Goal: Communication & Community: Answer question/provide support

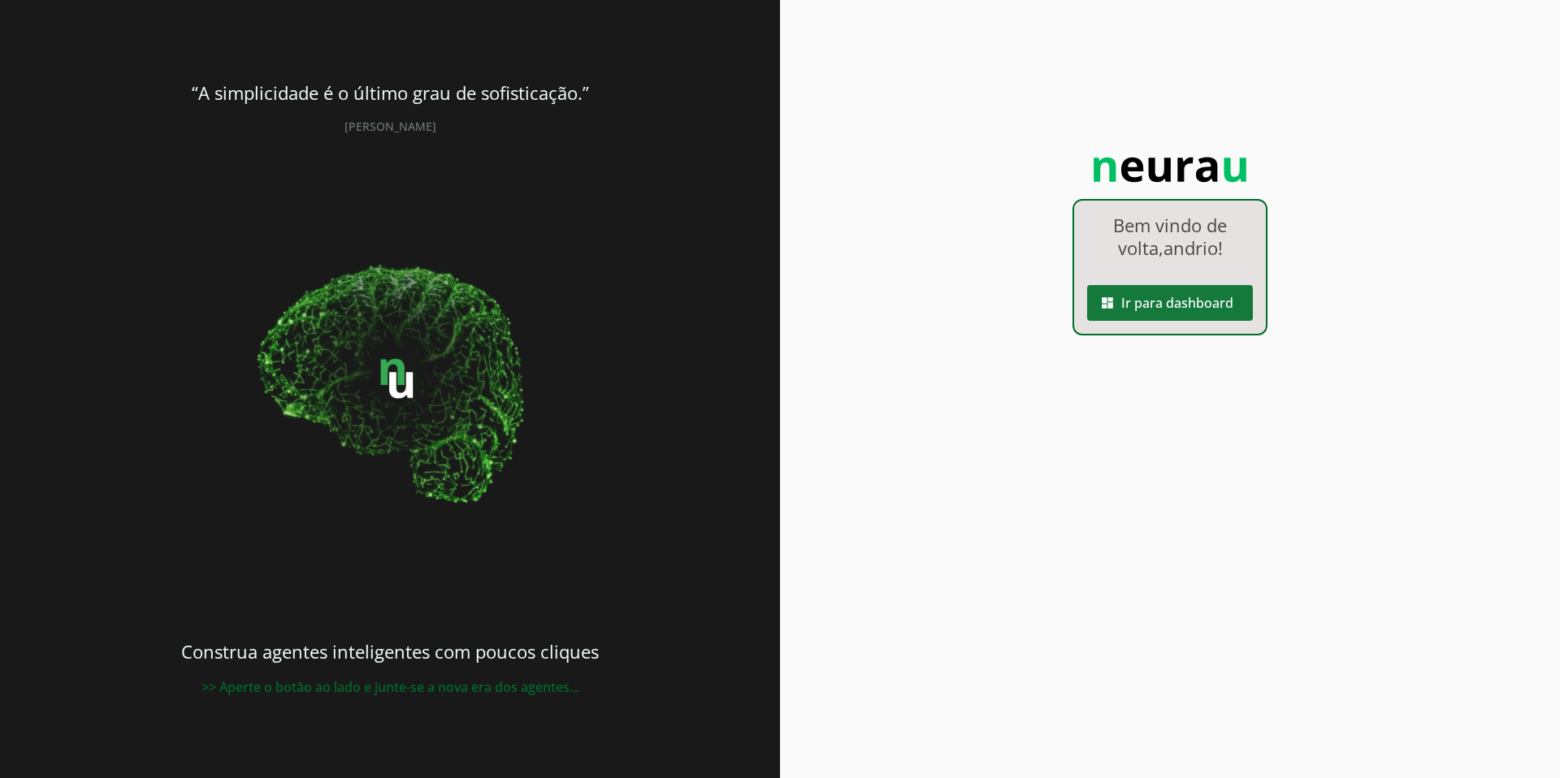
click at [1208, 301] on span at bounding box center [1170, 303] width 166 height 39
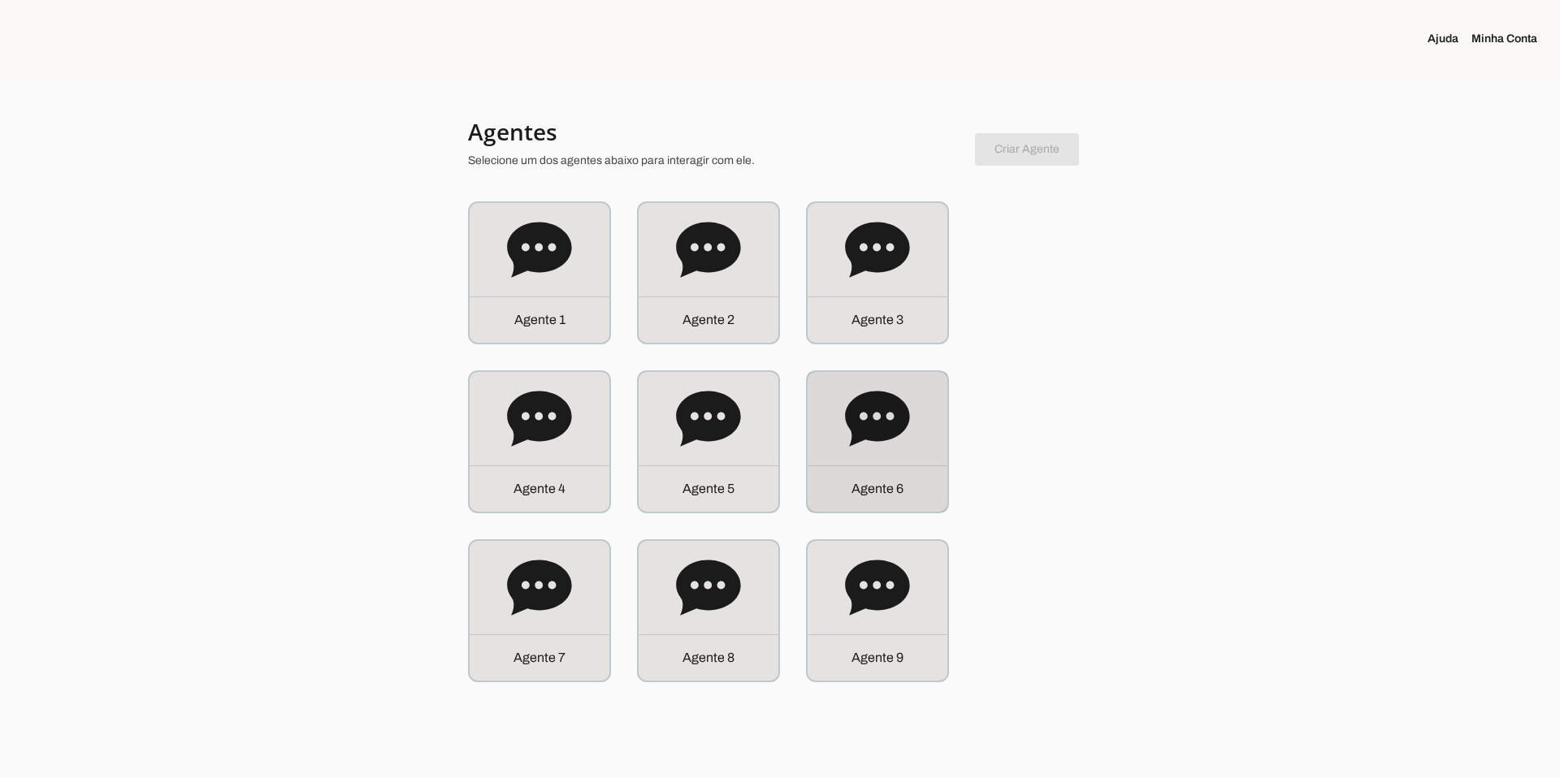
click at [896, 420] on icon at bounding box center [877, 418] width 64 height 55
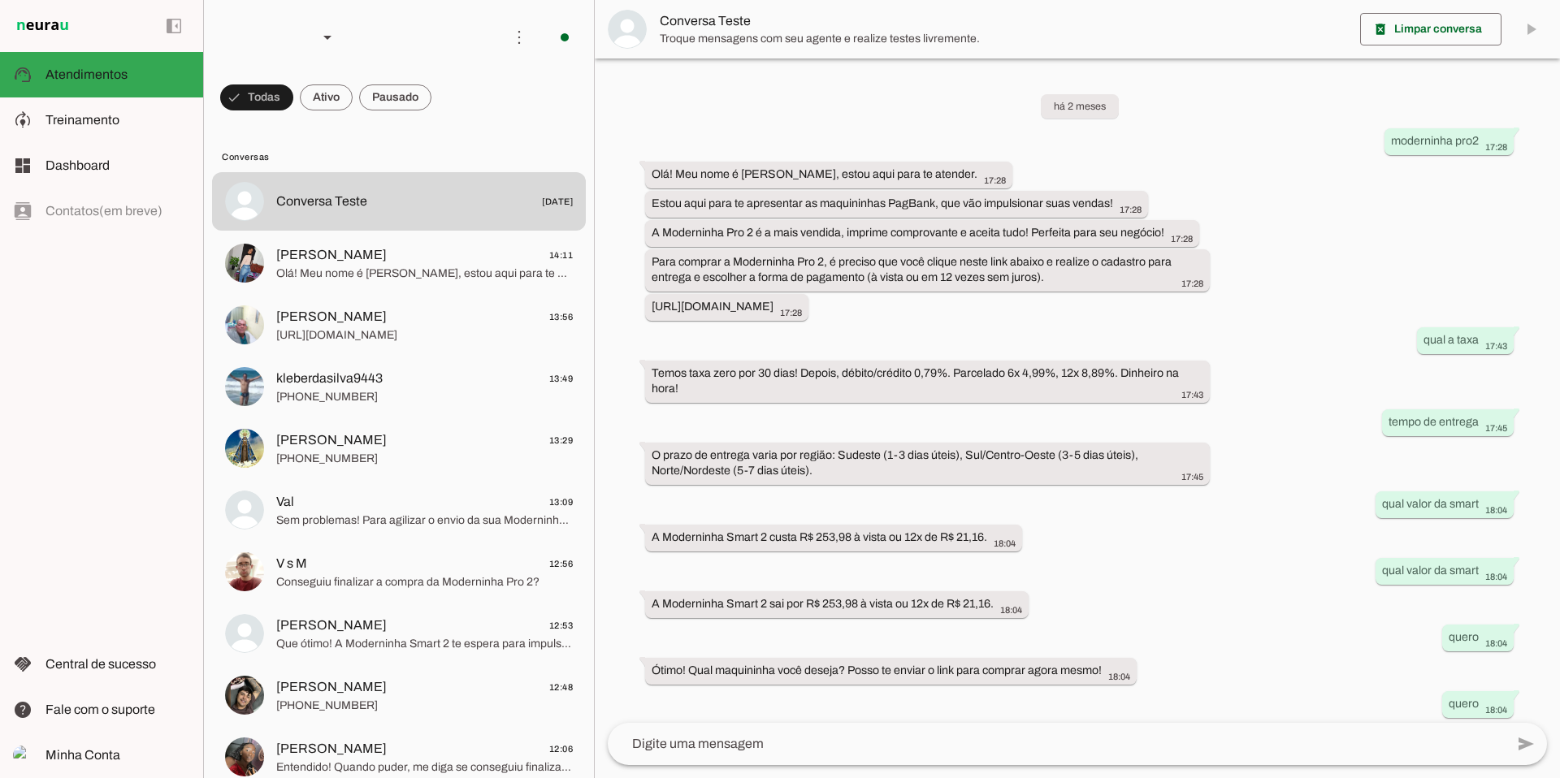
scroll to position [240, 0]
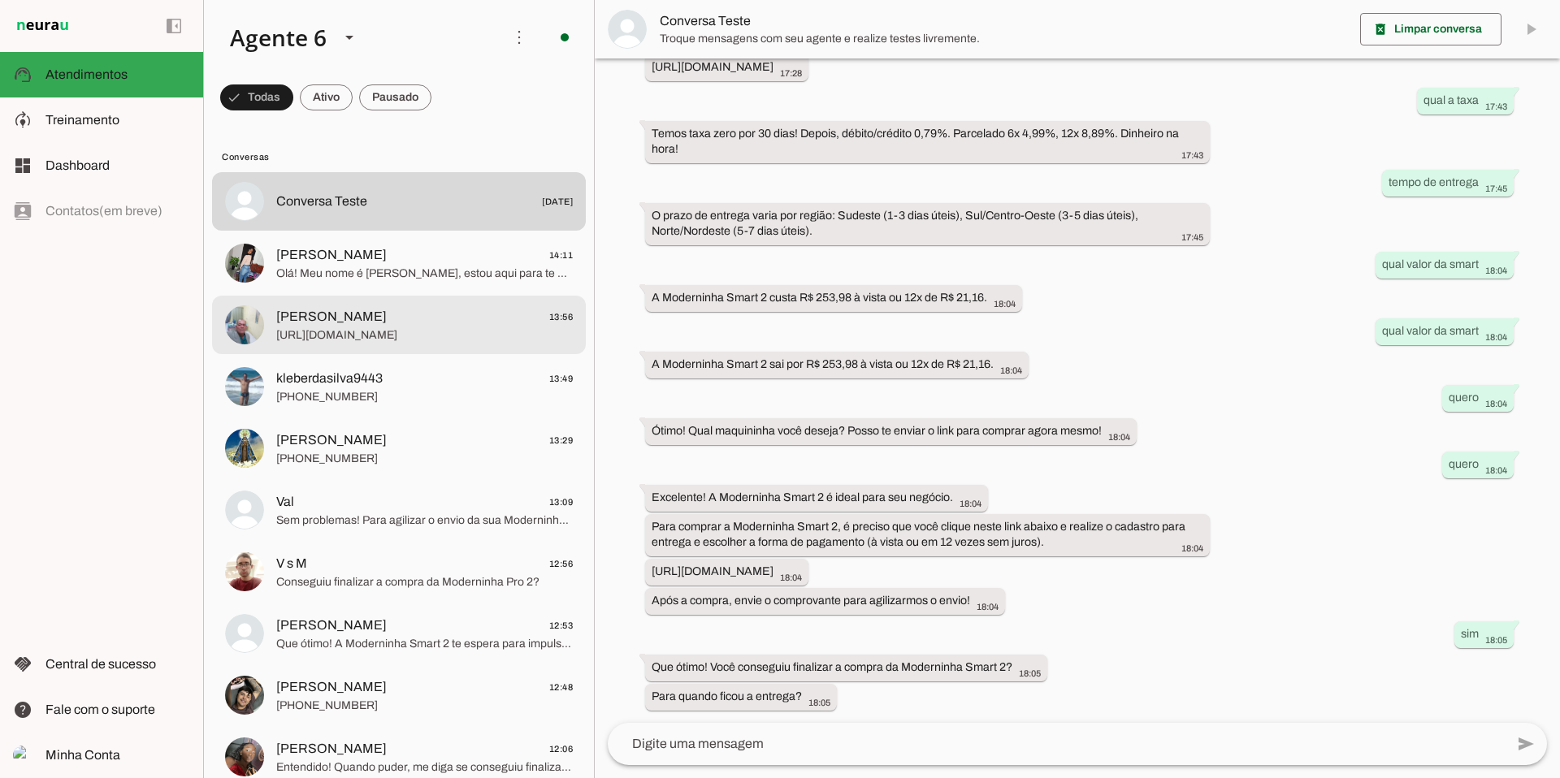
click at [422, 231] on md-item "[PERSON_NAME] 13:56 [URL][DOMAIN_NAME]" at bounding box center [399, 201] width 374 height 59
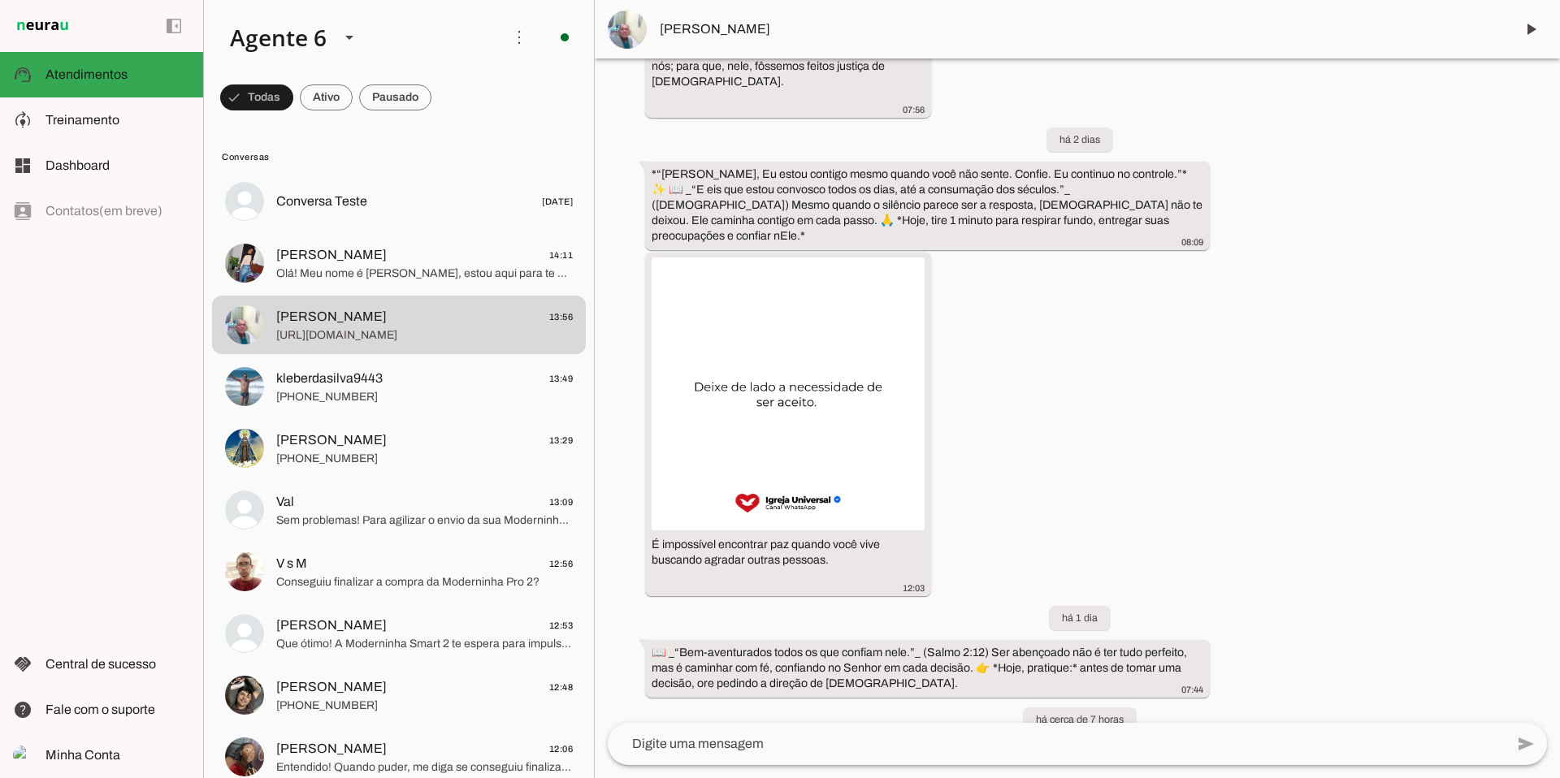
scroll to position [4372, 0]
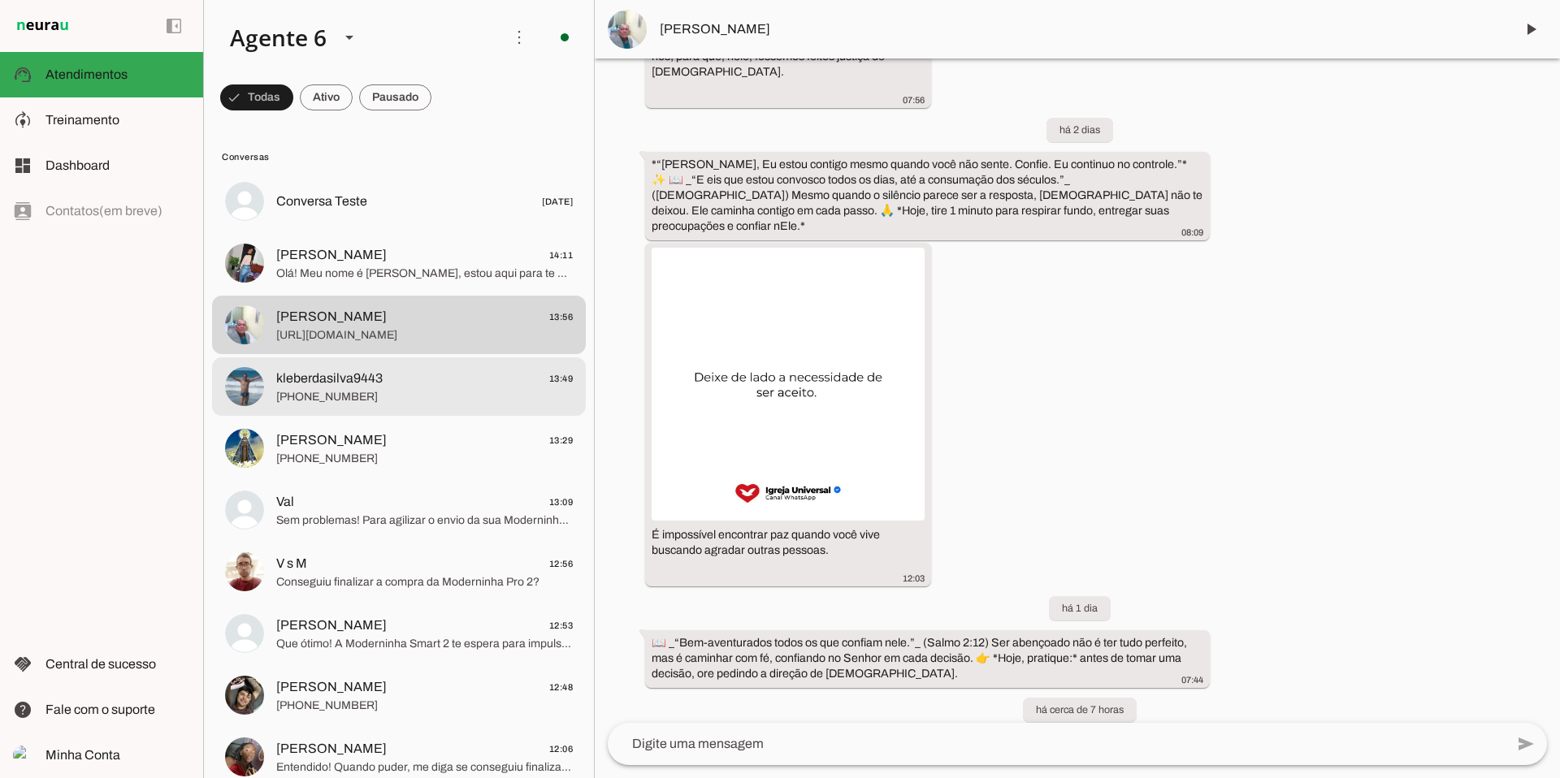
click at [384, 396] on span "[PHONE_NUMBER]" at bounding box center [424, 397] width 297 height 16
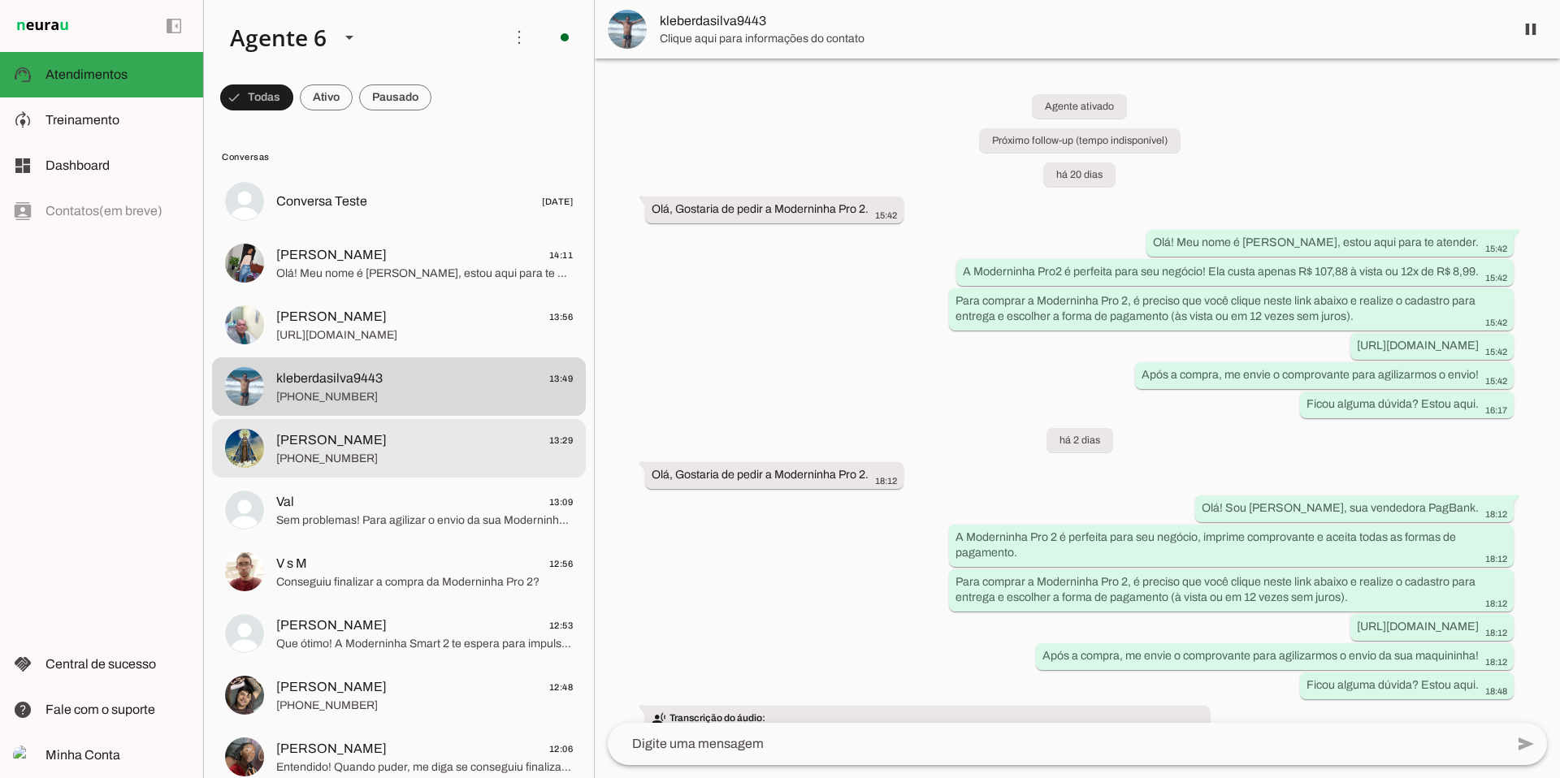
click at [367, 452] on span "[PHONE_NUMBER]" at bounding box center [424, 459] width 297 height 16
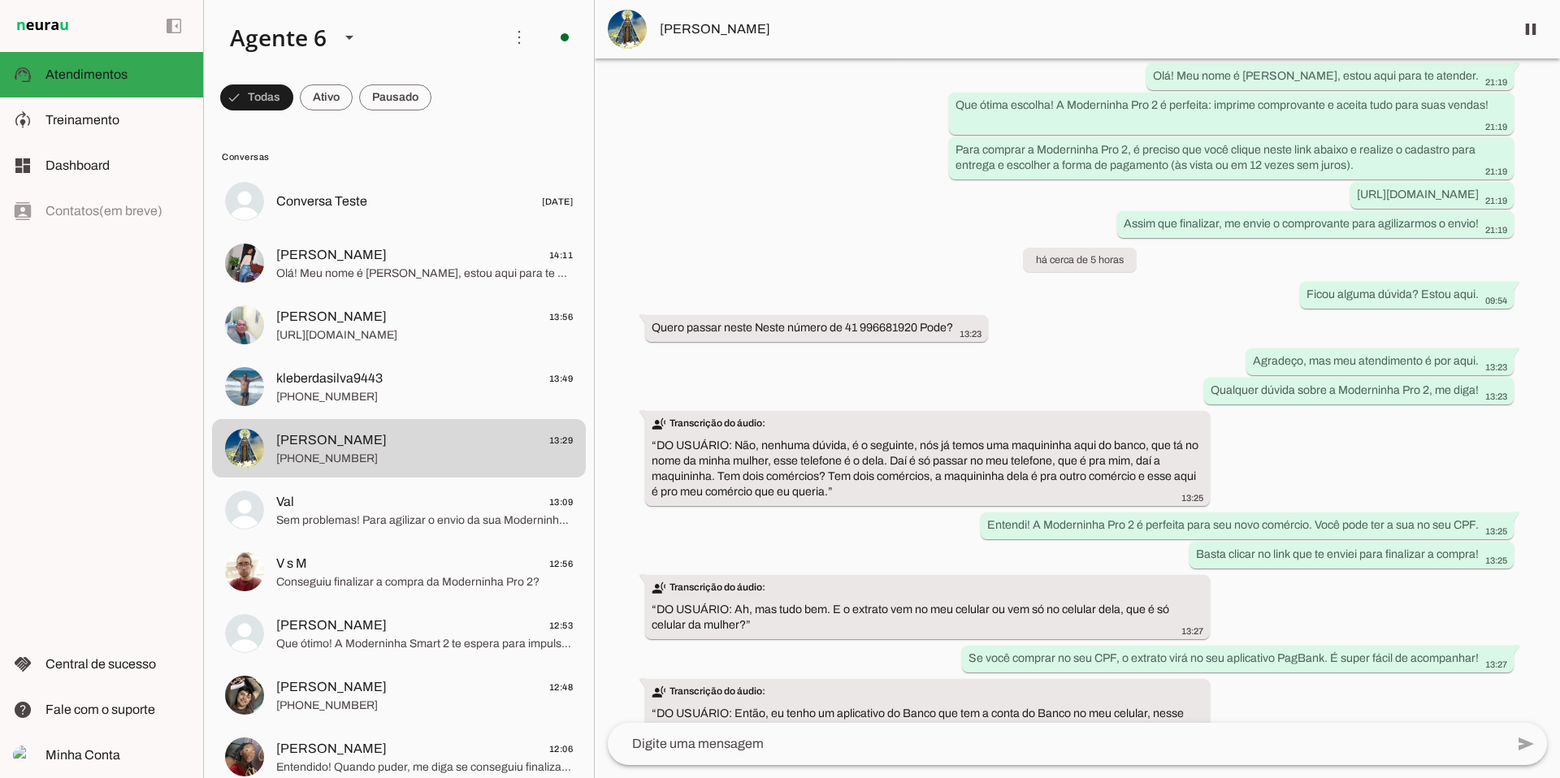
scroll to position [336, 0]
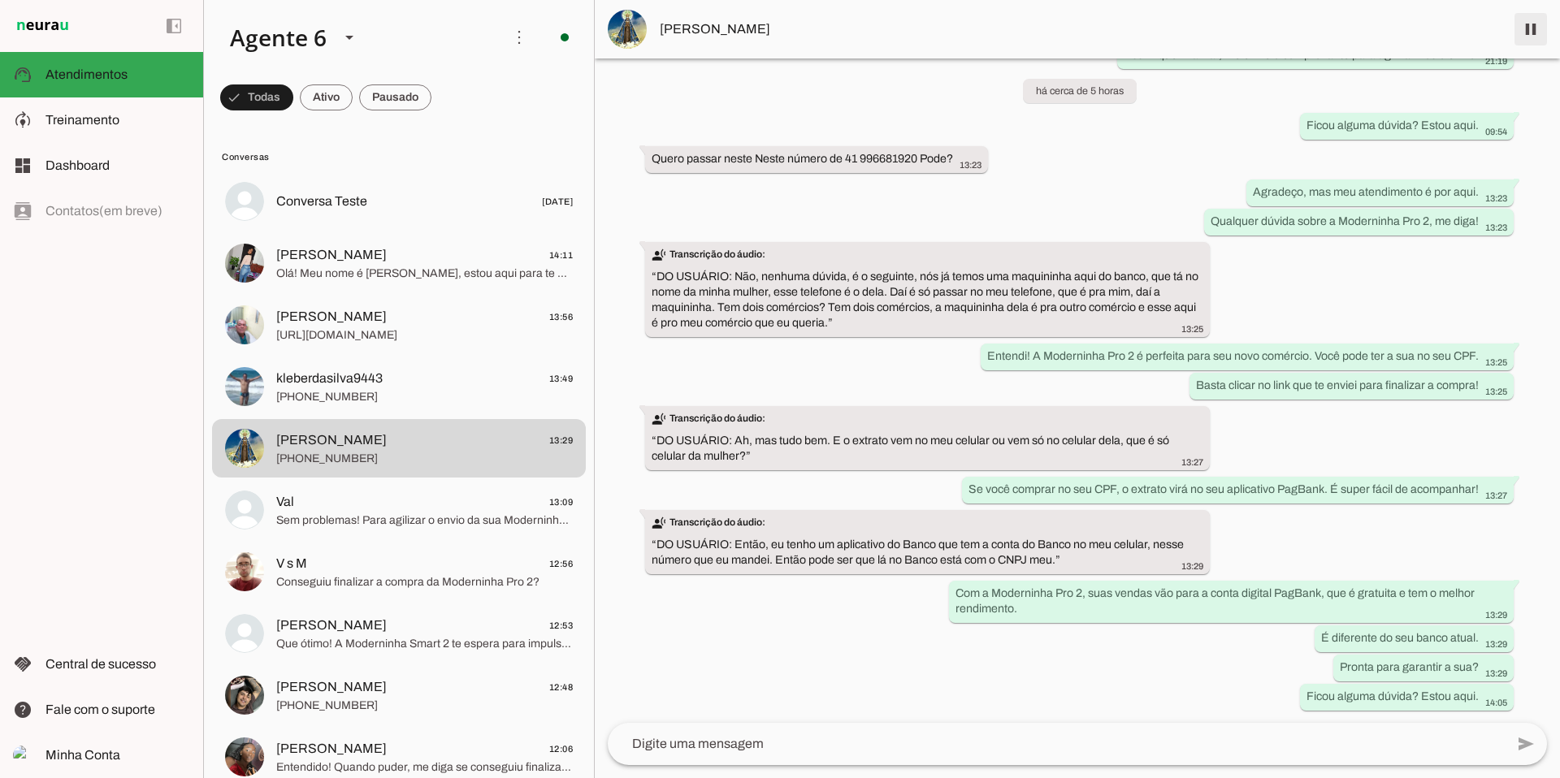
click at [1520, 33] on span at bounding box center [1530, 29] width 39 height 39
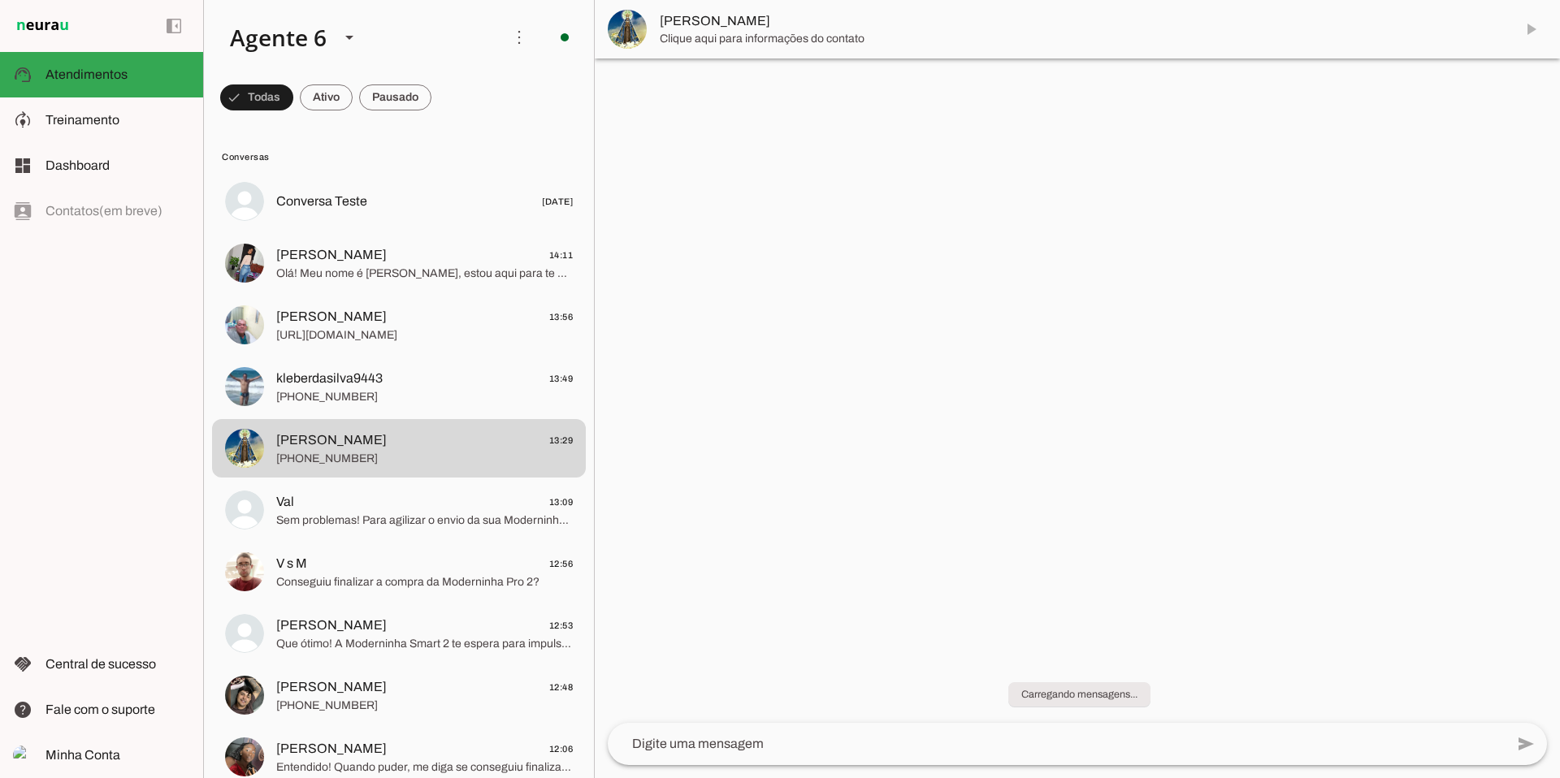
scroll to position [0, 0]
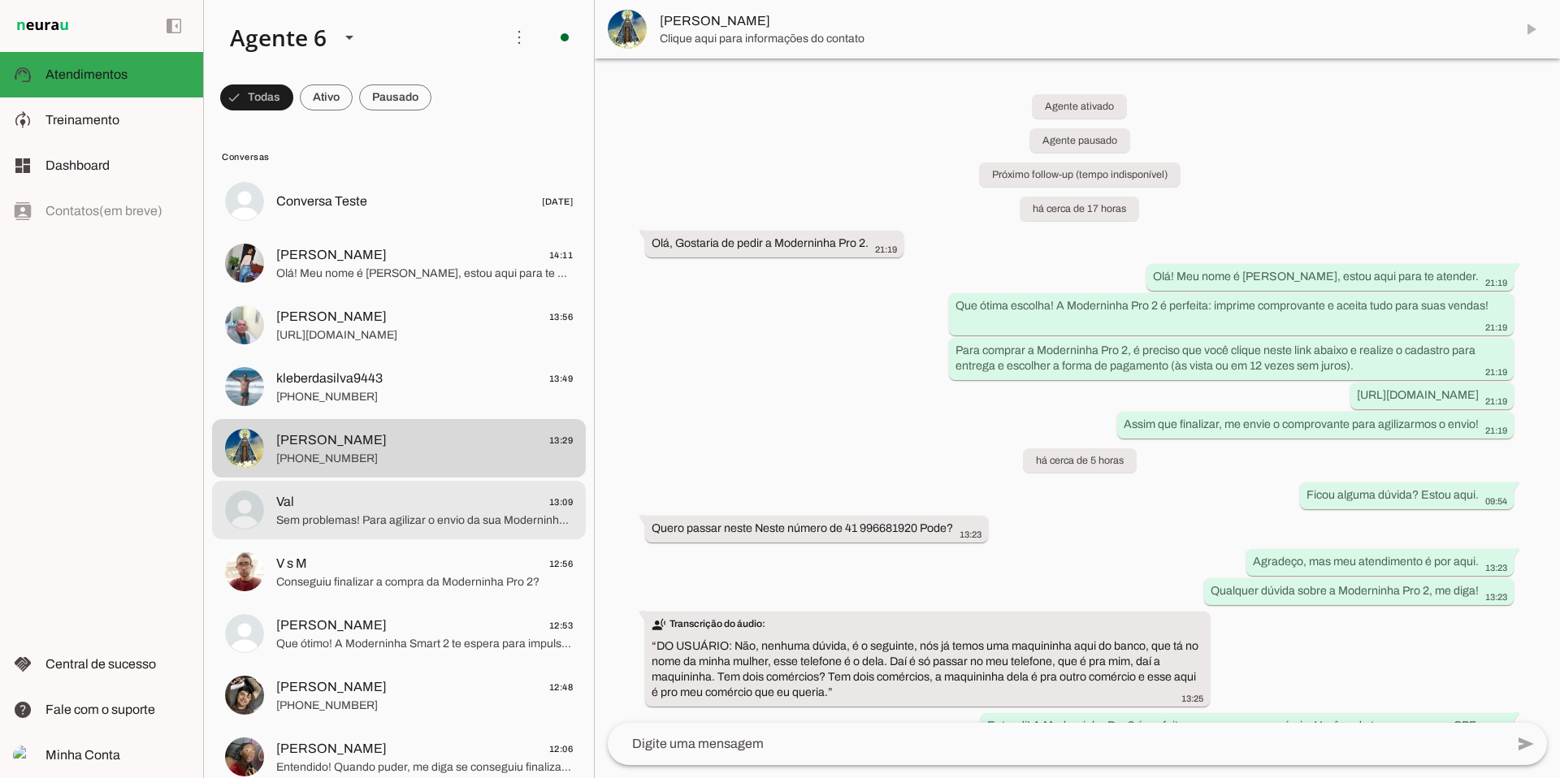
click at [410, 510] on span "Val 13:09" at bounding box center [424, 502] width 297 height 20
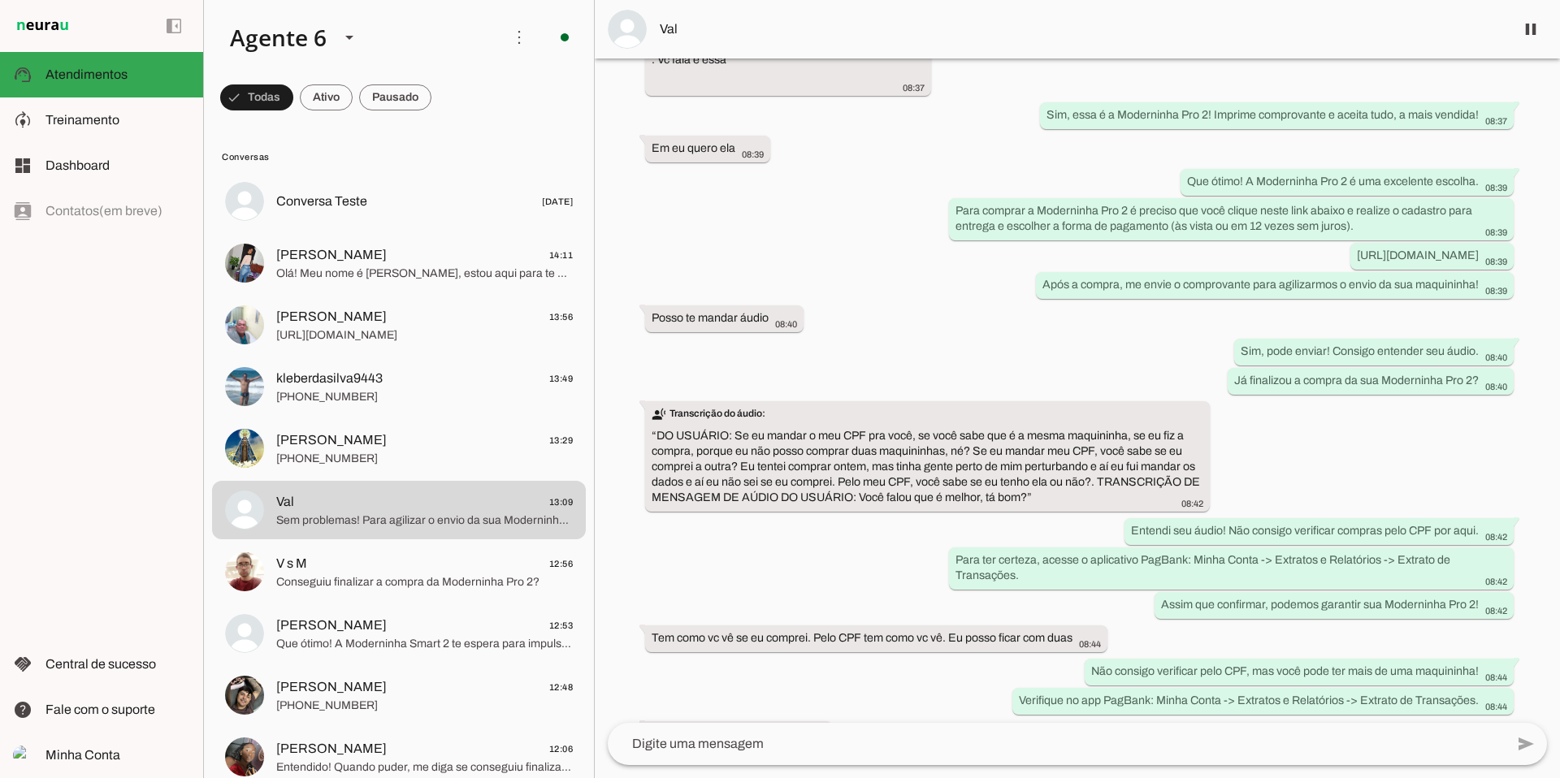
scroll to position [1851, 0]
click at [1521, 28] on span at bounding box center [1530, 29] width 39 height 39
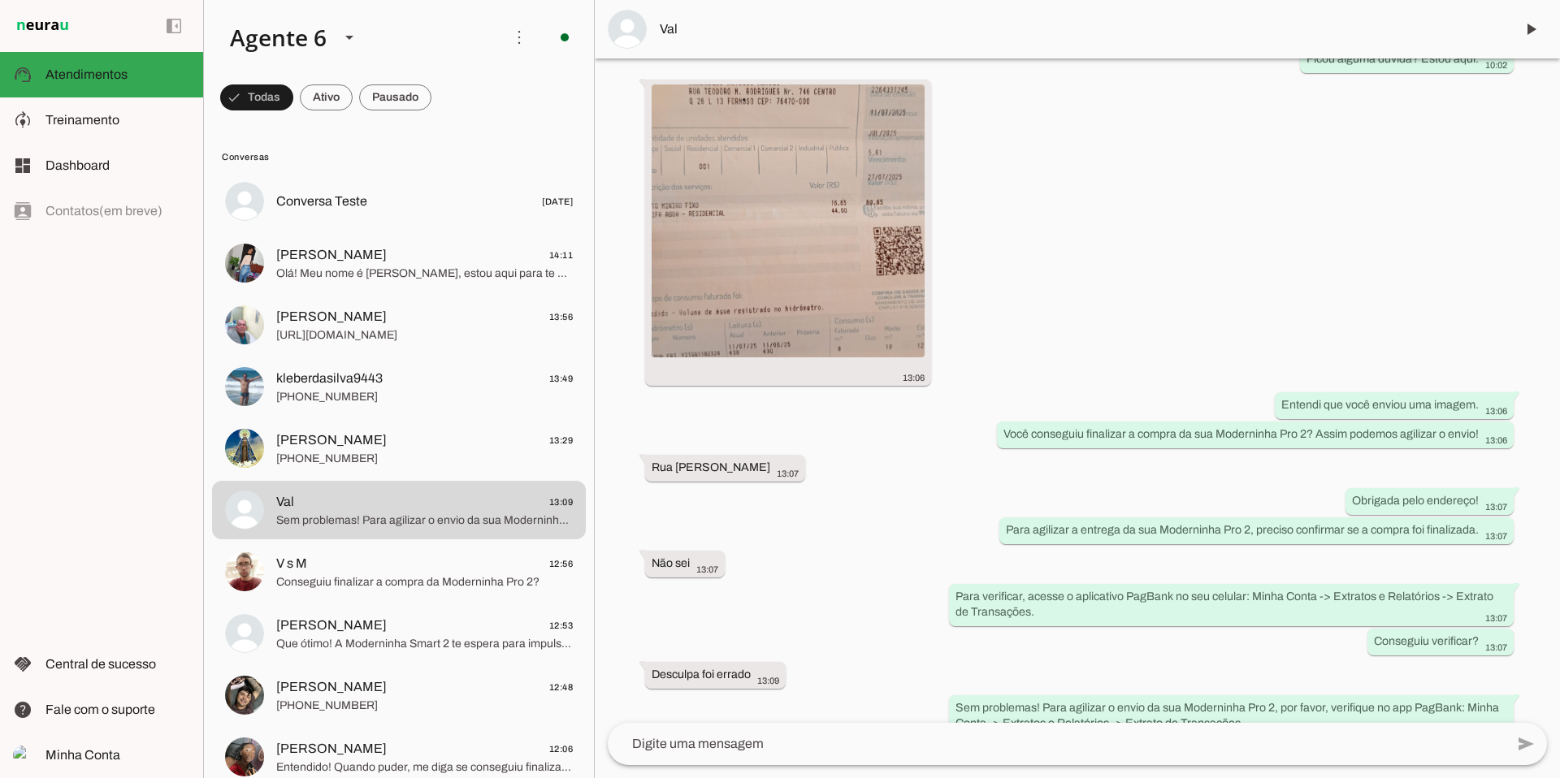
scroll to position [3019, 0]
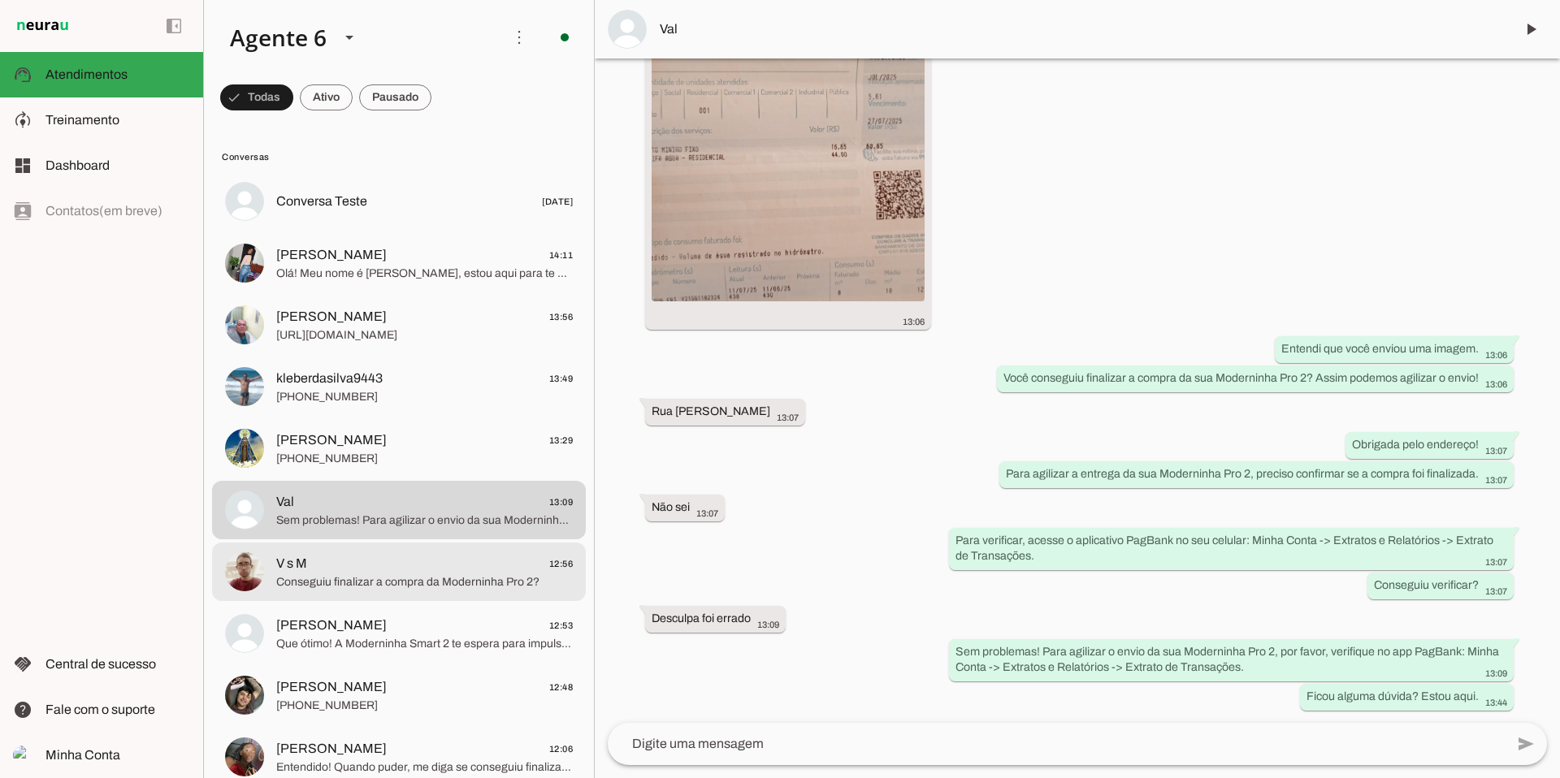
click at [345, 578] on span "Conseguiu finalizar a compra da Moderninha Pro 2?" at bounding box center [424, 583] width 297 height 16
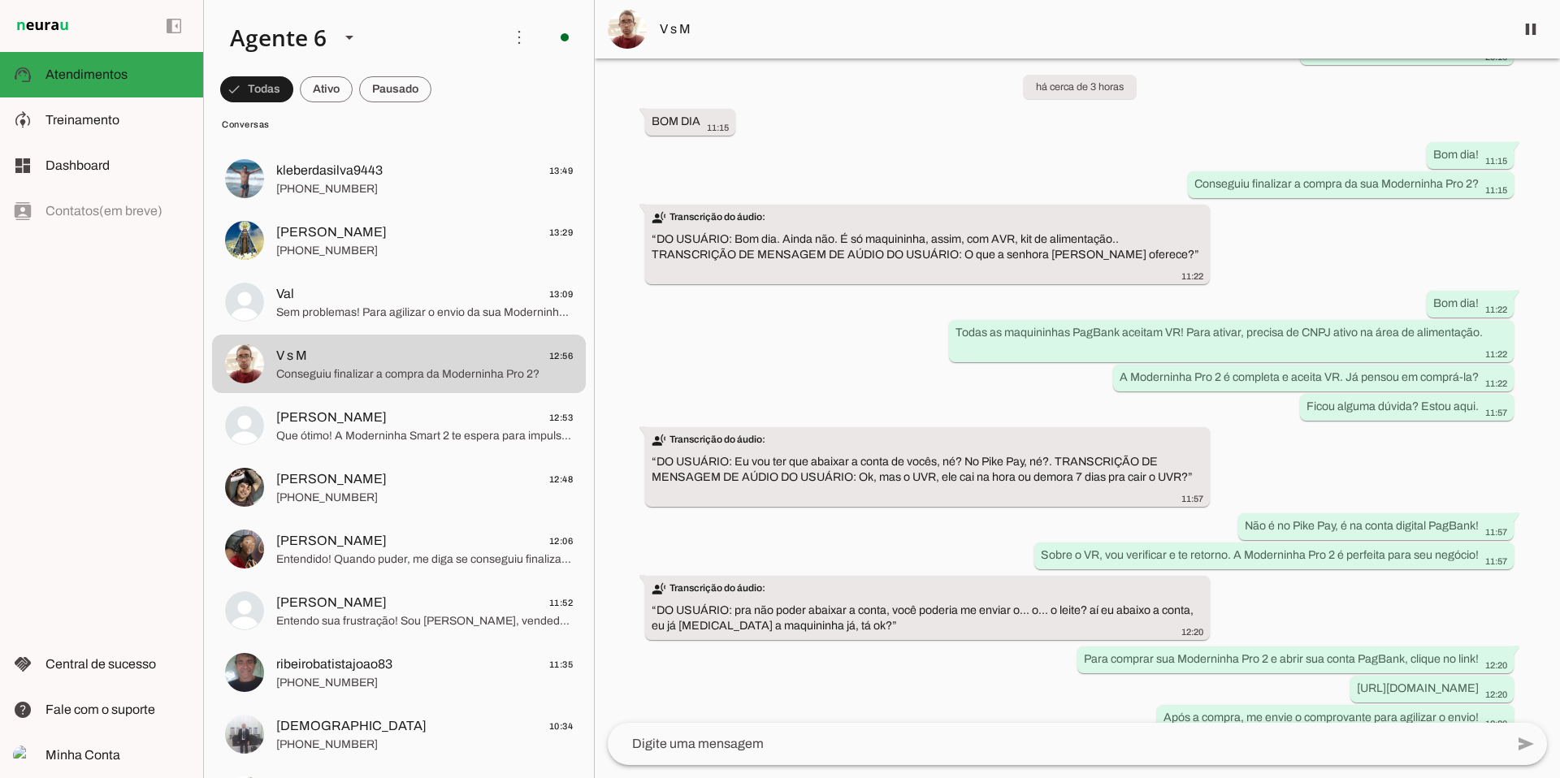
scroll to position [625, 0]
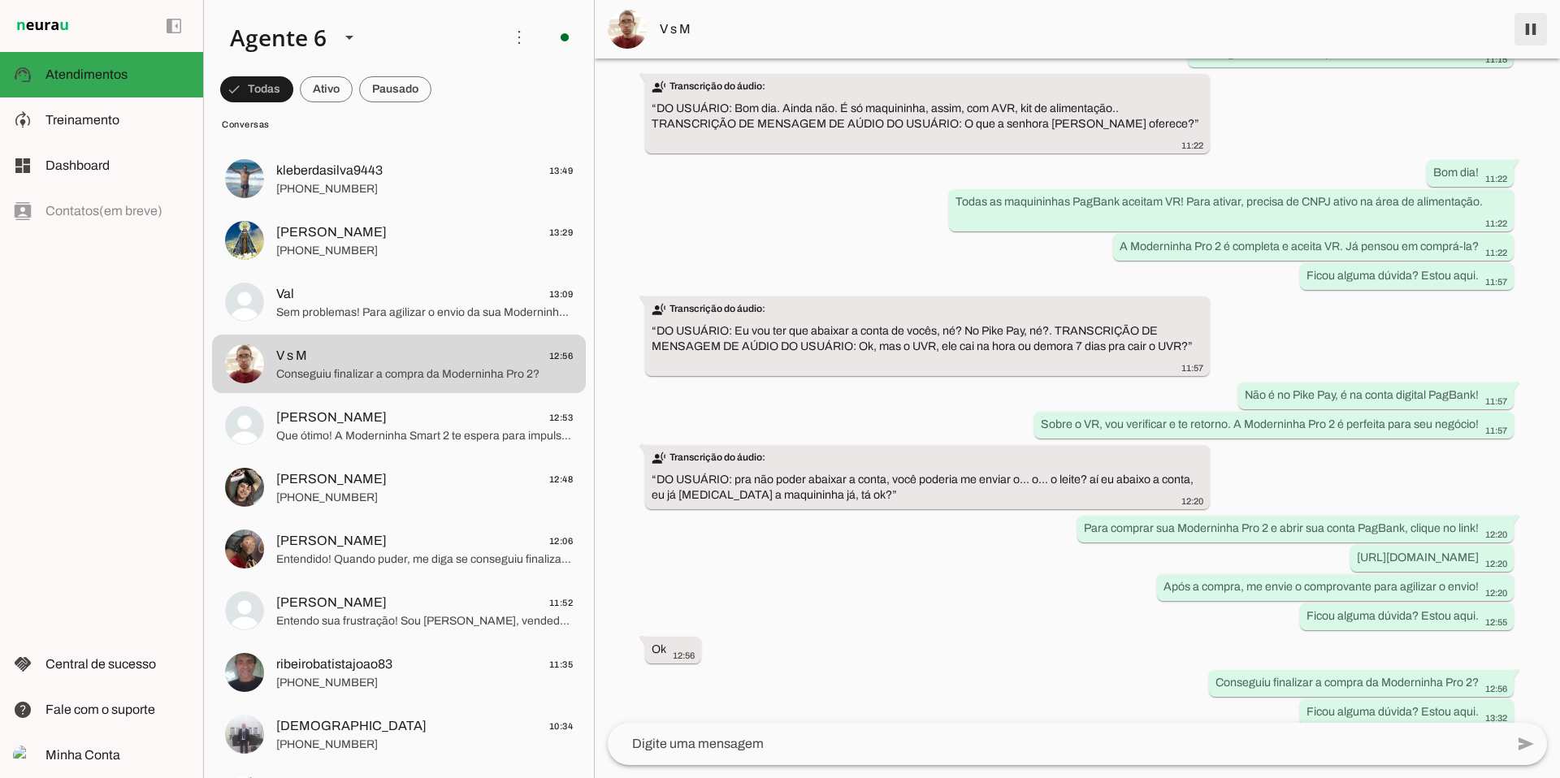
click at [1538, 29] on span at bounding box center [1530, 29] width 39 height 39
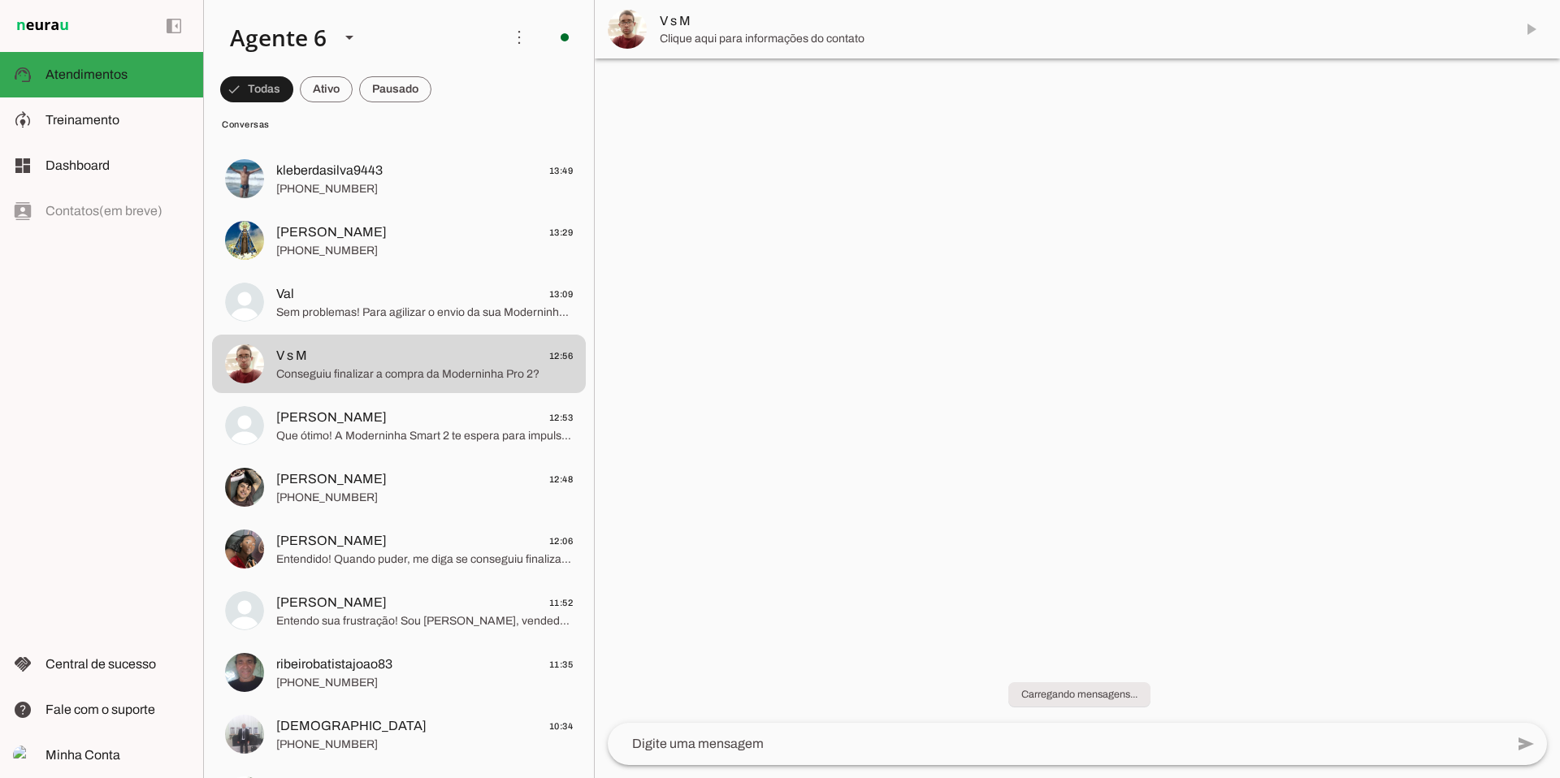
scroll to position [0, 0]
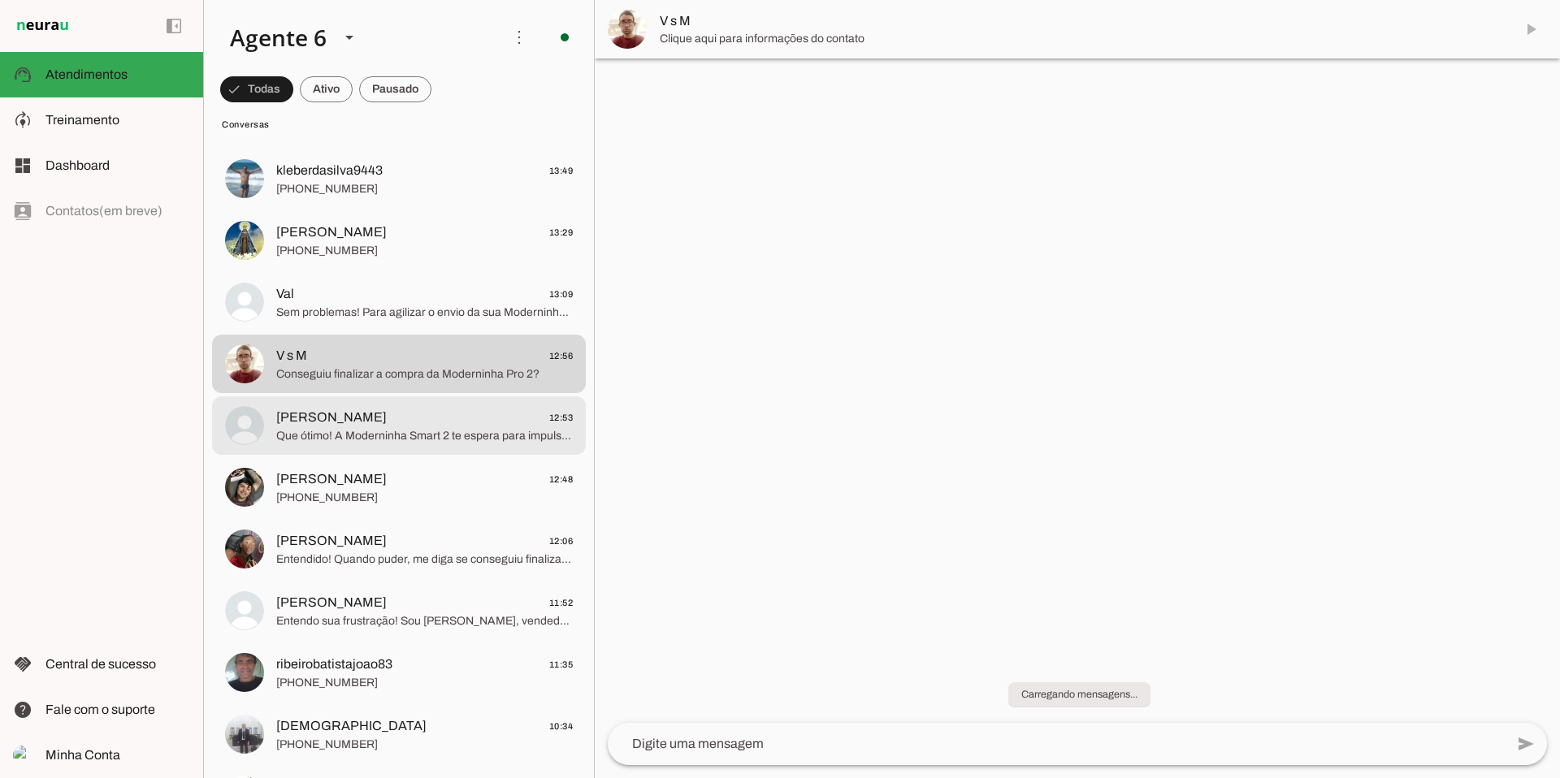
click at [440, 415] on span "[PERSON_NAME] 12:53" at bounding box center [424, 418] width 297 height 20
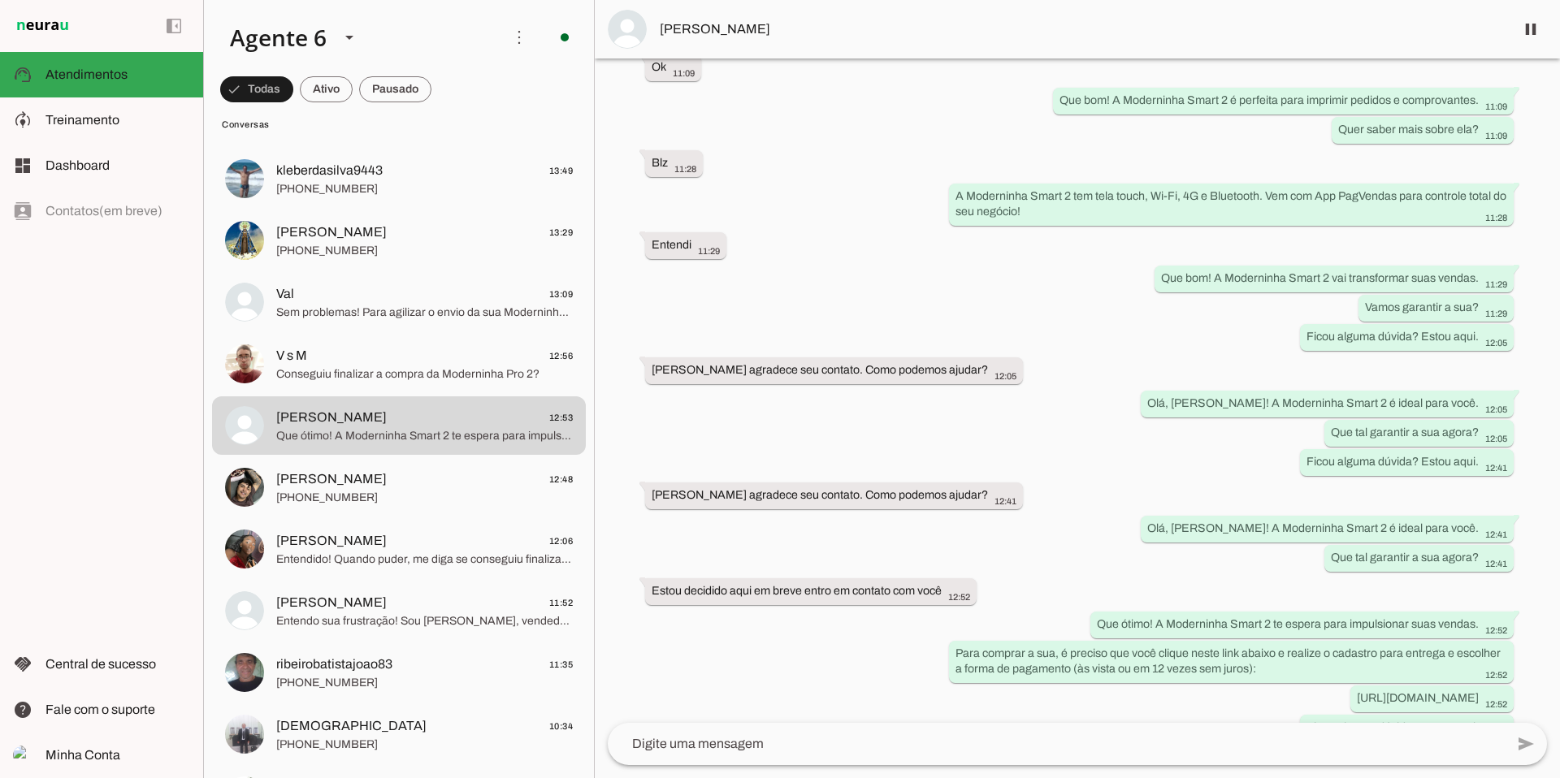
scroll to position [1017, 0]
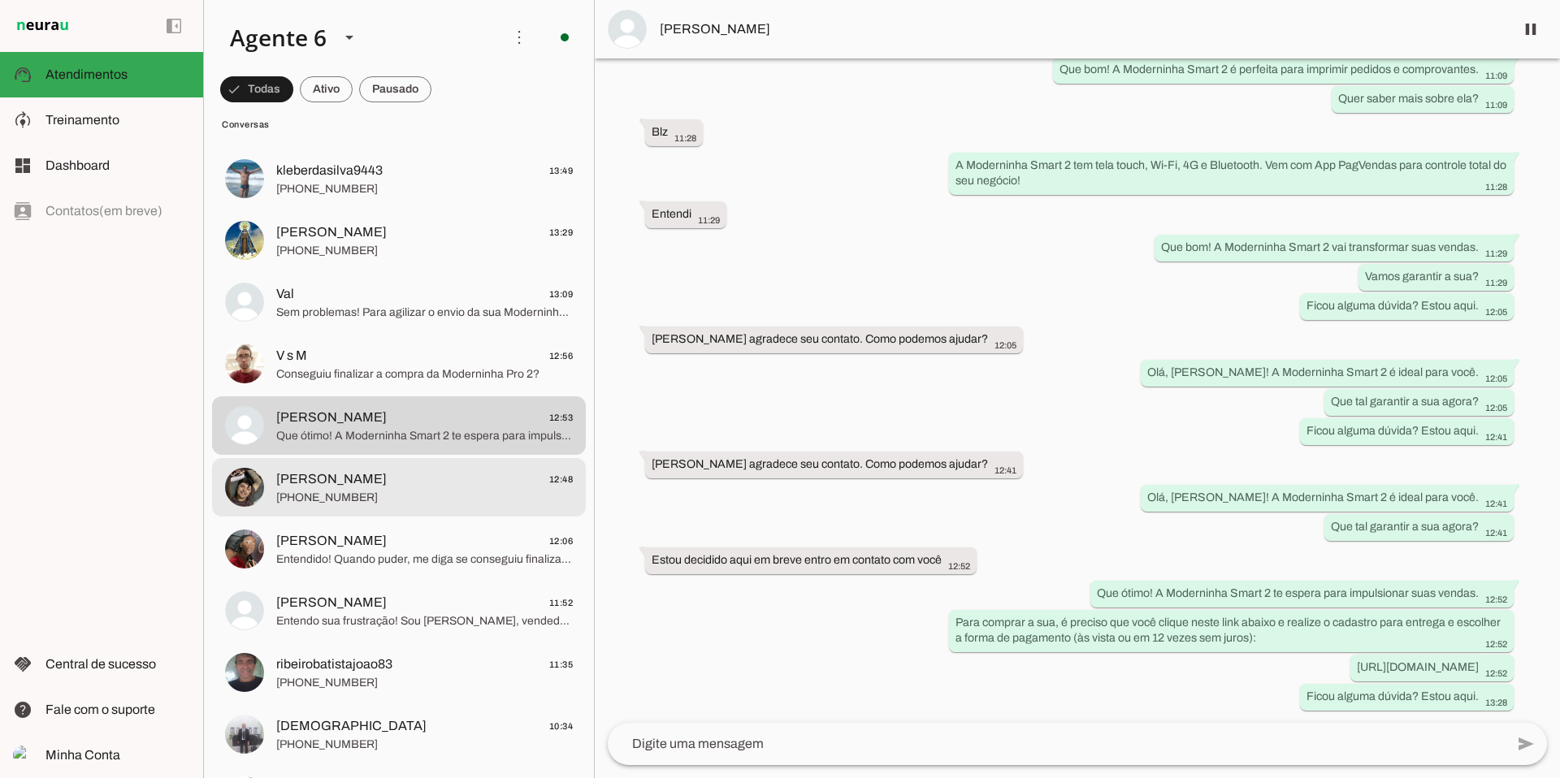
click at [384, 484] on span "[PERSON_NAME] 12:48" at bounding box center [424, 480] width 297 height 20
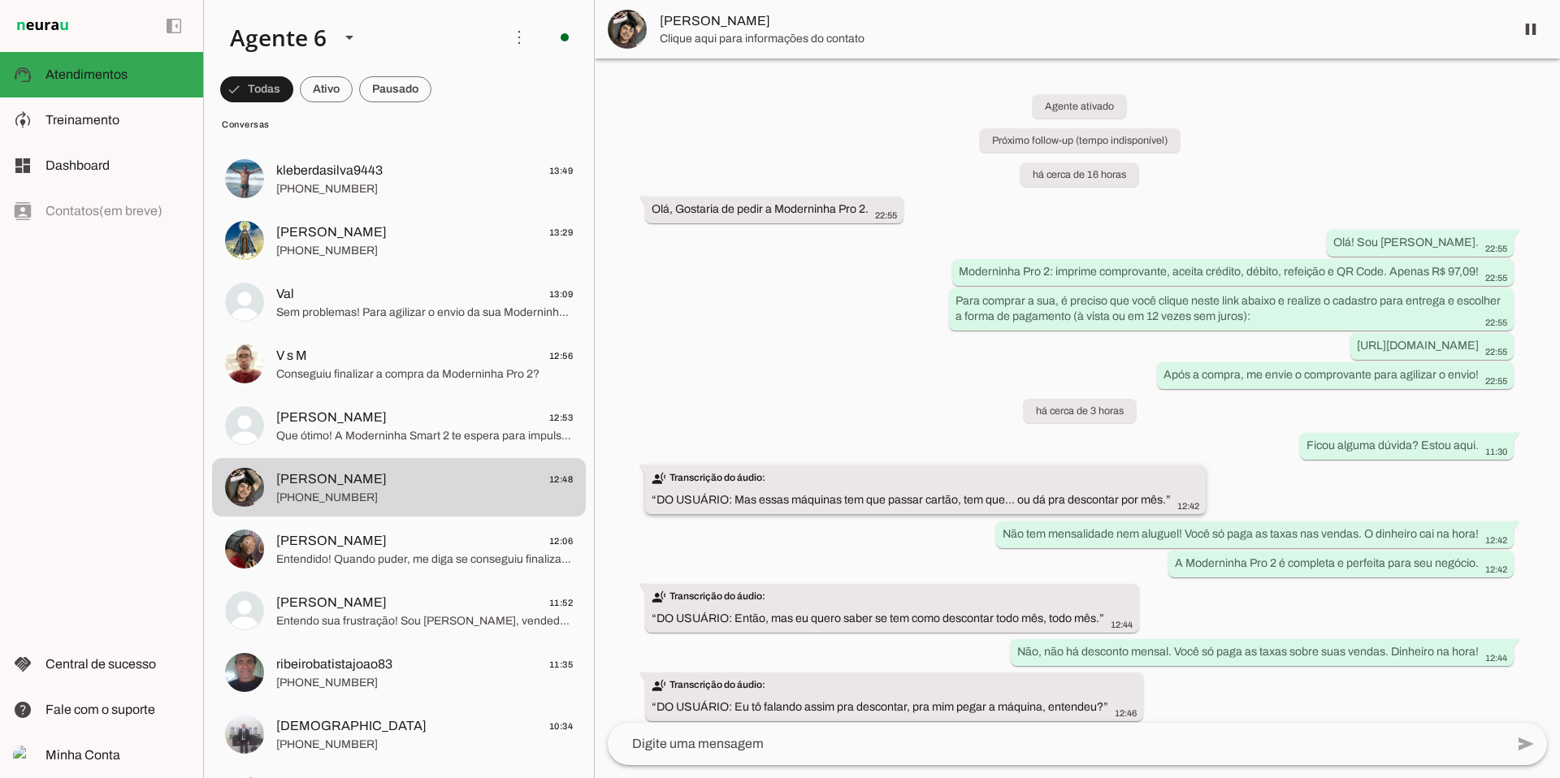
scroll to position [265, 0]
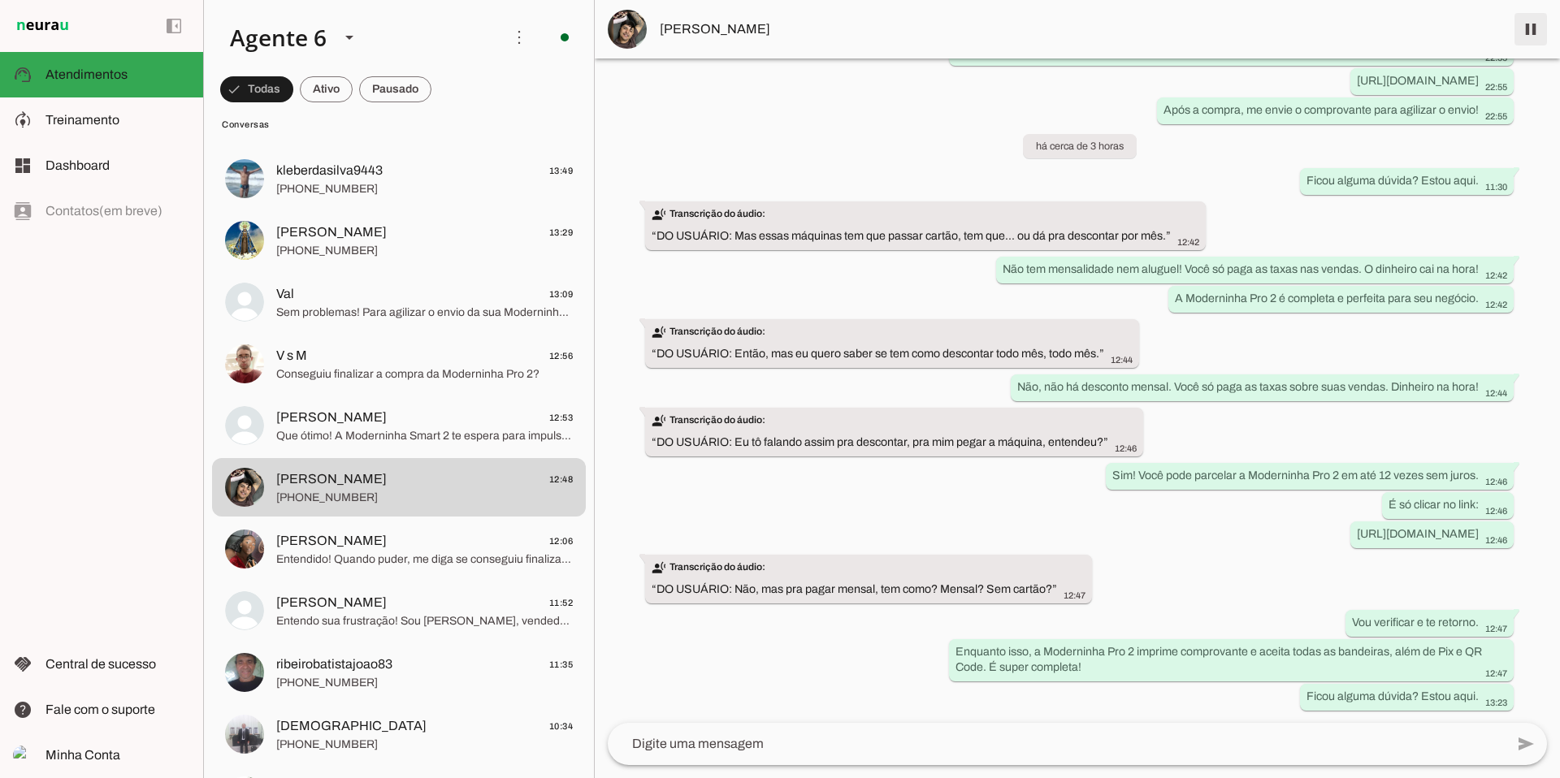
click at [1545, 41] on span at bounding box center [1530, 29] width 39 height 39
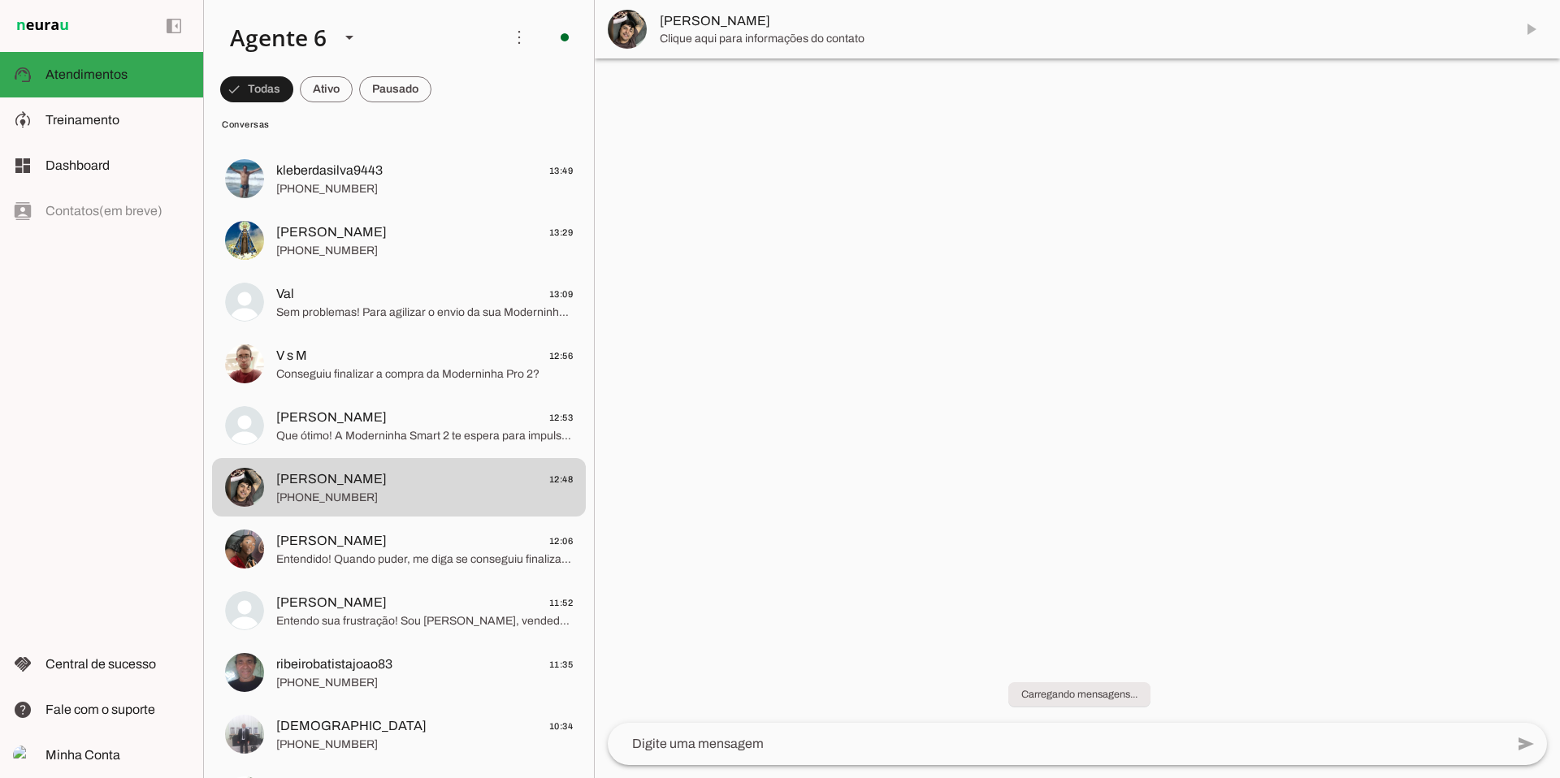
scroll to position [0, 0]
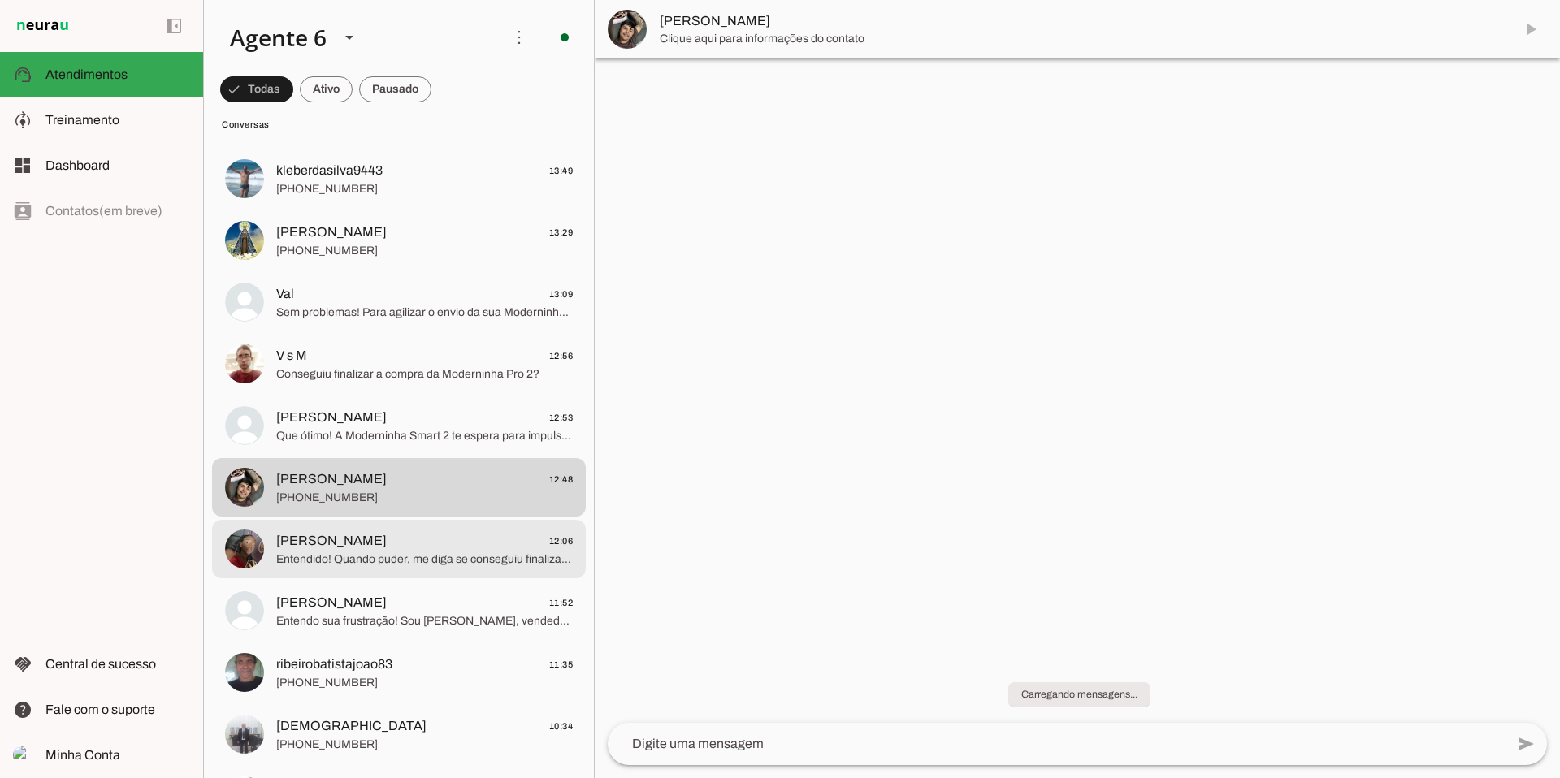
click at [427, 544] on span "[PERSON_NAME] 12:06" at bounding box center [424, 541] width 297 height 20
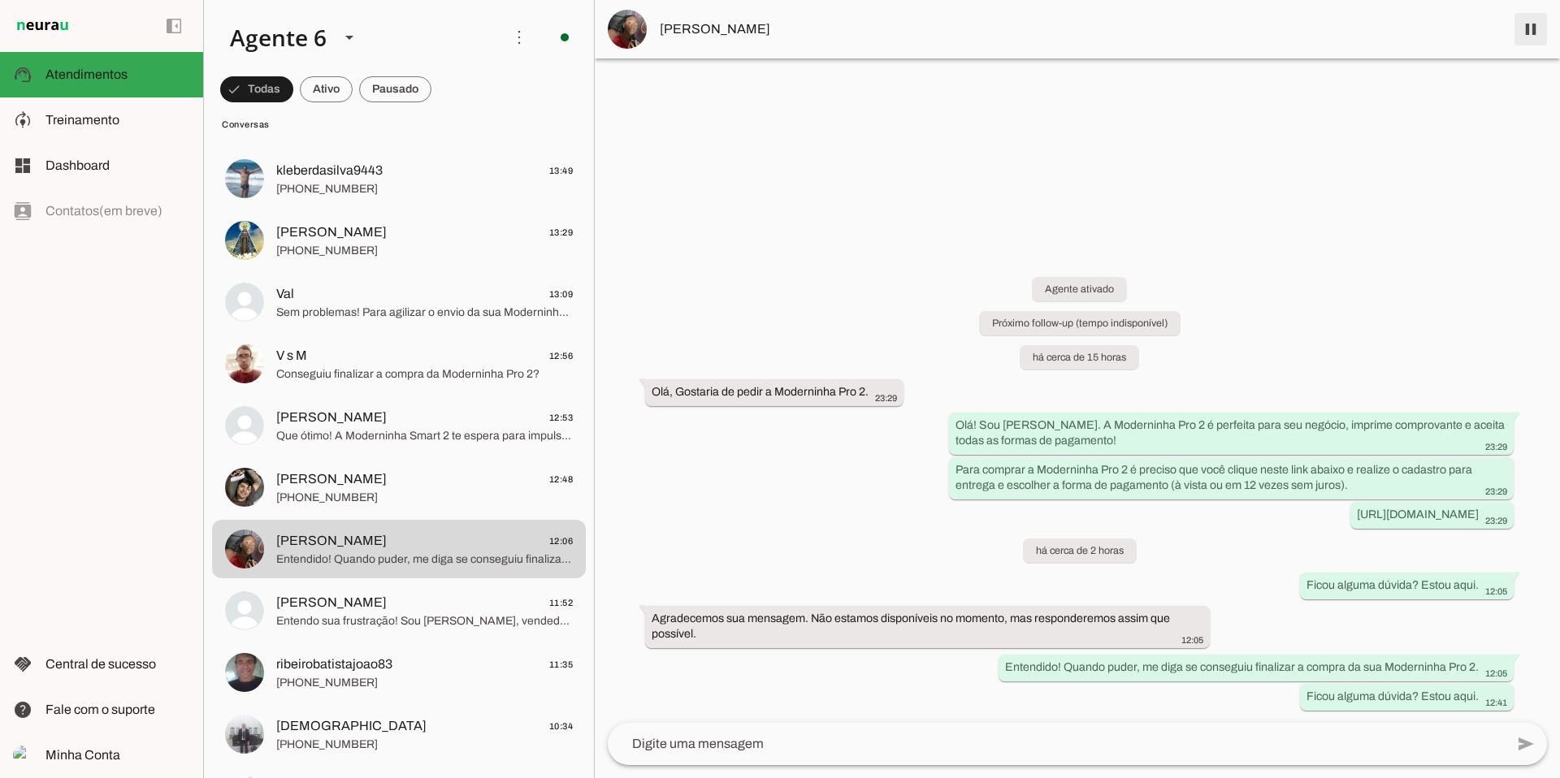
drag, startPoint x: 1534, startPoint y: 33, endPoint x: 1381, endPoint y: 151, distance: 193.6
click at [1534, 34] on span at bounding box center [1530, 29] width 39 height 39
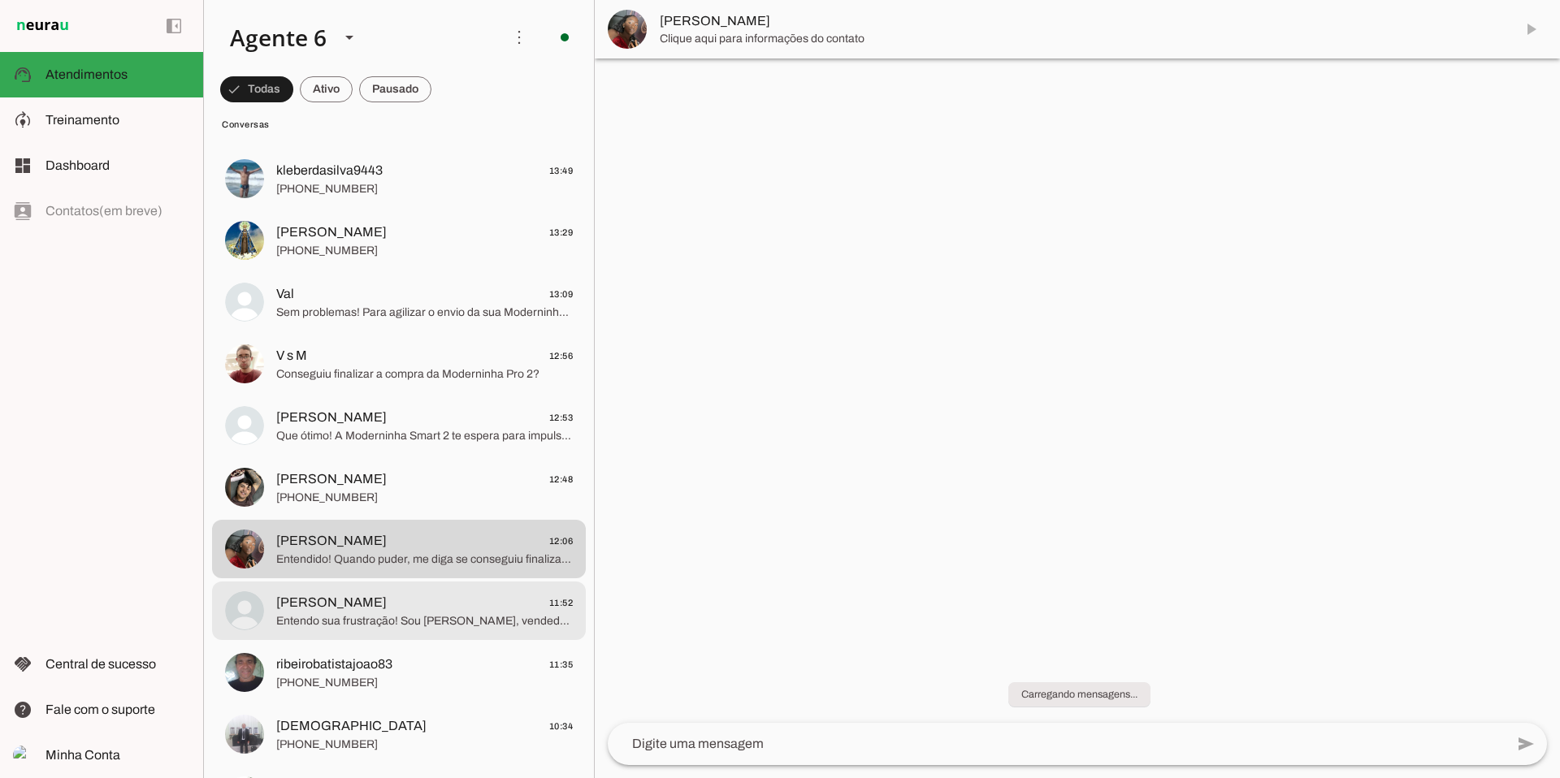
click at [418, 614] on span "Entendo sua frustração! Sou [PERSON_NAME], vendedora afiliada PagBank. Para pro…" at bounding box center [424, 622] width 297 height 16
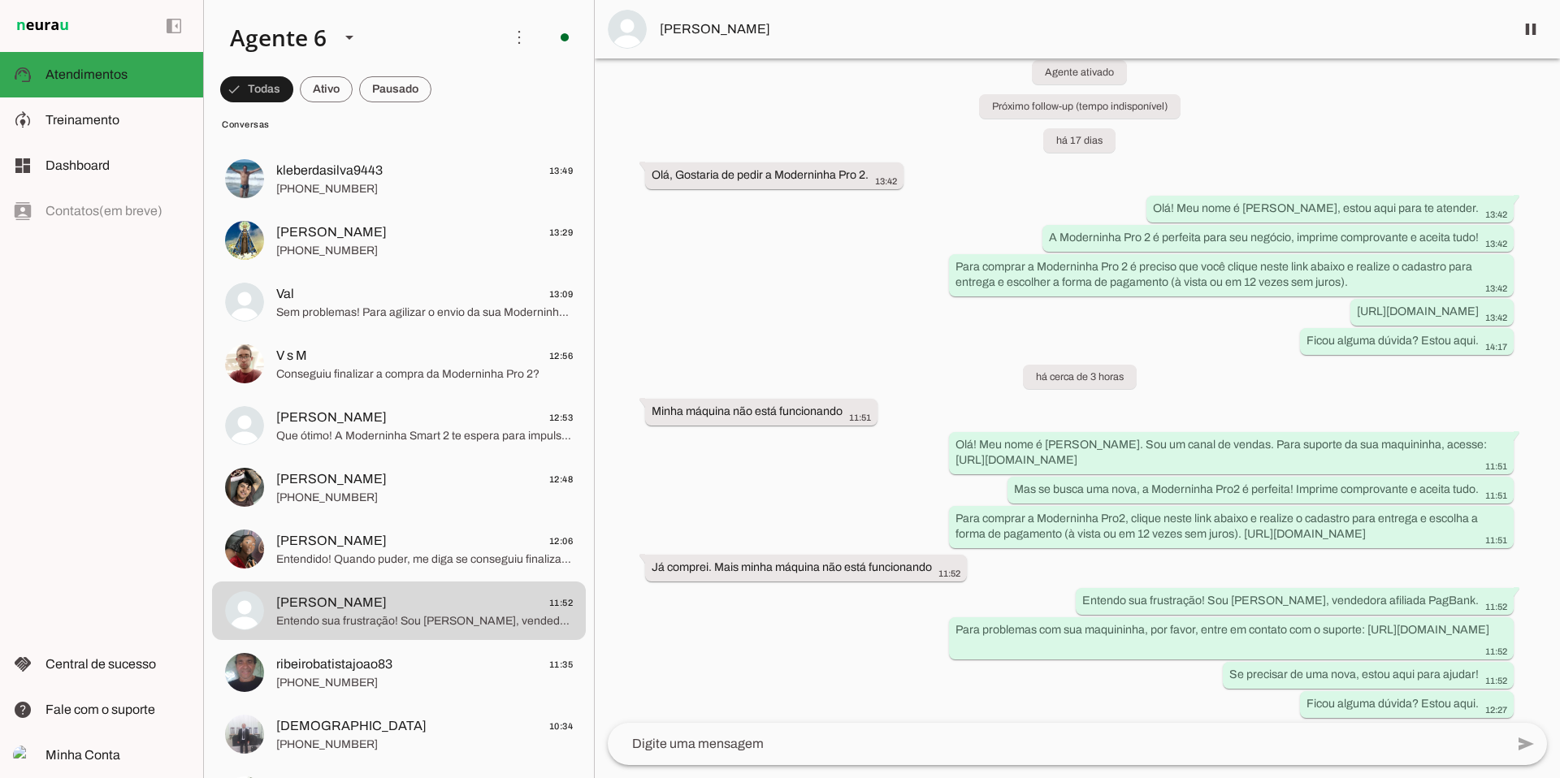
scroll to position [41, 0]
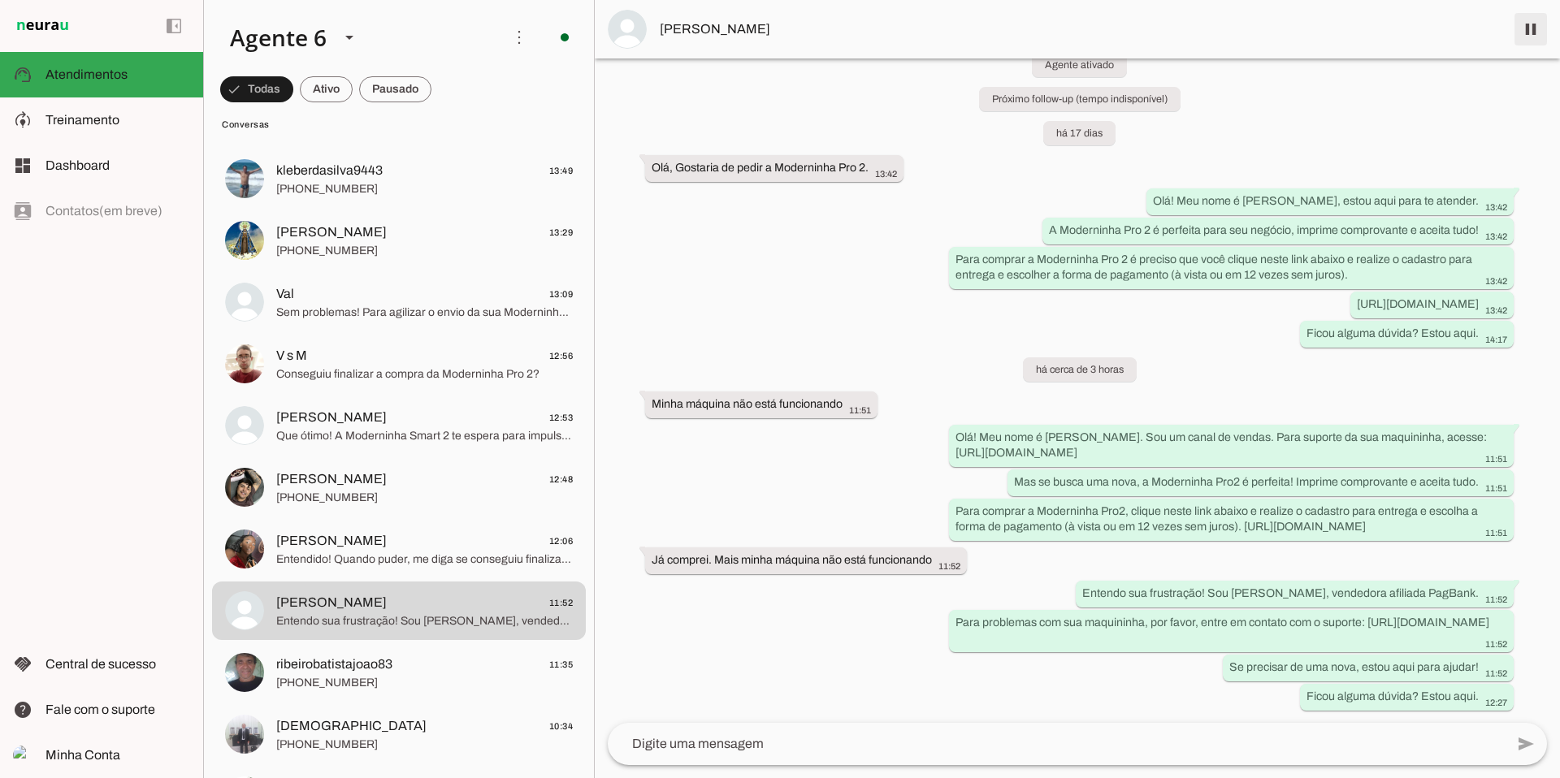
click at [1519, 28] on span at bounding box center [1530, 29] width 39 height 39
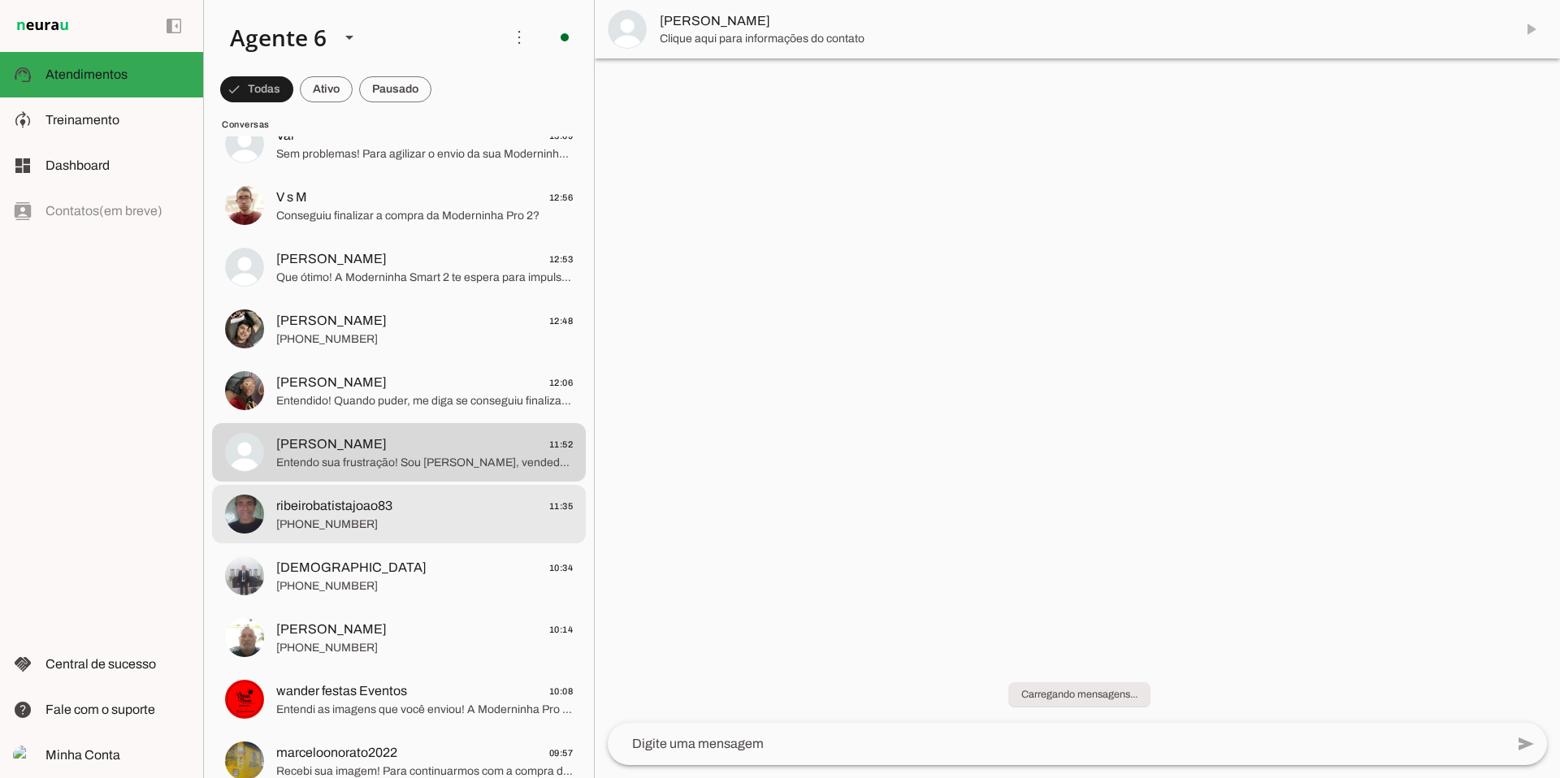
click at [371, 496] on span "ribeirobatistajoao83 11:35" at bounding box center [424, 506] width 297 height 20
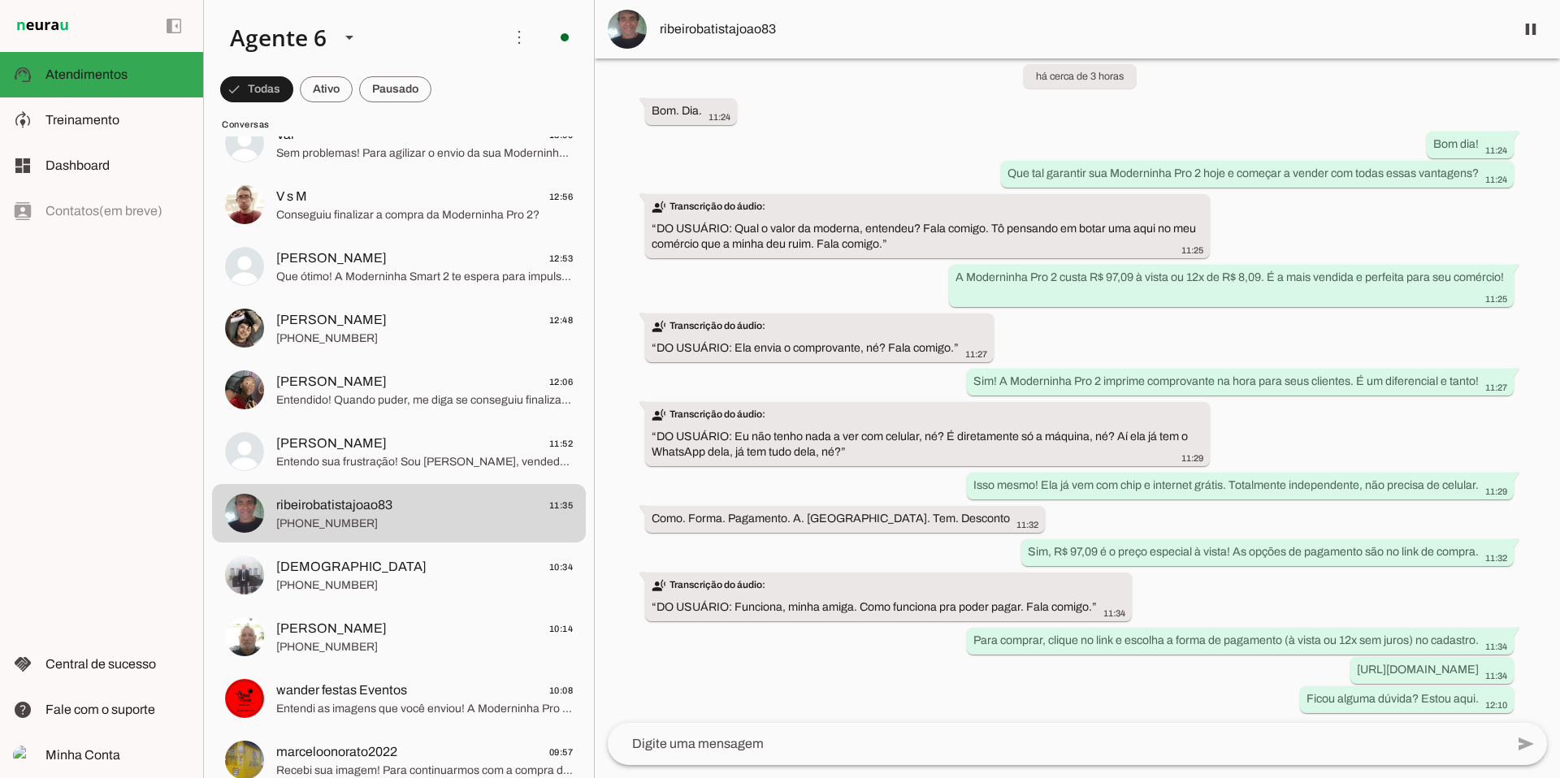
scroll to position [1020, 0]
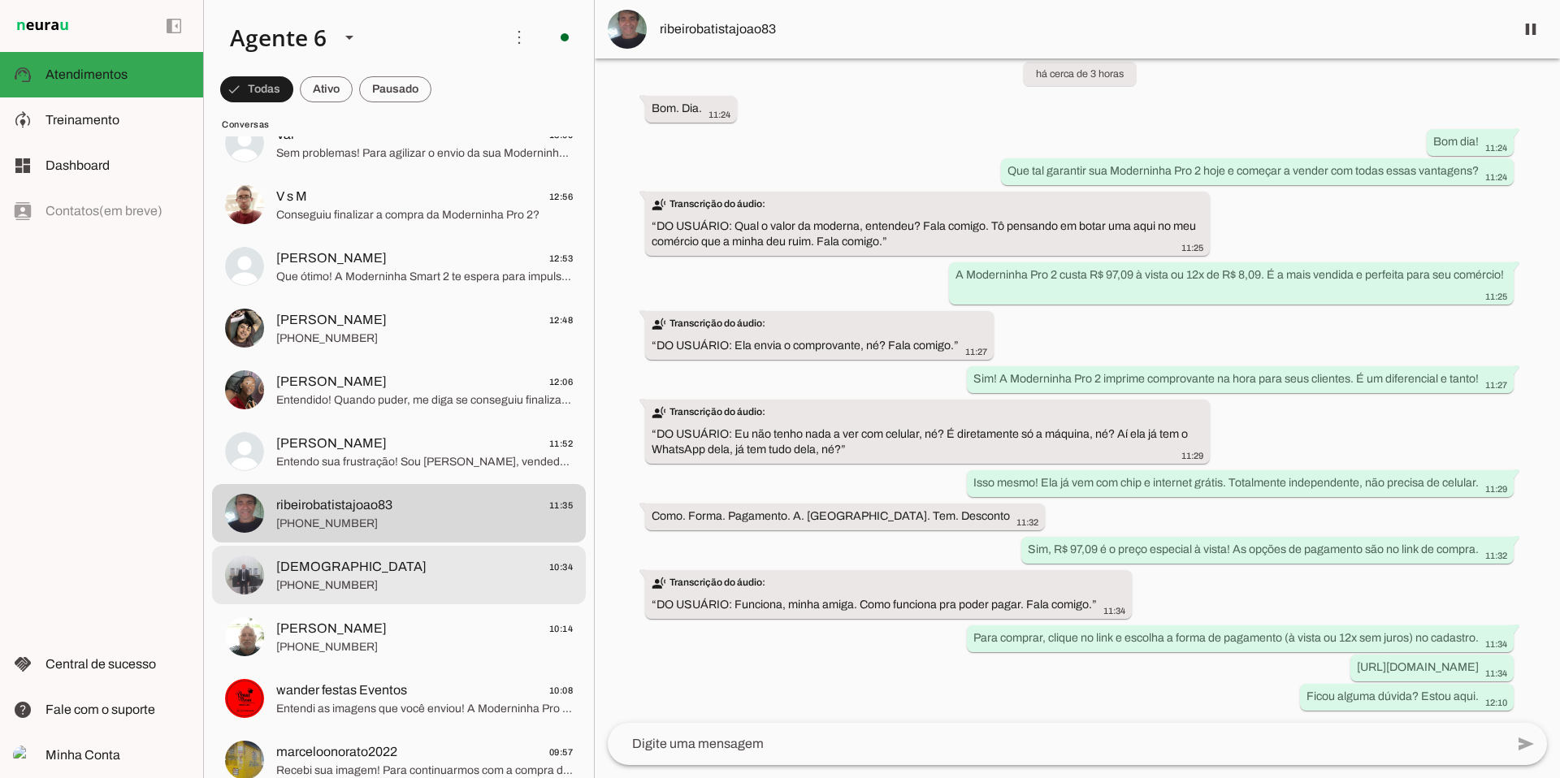
click at [402, 568] on span "[DEMOGRAPHIC_DATA] 10:34" at bounding box center [424, 567] width 297 height 20
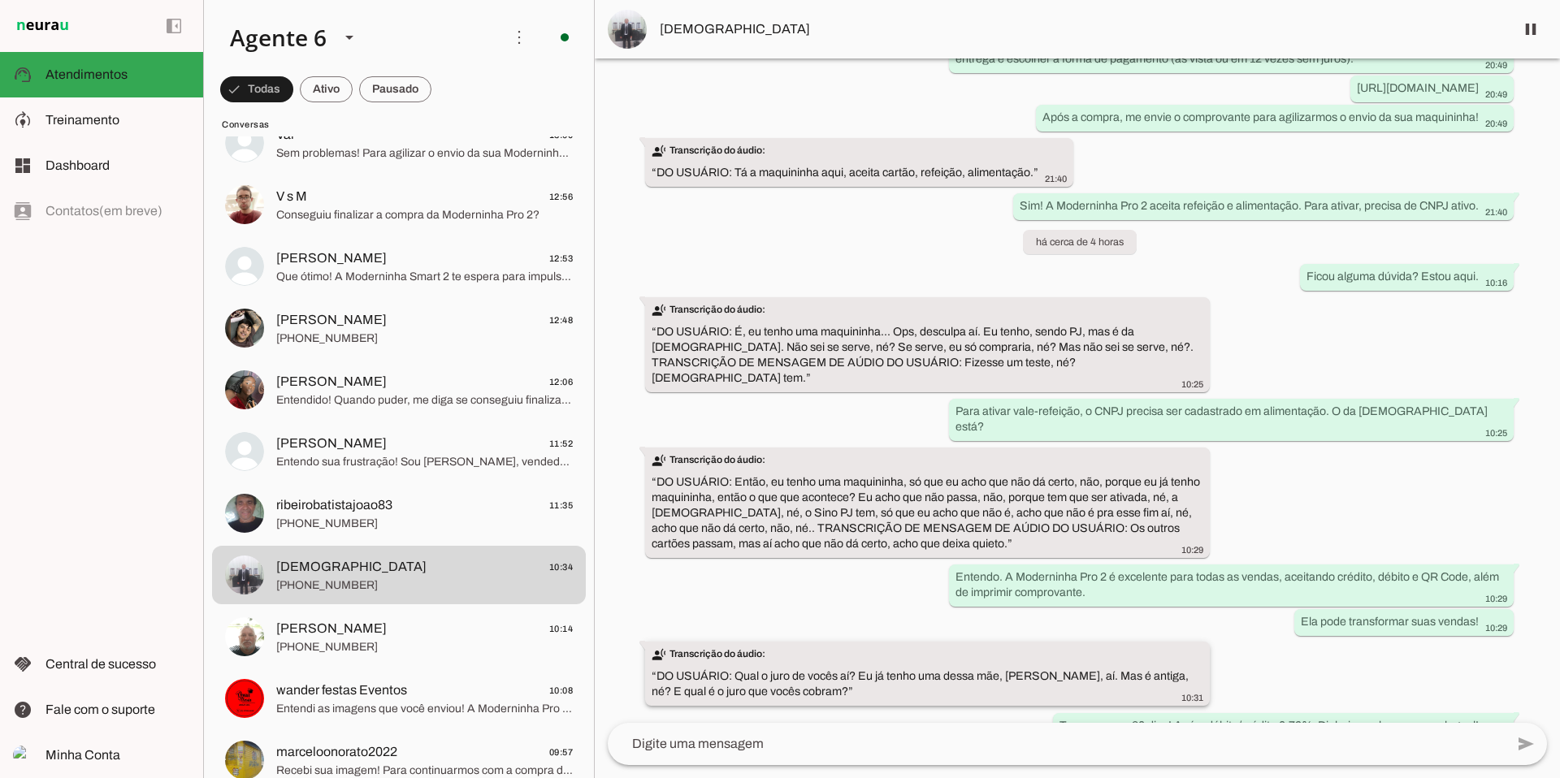
scroll to position [403, 0]
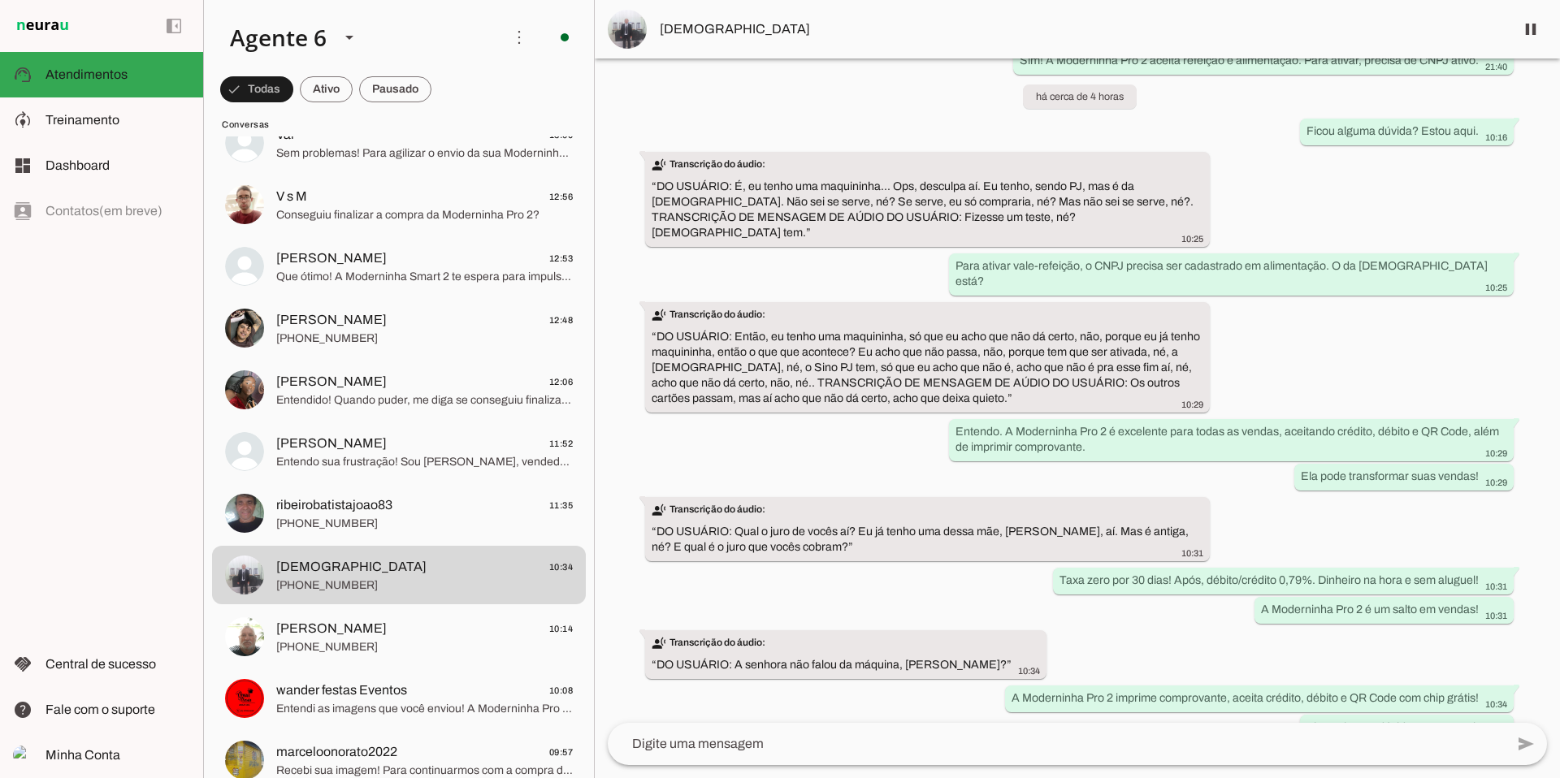
click at [627, 28] on img at bounding box center [627, 29] width 39 height 39
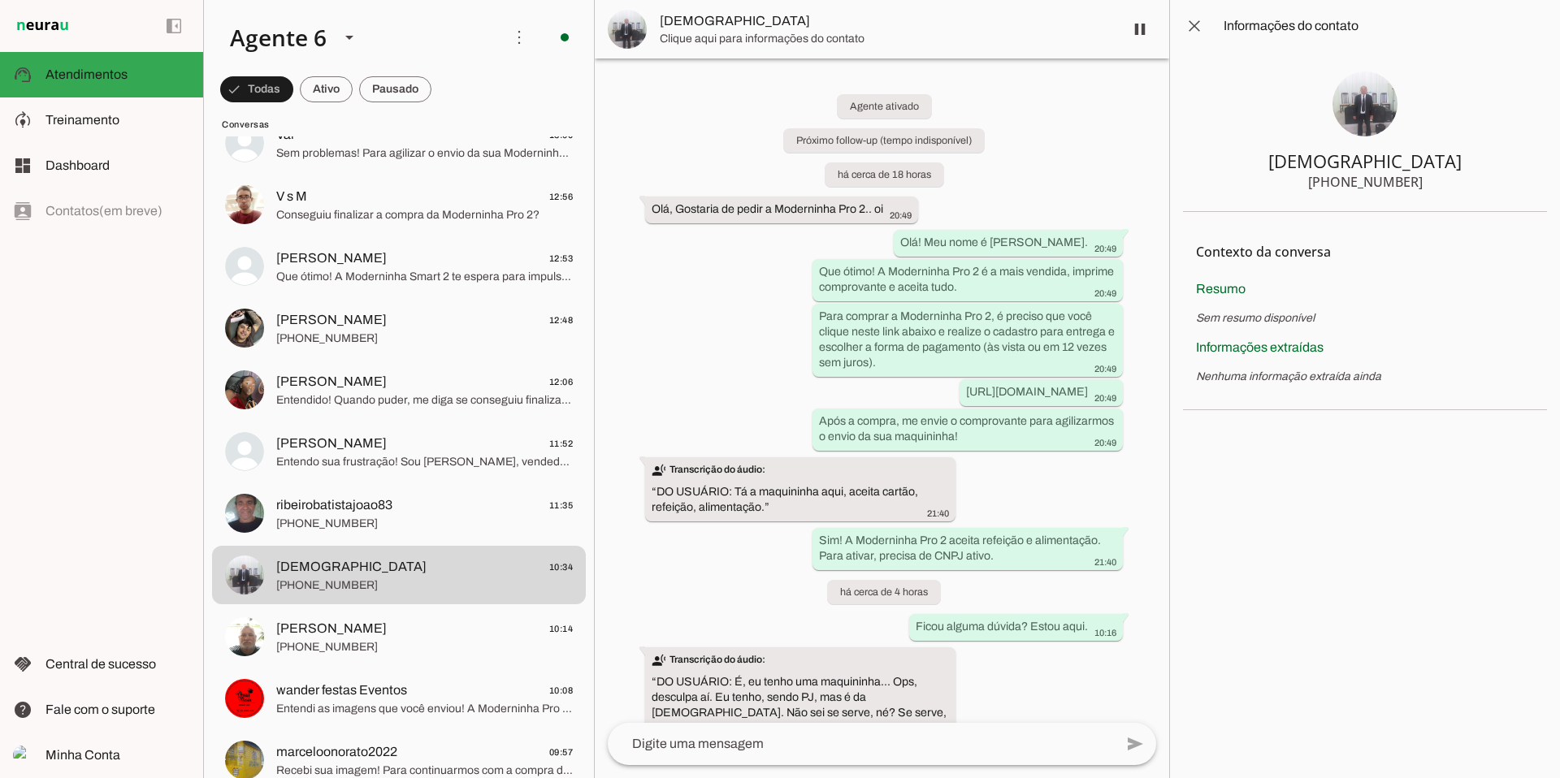
click at [1360, 119] on img at bounding box center [1365, 104] width 65 height 65
drag, startPoint x: 1363, startPoint y: 111, endPoint x: 1234, endPoint y: 72, distance: 134.7
click at [1362, 111] on img at bounding box center [1365, 104] width 65 height 65
click at [1189, 28] on span at bounding box center [1194, 26] width 39 height 39
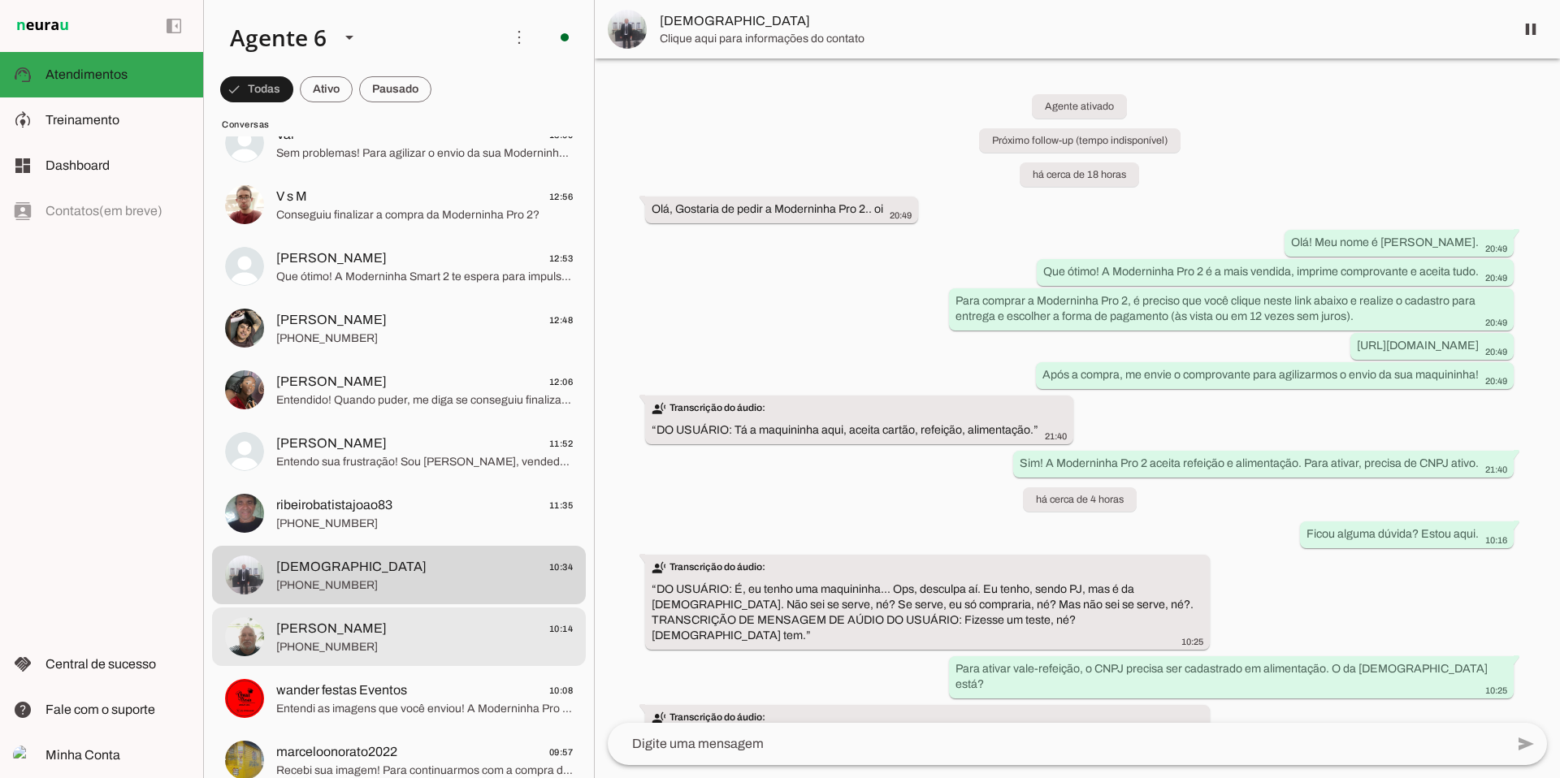
click at [338, 627] on span "[PERSON_NAME]" at bounding box center [331, 629] width 111 height 20
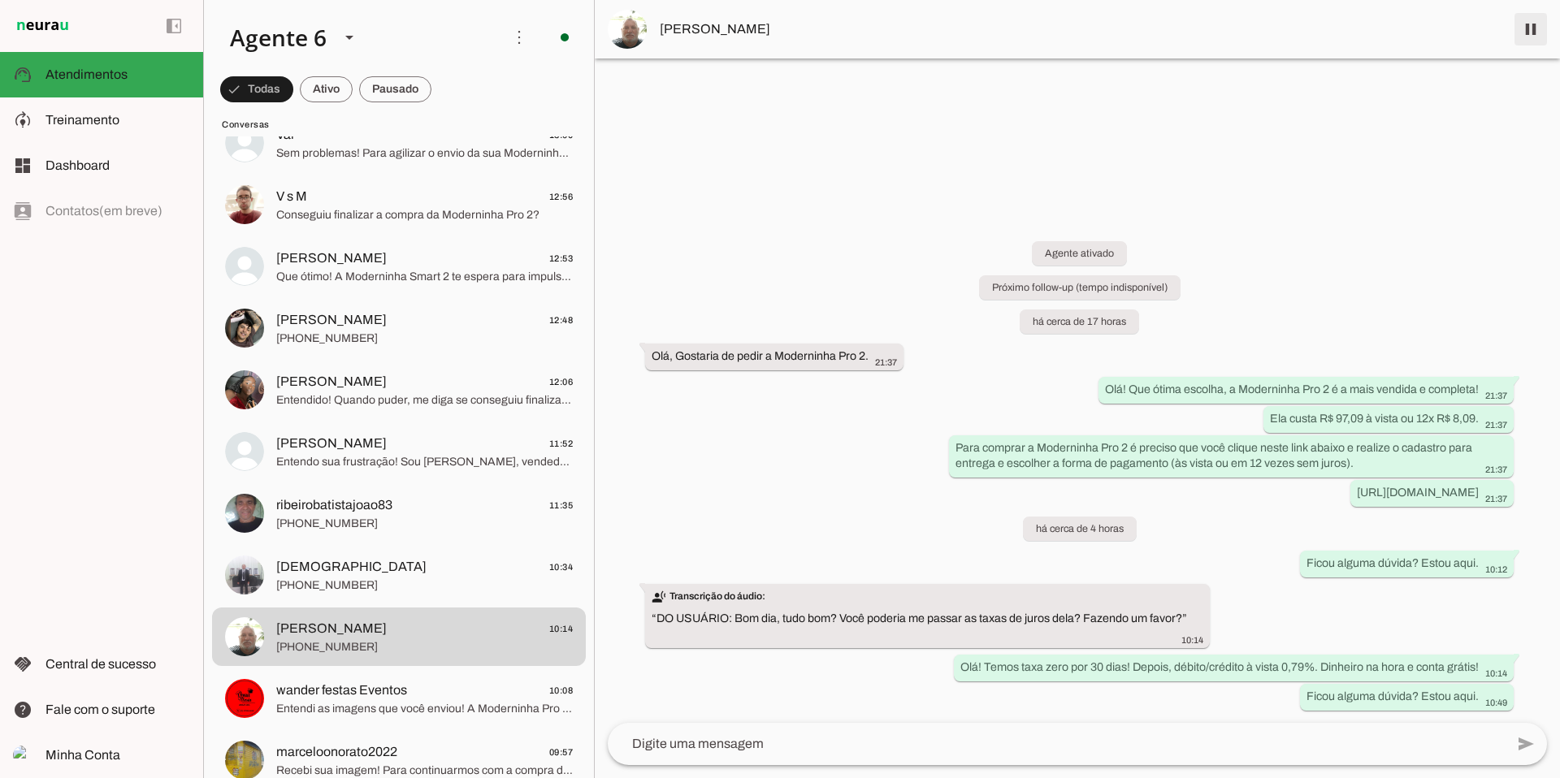
click at [1532, 25] on span at bounding box center [1530, 29] width 39 height 39
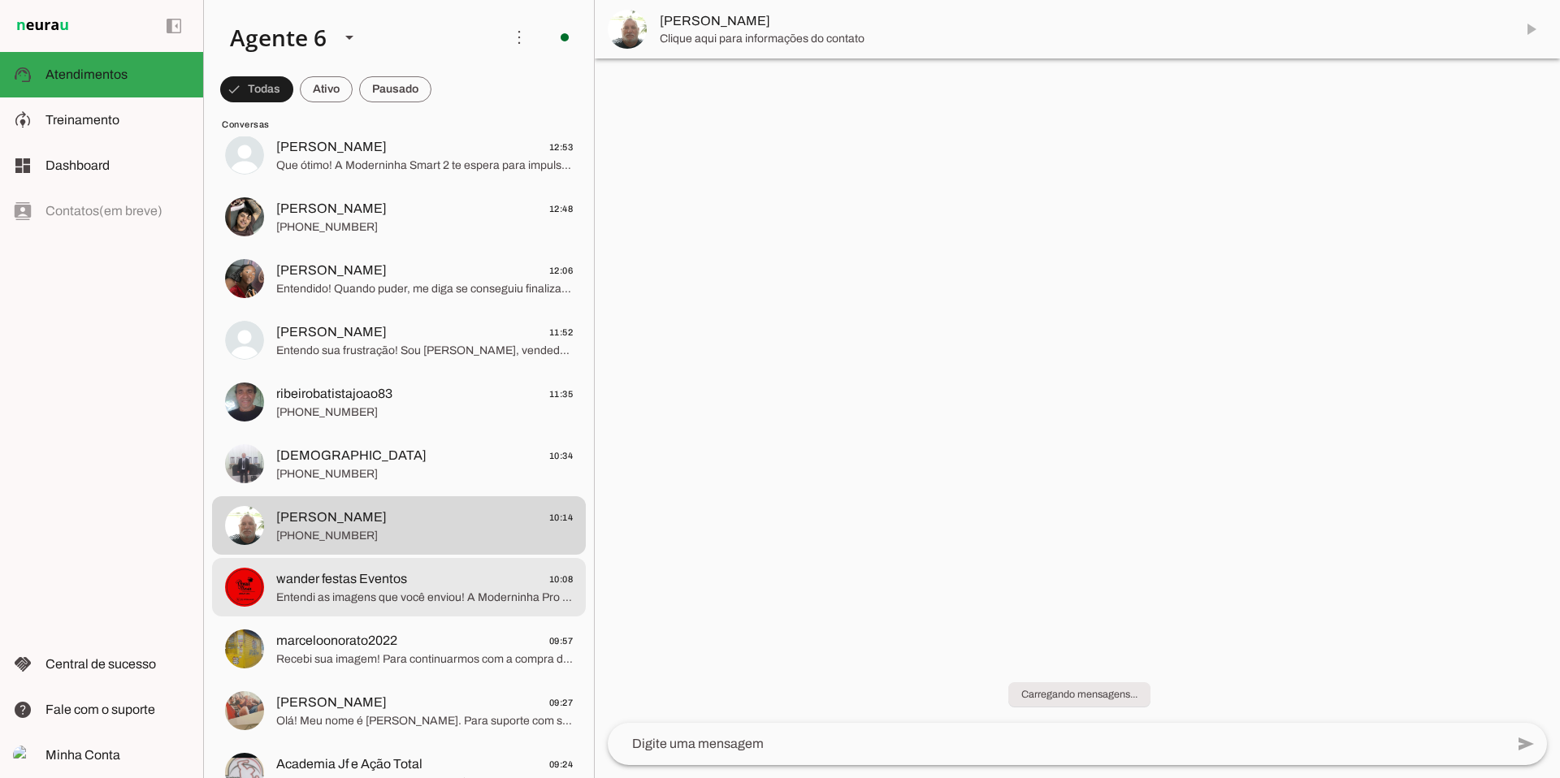
scroll to position [480, 0]
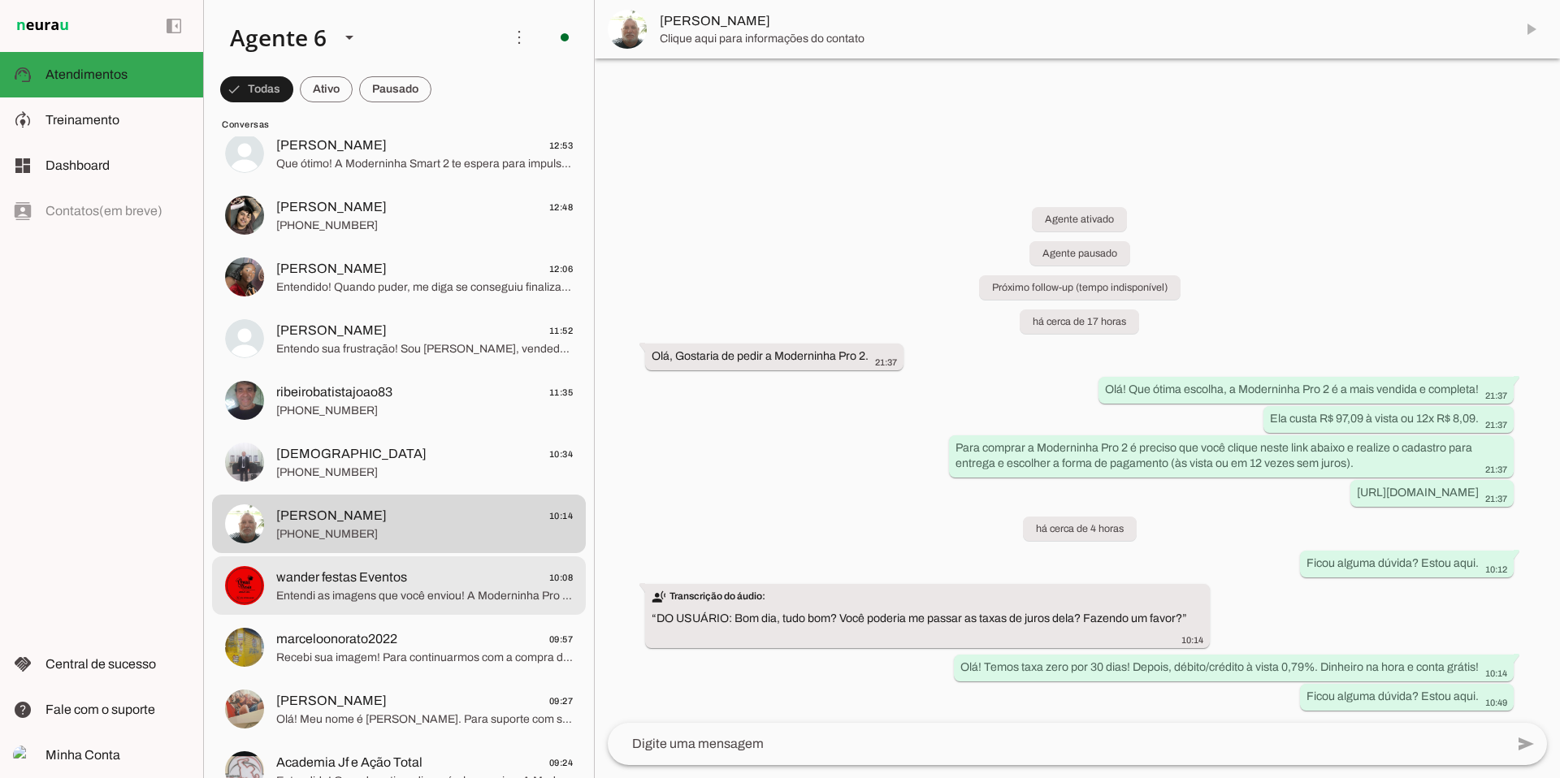
click at [371, 576] on span "wander festas Eventos" at bounding box center [341, 578] width 131 height 20
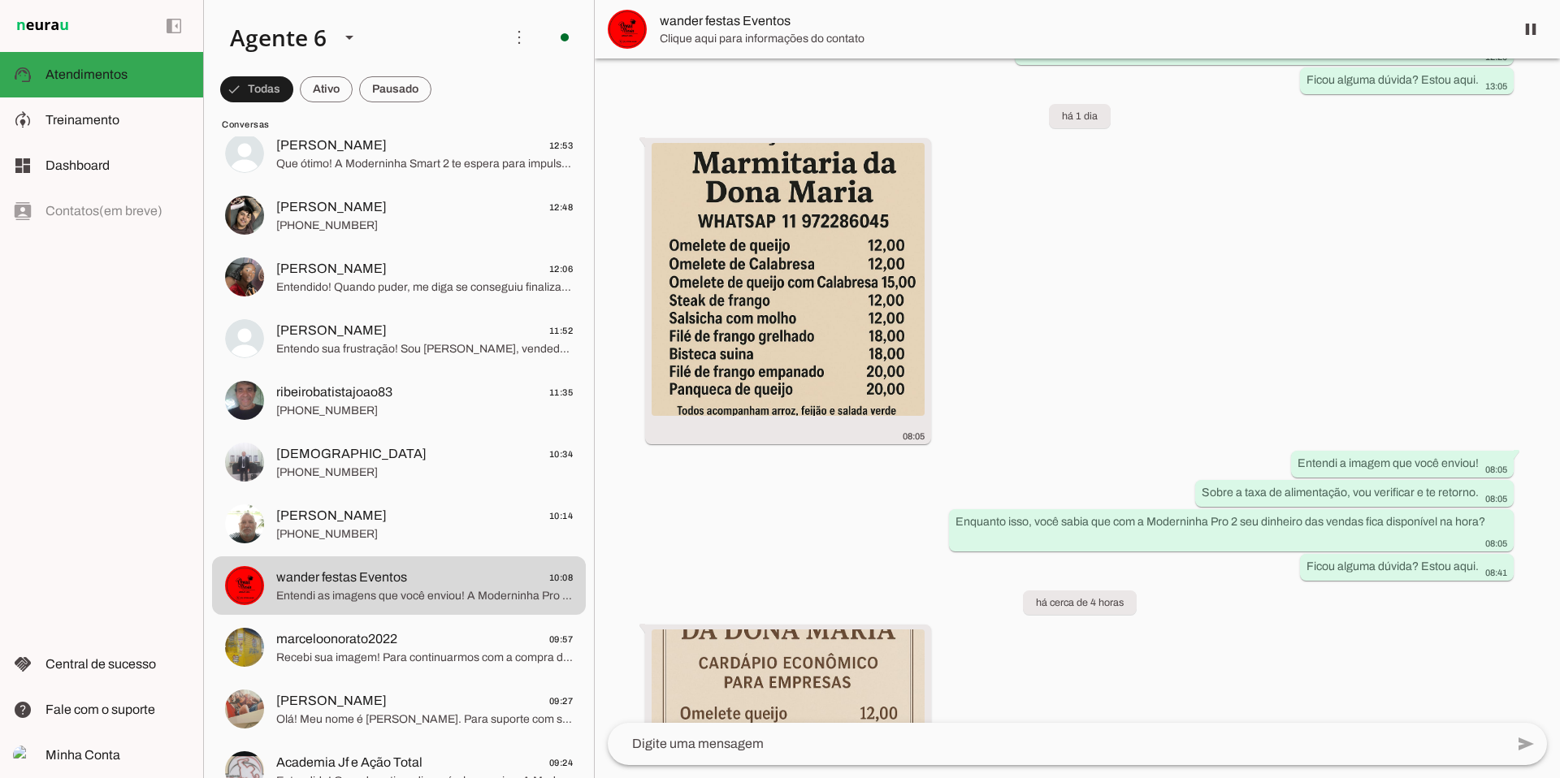
scroll to position [1282, 0]
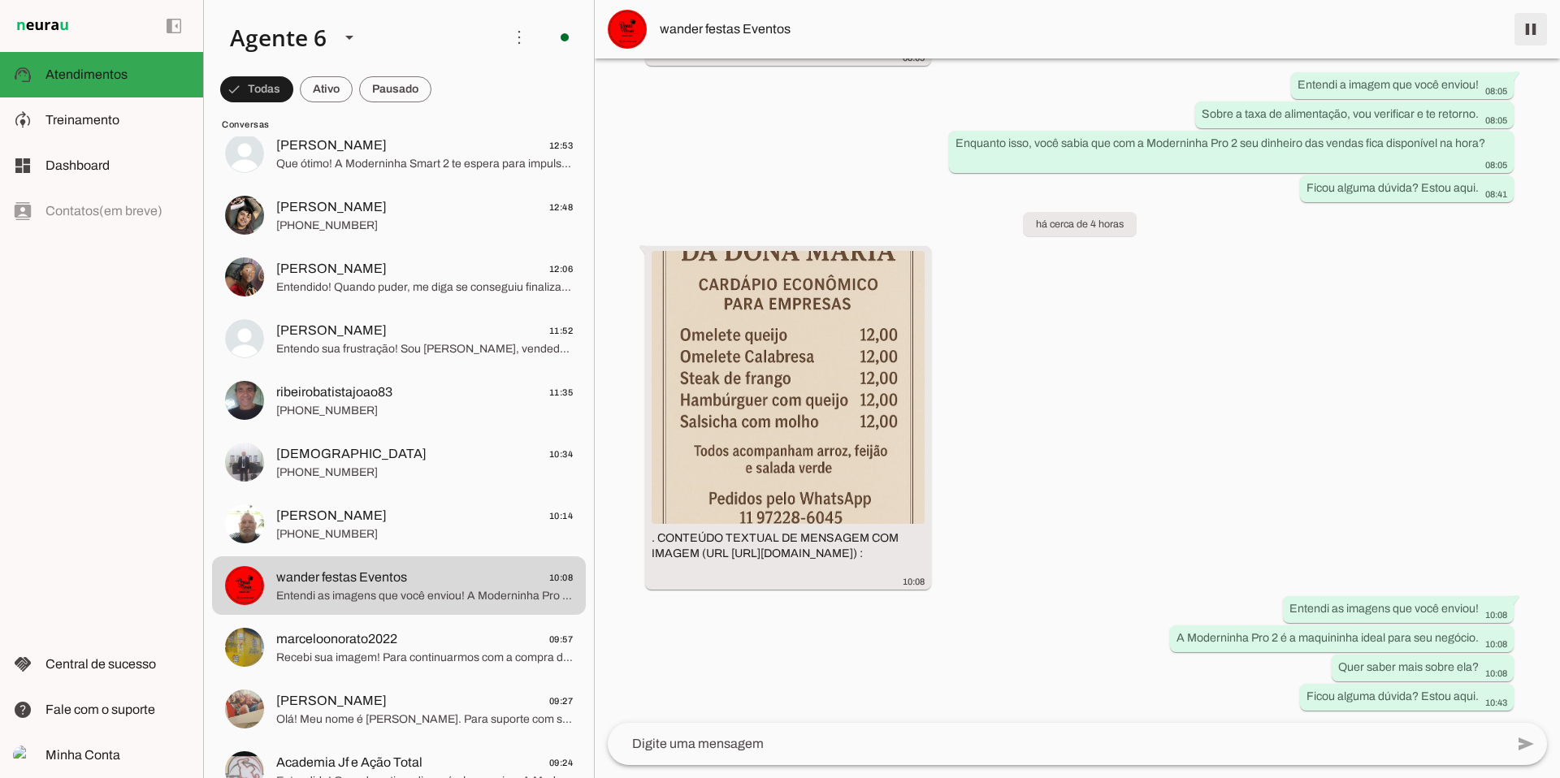
click at [1541, 29] on span at bounding box center [1530, 29] width 39 height 39
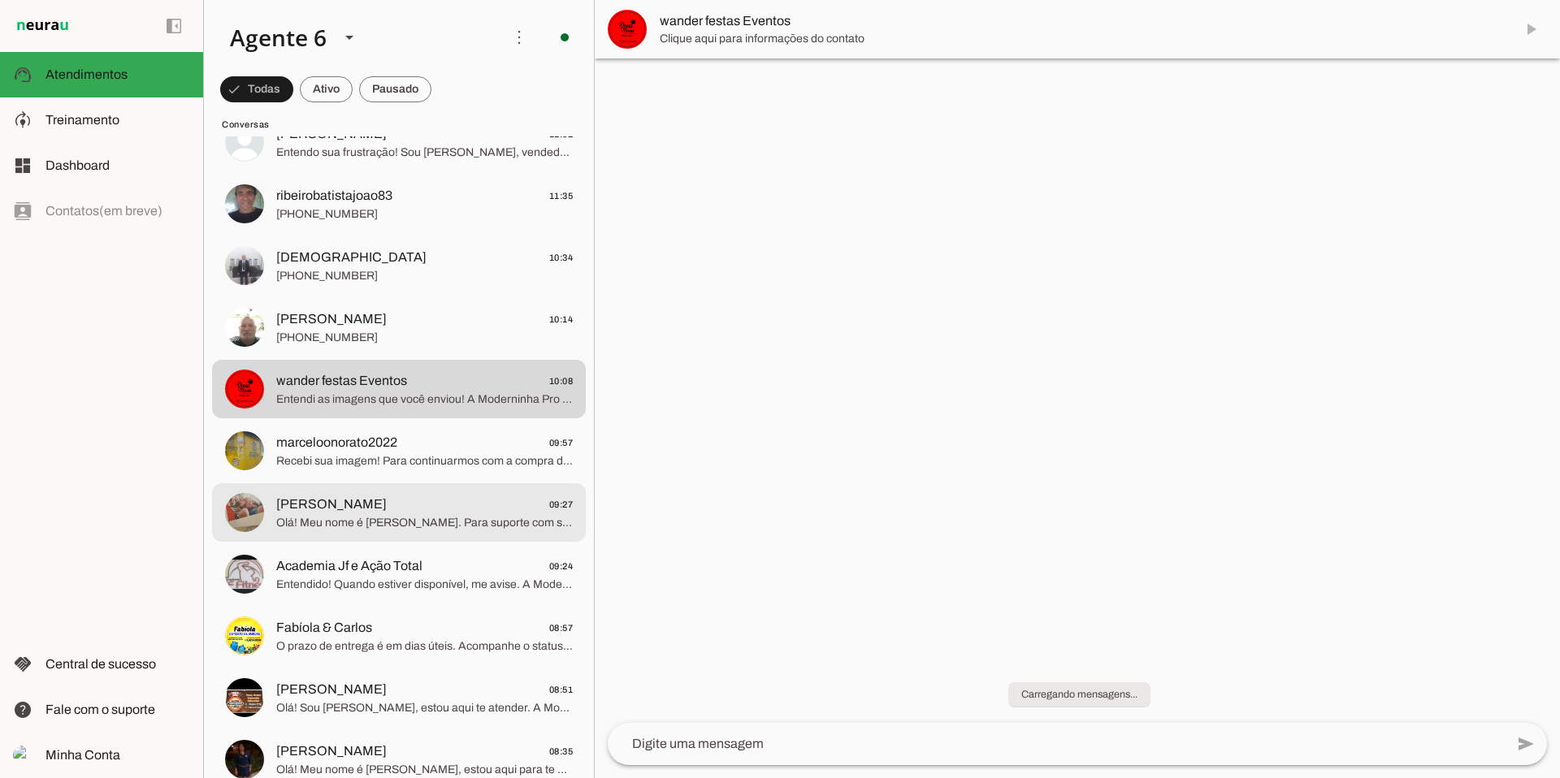
scroll to position [679, 0]
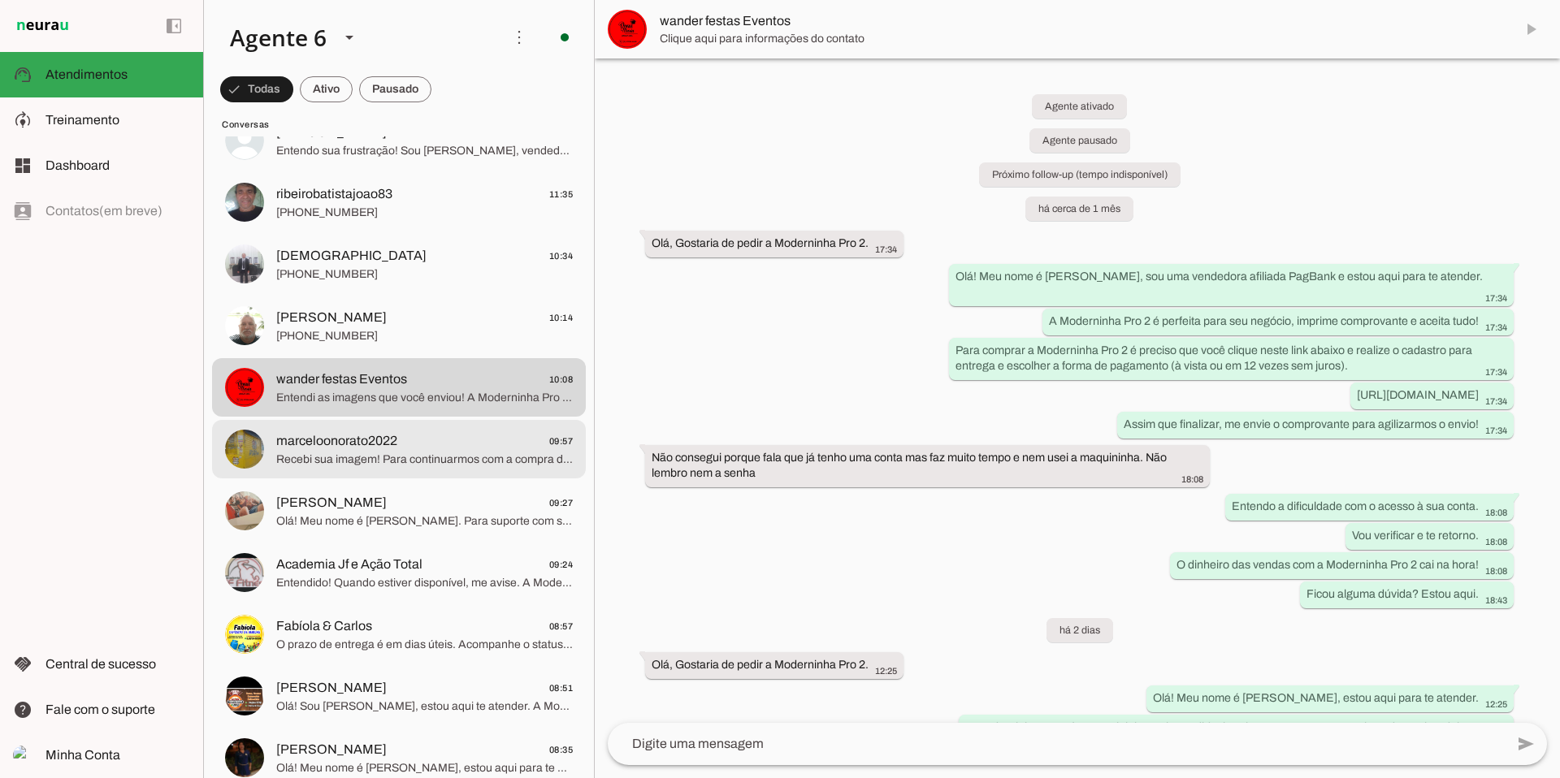
click at [394, 442] on span "marceloonorato2022" at bounding box center [336, 441] width 121 height 20
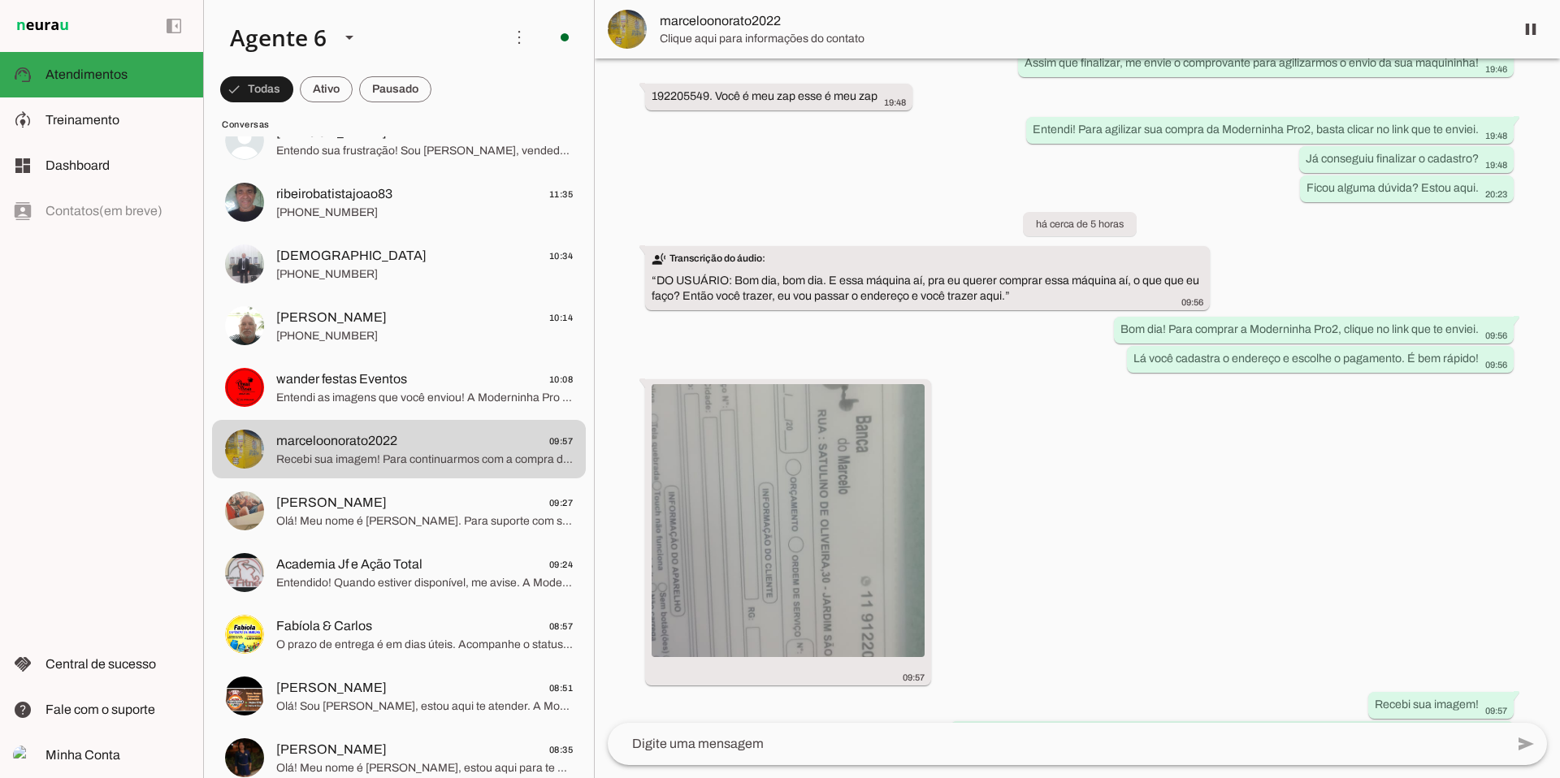
scroll to position [530, 0]
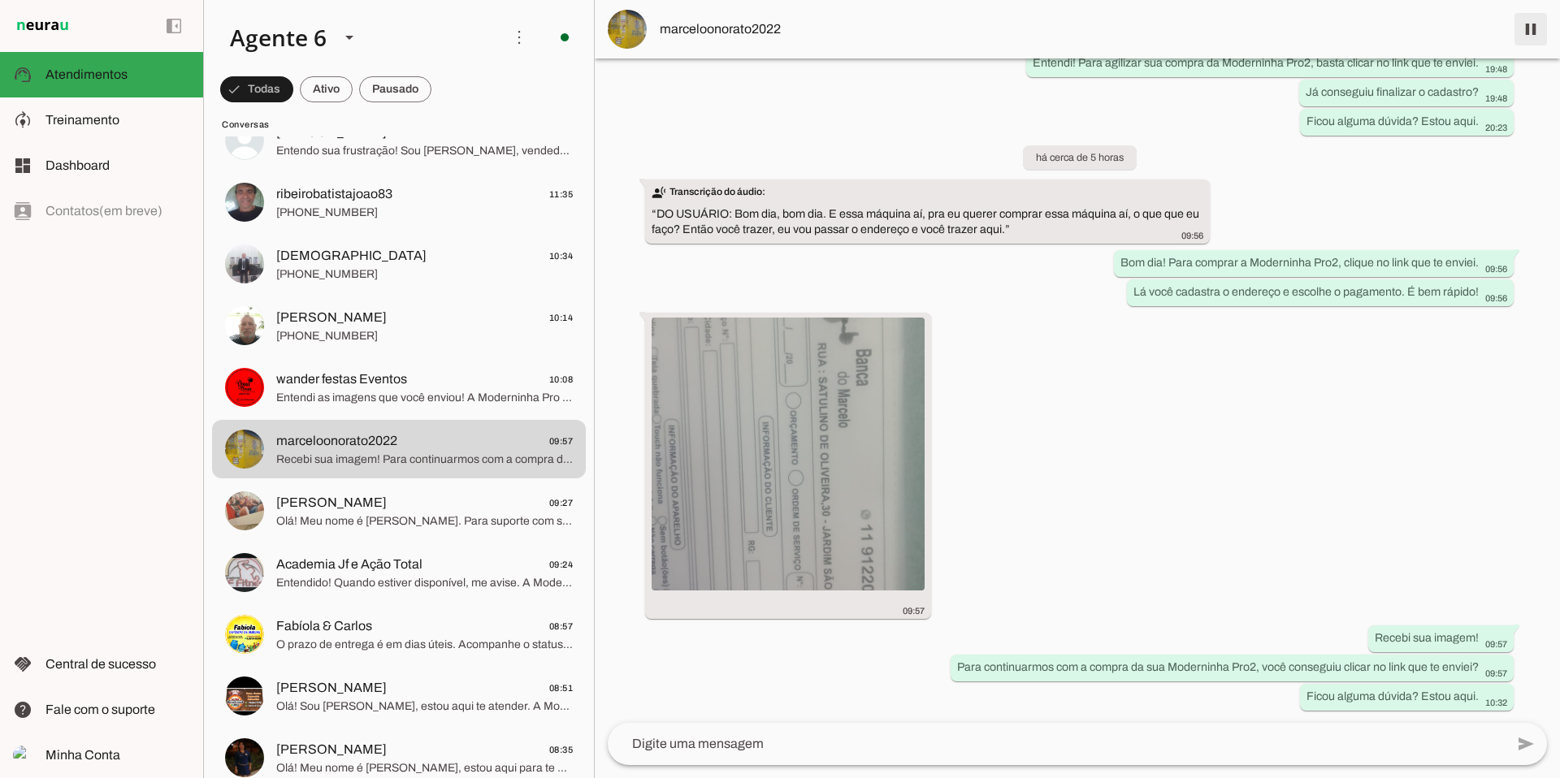
click at [1534, 35] on span at bounding box center [1530, 29] width 39 height 39
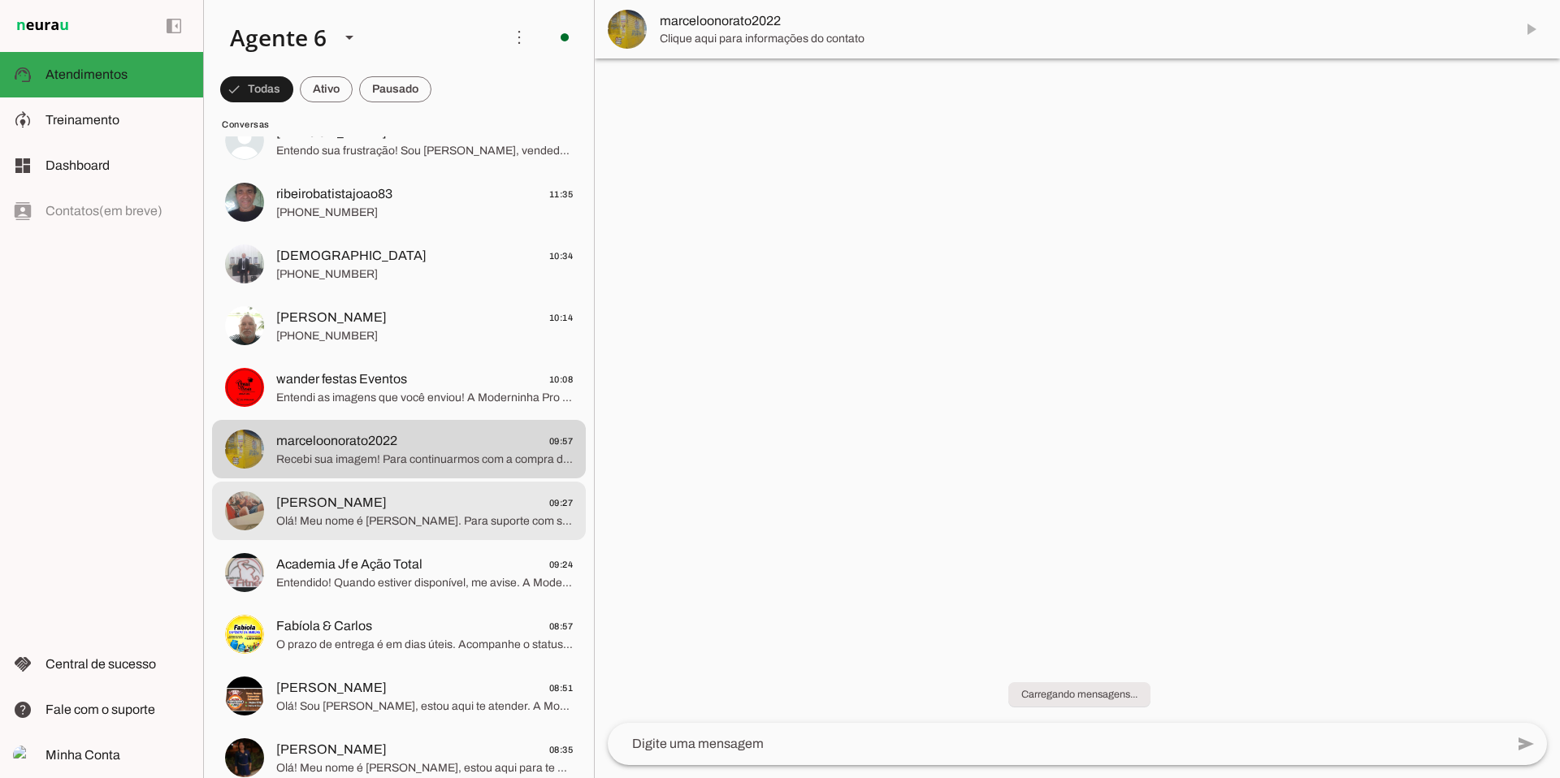
scroll to position [0, 0]
click at [371, 525] on span "Olá! Meu nome é [PERSON_NAME]. Para suporte com seu cartão da Moderninha Pro2, …" at bounding box center [424, 522] width 297 height 16
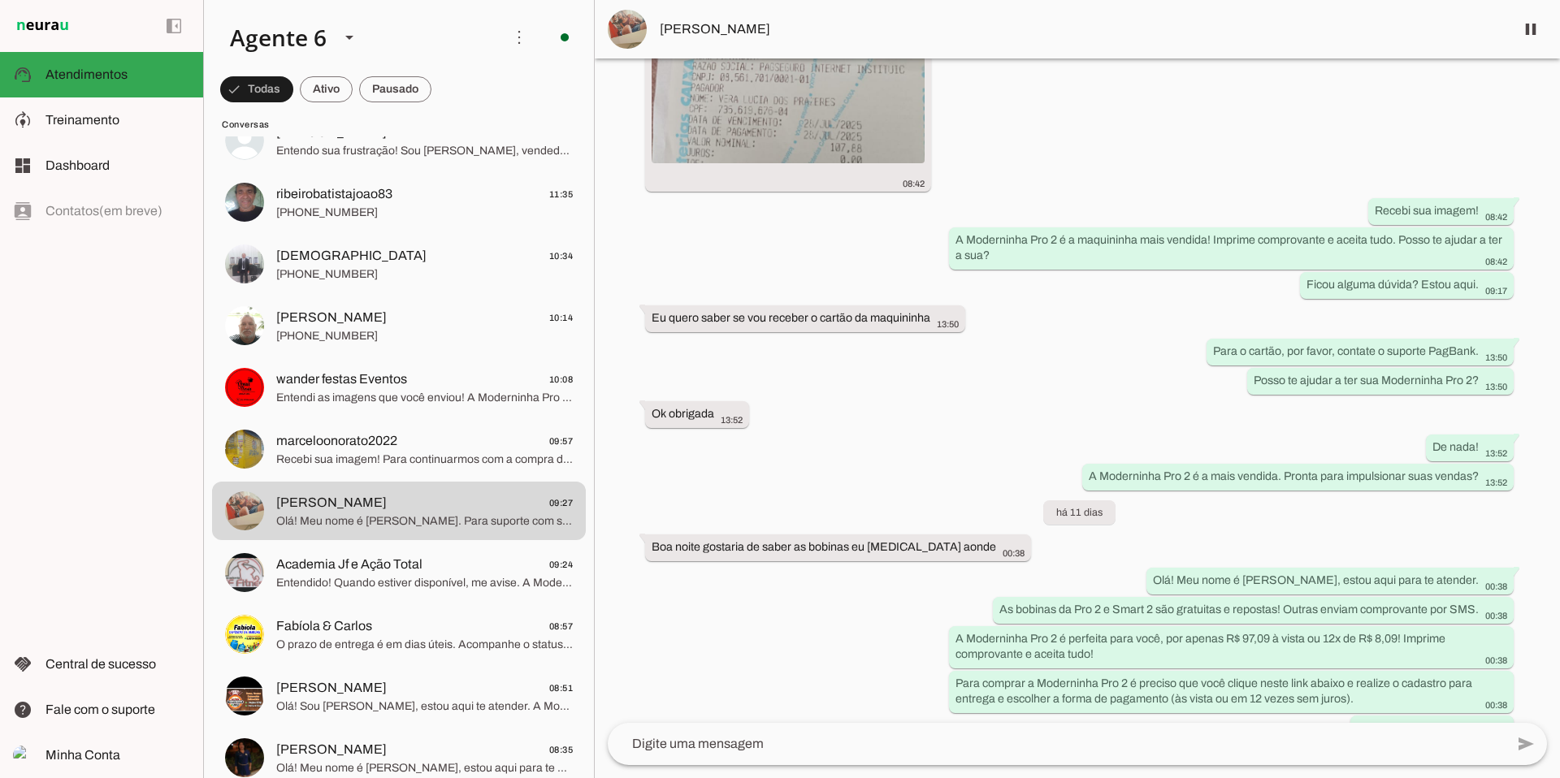
scroll to position [803, 0]
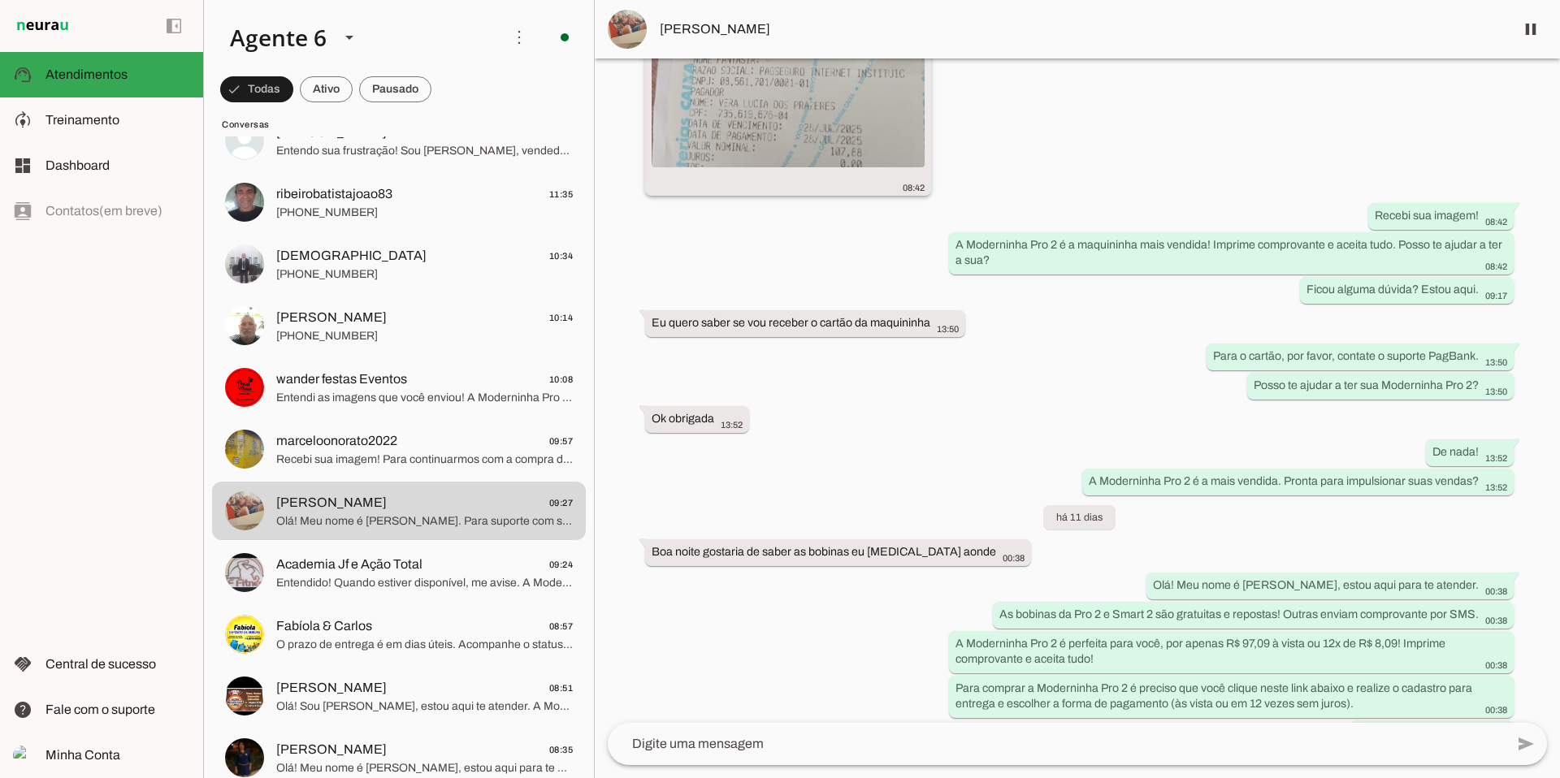
click at [865, 136] on img at bounding box center [788, 30] width 273 height 273
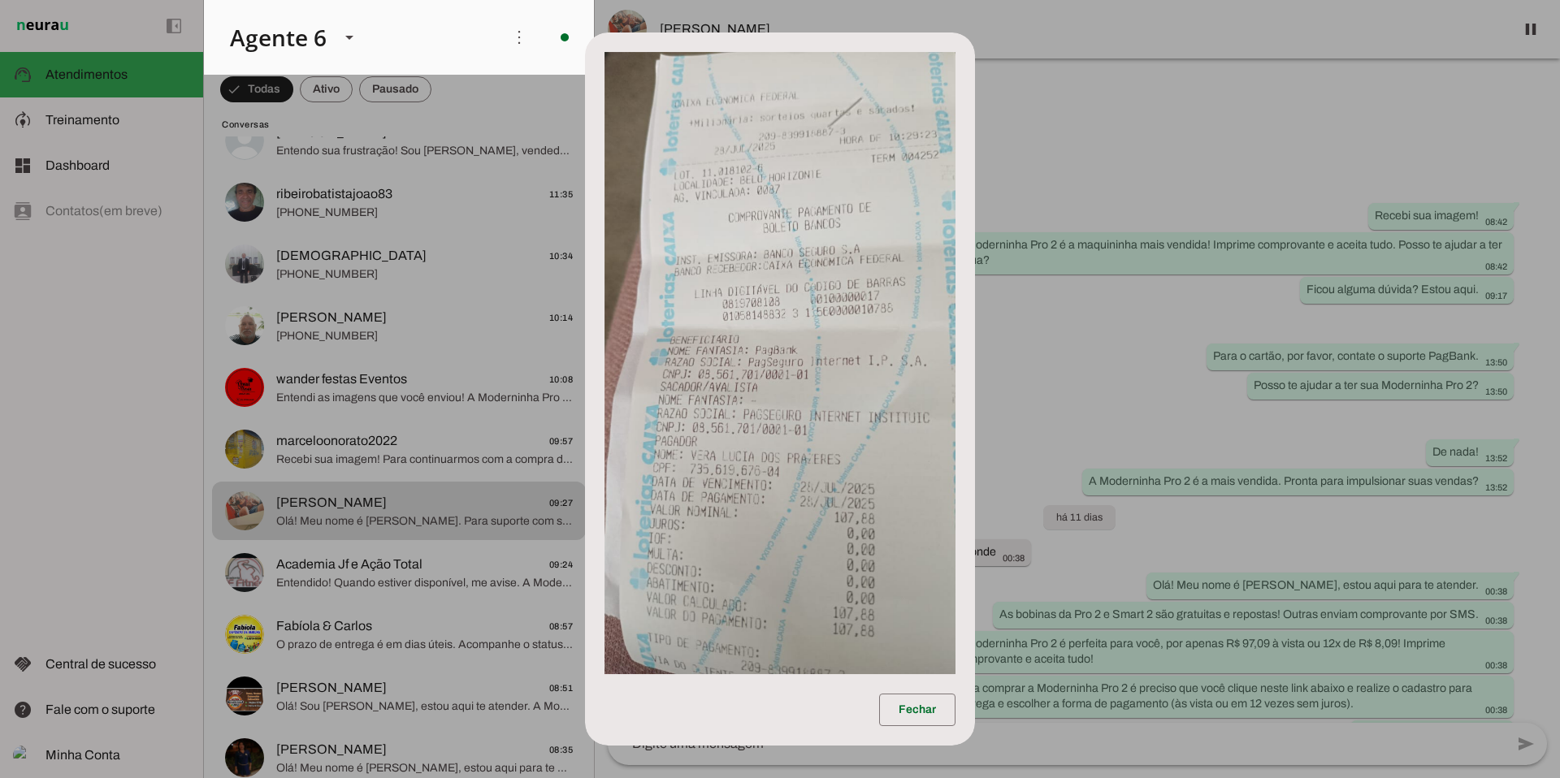
click at [974, 280] on dialog "Fechar" at bounding box center [779, 389] width 389 height 713
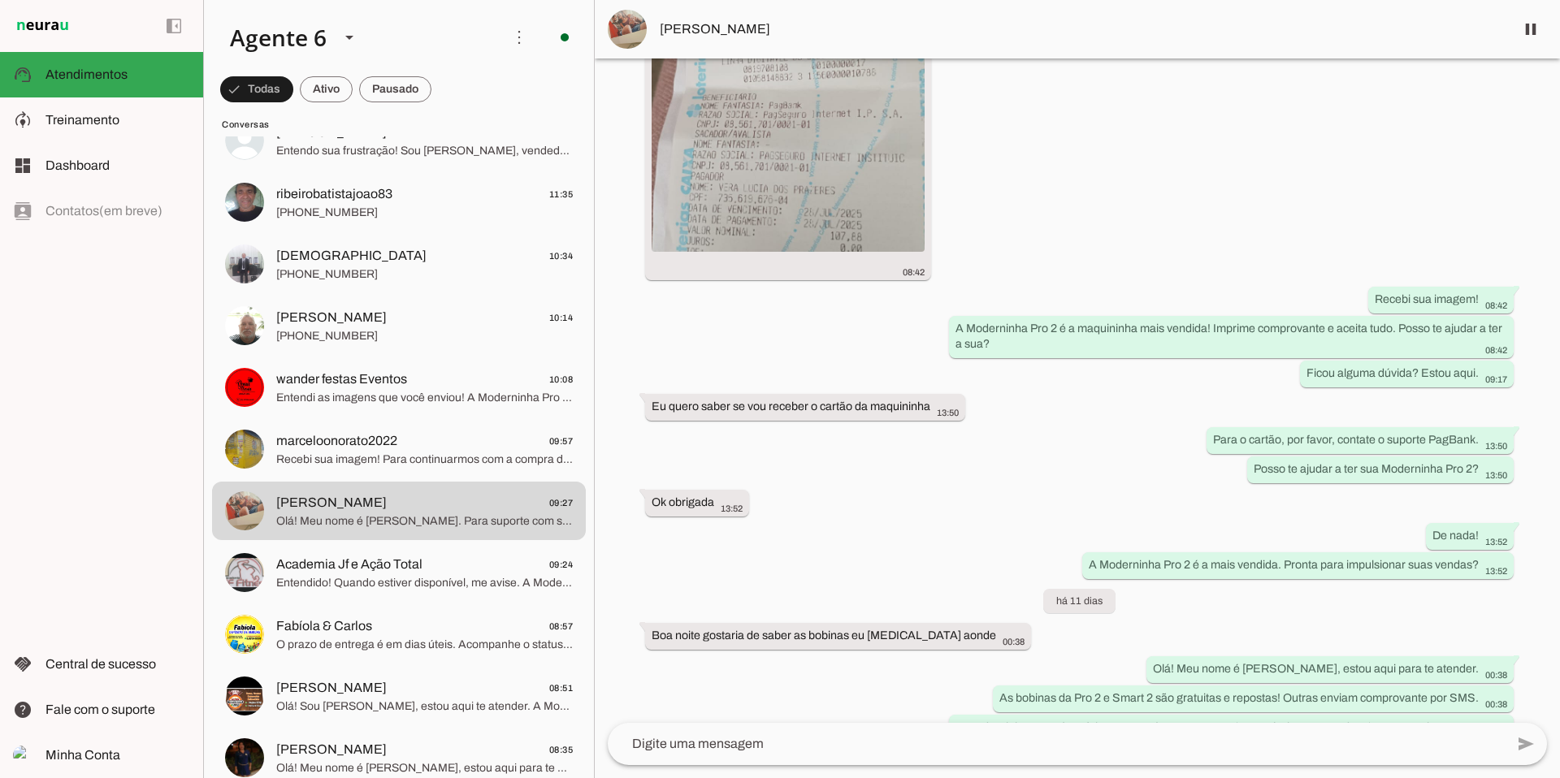
scroll to position [1165, 0]
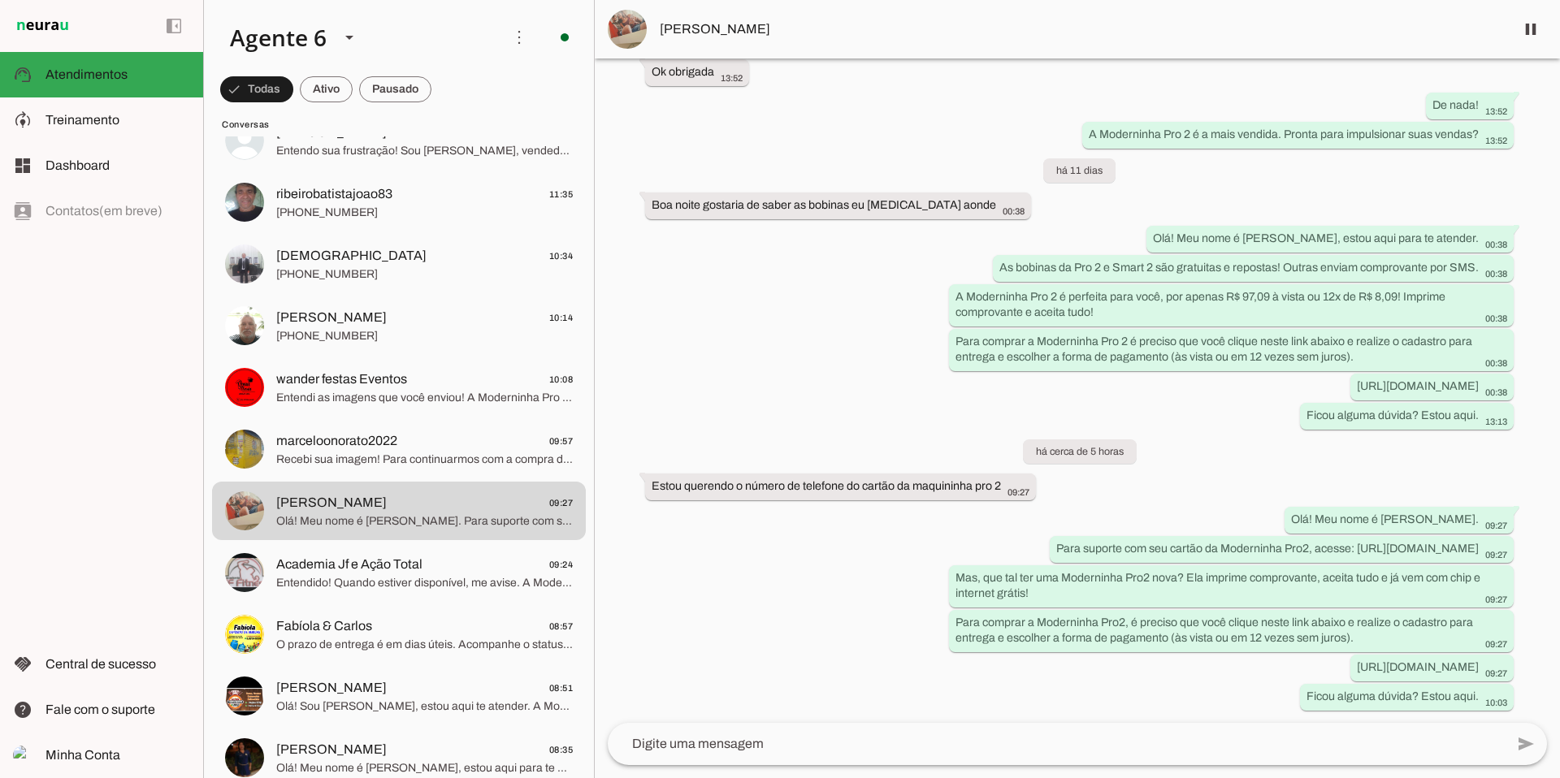
click at [661, 739] on textarea at bounding box center [1056, 745] width 897 height 20
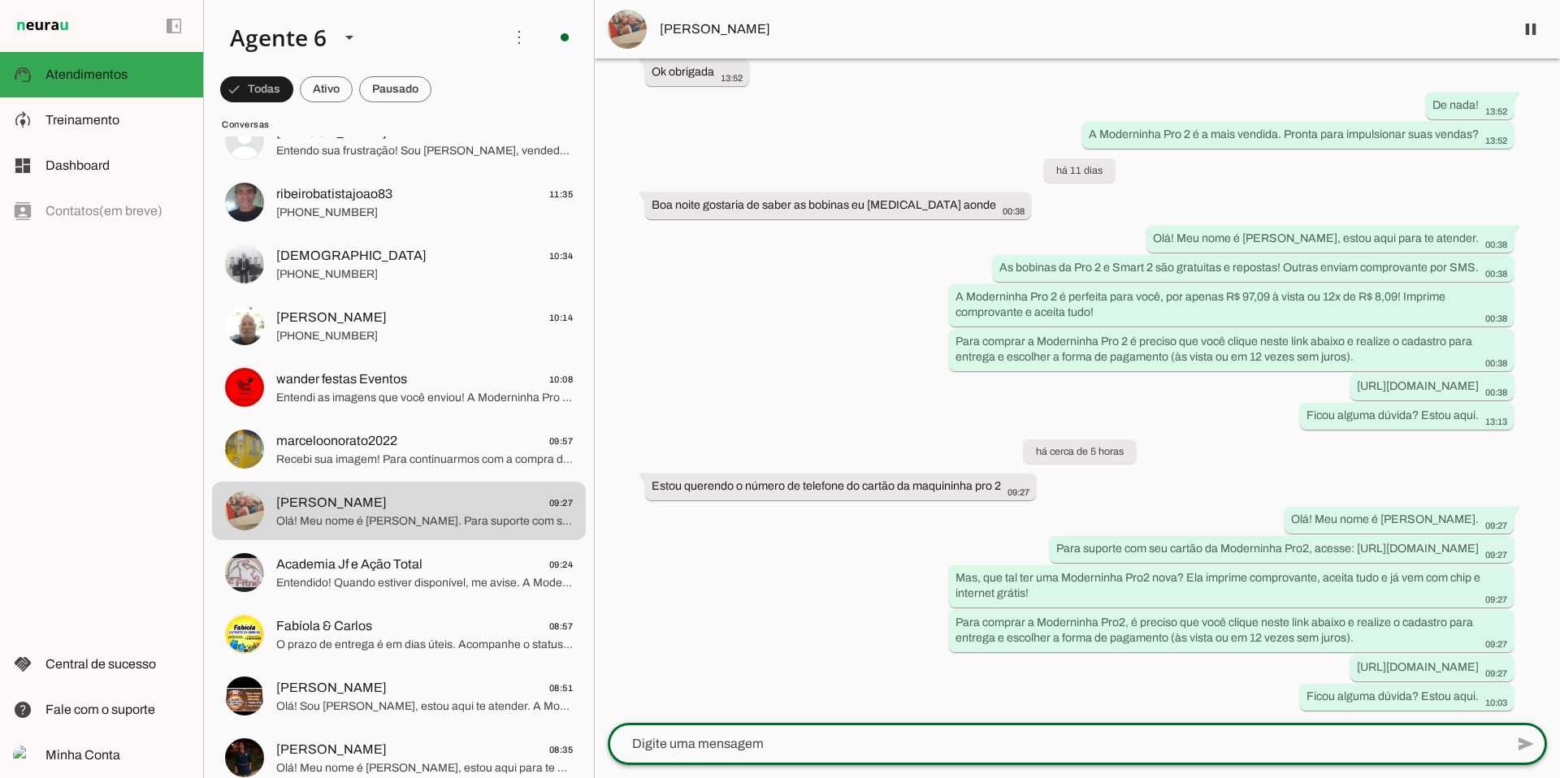
paste textarea "Acompanhe o status do seu pedido através da sua conta cadastrada no Pagbank 1. …"
type textarea "Acompanhe o status do seu pedido através da sua conta cadastrada no Pagbank 1. …"
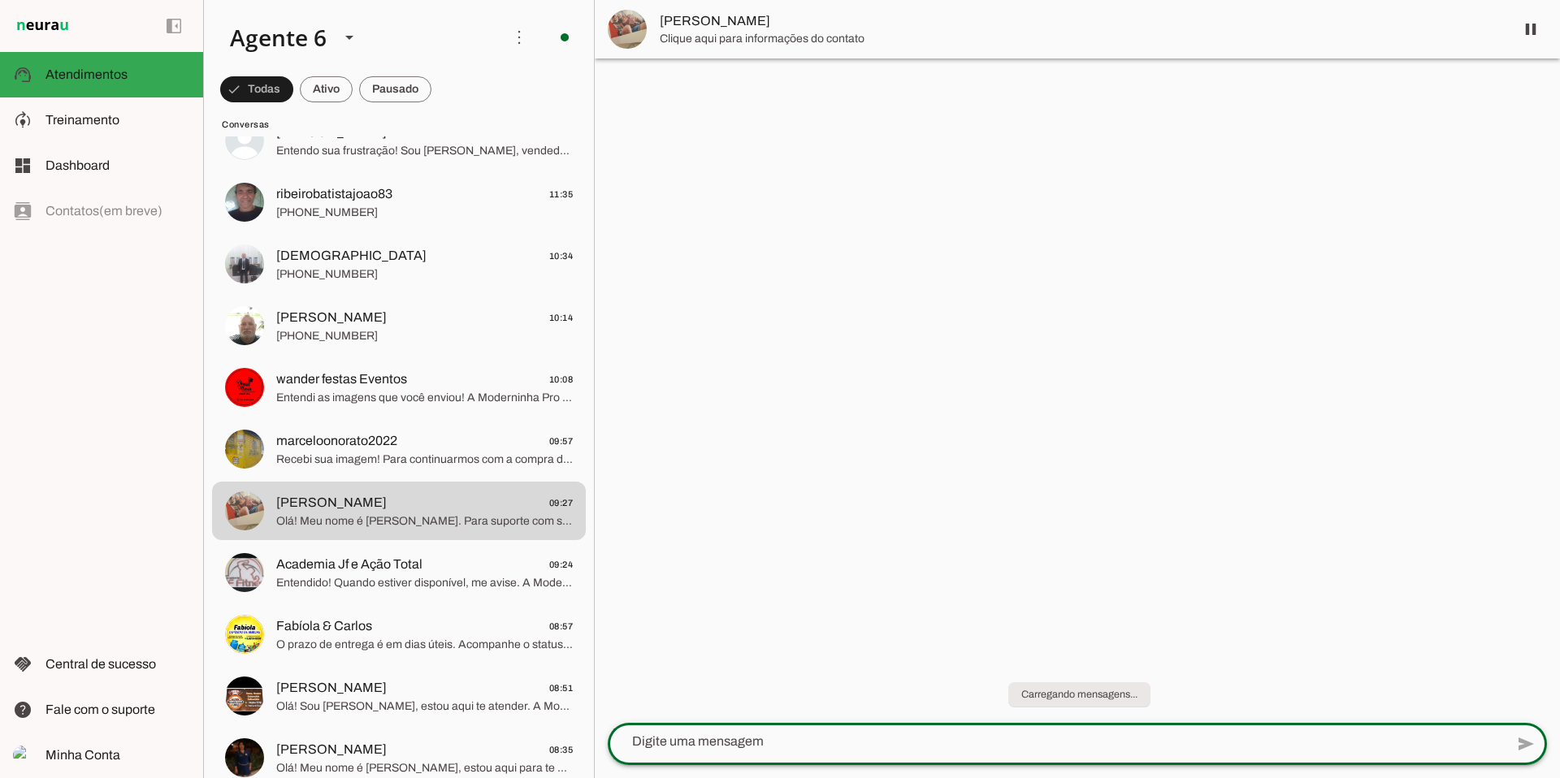
scroll to position [0, 0]
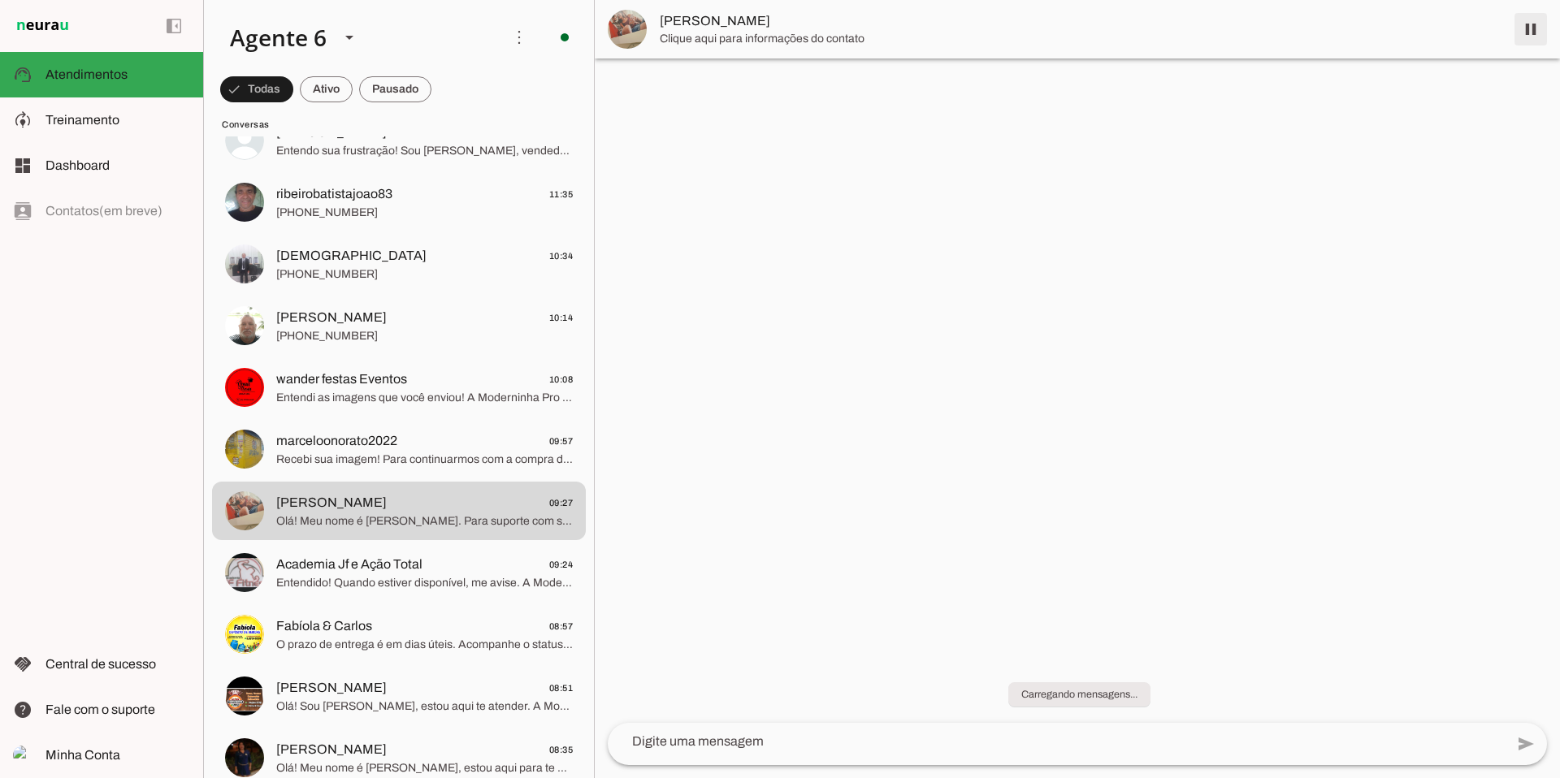
click at [1528, 31] on span at bounding box center [1530, 29] width 39 height 39
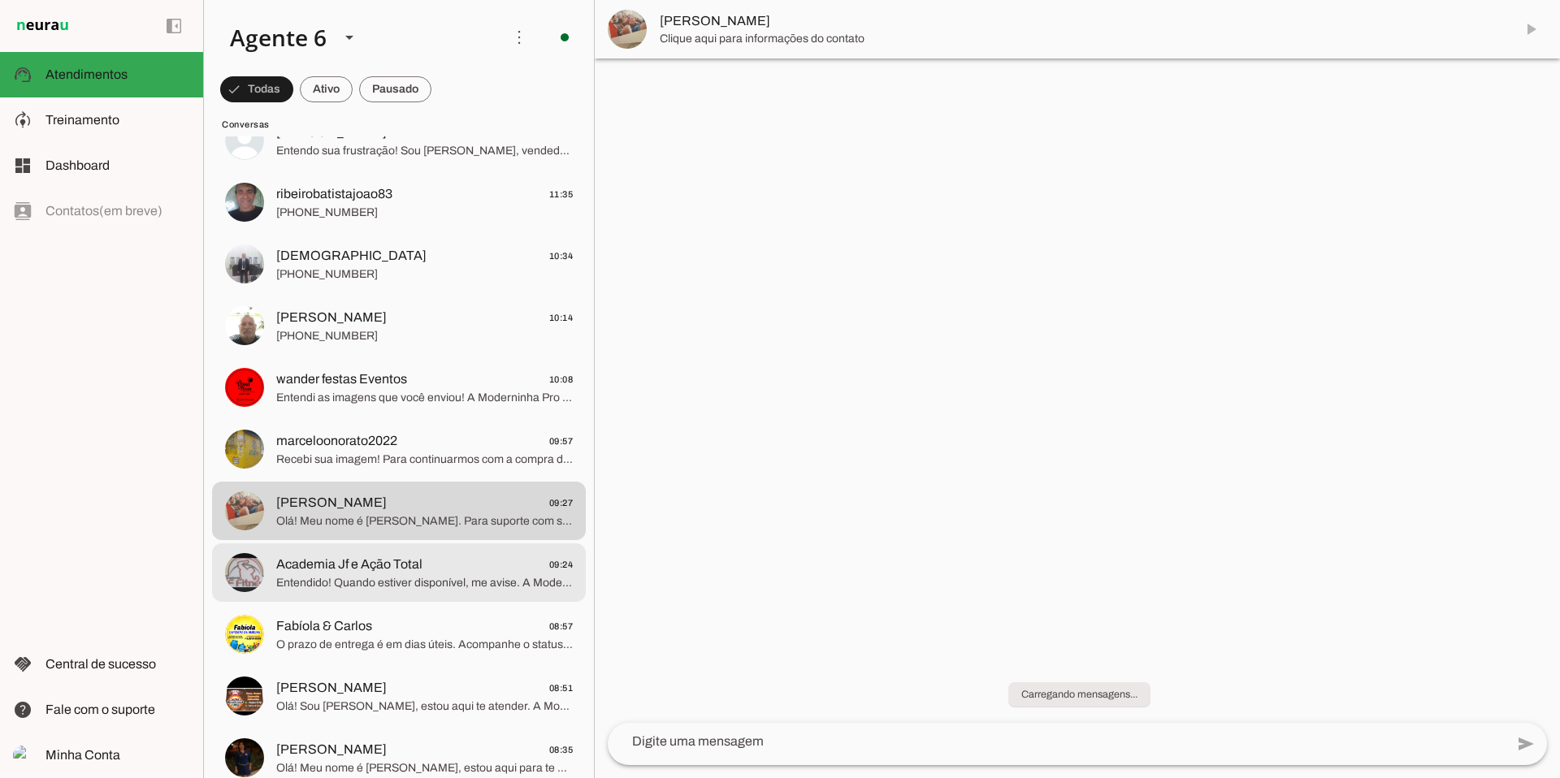
click at [445, 561] on span "Academia Jf e Ação Total 09:24" at bounding box center [424, 565] width 297 height 20
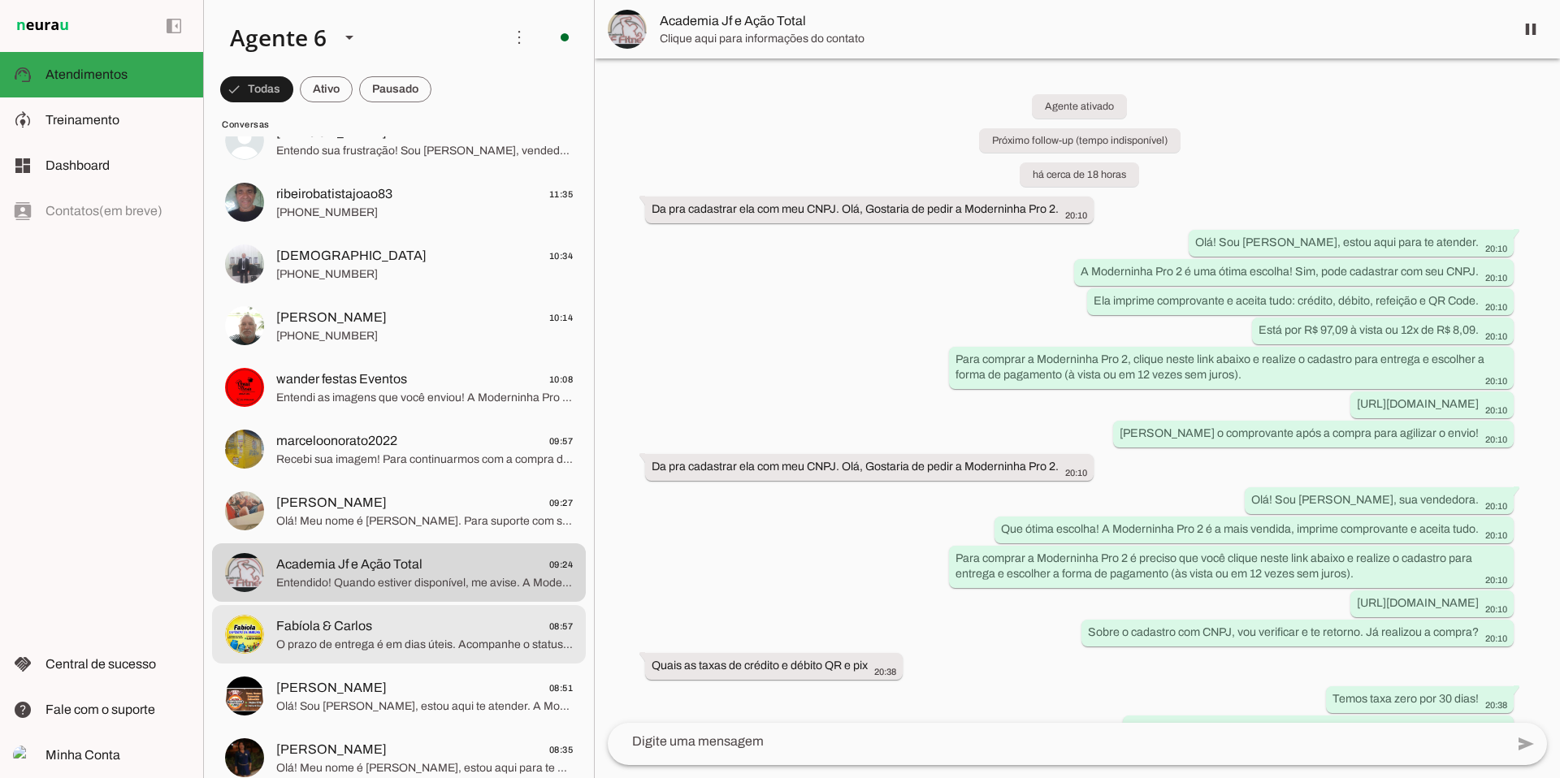
click at [397, 625] on span "Fabíola & Carlos 08:57" at bounding box center [424, 627] width 297 height 20
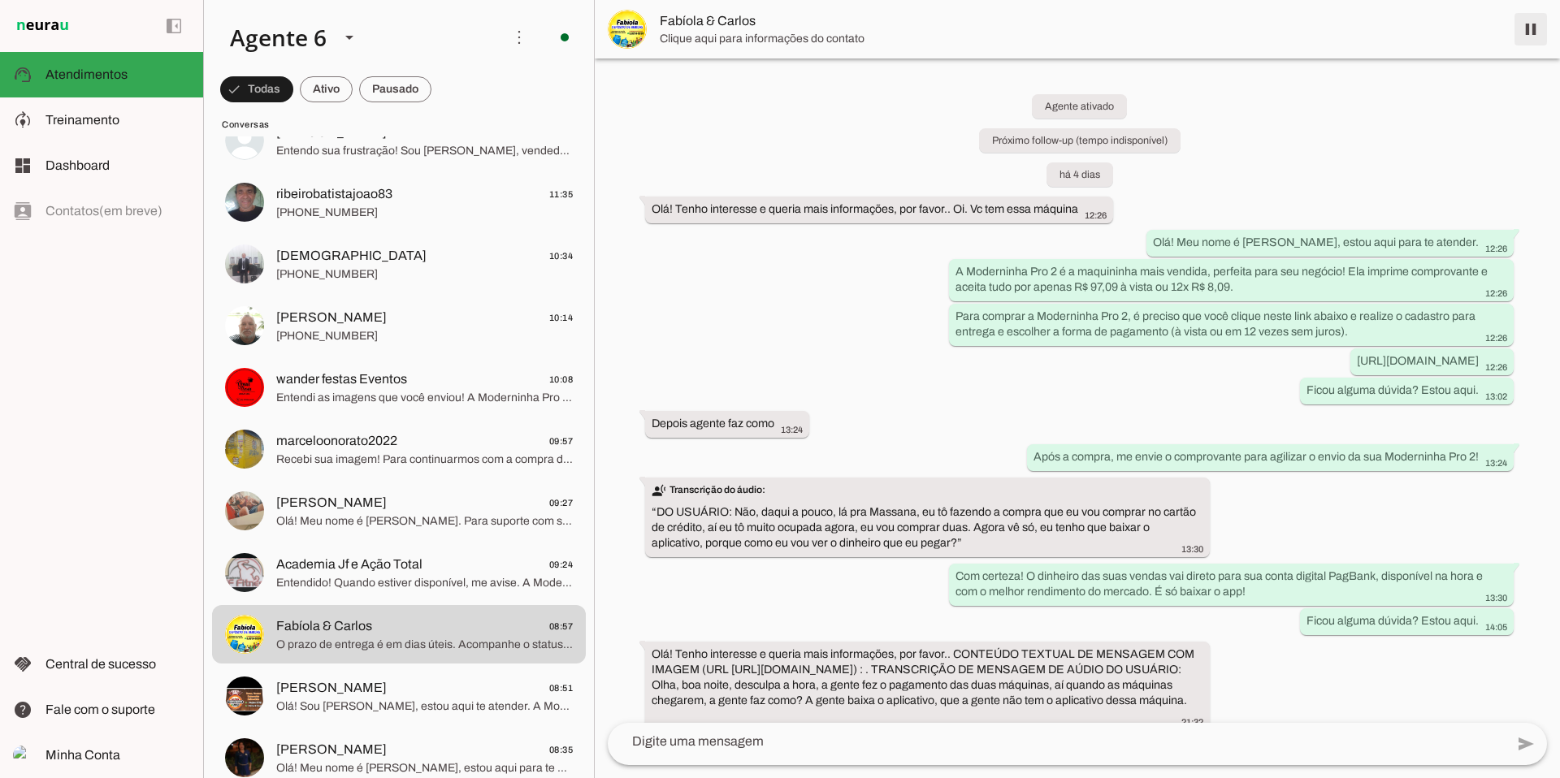
click at [1541, 37] on span at bounding box center [1530, 29] width 39 height 39
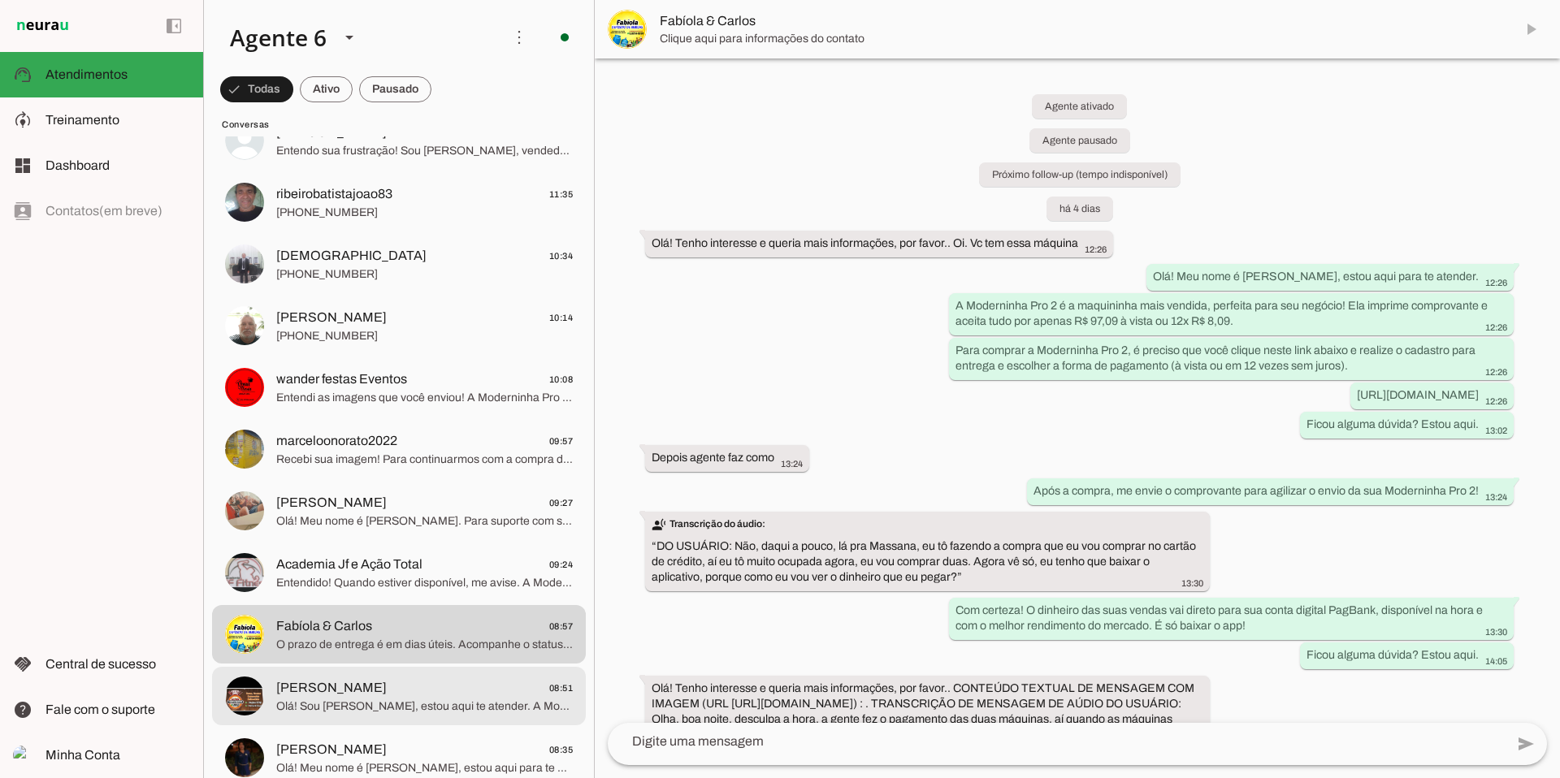
click at [441, 695] on span "[PERSON_NAME] 08:51" at bounding box center [424, 689] width 297 height 20
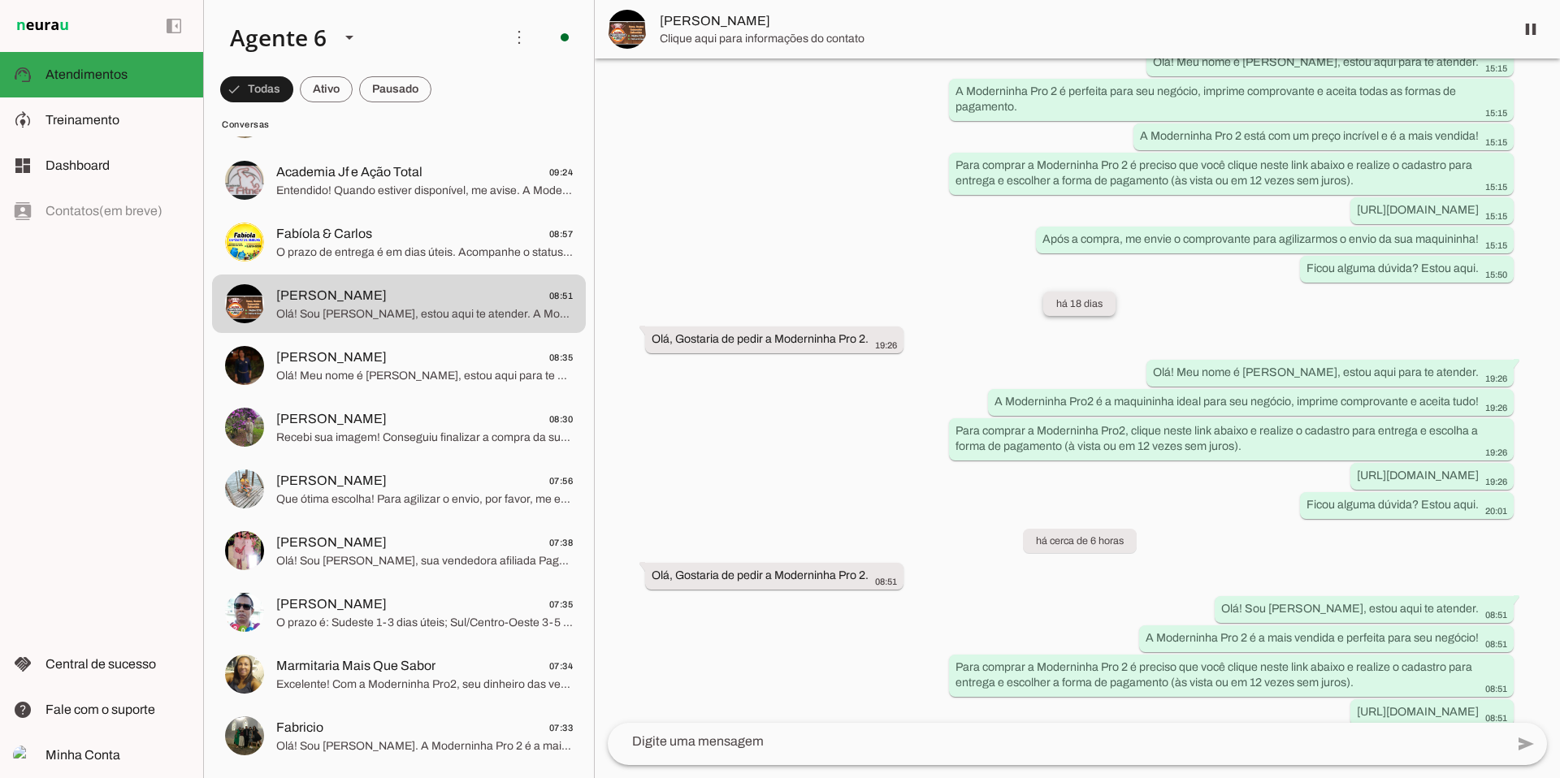
scroll to position [225, 0]
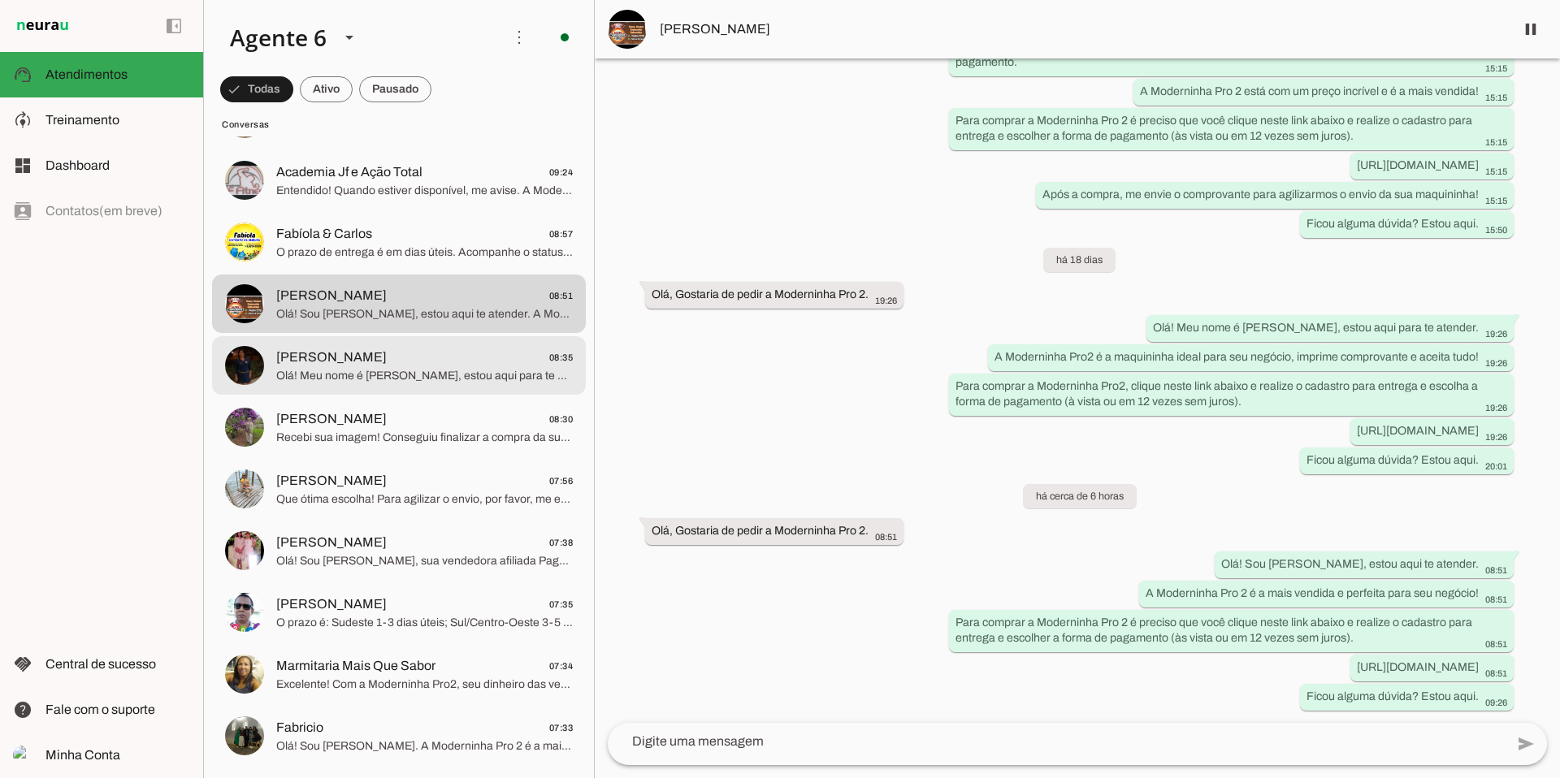
click at [356, 373] on span "Olá! Meu nome é [PERSON_NAME], estou aqui para te atender. Que ótima escolha! A…" at bounding box center [424, 376] width 297 height 16
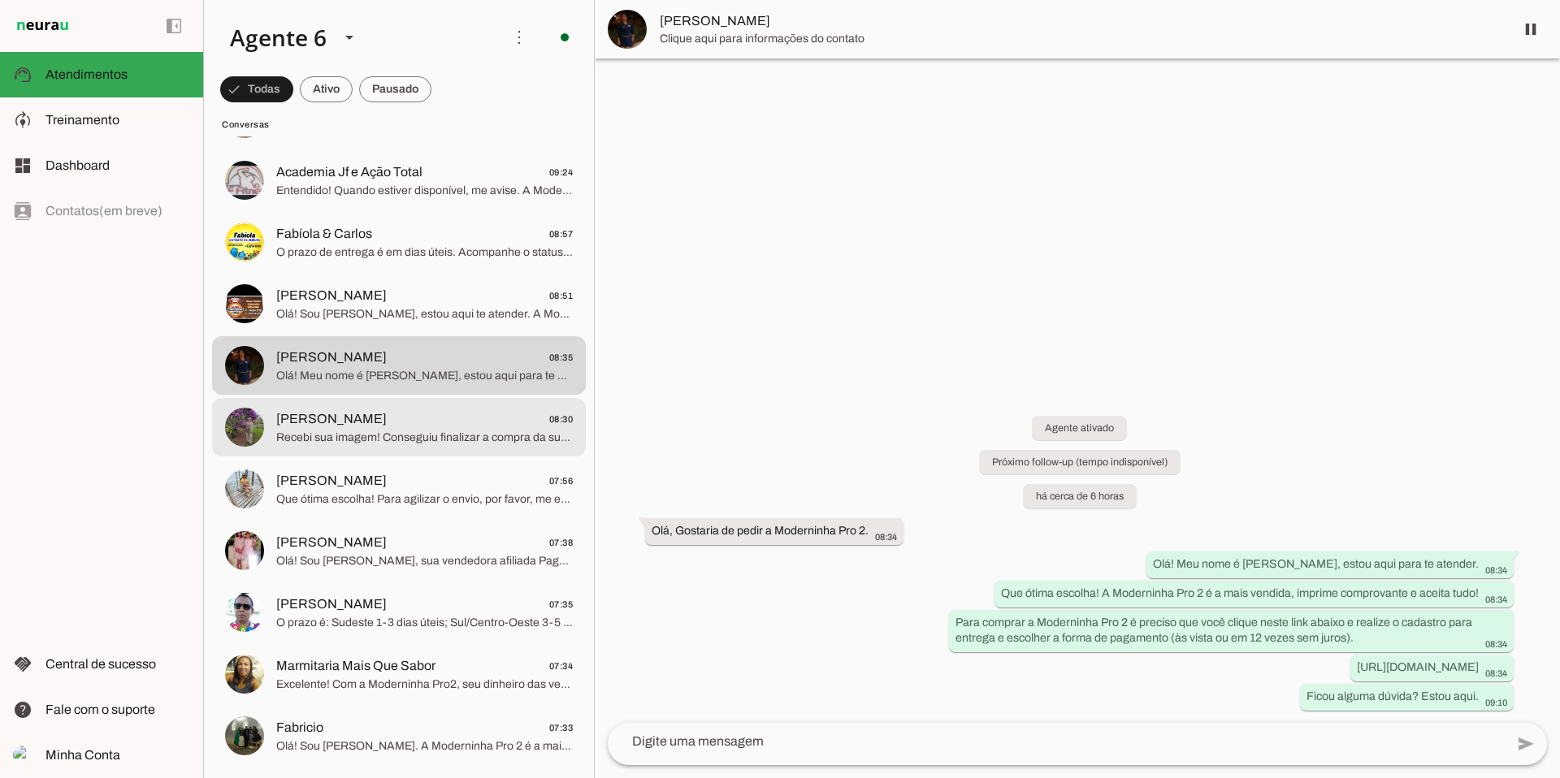
click at [420, 445] on span "Recebi sua imagem! Conseguiu finalizar a compra da sua Moderninha Pro 2?" at bounding box center [424, 438] width 297 height 16
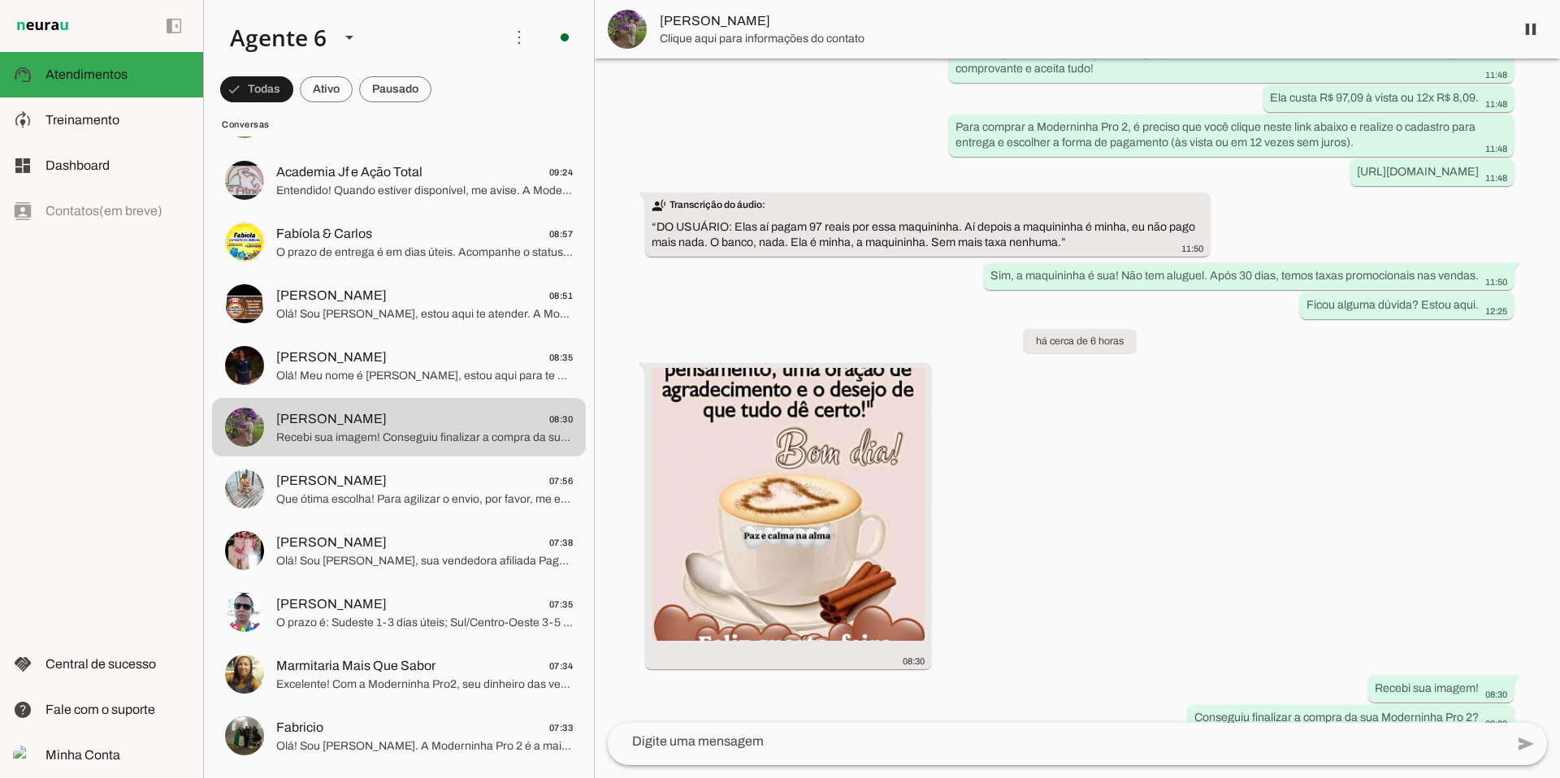
scroll to position [190, 0]
drag, startPoint x: 1535, startPoint y: 26, endPoint x: 1385, endPoint y: 258, distance: 276.8
click at [1535, 26] on span at bounding box center [1530, 29] width 39 height 39
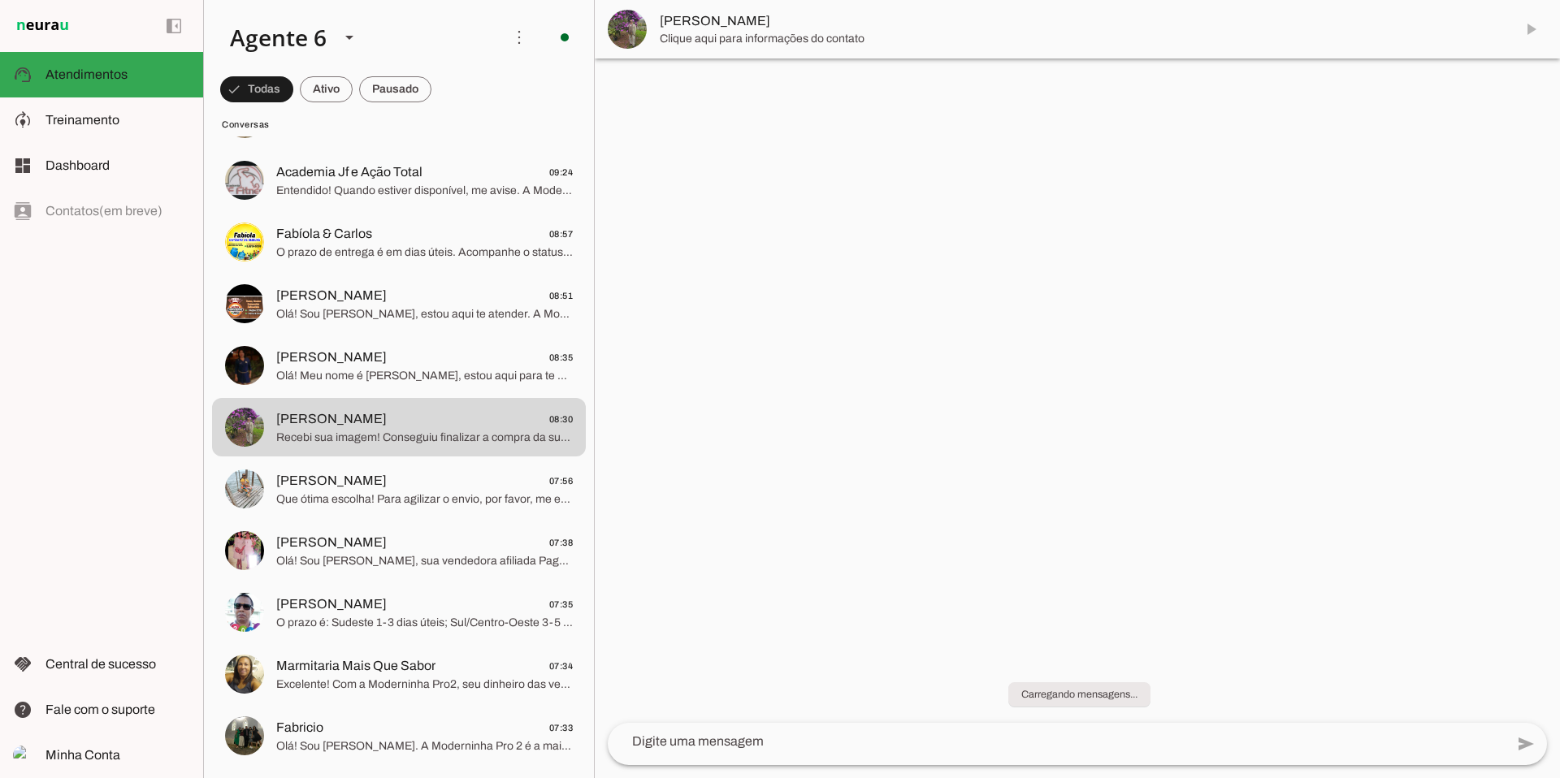
scroll to position [0, 0]
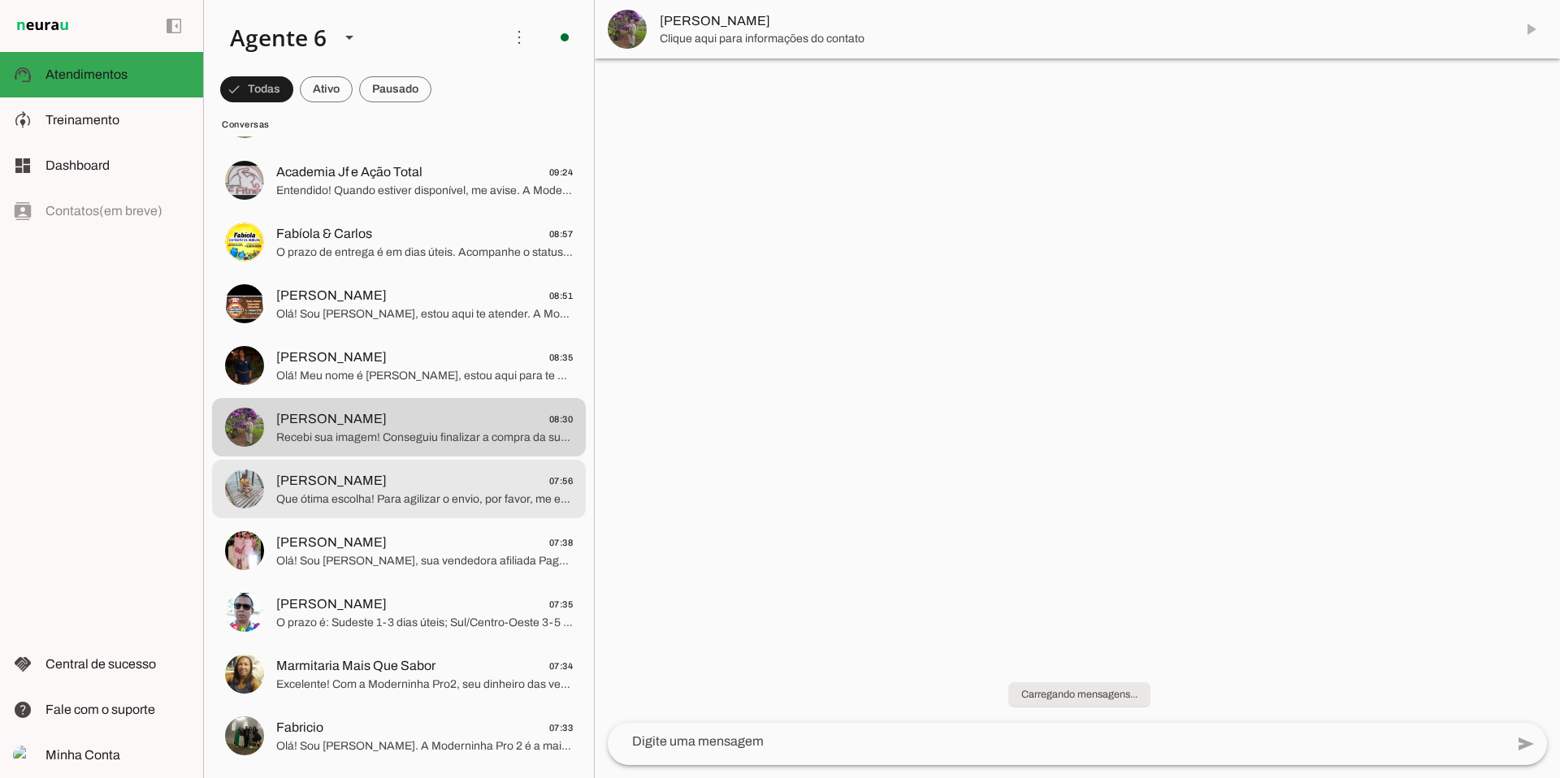
click at [333, 496] on span "Que ótima escolha! Para agilizar o envio, por favor, me envie o comprovante de …" at bounding box center [424, 500] width 297 height 16
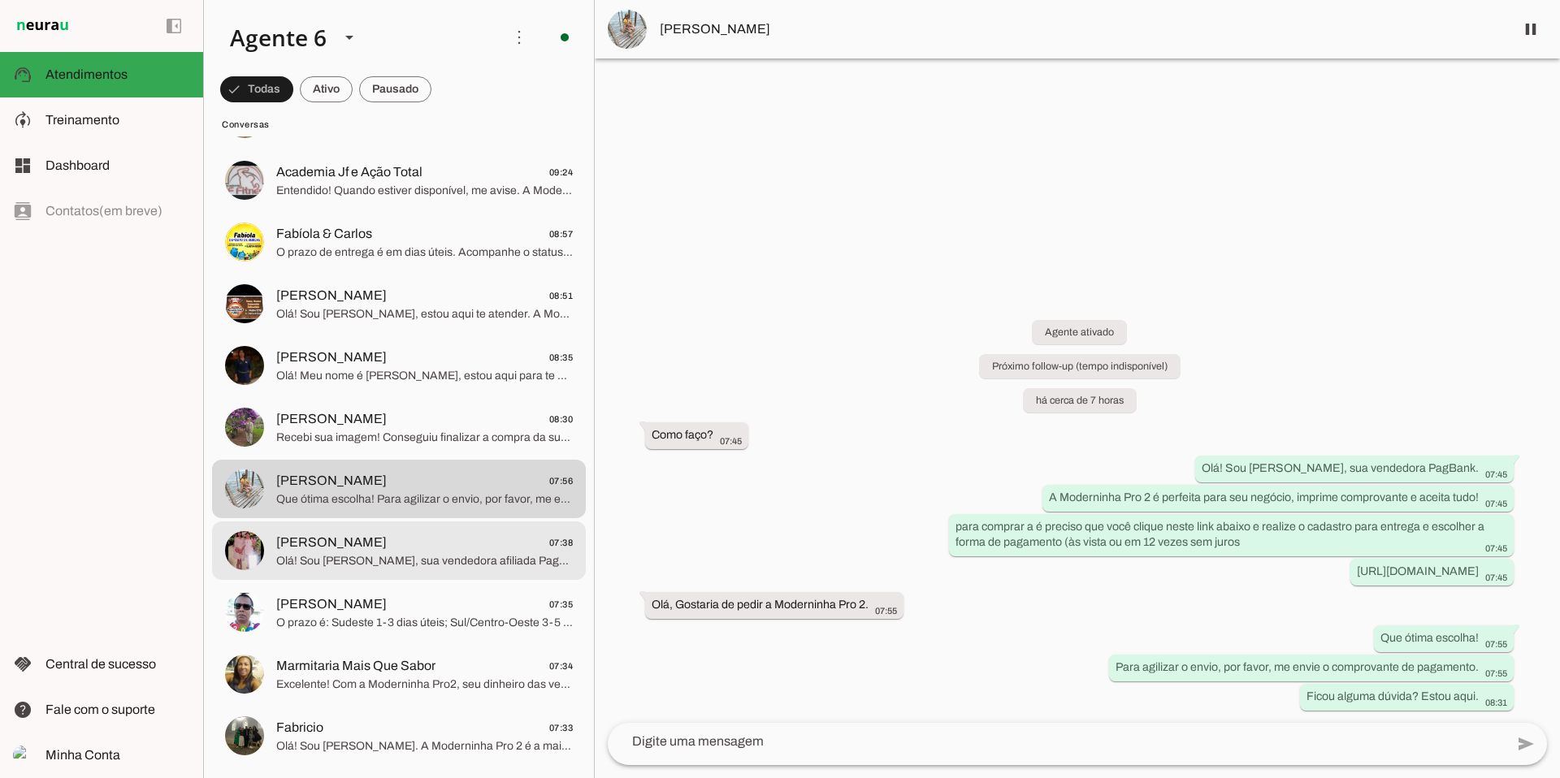
click at [376, 559] on span "Olá! Sou [PERSON_NAME], sua vendedora afiliada PagBank. A Moderninha Pro 2 é pe…" at bounding box center [424, 561] width 297 height 16
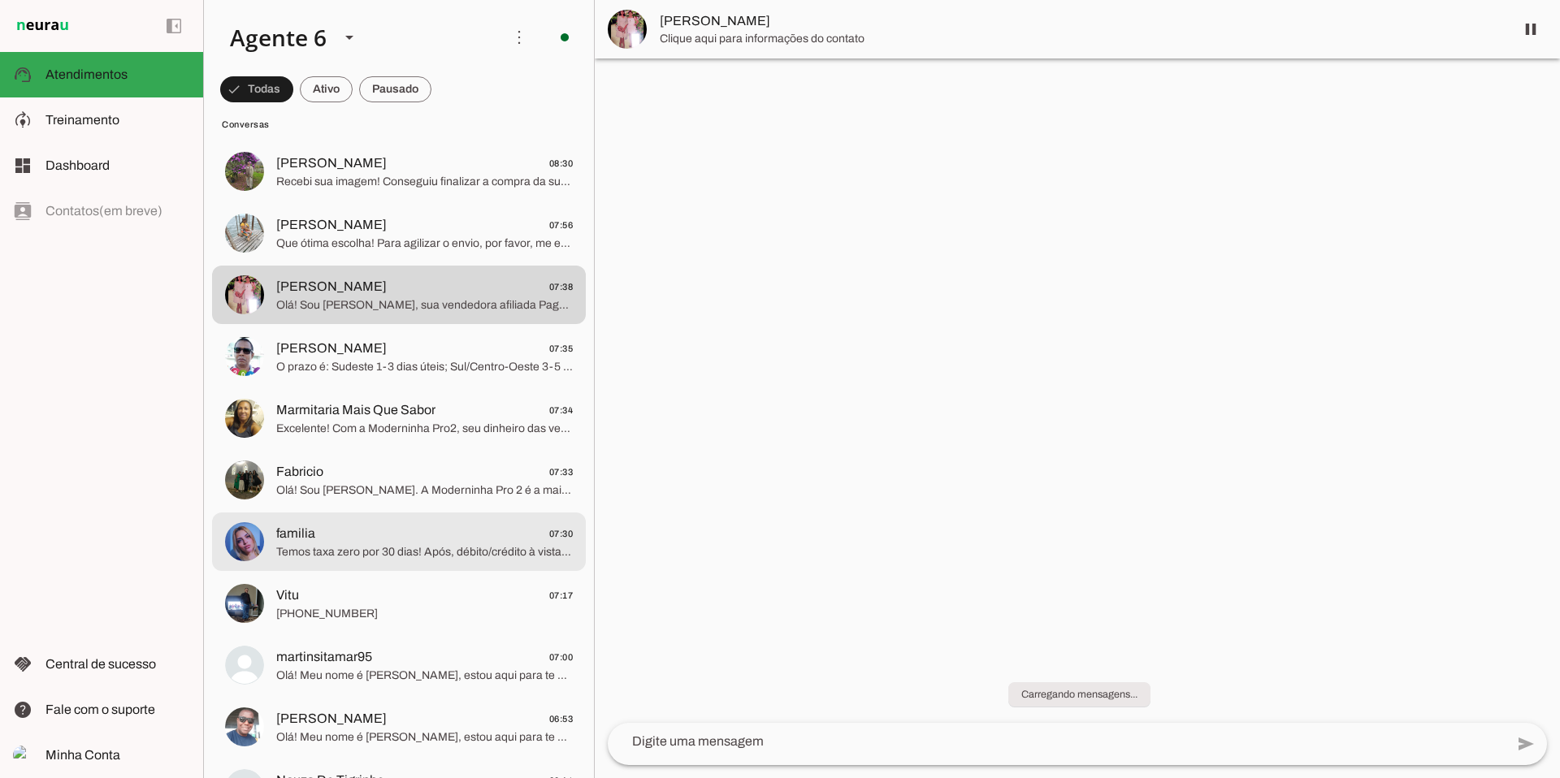
scroll to position [1329, 0]
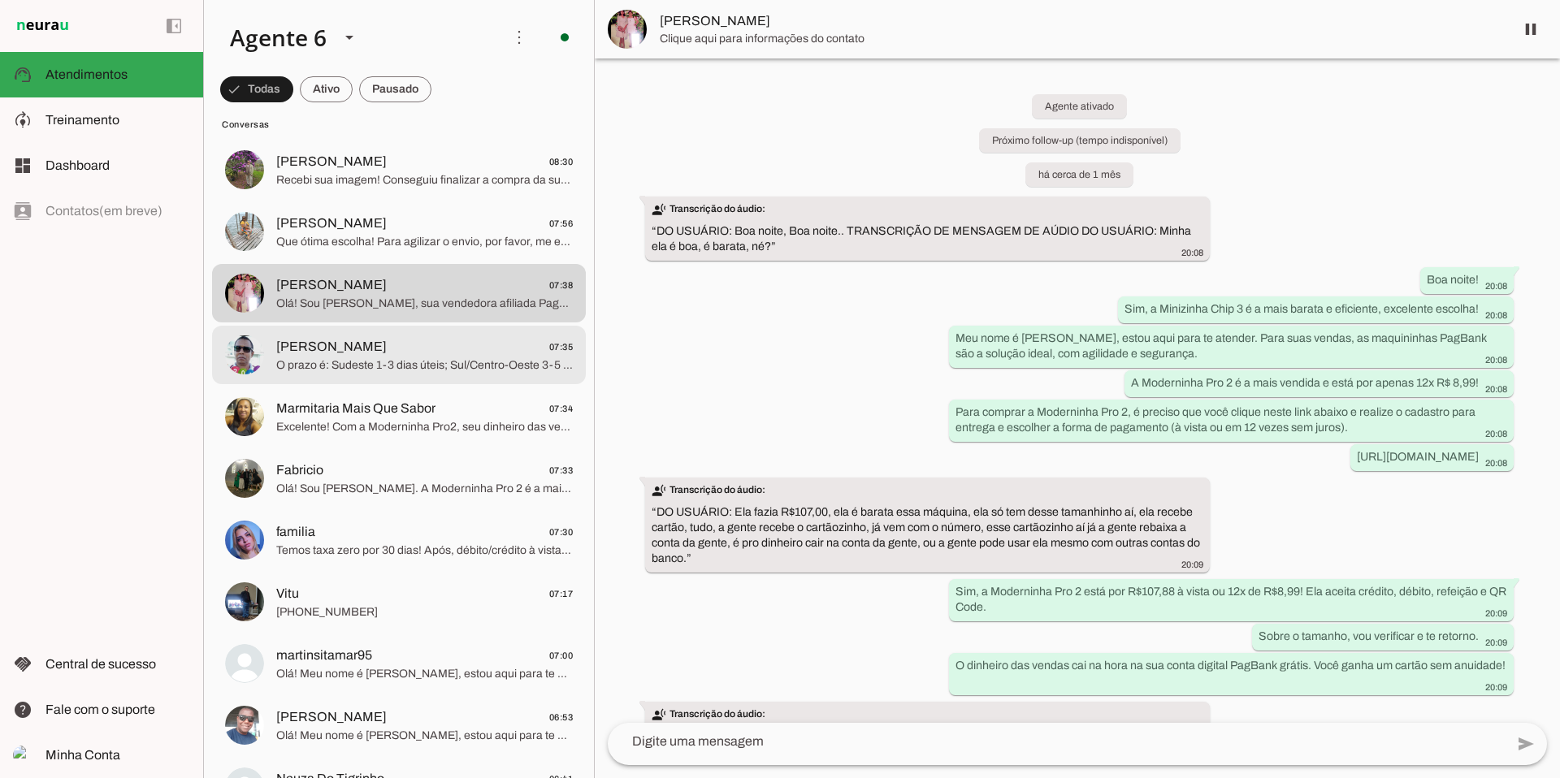
click at [475, 367] on span "O prazo é: Sudeste 1-3 dias úteis; Sul/Centro-Oeste 3-5 dias; Norte/Nordeste 5-…" at bounding box center [424, 366] width 297 height 16
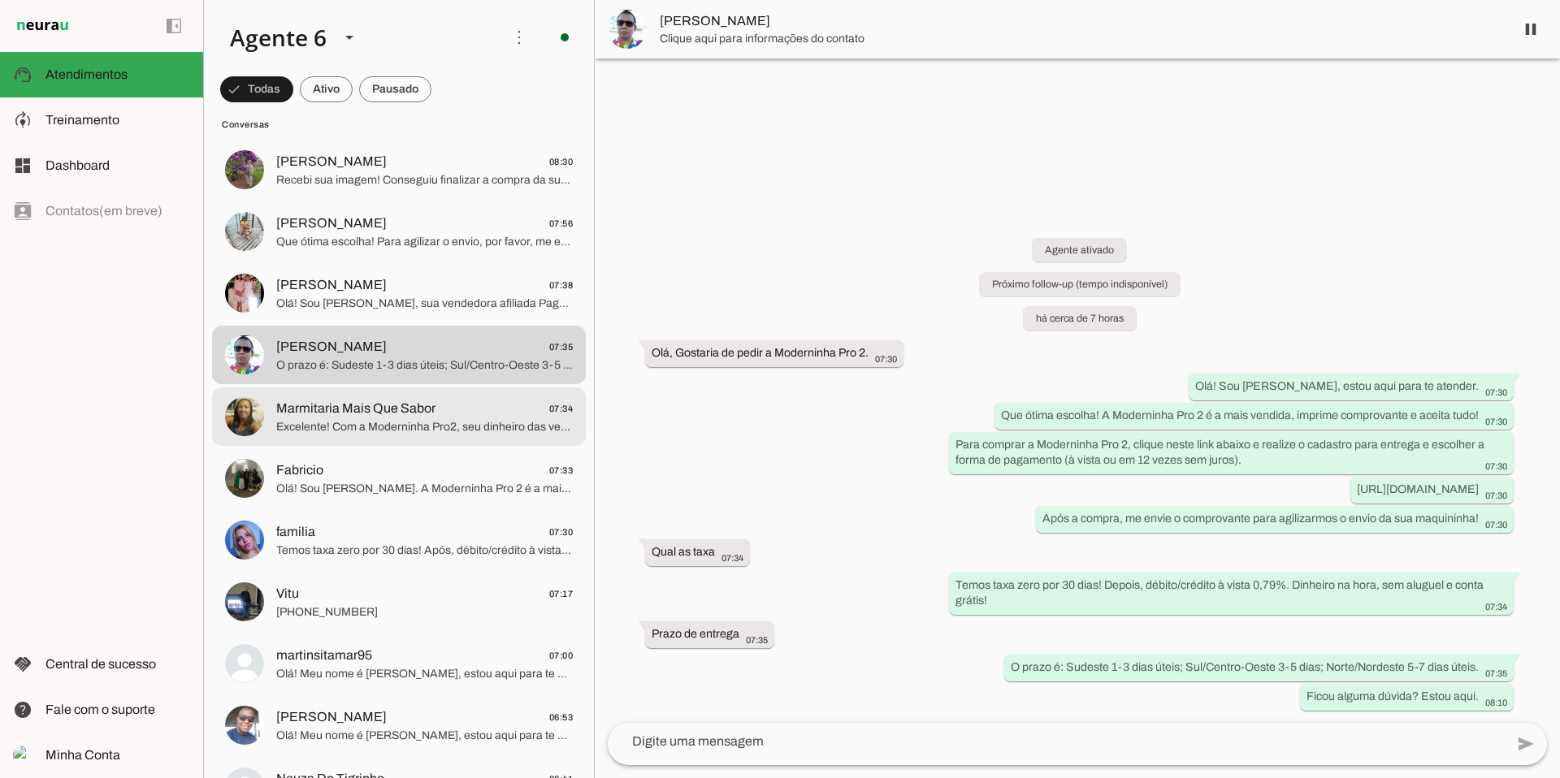
click at [499, 413] on span "Marmitaria Mais Que Sabor 07:34" at bounding box center [424, 409] width 297 height 20
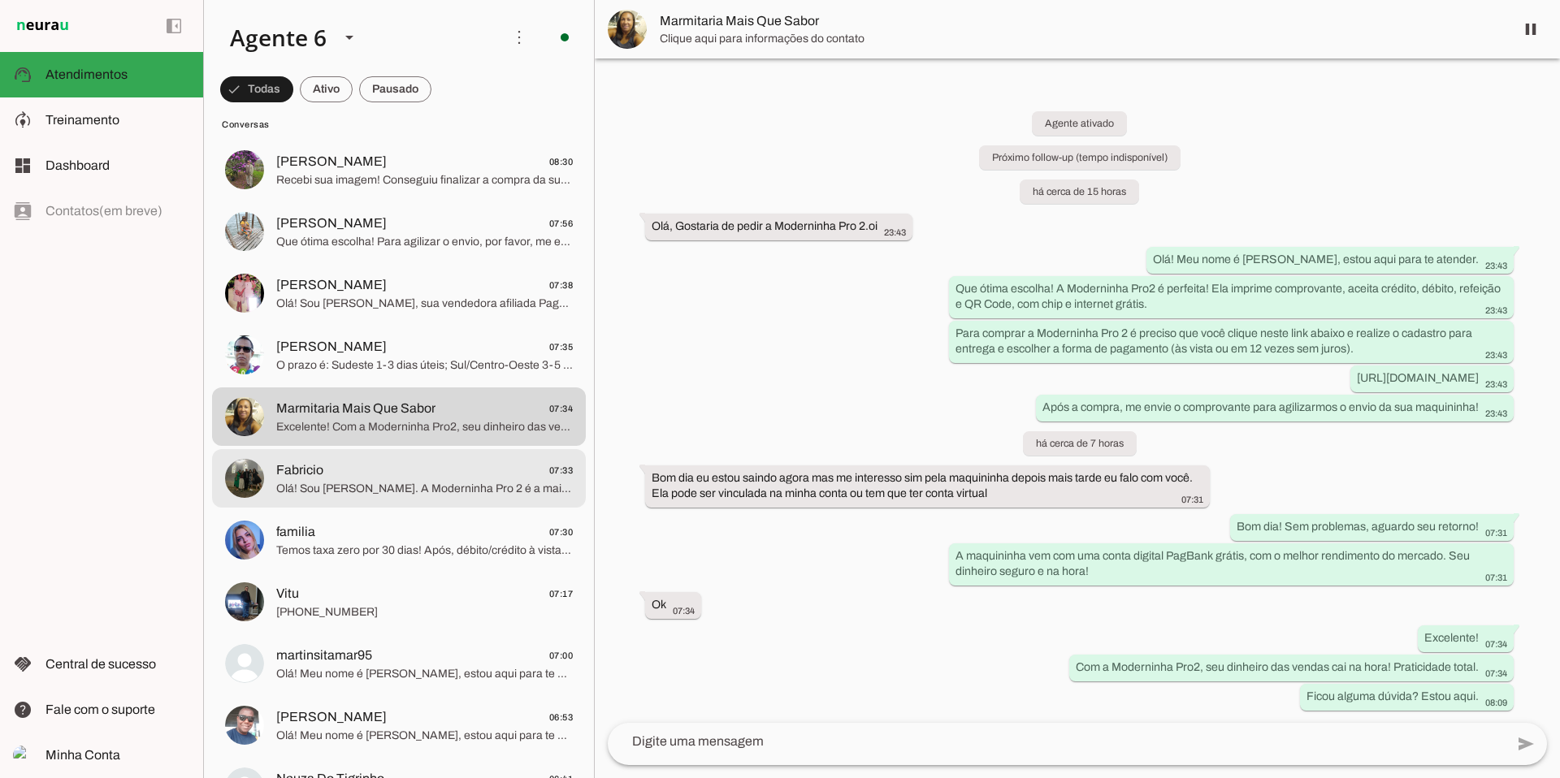
click at [356, 481] on span "Olá! Sou [PERSON_NAME]. A Moderninha Pro 2 é a mais vendida! Por R$ 97,09 à vis…" at bounding box center [424, 489] width 297 height 16
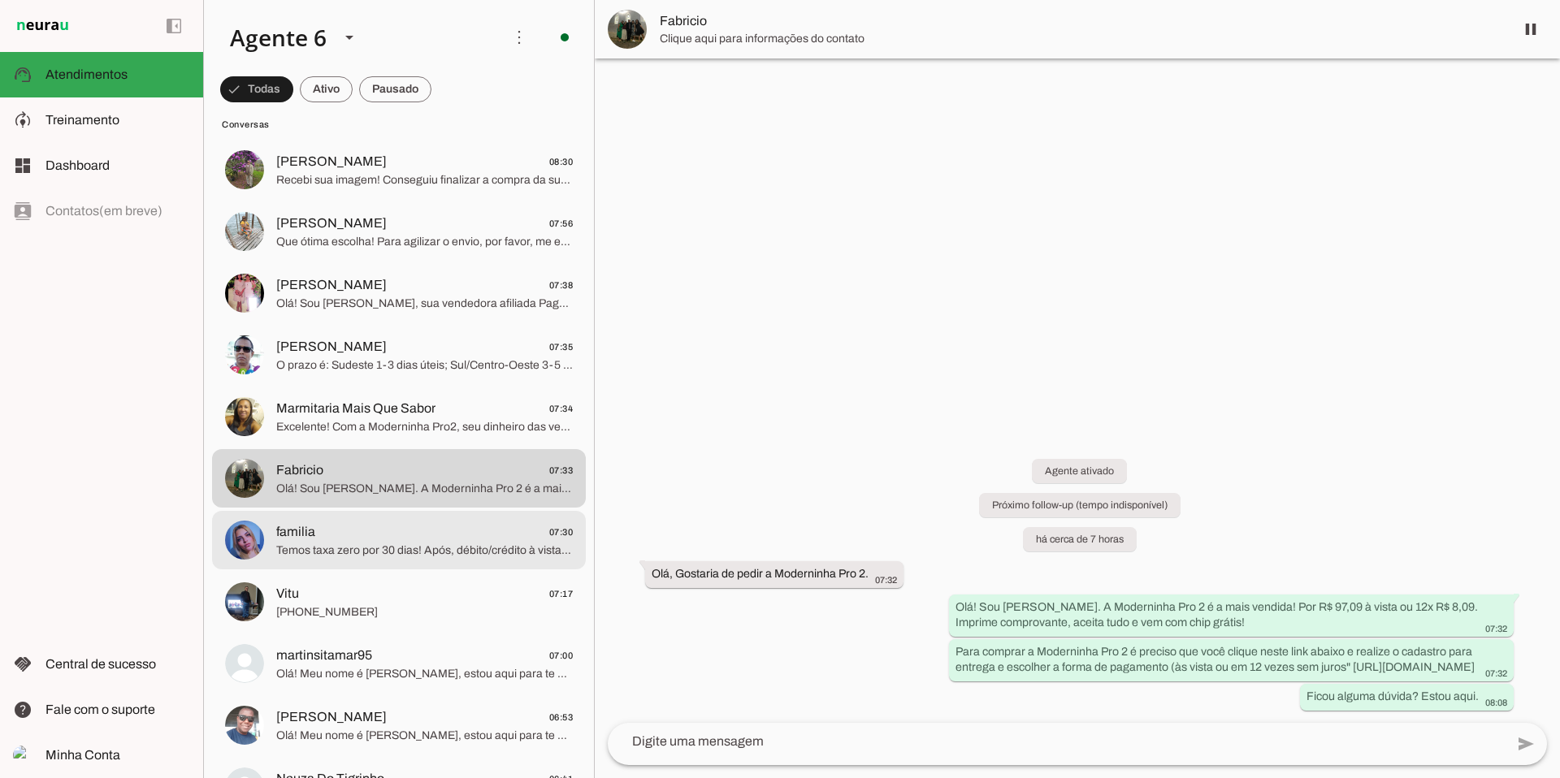
click at [434, 544] on span "Temos taxa zero por 30 dias! Após, débito/crédito à vista 0,79%, parcelado até …" at bounding box center [424, 551] width 297 height 16
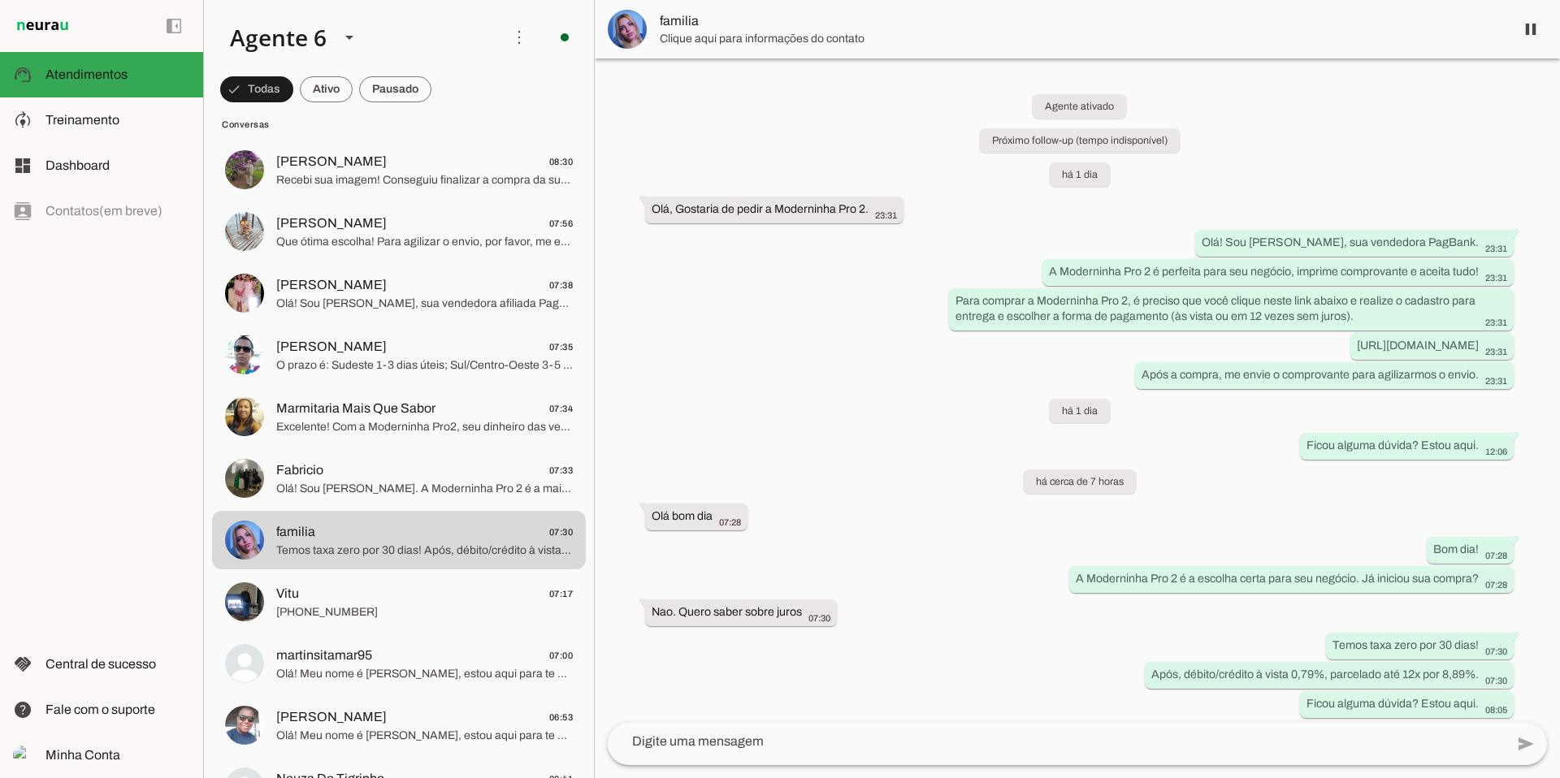
scroll to position [7, 0]
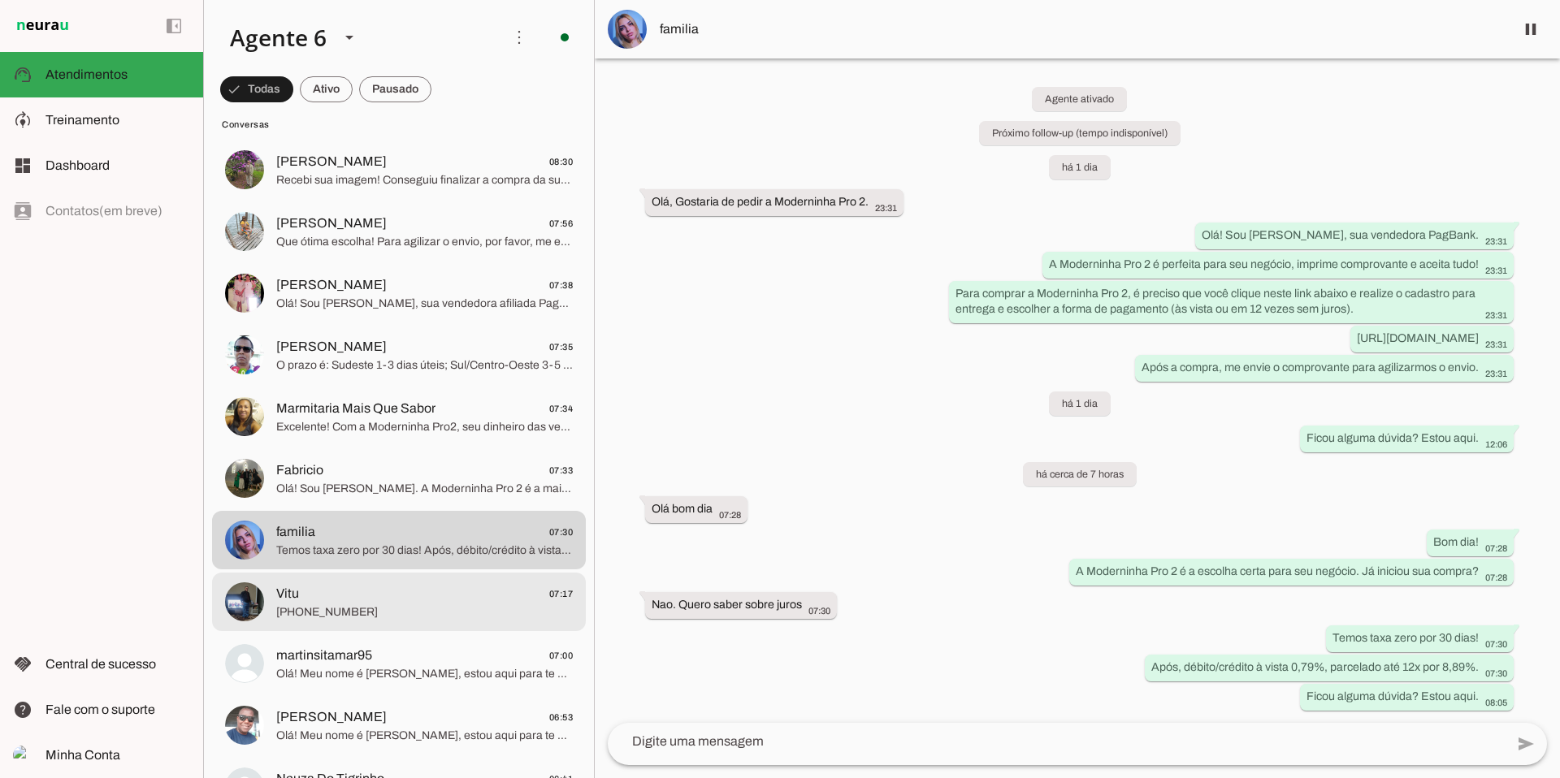
click at [472, 602] on span "Vitu 07:17" at bounding box center [424, 594] width 297 height 20
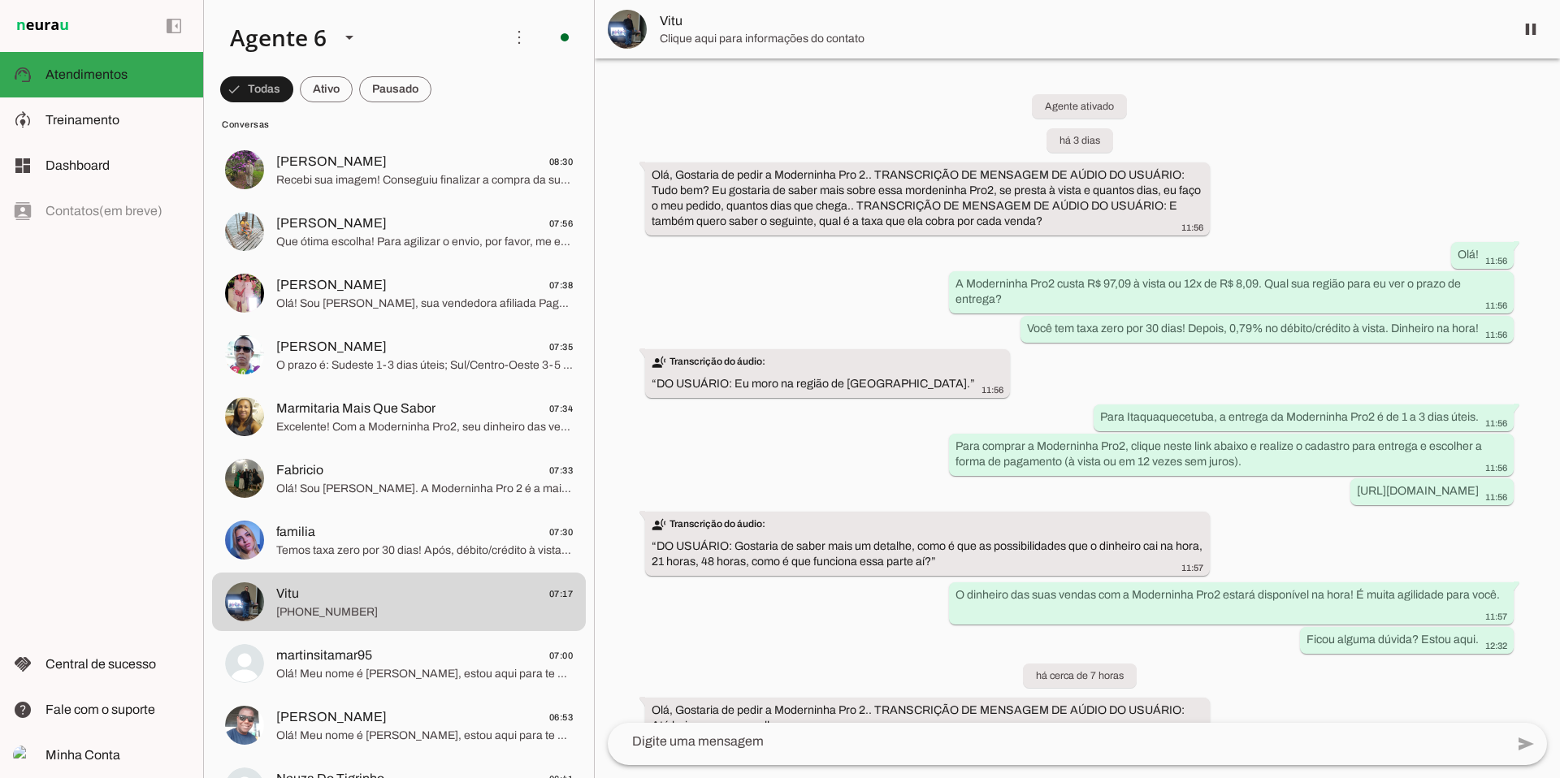
scroll to position [159, 0]
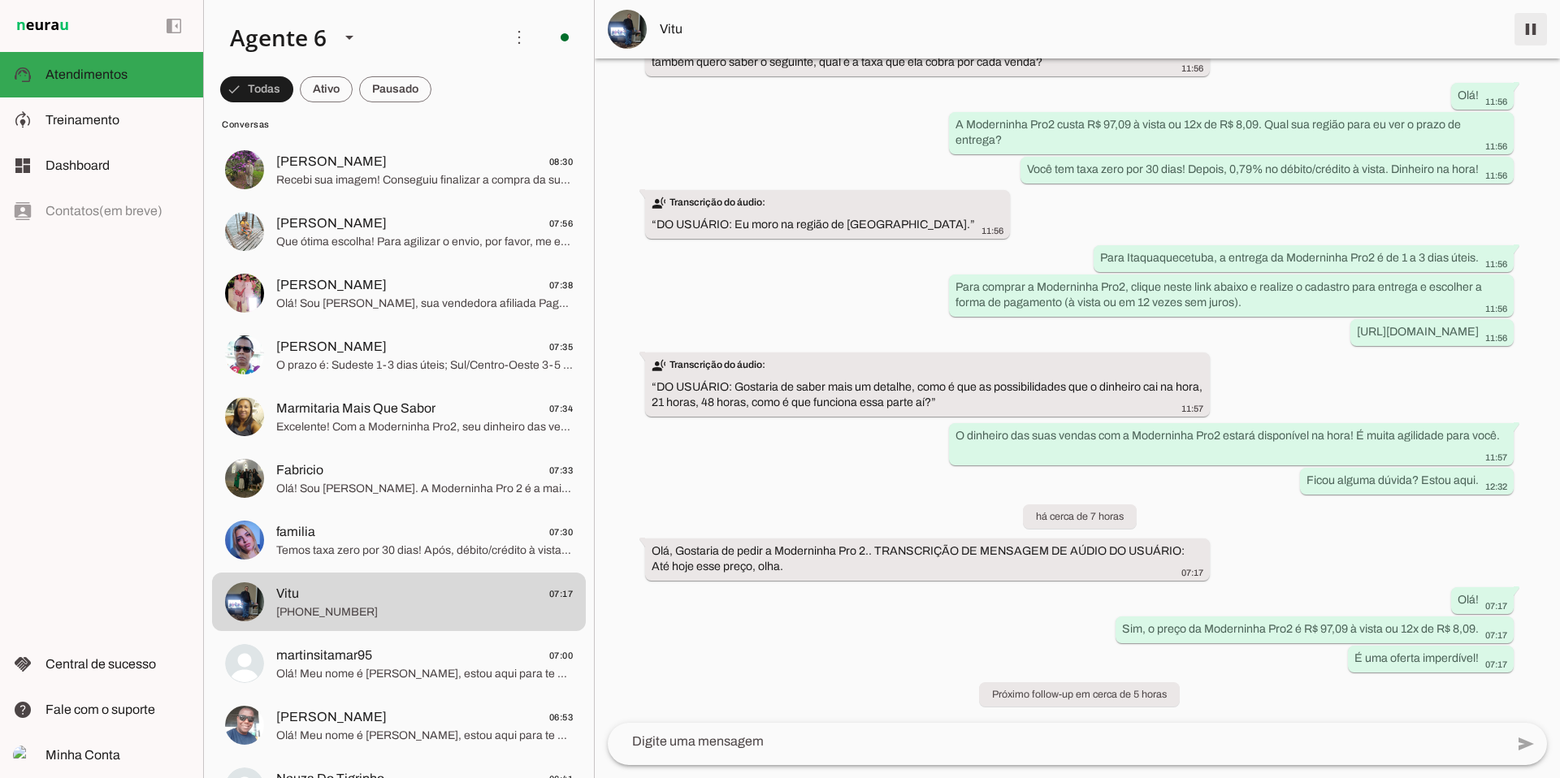
click at [1540, 31] on span at bounding box center [1530, 29] width 39 height 39
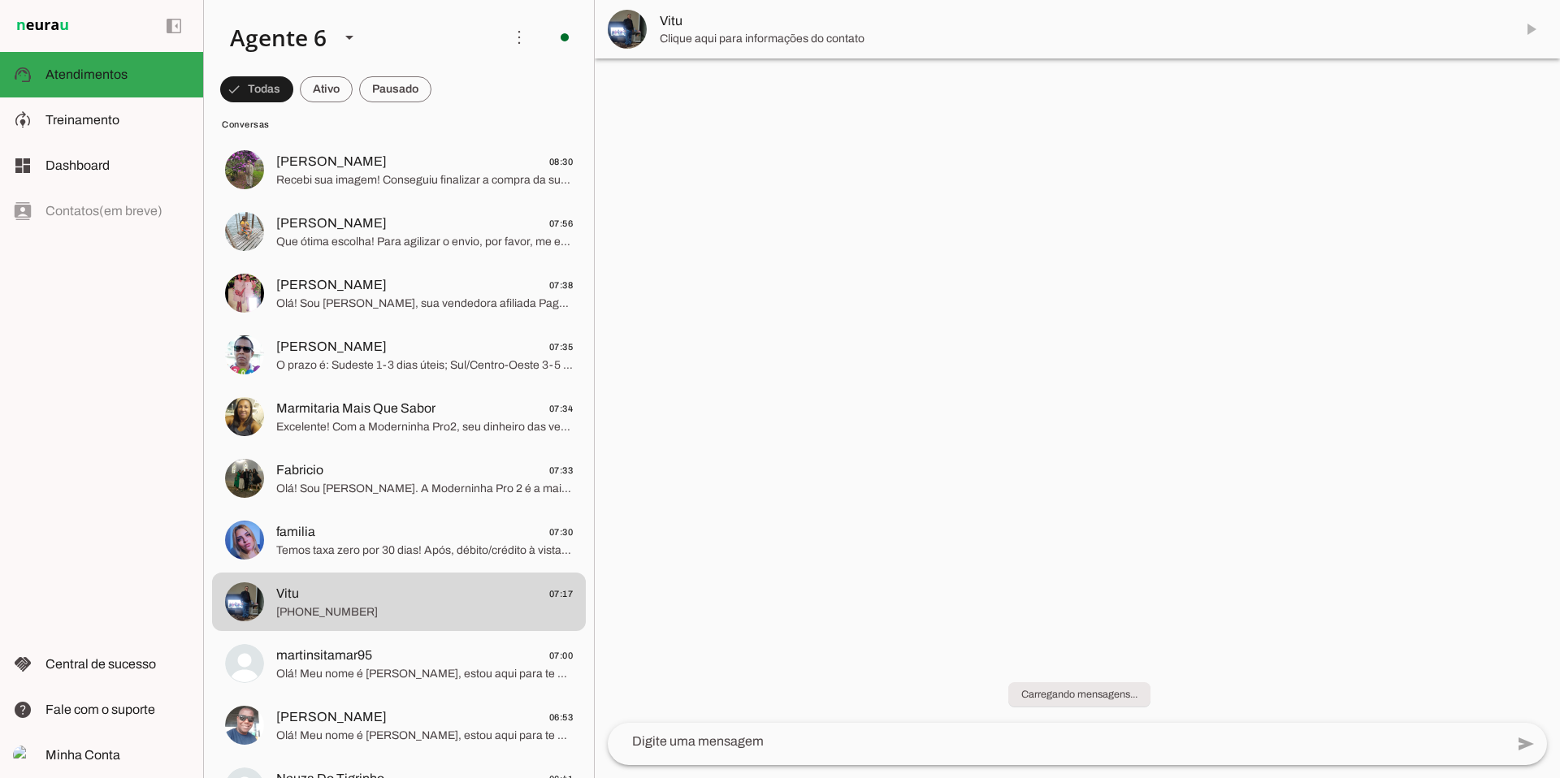
scroll to position [0, 0]
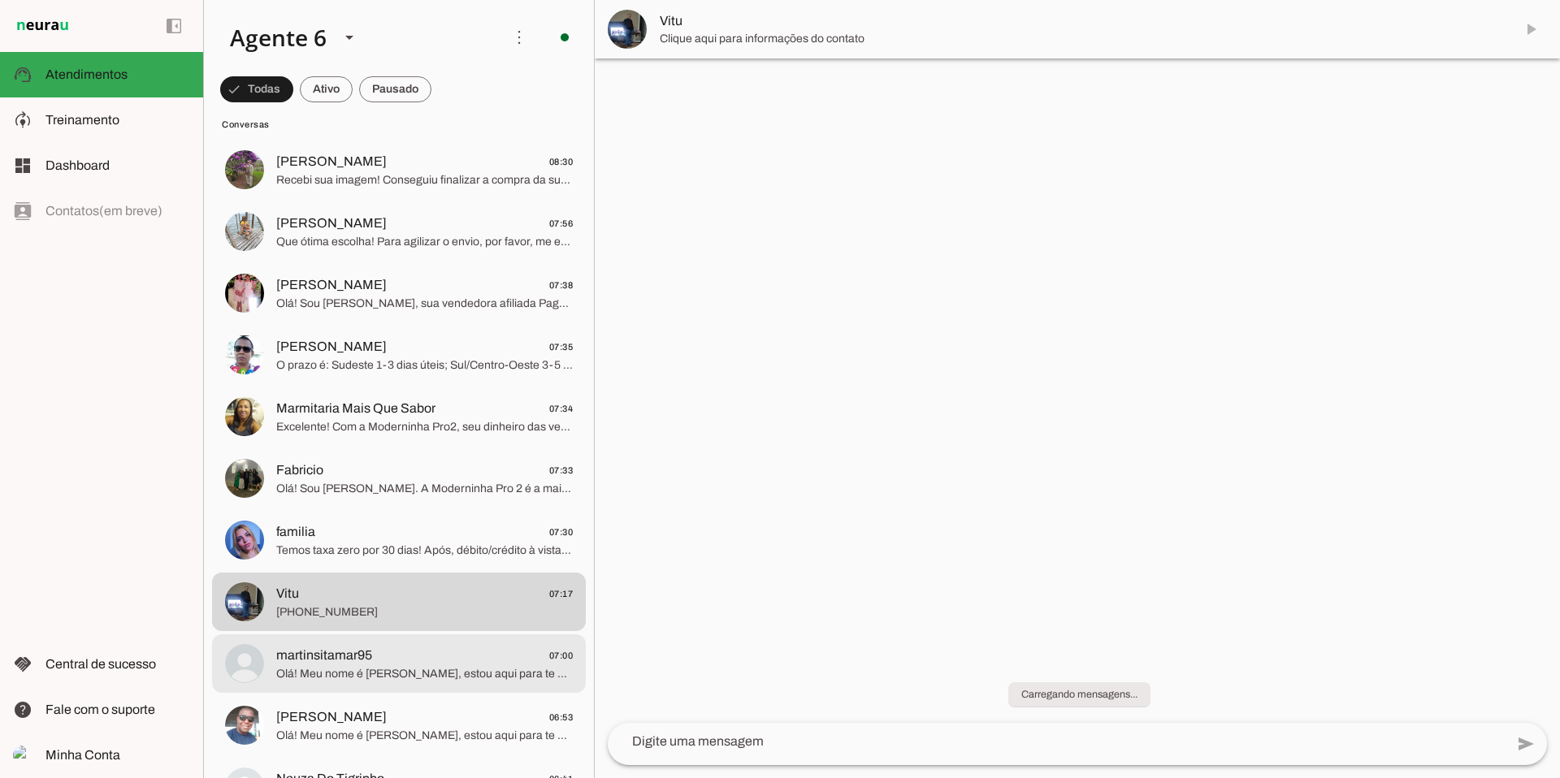
click at [374, 661] on span "martinsitamar95 07:00" at bounding box center [424, 656] width 297 height 20
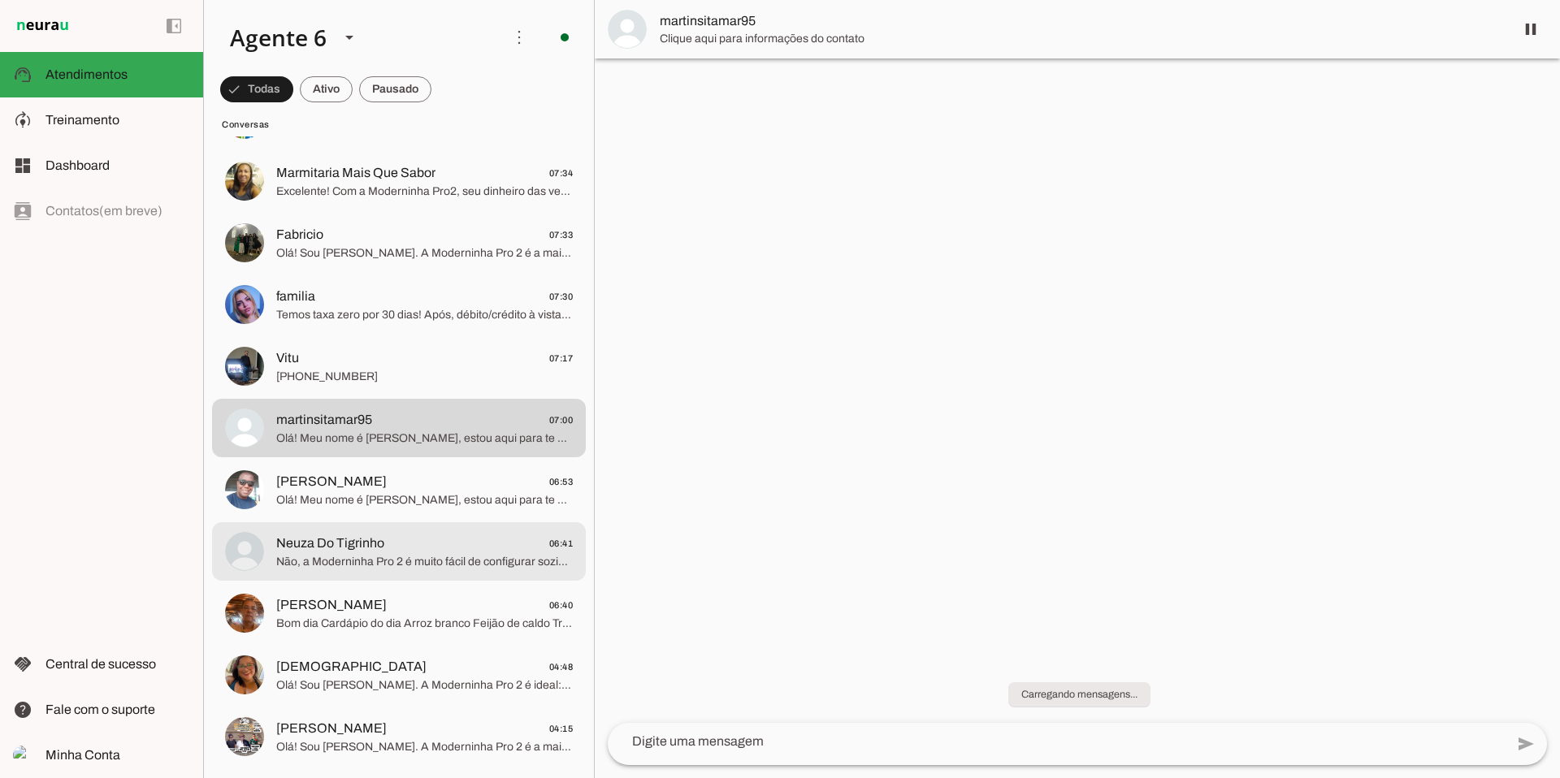
scroll to position [1567, 0]
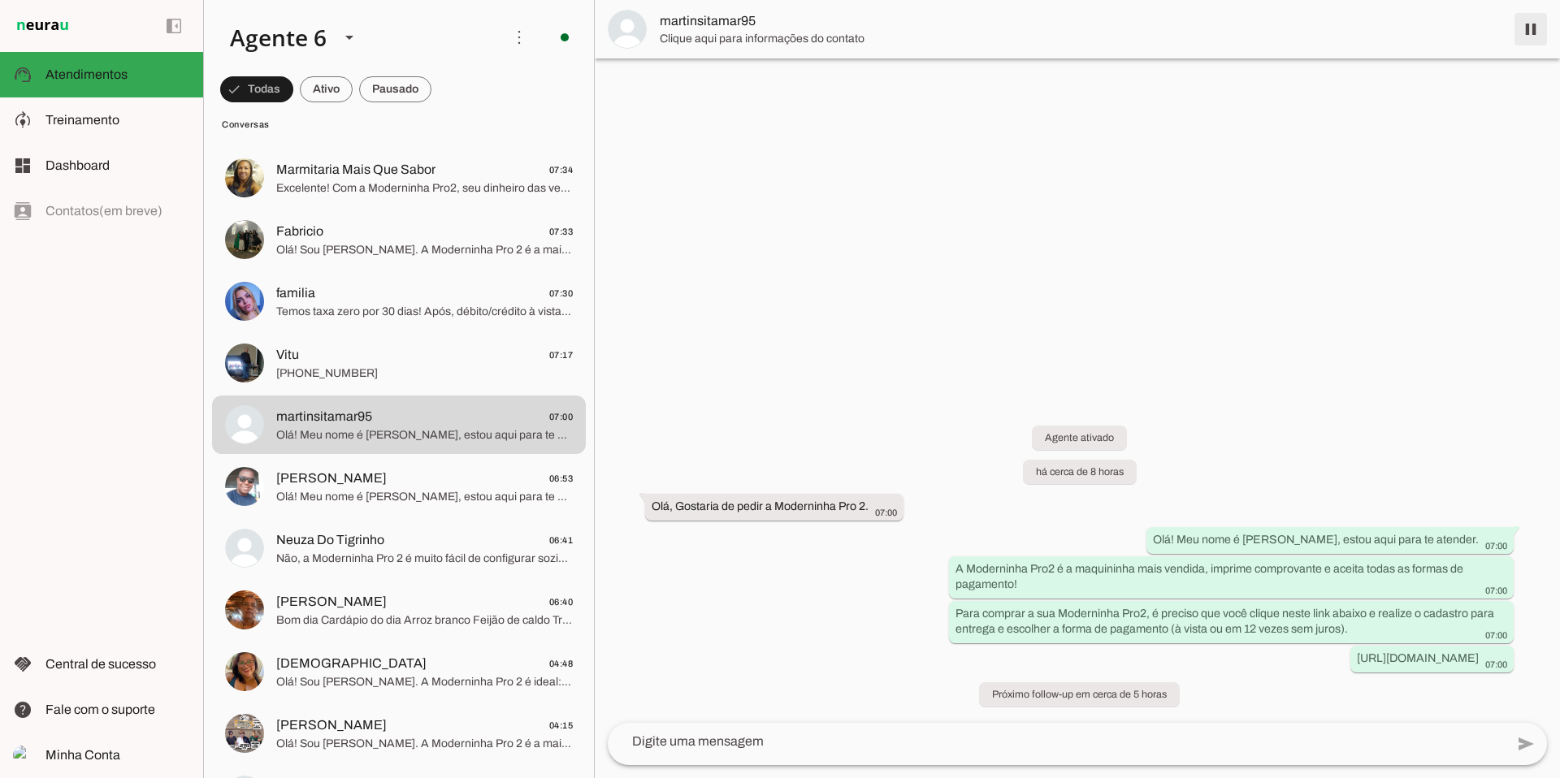
click at [1531, 34] on span at bounding box center [1530, 29] width 39 height 39
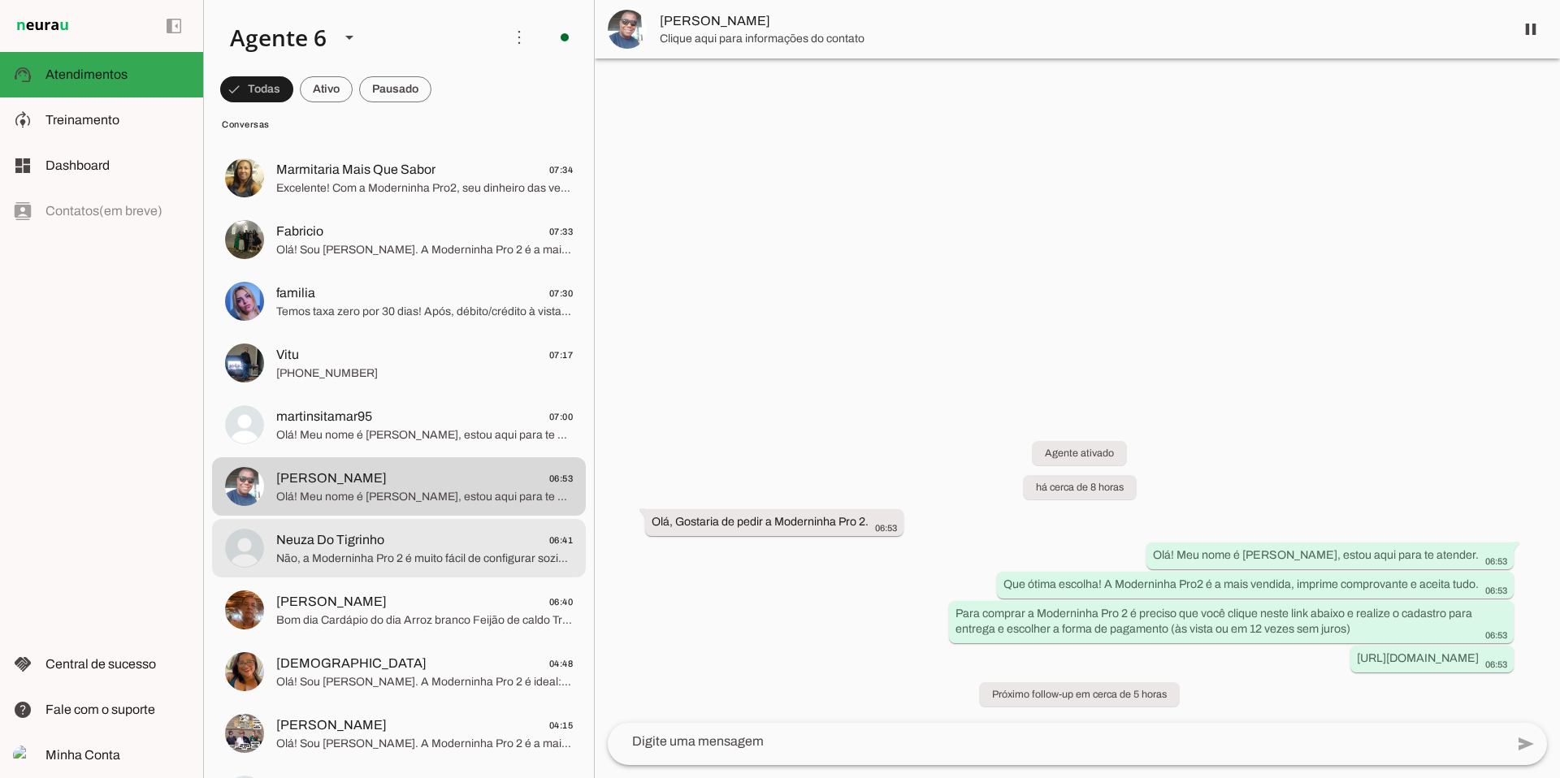
click at [389, 554] on span "Não, a Moderninha Pro 2 é muito fácil de configurar sozinha. O dinheiro das sua…" at bounding box center [424, 559] width 297 height 16
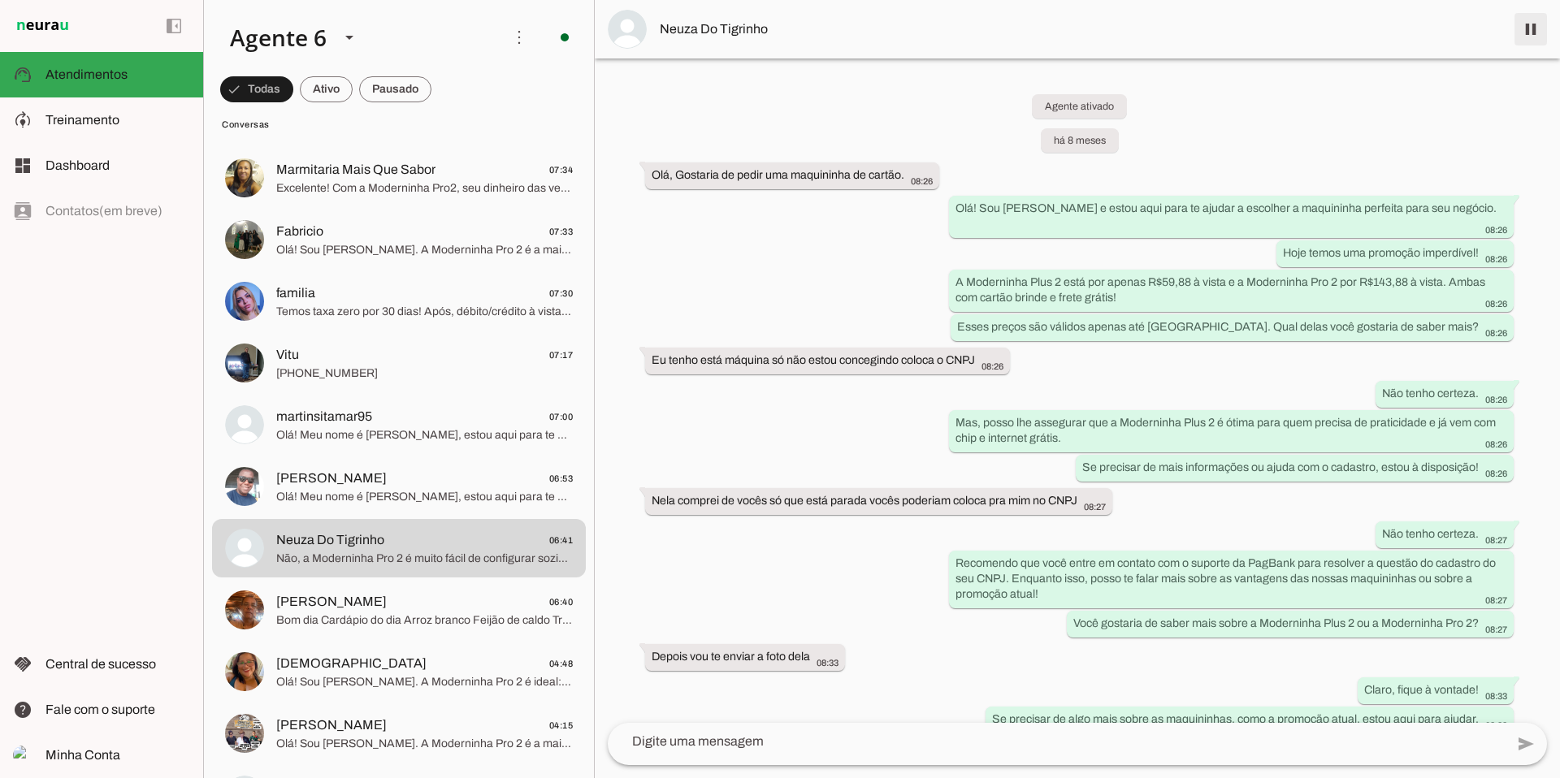
click at [1543, 31] on span at bounding box center [1530, 29] width 39 height 39
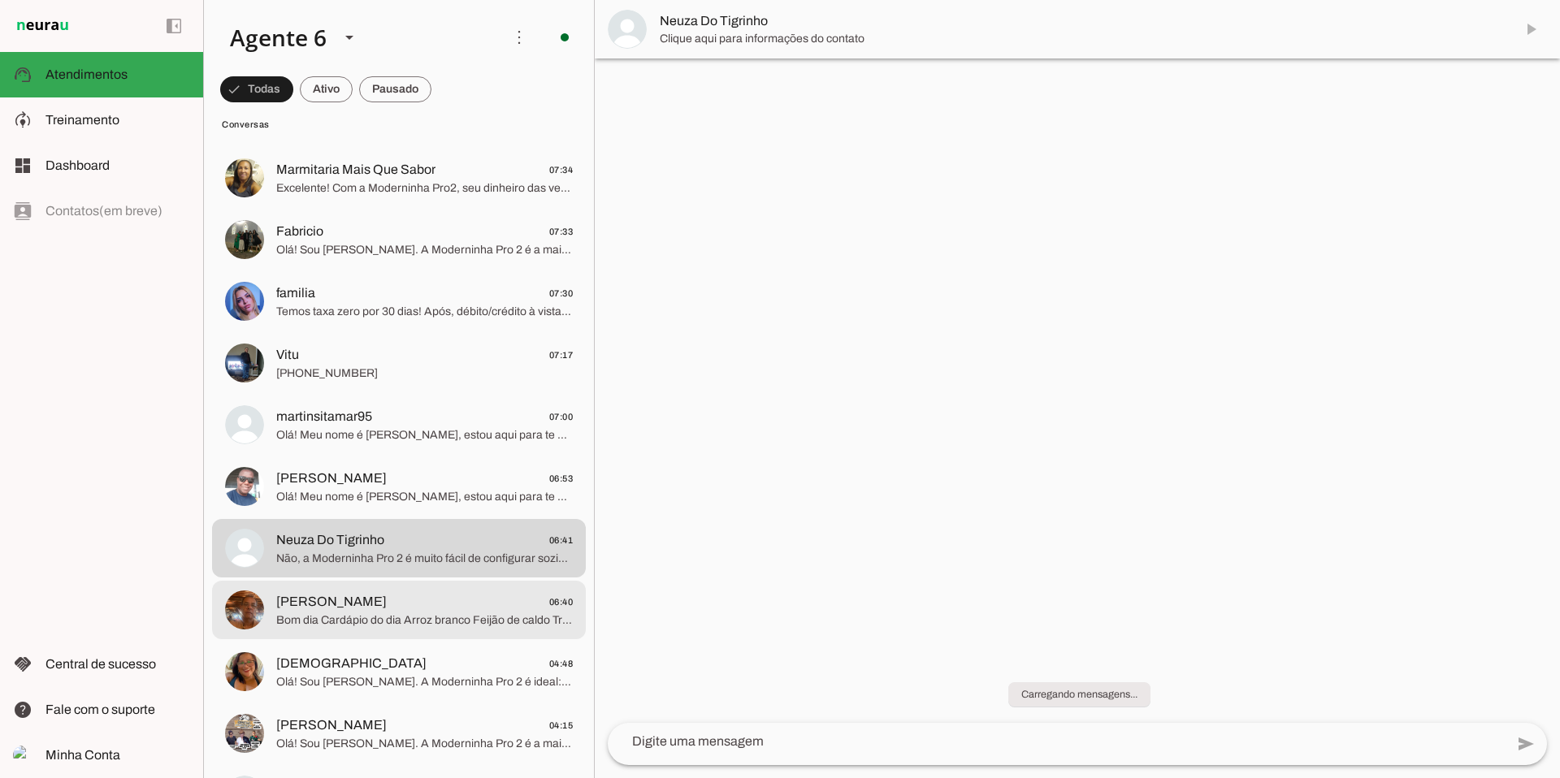
click at [337, 622] on span "Bom dia Cardápio do dia Arroz branco Feijão de caldo Tropeiro Feijão preto com …" at bounding box center [424, 621] width 297 height 16
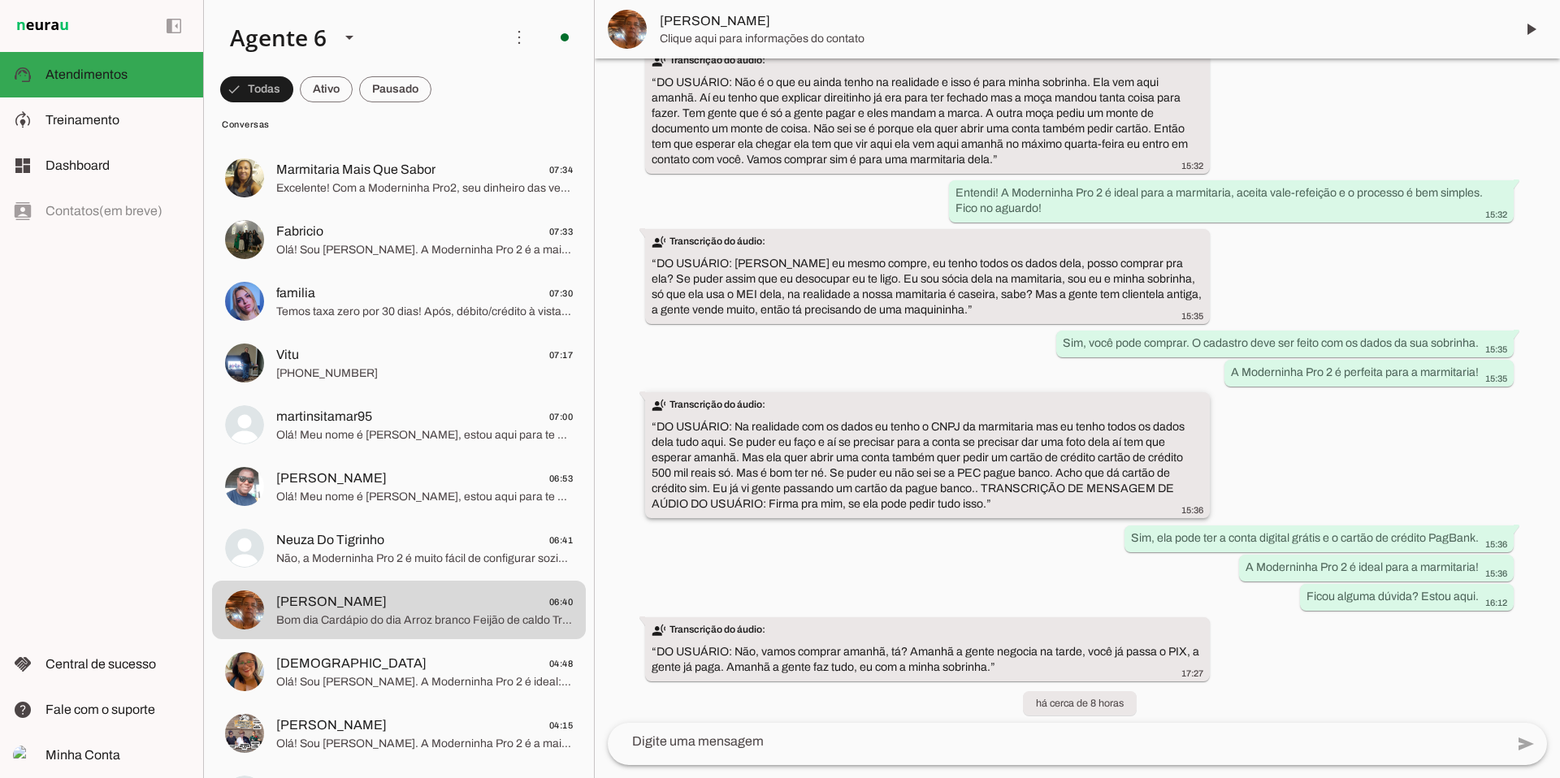
scroll to position [596, 0]
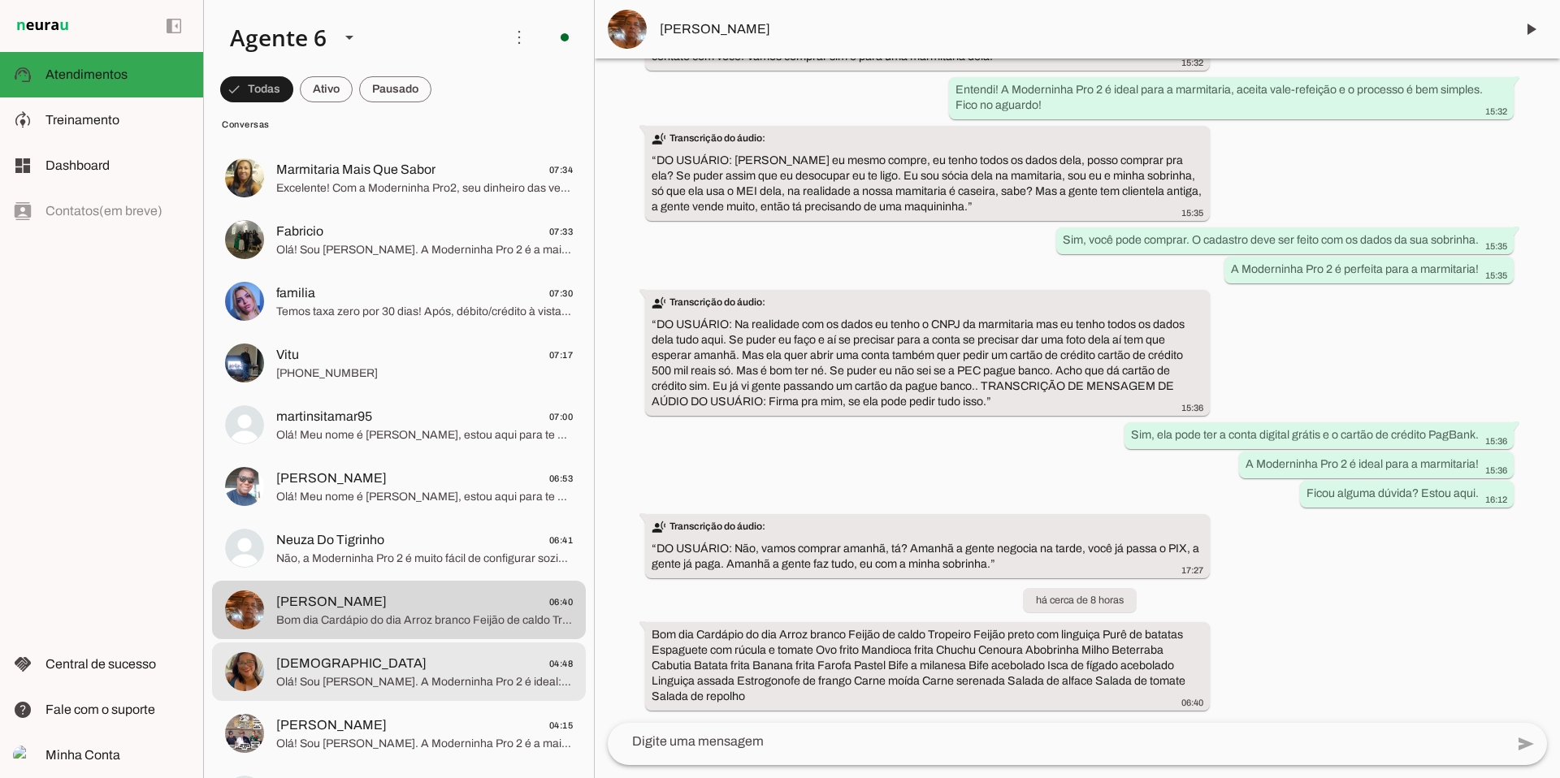
click at [295, 666] on span "[DEMOGRAPHIC_DATA]" at bounding box center [351, 664] width 150 height 20
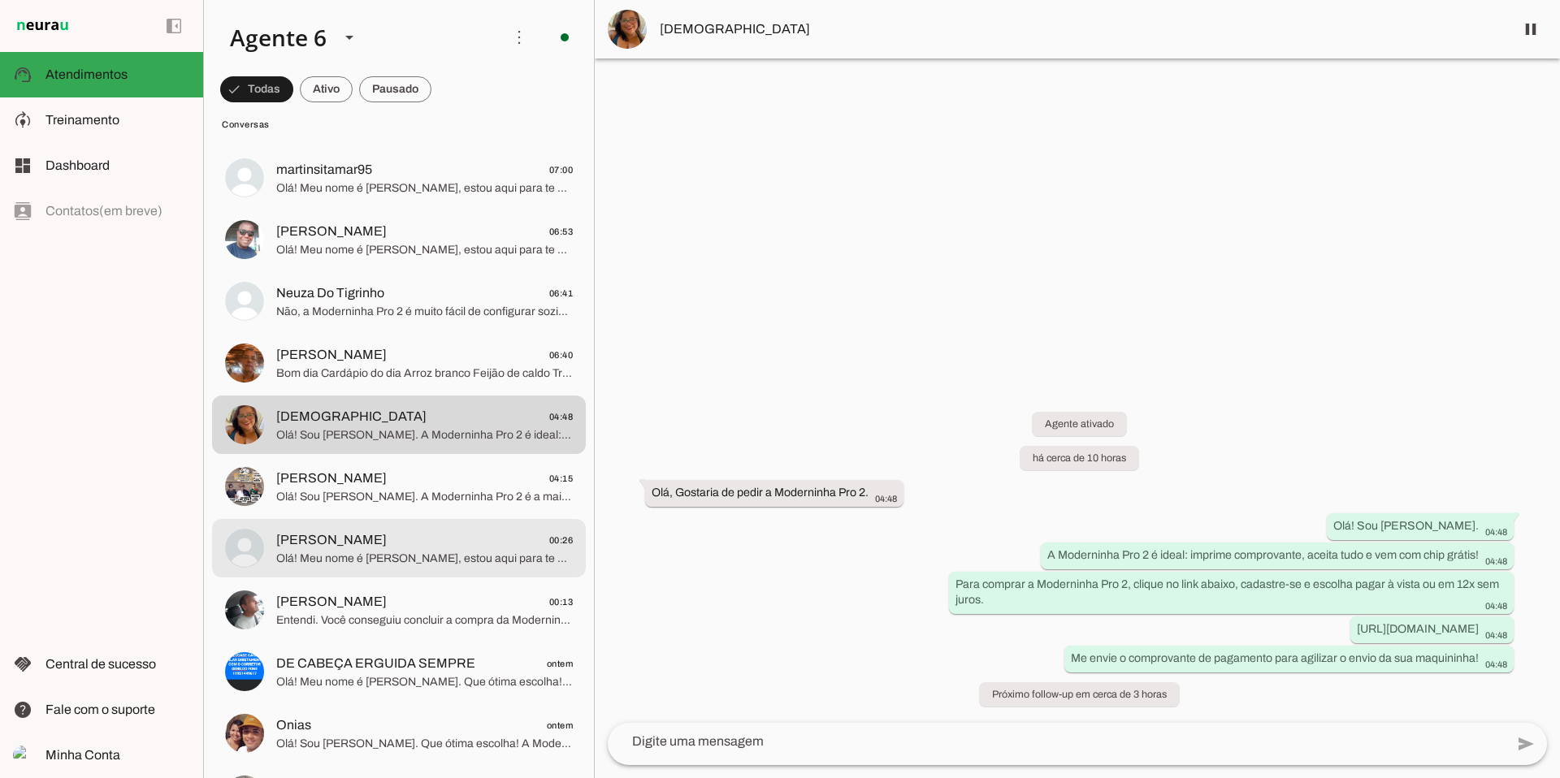
scroll to position [1823, 0]
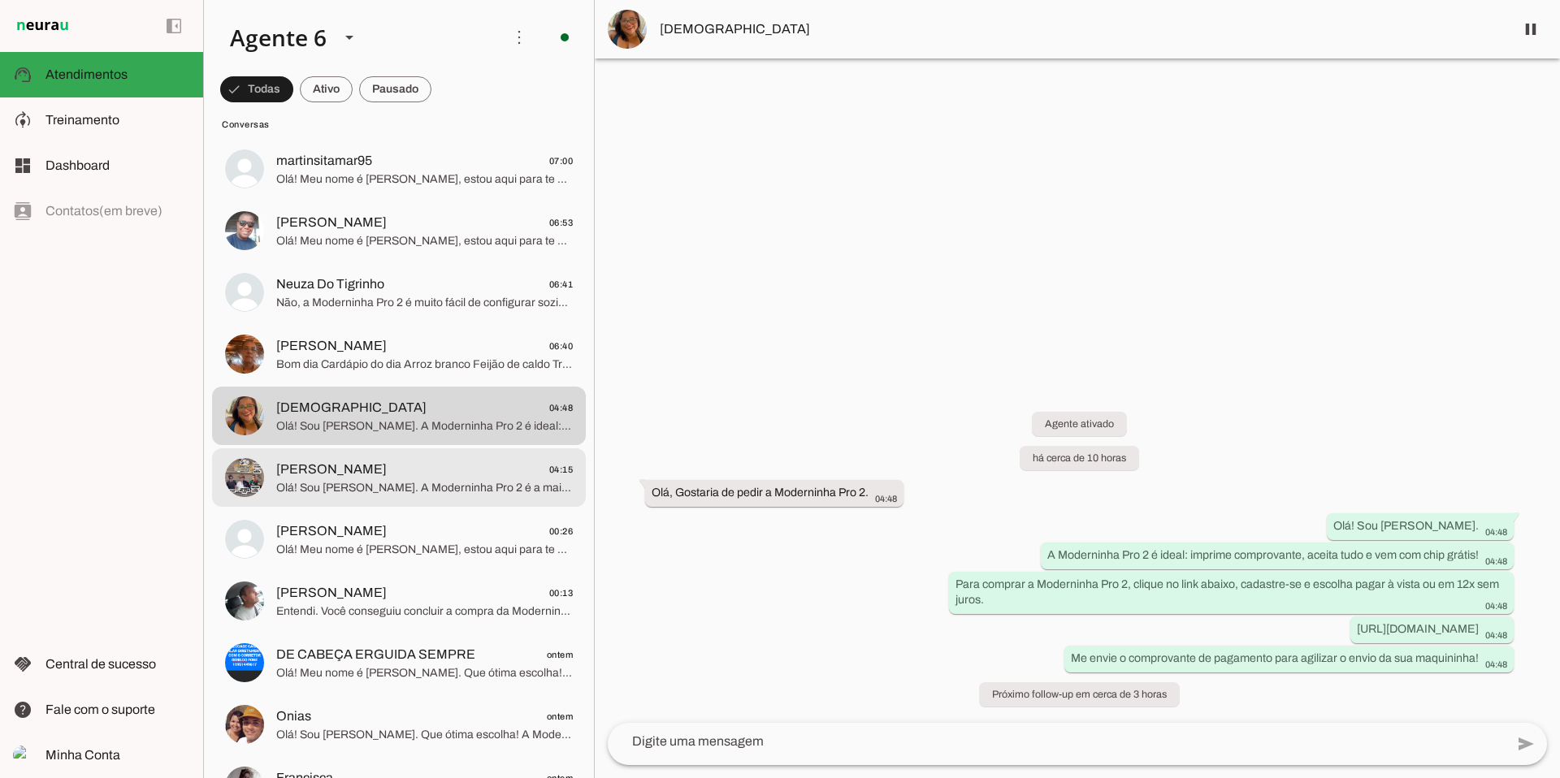
click at [358, 481] on span "Olá! Sou [PERSON_NAME]. A Moderninha Pro 2 é a mais vendida, imprime comprovant…" at bounding box center [424, 488] width 297 height 16
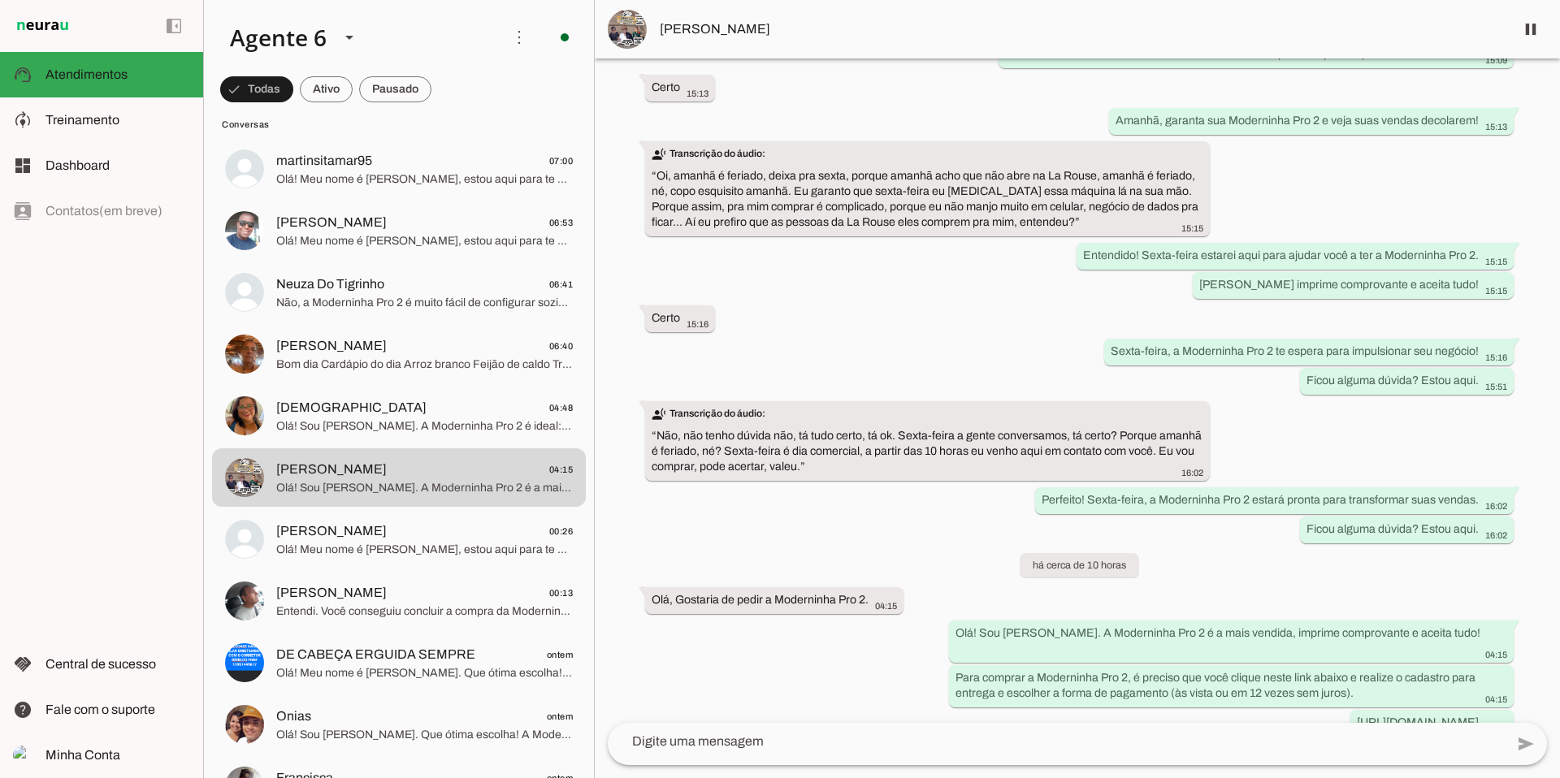
scroll to position [890, 0]
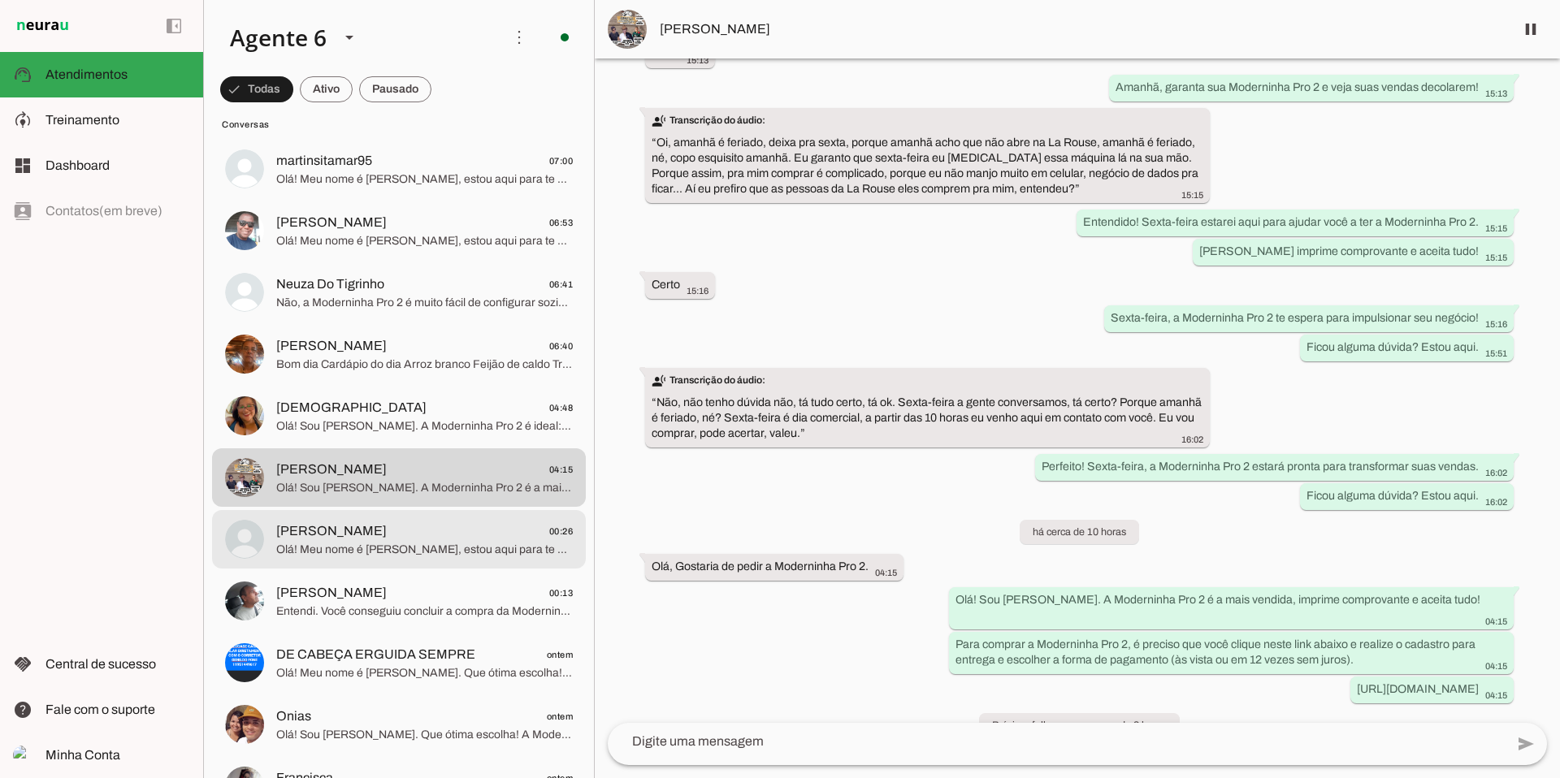
click at [381, 536] on span "[PERSON_NAME] 00:26" at bounding box center [424, 532] width 297 height 20
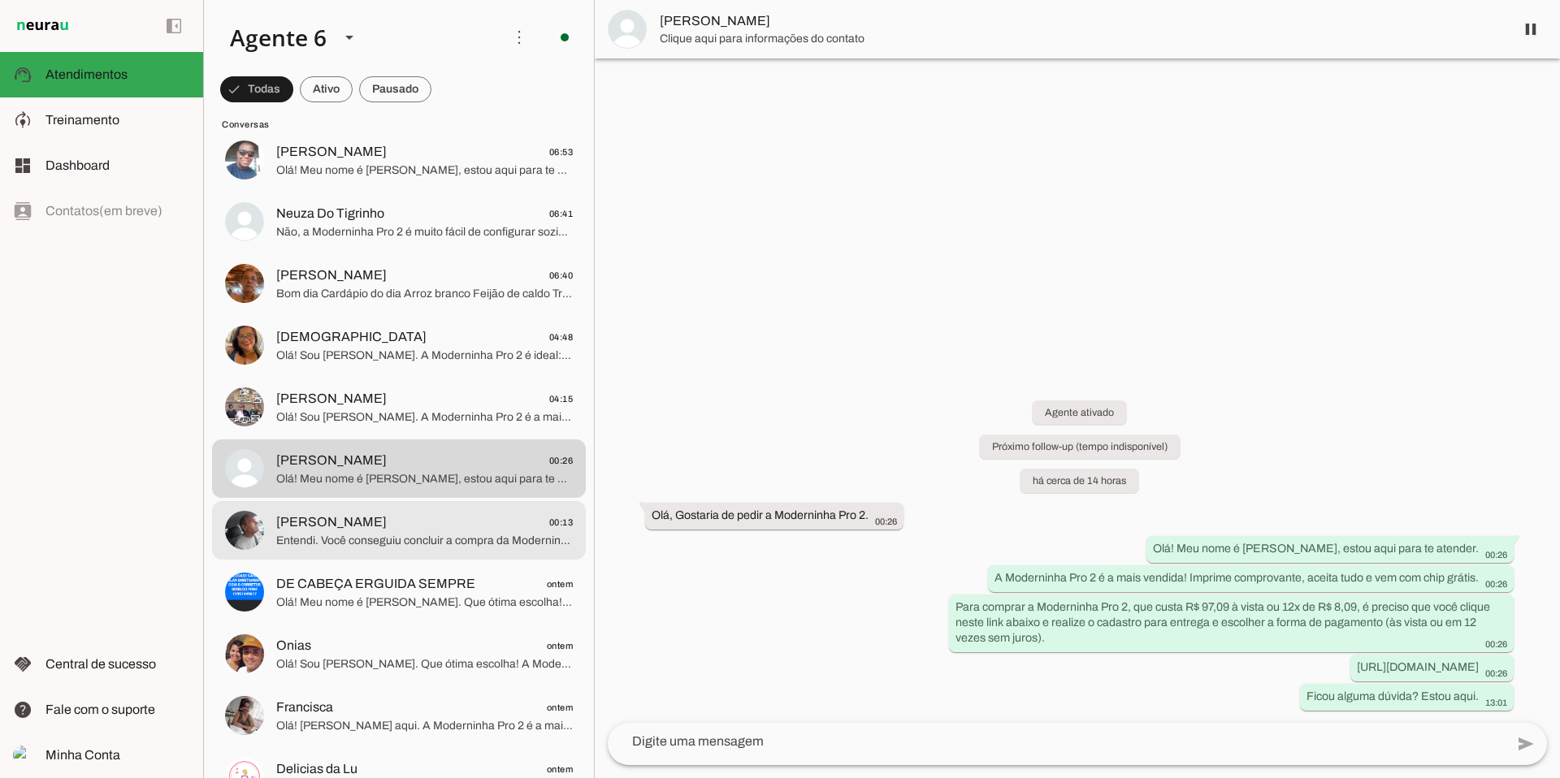
scroll to position [1905, 0]
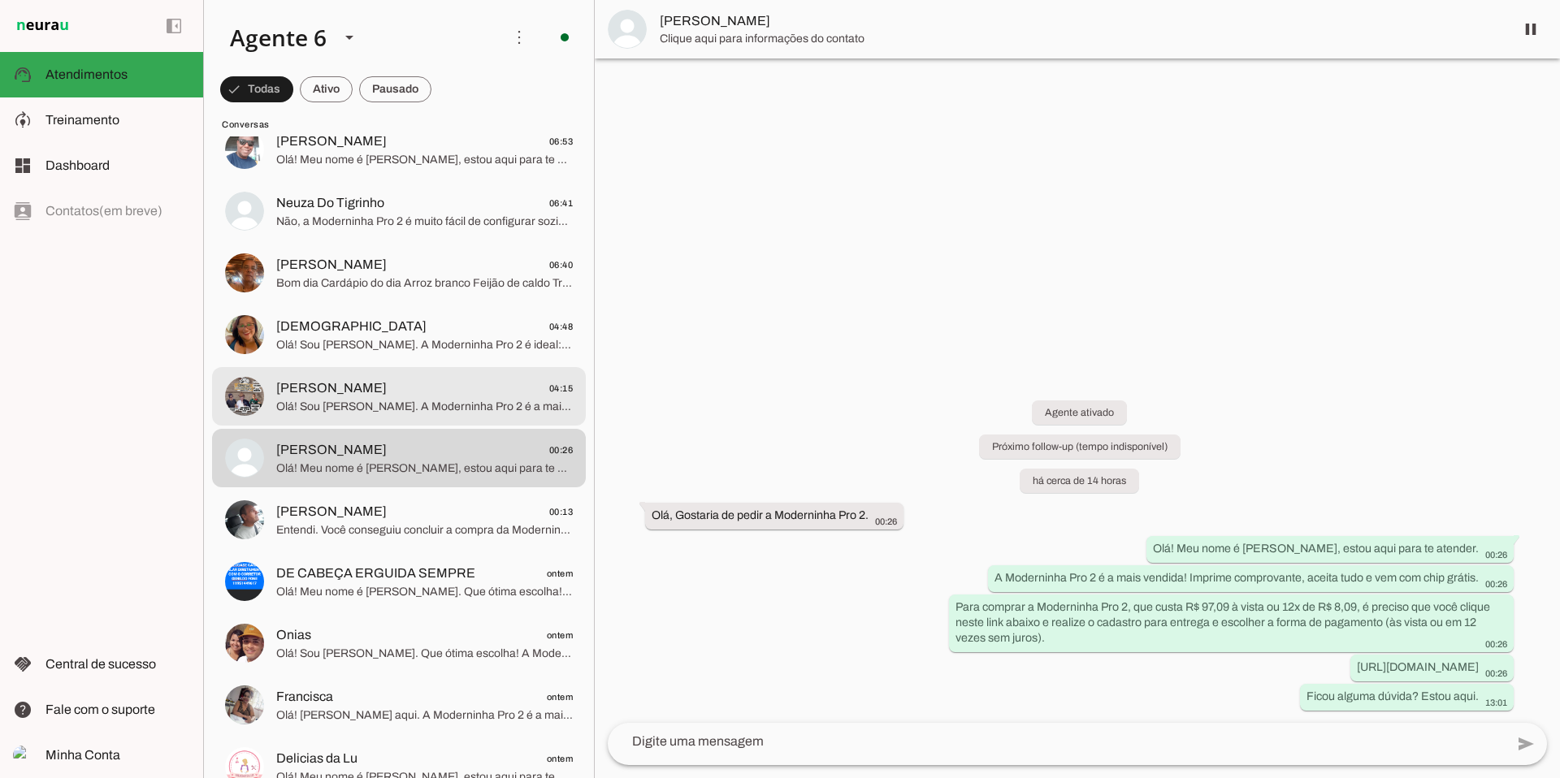
click at [409, 410] on span "Olá! Sou [PERSON_NAME]. A Moderninha Pro 2 é a mais vendida, imprime comprovant…" at bounding box center [424, 407] width 297 height 16
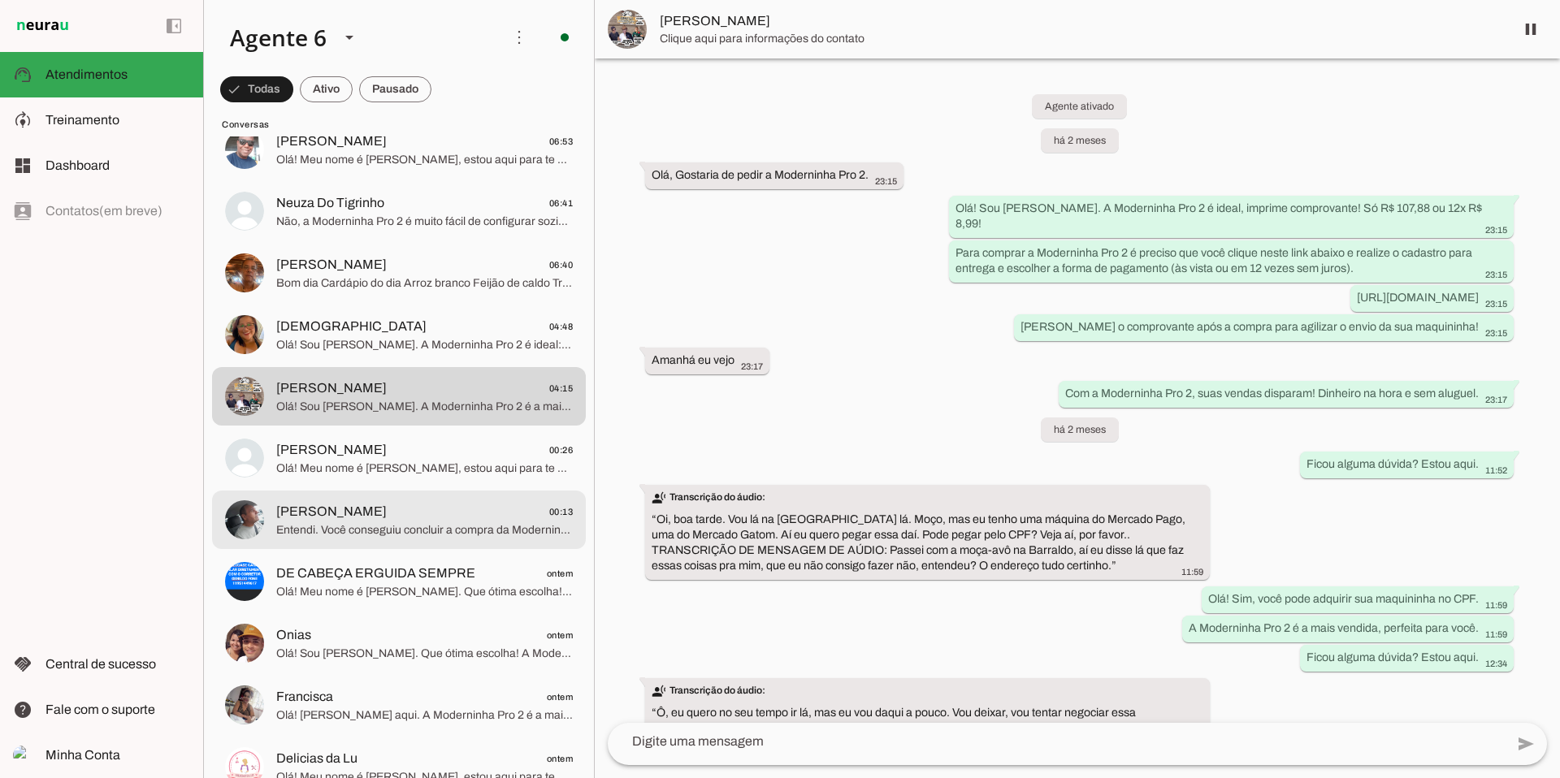
click at [431, 525] on span "Entendi. Você conseguiu concluir a compra da Moderninha Pro 2? Me avise para ag…" at bounding box center [424, 530] width 297 height 16
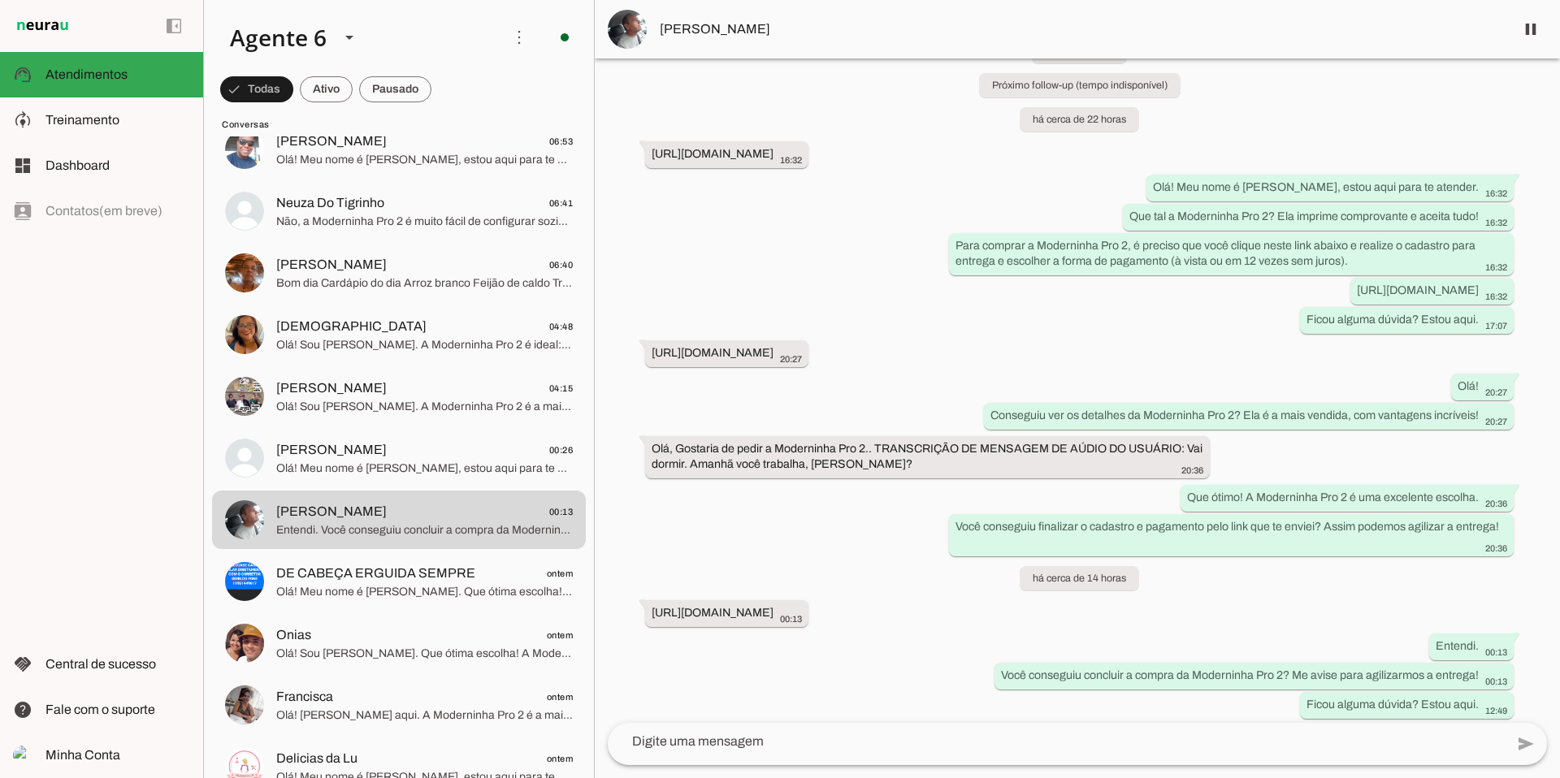
scroll to position [63, 0]
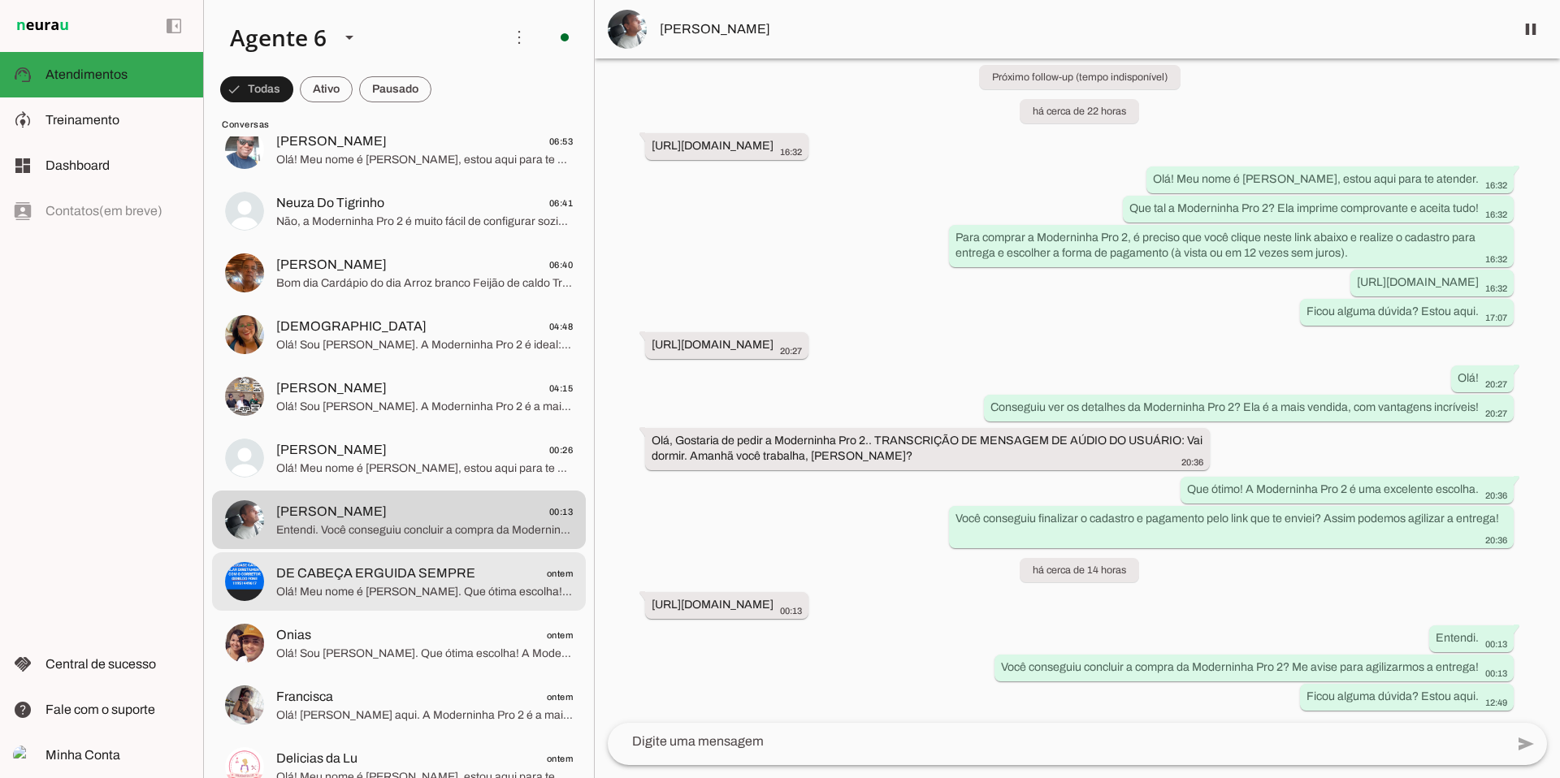
click at [330, 584] on span "Olá! Meu nome é [PERSON_NAME]. Que ótima escolha! A Moderninha Pro 2 é perfeita…" at bounding box center [424, 592] width 297 height 16
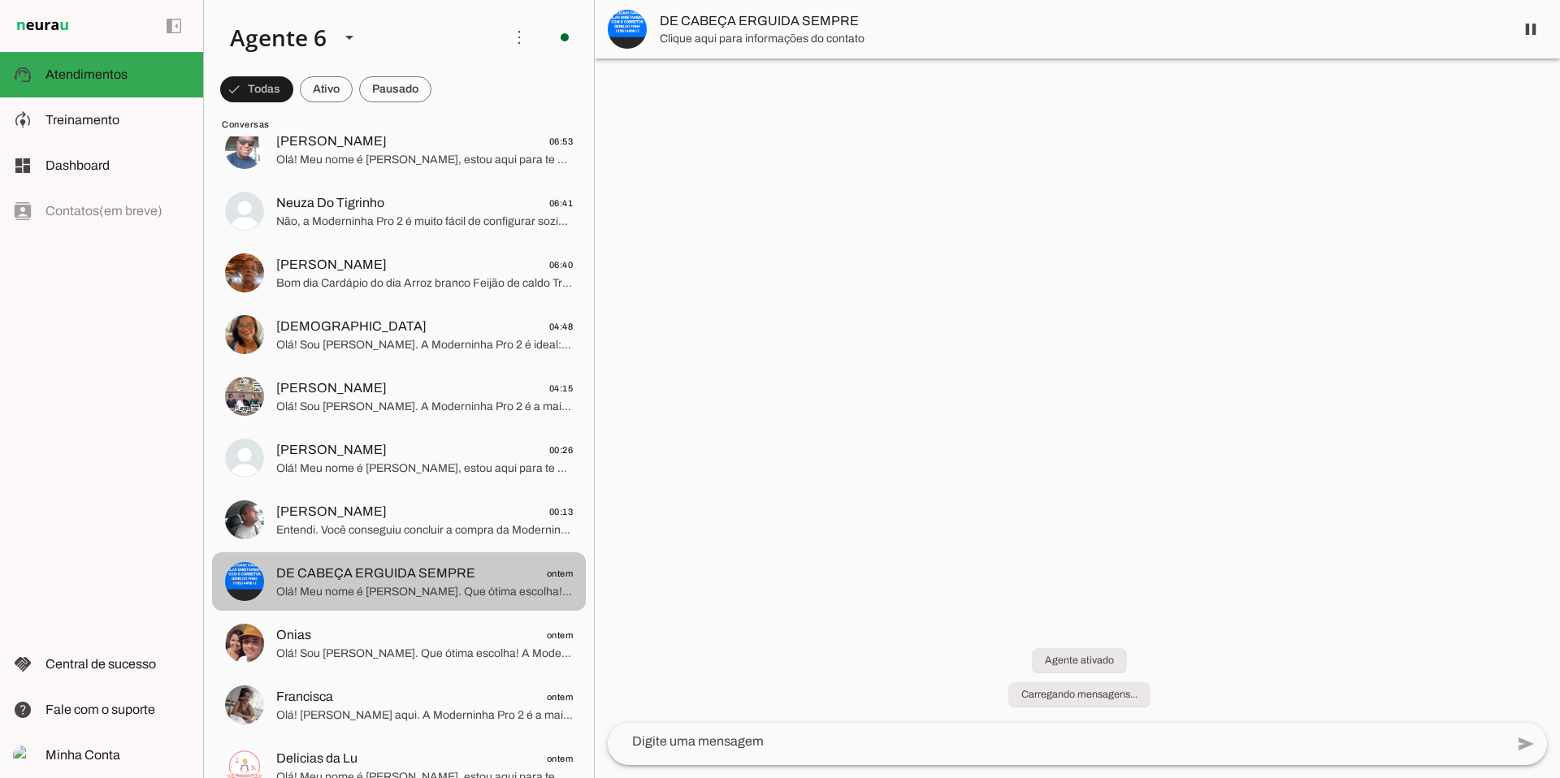
scroll to position [1906, 0]
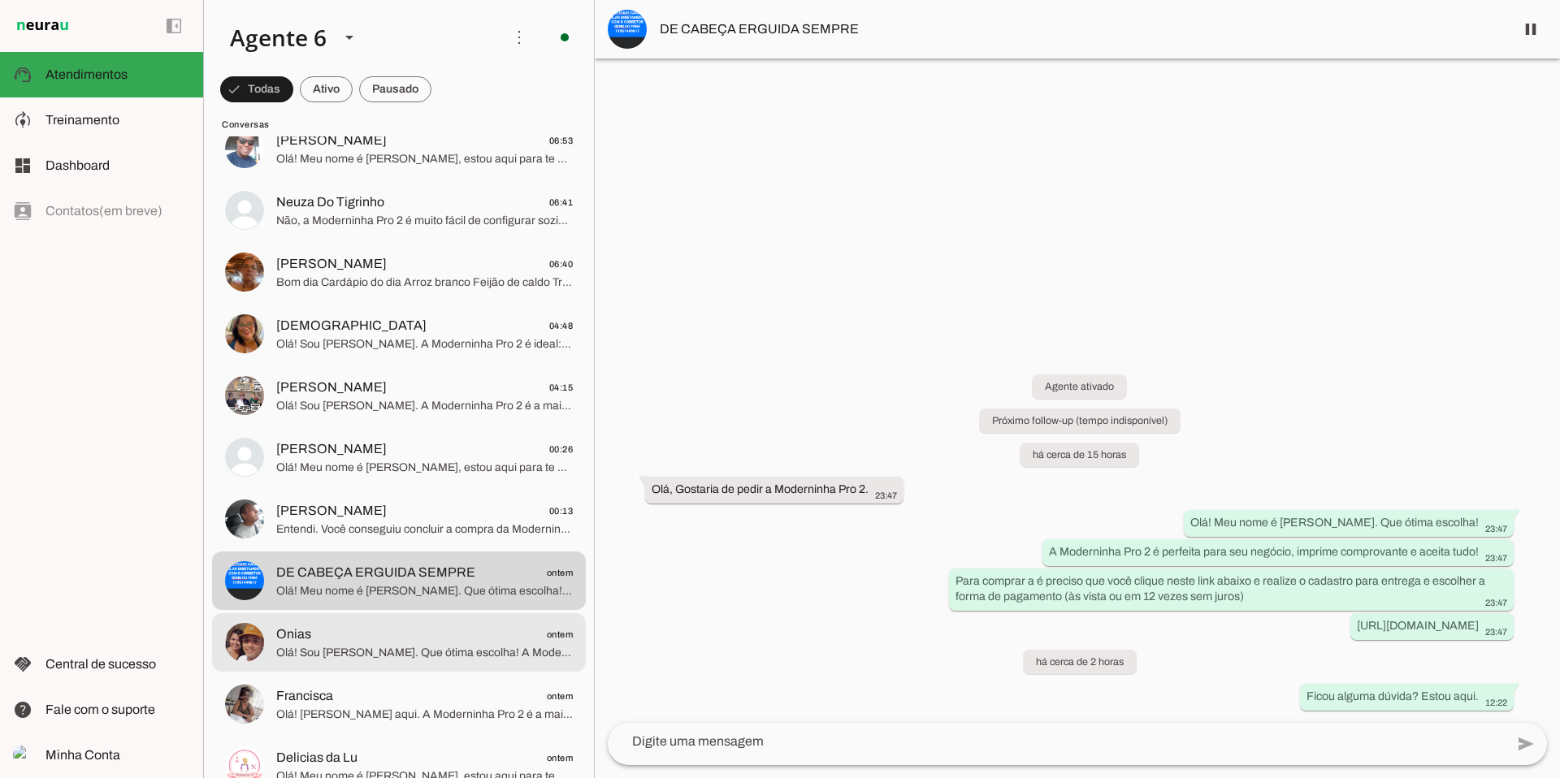
click at [512, 635] on span "Onias ontem" at bounding box center [424, 635] width 297 height 20
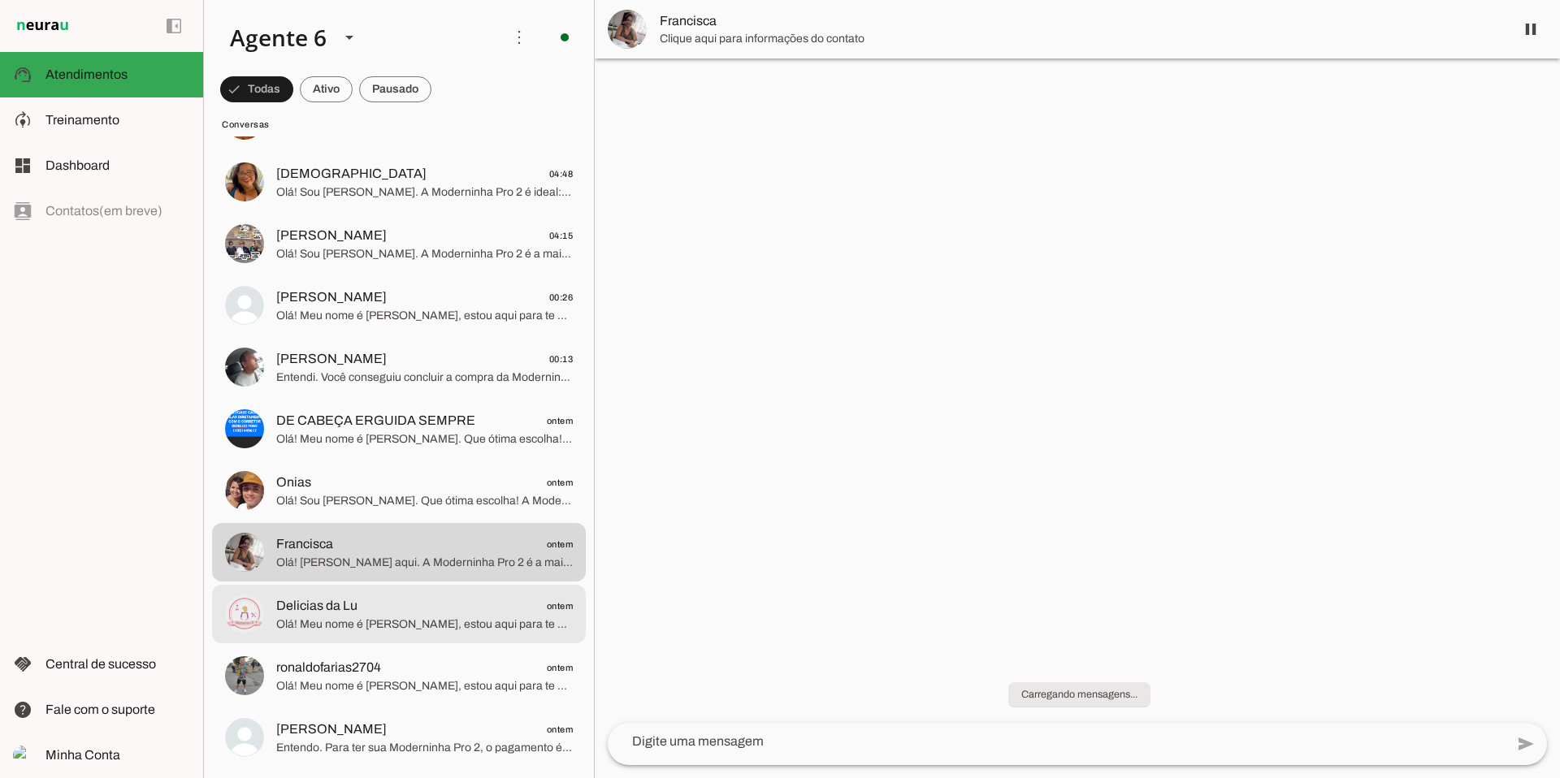
scroll to position [2164, 0]
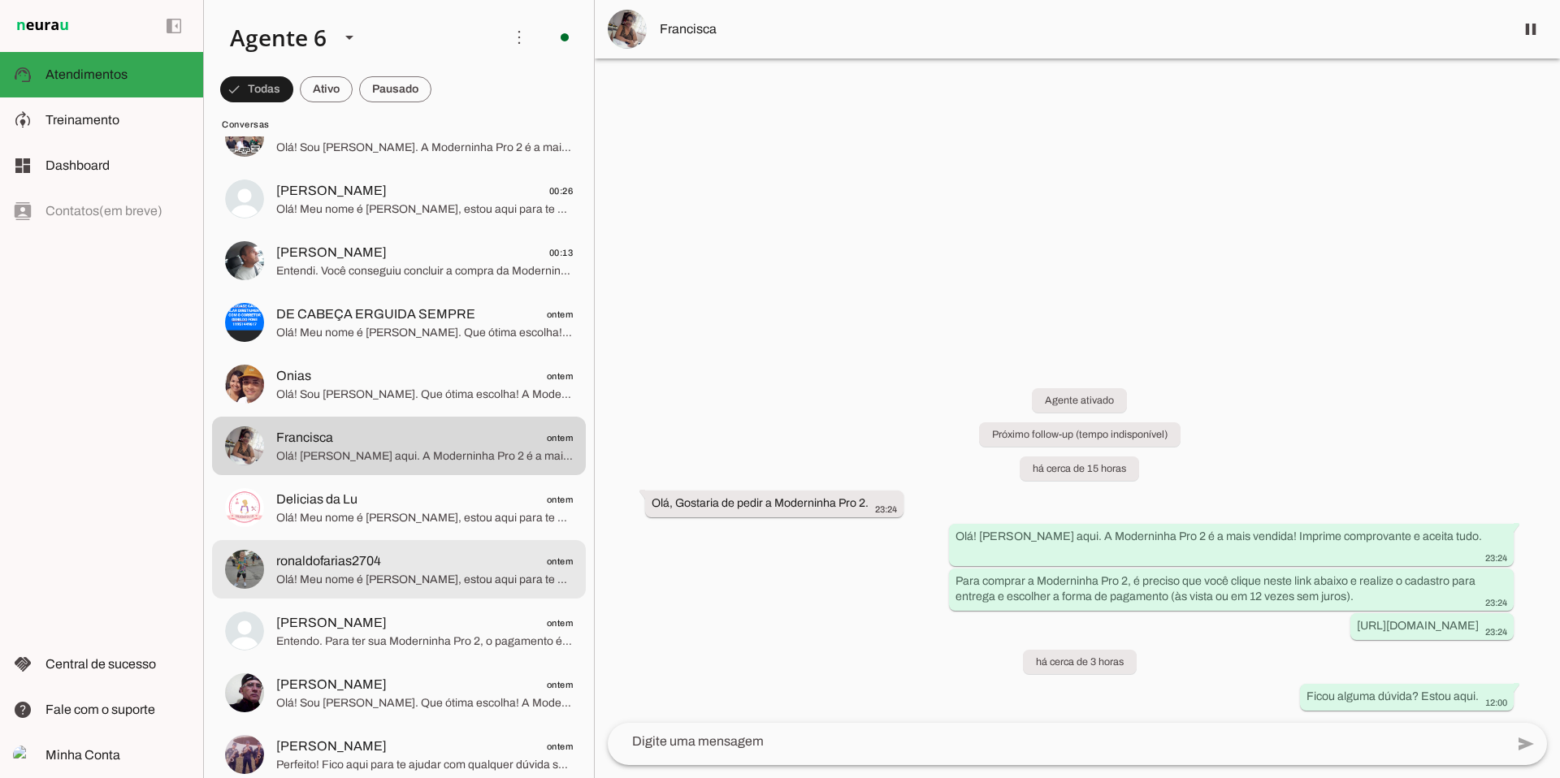
click at [477, 563] on span "ronaldofarias2704 ontem" at bounding box center [424, 562] width 297 height 20
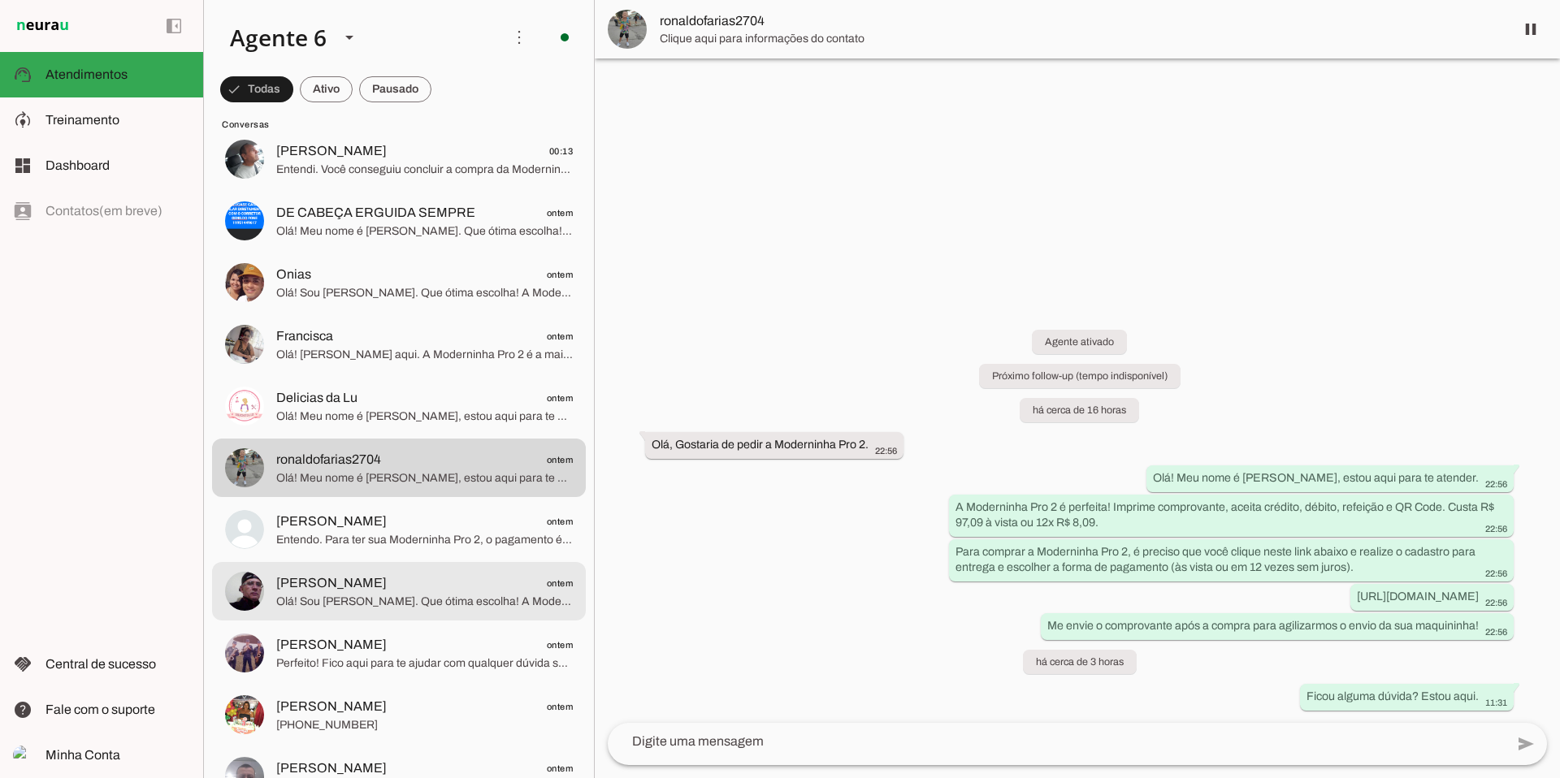
scroll to position [2275, 0]
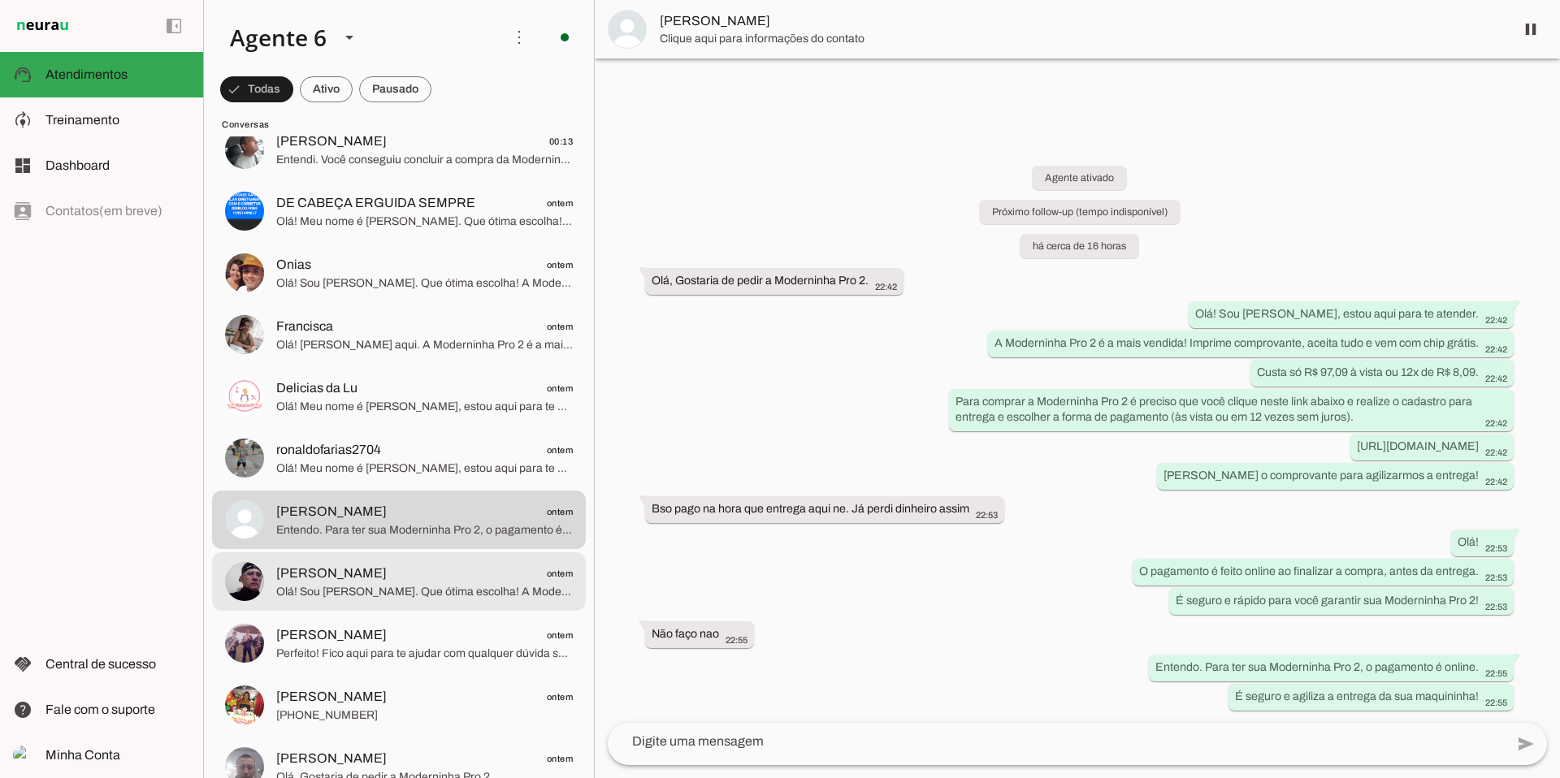
click at [423, 577] on span "[PERSON_NAME] ontem" at bounding box center [424, 574] width 297 height 20
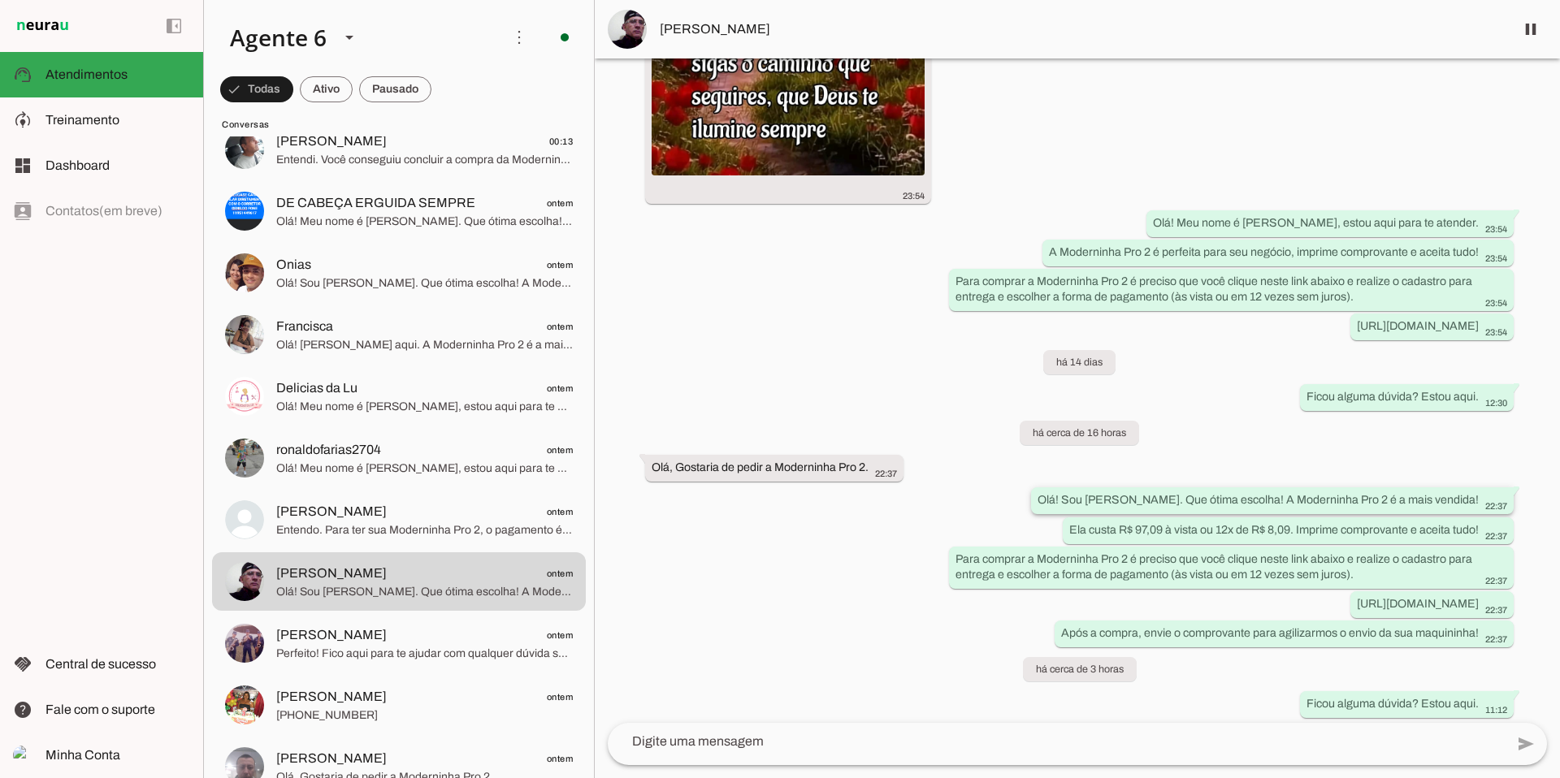
scroll to position [572, 0]
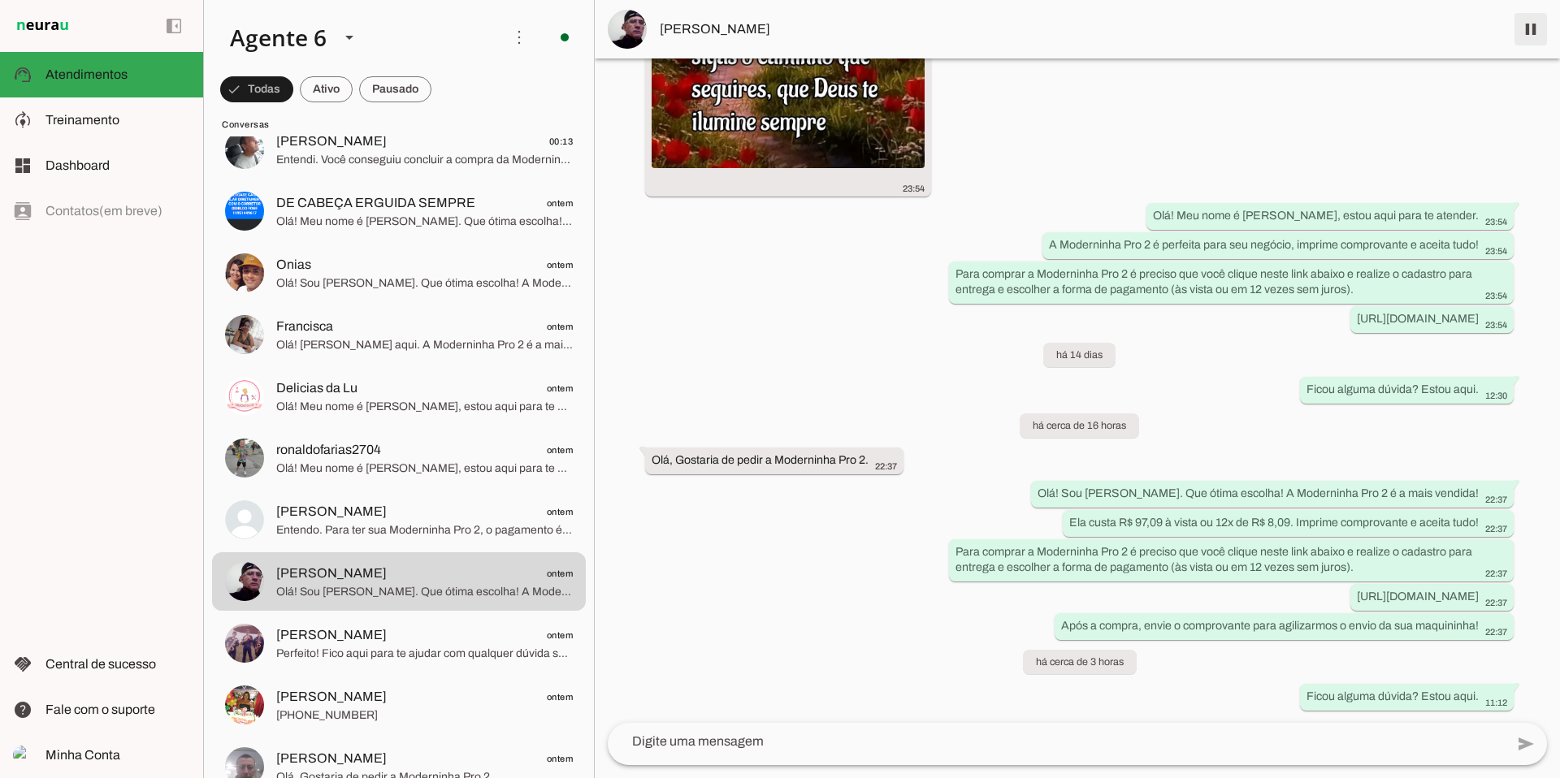
click at [1538, 36] on span at bounding box center [1530, 29] width 39 height 39
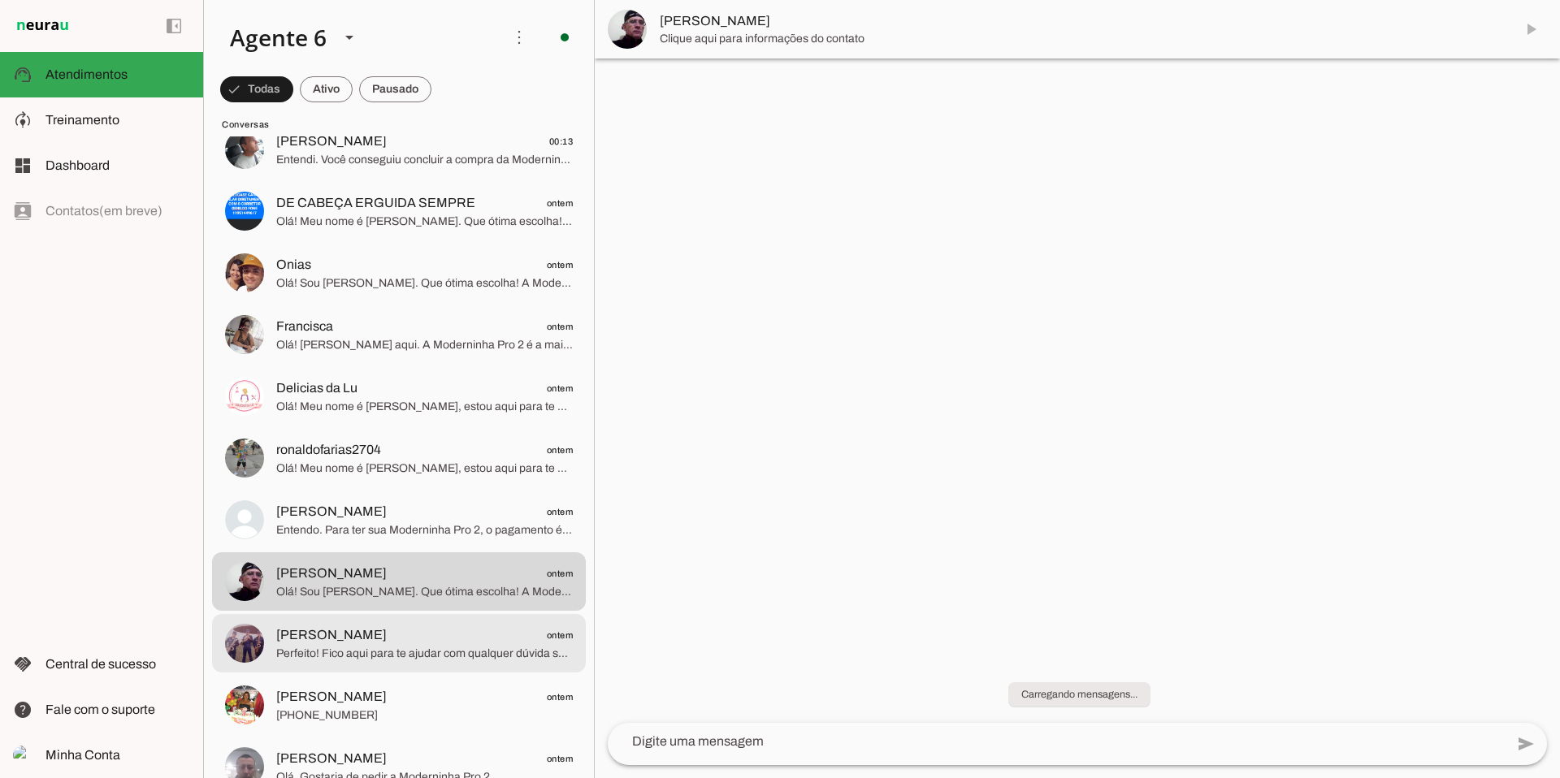
click at [396, 648] on span "Perfeito! Fico aqui para te ajudar com qualquer dúvida sobre a Moderninha Pro2.…" at bounding box center [424, 654] width 297 height 16
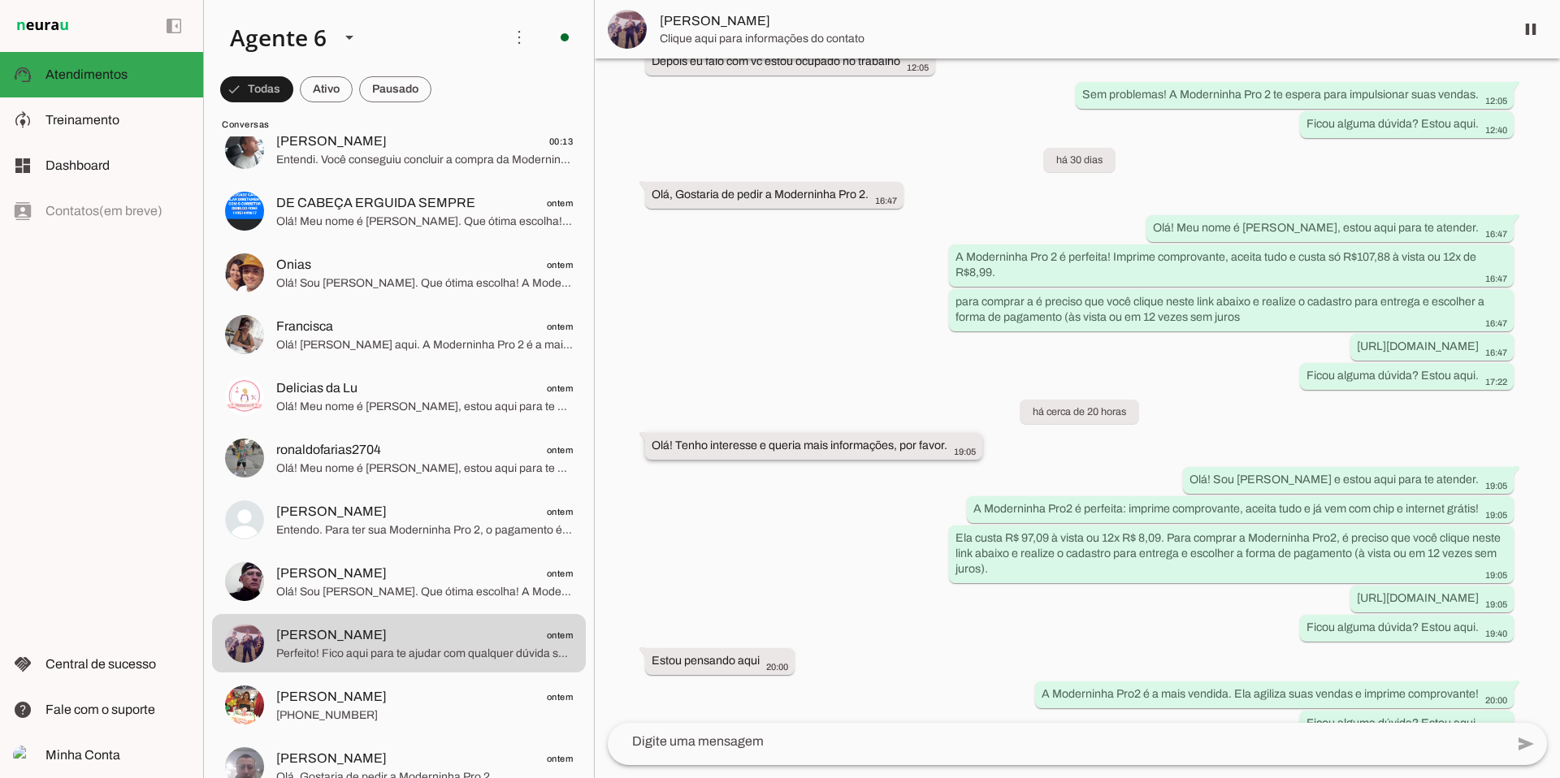
scroll to position [644, 0]
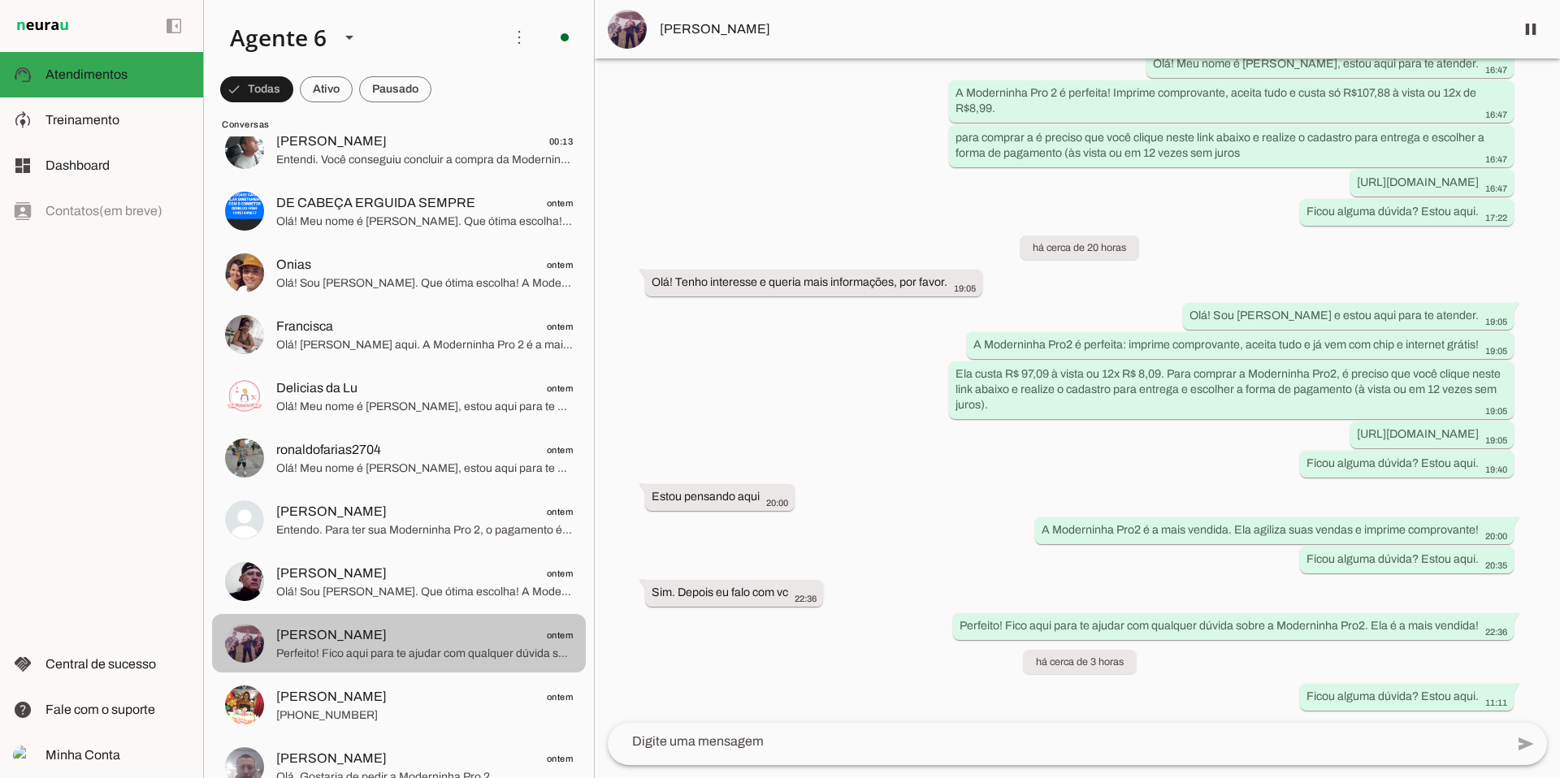
drag, startPoint x: 436, startPoint y: 662, endPoint x: 427, endPoint y: 665, distance: 9.3
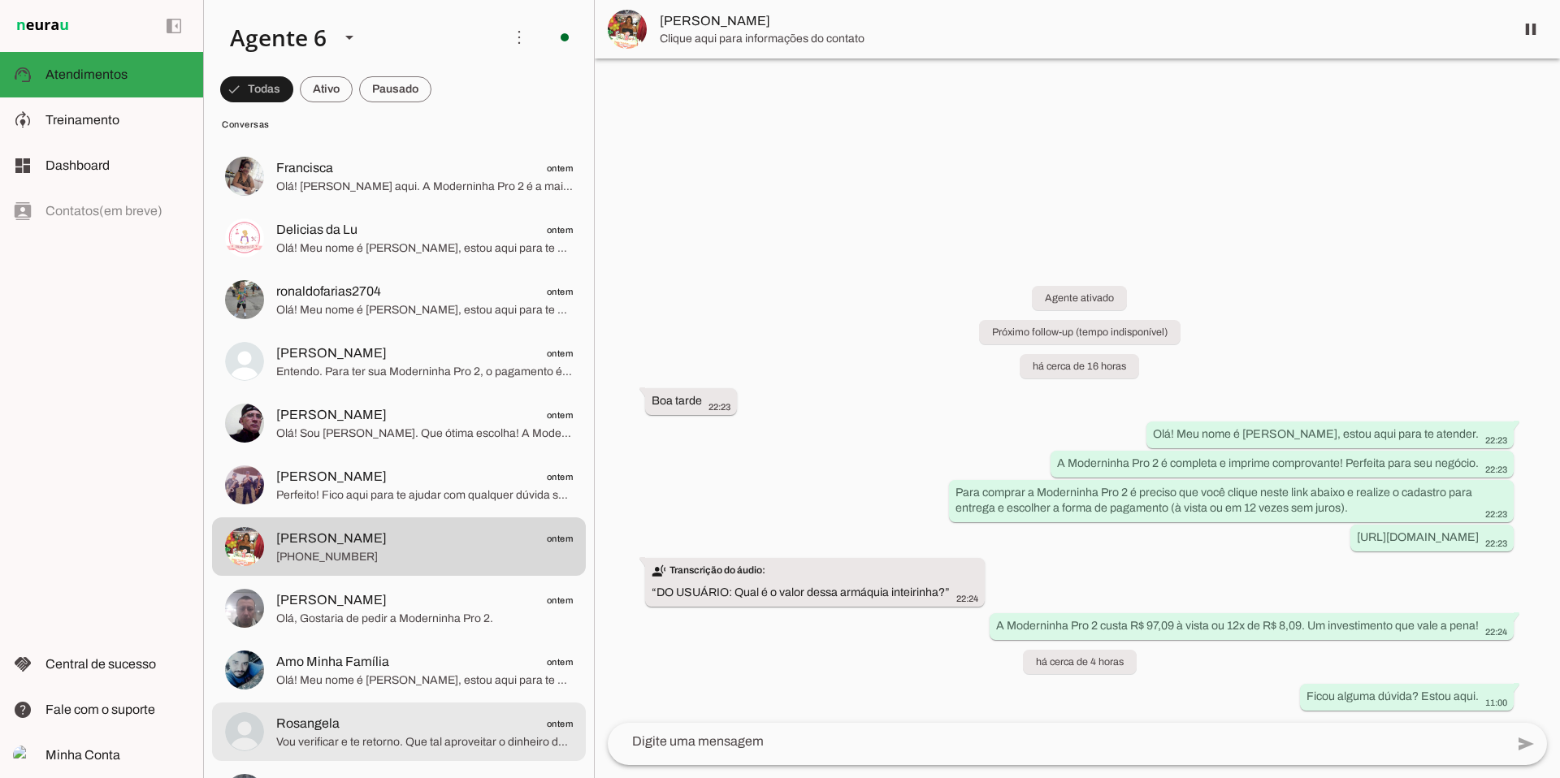
scroll to position [2556, 0]
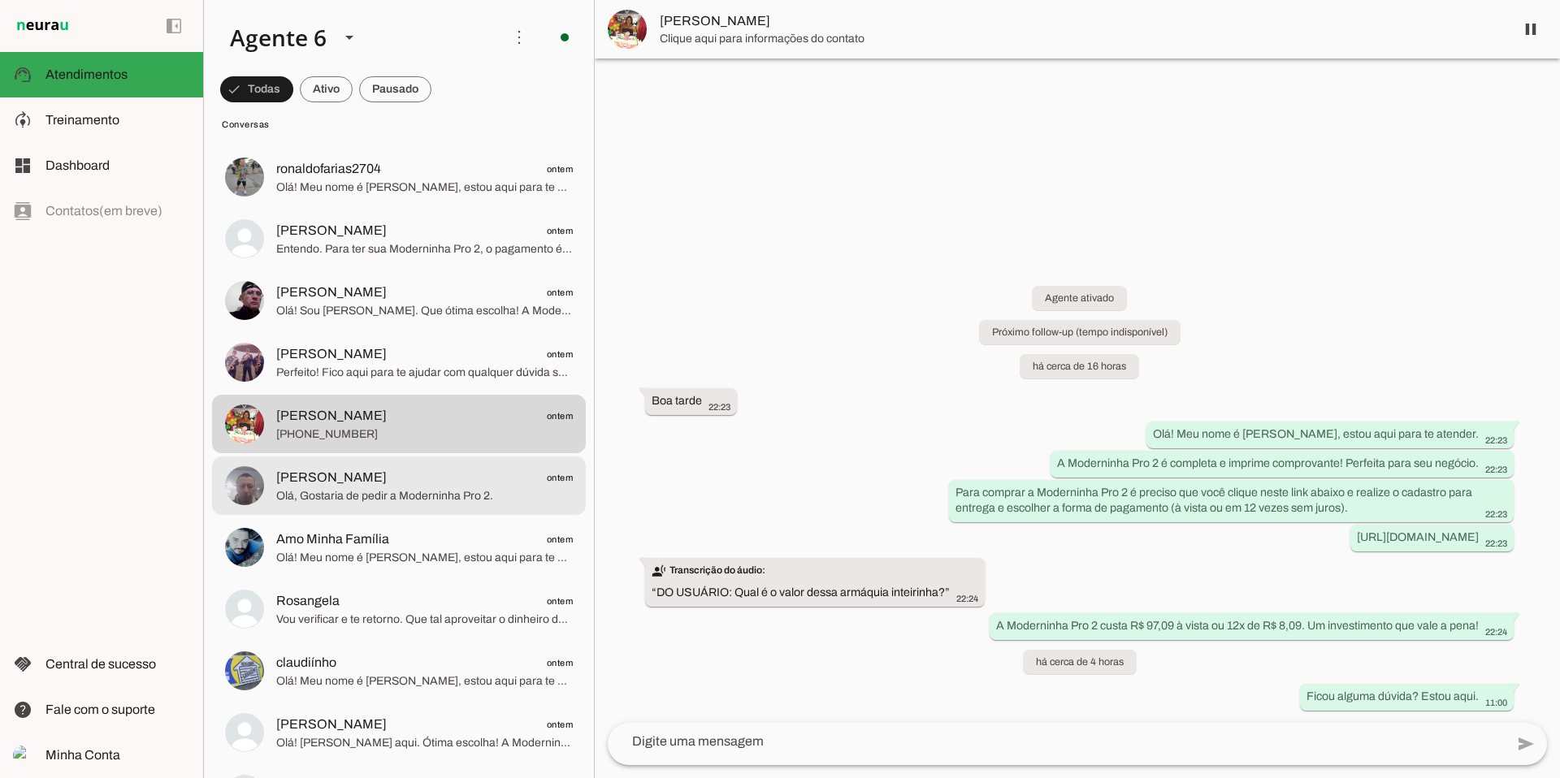
click at [374, 487] on span "[PERSON_NAME]" at bounding box center [331, 478] width 111 height 20
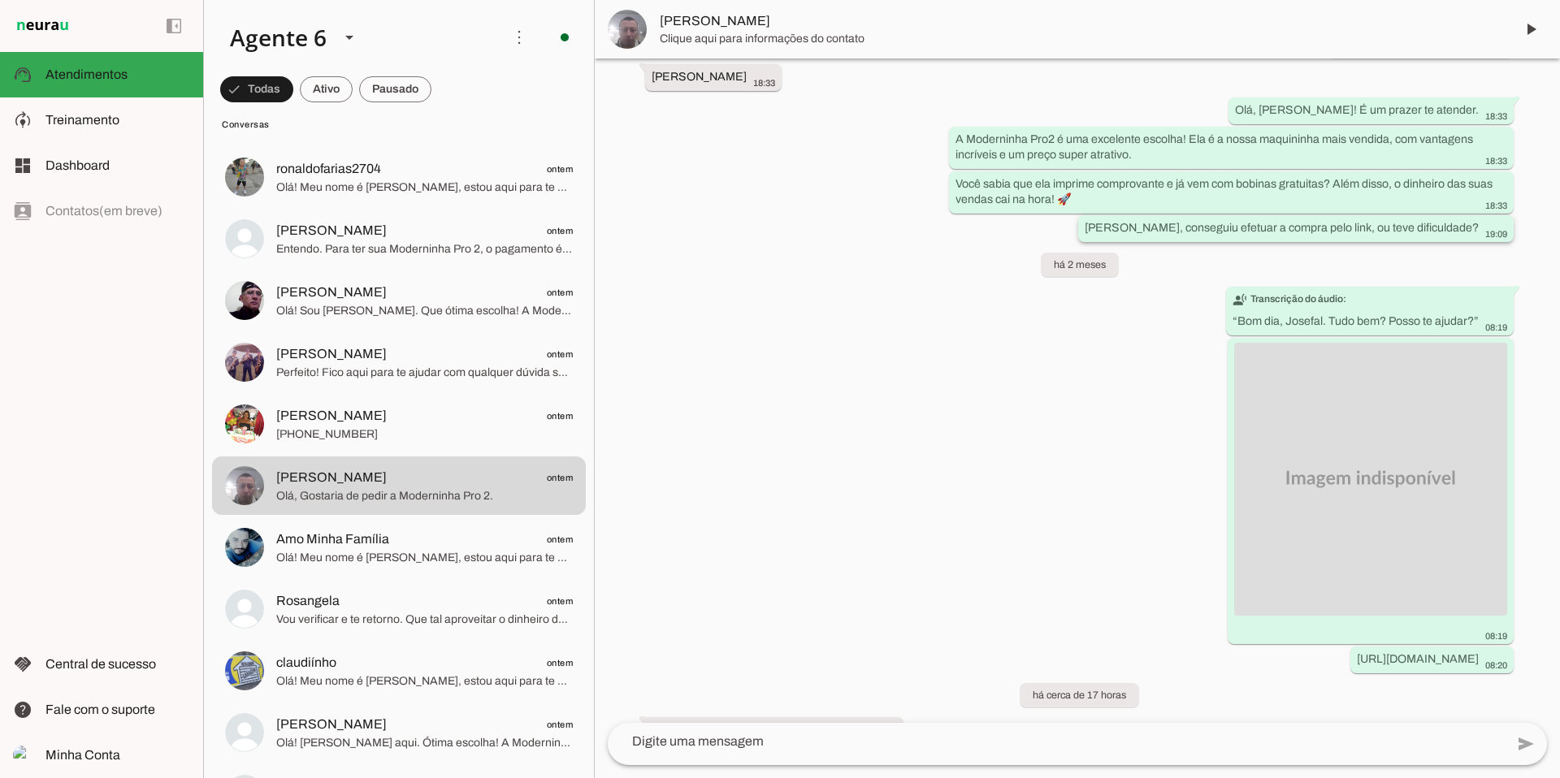
scroll to position [296, 0]
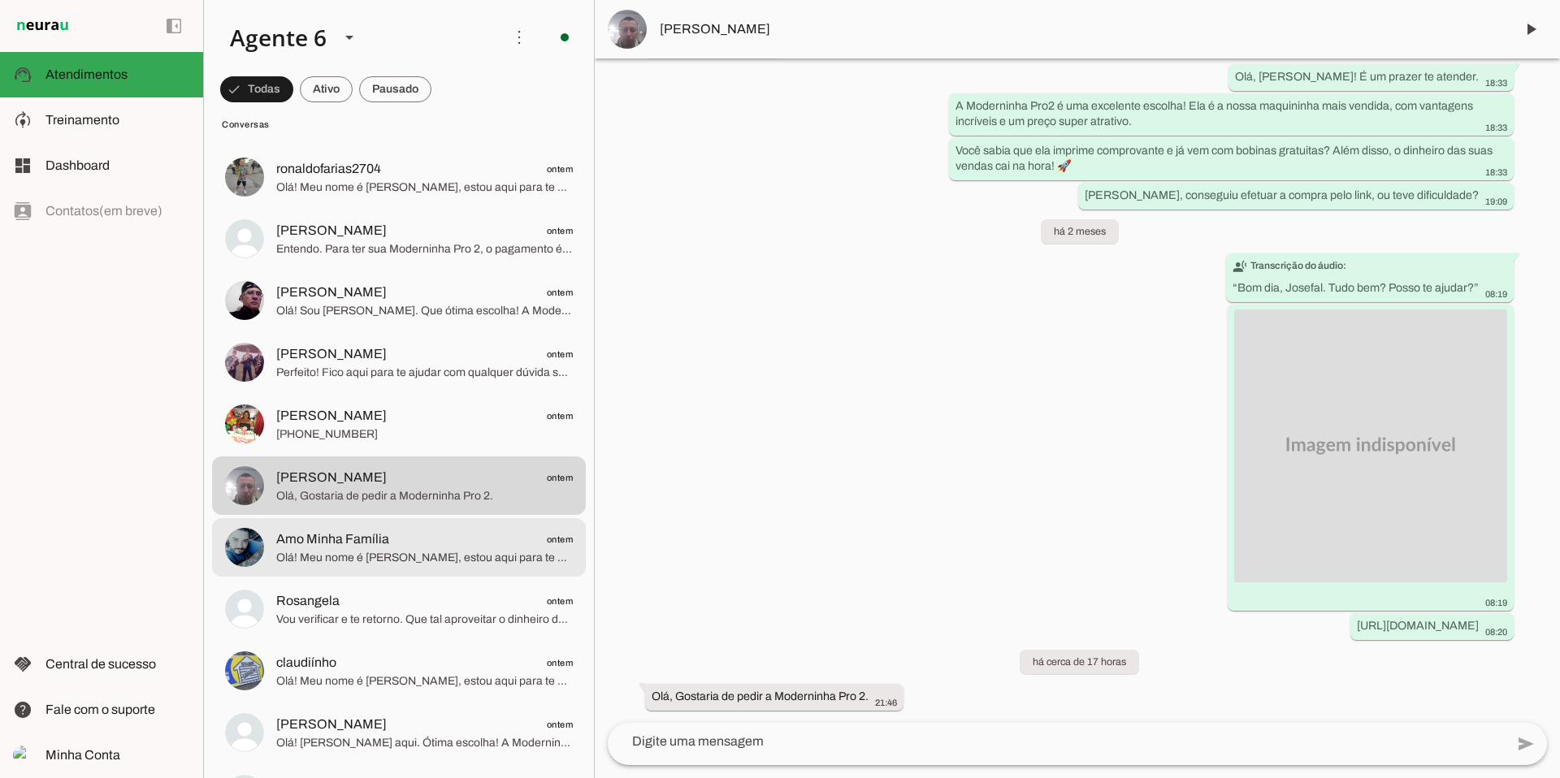
click at [383, 558] on span "Olá! Meu nome é [PERSON_NAME], estou aqui para te atender. A Moderninha Pro 2 é…" at bounding box center [424, 558] width 297 height 16
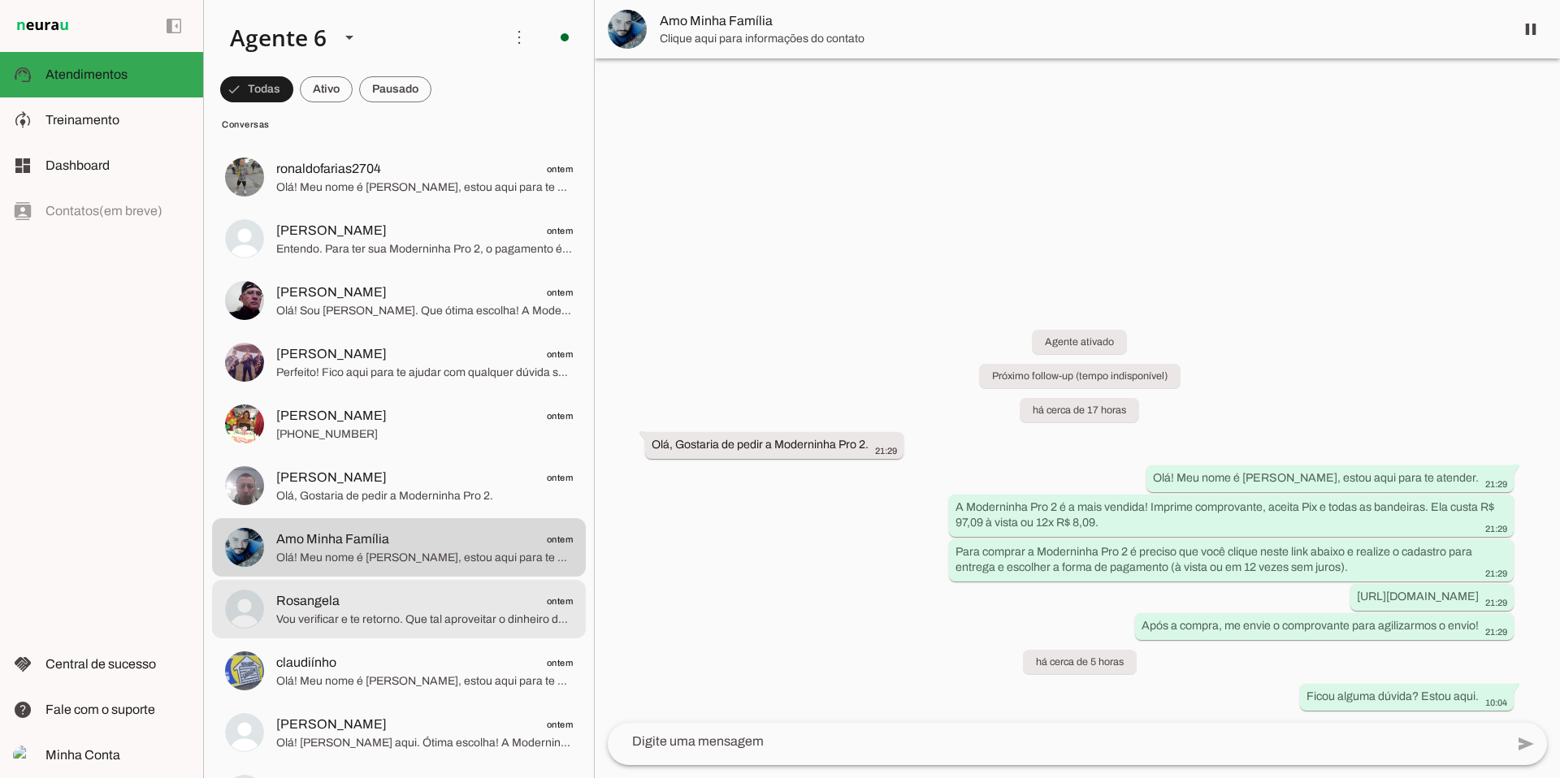
click at [395, 607] on span "Rosangela ontem" at bounding box center [424, 602] width 297 height 20
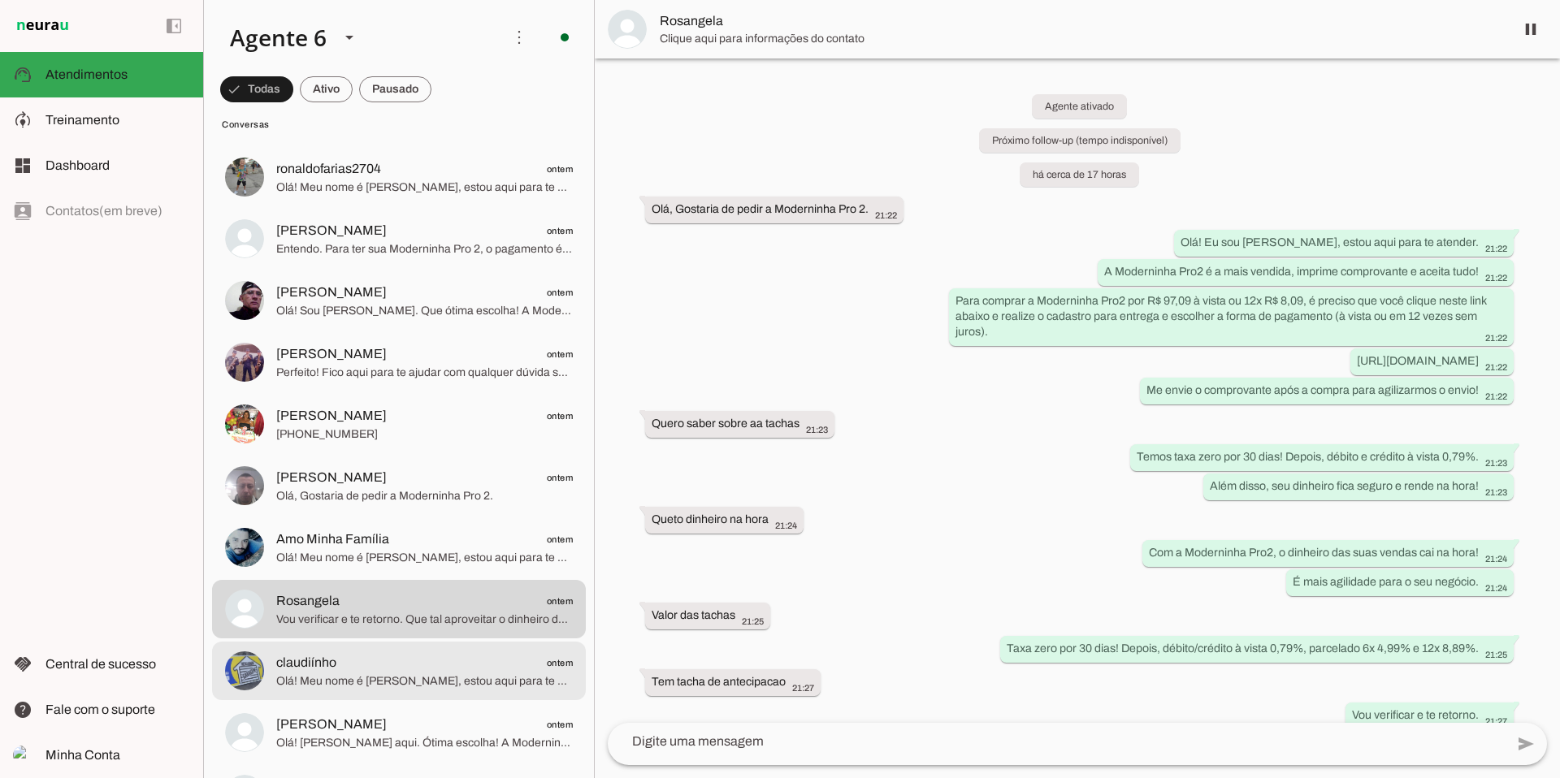
click at [328, 674] on span "Olá! Meu nome é [PERSON_NAME], estou aqui para te atender. A Moderninha Pro 2 é…" at bounding box center [424, 682] width 297 height 16
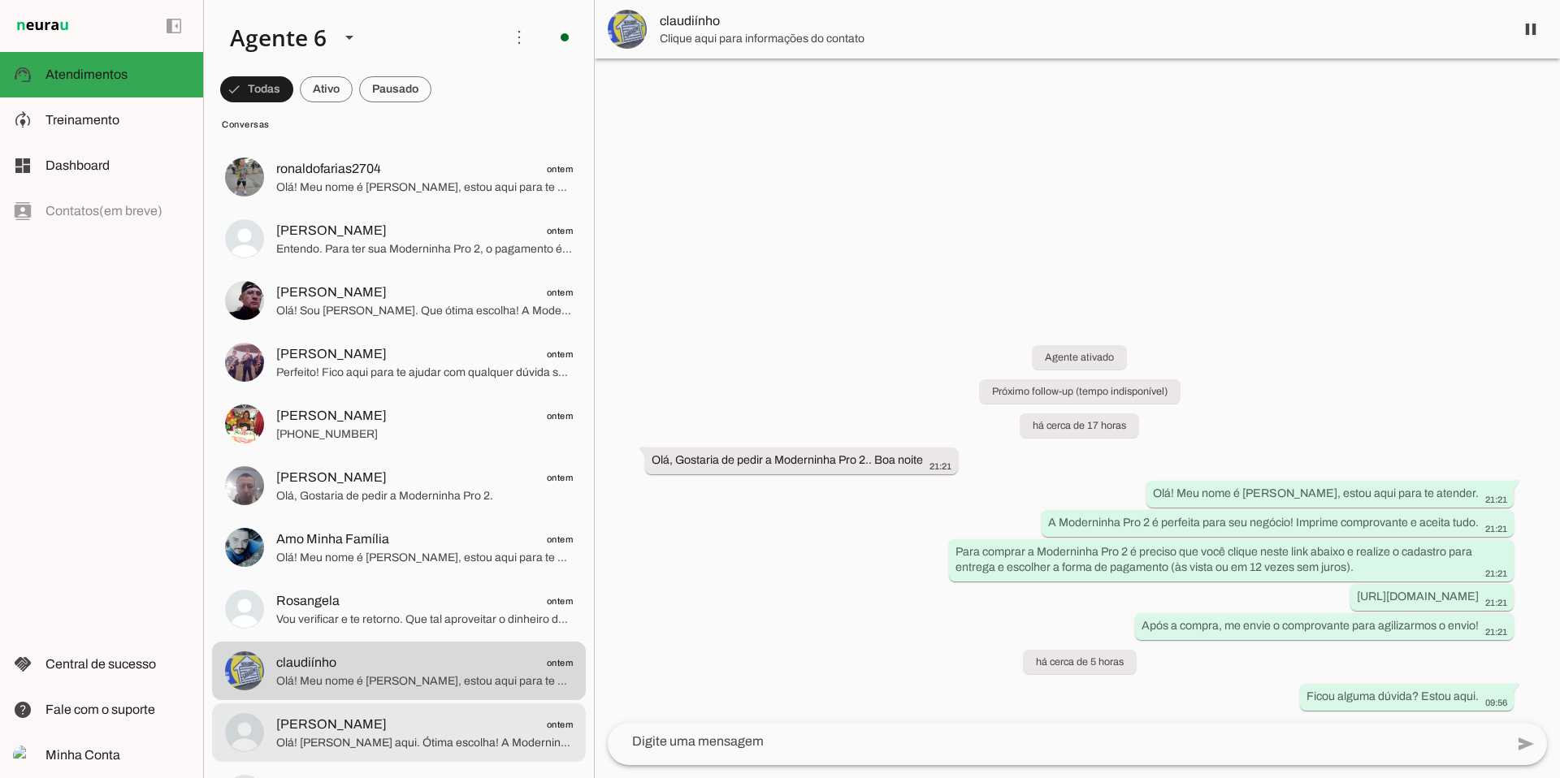
click at [315, 741] on span "Olá! [PERSON_NAME] aqui. Ótima escolha! A Moderninha Pro 2 é a mais vendida e c…" at bounding box center [424, 743] width 297 height 16
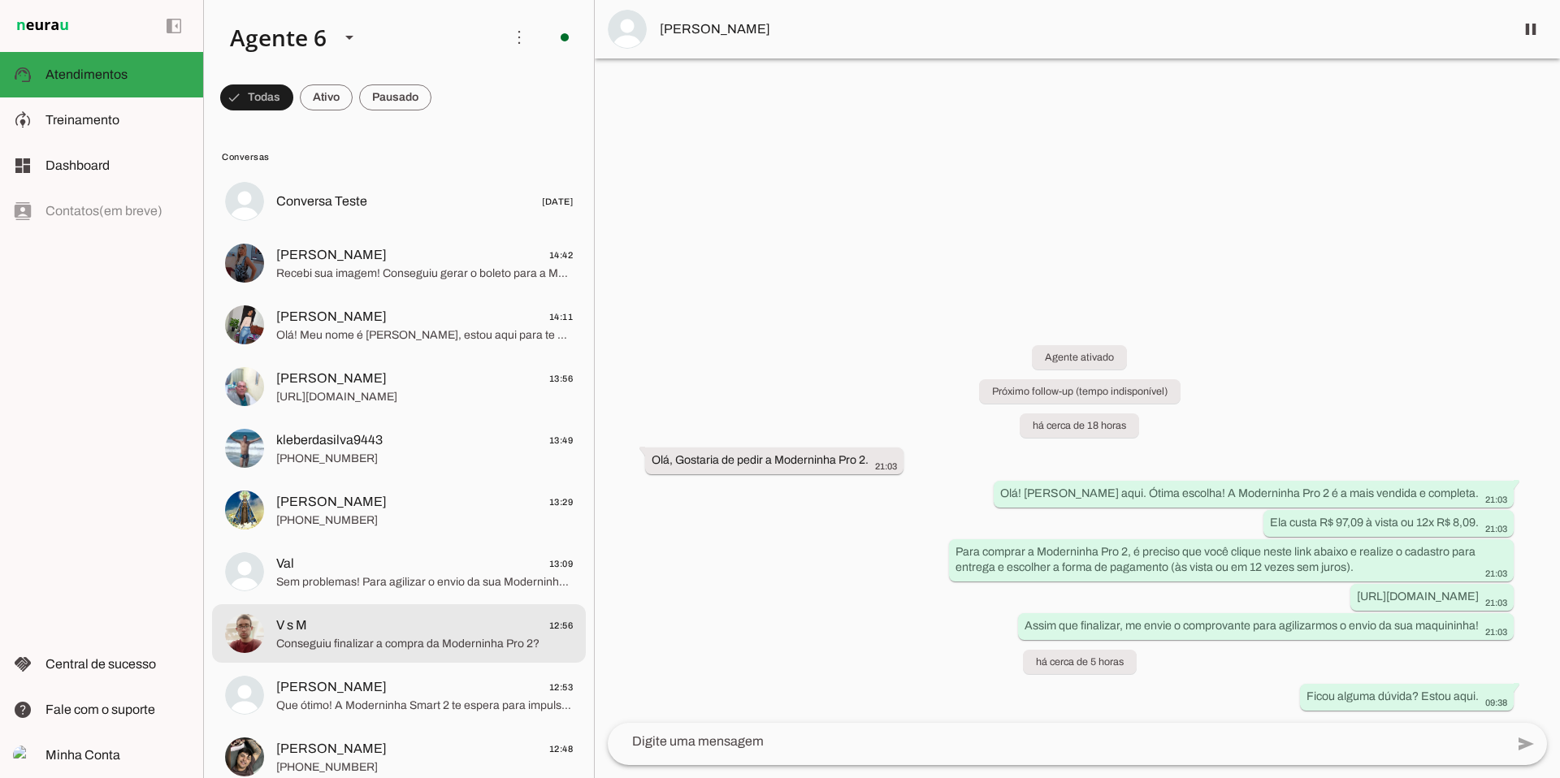
click at [397, 624] on span "V s M 12:56" at bounding box center [424, 626] width 297 height 20
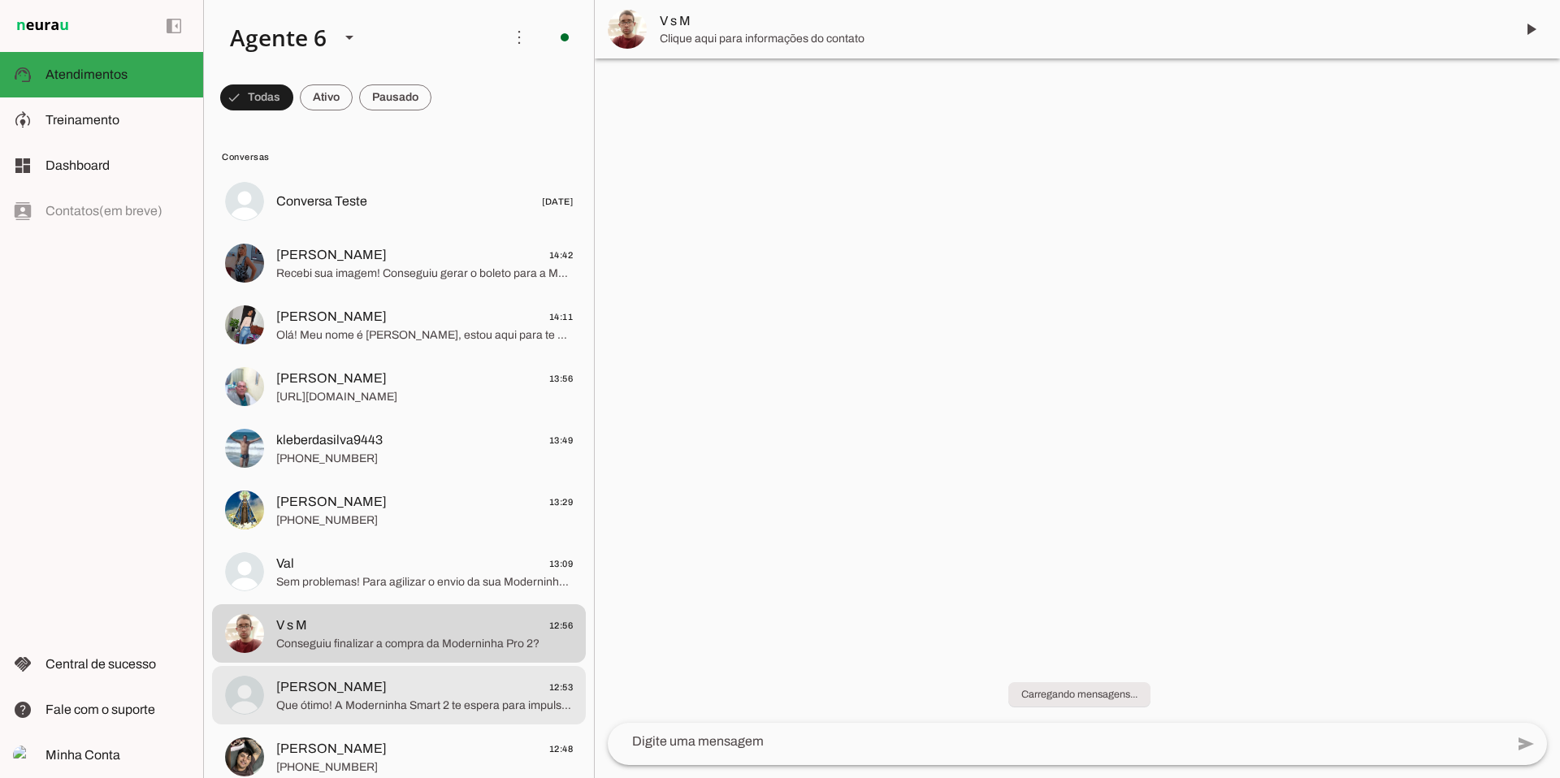
click at [383, 696] on span "[PERSON_NAME] 12:53" at bounding box center [424, 688] width 297 height 20
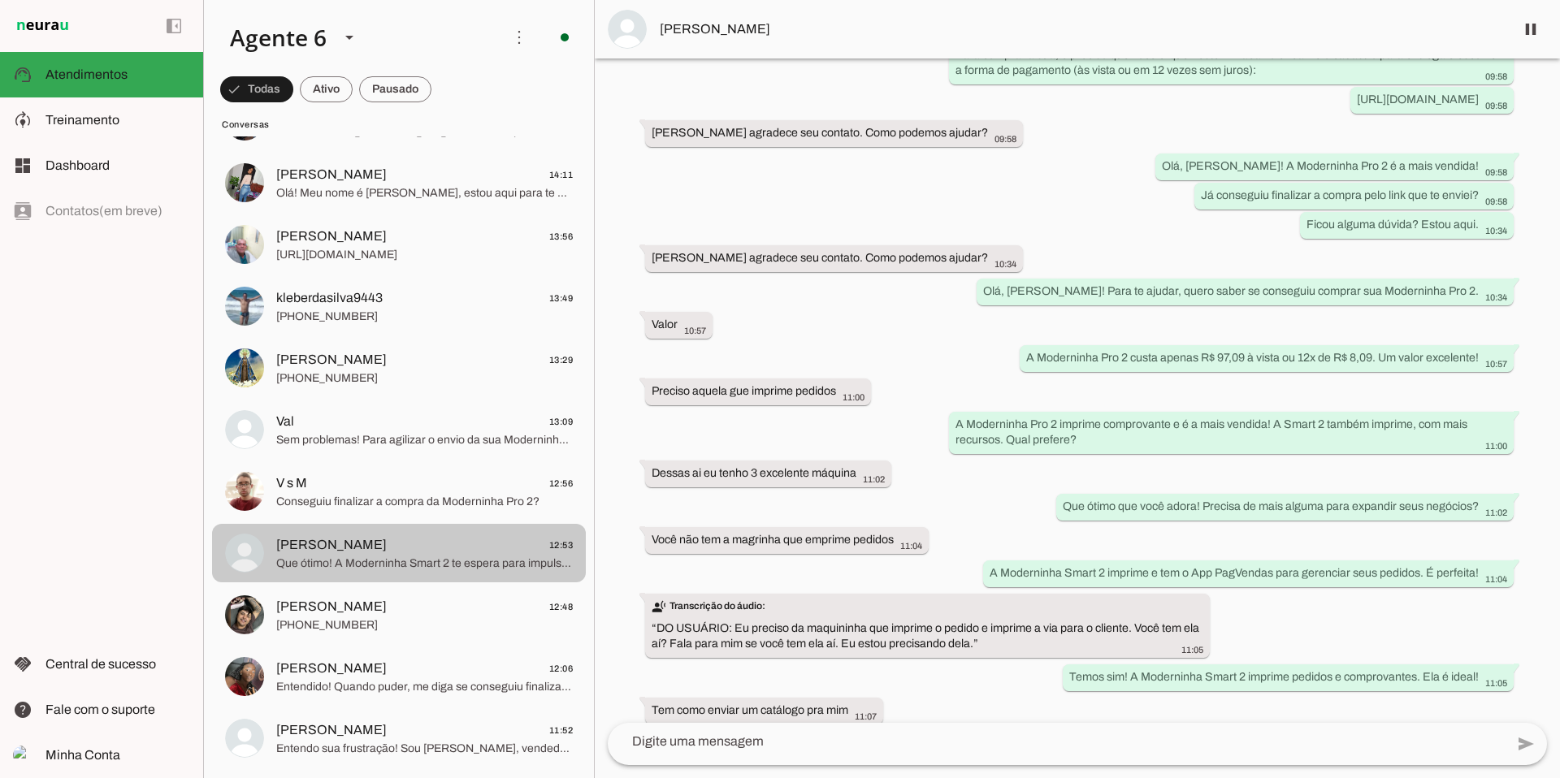
scroll to position [146, 0]
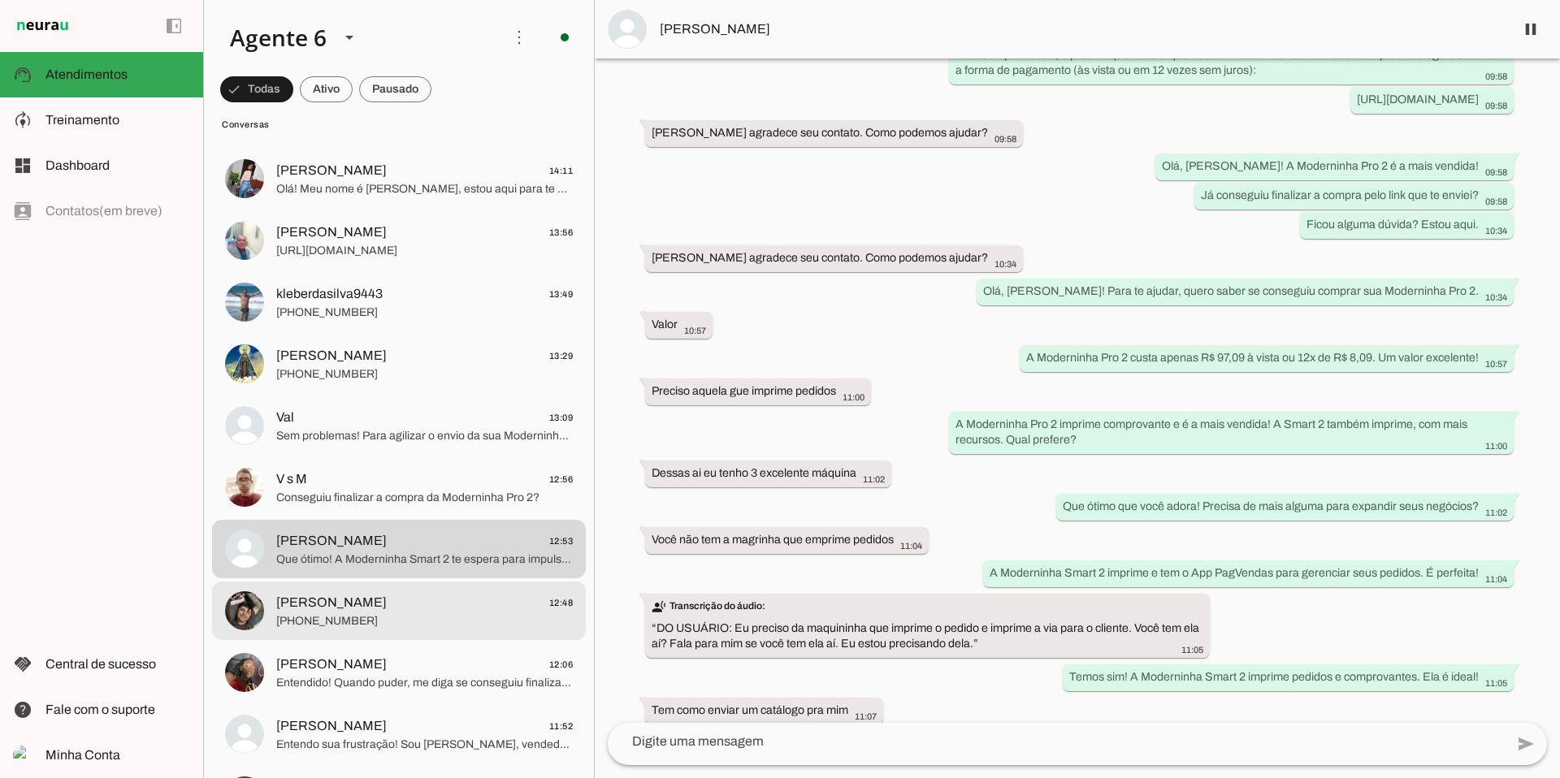
click at [327, 604] on span "[PERSON_NAME]" at bounding box center [331, 603] width 111 height 20
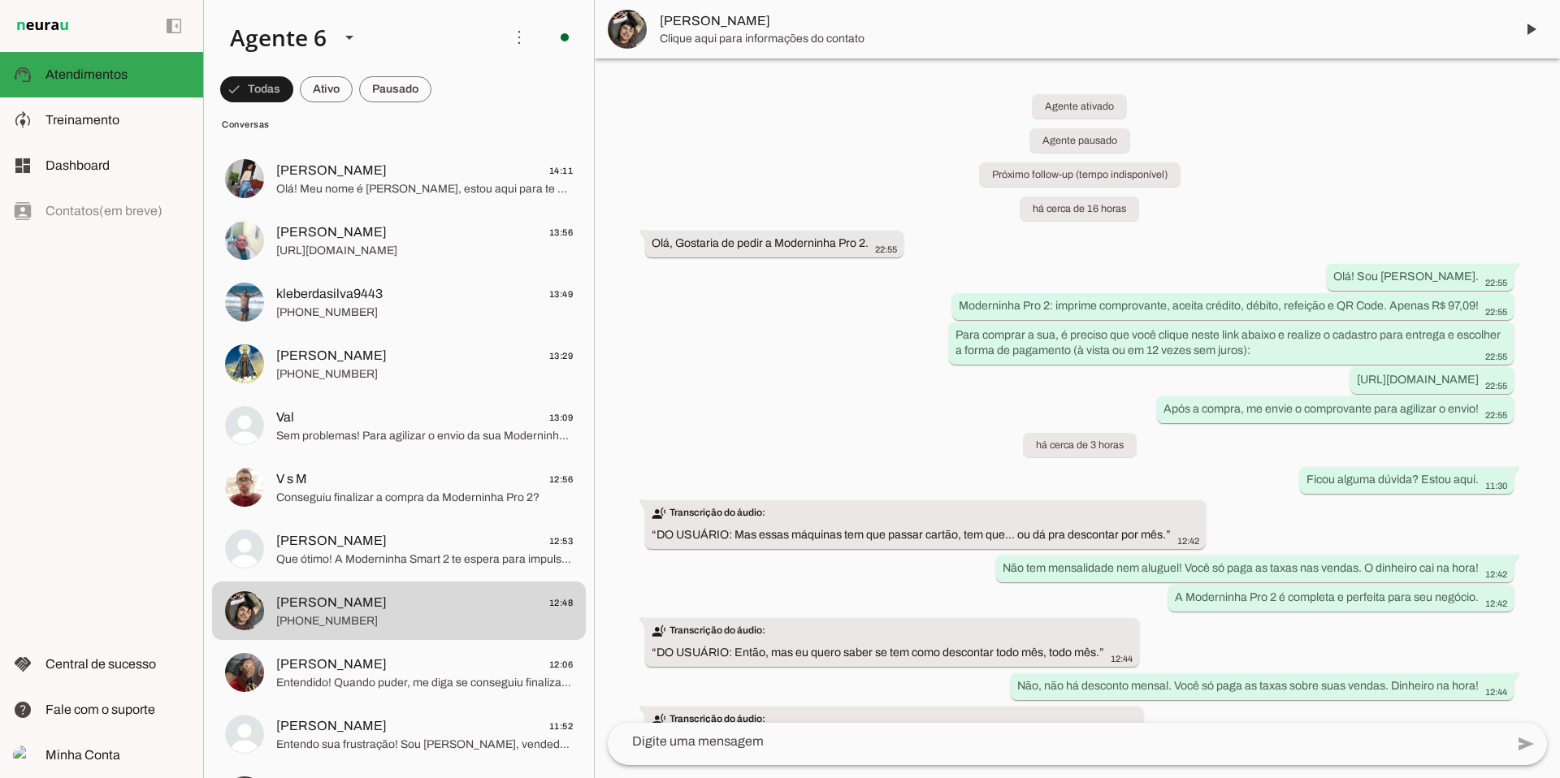
scroll to position [299, 0]
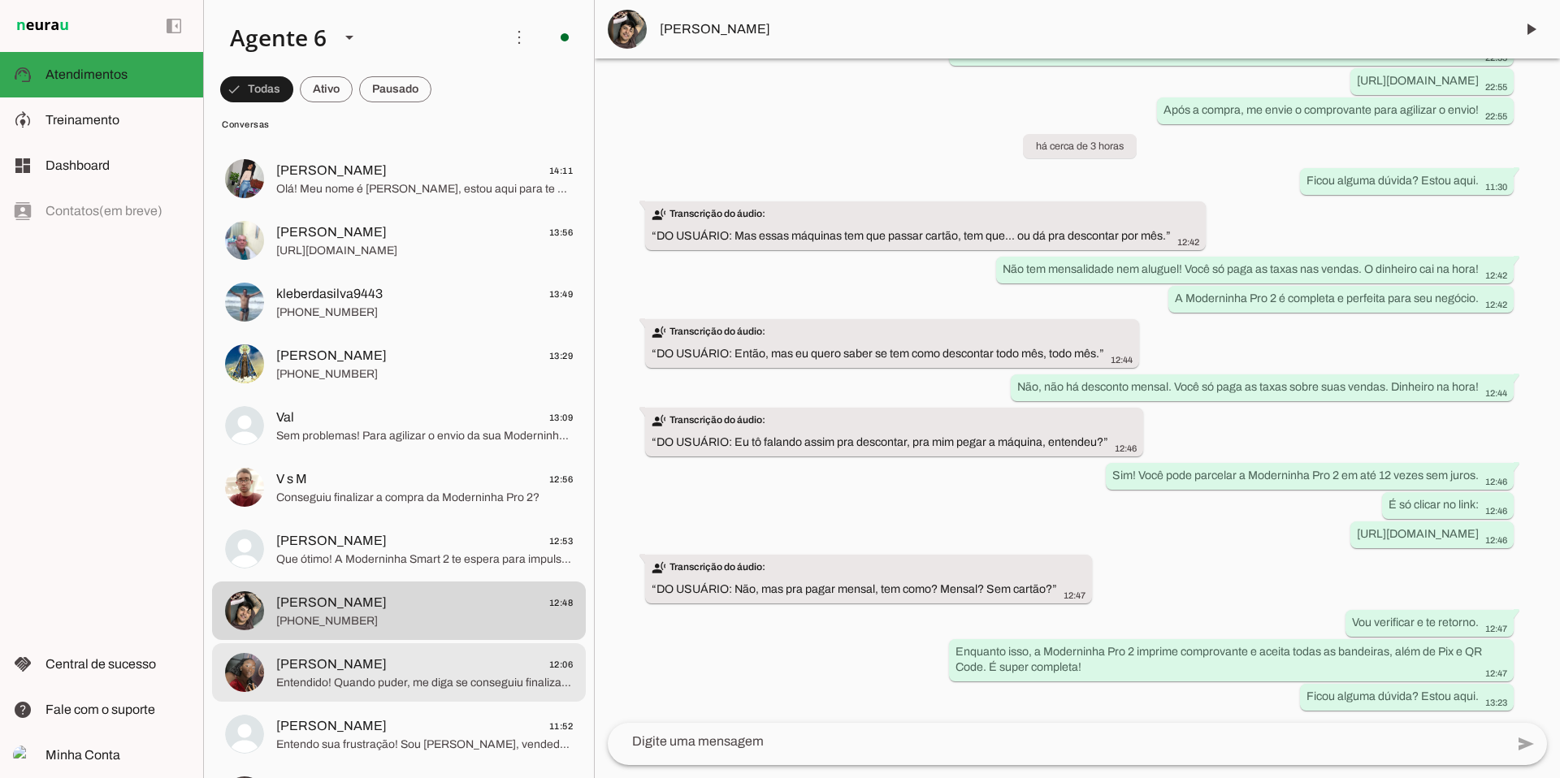
click at [385, 661] on span "[PERSON_NAME] 12:06" at bounding box center [424, 665] width 297 height 20
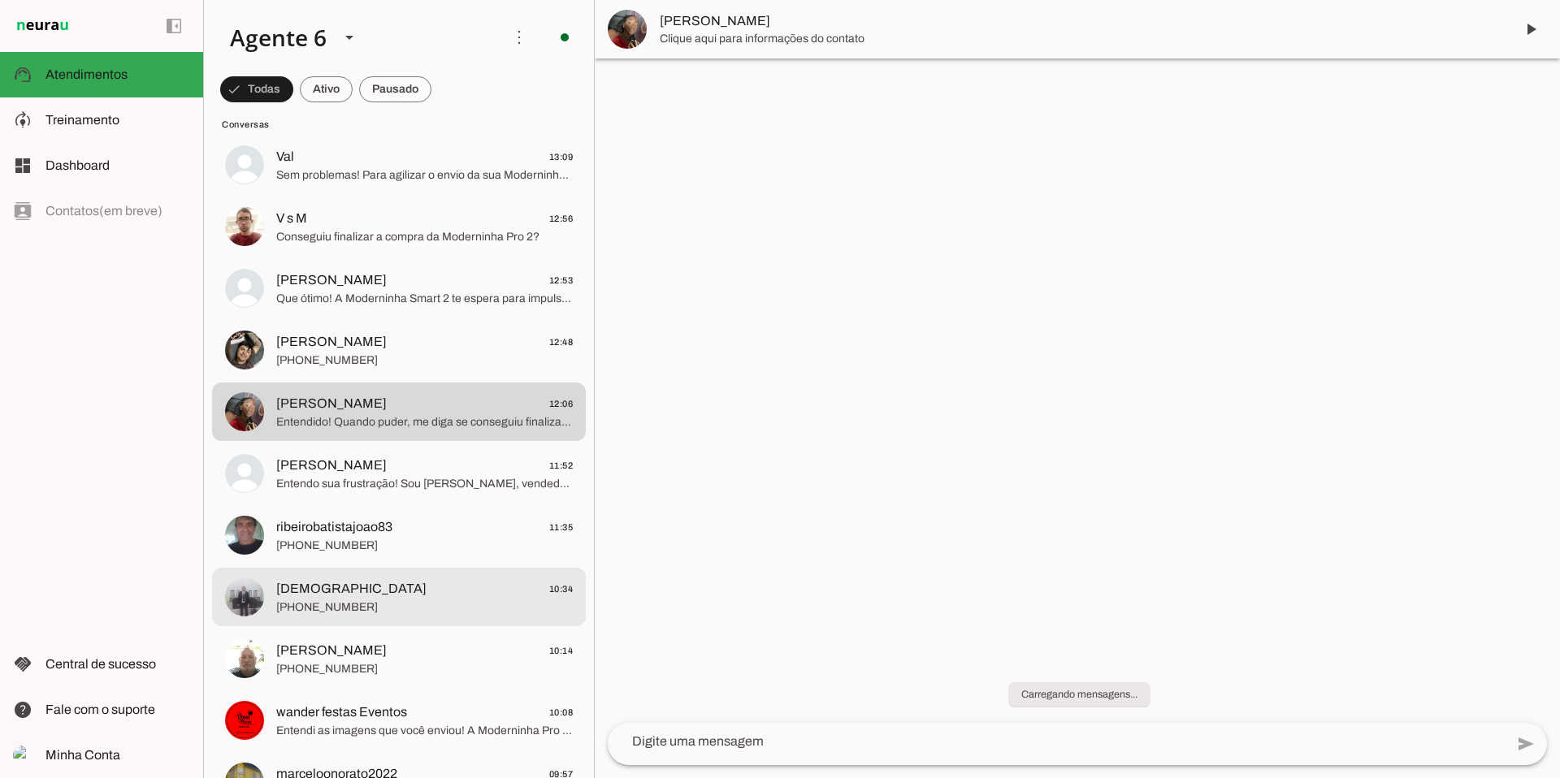
scroll to position [410, 0]
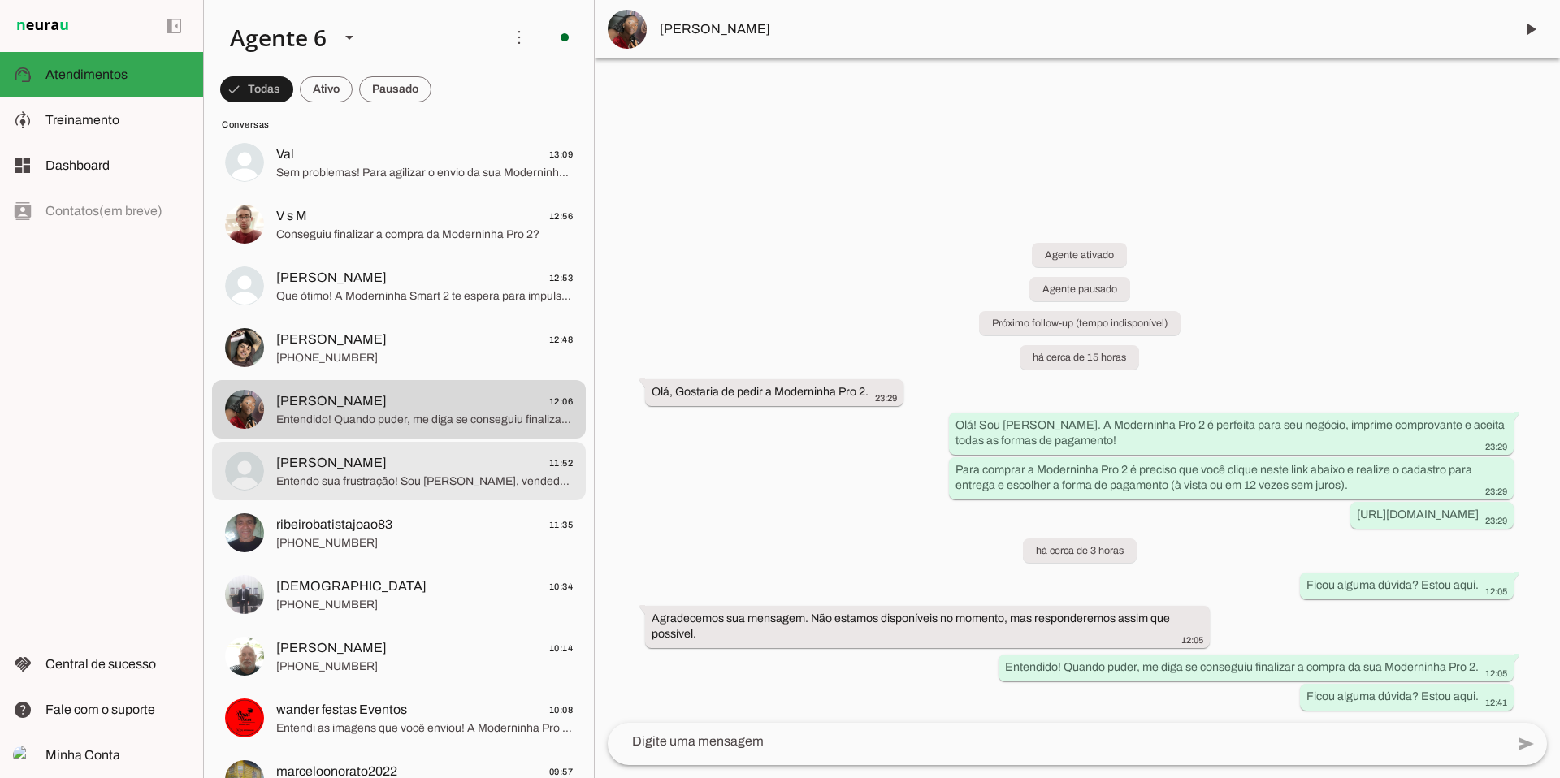
click at [366, 463] on span "[PERSON_NAME] 11:52" at bounding box center [424, 463] width 297 height 20
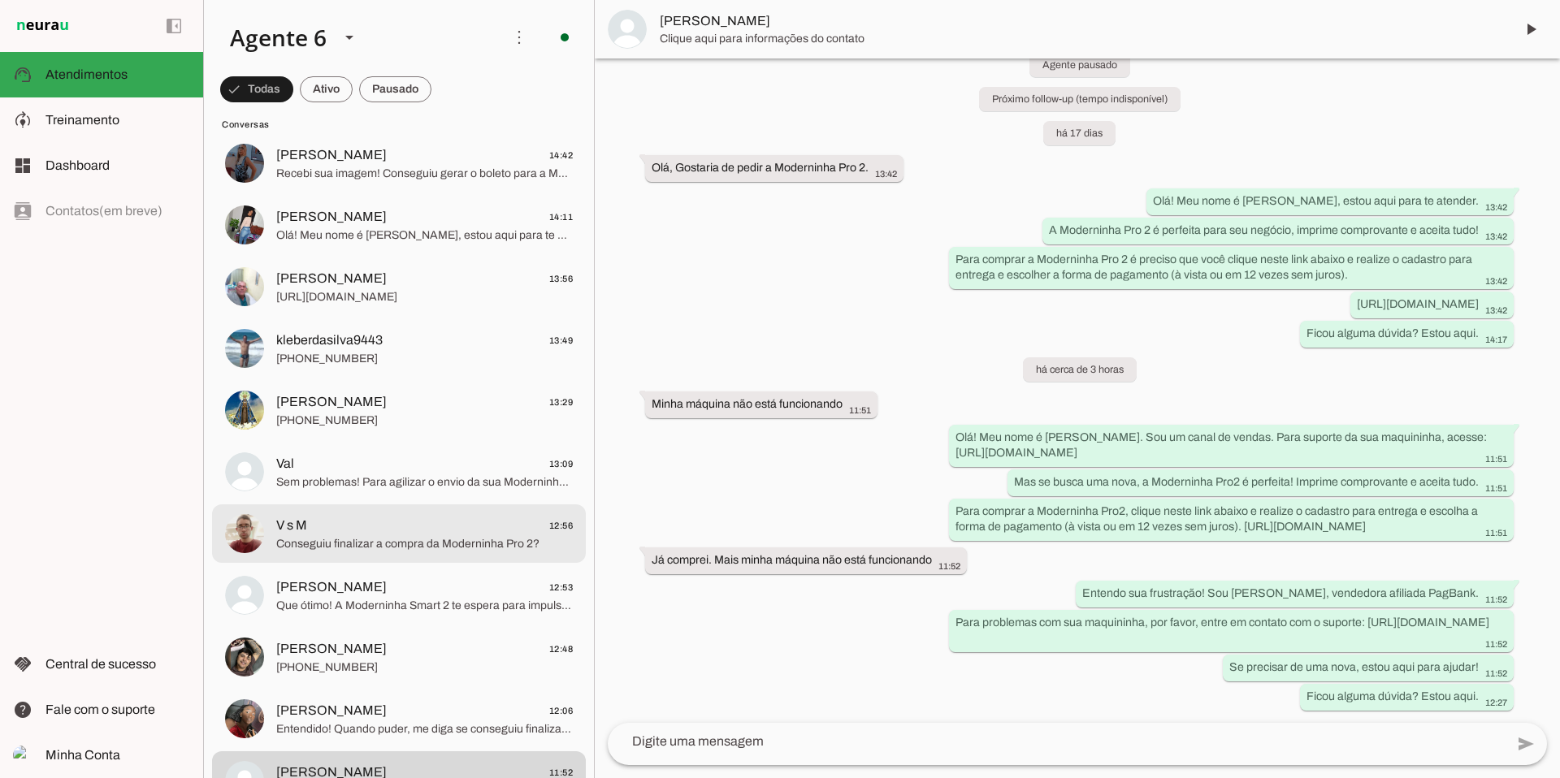
scroll to position [141, 0]
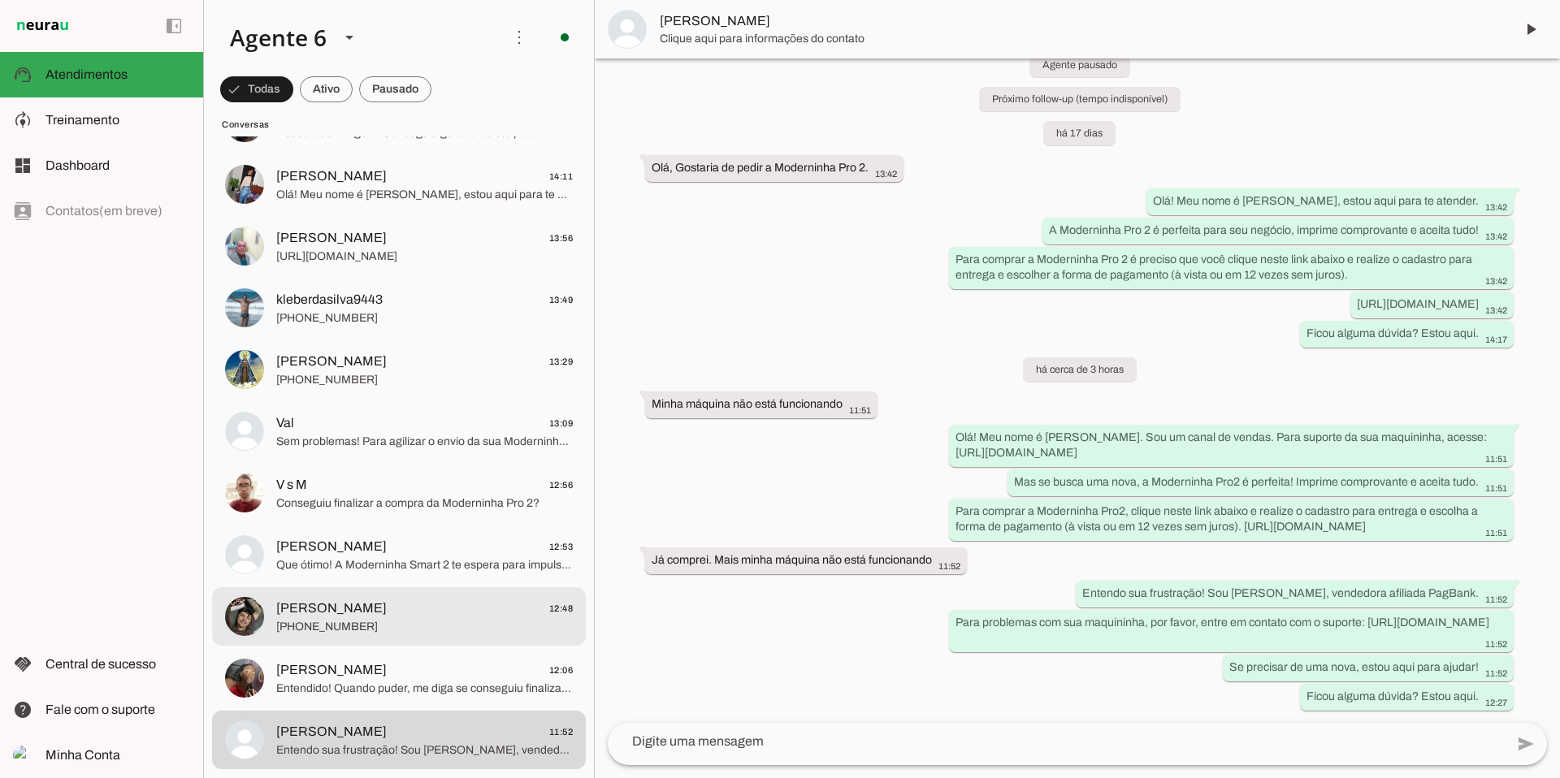
click at [472, 618] on span "[PERSON_NAME] 12:48" at bounding box center [424, 609] width 297 height 20
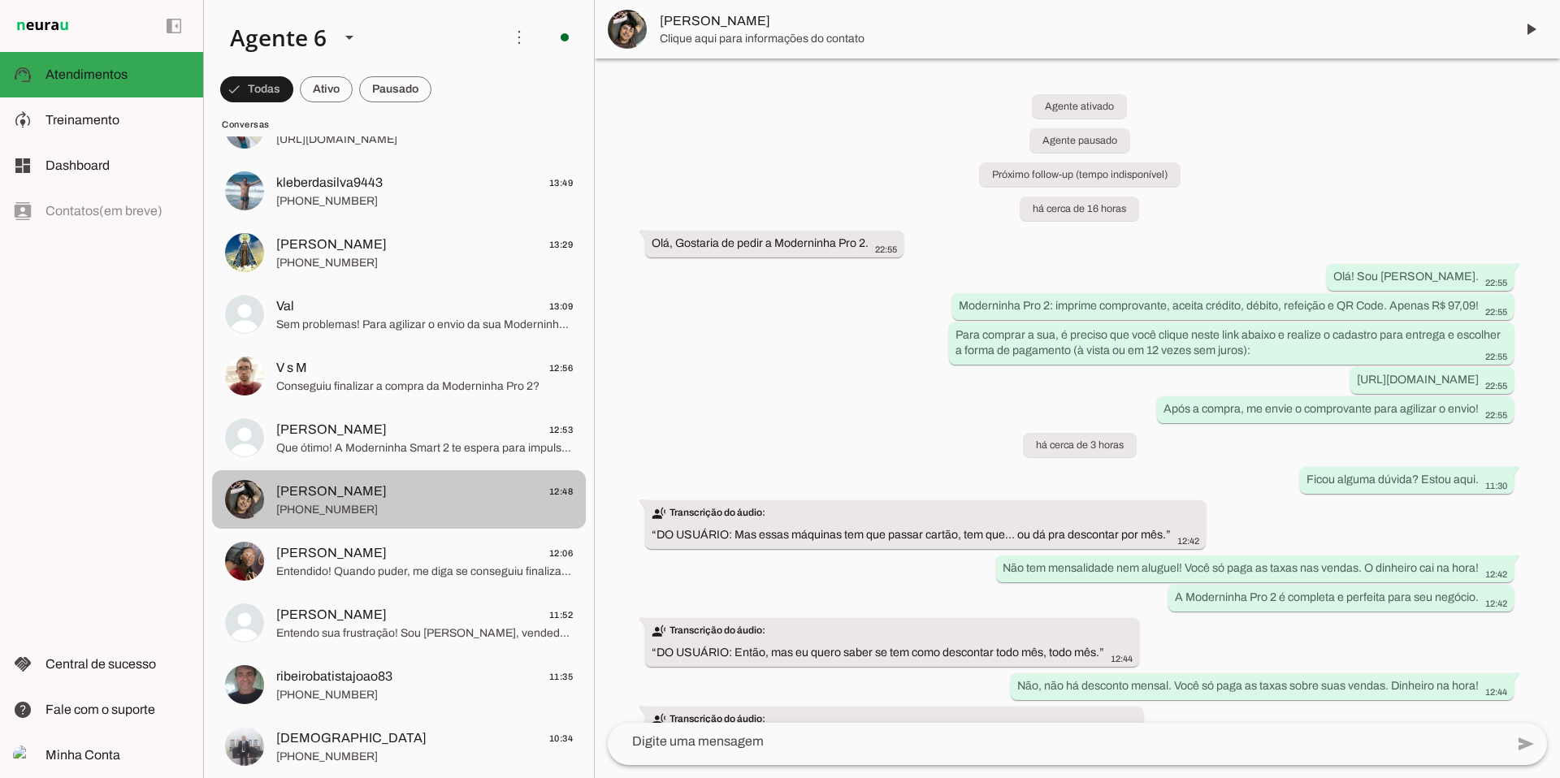
scroll to position [286, 0]
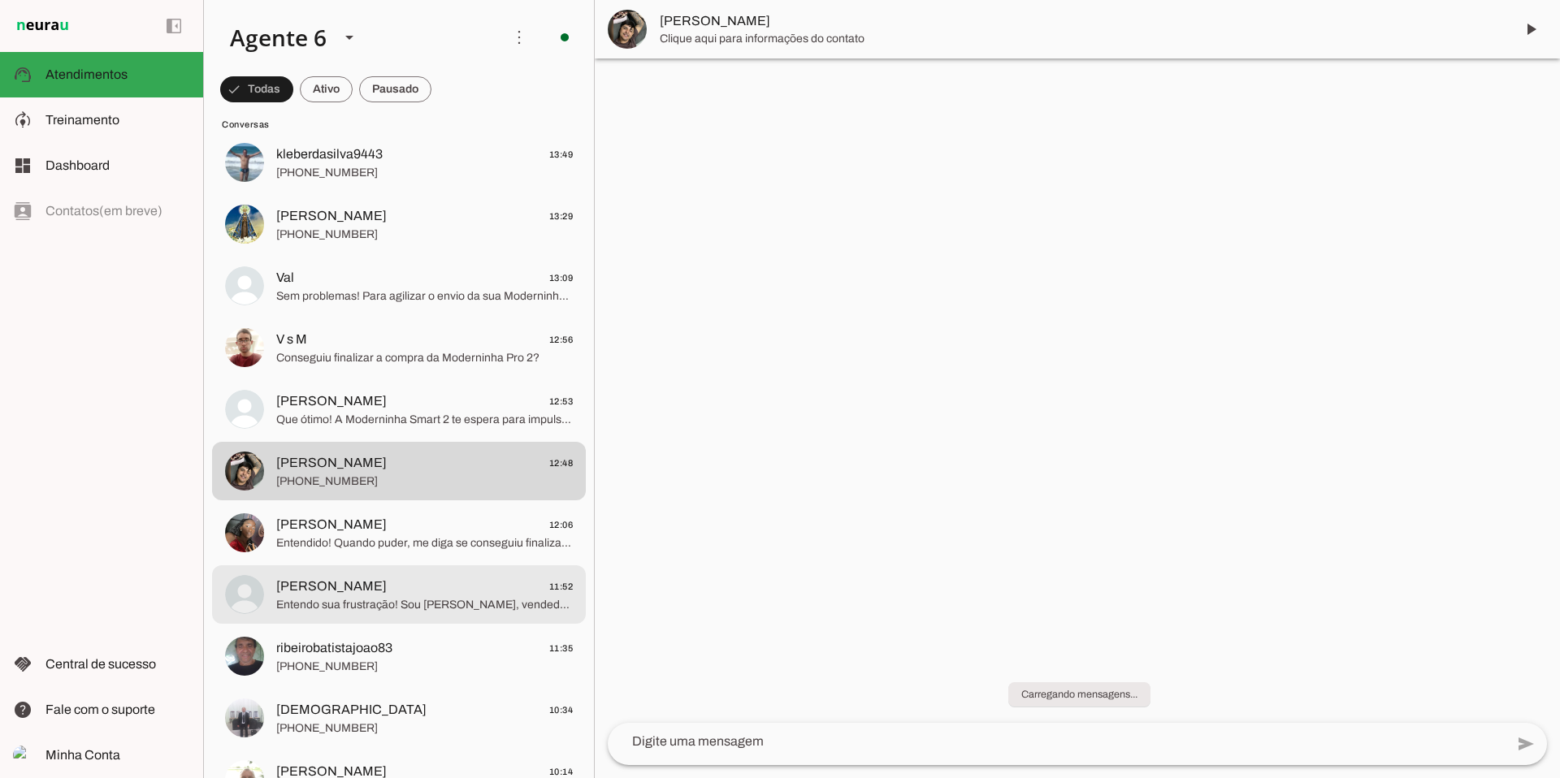
click at [458, 596] on span "[PERSON_NAME] 11:52" at bounding box center [424, 587] width 297 height 20
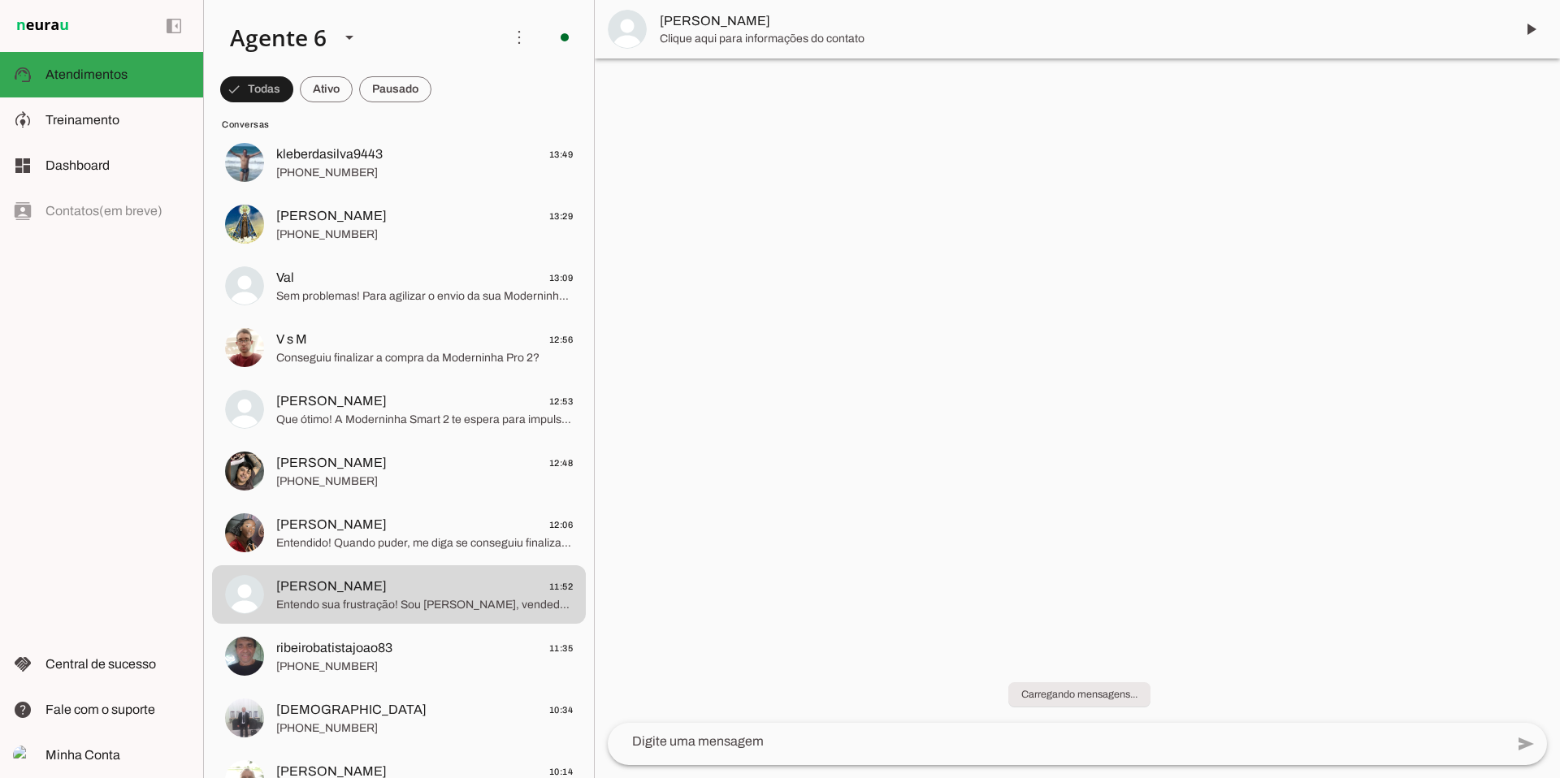
scroll to position [76, 0]
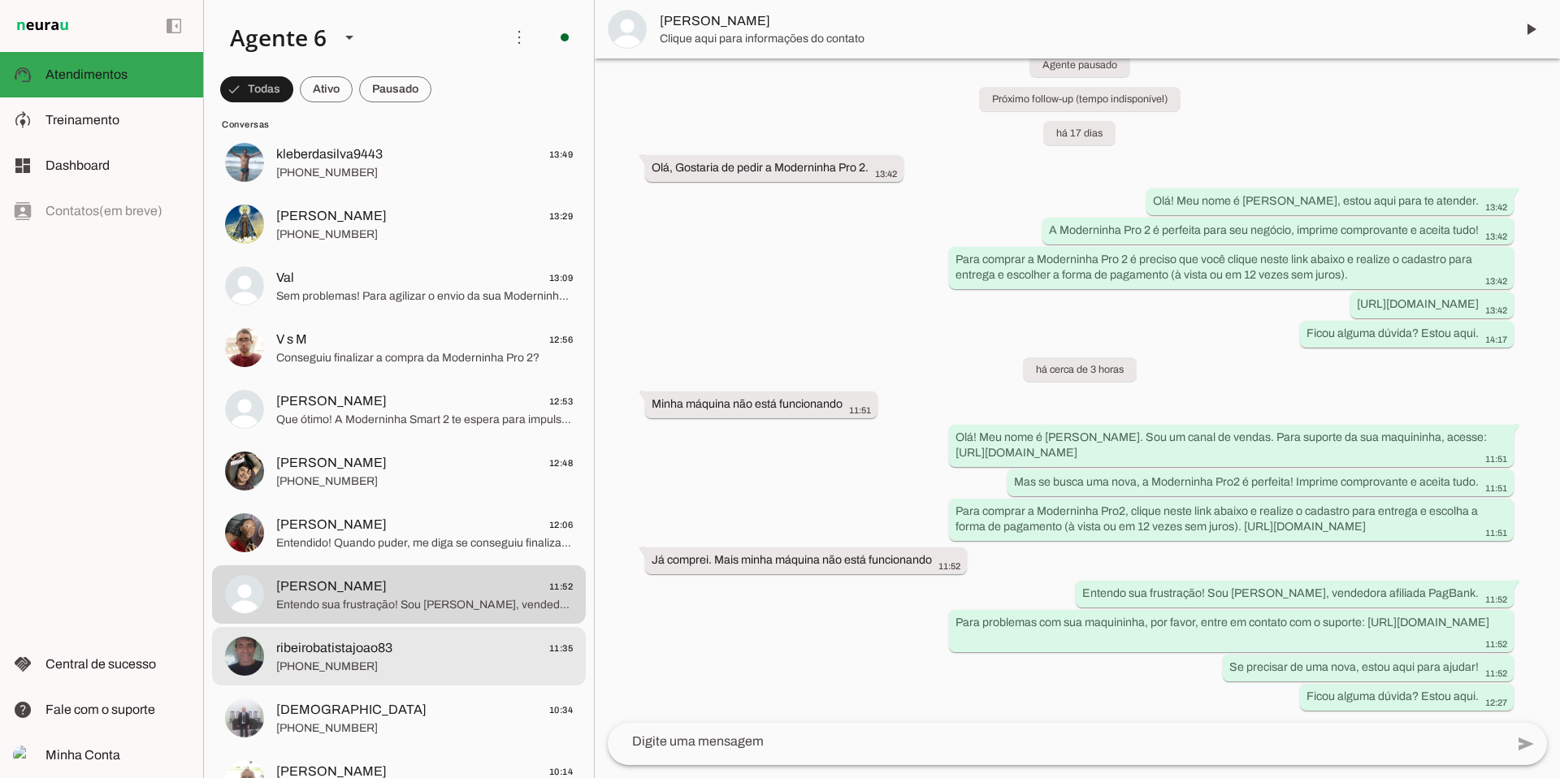
click at [431, 673] on span "[PHONE_NUMBER]" at bounding box center [424, 667] width 297 height 16
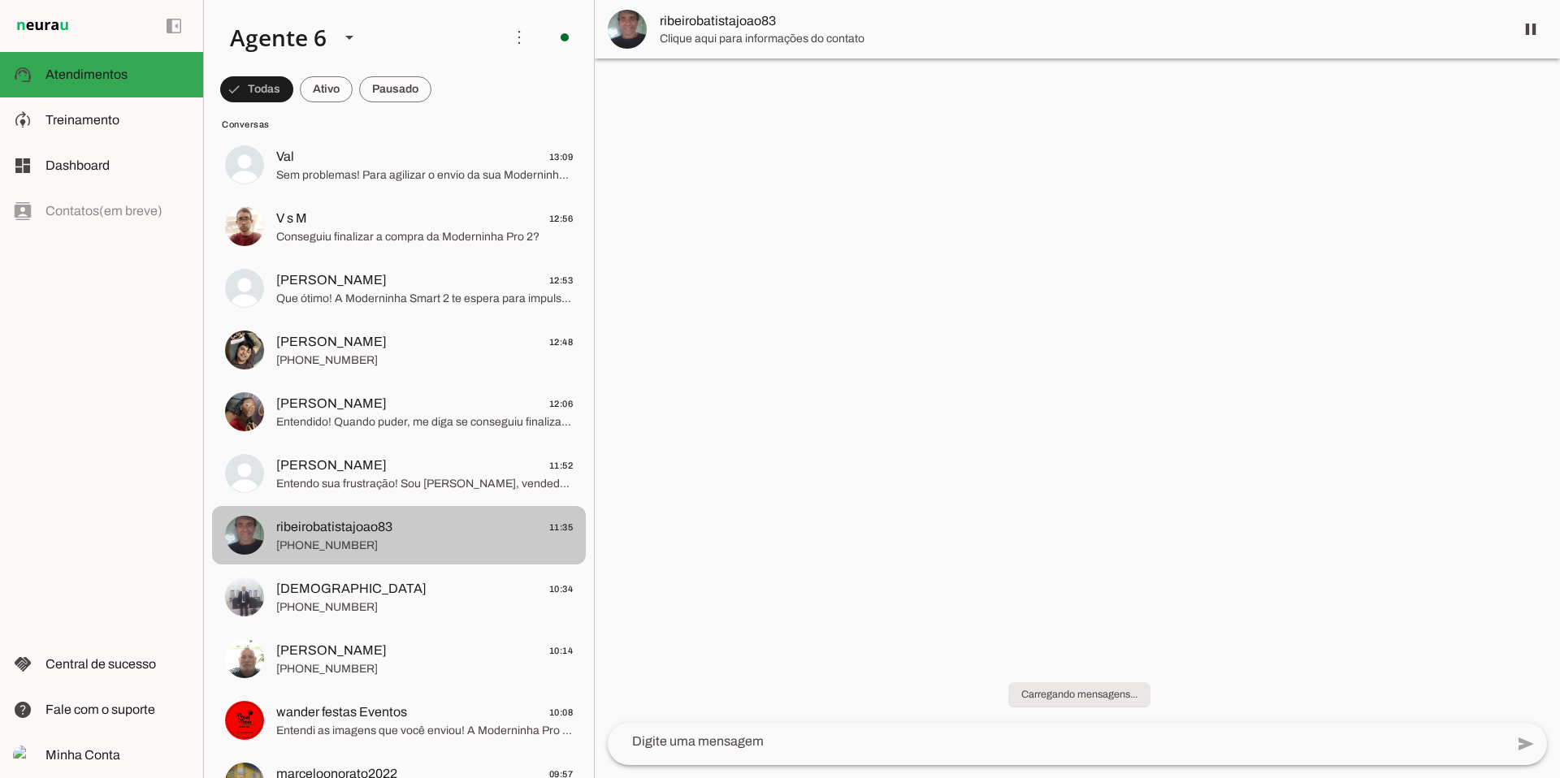
scroll to position [434, 0]
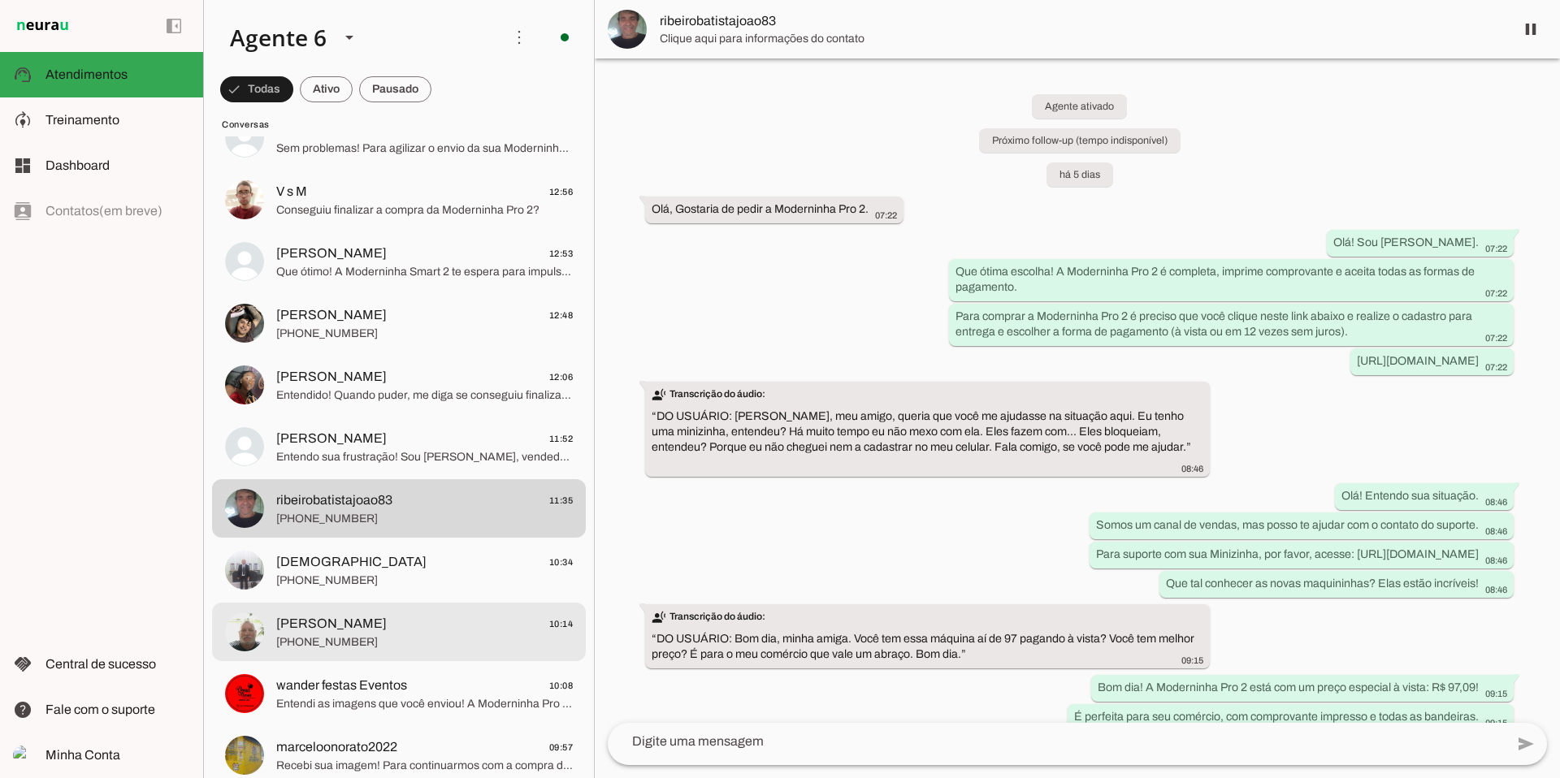
click at [406, 635] on span "[PHONE_NUMBER]" at bounding box center [424, 643] width 297 height 16
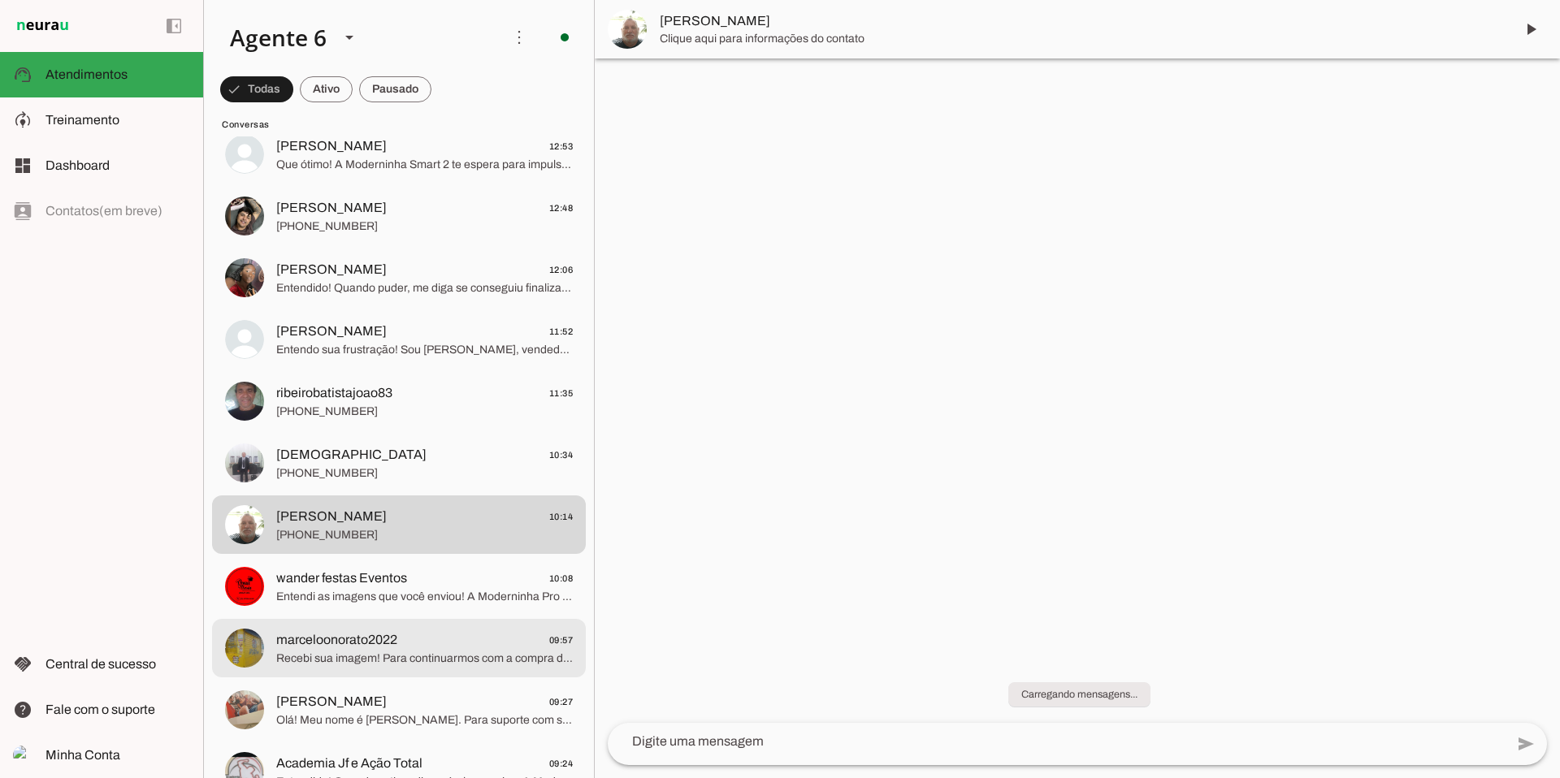
scroll to position [544, 0]
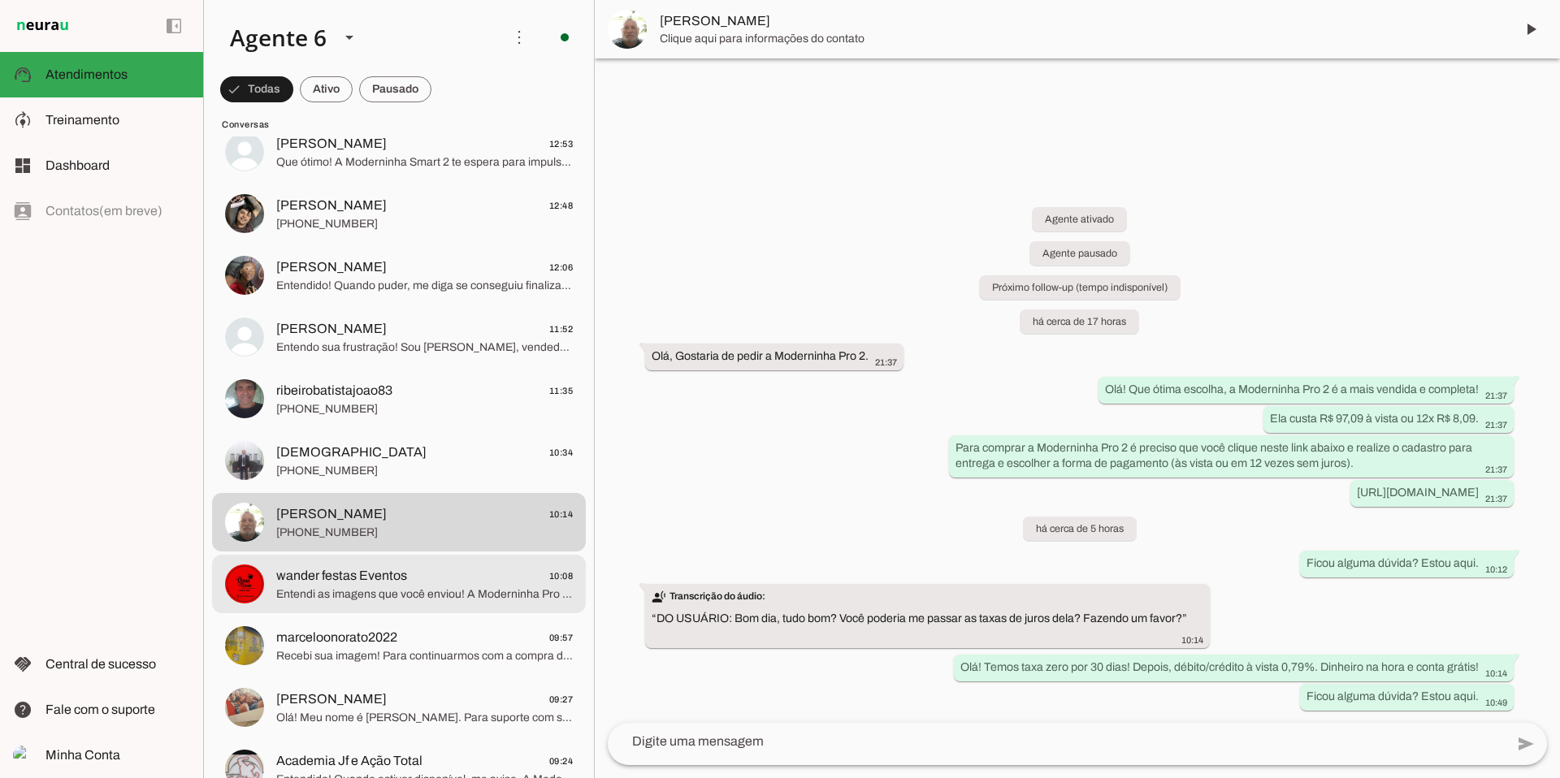
click at [429, 598] on span "Entendi as imagens que você enviou! A Moderninha Pro 2 é a maquininha ideal par…" at bounding box center [424, 595] width 297 height 16
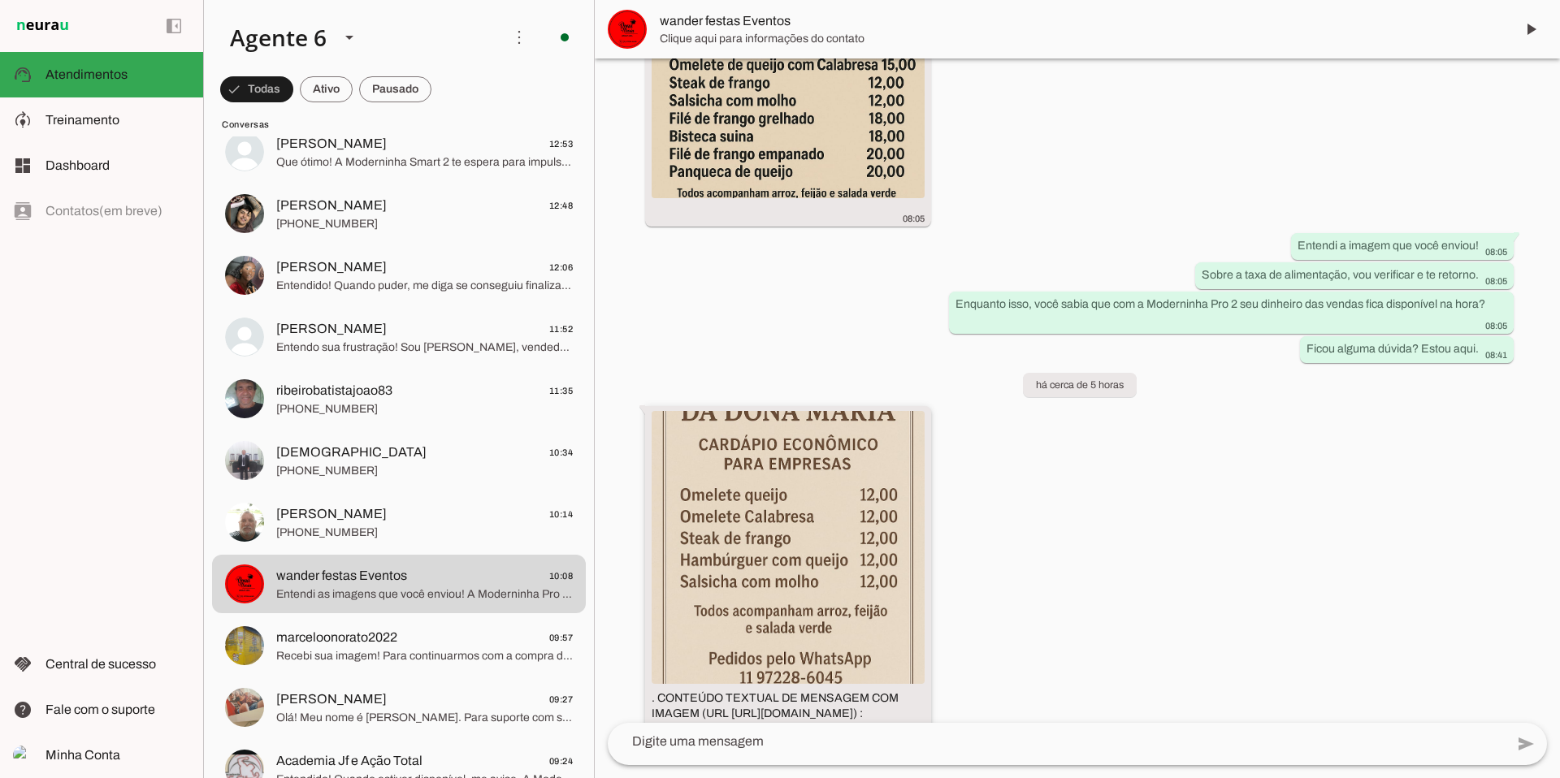
scroll to position [1316, 0]
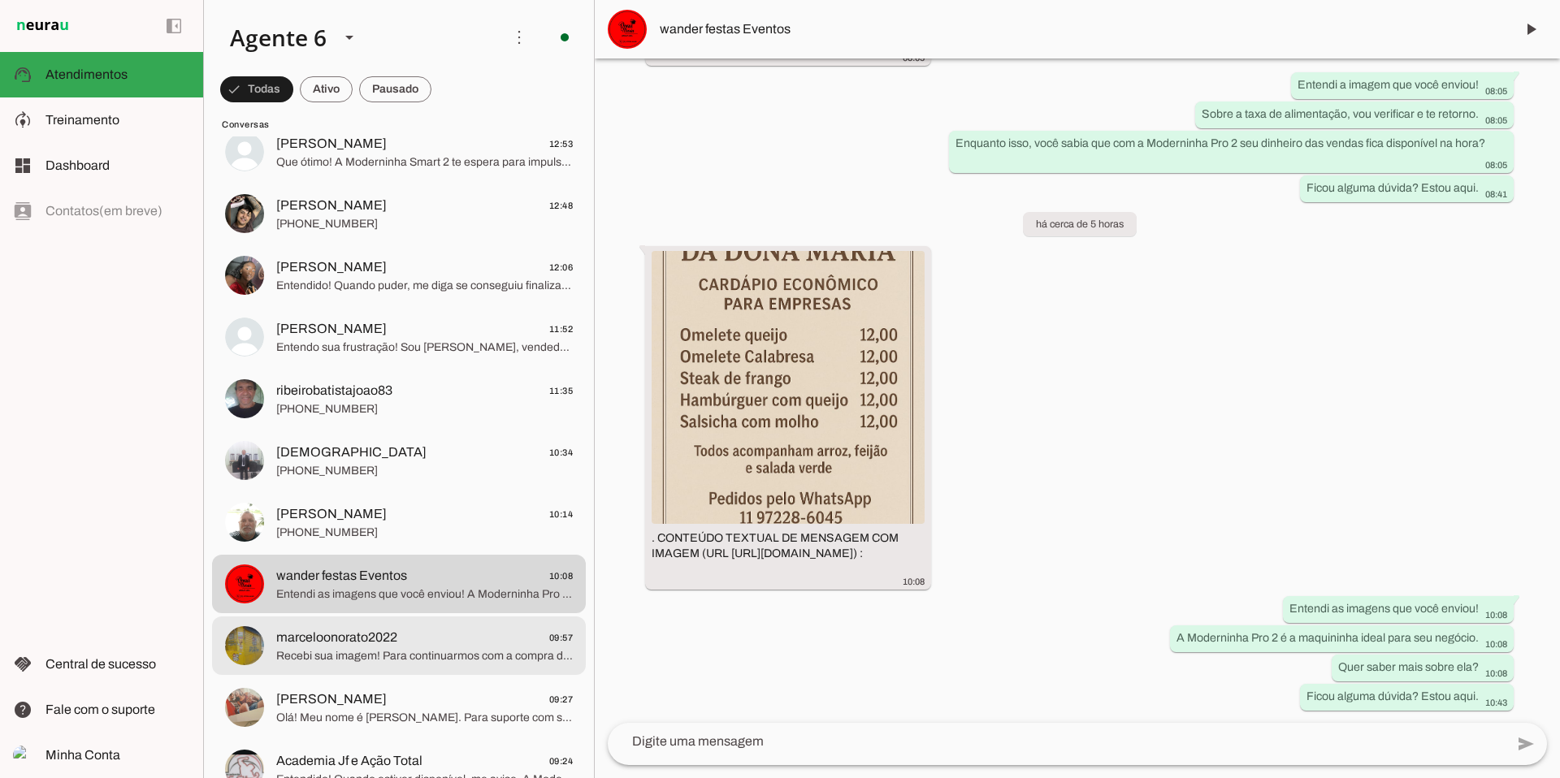
click at [349, 635] on span "marceloonorato2022" at bounding box center [336, 638] width 121 height 20
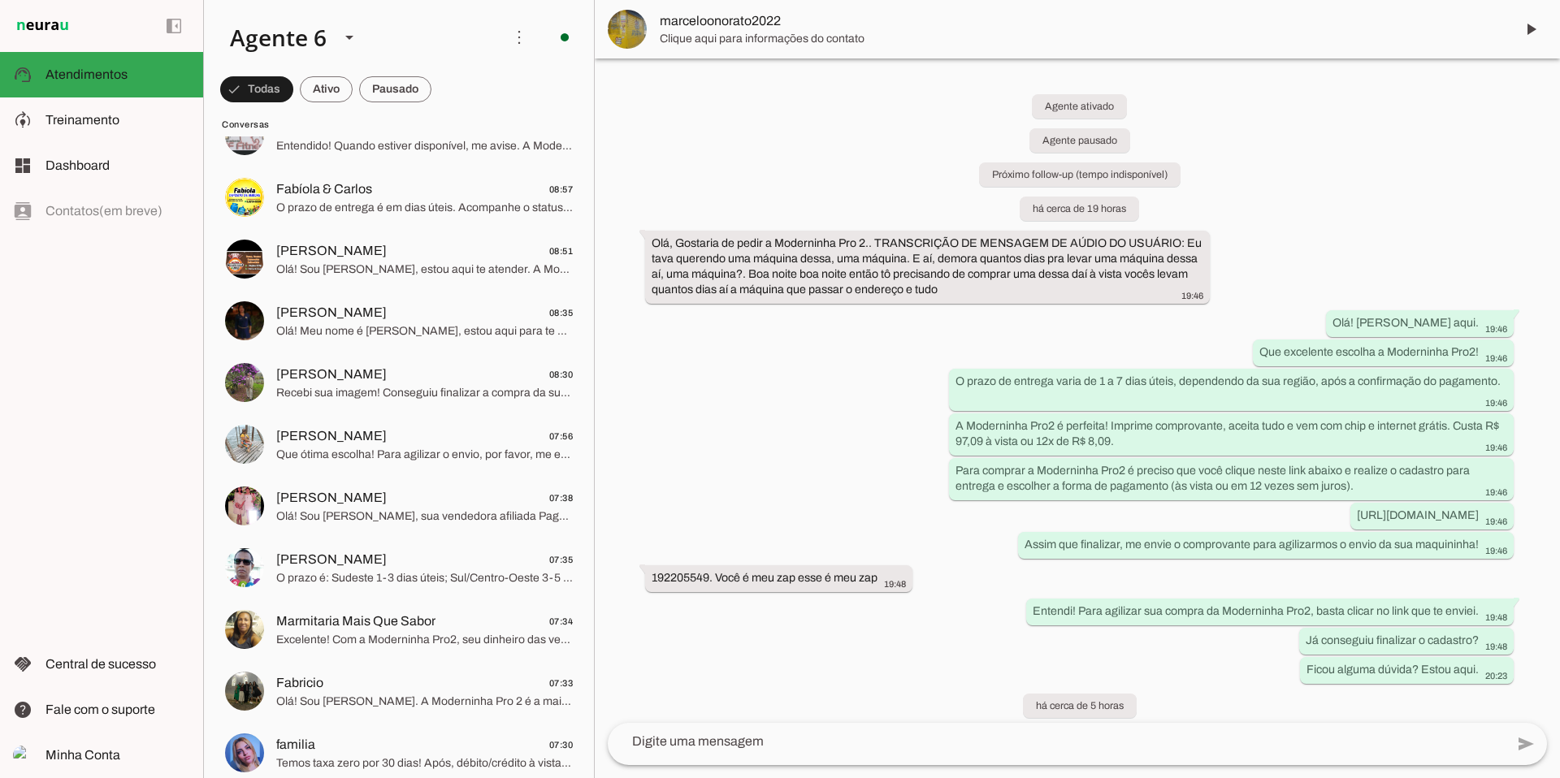
scroll to position [1466, 0]
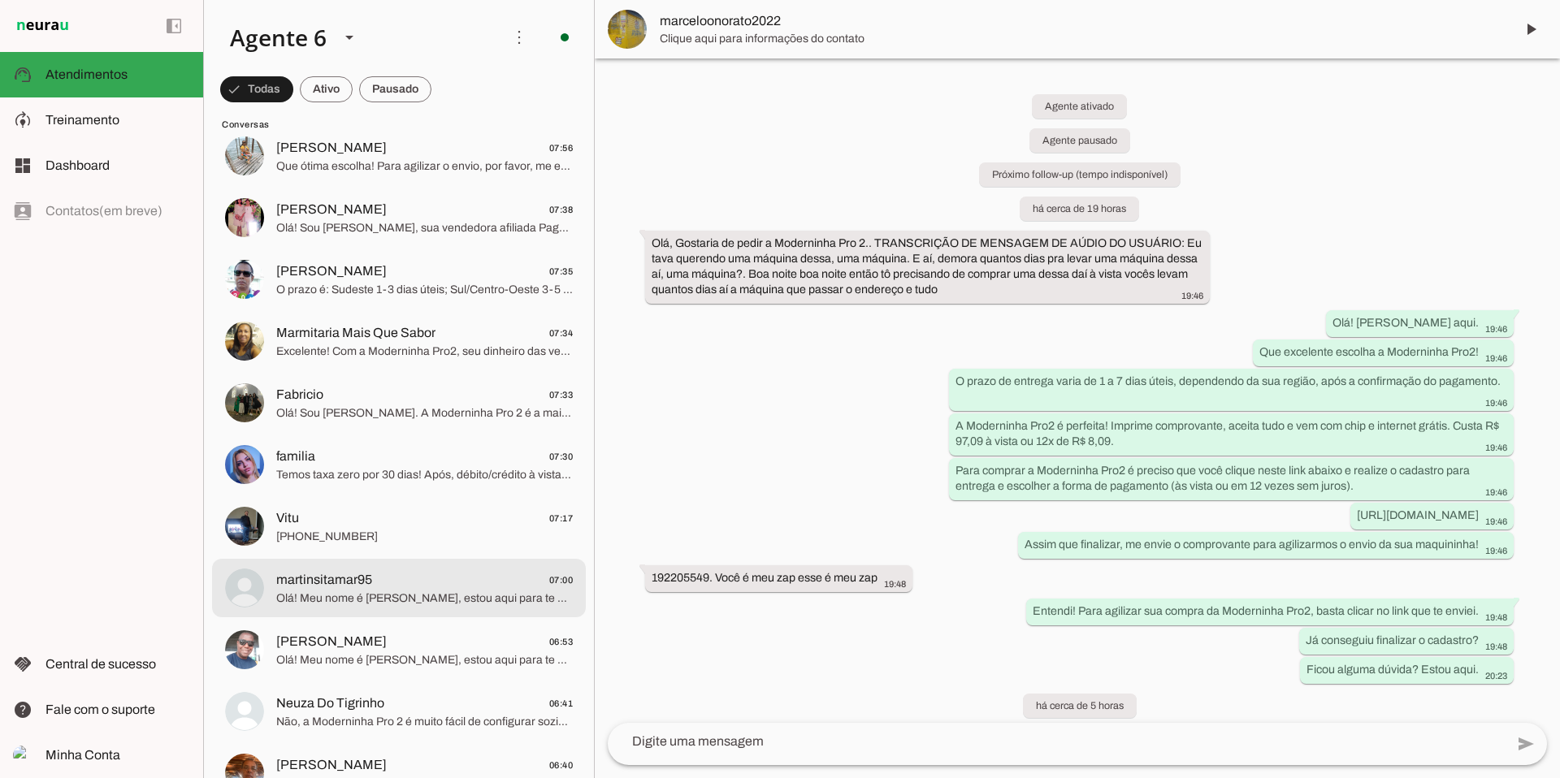
click at [388, 577] on span "martinsitamar95 07:00" at bounding box center [424, 580] width 297 height 20
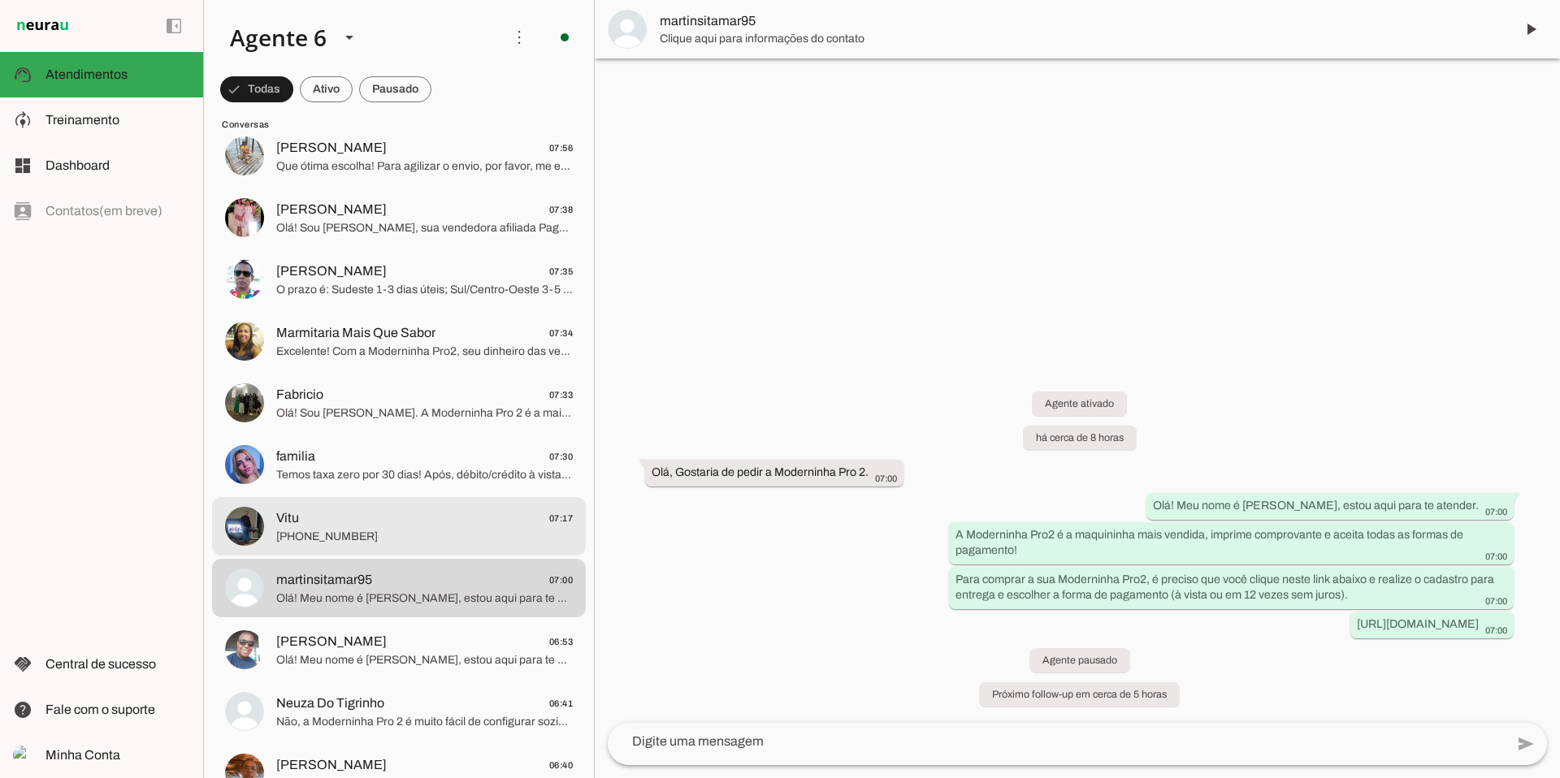
click at [413, 518] on span "Vitu 07:17" at bounding box center [424, 519] width 297 height 20
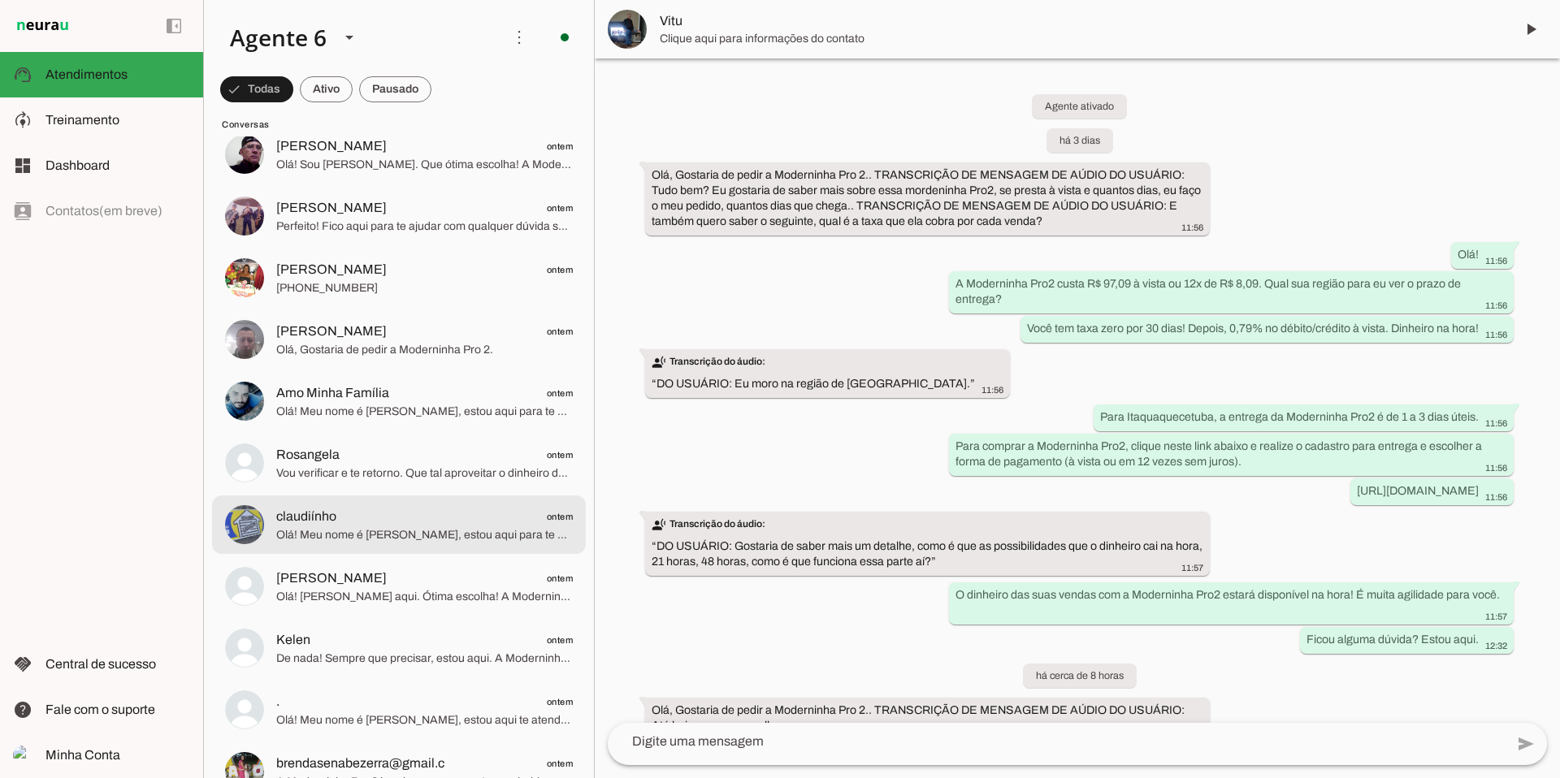
scroll to position [2765, 0]
click at [413, 522] on span "claudiínho ontem" at bounding box center [424, 516] width 297 height 20
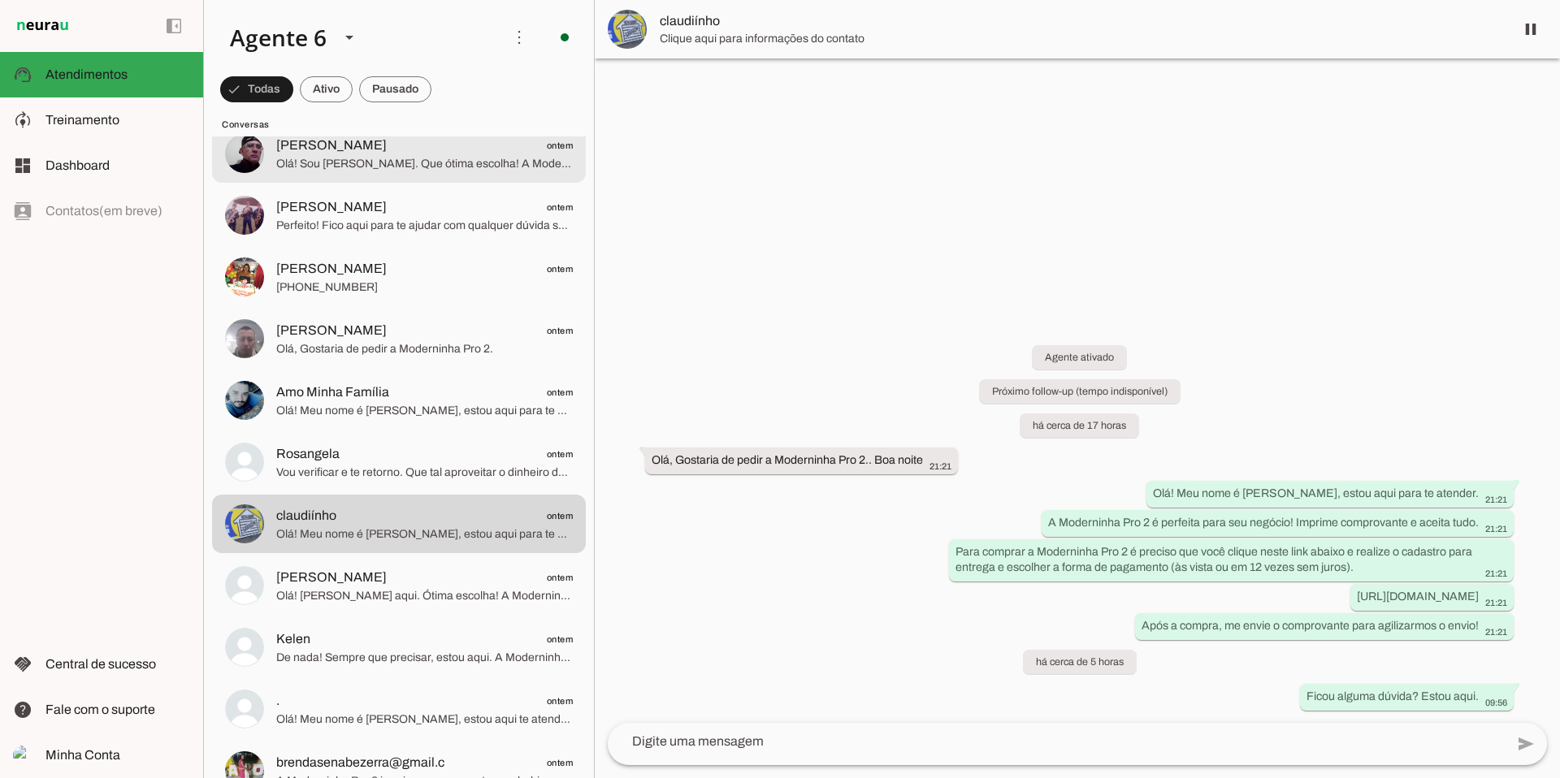
click at [457, 137] on span "[PERSON_NAME] ontem" at bounding box center [424, 146] width 297 height 20
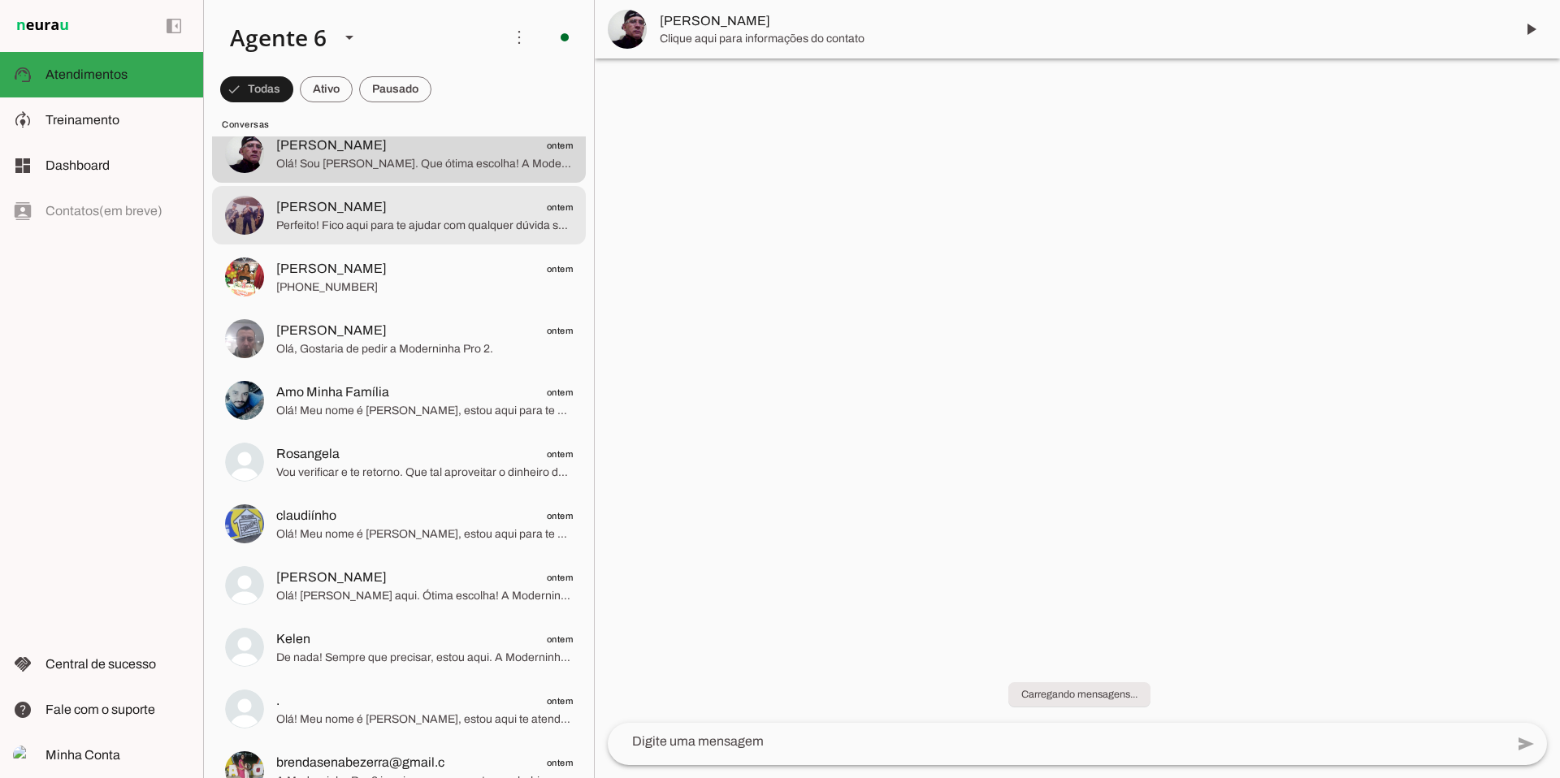
click at [436, 228] on span "Perfeito! Fico aqui para te ajudar com qualquer dúvida sobre a Moderninha Pro2.…" at bounding box center [424, 226] width 297 height 16
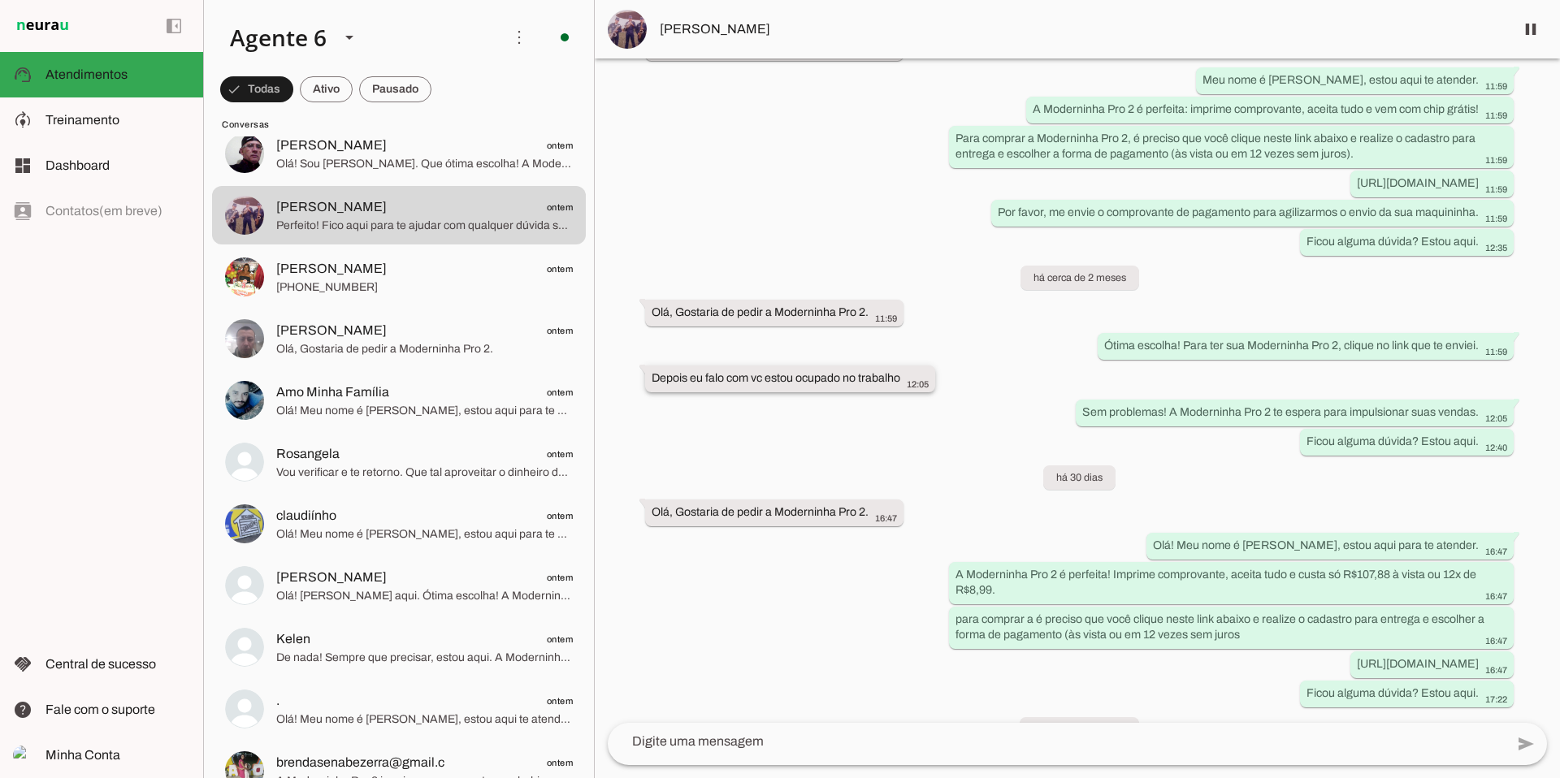
scroll to position [192, 0]
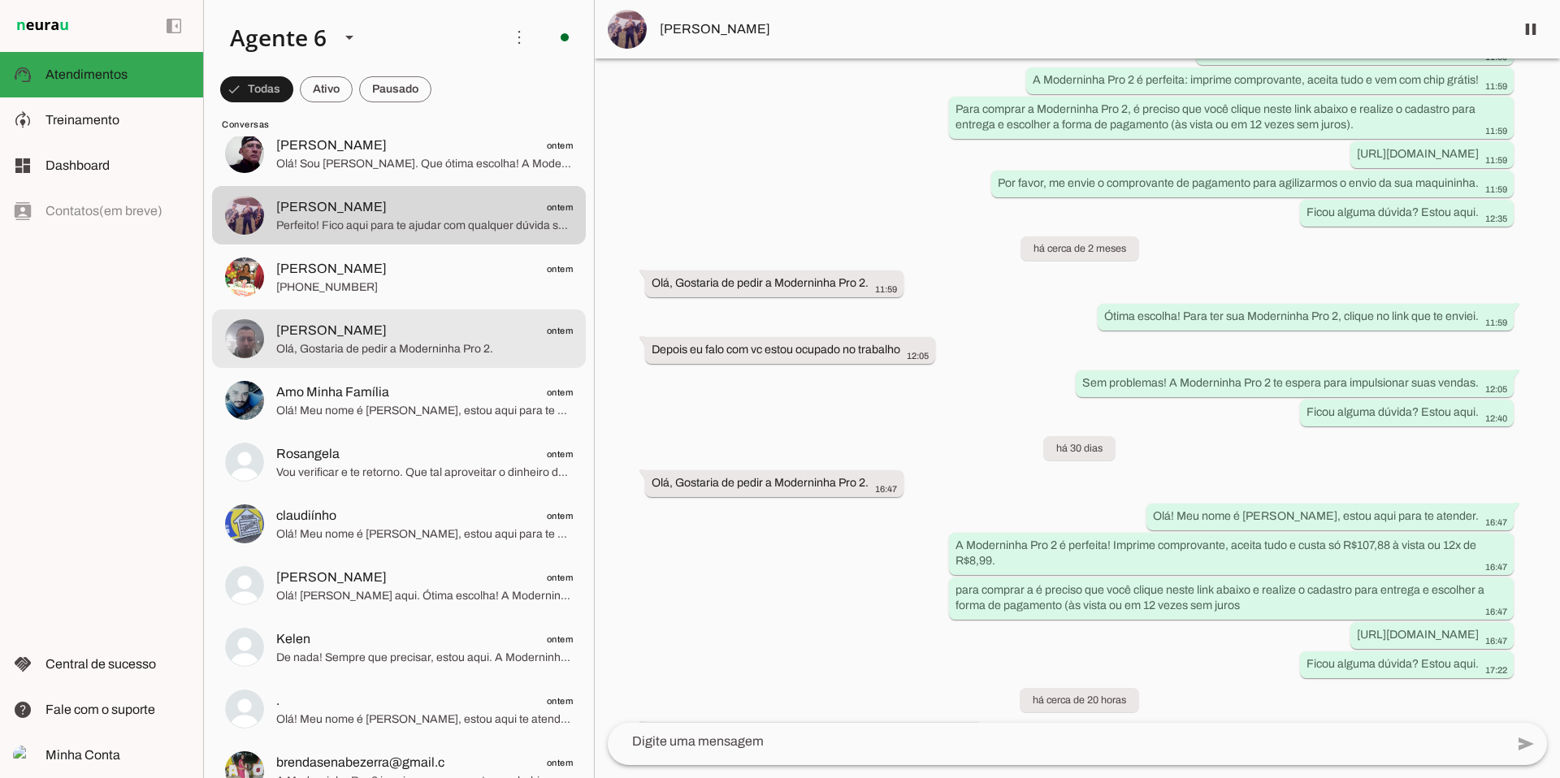
click at [387, 332] on span "[PERSON_NAME]" at bounding box center [331, 331] width 111 height 20
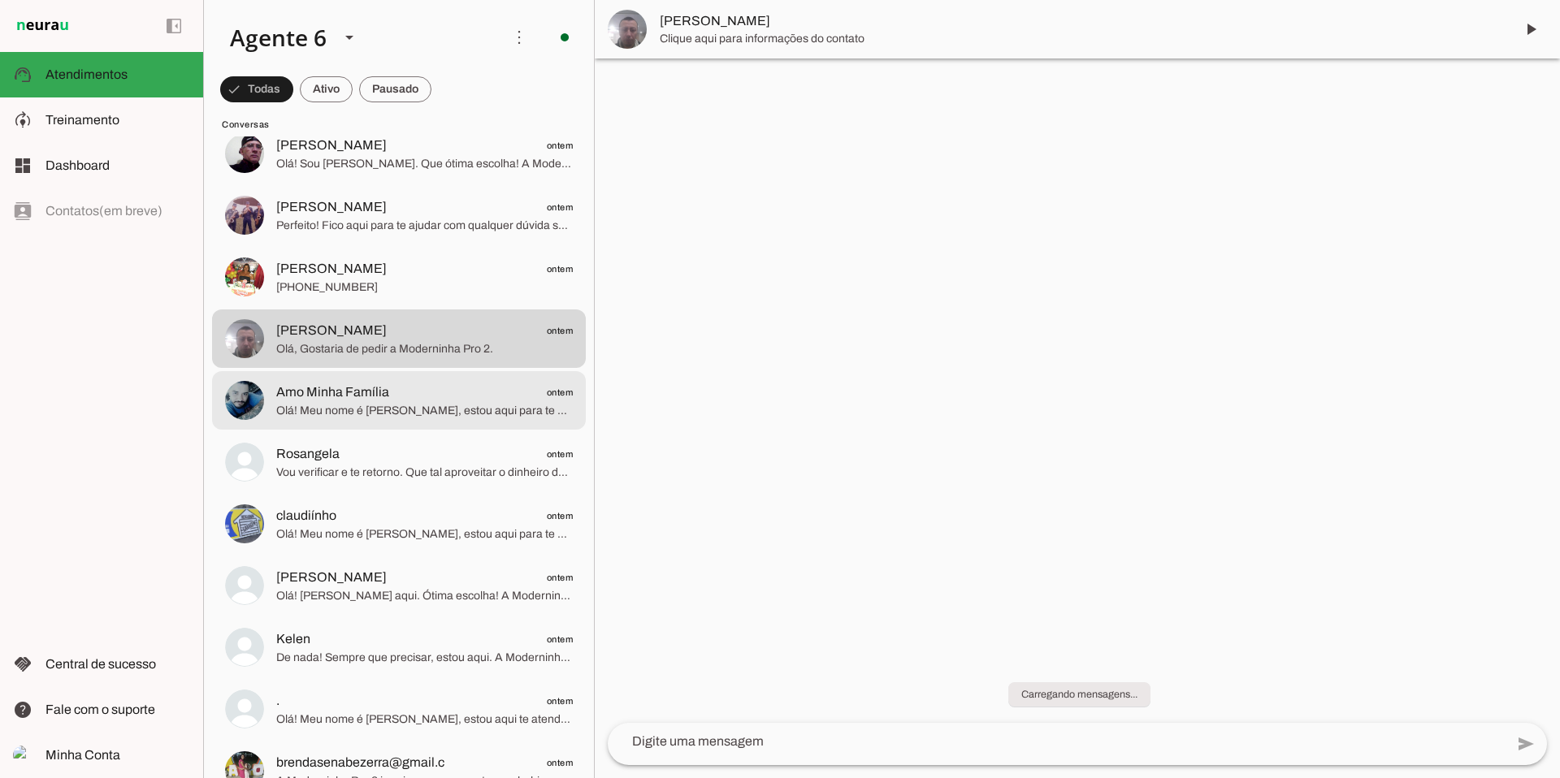
click at [406, 403] on span "Olá! Meu nome é [PERSON_NAME], estou aqui para te atender. A Moderninha Pro 2 é…" at bounding box center [424, 411] width 297 height 16
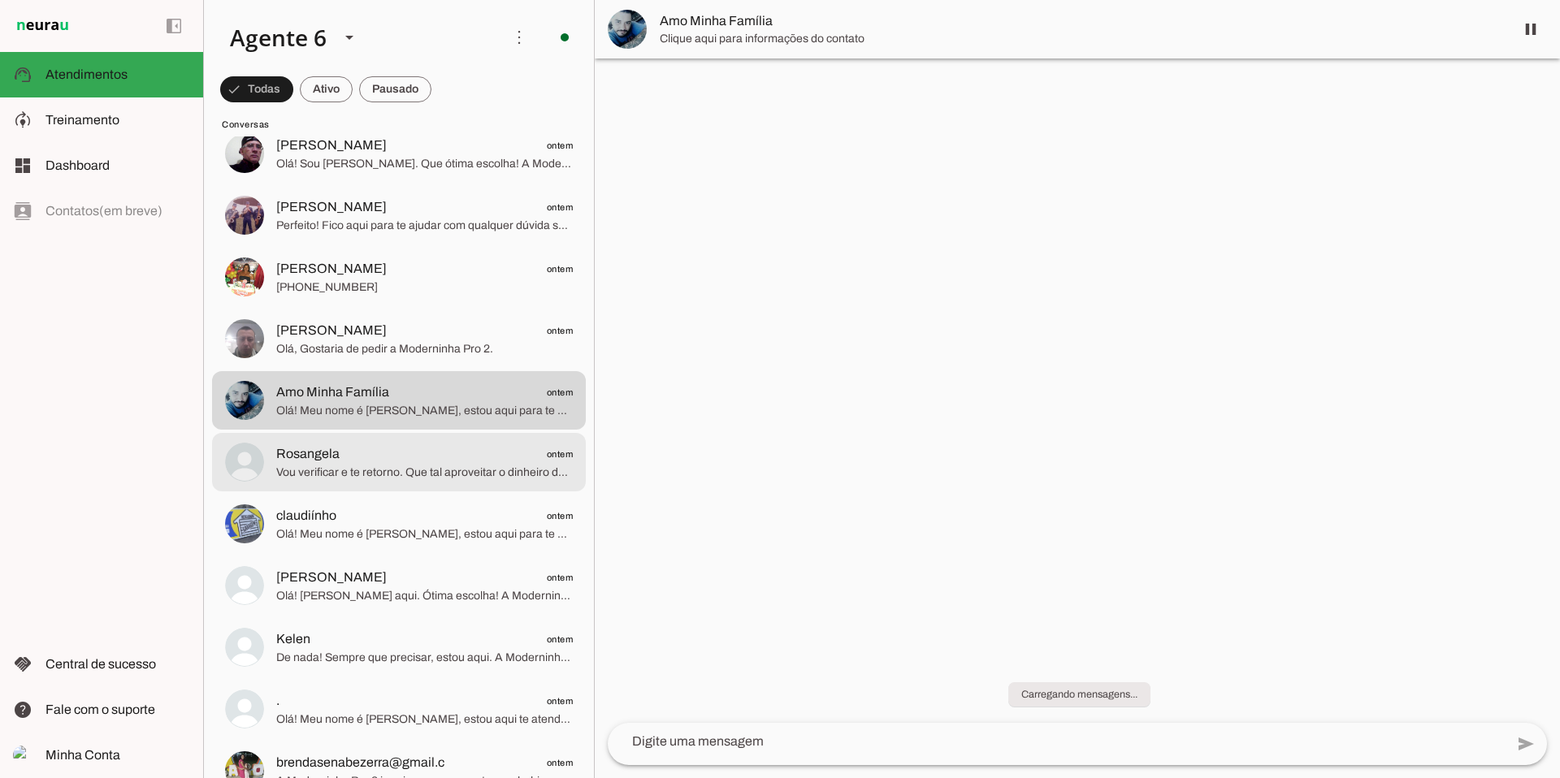
click at [402, 461] on span "Rosangela ontem" at bounding box center [424, 454] width 297 height 20
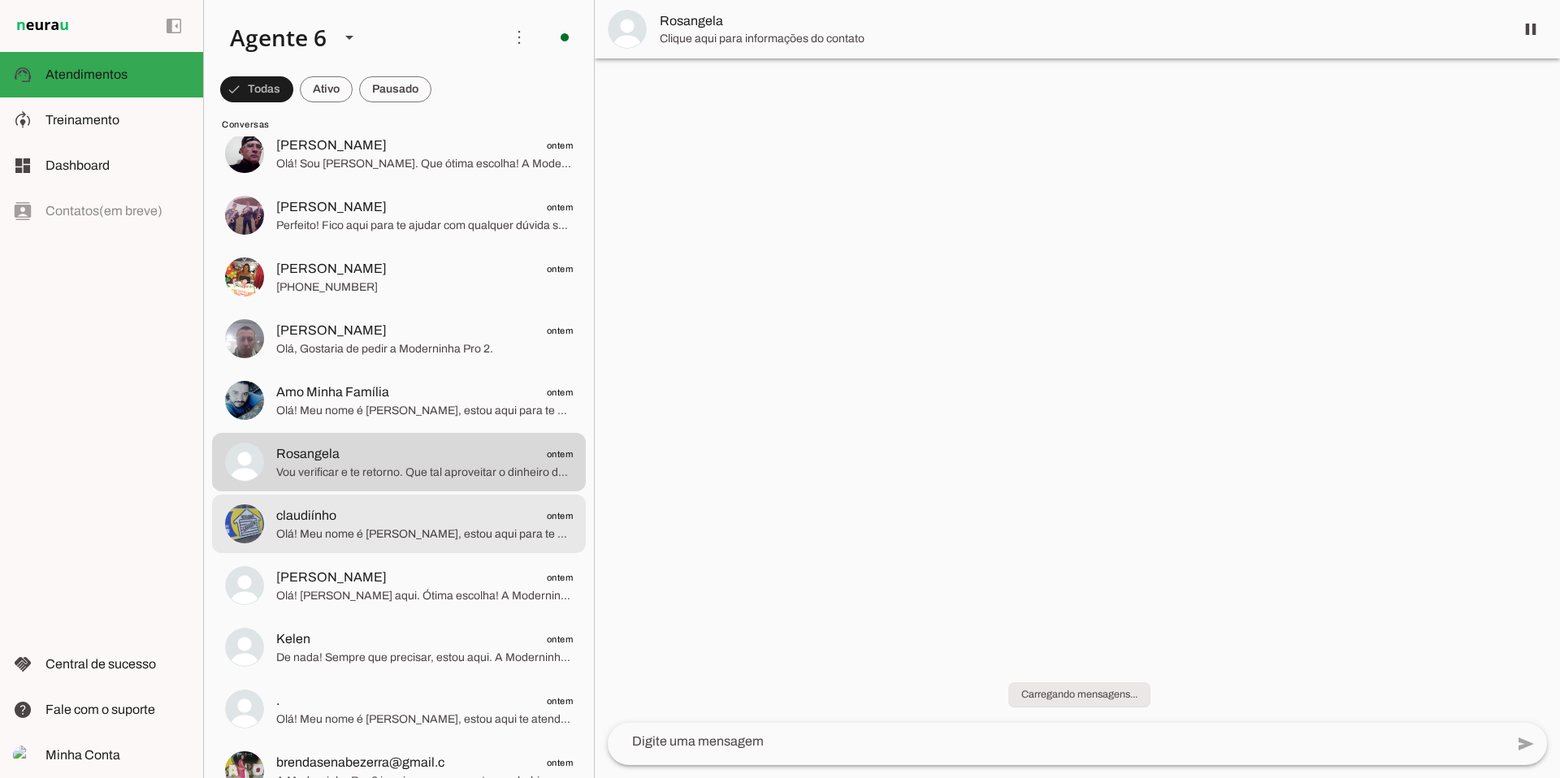
click at [428, 531] on span "Olá! Meu nome é [PERSON_NAME], estou aqui para te atender. A Moderninha Pro 2 é…" at bounding box center [424, 535] width 297 height 16
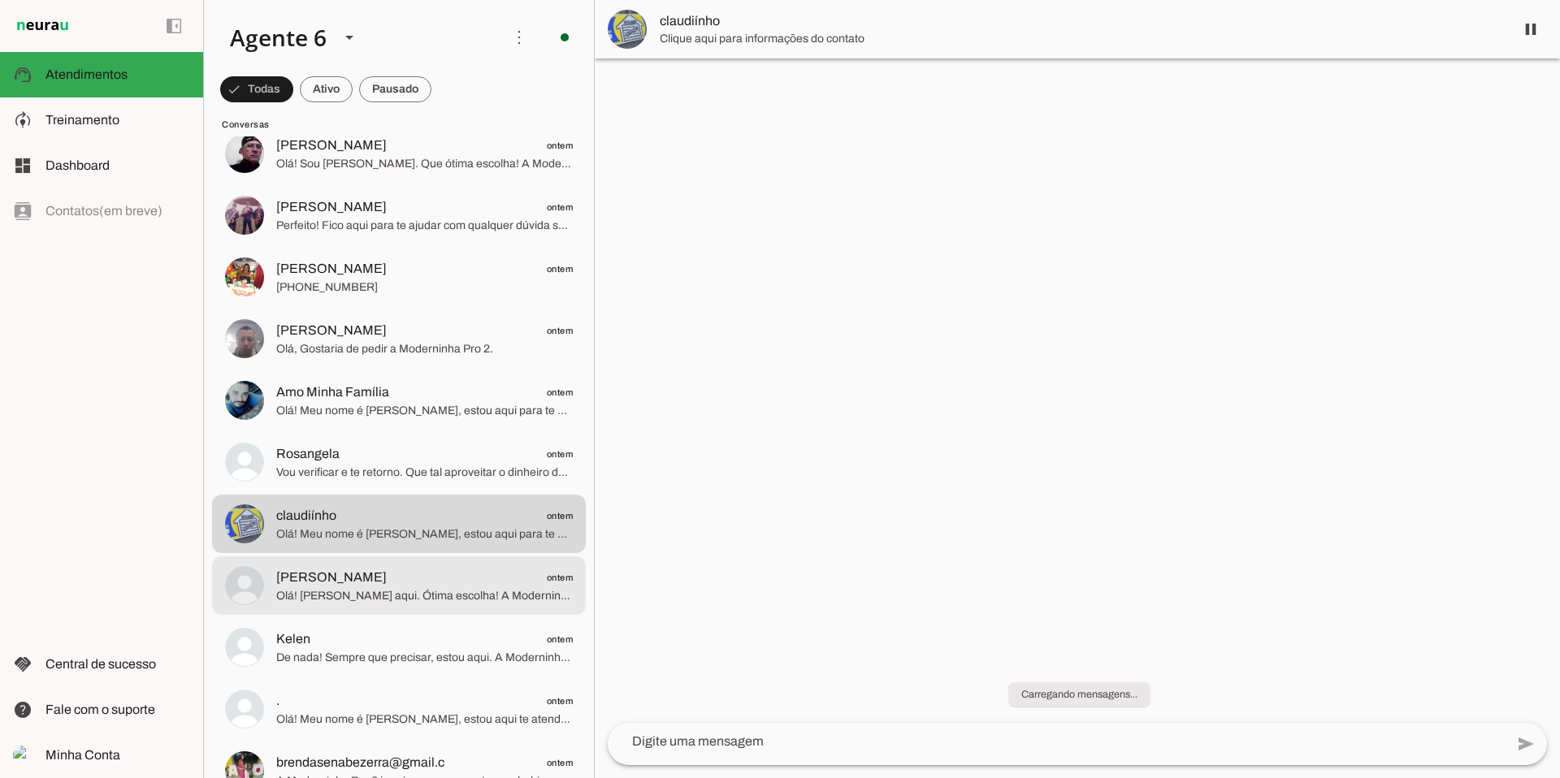
click at [414, 588] on span "Olá! [PERSON_NAME] aqui. Ótima escolha! A Moderninha Pro 2 é a mais vendida e c…" at bounding box center [424, 596] width 297 height 16
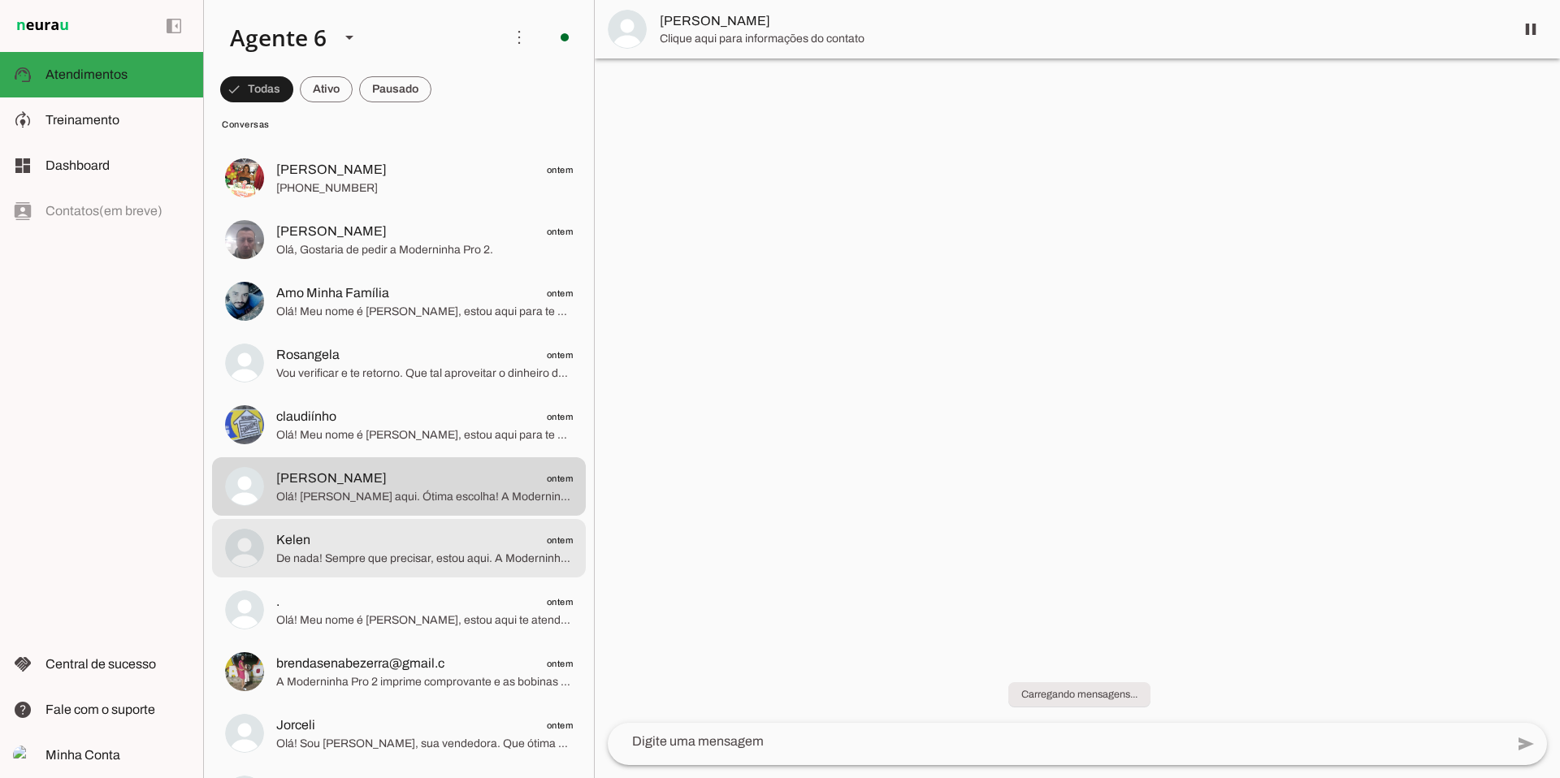
scroll to position [2868, 0]
click at [423, 557] on span "De nada! Sempre que precisar, estou aqui. A Moderninha Pro 2 está esperando par…" at bounding box center [424, 556] width 297 height 16
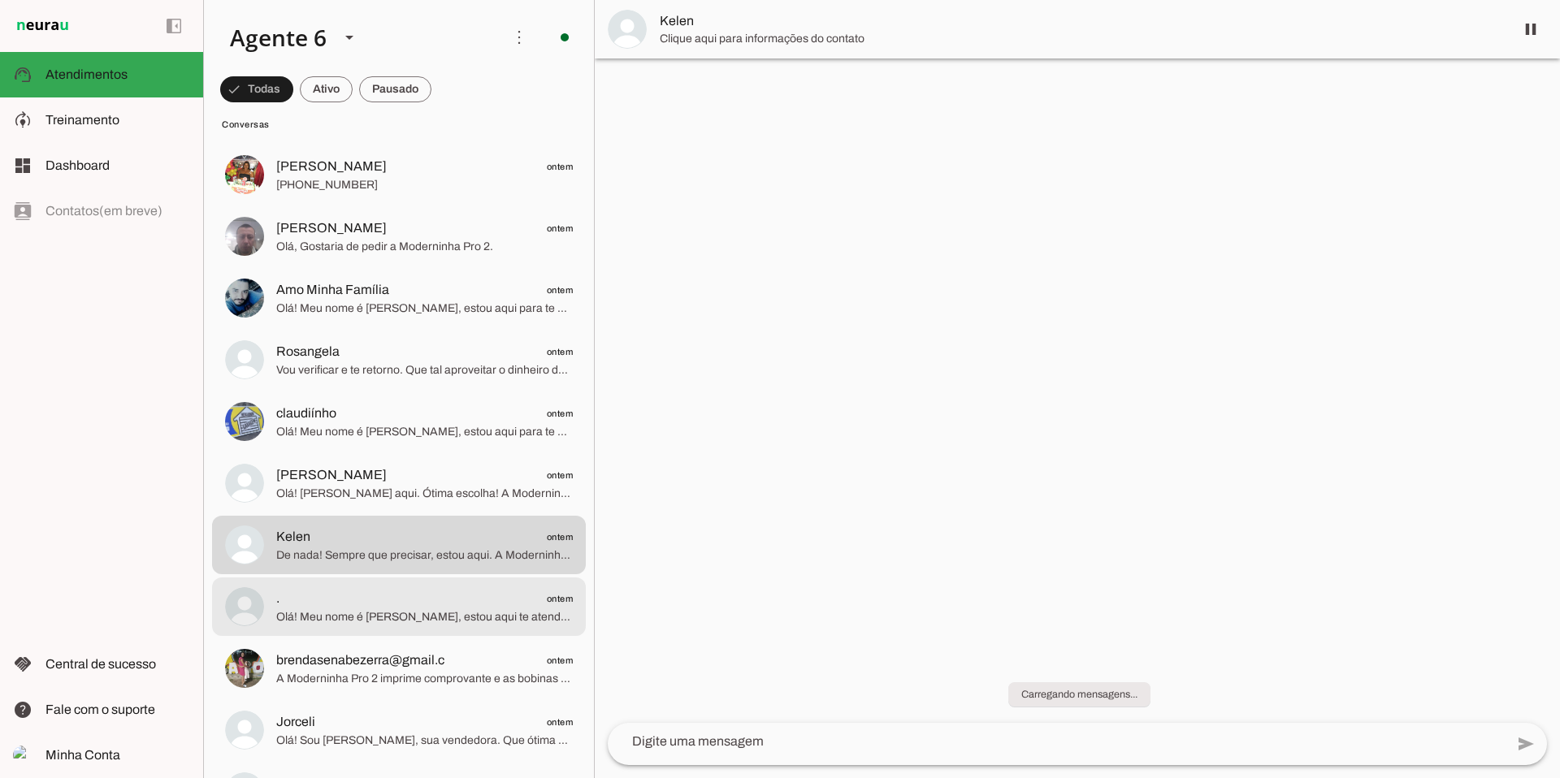
click at [384, 602] on span ". ontem" at bounding box center [424, 599] width 297 height 20
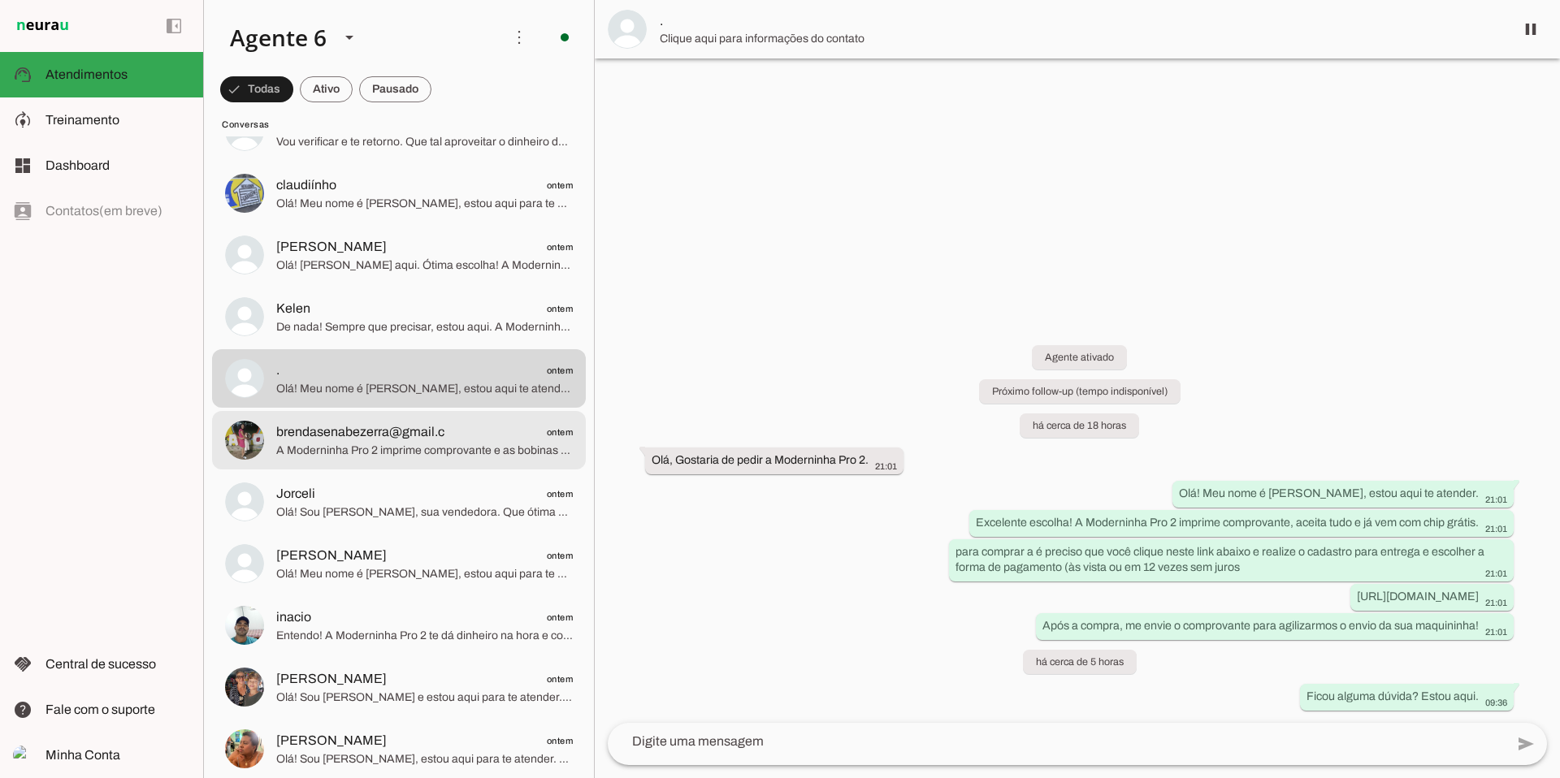
scroll to position [3101, 0]
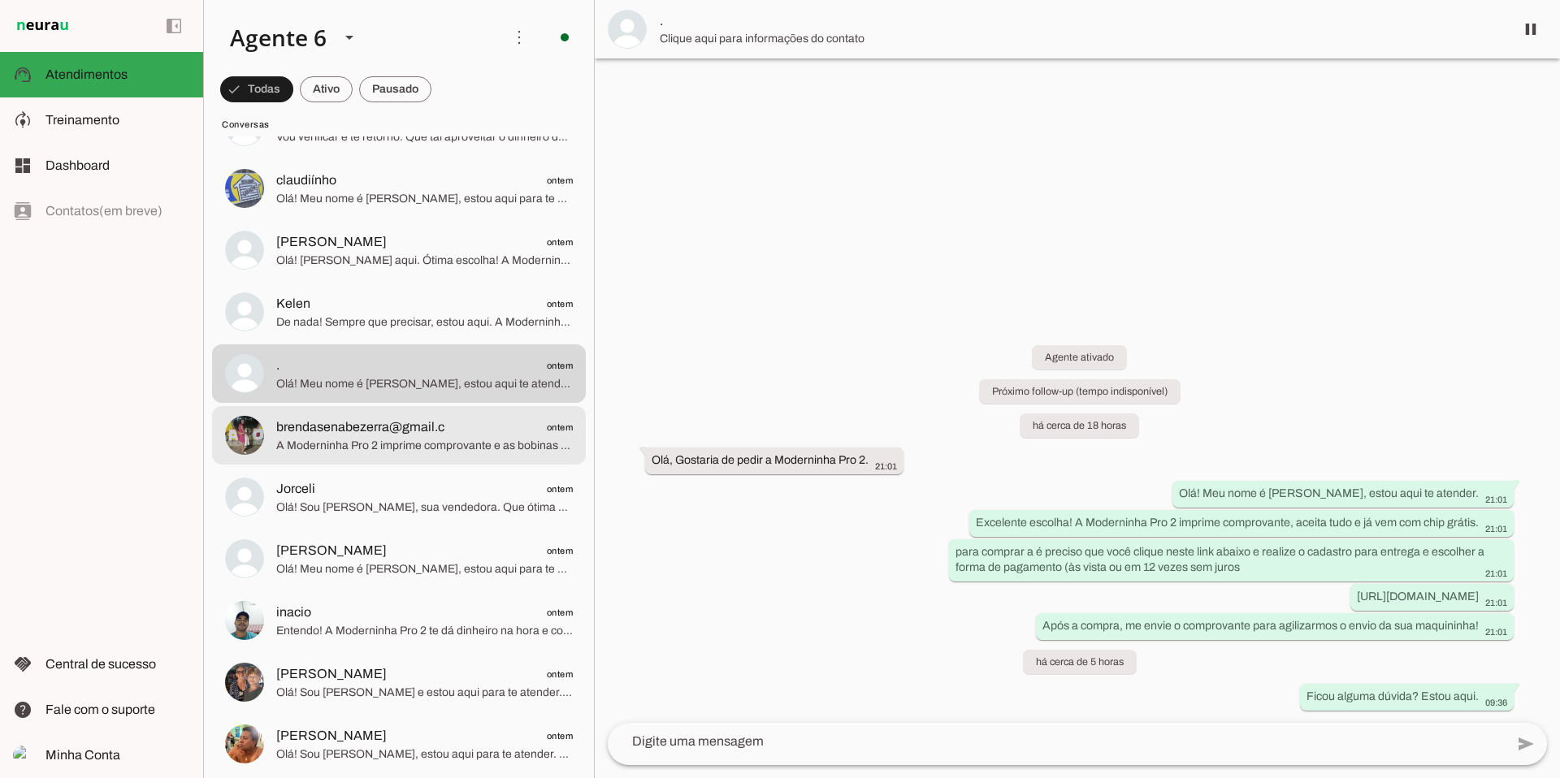
click at [404, 444] on span "A Moderninha Pro 2 imprime comprovante e as bobinas são gratuitas! Isso facilit…" at bounding box center [424, 446] width 297 height 16
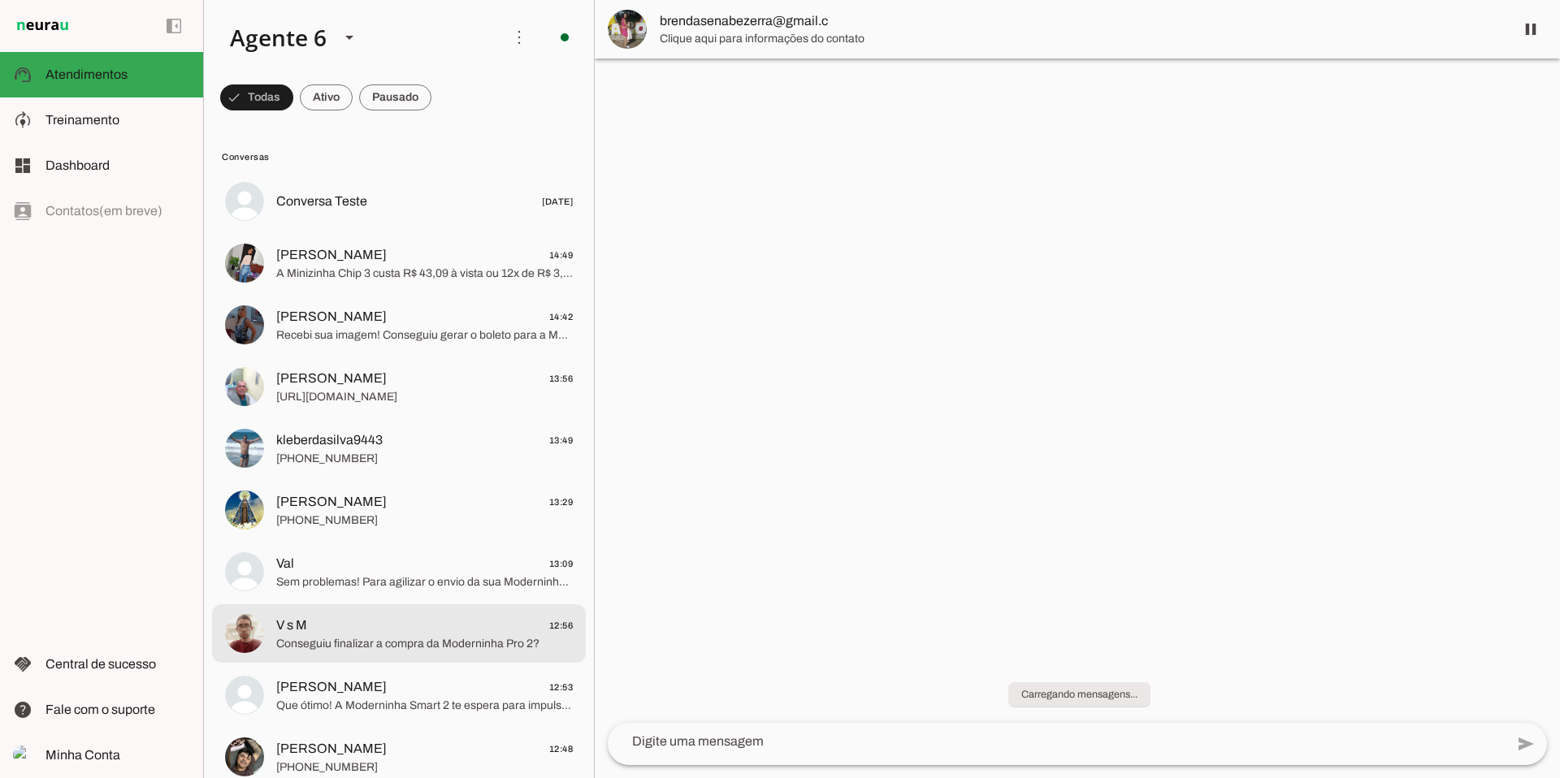
click at [421, 636] on span "Conseguiu finalizar a compra da Moderninha Pro 2?" at bounding box center [424, 644] width 297 height 16
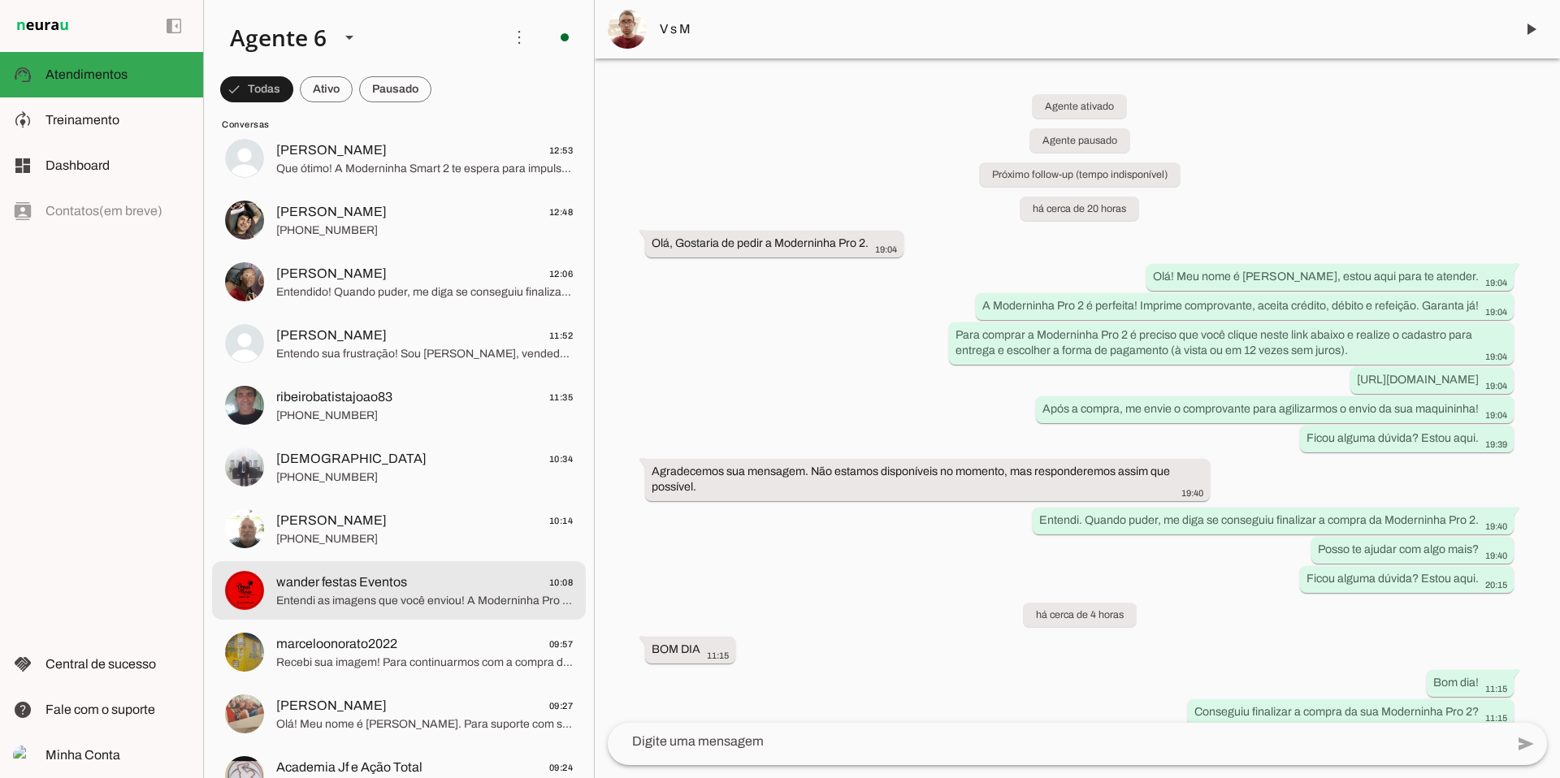
scroll to position [555, 0]
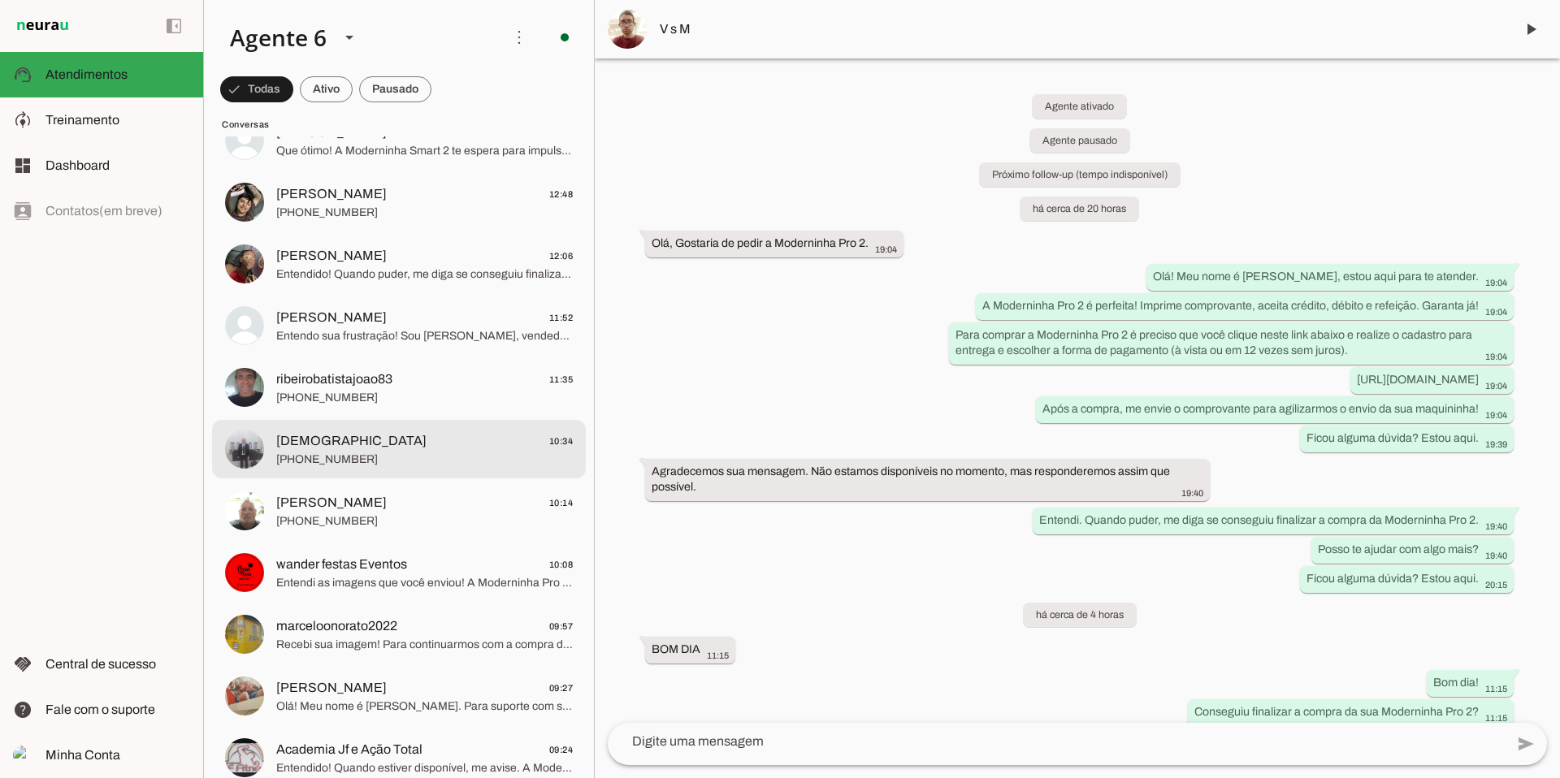
click at [401, 446] on span "[DEMOGRAPHIC_DATA] 10:34" at bounding box center [424, 441] width 297 height 20
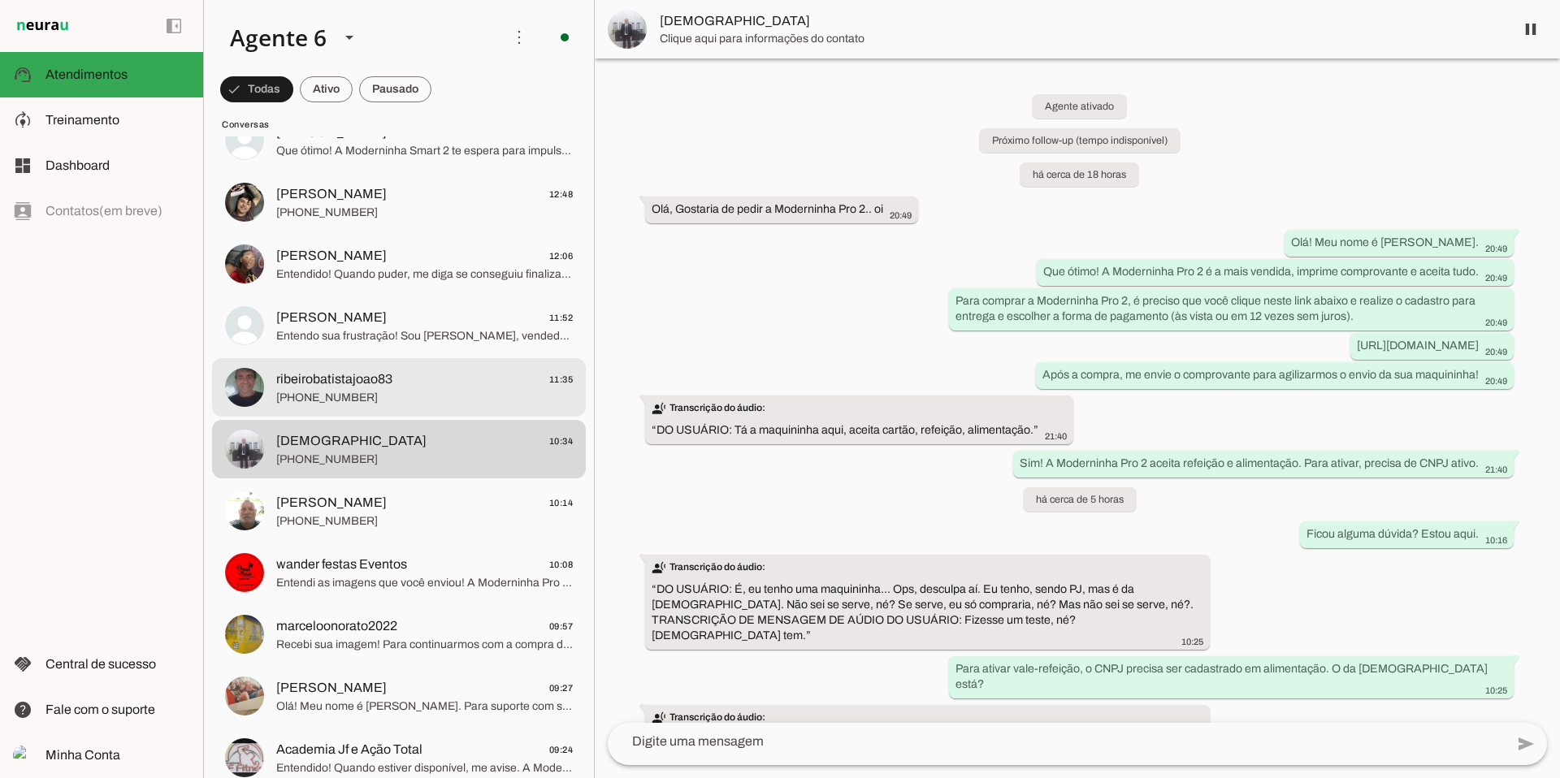
click at [403, 390] on span "[PHONE_NUMBER]" at bounding box center [424, 398] width 297 height 16
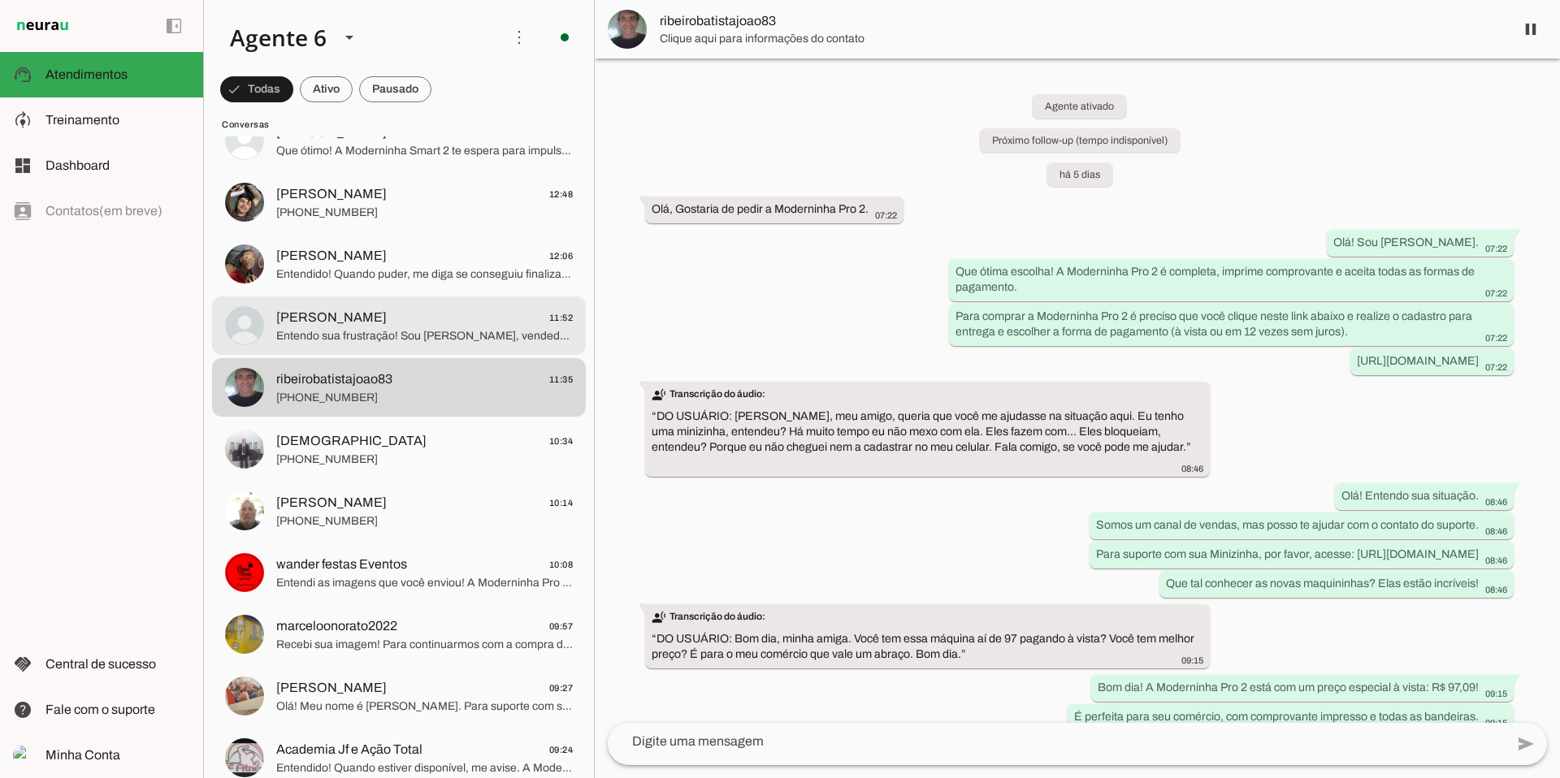
click at [380, 319] on span "[PERSON_NAME] 11:52" at bounding box center [424, 318] width 297 height 20
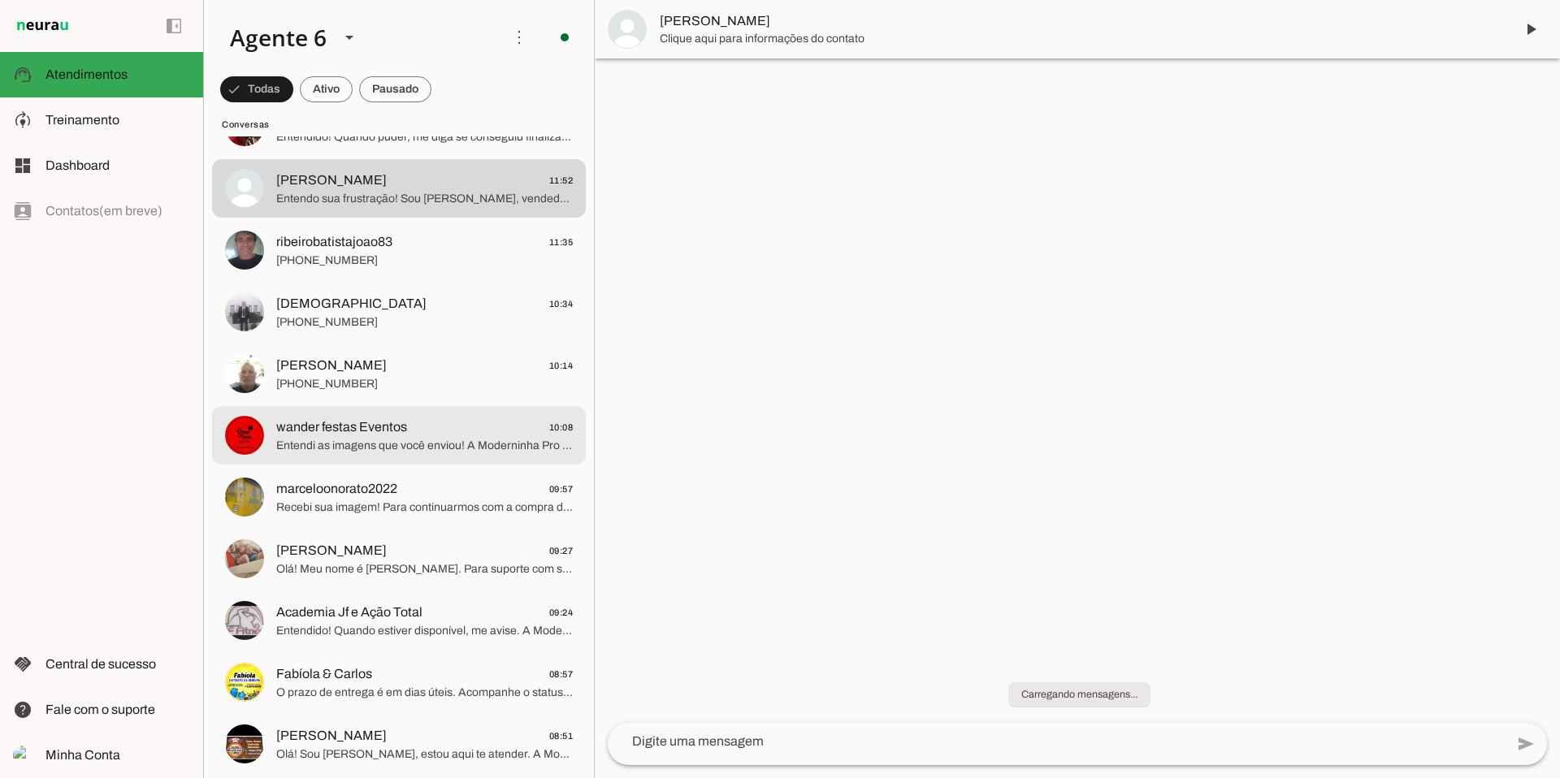
scroll to position [711, 0]
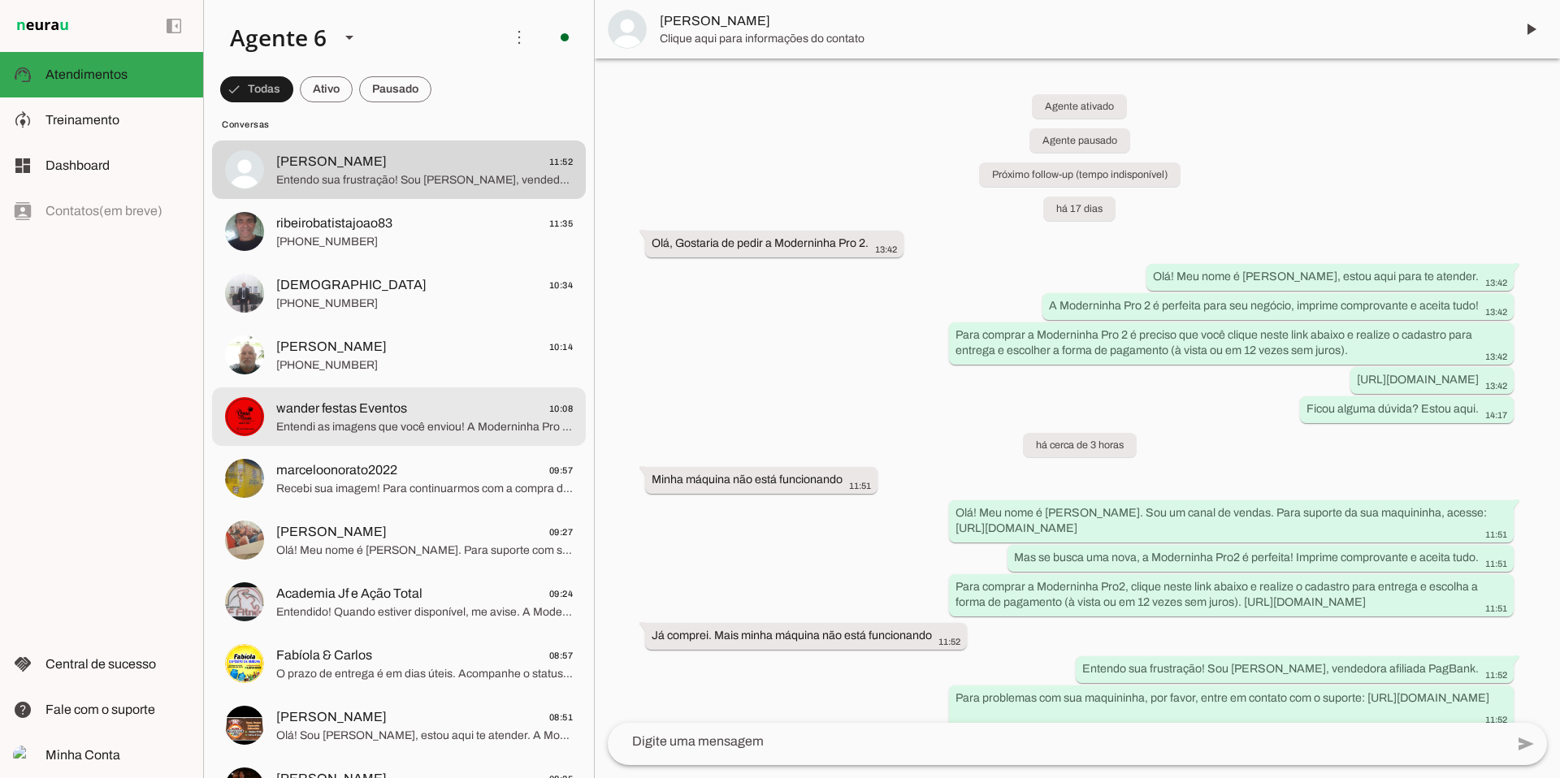
click at [395, 414] on span "wander festas Eventos" at bounding box center [341, 409] width 131 height 20
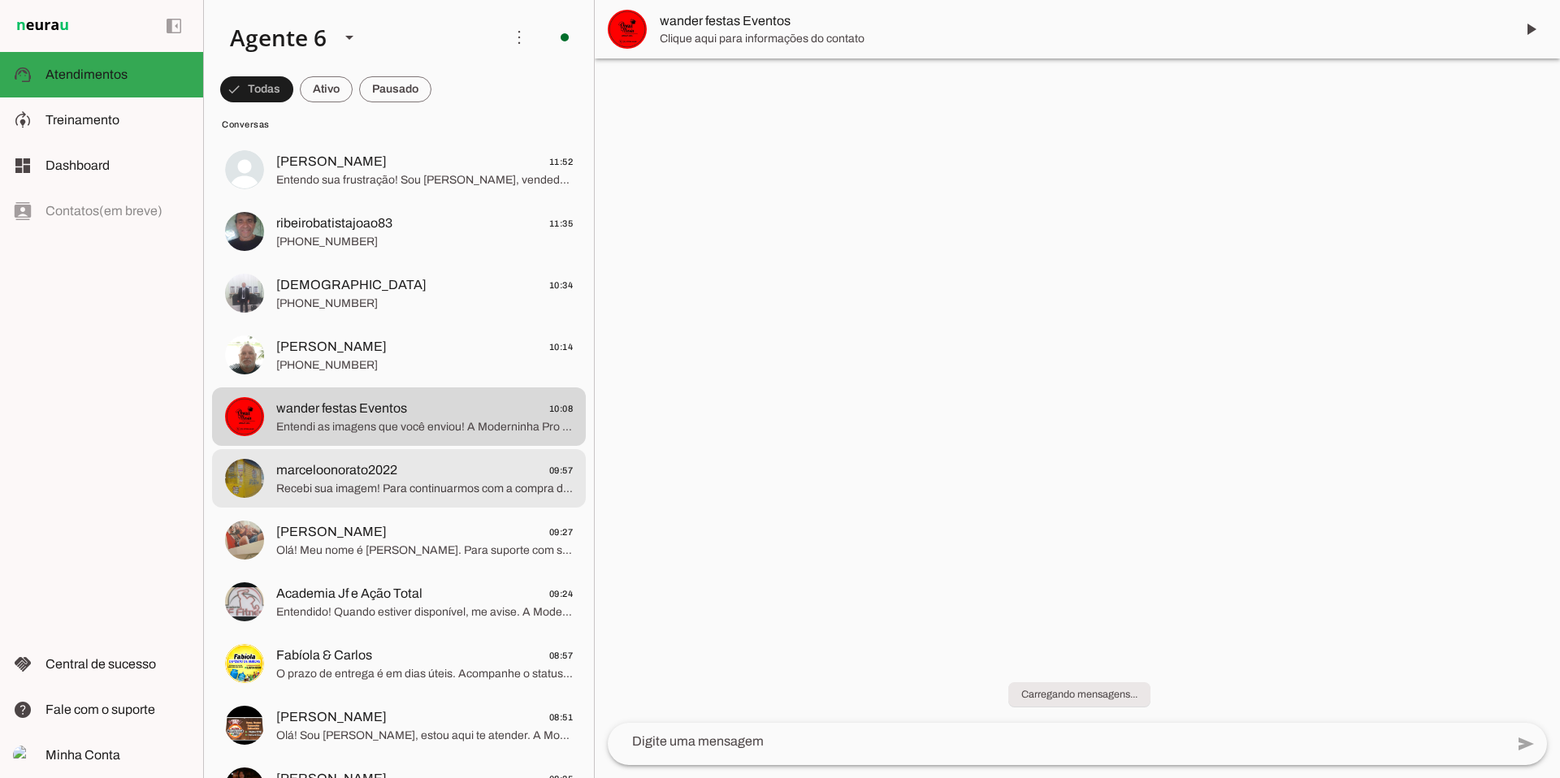
click at [397, 463] on span "marceloonorato2022 09:57" at bounding box center [424, 471] width 297 height 20
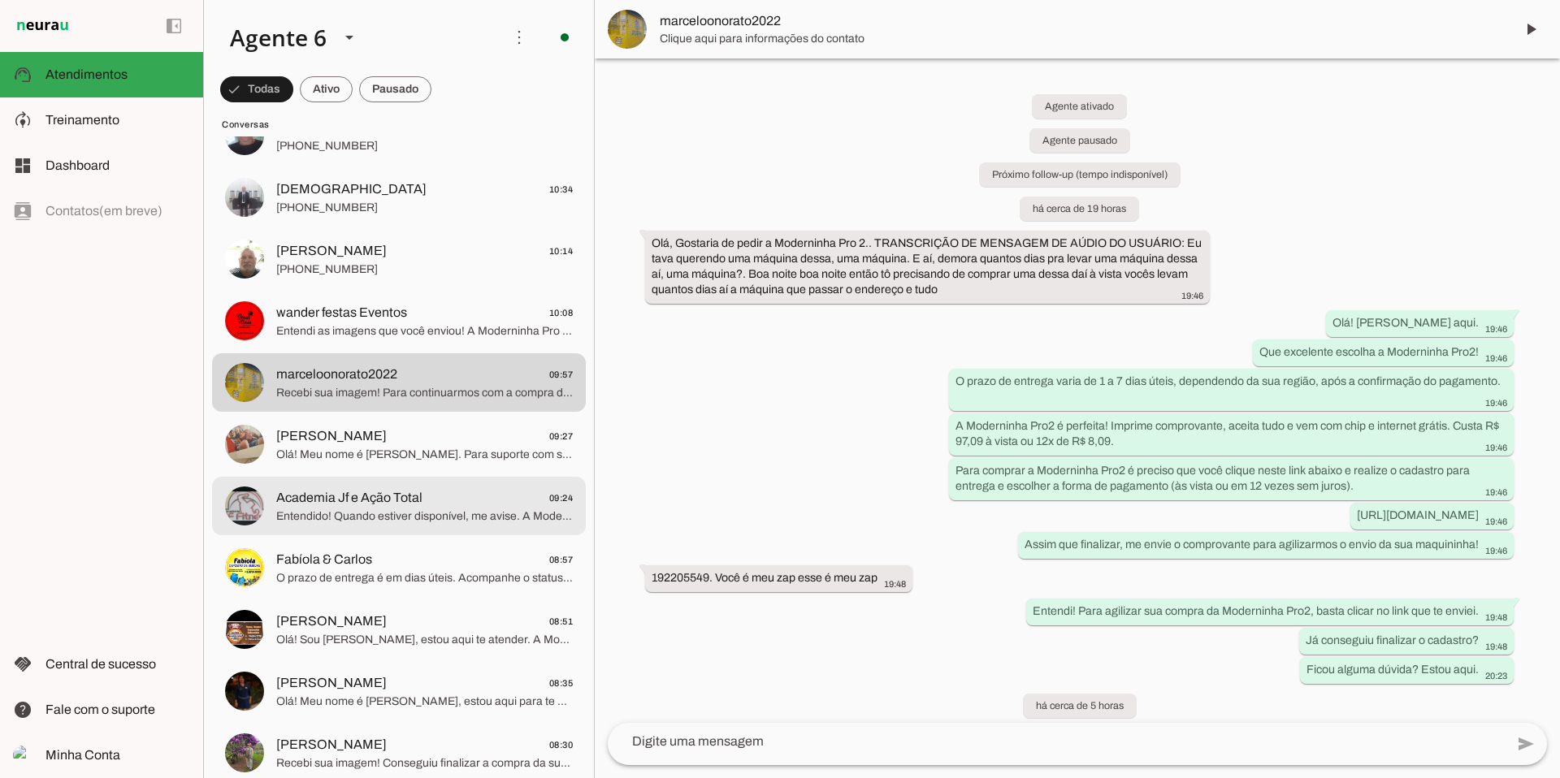
scroll to position [869, 0]
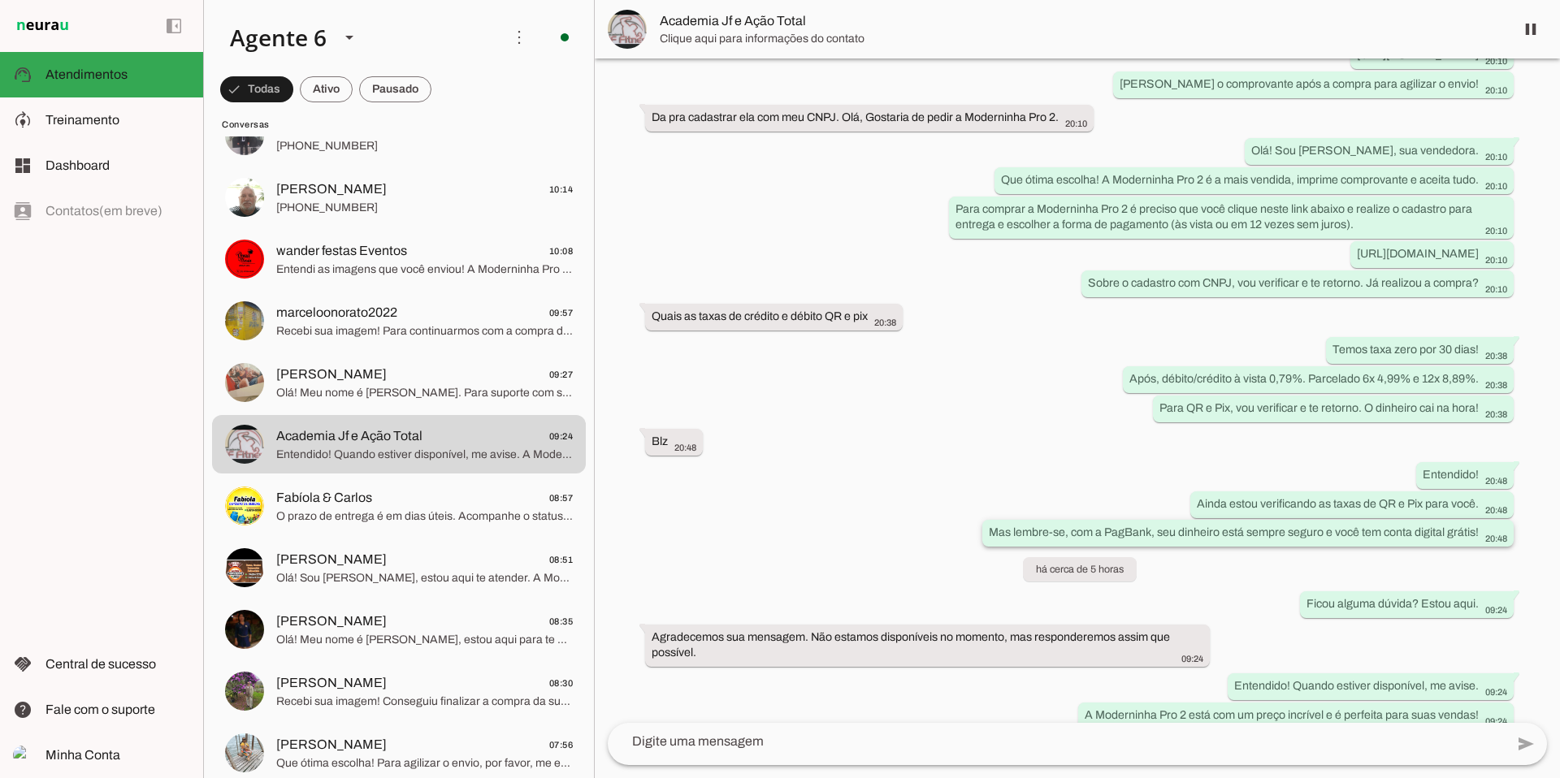
scroll to position [397, 0]
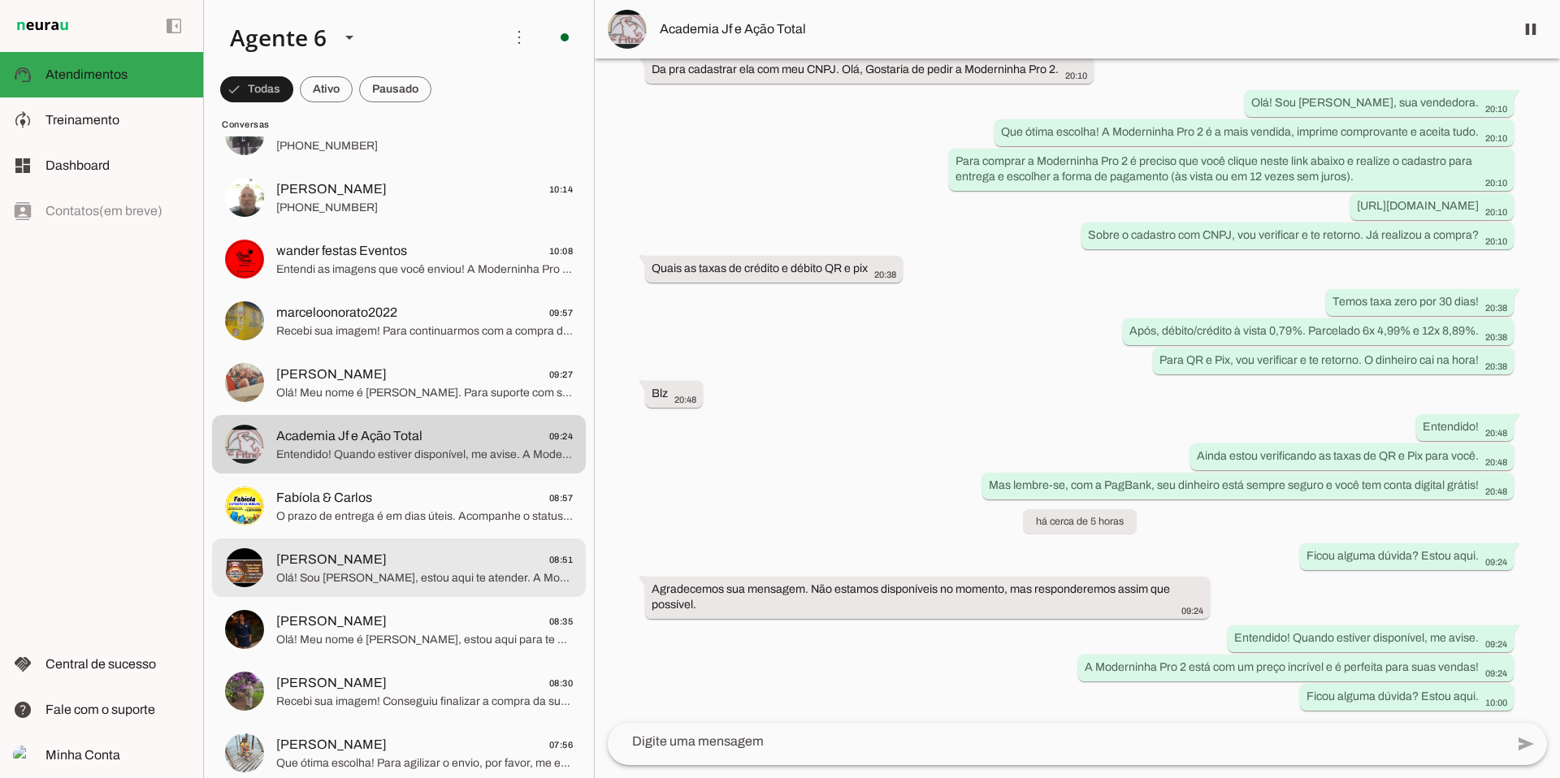
click at [387, 581] on span "Olá! Sou [PERSON_NAME], estou aqui te atender. A Moderninha Pro 2 é a mais vend…" at bounding box center [424, 578] width 297 height 16
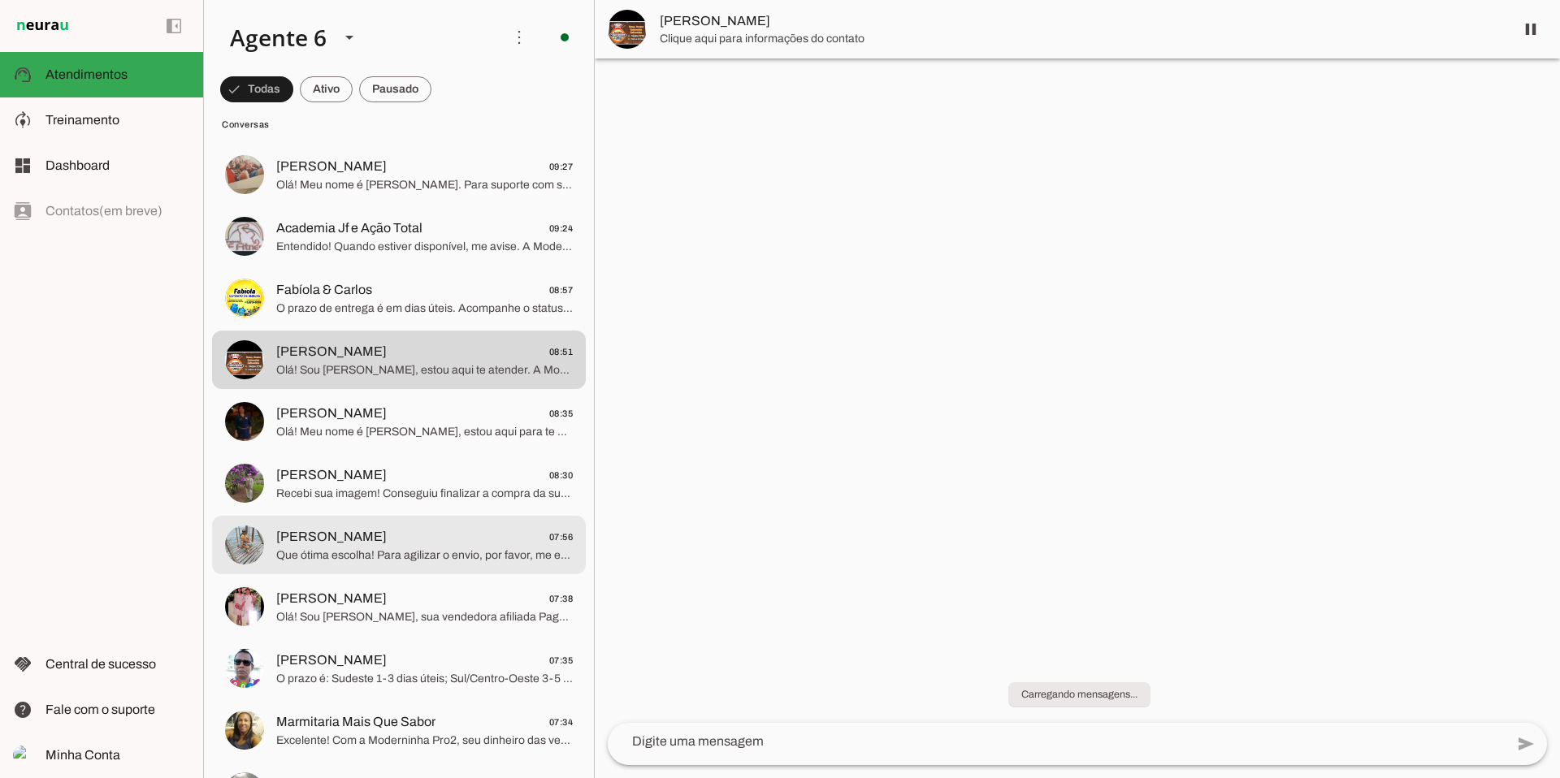
scroll to position [1086, 0]
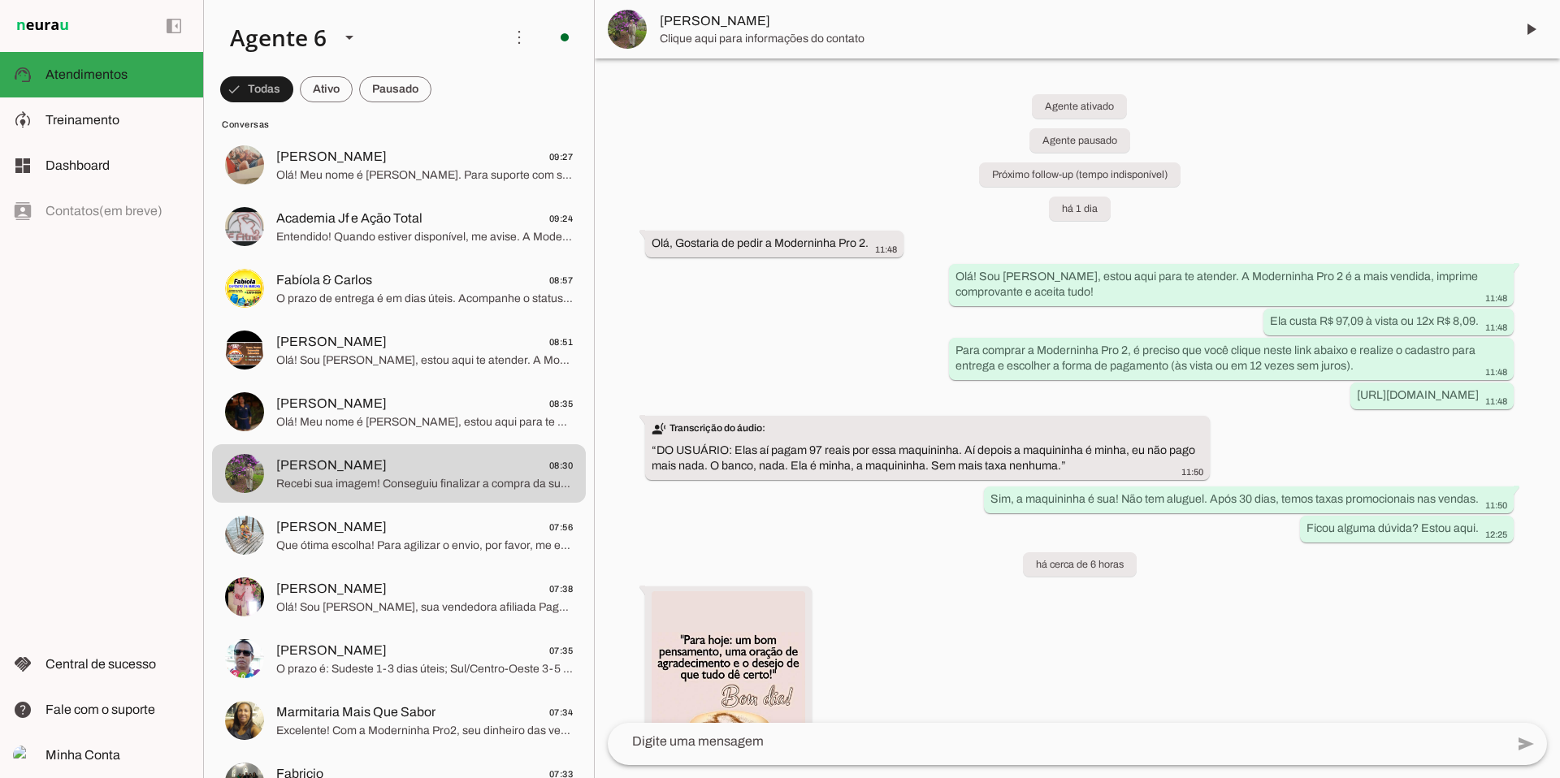
scroll to position [274, 0]
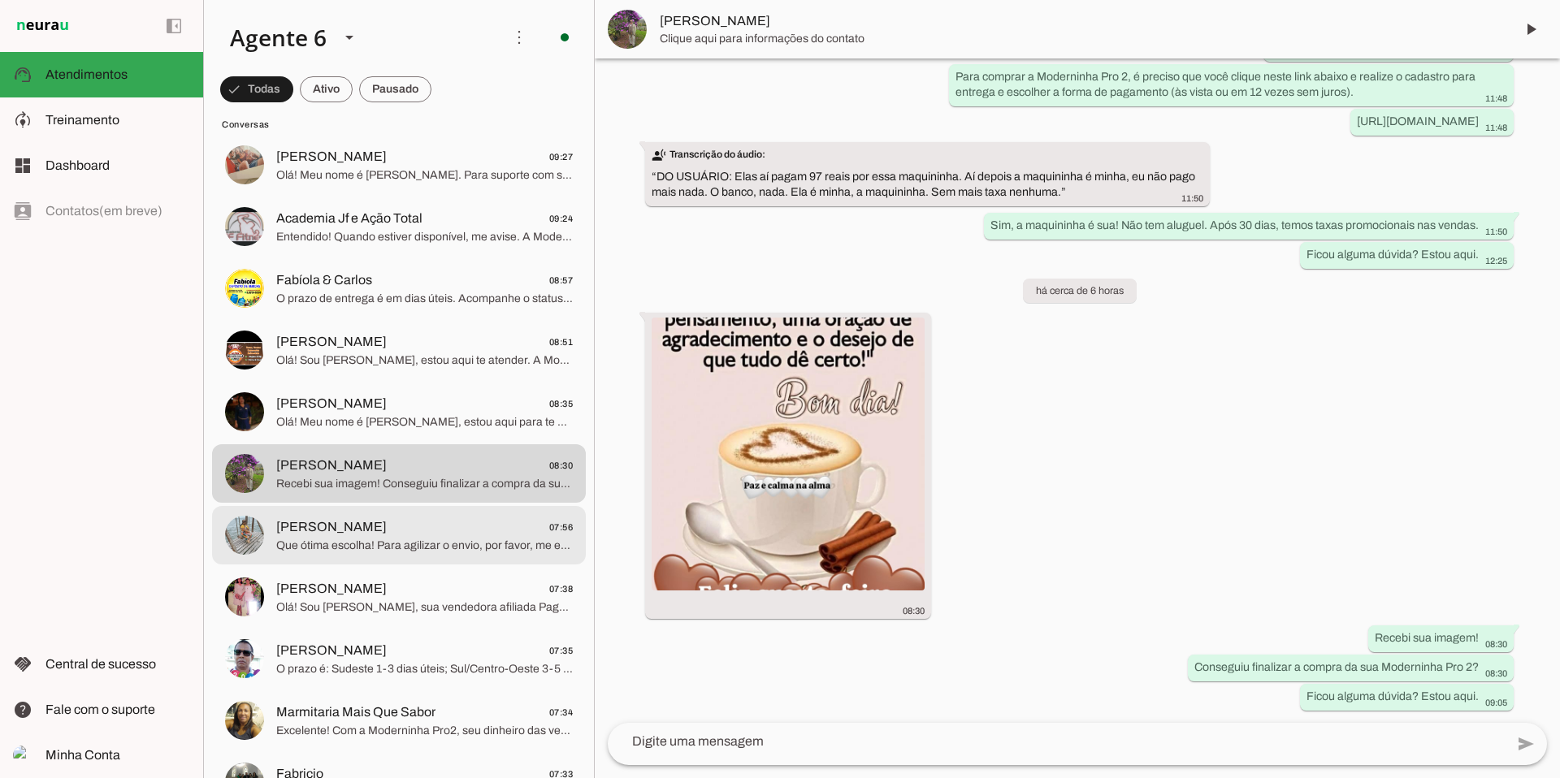
click at [414, 518] on span "[PERSON_NAME] 07:56" at bounding box center [424, 528] width 297 height 20
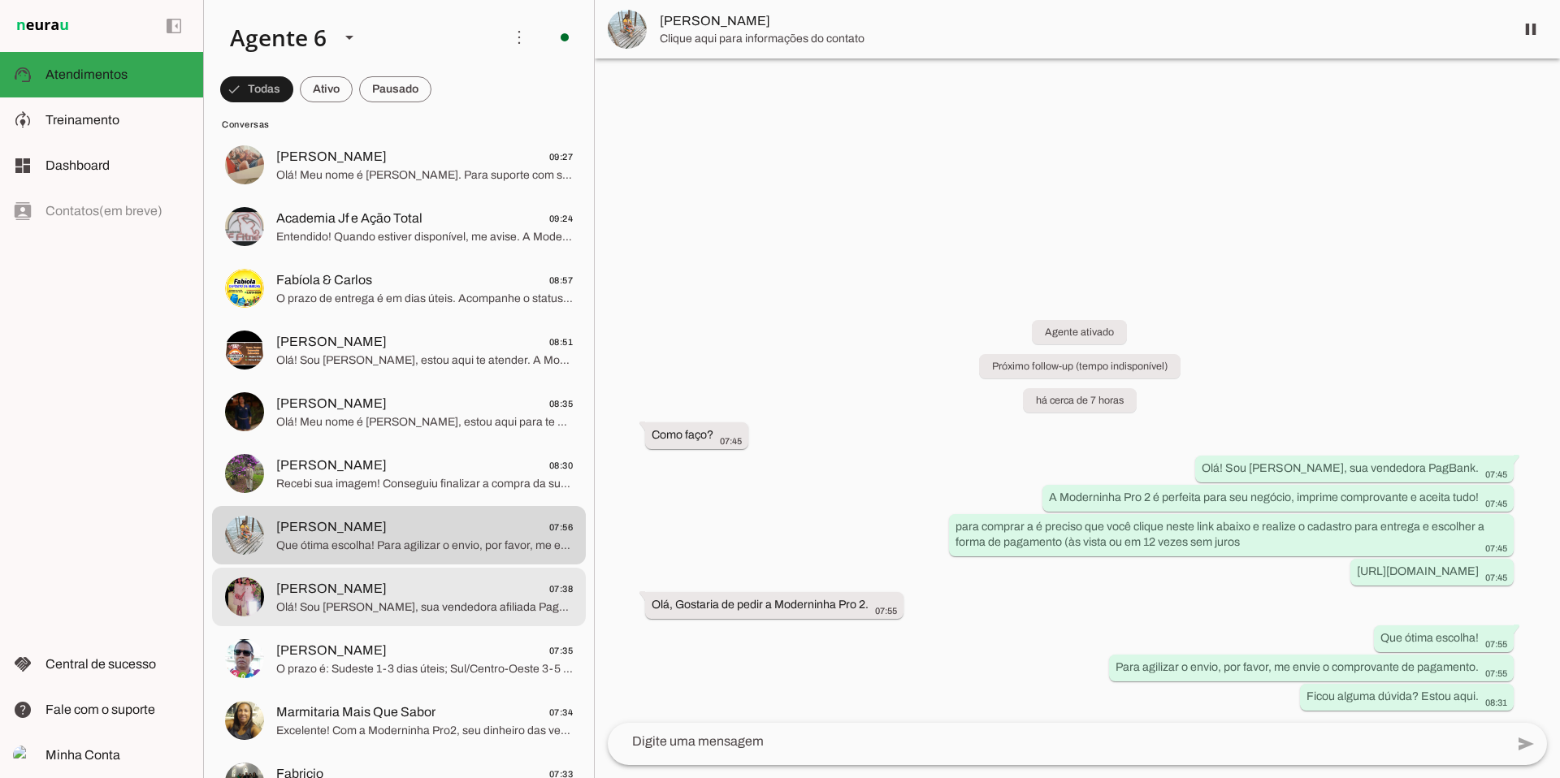
click at [384, 600] on span "Olá! Sou [PERSON_NAME], sua vendedora afiliada PagBank. A Moderninha Pro 2 é pe…" at bounding box center [424, 608] width 297 height 16
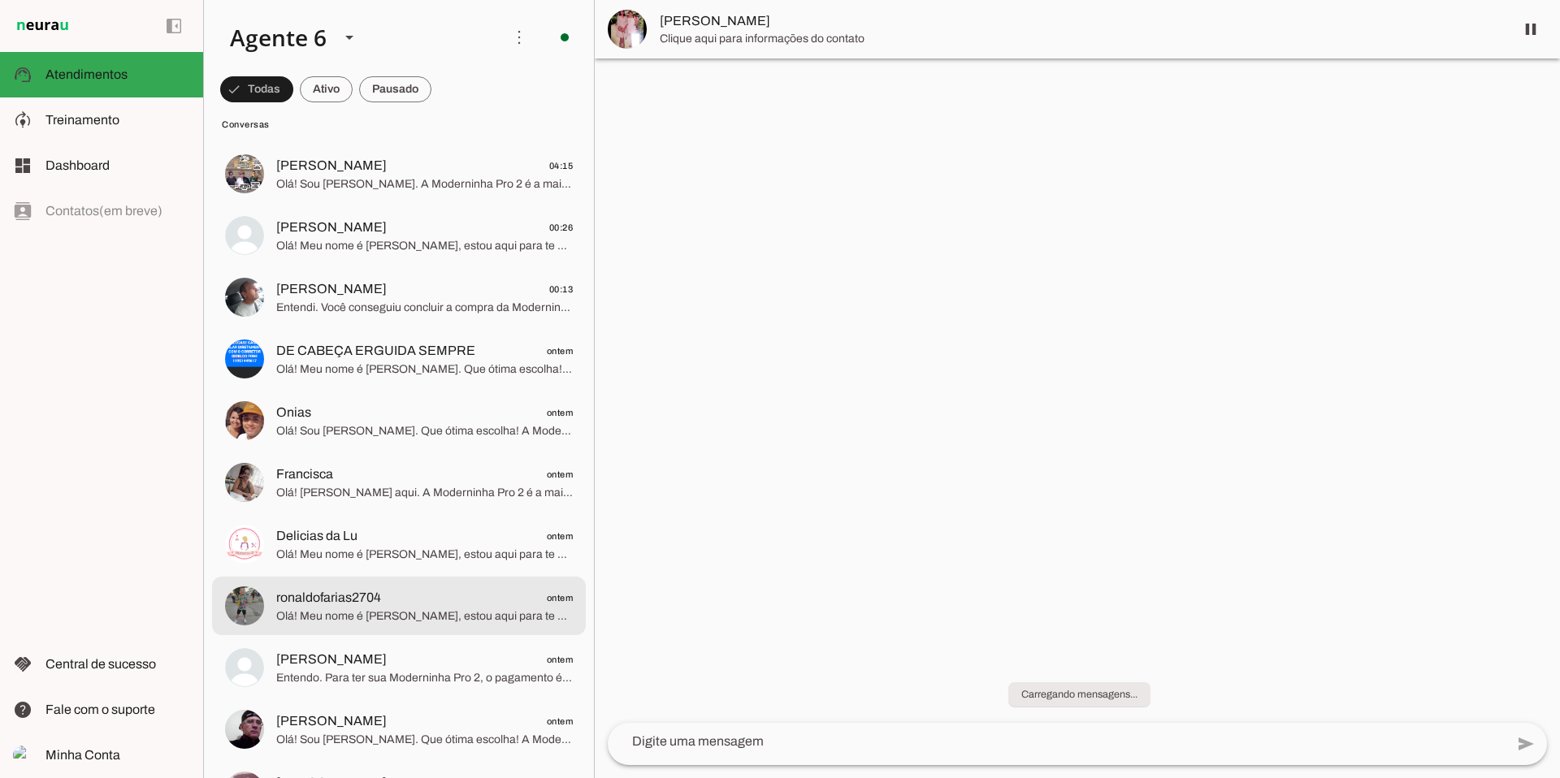
scroll to position [2194, 0]
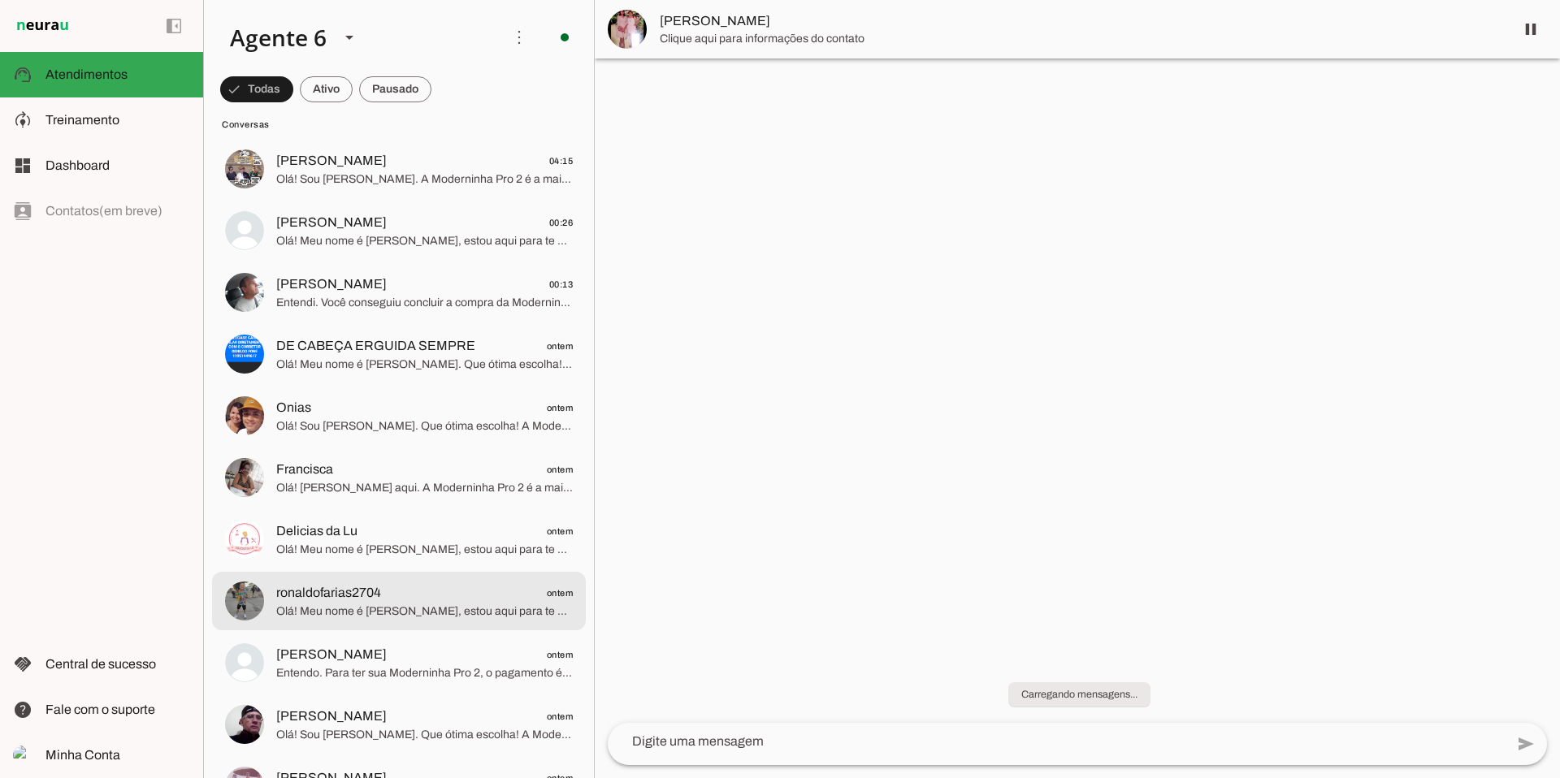
click at [384, 600] on span "ronaldofarias2704 ontem" at bounding box center [424, 593] width 297 height 20
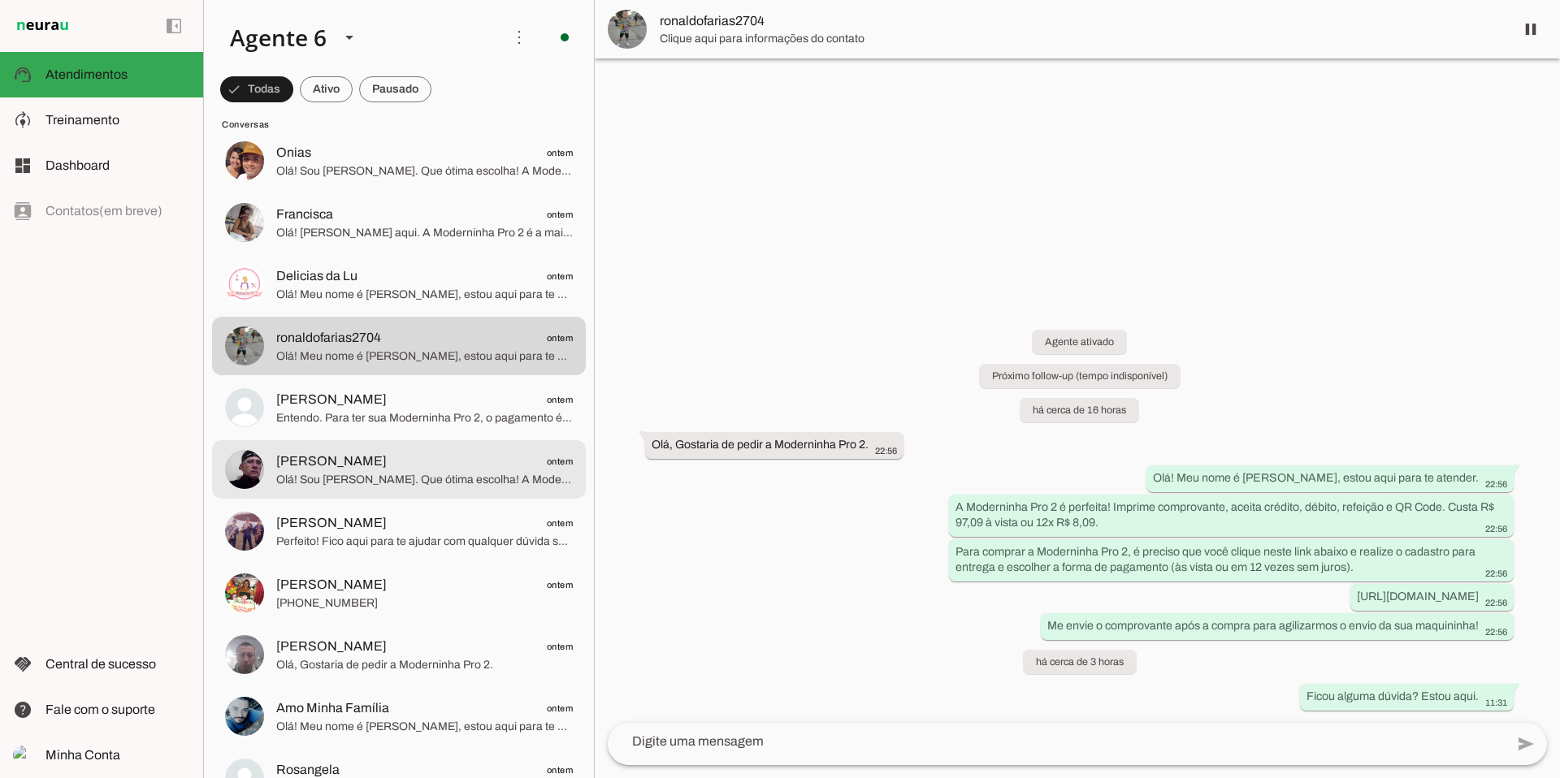
click at [396, 457] on span "[PERSON_NAME] ontem" at bounding box center [424, 462] width 297 height 20
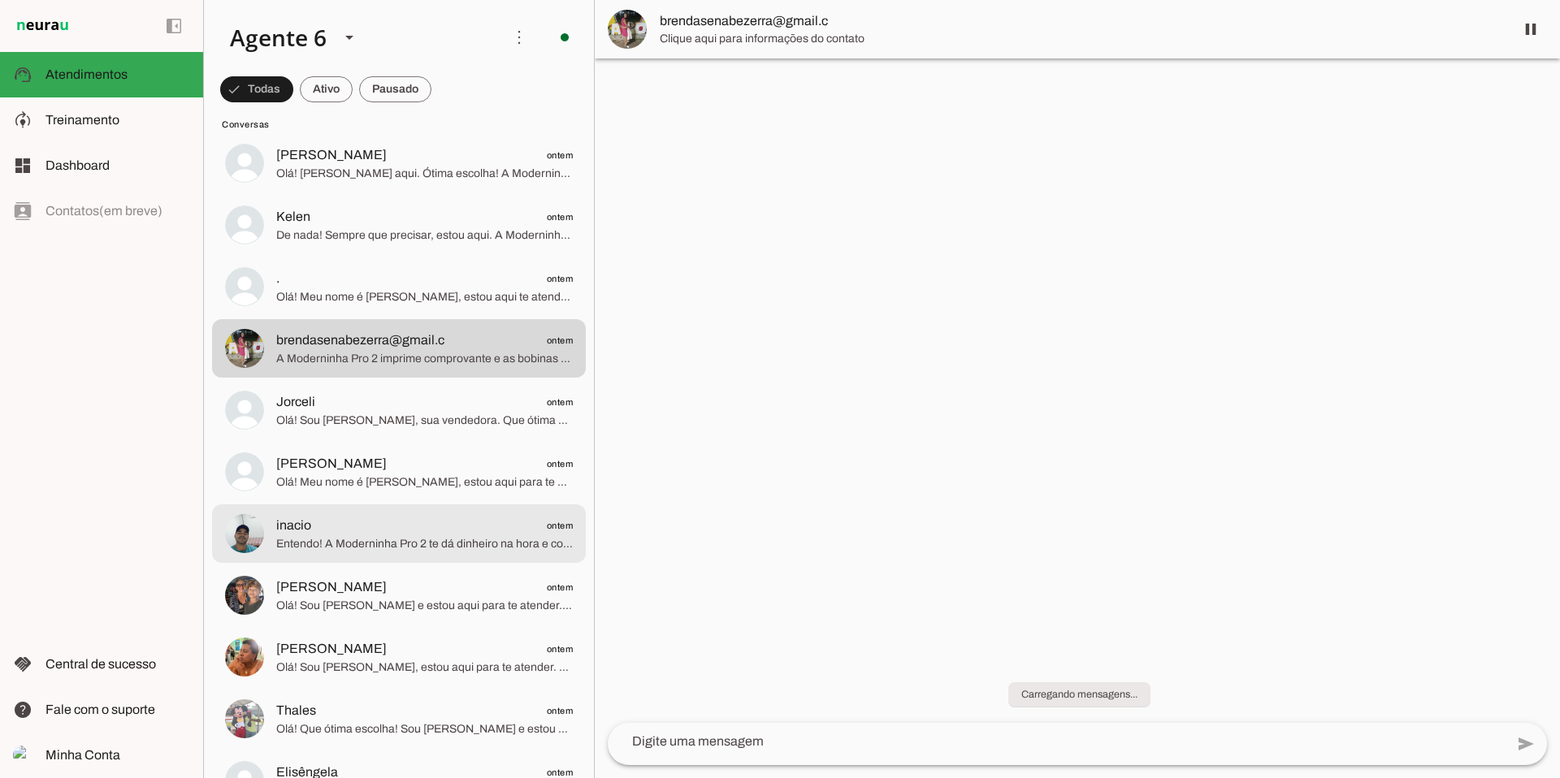
scroll to position [54, 0]
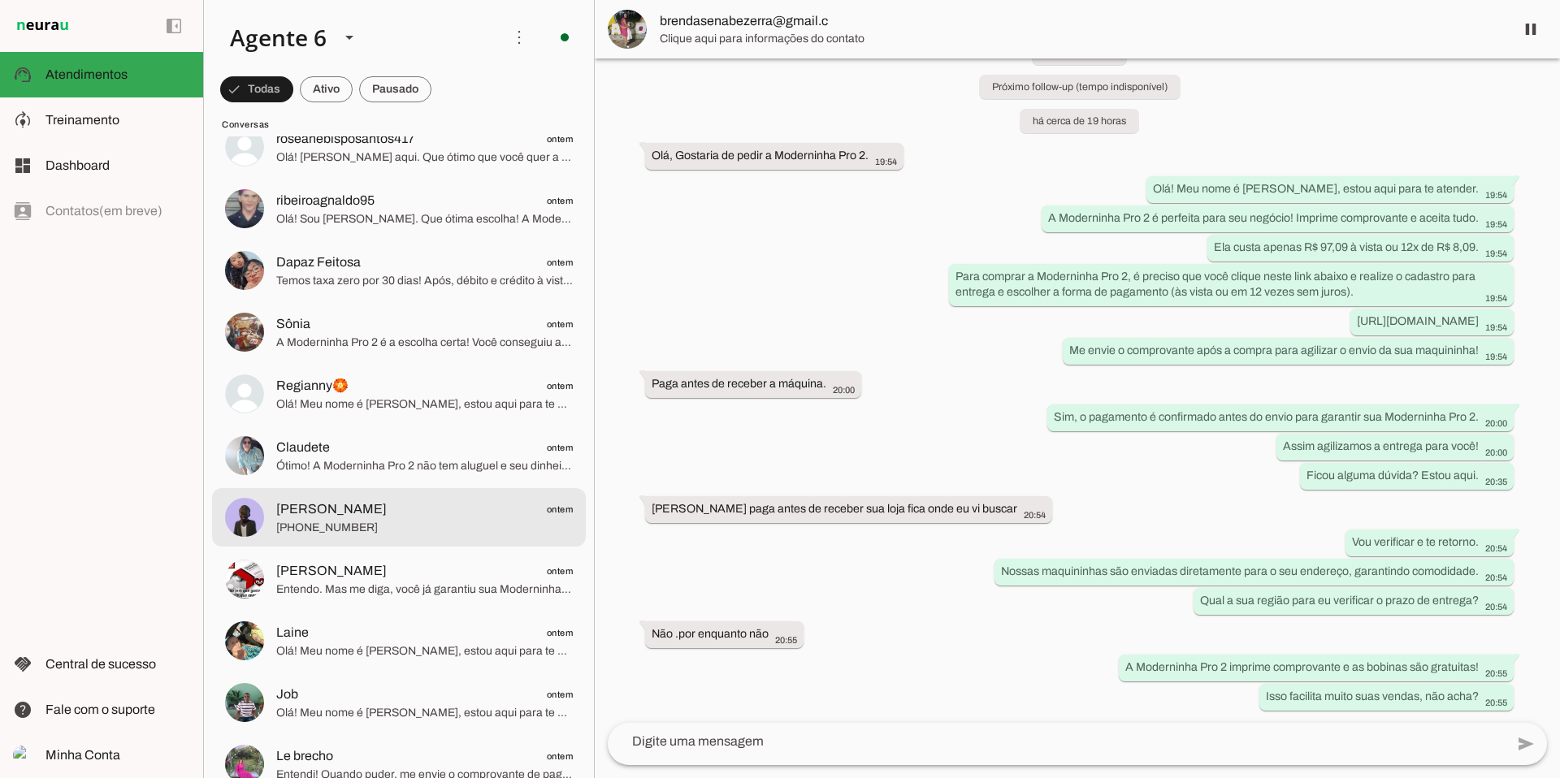
click at [382, 504] on span "[PERSON_NAME]" at bounding box center [331, 510] width 111 height 20
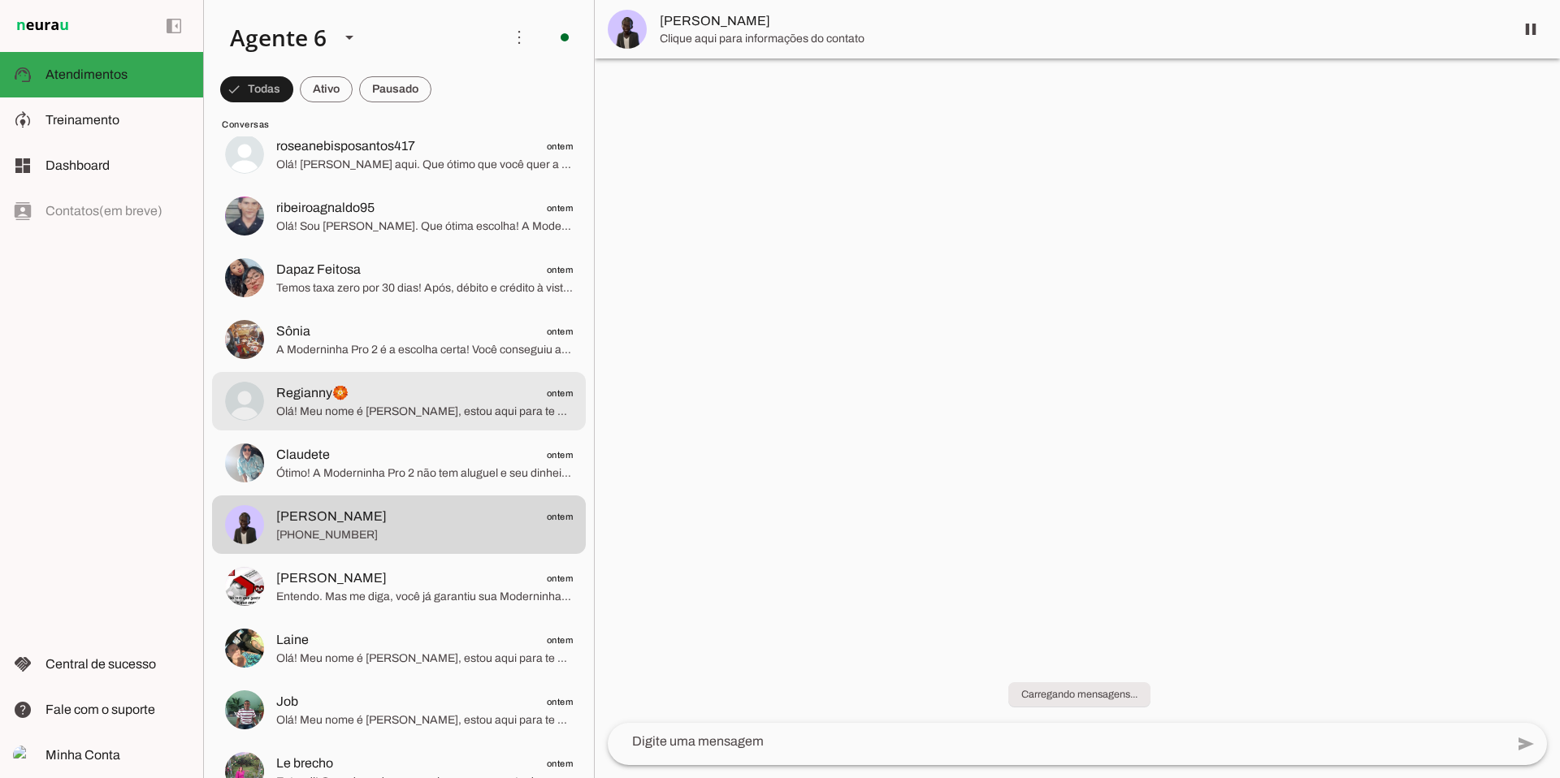
click at [401, 413] on span "Olá! Meu nome é [PERSON_NAME], estou aqui para te atender. Que ótima escolha! A…" at bounding box center [424, 412] width 297 height 16
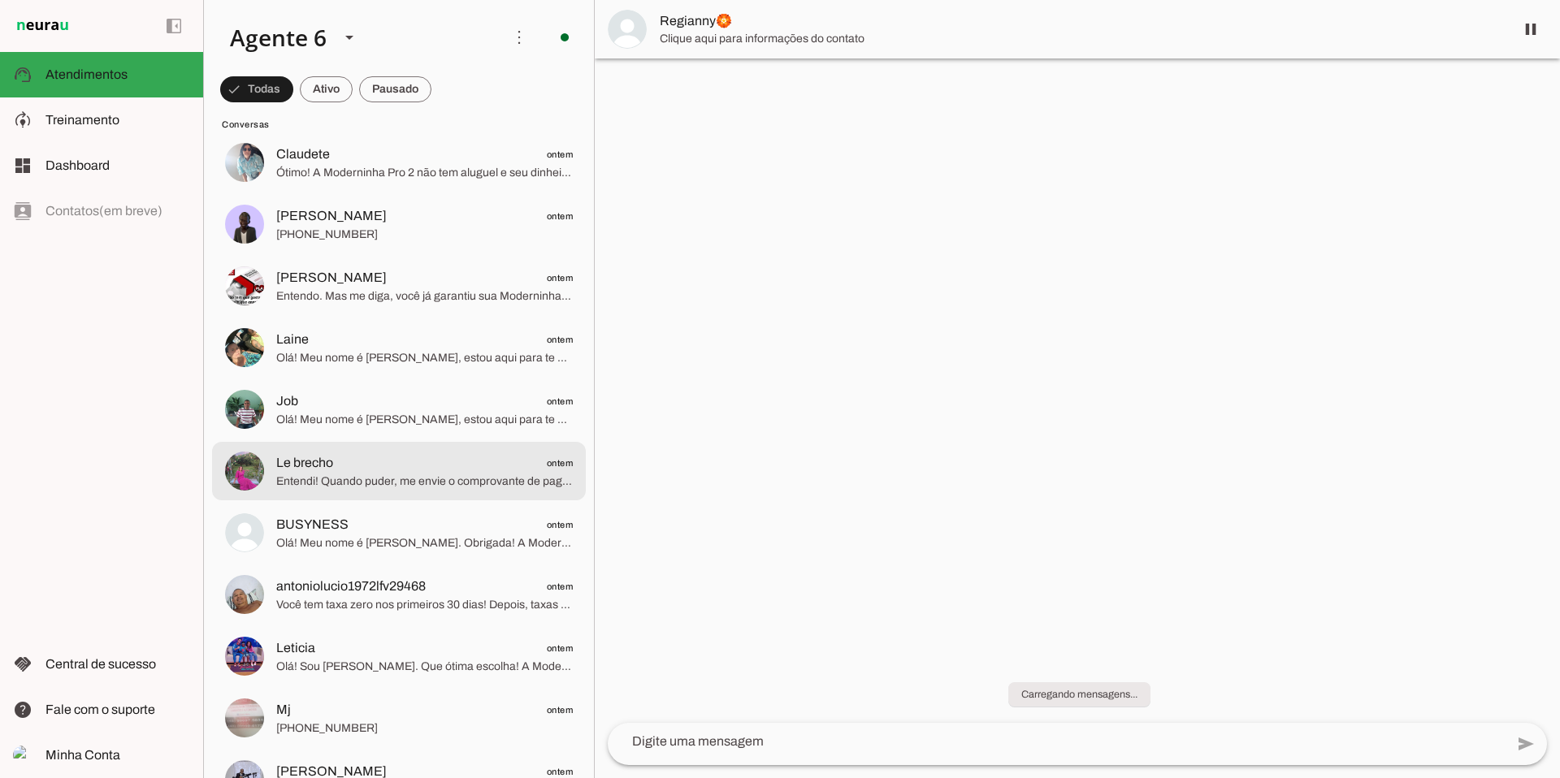
scroll to position [4427, 0]
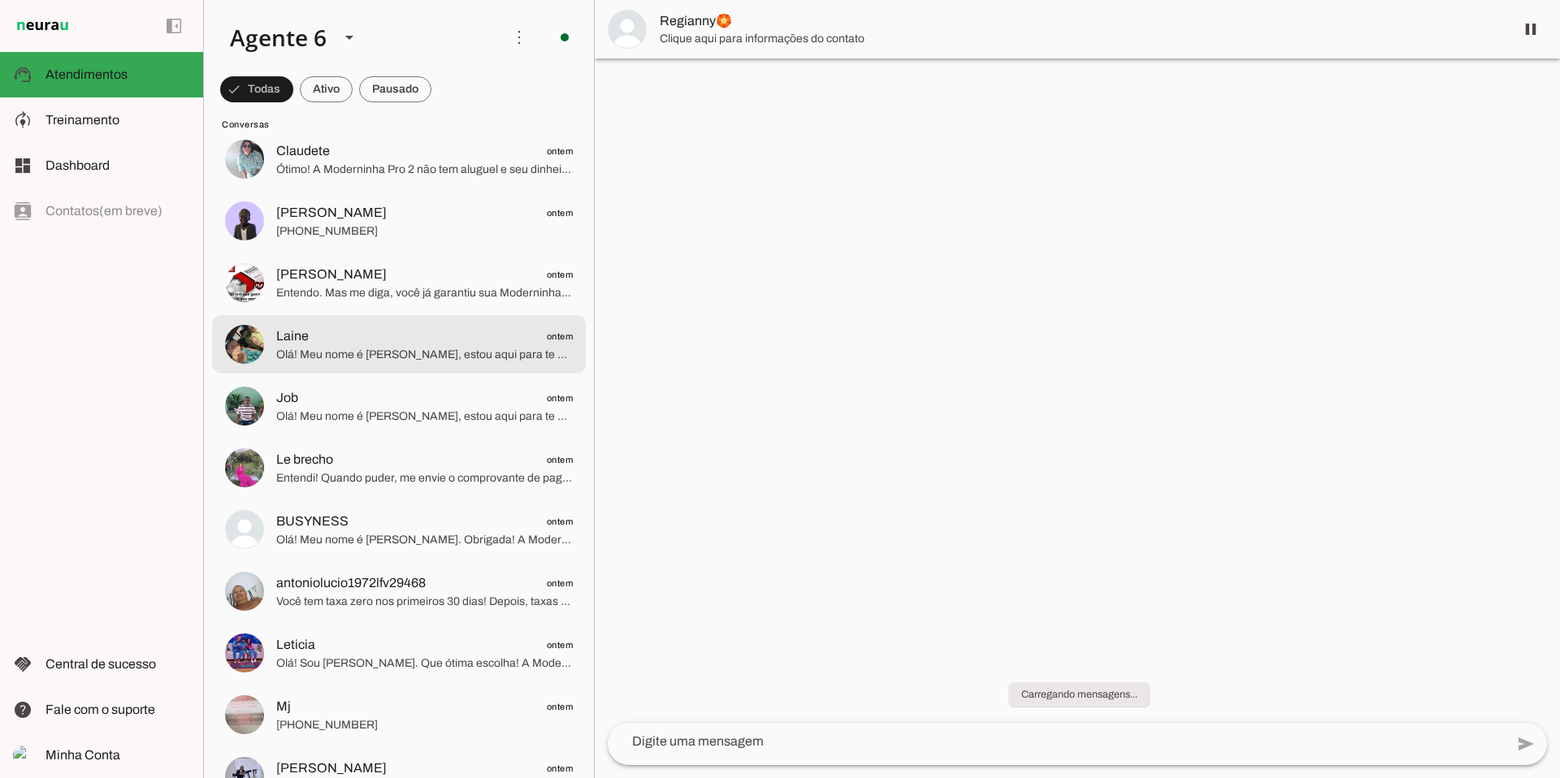
click at [418, 361] on span "Olá! Meu nome é [PERSON_NAME], estou aqui para te atender. A Moderninha Pro 2 é…" at bounding box center [424, 355] width 297 height 16
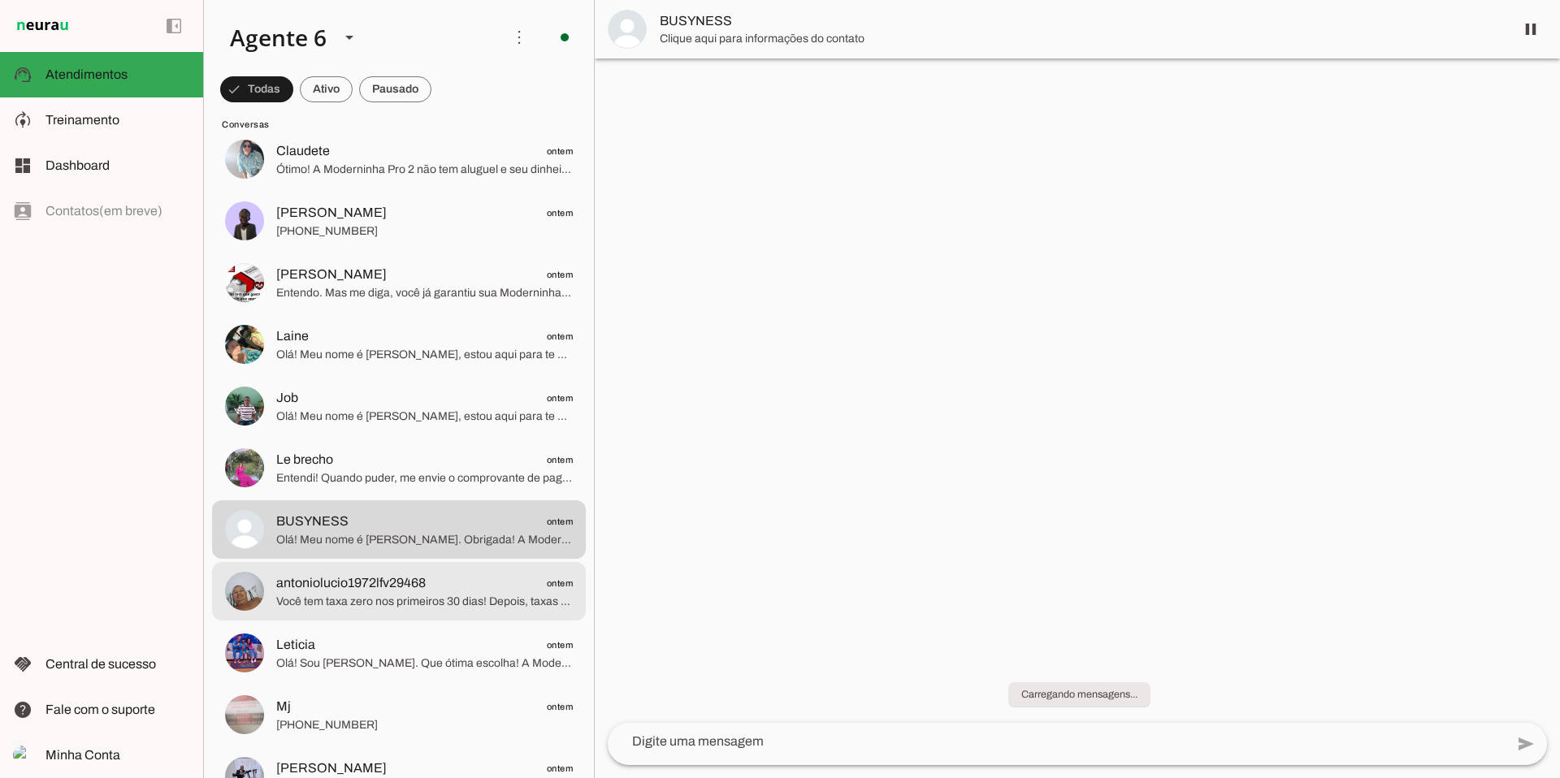
click at [453, 583] on span "antoniolucio1972lfv29468 ontem" at bounding box center [424, 584] width 297 height 20
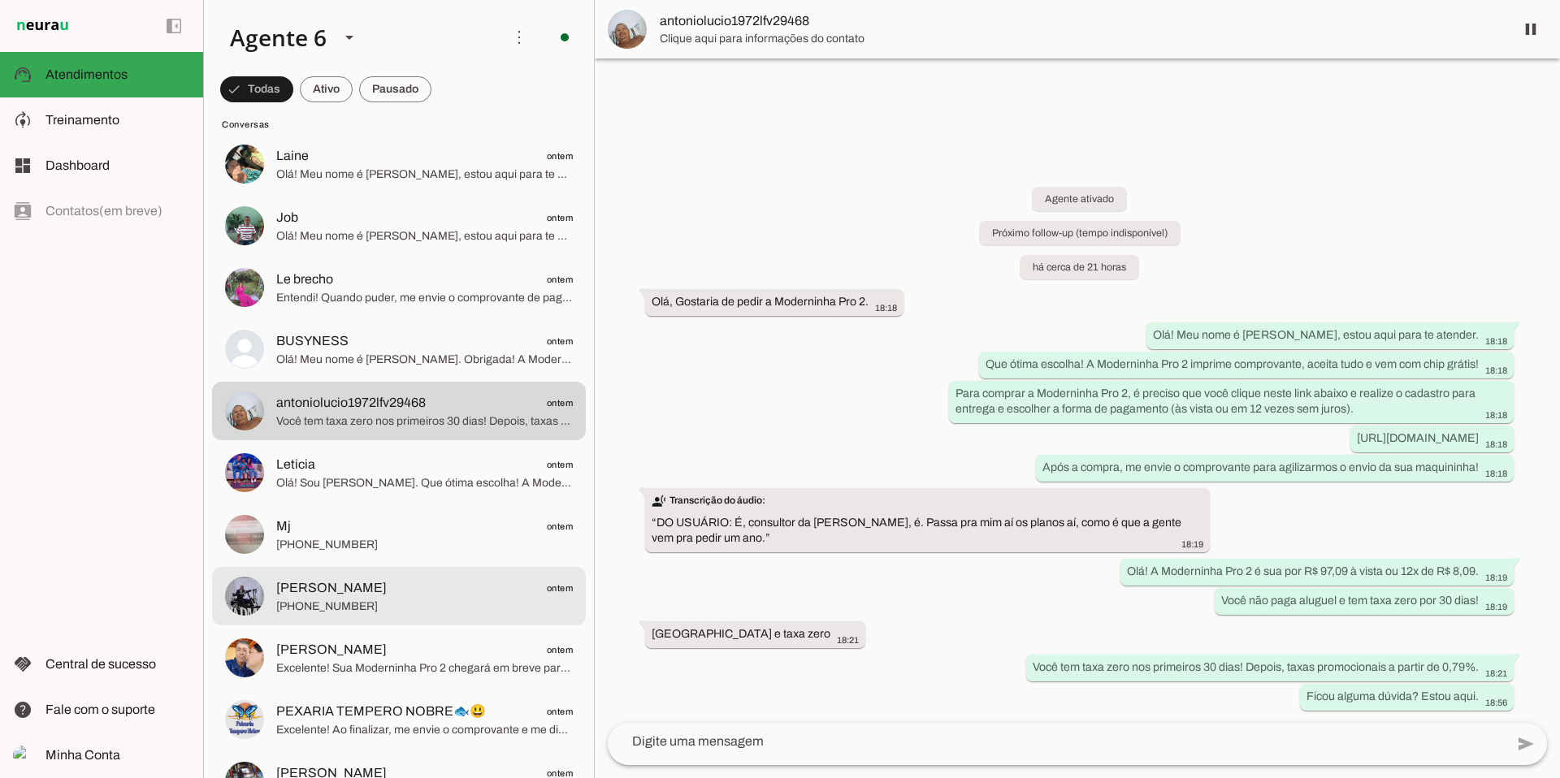
scroll to position [4611, 0]
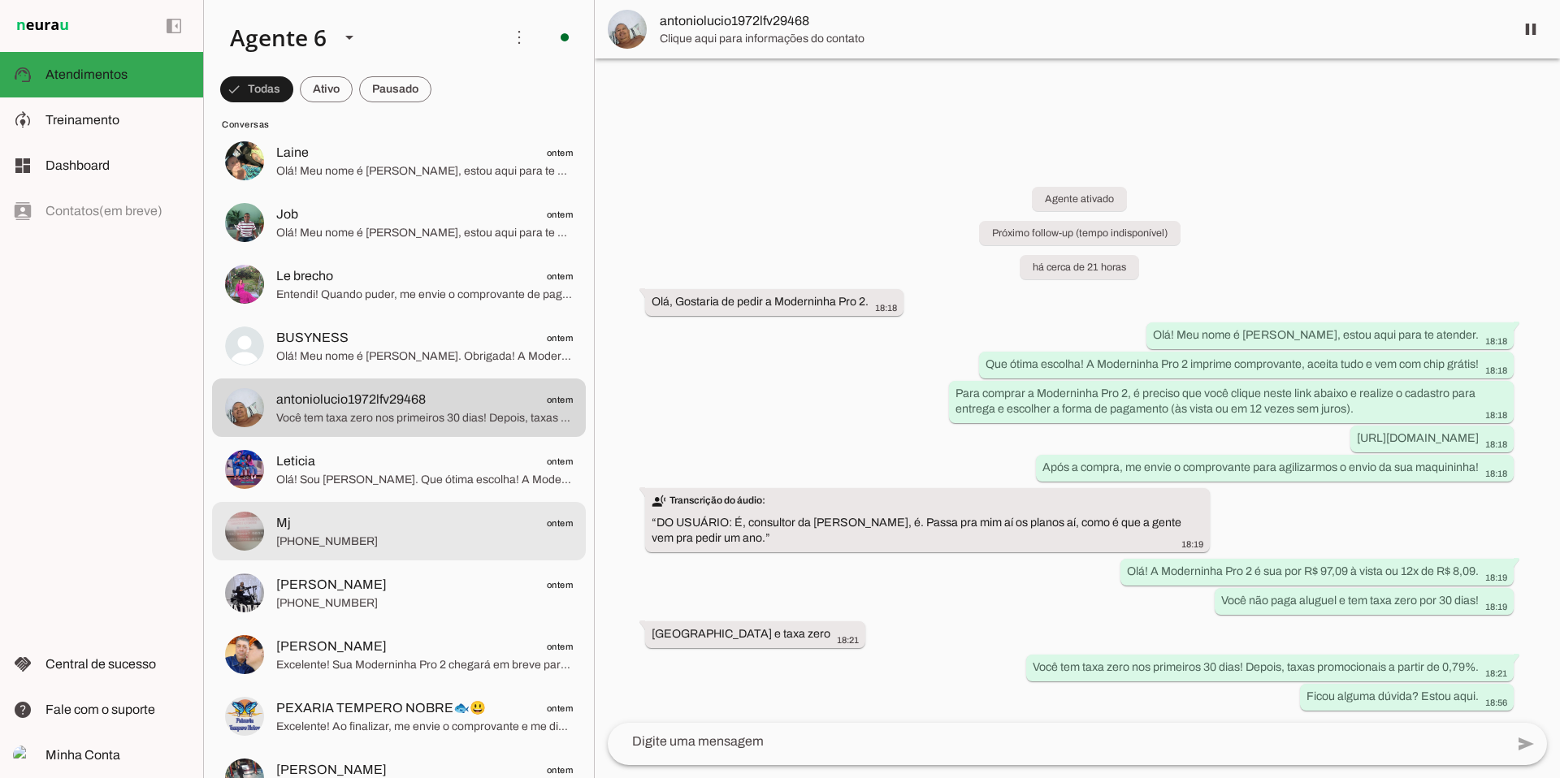
click at [438, 531] on span "Mj ontem" at bounding box center [424, 524] width 297 height 20
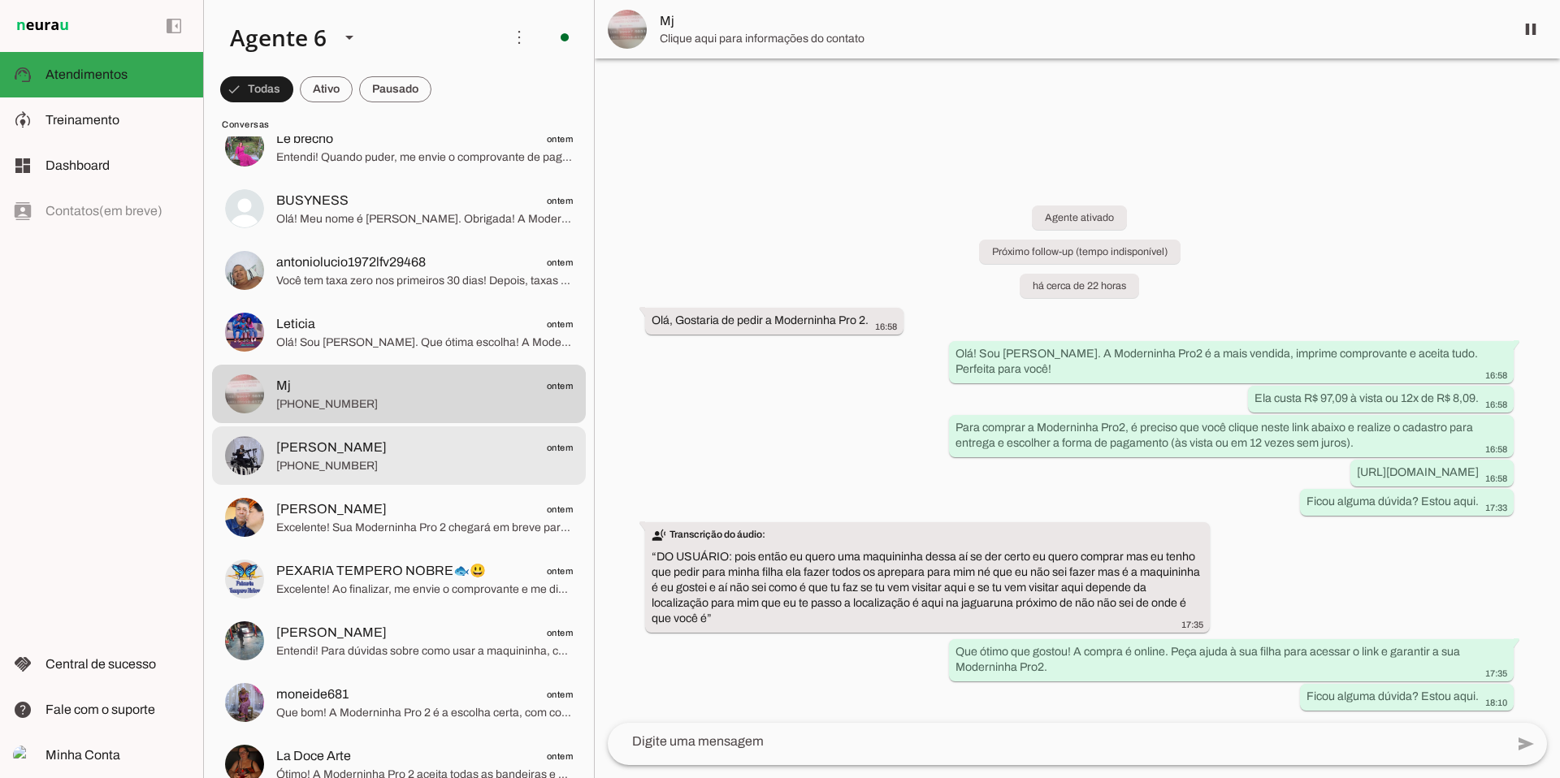
scroll to position [4755, 0]
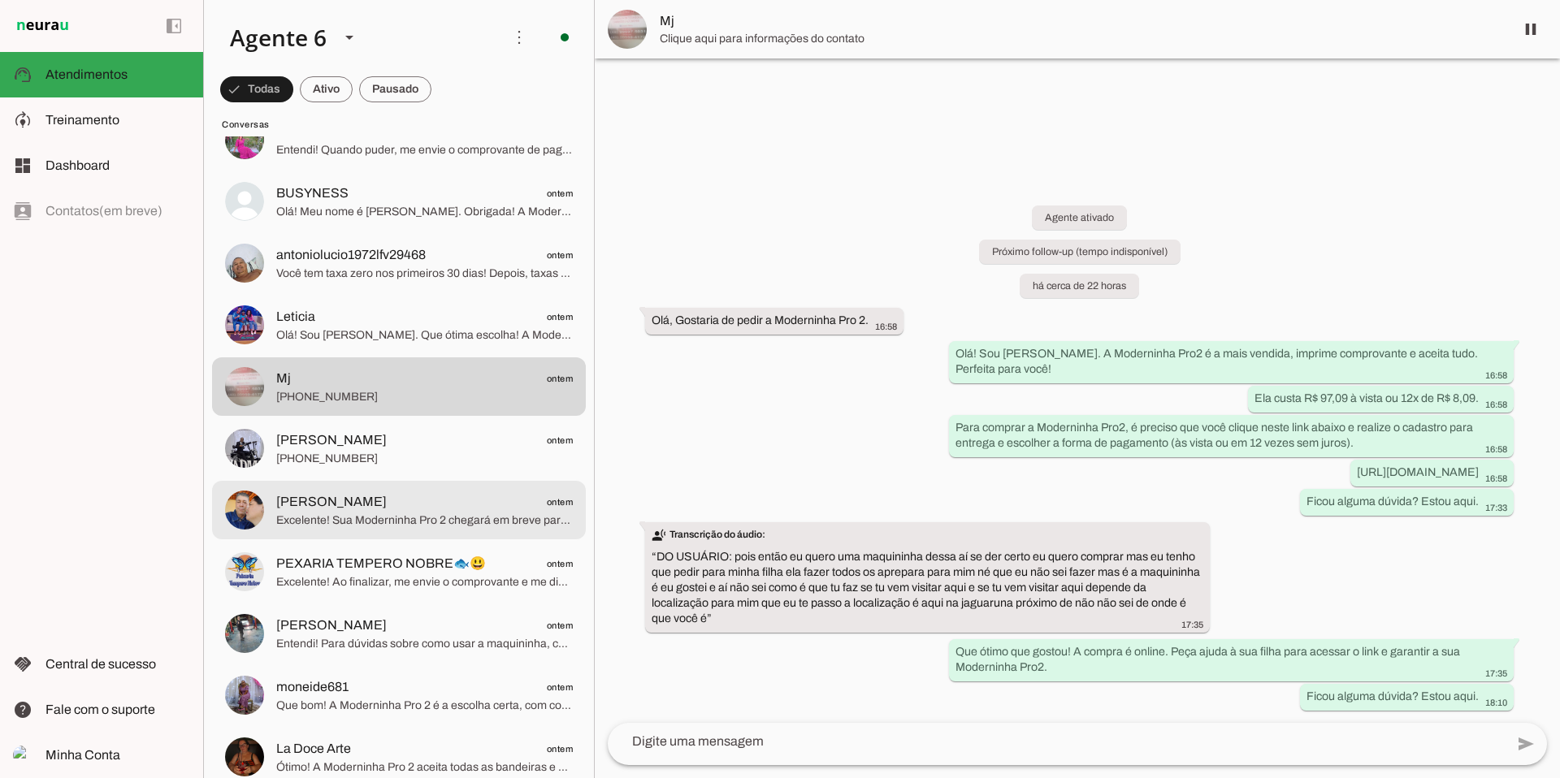
click at [438, 515] on span "Excelente! Sua Moderninha Pro 2 chegará em breve para transformar suas vendas. …" at bounding box center [424, 521] width 297 height 16
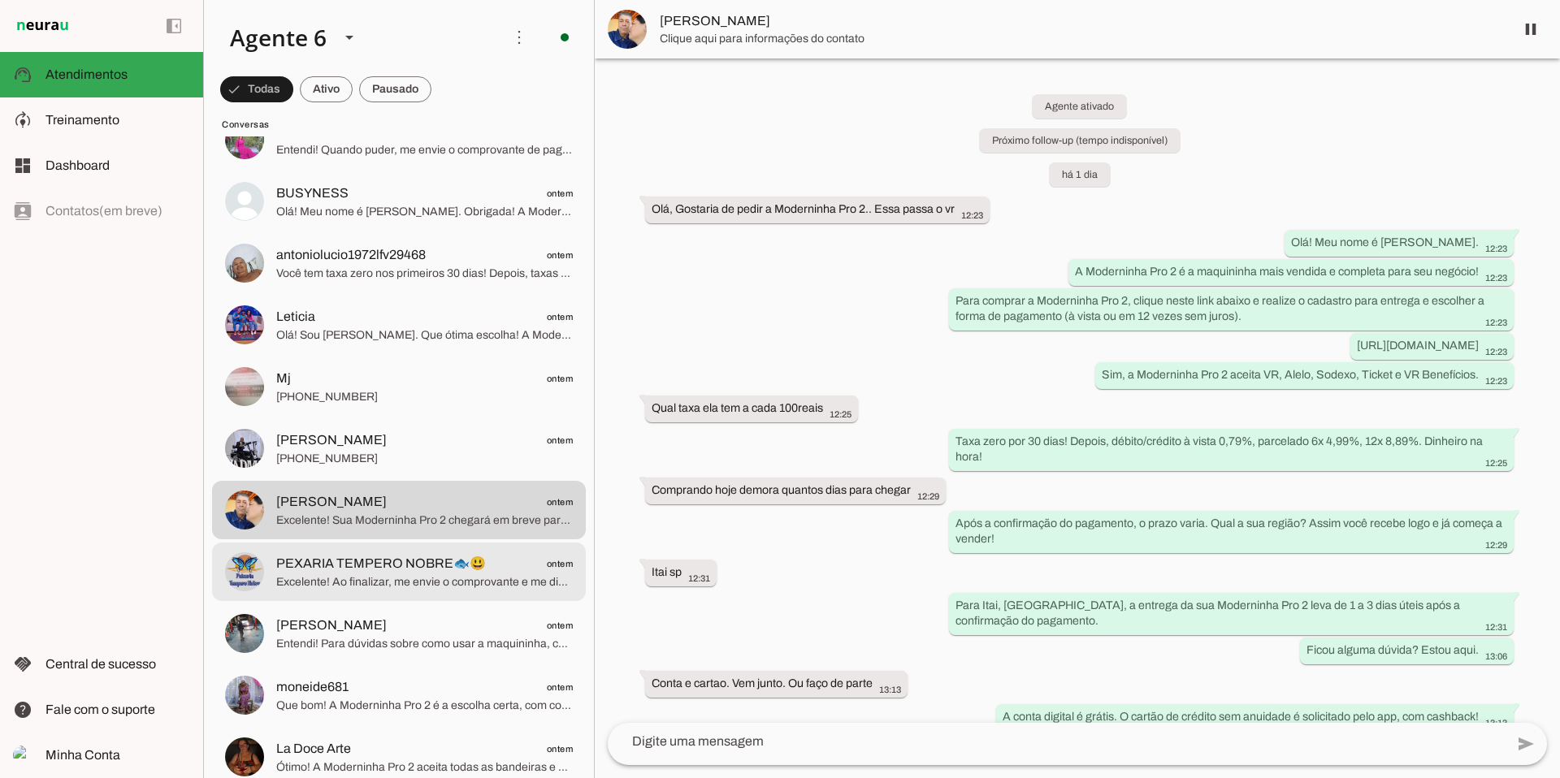
click at [407, 570] on span "PEXARIA TEMPERO NOBRE🐟😃" at bounding box center [381, 564] width 210 height 20
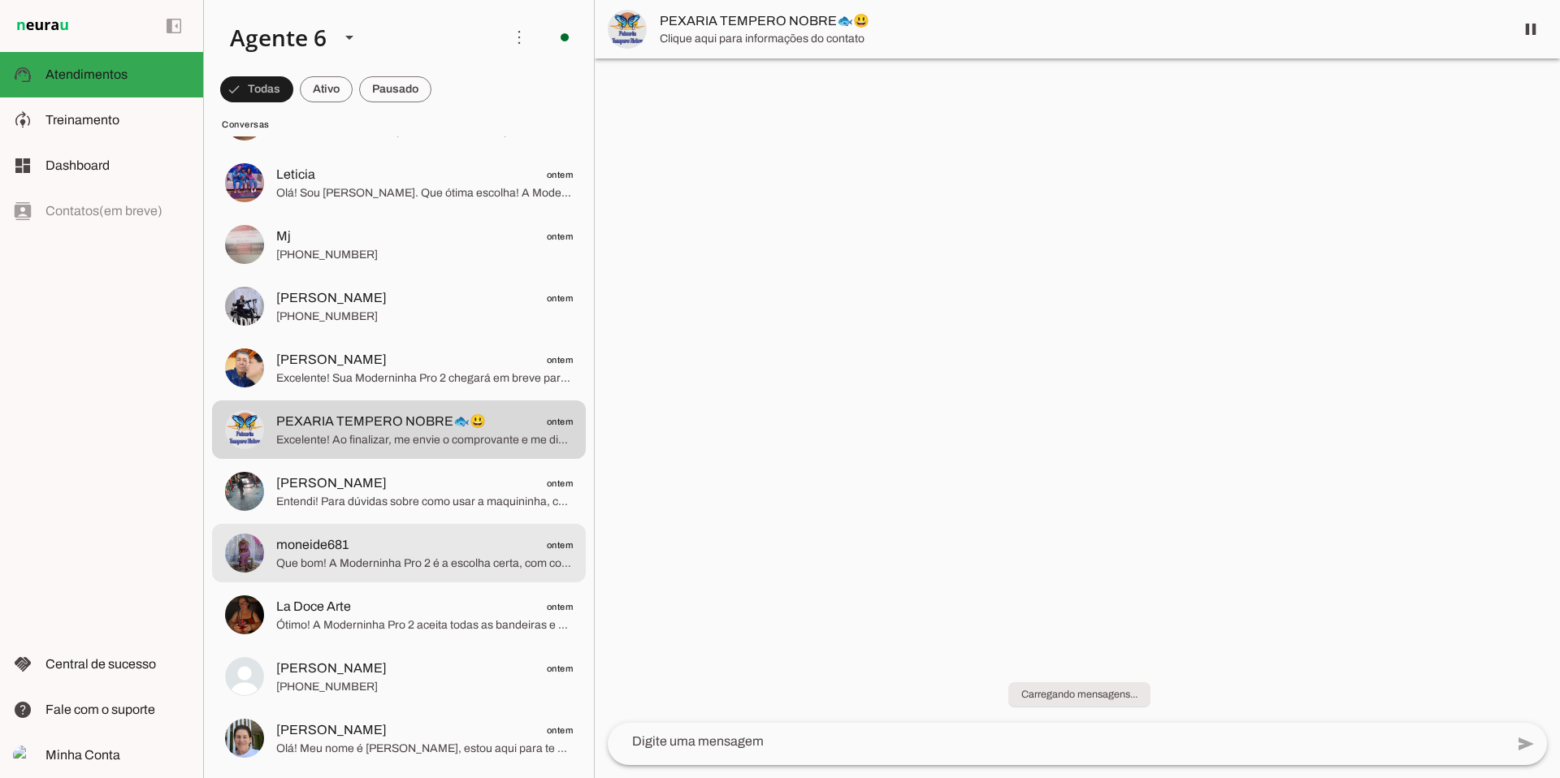
scroll to position [4899, 0]
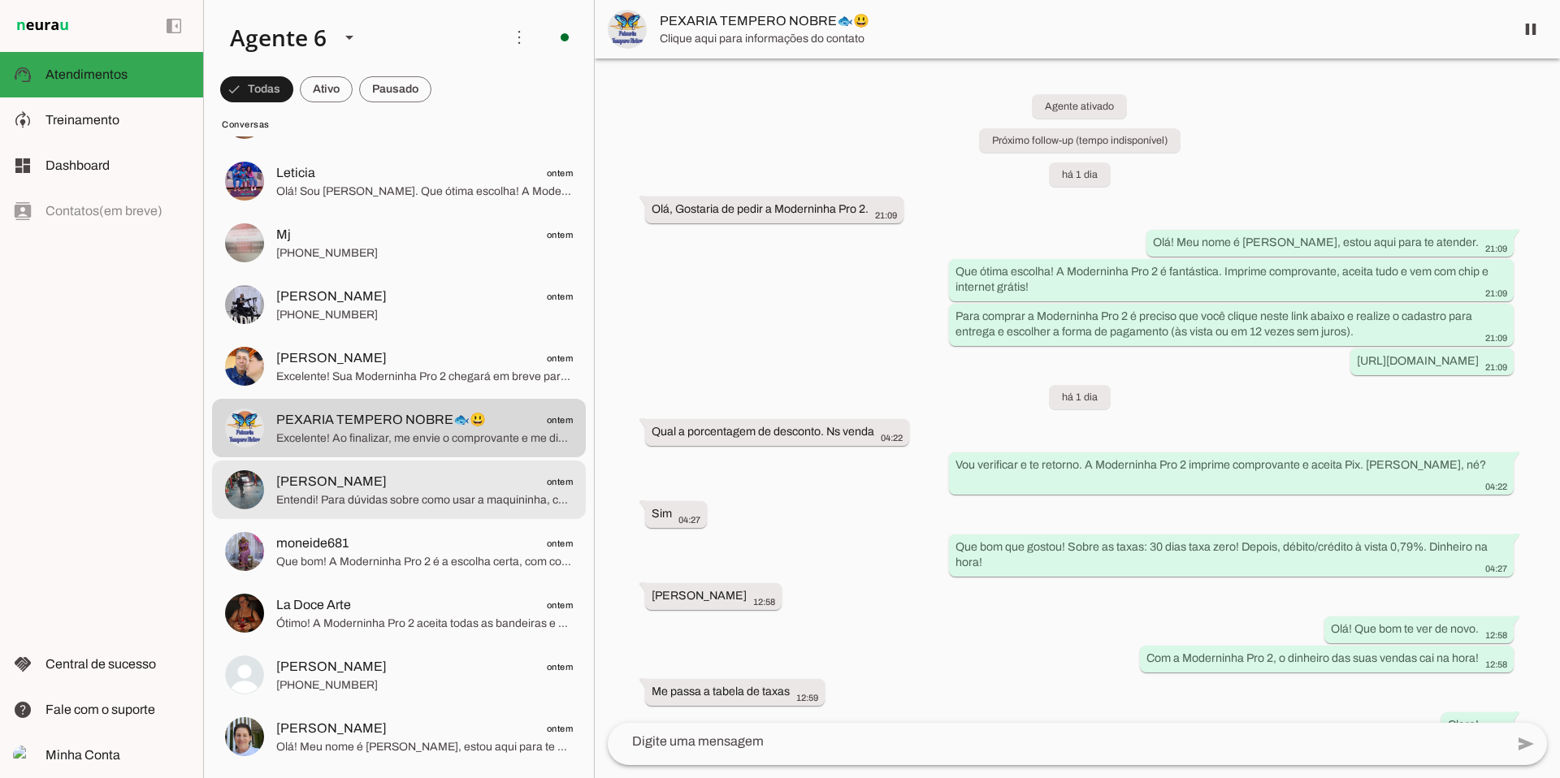
click at [415, 501] on span "Entendi! Para dúvidas sobre como usar a maquininha, como a simulação de vendas,…" at bounding box center [424, 500] width 297 height 16
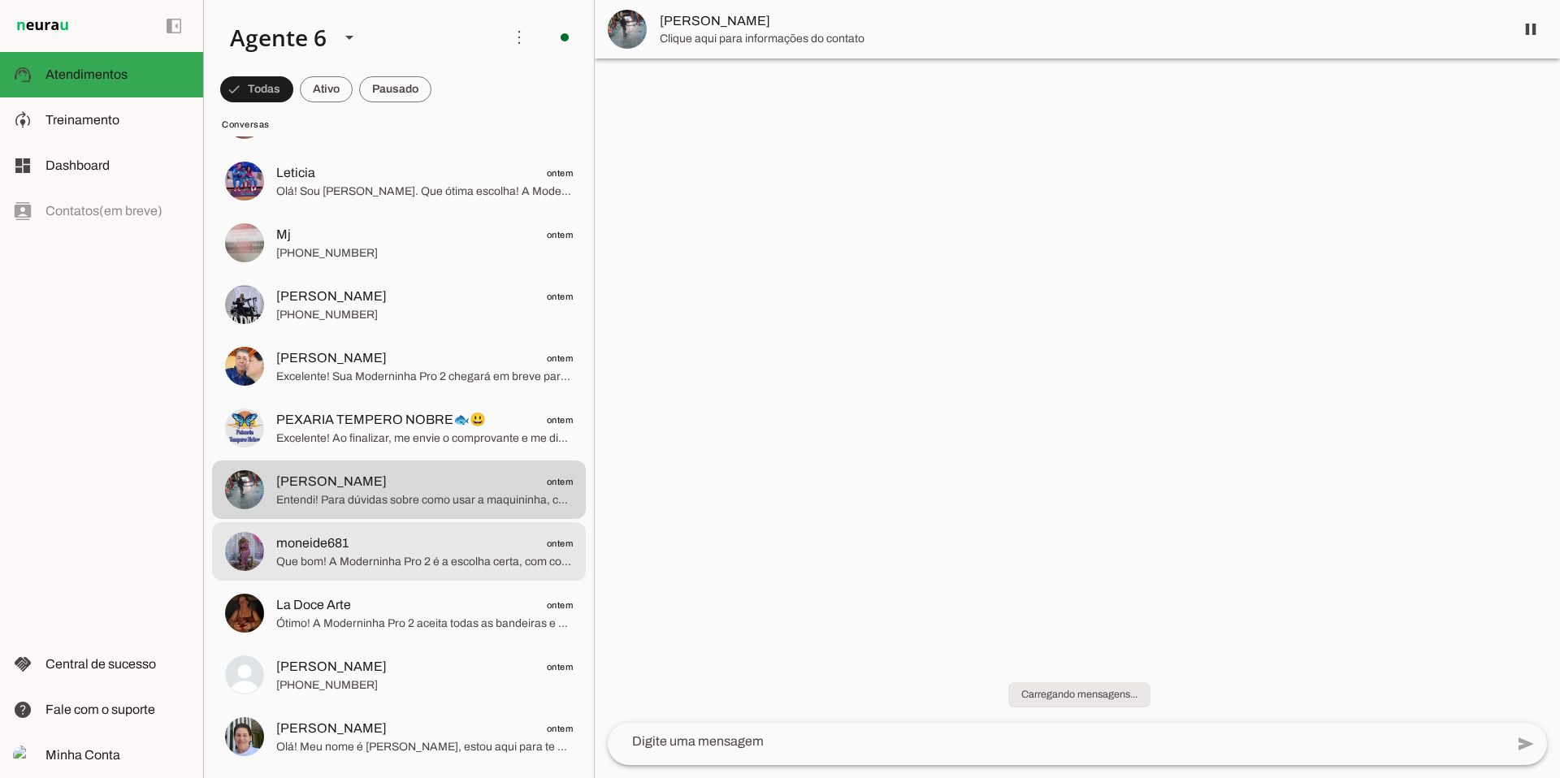
scroll to position [5005, 0]
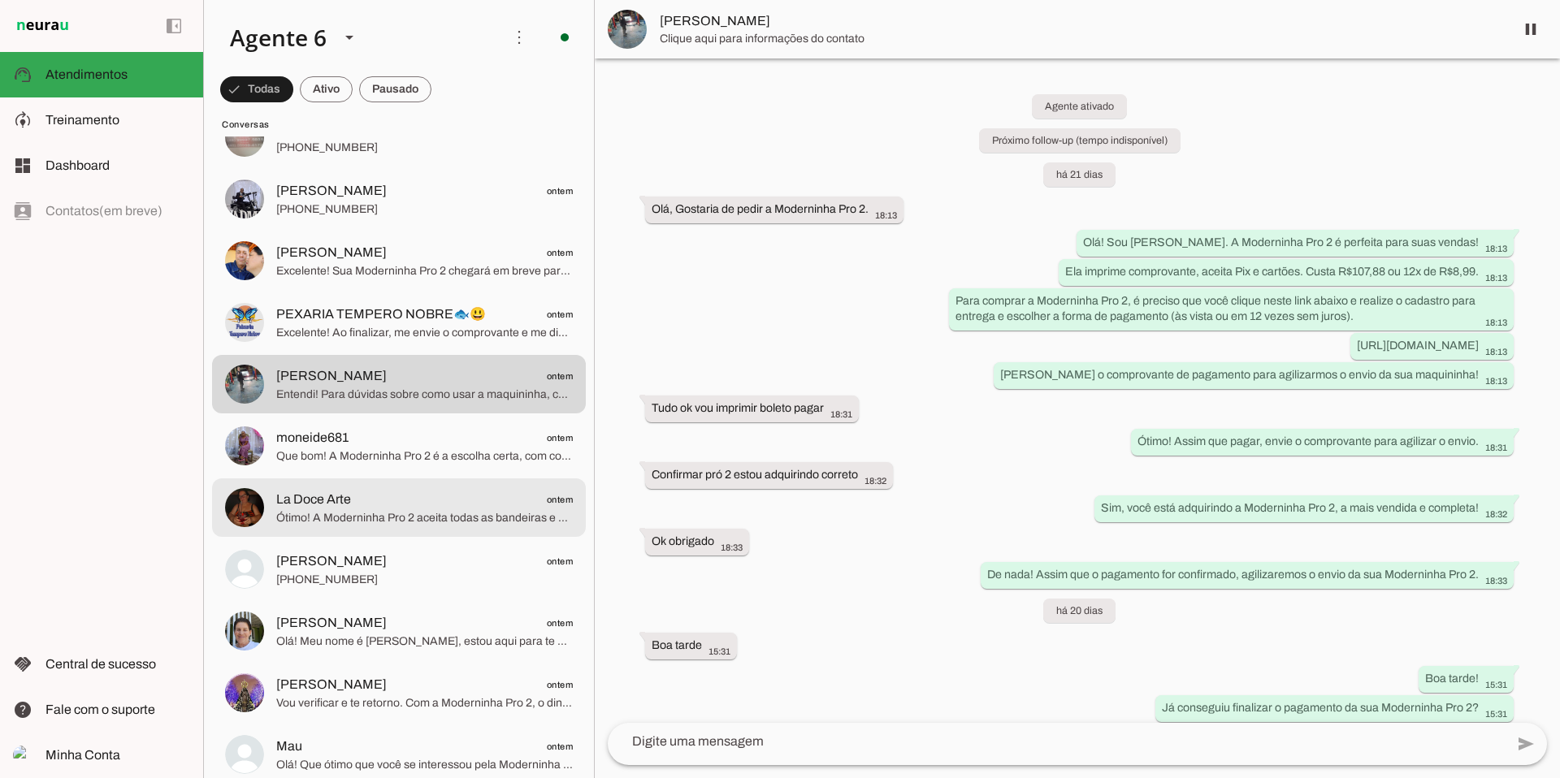
click at [415, 501] on span "La Doce Arte ontem" at bounding box center [424, 500] width 297 height 20
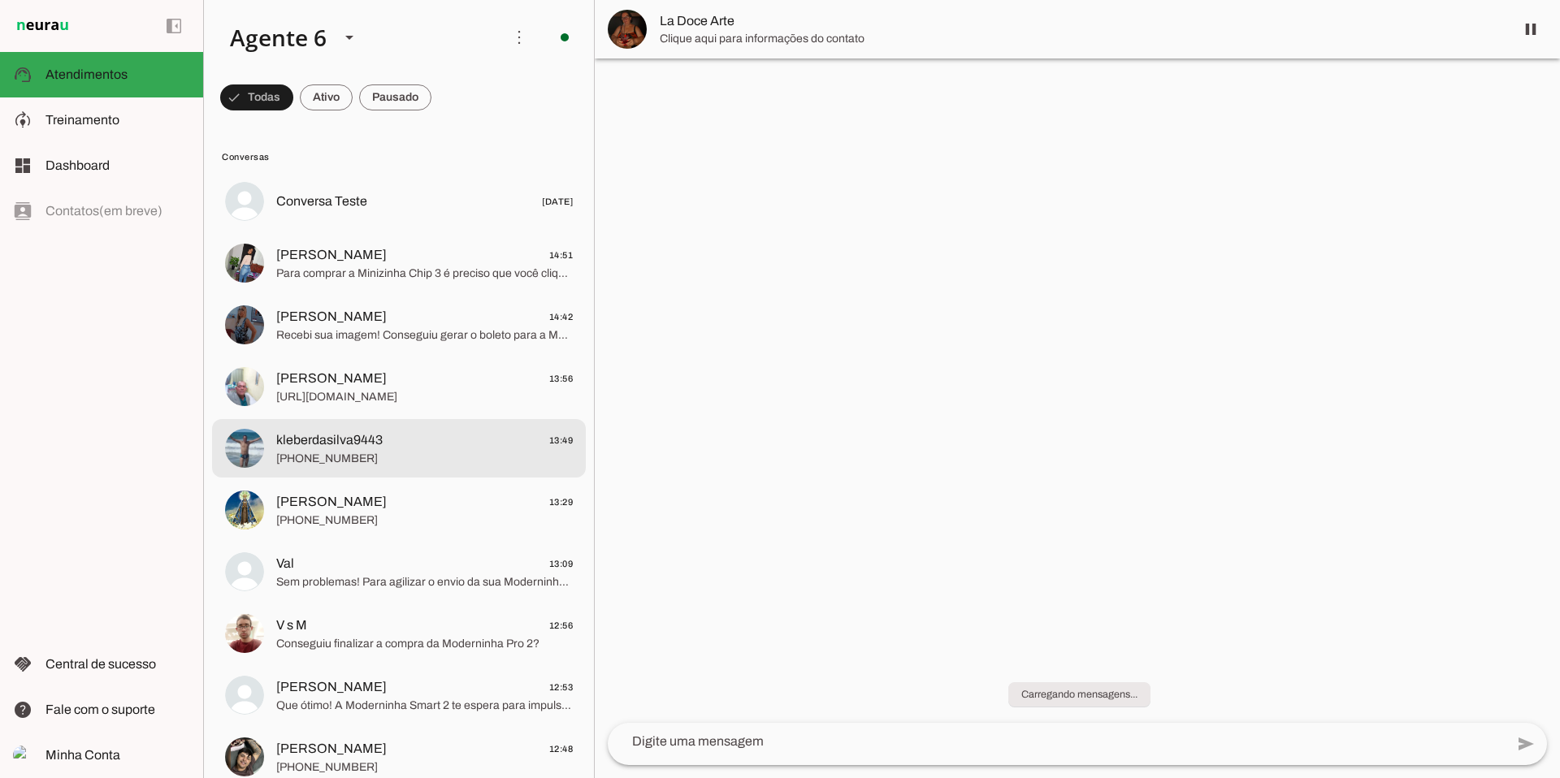
click at [440, 432] on span "kleberdasilva9443 13:49" at bounding box center [424, 441] width 297 height 20
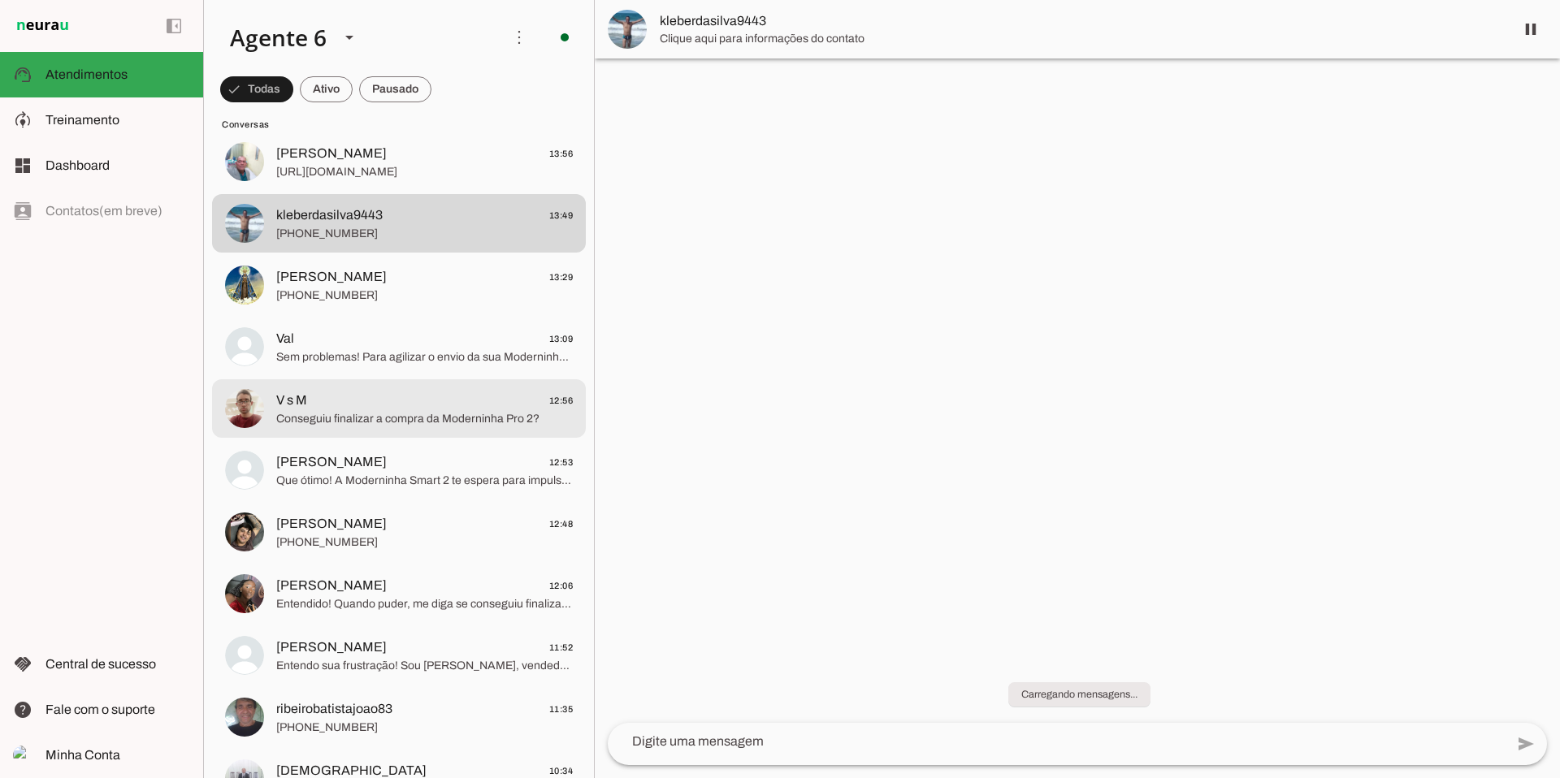
scroll to position [228, 0]
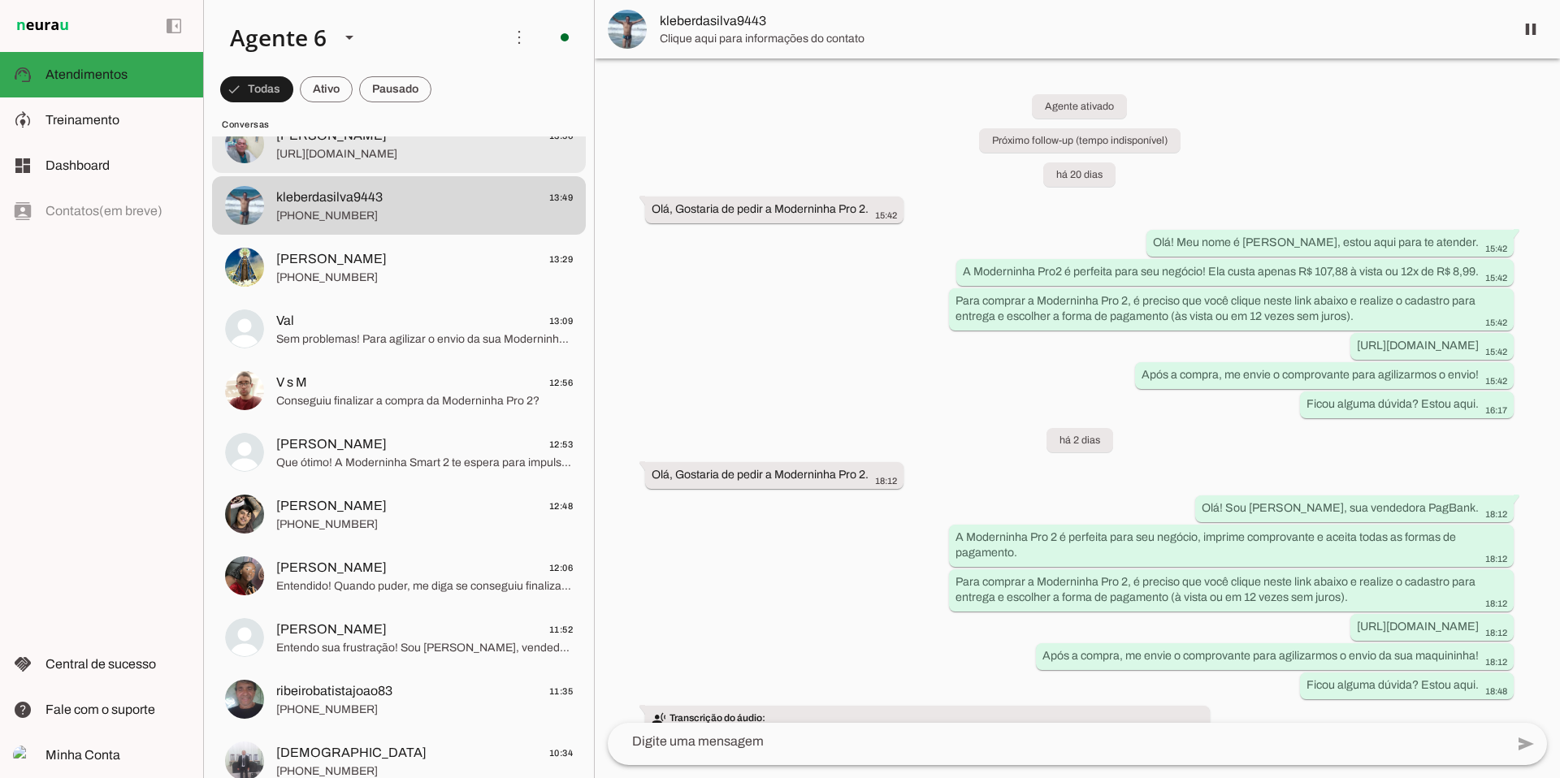
click at [446, 160] on span "[URL][DOMAIN_NAME]" at bounding box center [424, 154] width 297 height 16
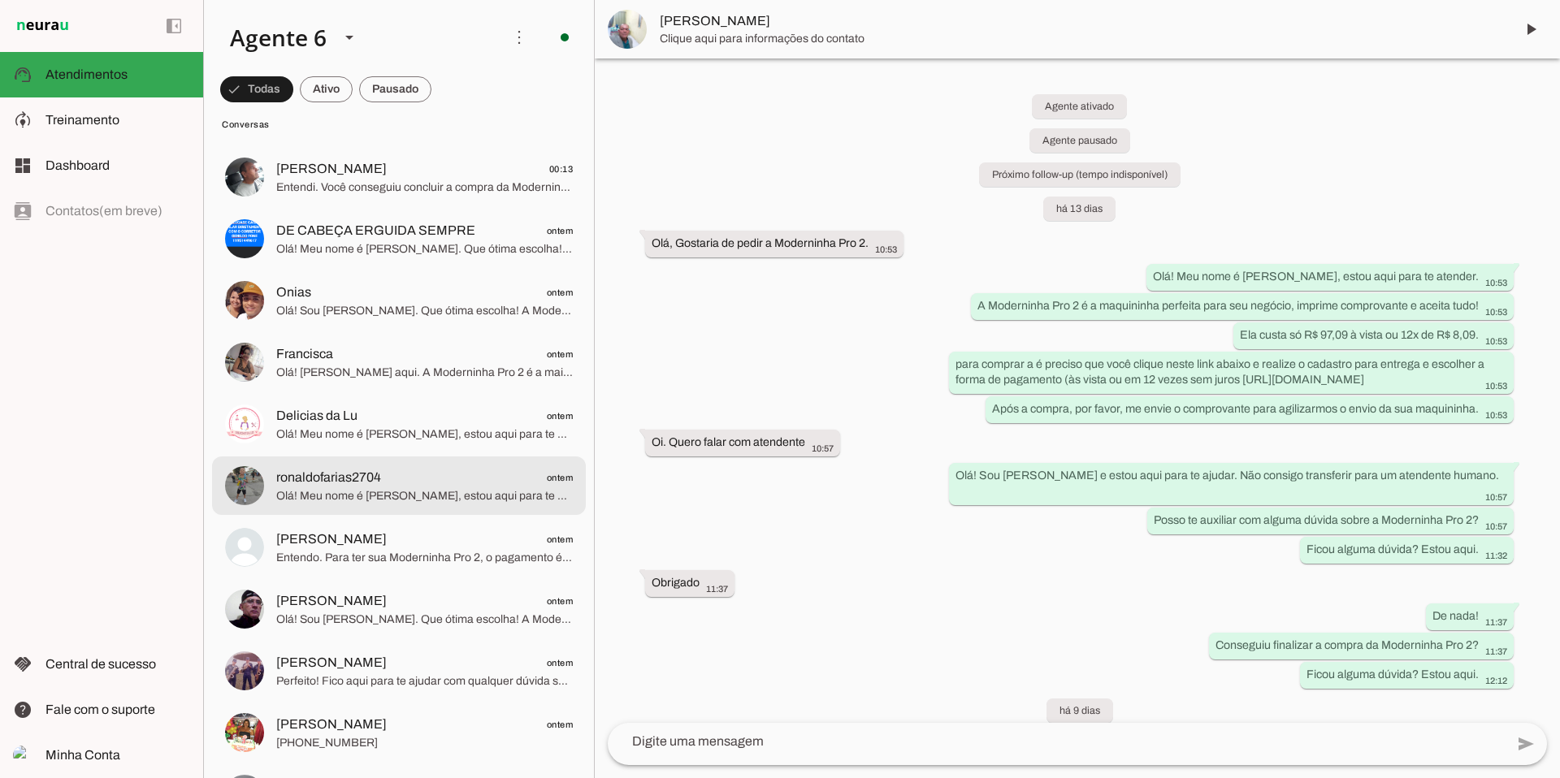
scroll to position [2312, 0]
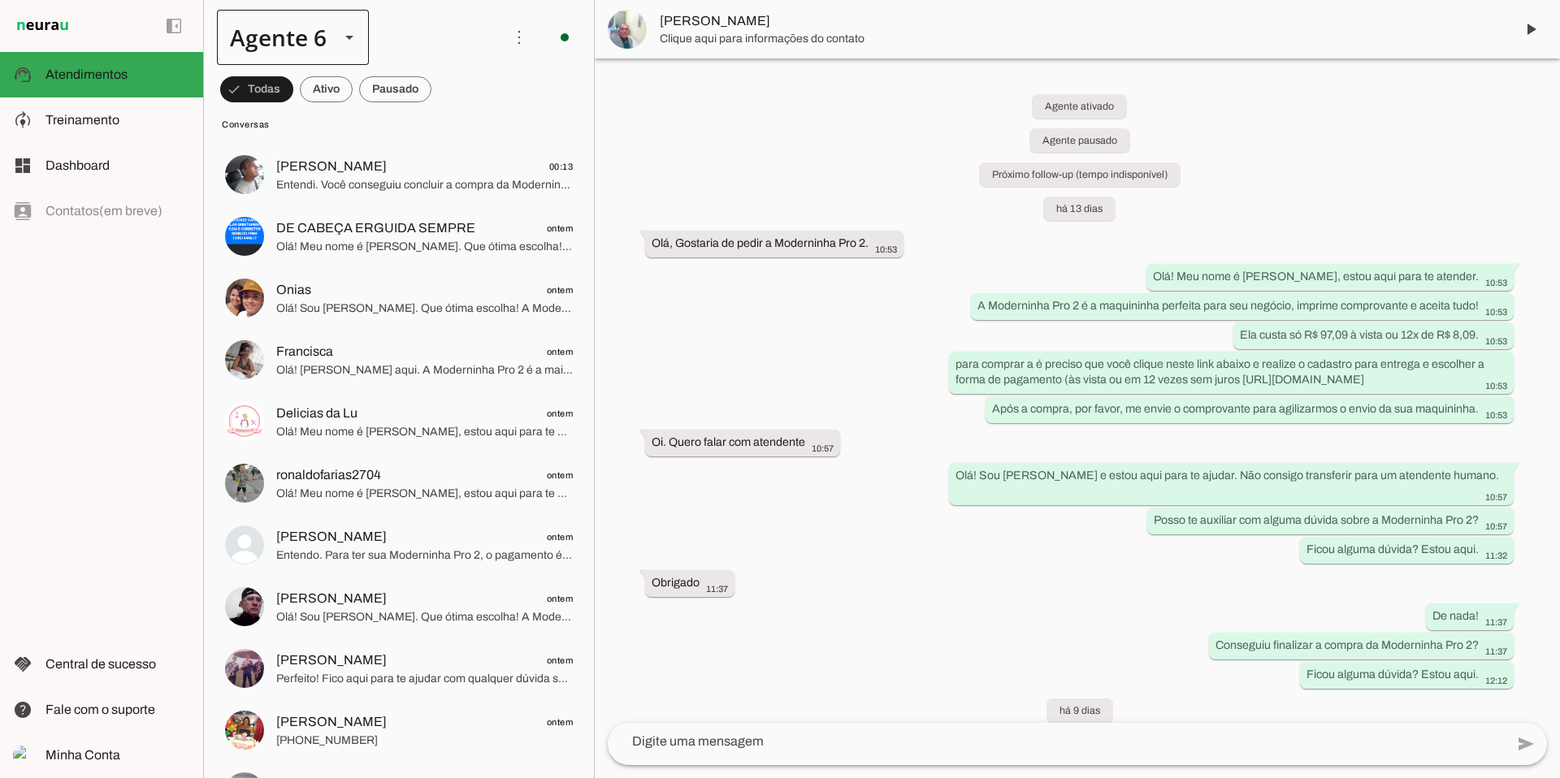
click at [339, 47] on div at bounding box center [349, 37] width 39 height 55
click at [447, 114] on slot at bounding box center [509, 104] width 125 height 20
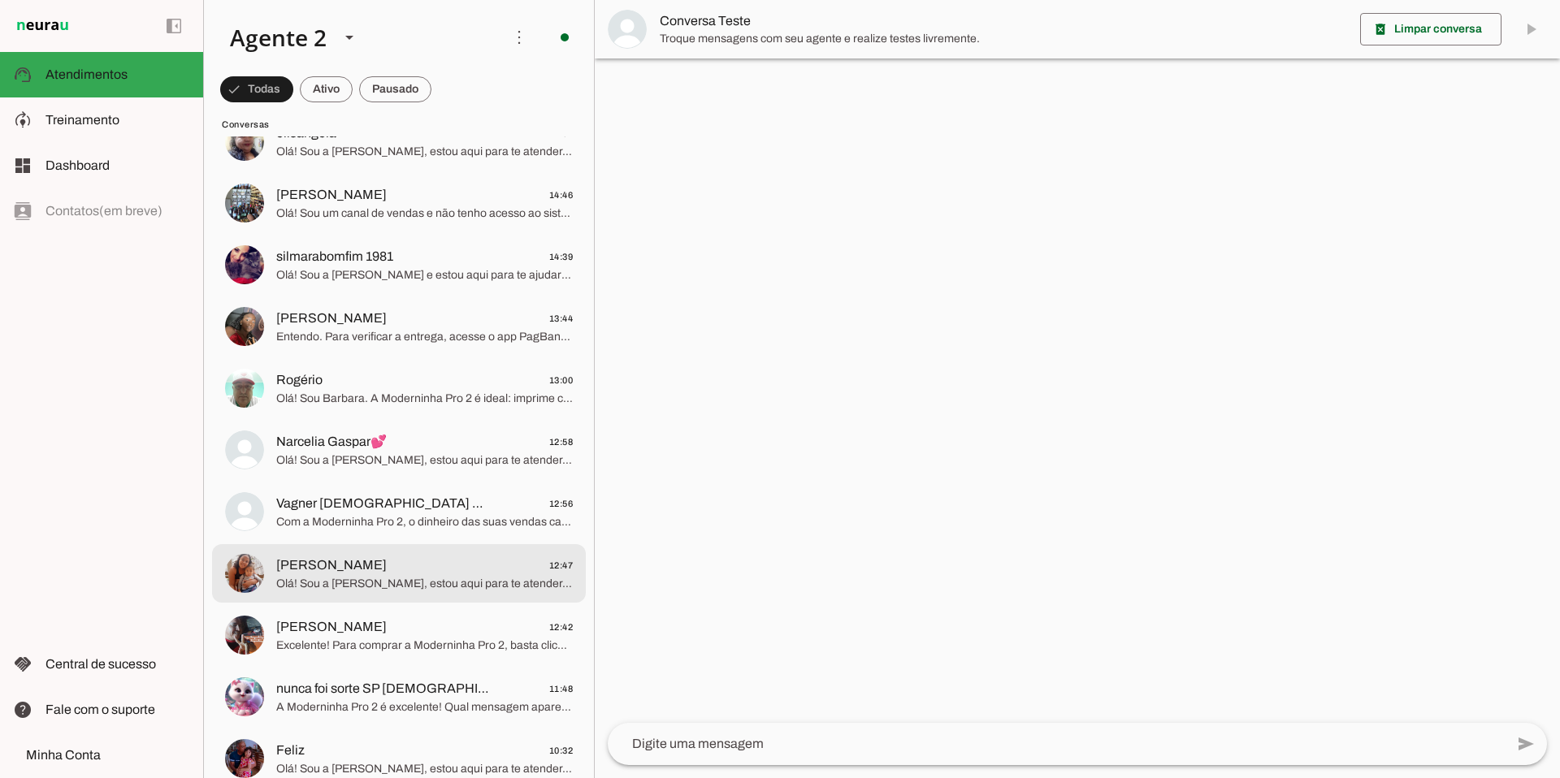
scroll to position [124, 0]
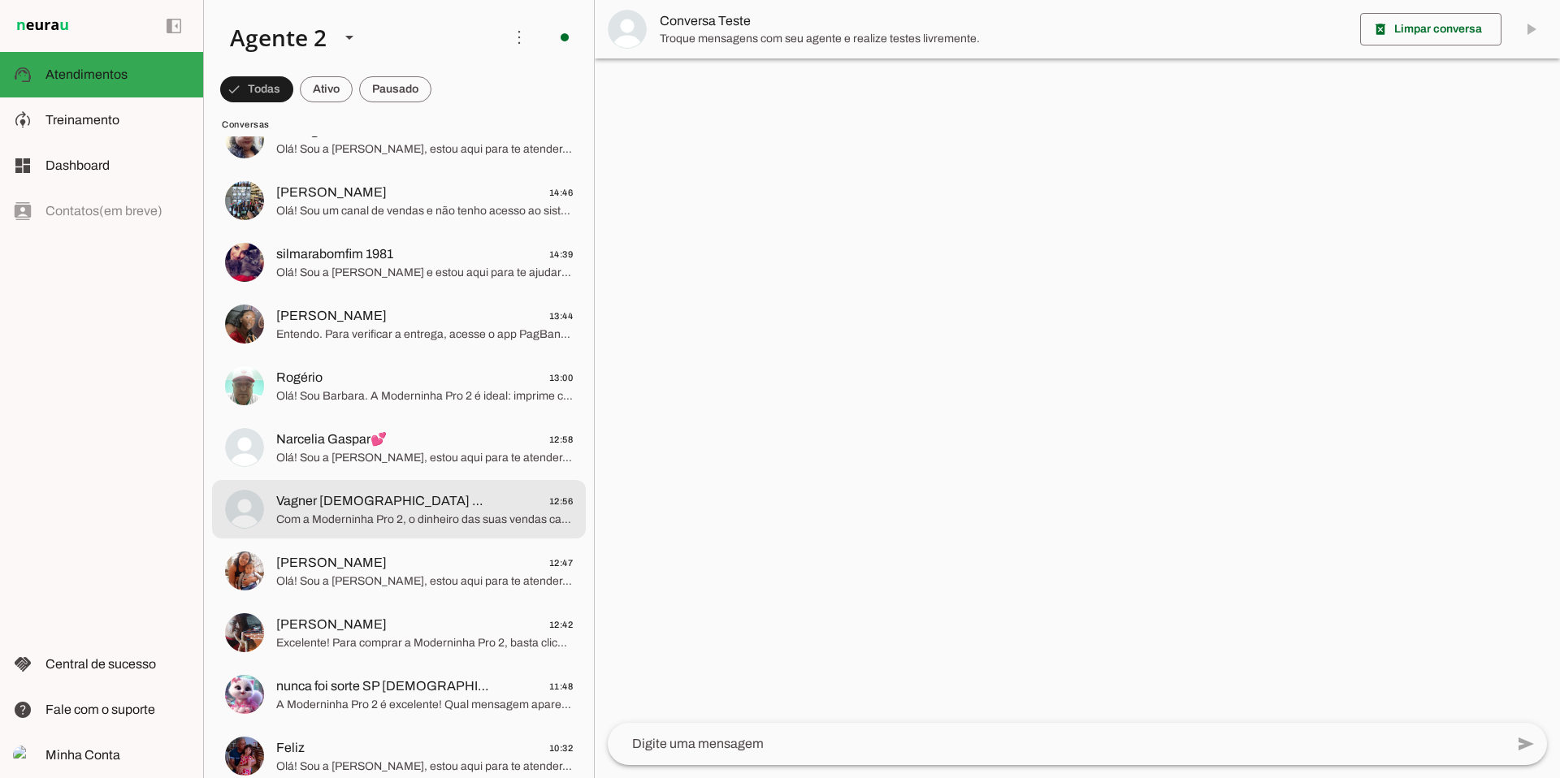
click at [434, 519] on span "Com a Moderninha Pro 2, o dinheiro das suas vendas cai na hora! Sem mensalidade…" at bounding box center [424, 520] width 297 height 16
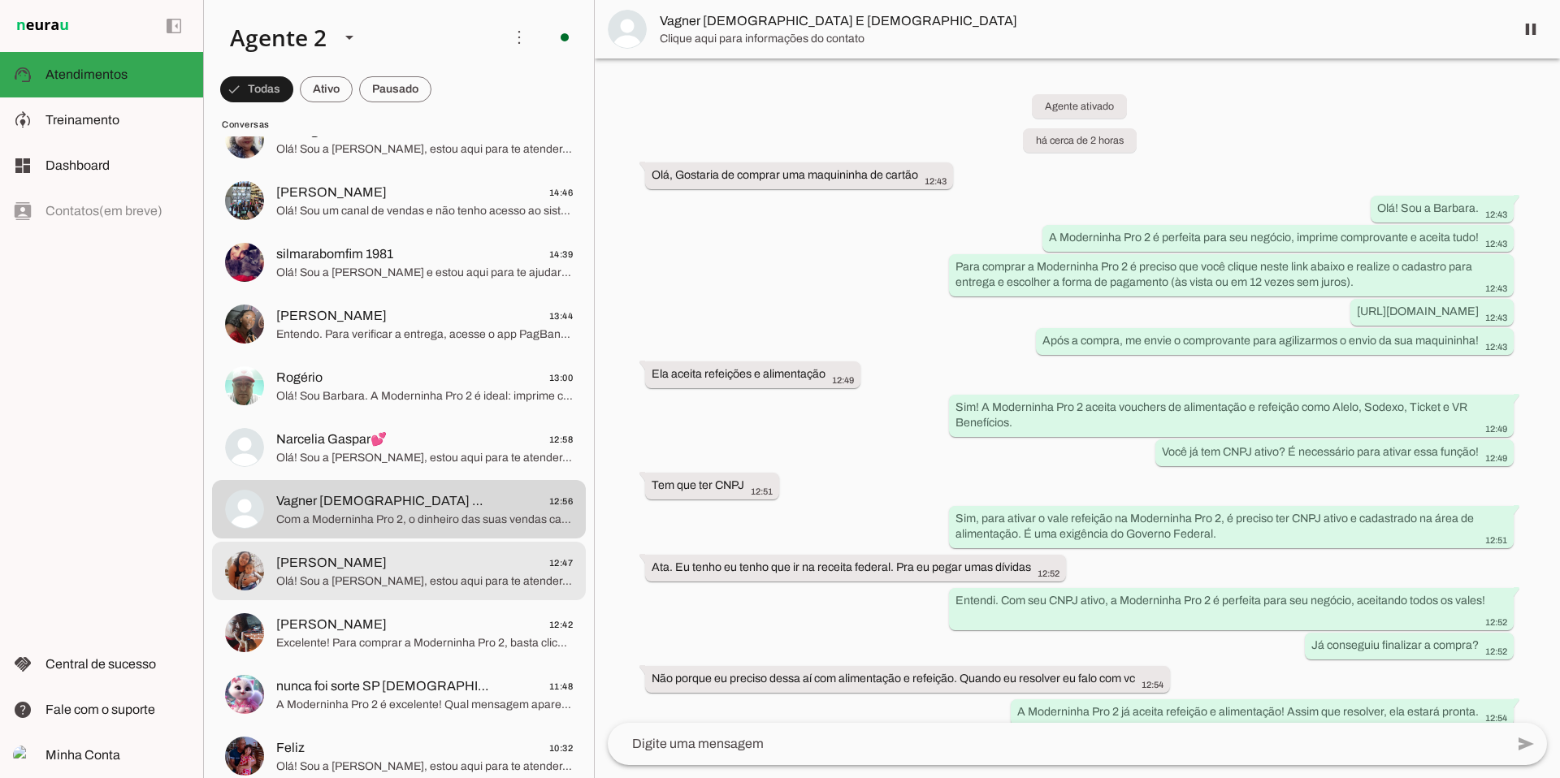
scroll to position [207, 0]
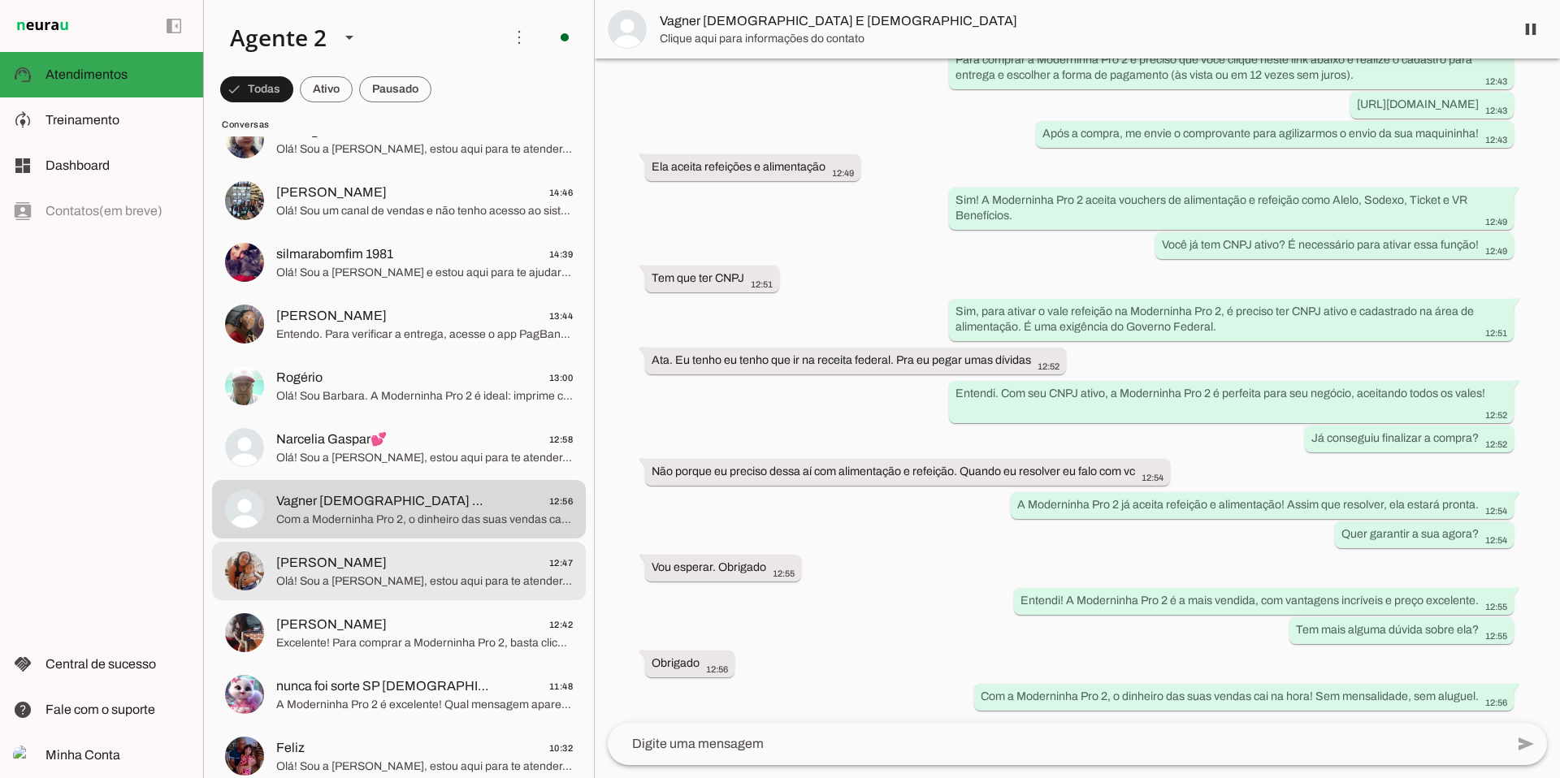
click at [393, 582] on span "Olá! Sou a [PERSON_NAME], estou aqui para te atender. A Moderninha Pro 2 é perf…" at bounding box center [424, 582] width 297 height 16
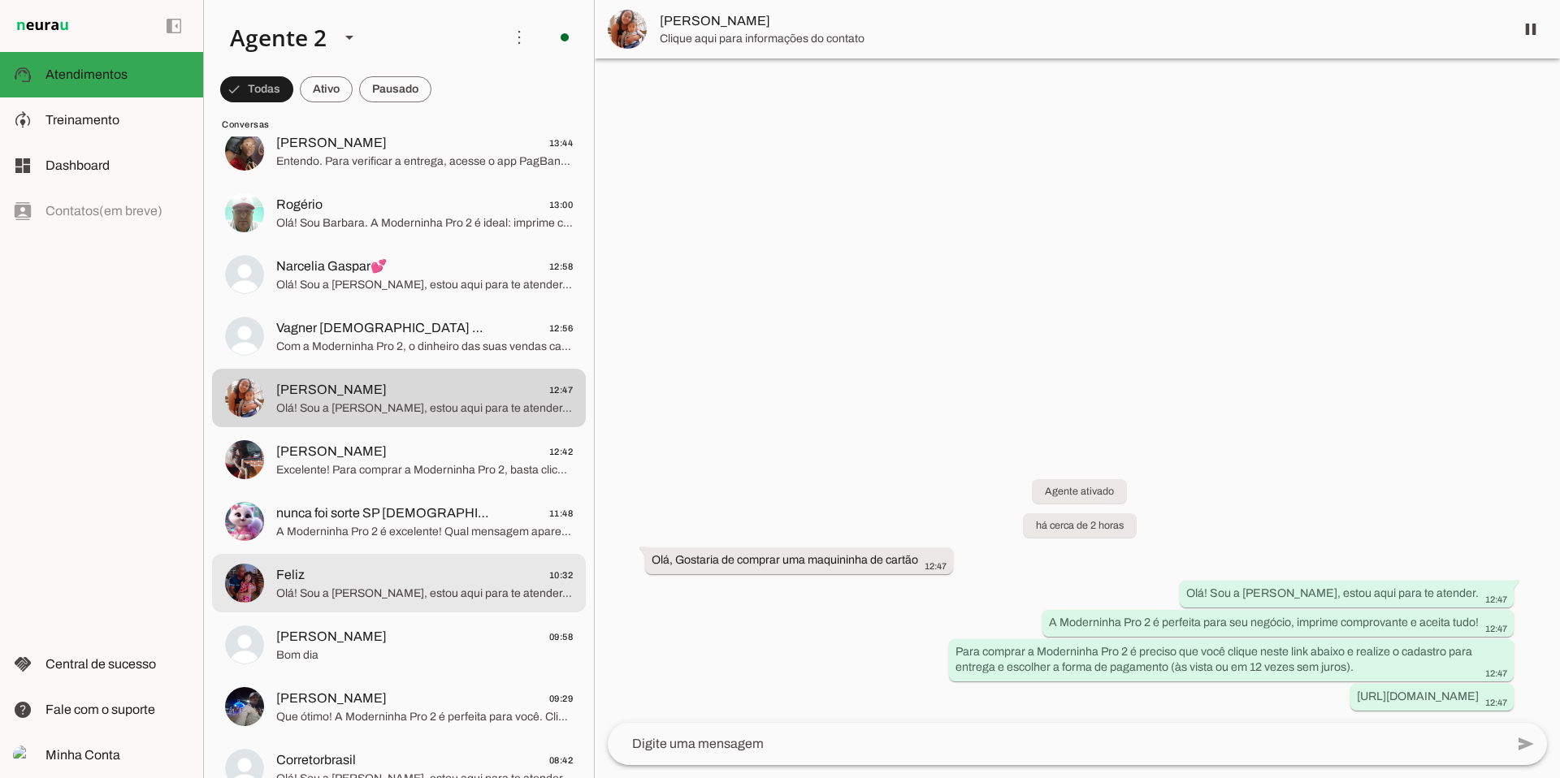
scroll to position [306, 0]
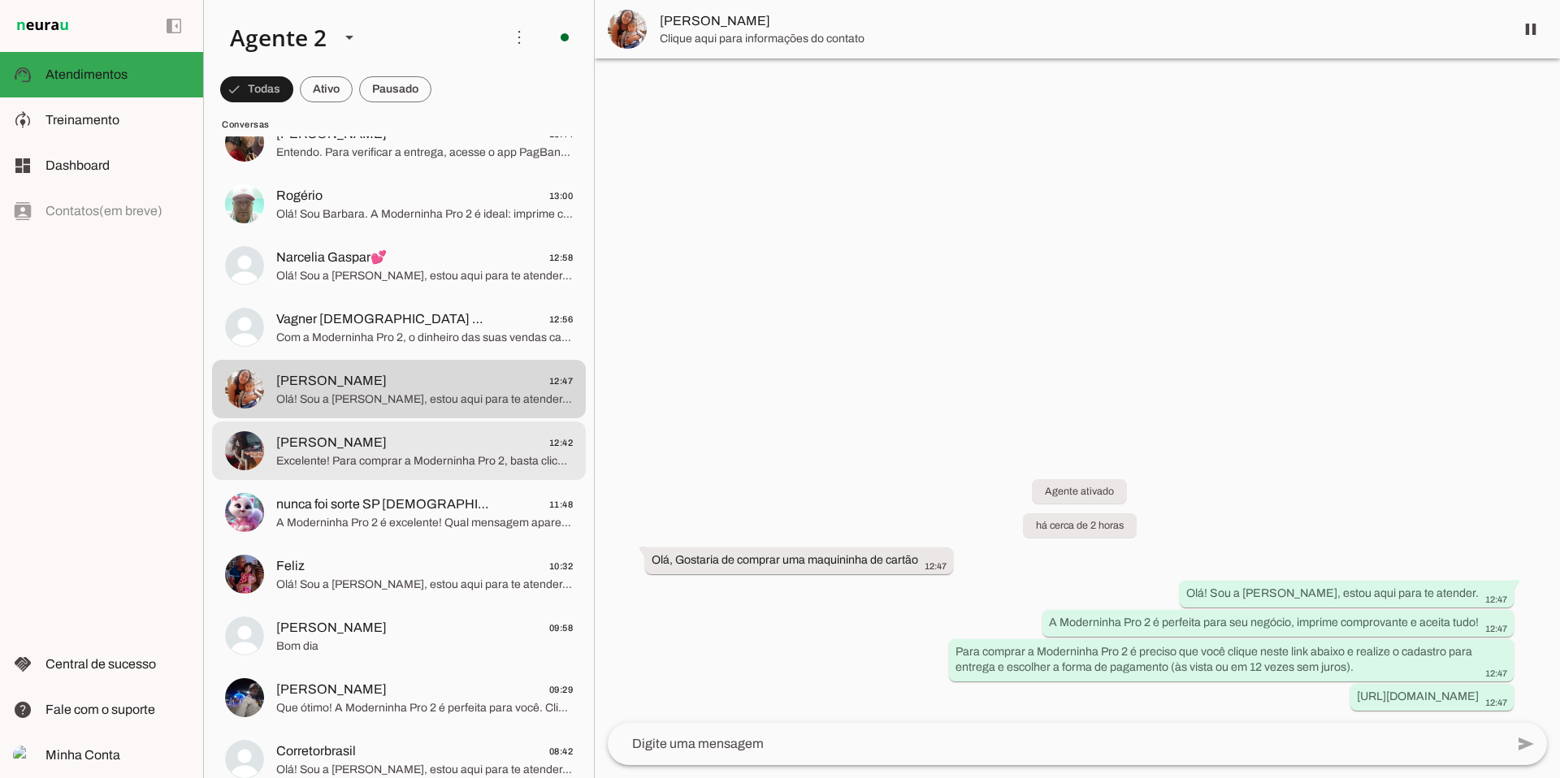
click at [384, 468] on span "Excelente! Para comprar a Moderninha Pro 2, basta clicar no link abaixo, fazer …" at bounding box center [424, 461] width 297 height 16
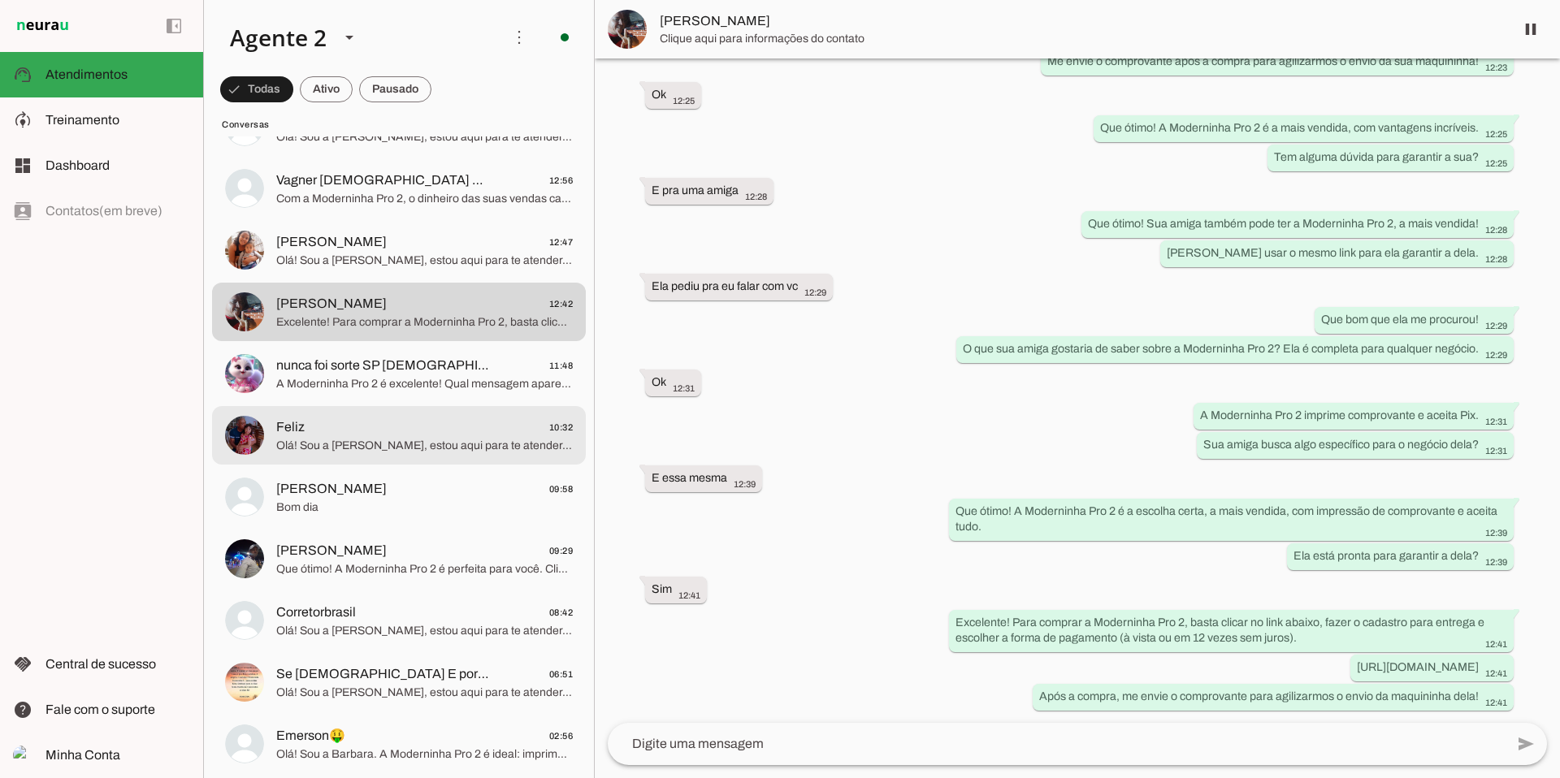
scroll to position [447, 0]
click at [386, 447] on span "Olá! Sou a [PERSON_NAME], estou aqui para te atender. A Moderninha Pro 2 é perf…" at bounding box center [424, 444] width 297 height 16
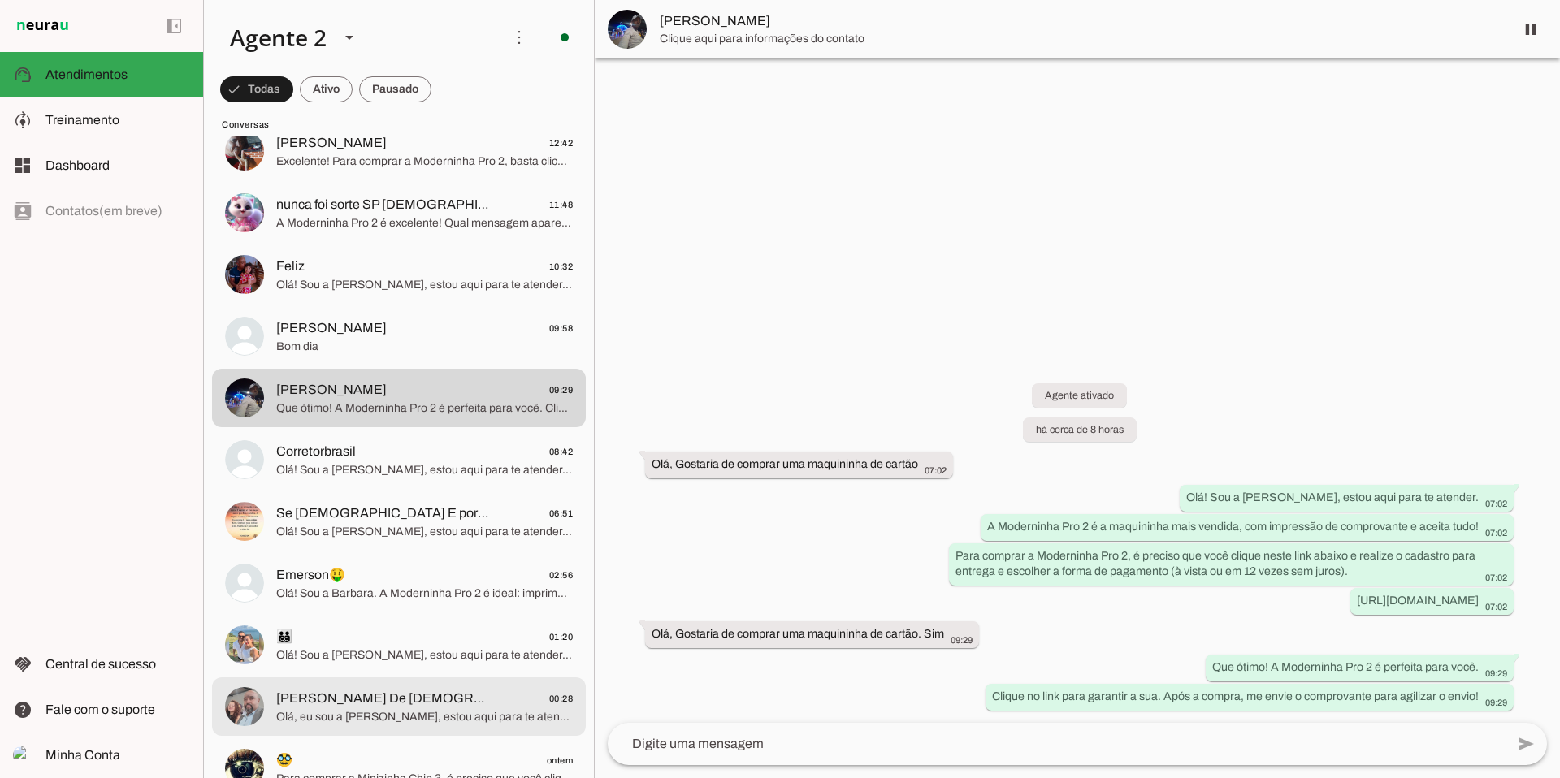
scroll to position [611, 0]
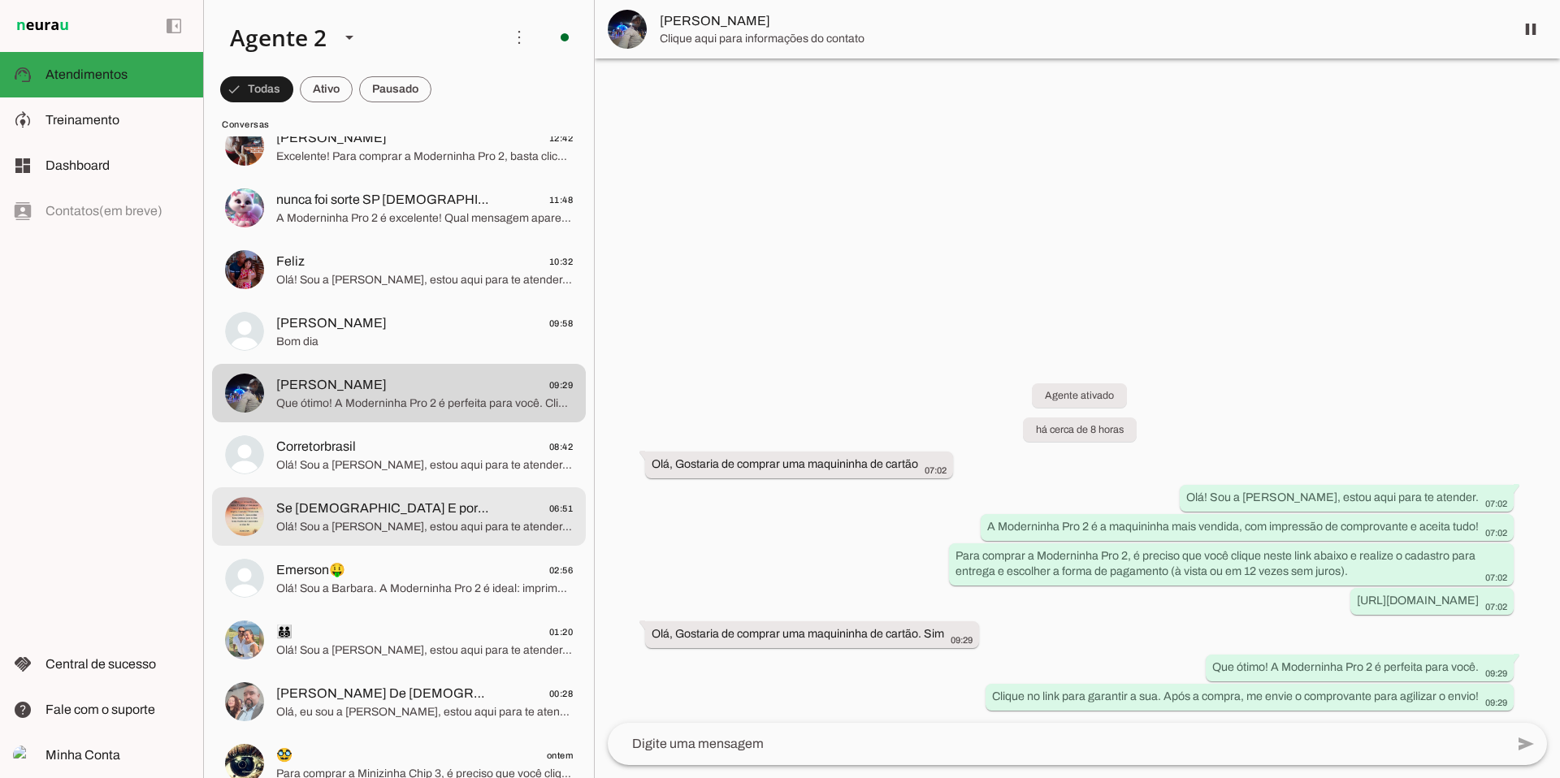
click at [416, 515] on span "Se [DEMOGRAPHIC_DATA] E por Nois Quem Sera Contra Nois" at bounding box center [383, 509] width 214 height 20
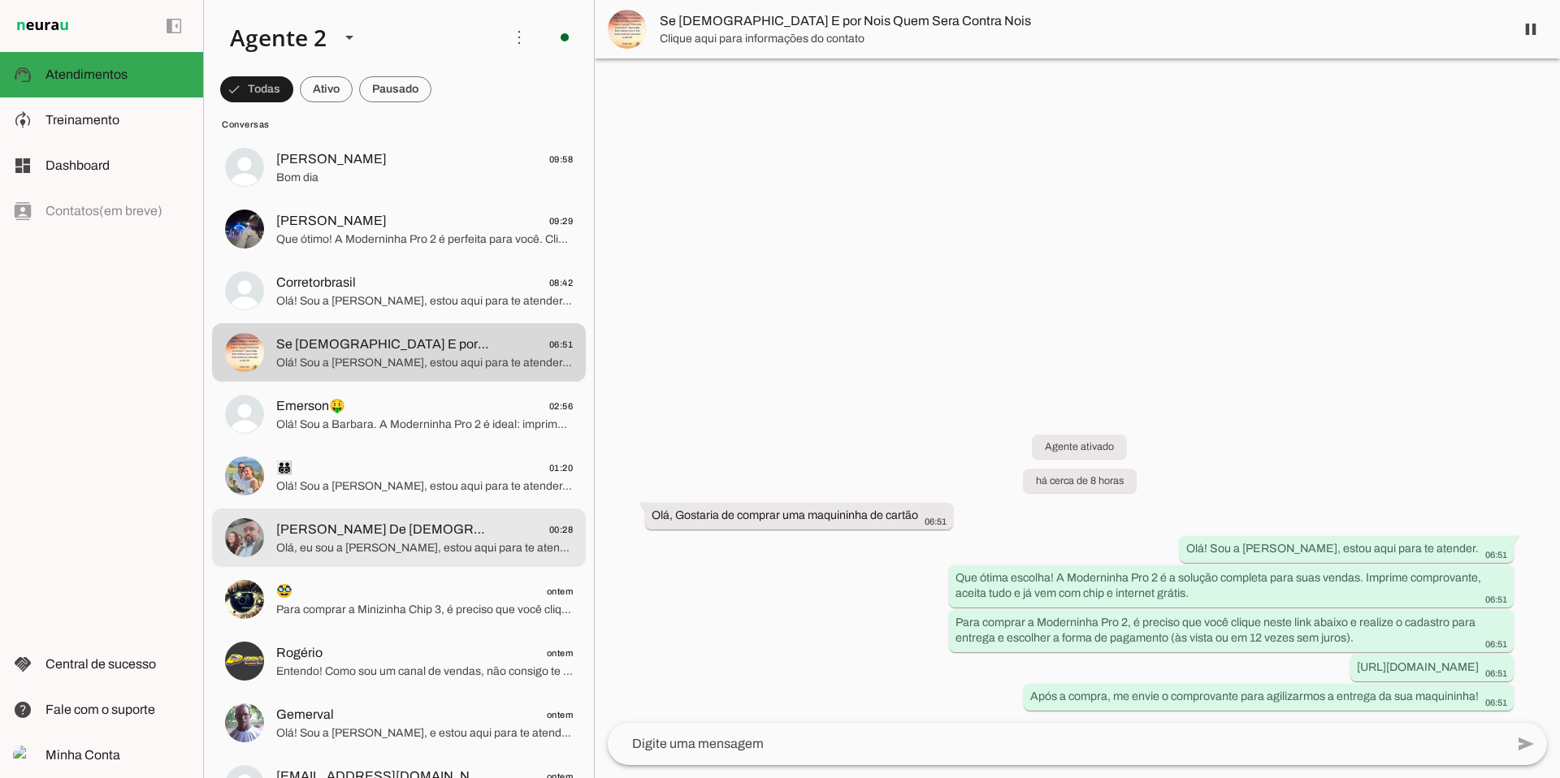
scroll to position [800, 0]
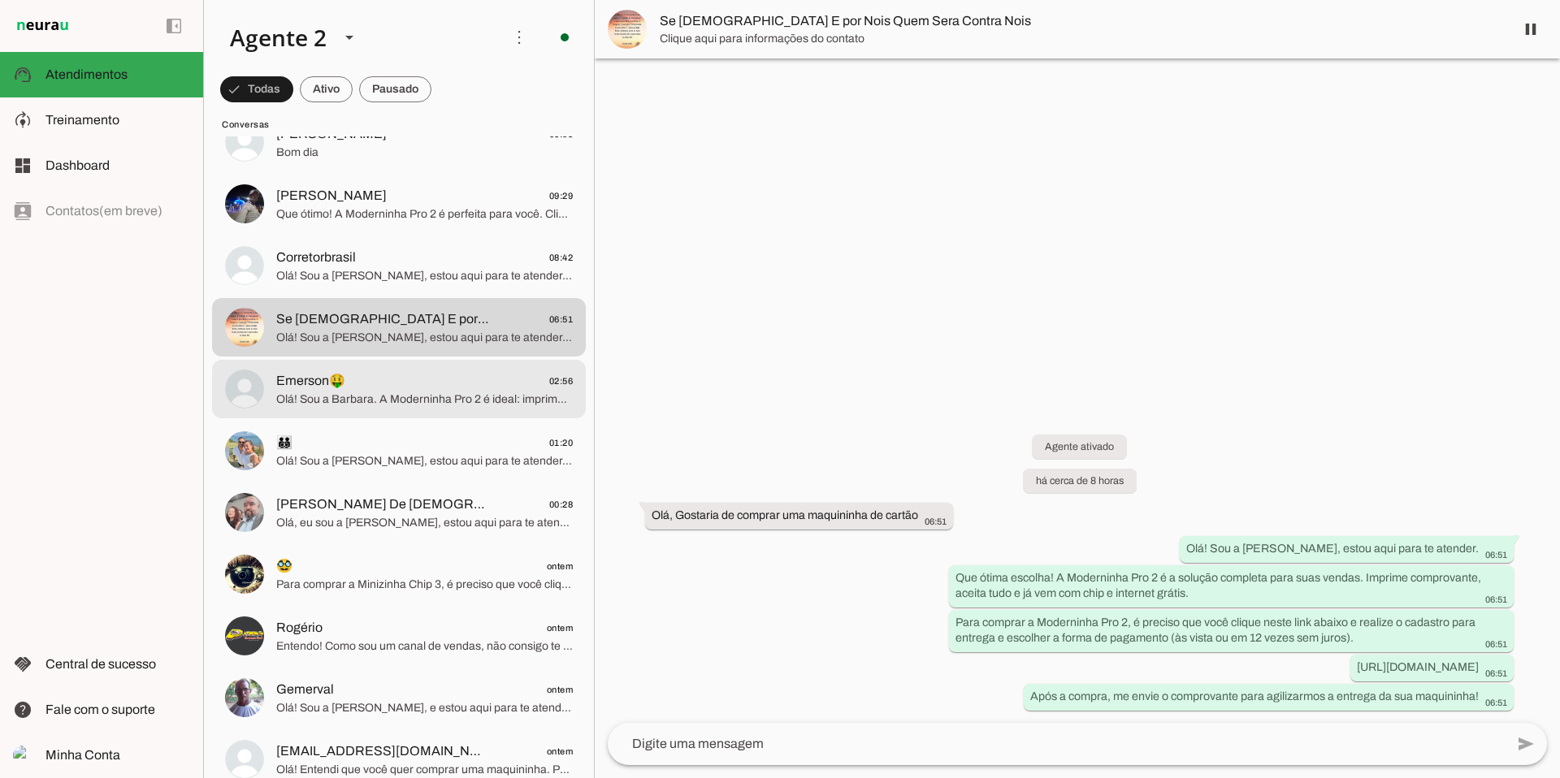
click at [392, 400] on span "Olá! Sou a Barbara. A Moderninha Pro 2 é ideal: imprime comprovante, aceita tud…" at bounding box center [424, 400] width 297 height 16
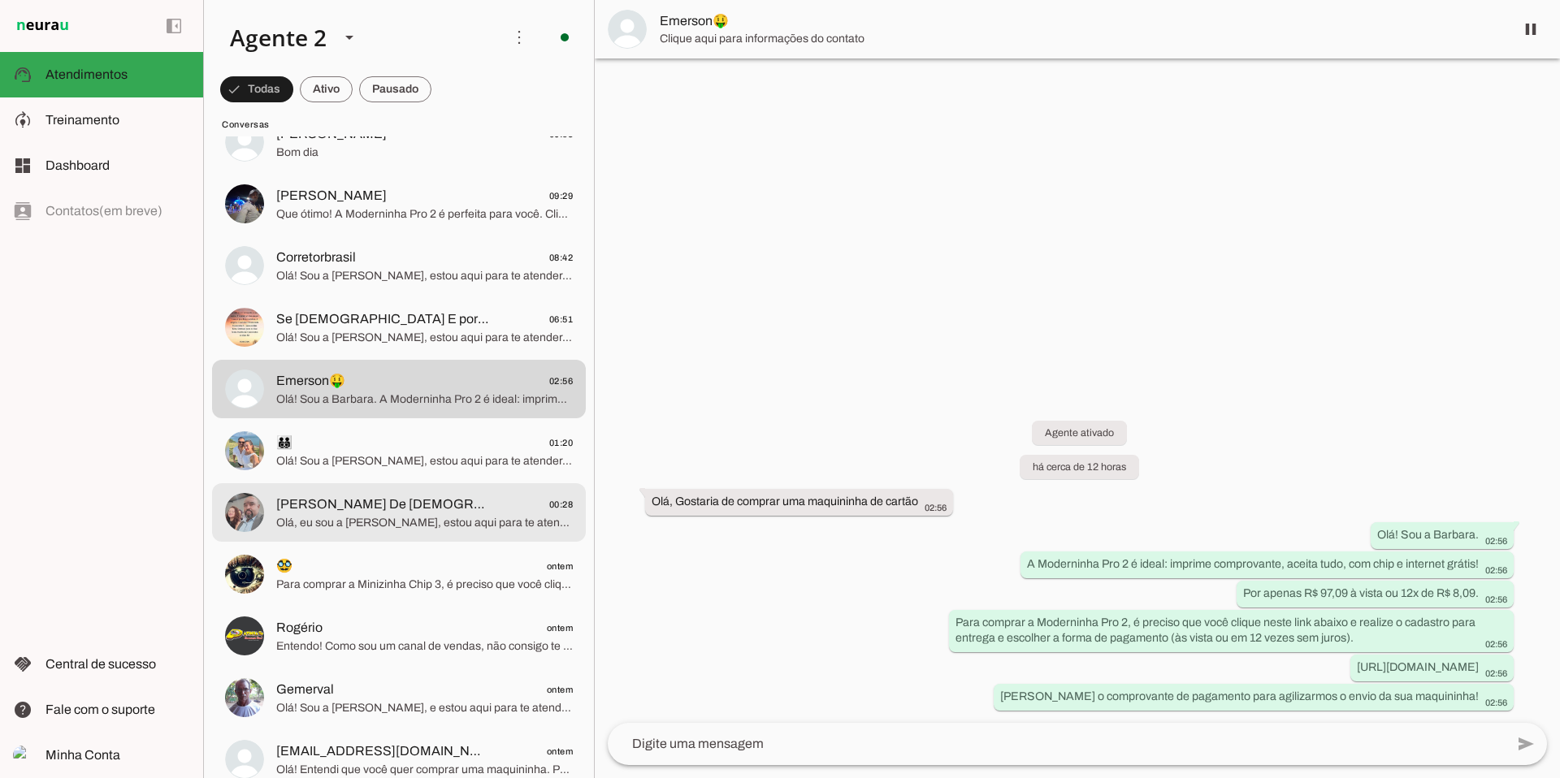
scroll to position [877, 0]
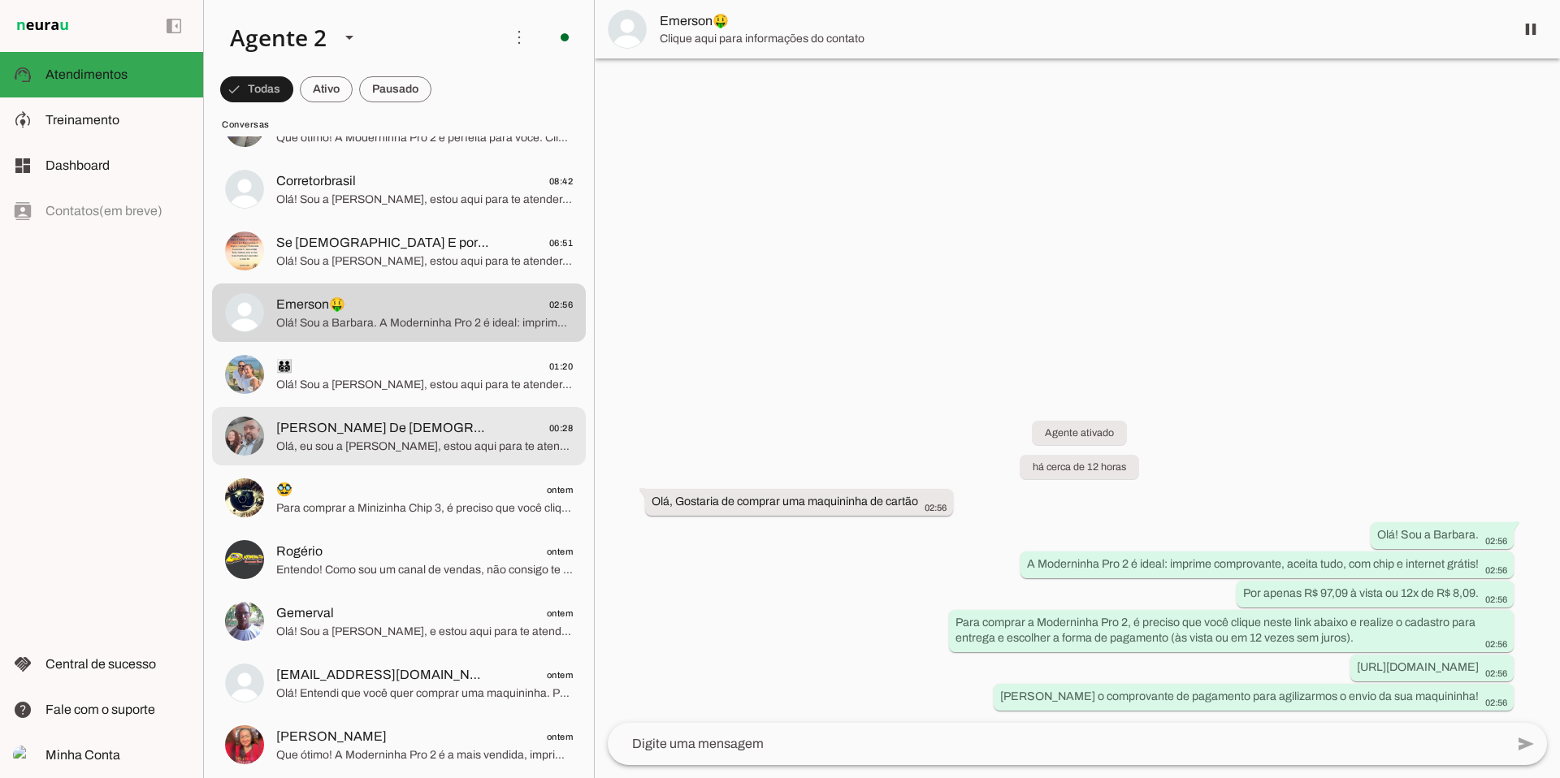
click at [450, 427] on span "[PERSON_NAME] De [DEMOGRAPHIC_DATA] 00:28" at bounding box center [424, 428] width 297 height 20
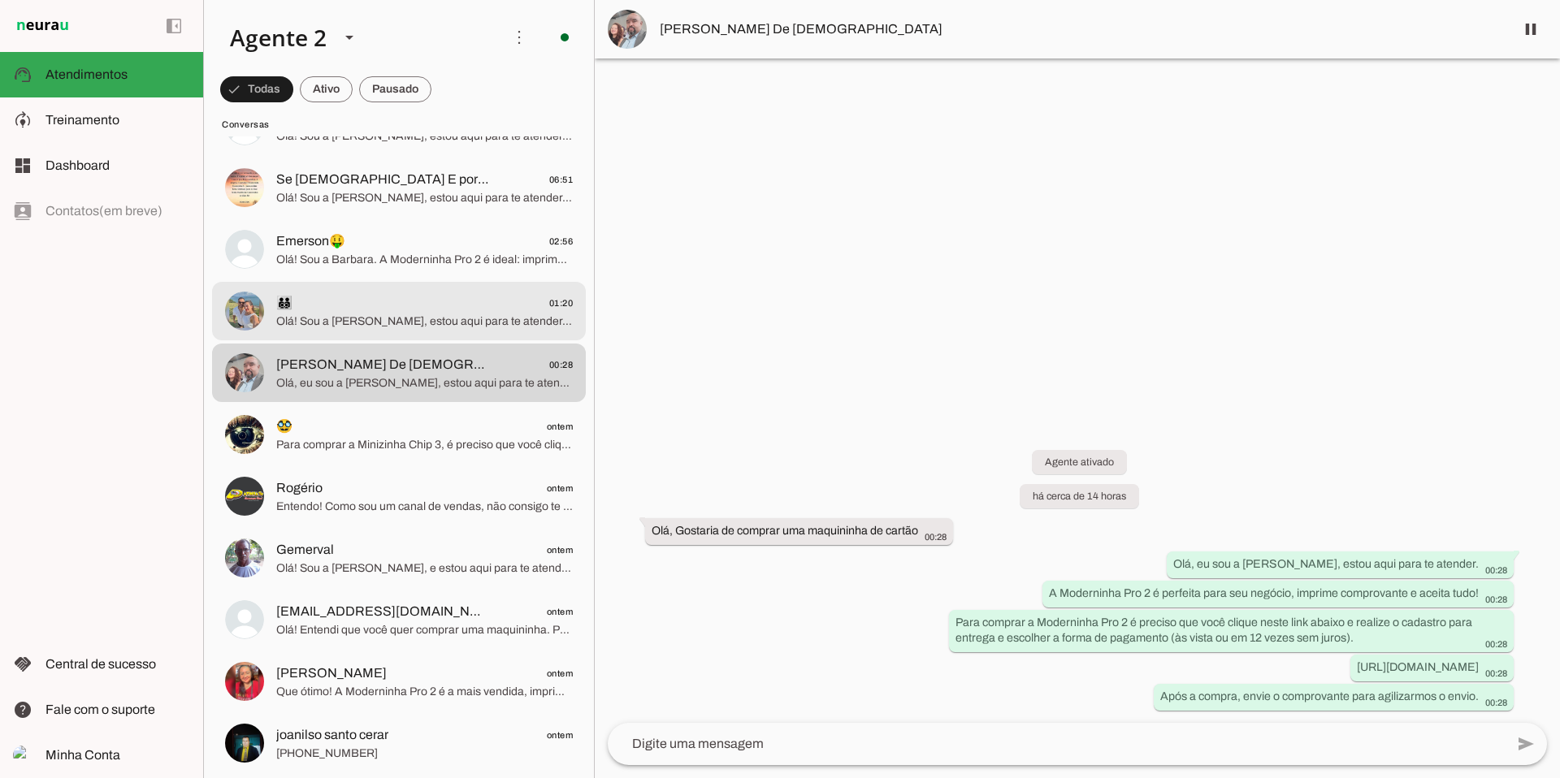
scroll to position [943, 0]
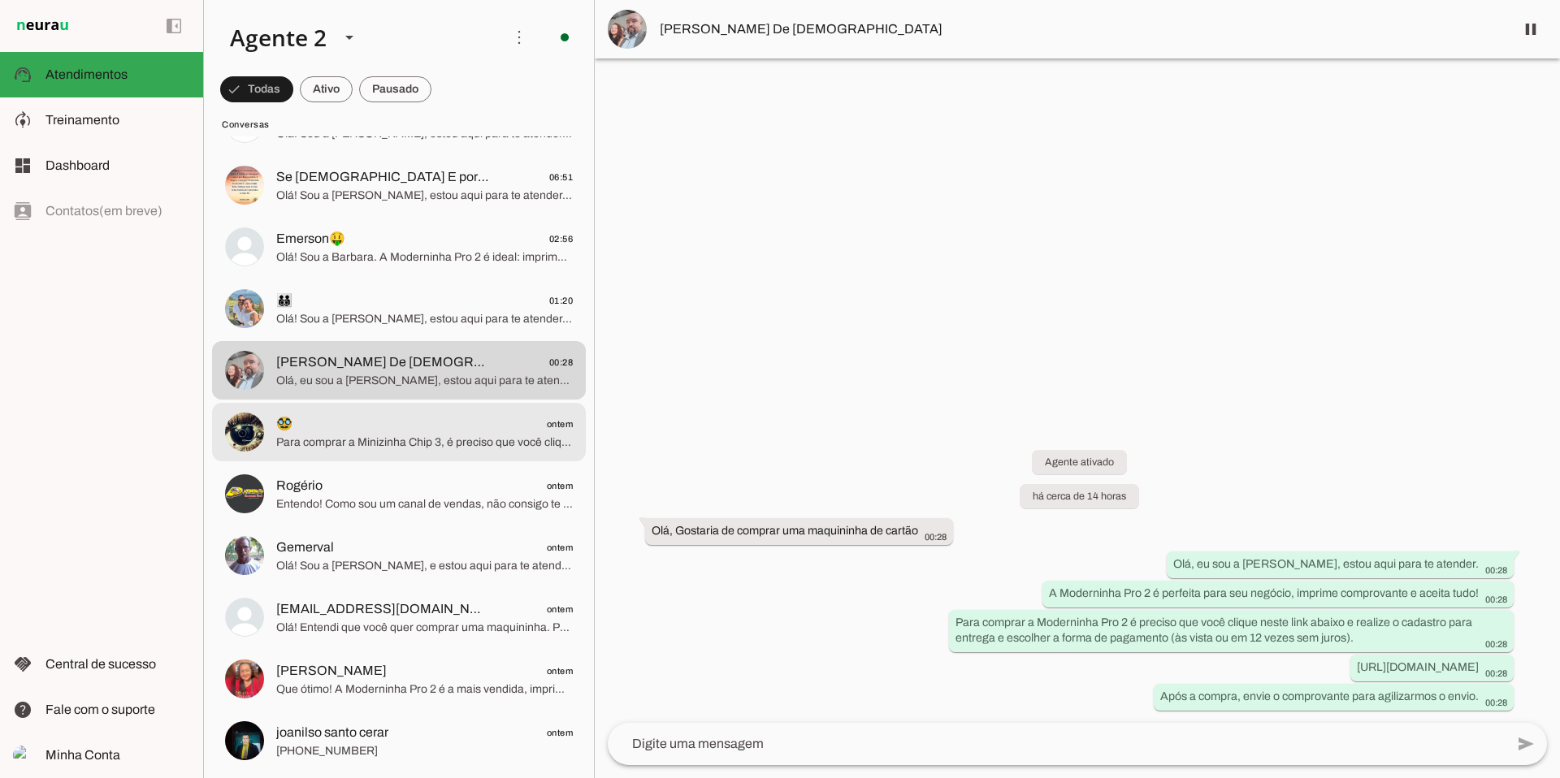
click at [447, 444] on span "Para comprar a Minizinha Chip 3, é preciso que você clique neste link abaixo e …" at bounding box center [424, 443] width 297 height 16
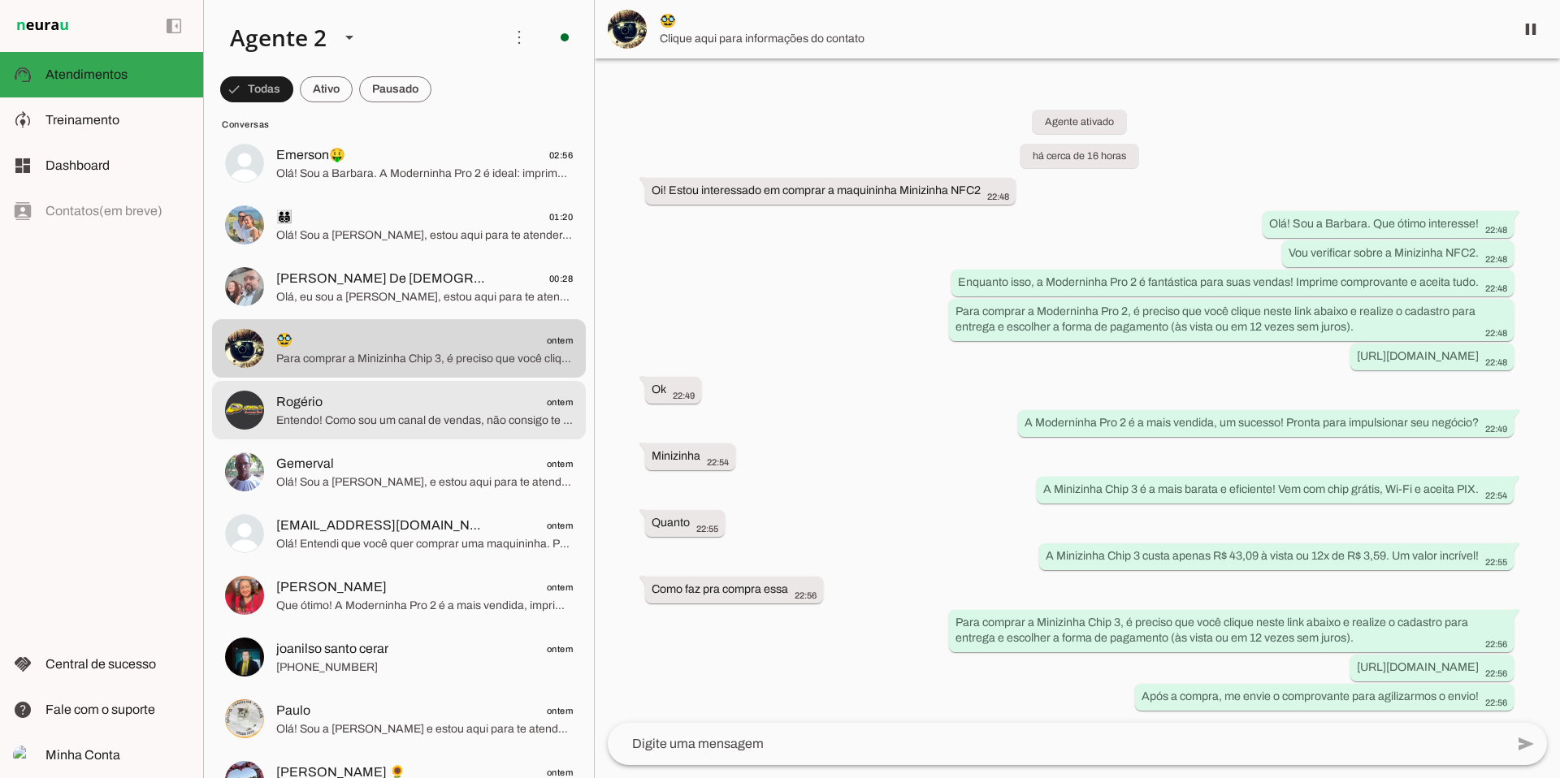
scroll to position [1047, 0]
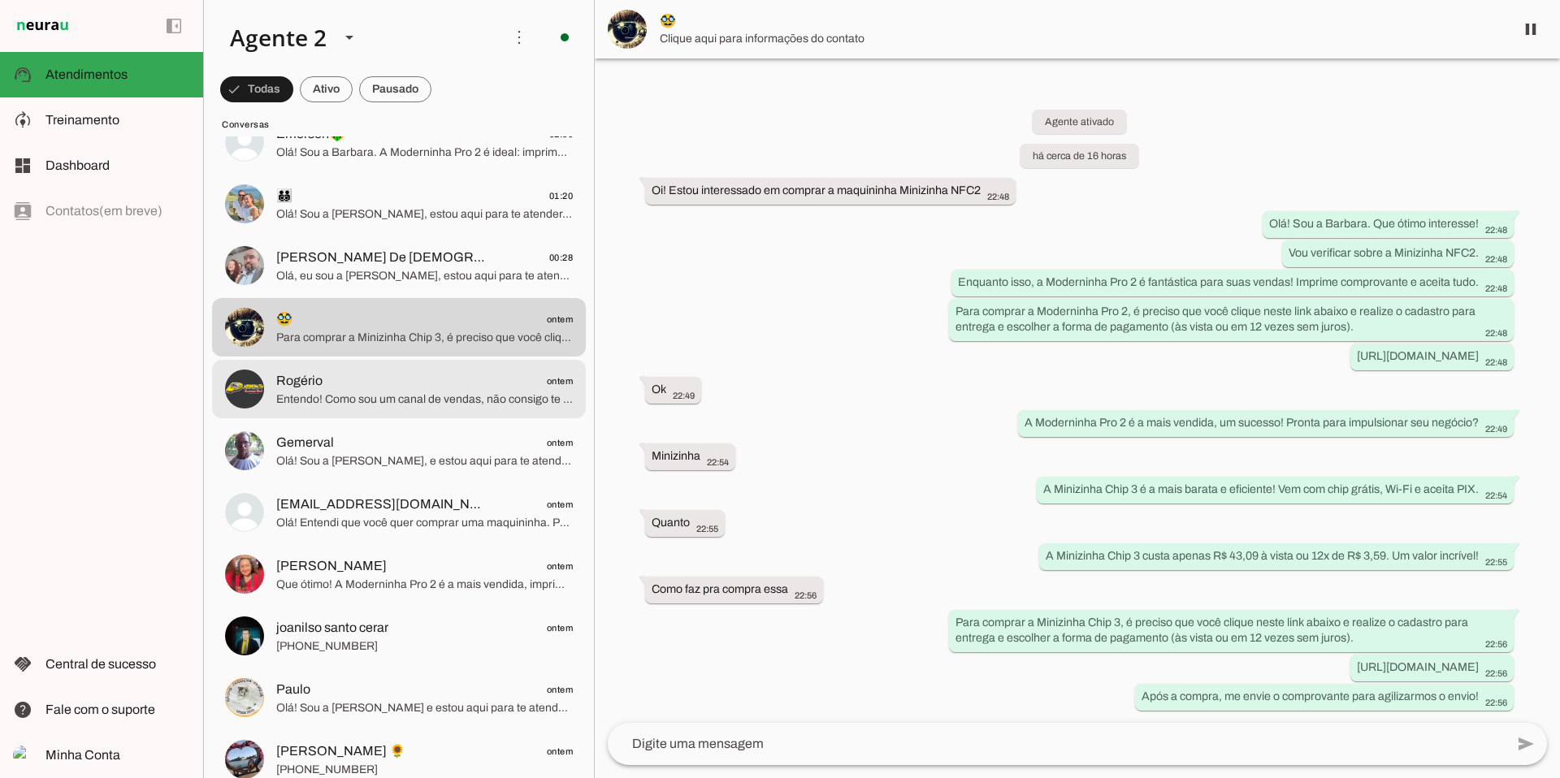
click at [432, 388] on span "Rogério ontem" at bounding box center [424, 381] width 297 height 20
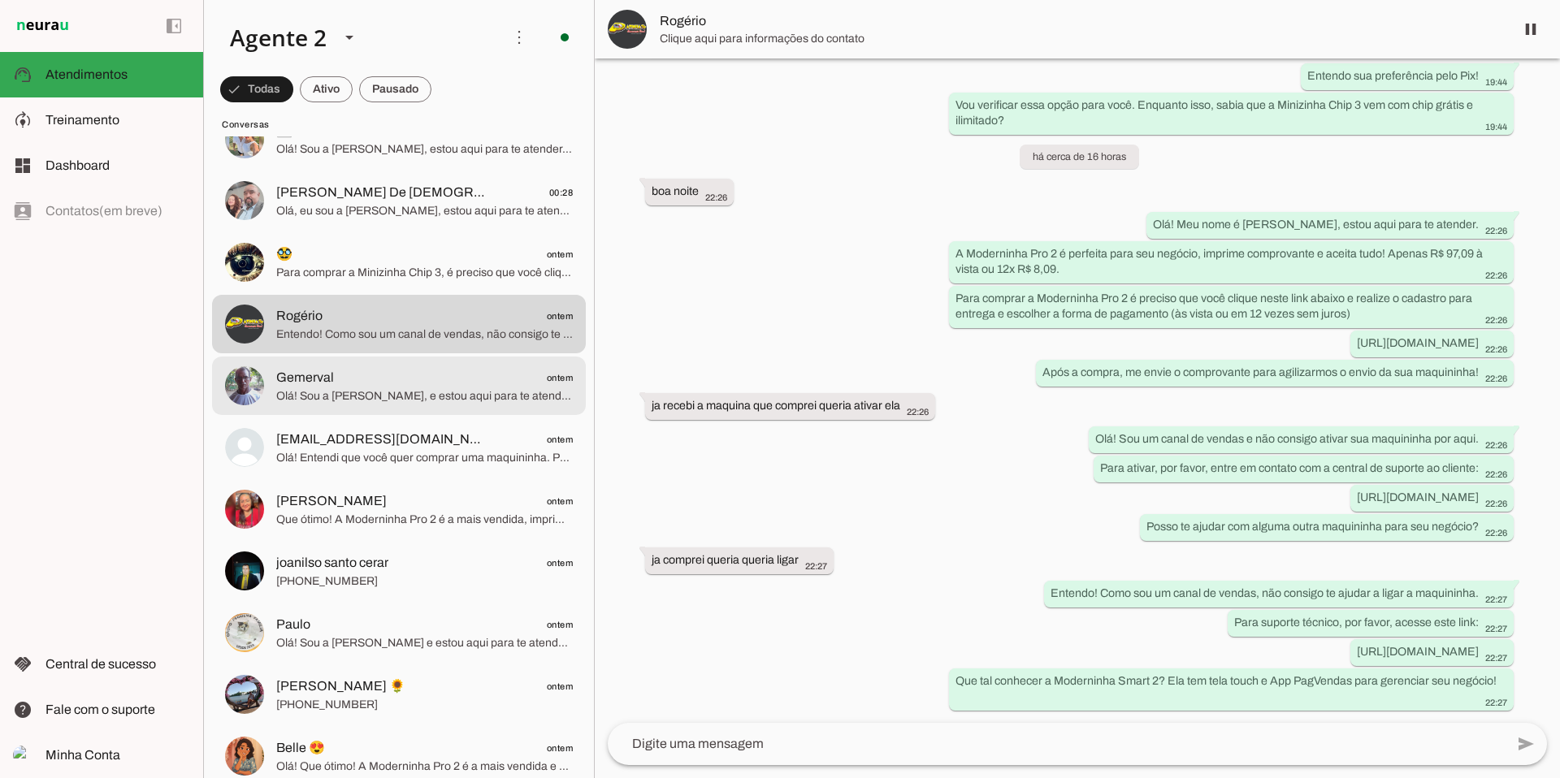
scroll to position [1127, 0]
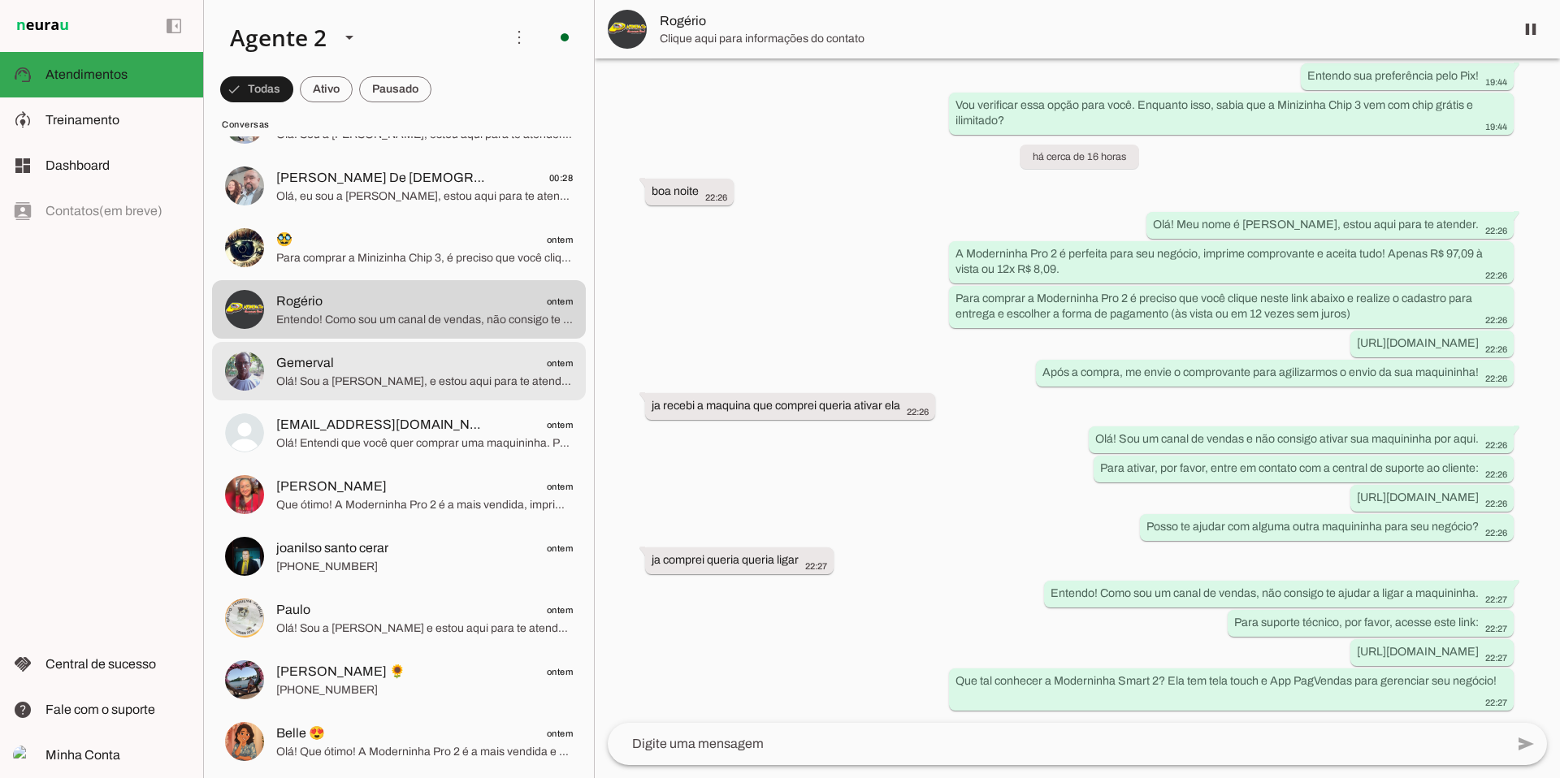
click at [435, 374] on span "Olá! Sou a [PERSON_NAME], e estou aqui para te atender. A Moderninha Pro 2 é pe…" at bounding box center [424, 382] width 297 height 16
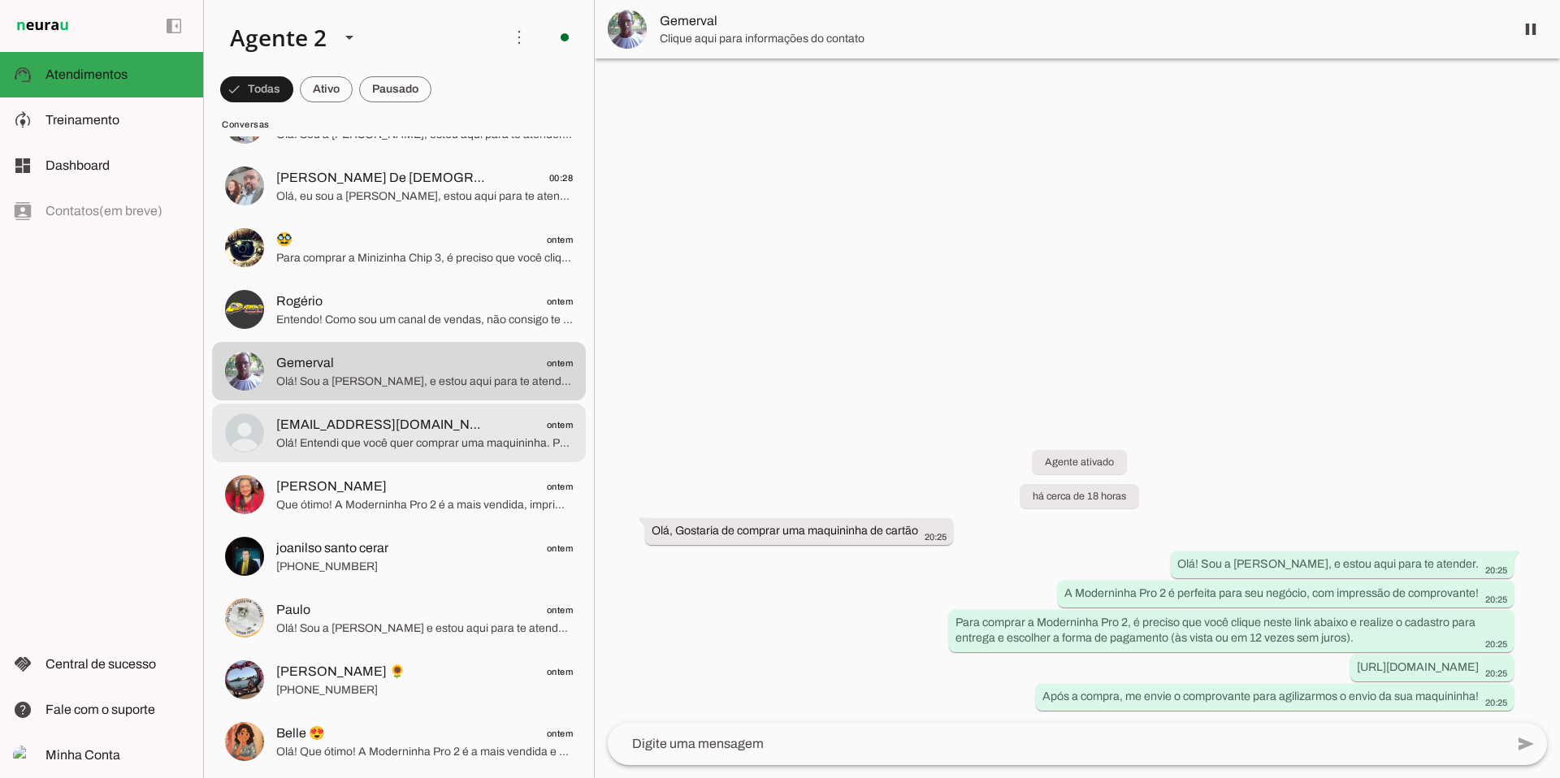
click at [405, 440] on span "Olá! Entendi que você quer comprar uma maquininha. Para adquirir sua Moderninha…" at bounding box center [424, 444] width 297 height 16
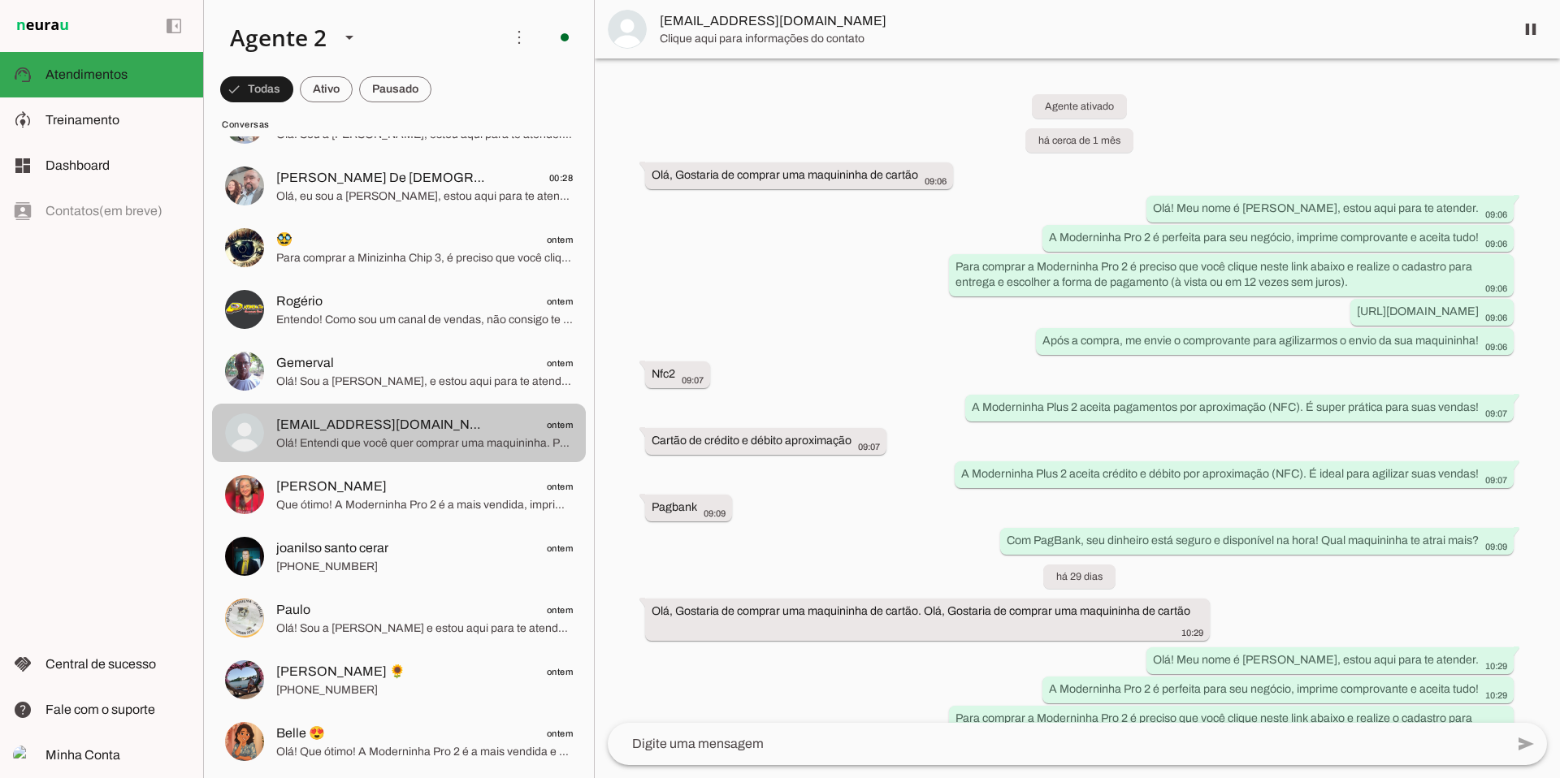
scroll to position [4871, 0]
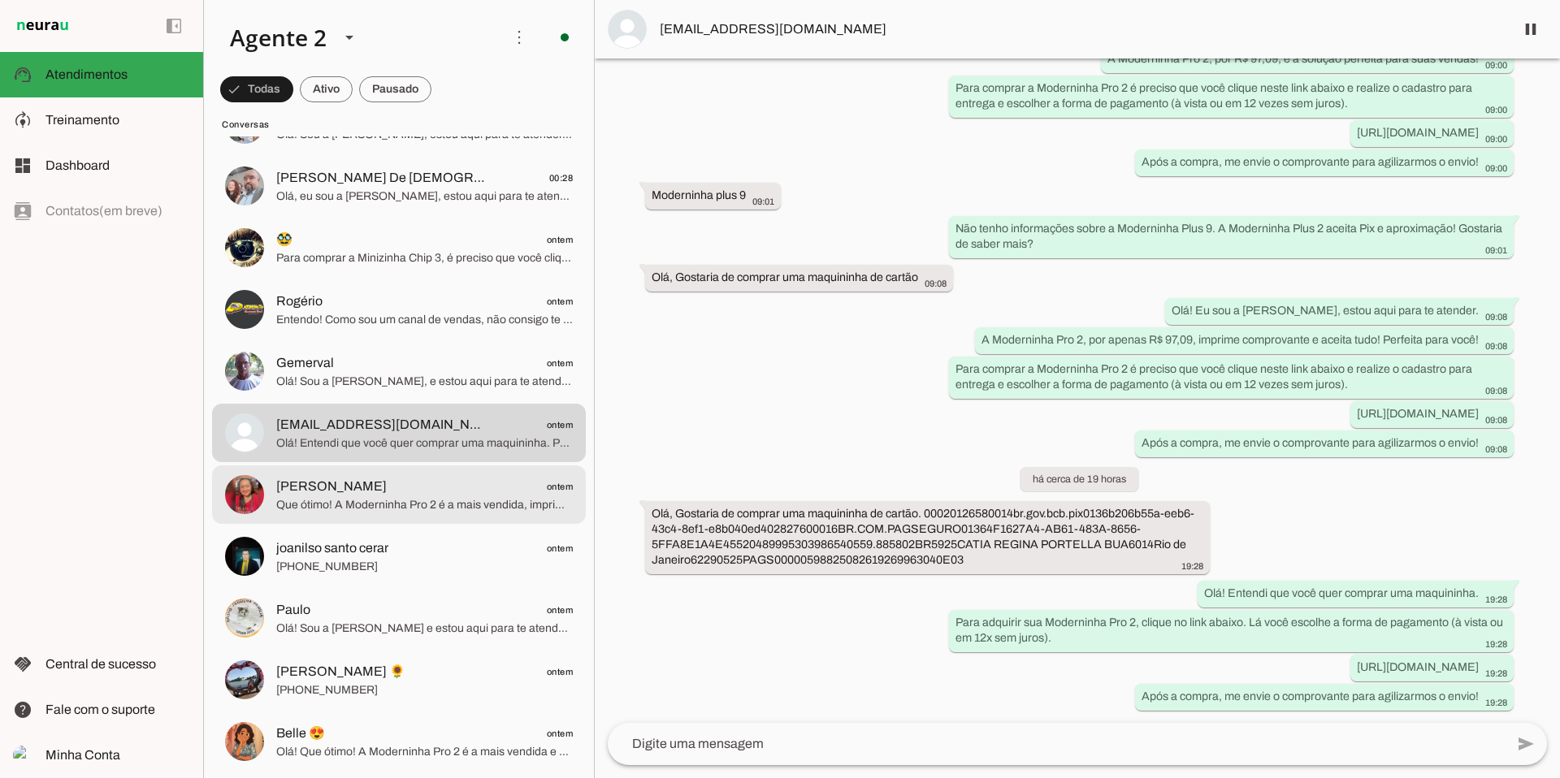
click at [366, 497] on span "Que ótimo! A Moderninha Pro 2 é a mais vendida, imprime comprovante e aceita tu…" at bounding box center [424, 505] width 297 height 16
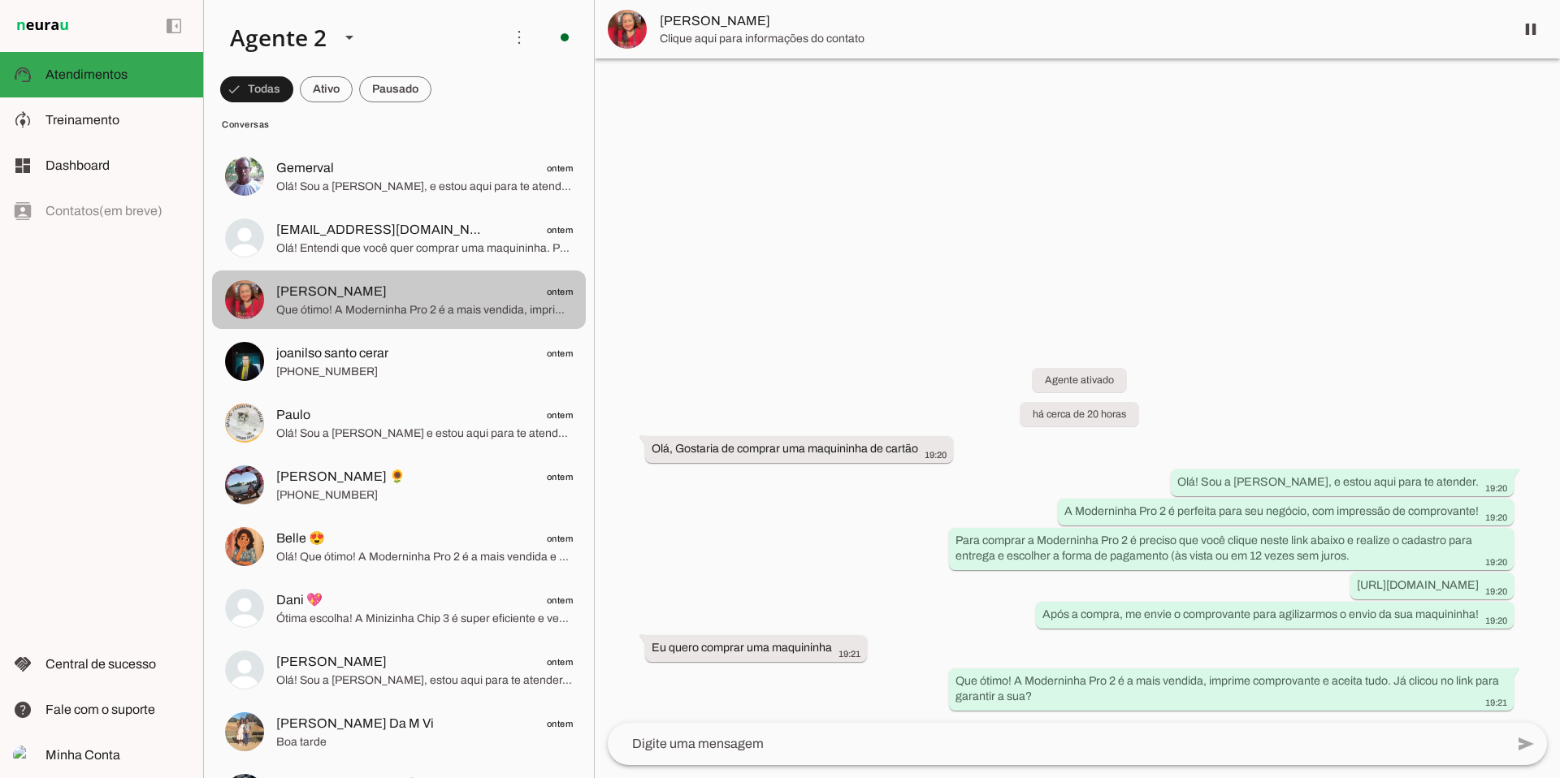
scroll to position [1346, 0]
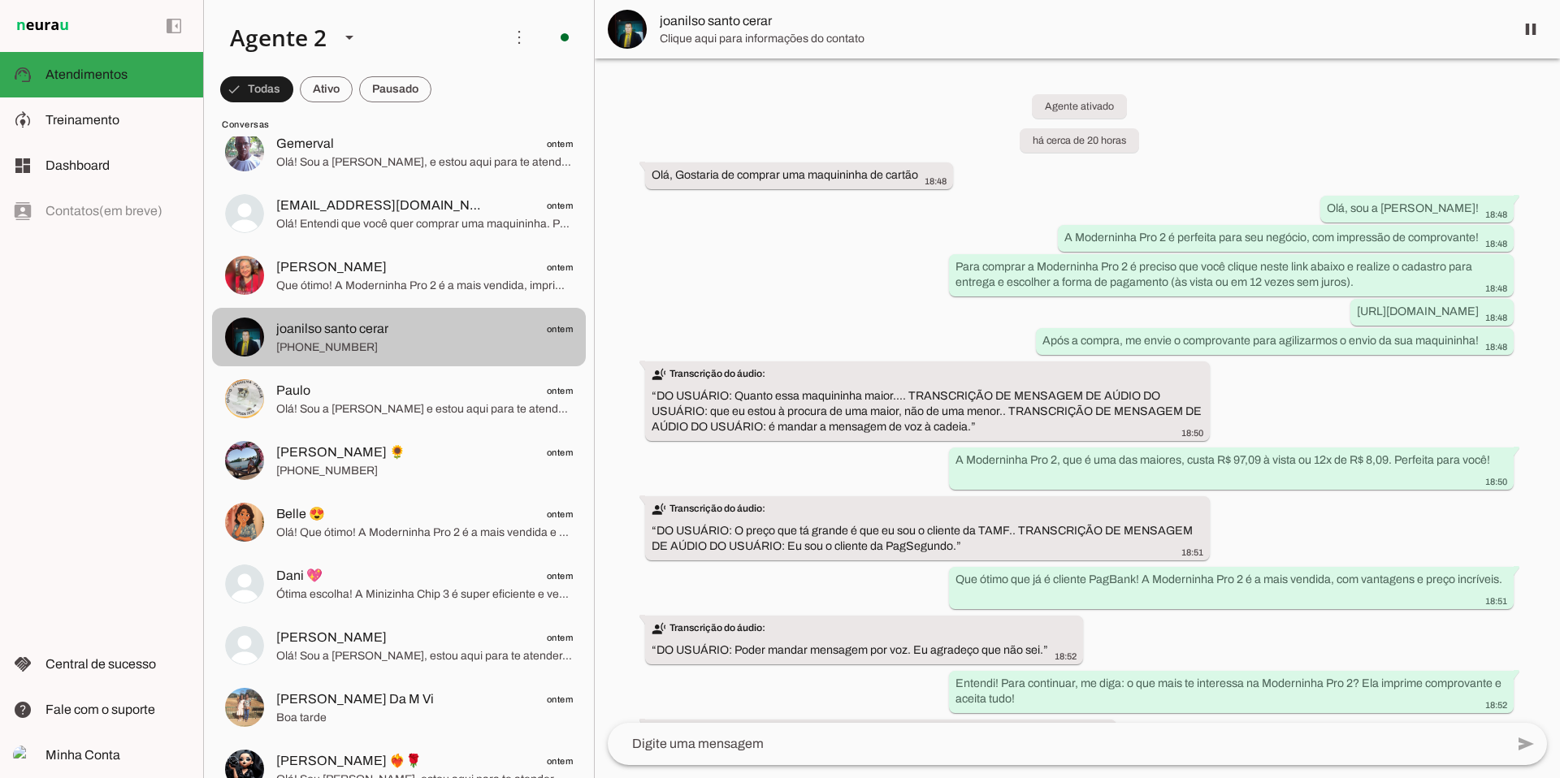
scroll to position [548, 0]
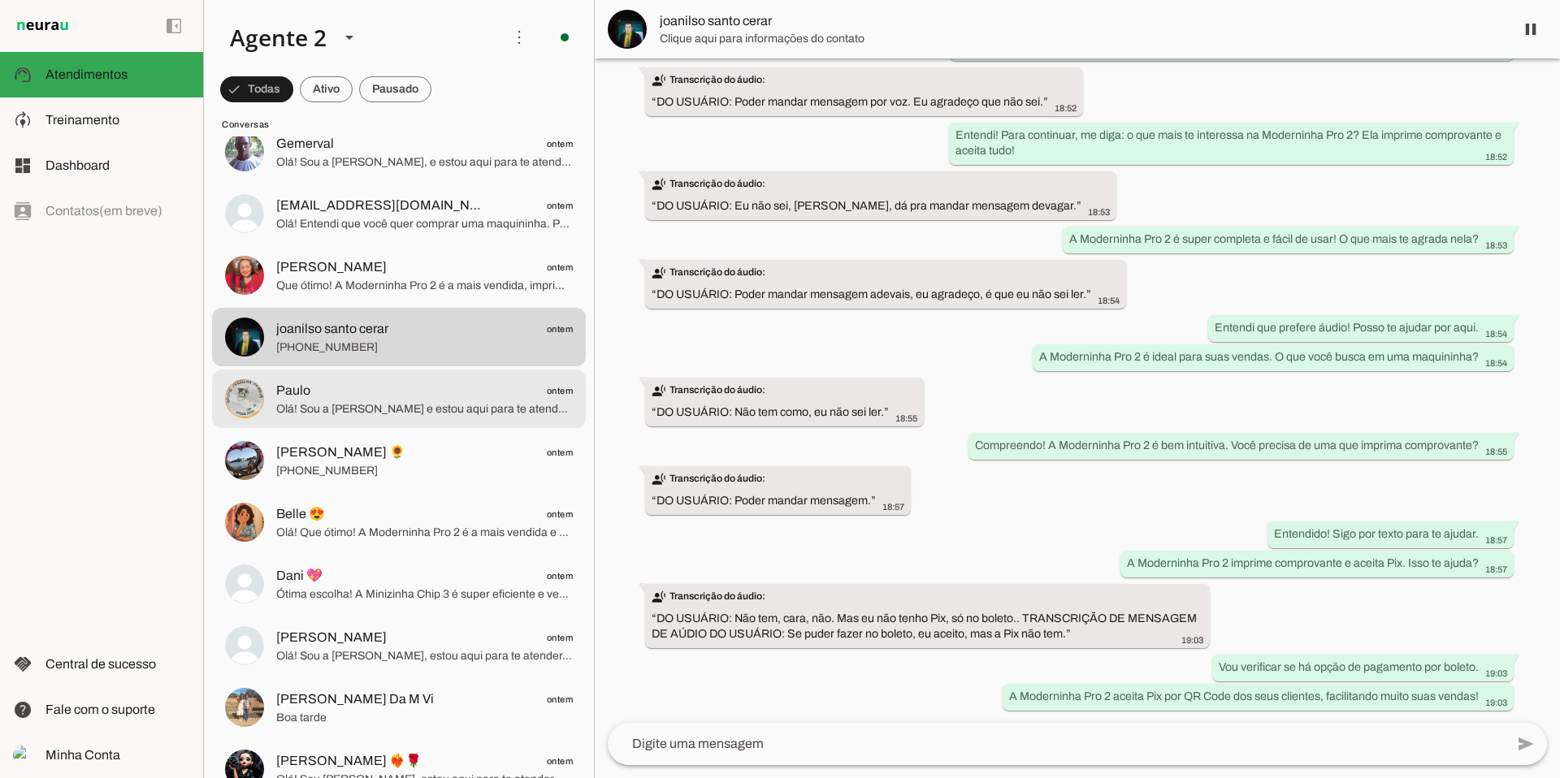
drag, startPoint x: 414, startPoint y: 400, endPoint x: 401, endPoint y: 431, distance: 33.2
click at [414, 400] on span "Paulo ontem" at bounding box center [424, 391] width 297 height 20
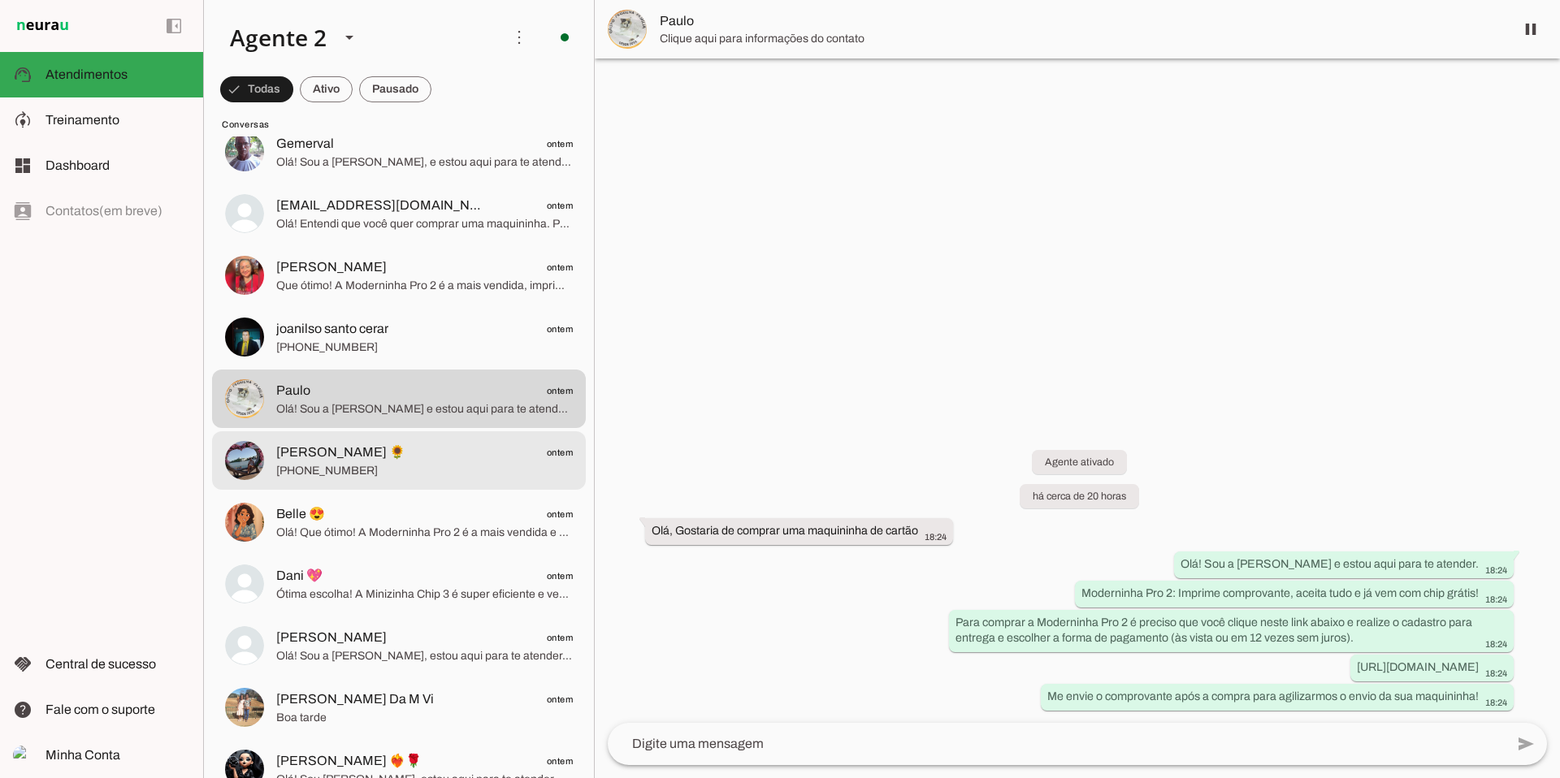
click at [403, 457] on span "[PERSON_NAME] 🌻 ontem" at bounding box center [424, 453] width 297 height 20
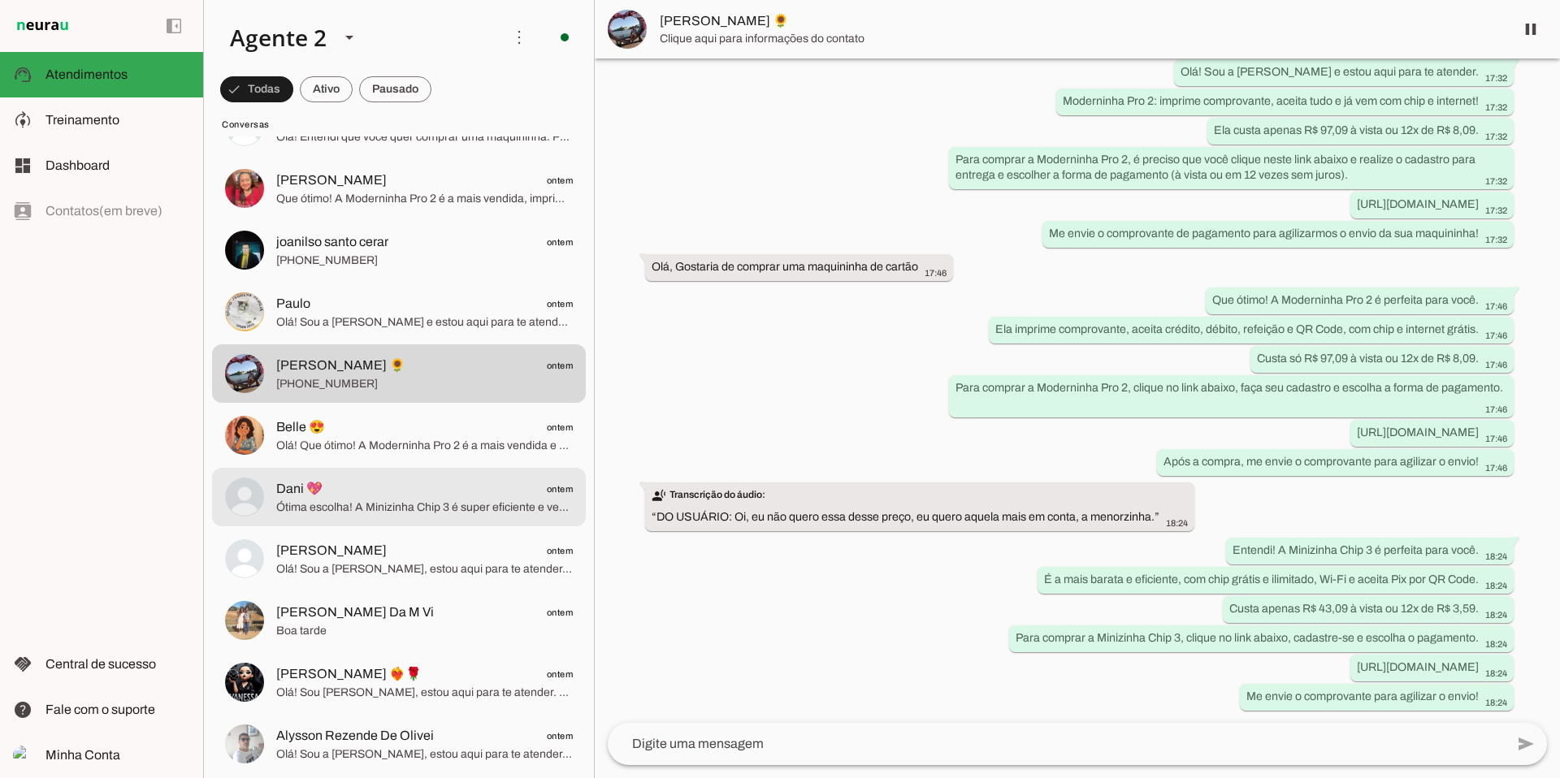
scroll to position [1444, 0]
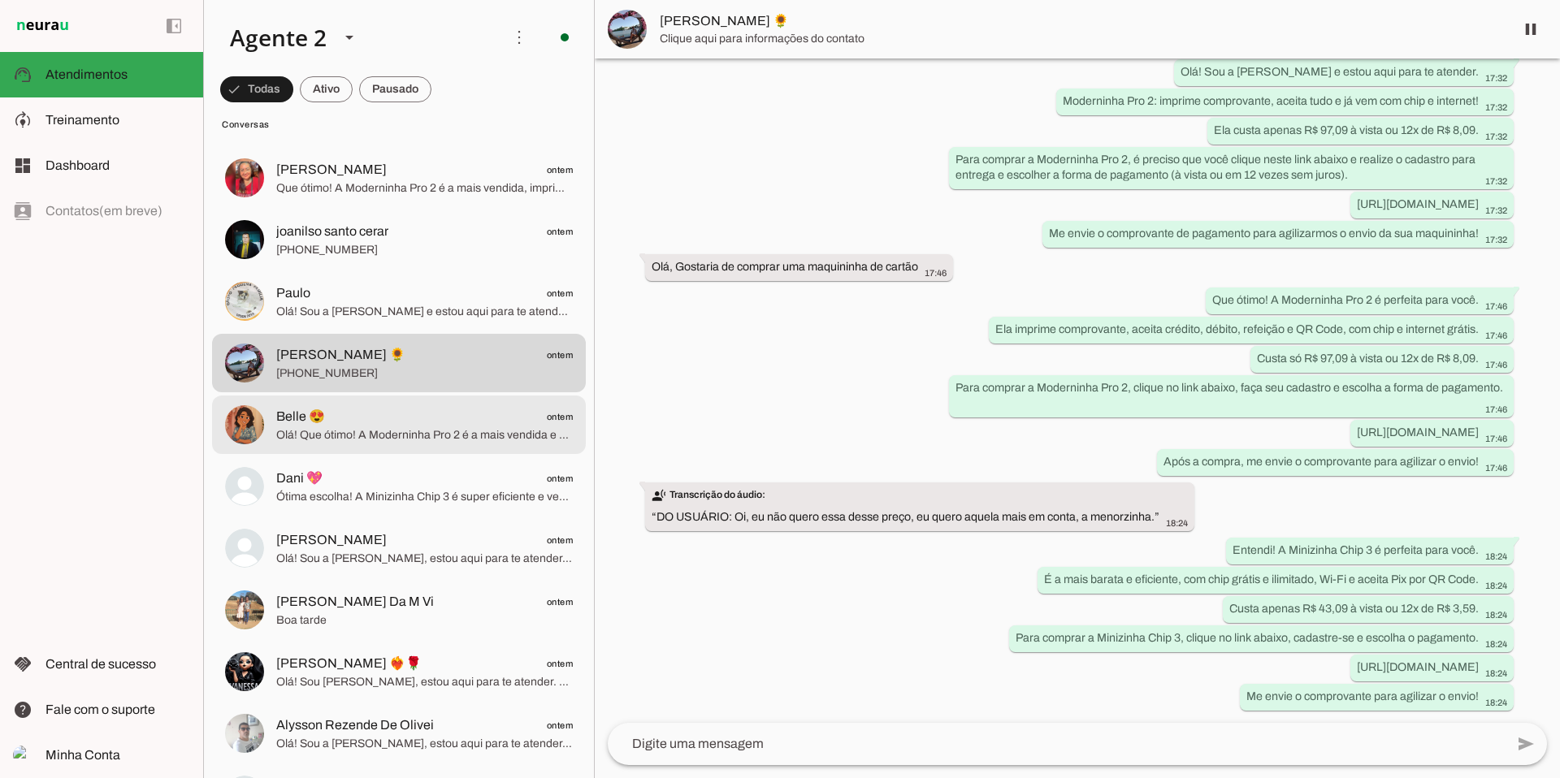
click at [426, 420] on span "Belle 😍 ontem" at bounding box center [424, 417] width 297 height 20
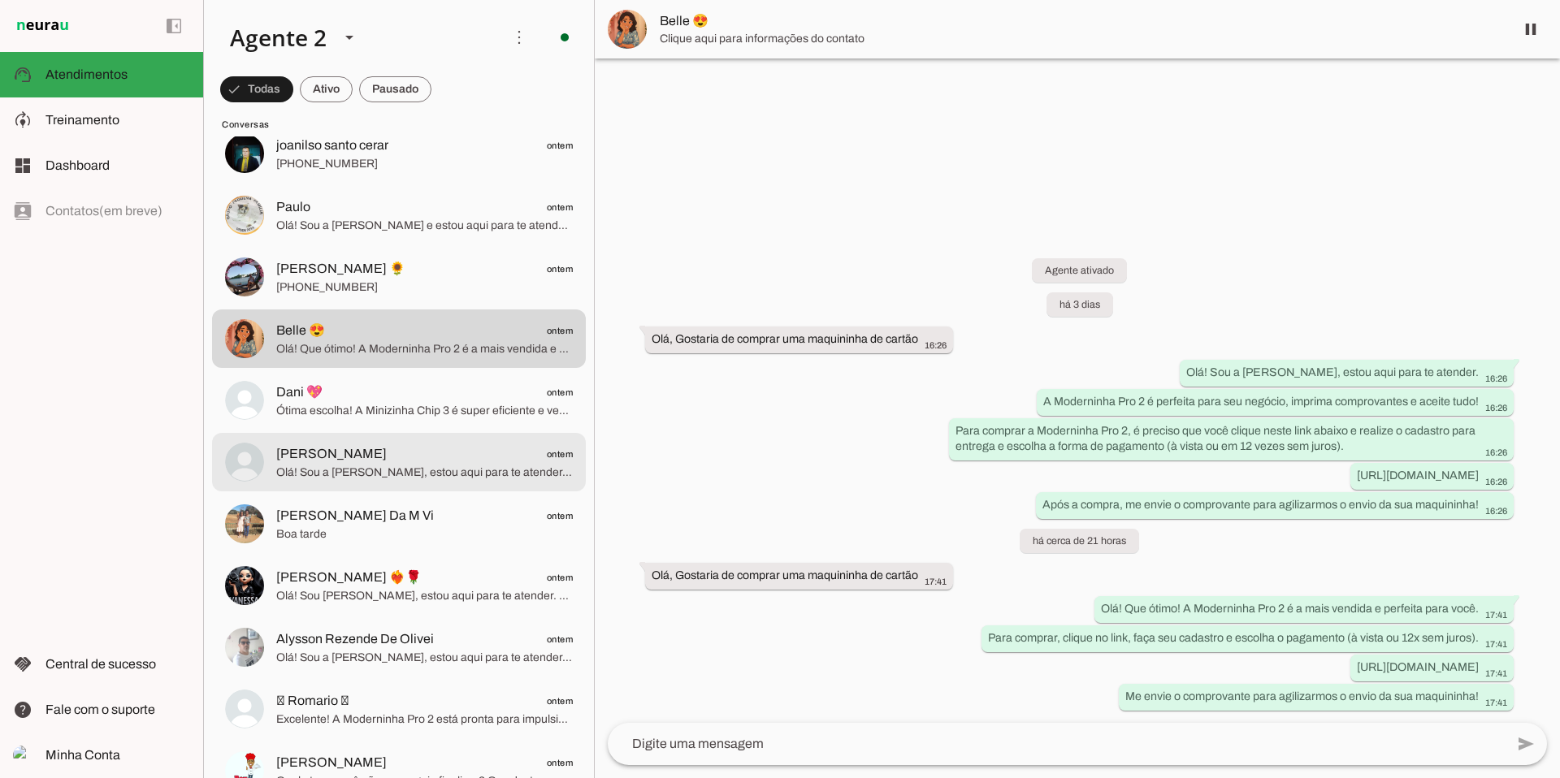
click at [444, 457] on span "[PERSON_NAME] ontem" at bounding box center [424, 454] width 297 height 20
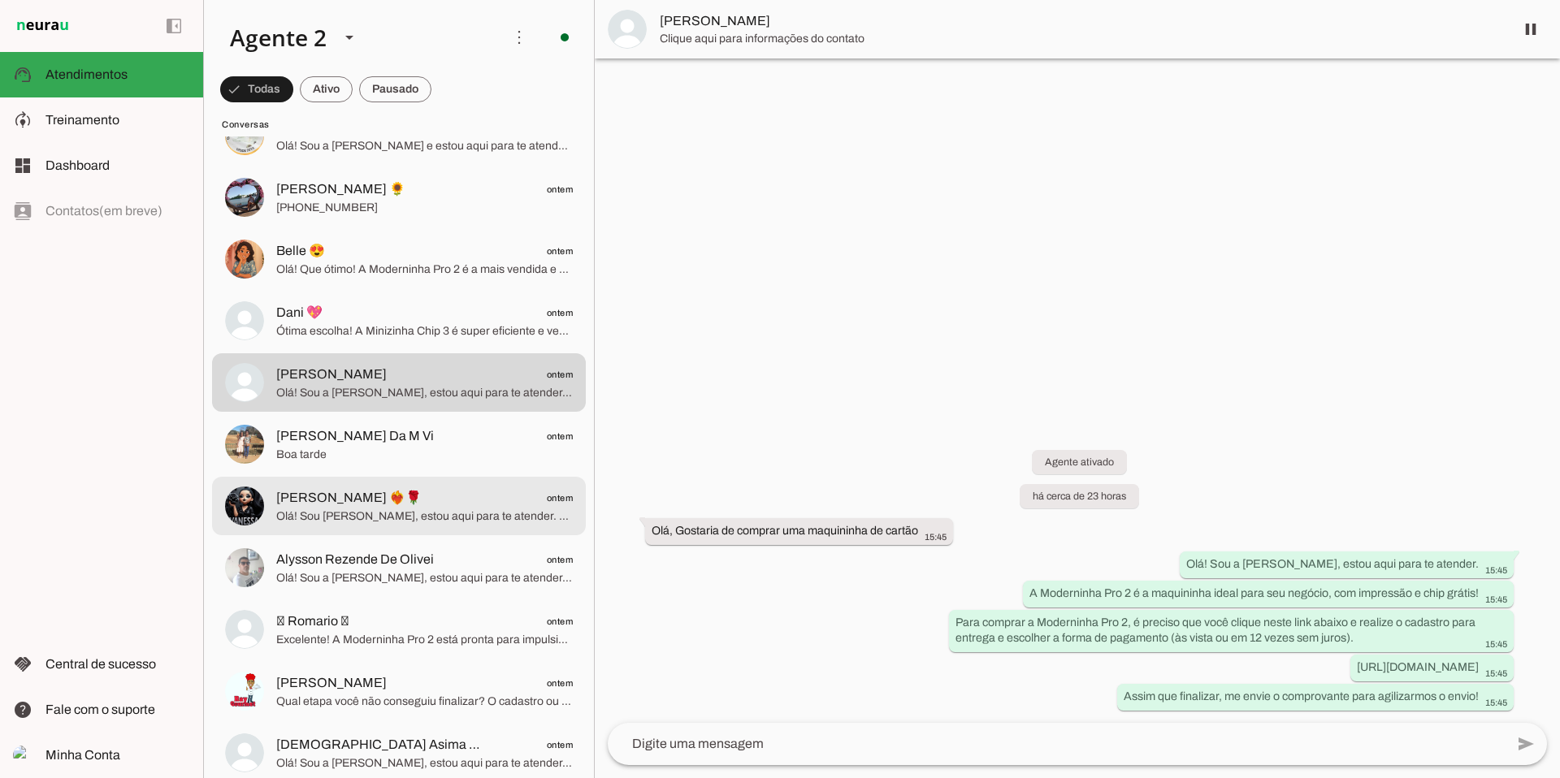
scroll to position [1625, 0]
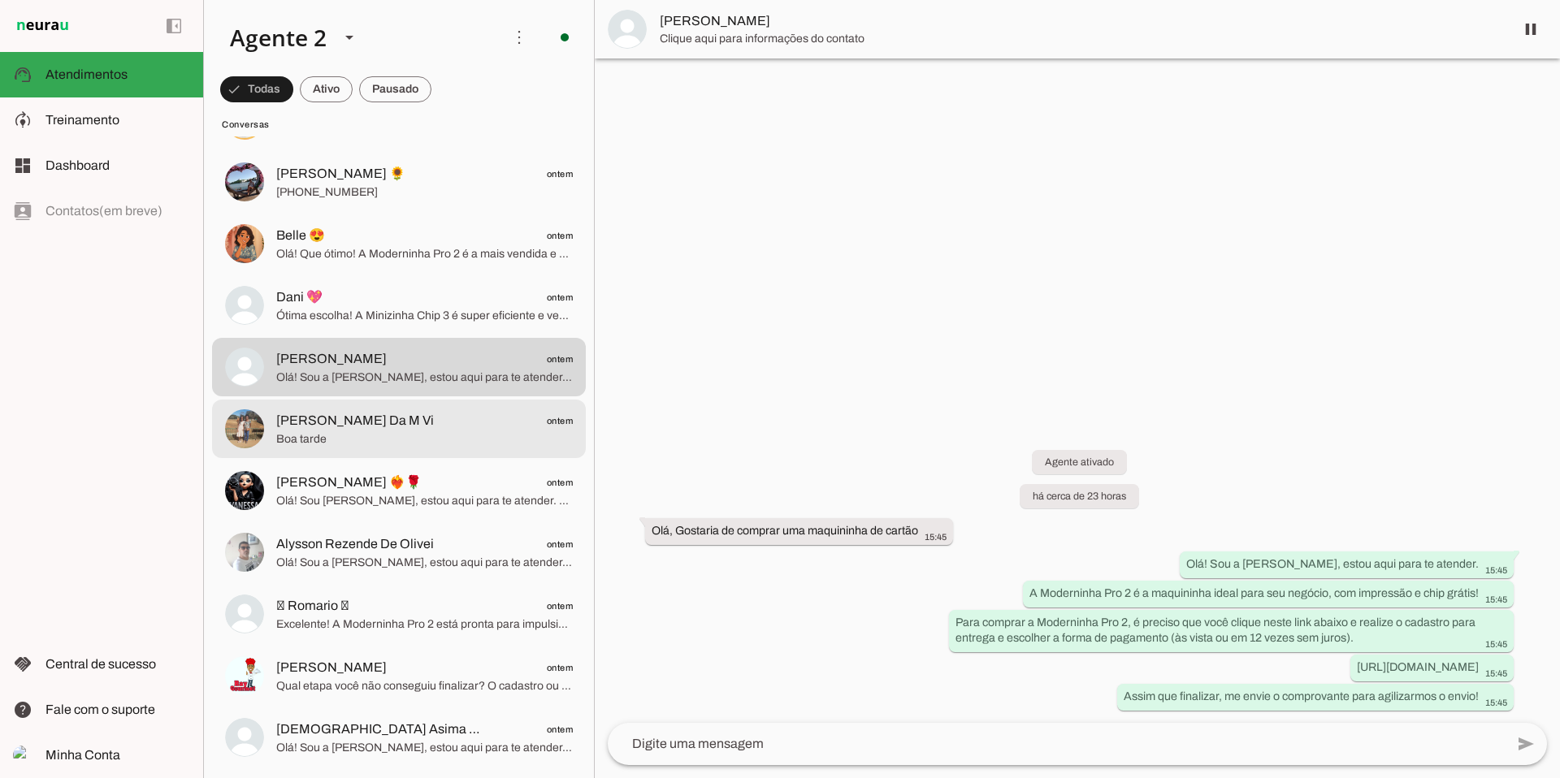
click at [440, 435] on span "Boa tarde" at bounding box center [424, 439] width 297 height 16
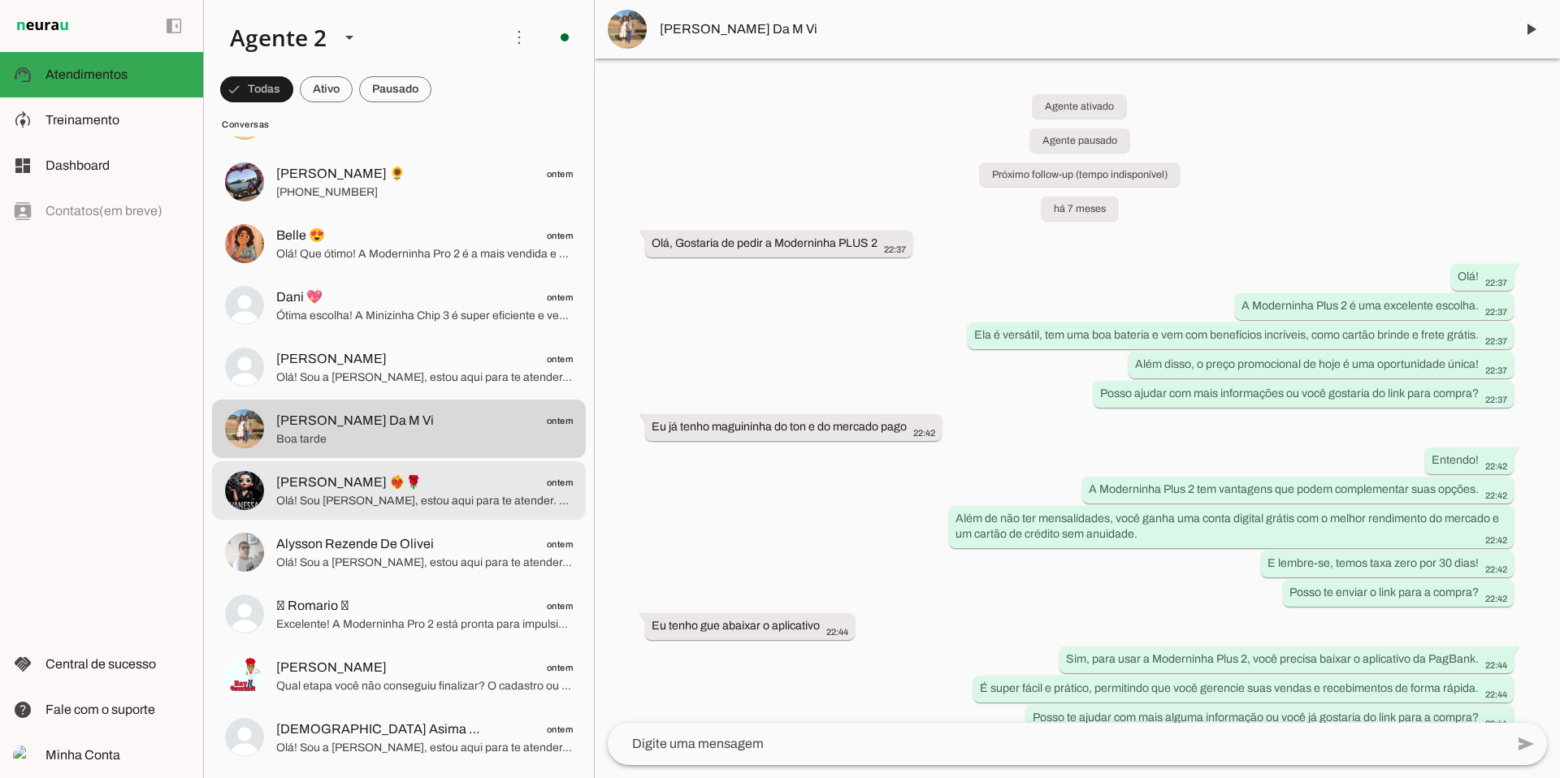
drag, startPoint x: 377, startPoint y: 480, endPoint x: 401, endPoint y: 471, distance: 26.0
click at [377, 480] on span "[PERSON_NAME] ❤️‍🔥🌹 ontem" at bounding box center [424, 483] width 297 height 20
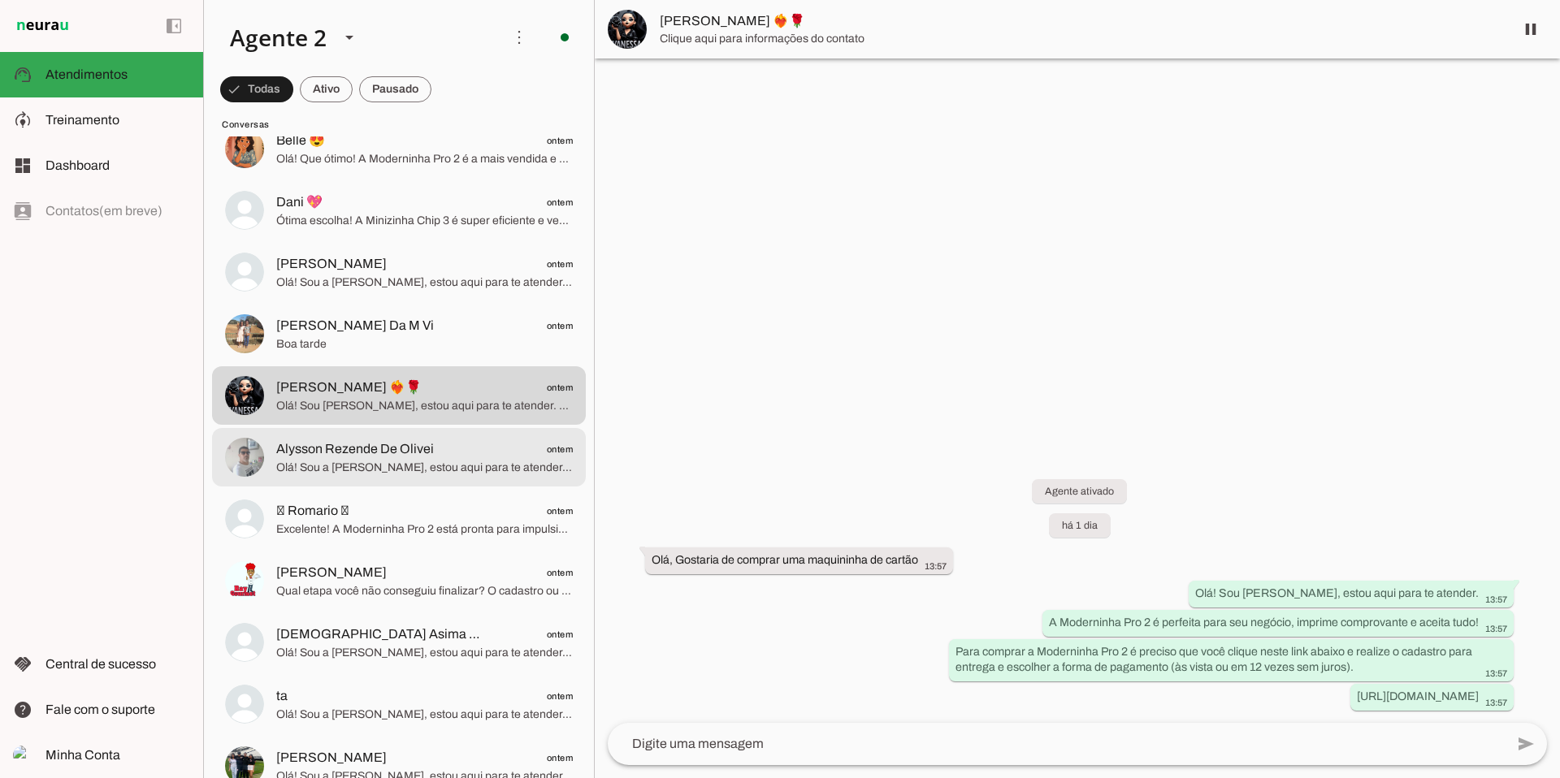
scroll to position [1725, 0]
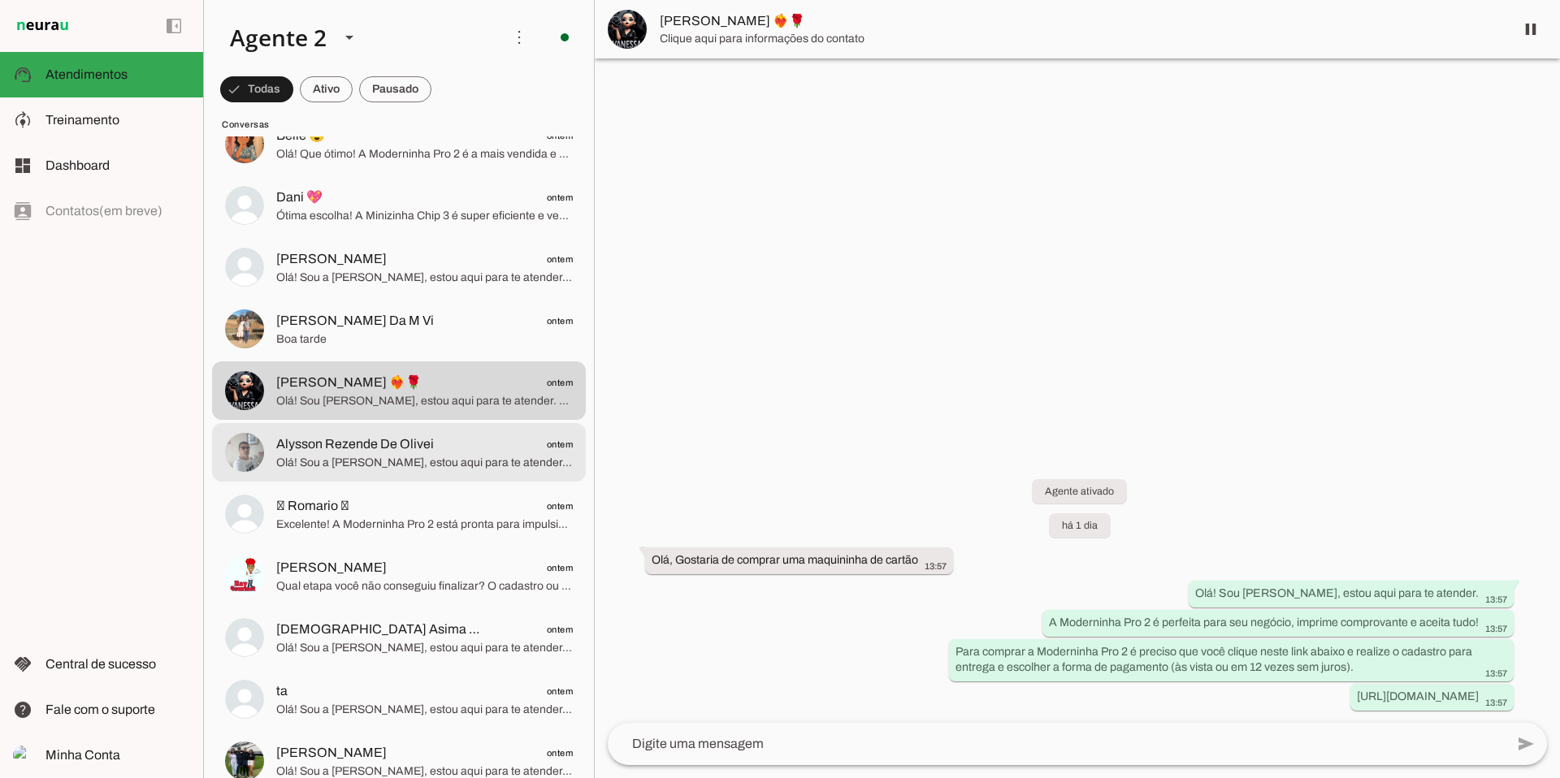
click at [414, 464] on span "Olá! Sou a [PERSON_NAME], estou aqui para te atender. Que tal a Moderninha Pro …" at bounding box center [424, 463] width 297 height 16
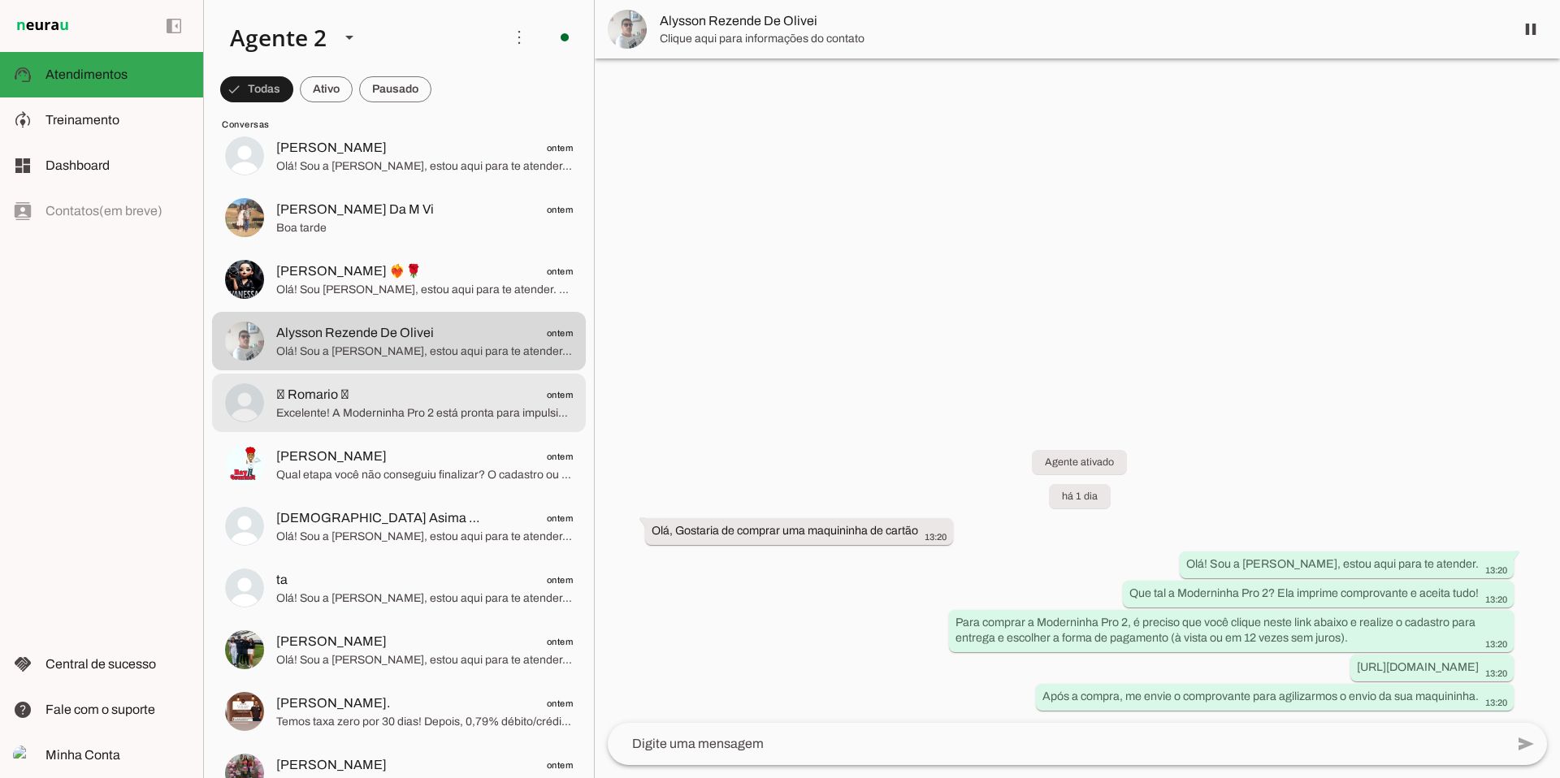
scroll to position [1847, 0]
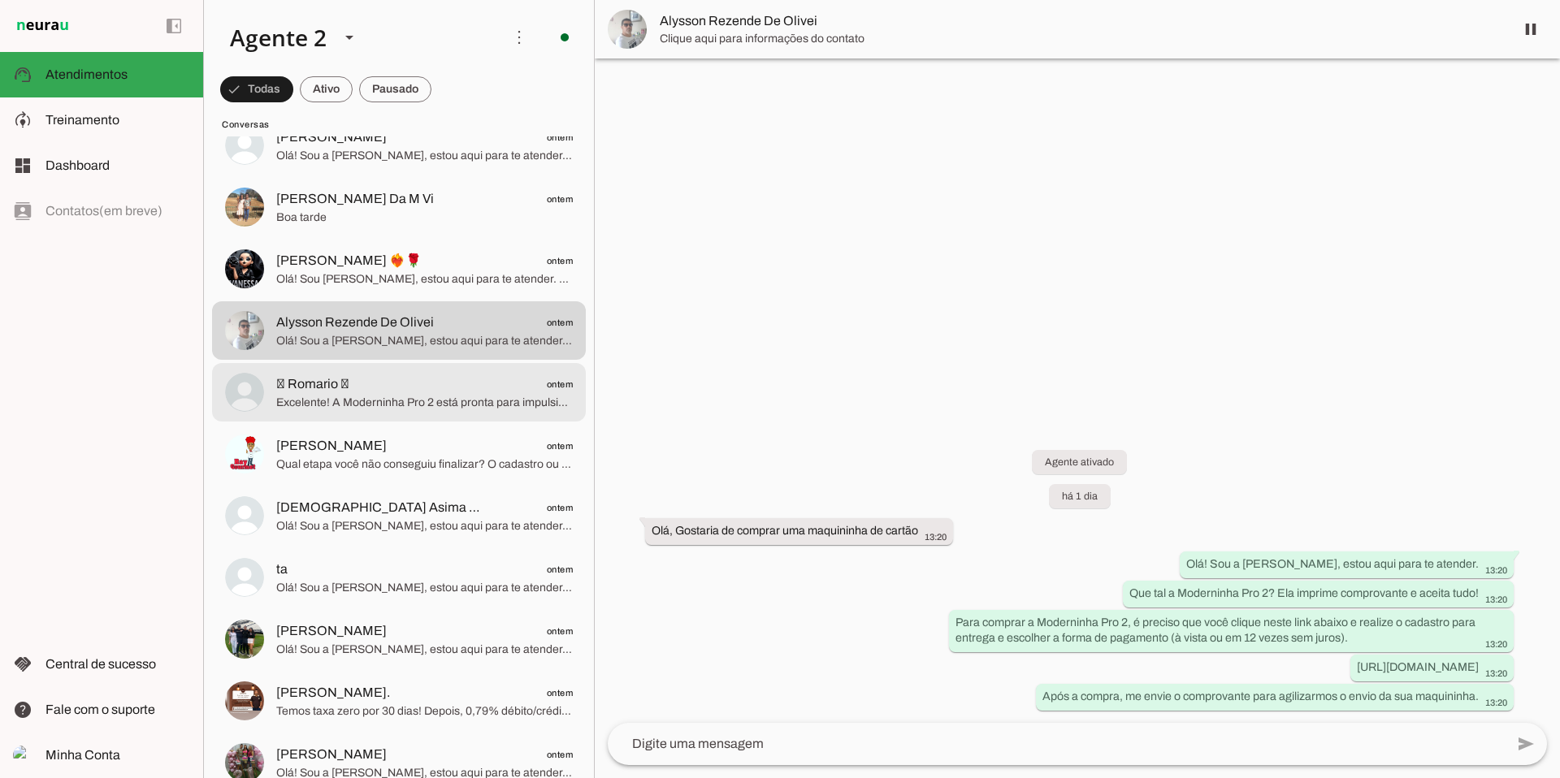
click at [441, 397] on span "Excelente! A Moderninha Pro 2 está pronta para impulsionar suas vendas. Quer fi…" at bounding box center [424, 403] width 297 height 16
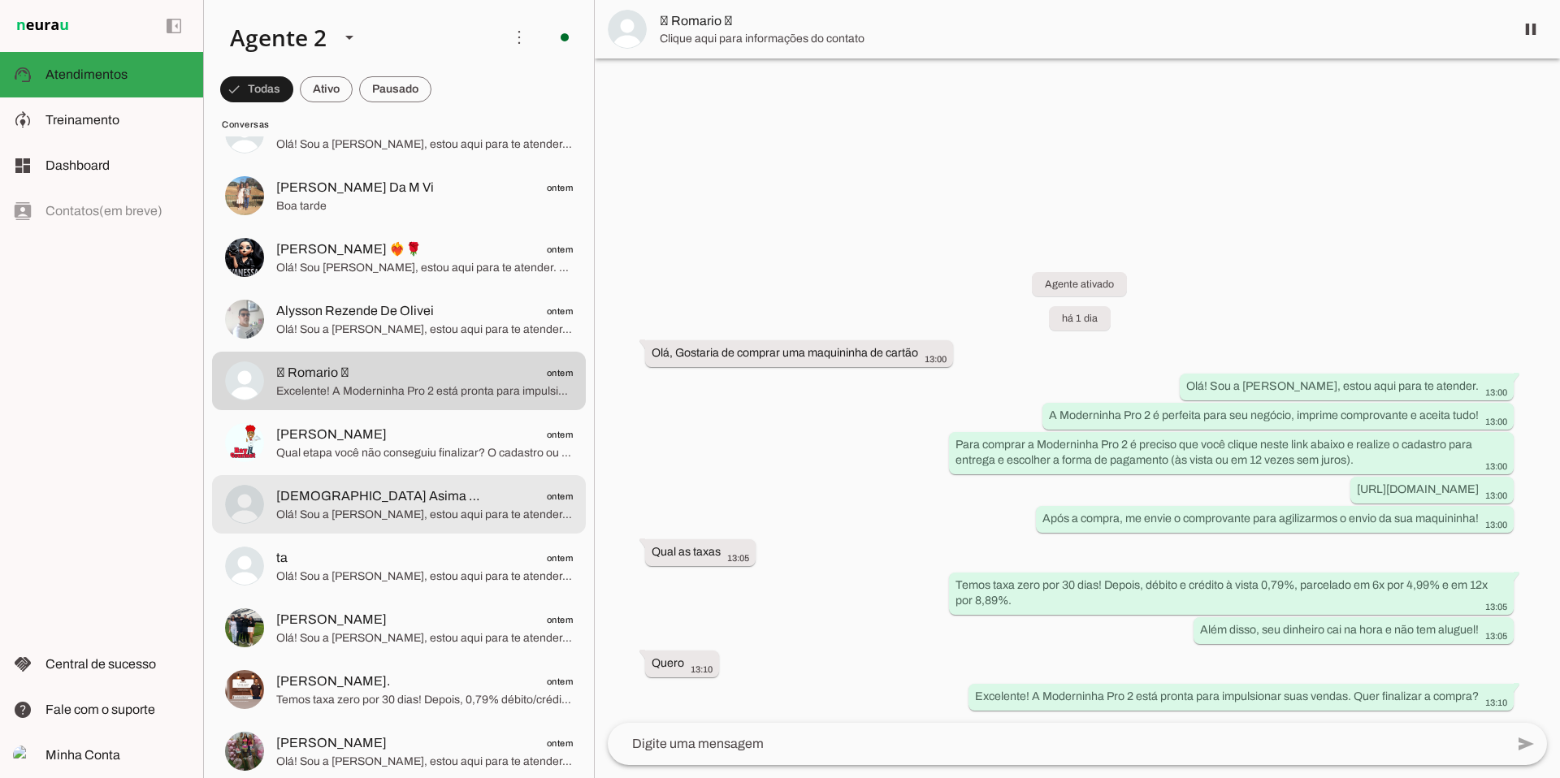
scroll to position [1871, 0]
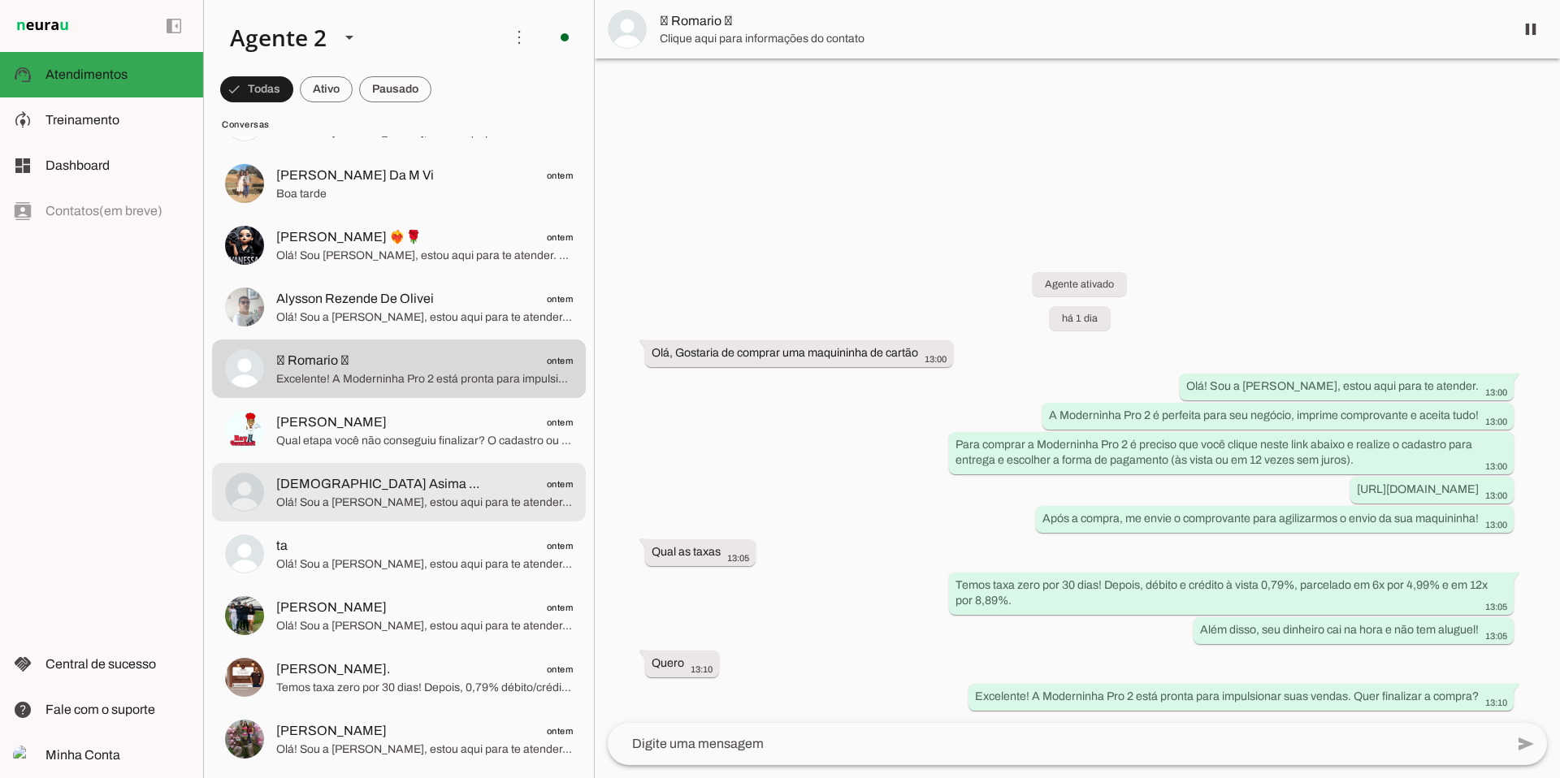
click at [401, 505] on span "Olá! Sou a [PERSON_NAME], estou aqui para te atender. A Moderninha Pro 2 é a ma…" at bounding box center [424, 503] width 297 height 16
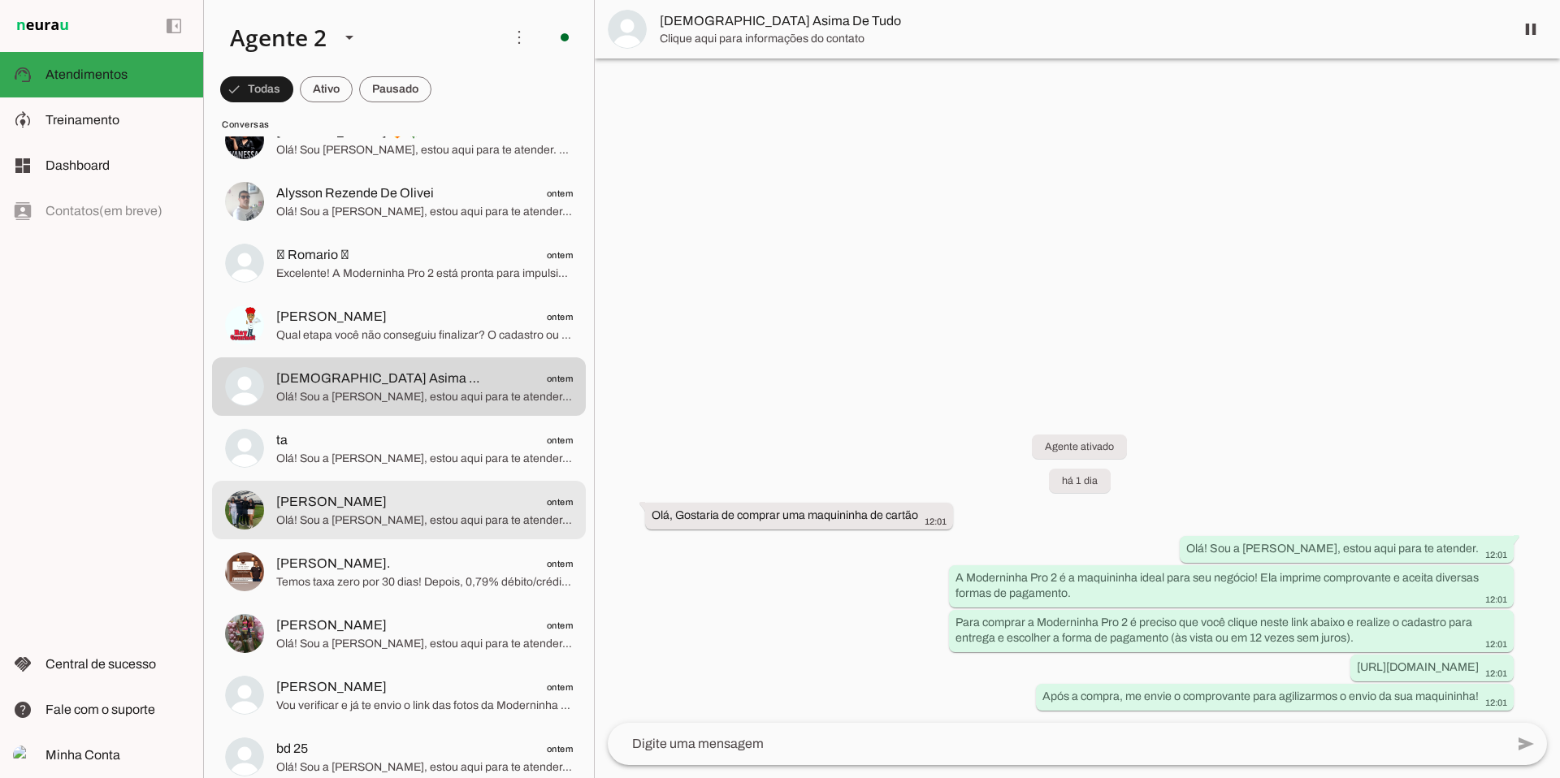
scroll to position [1992, 0]
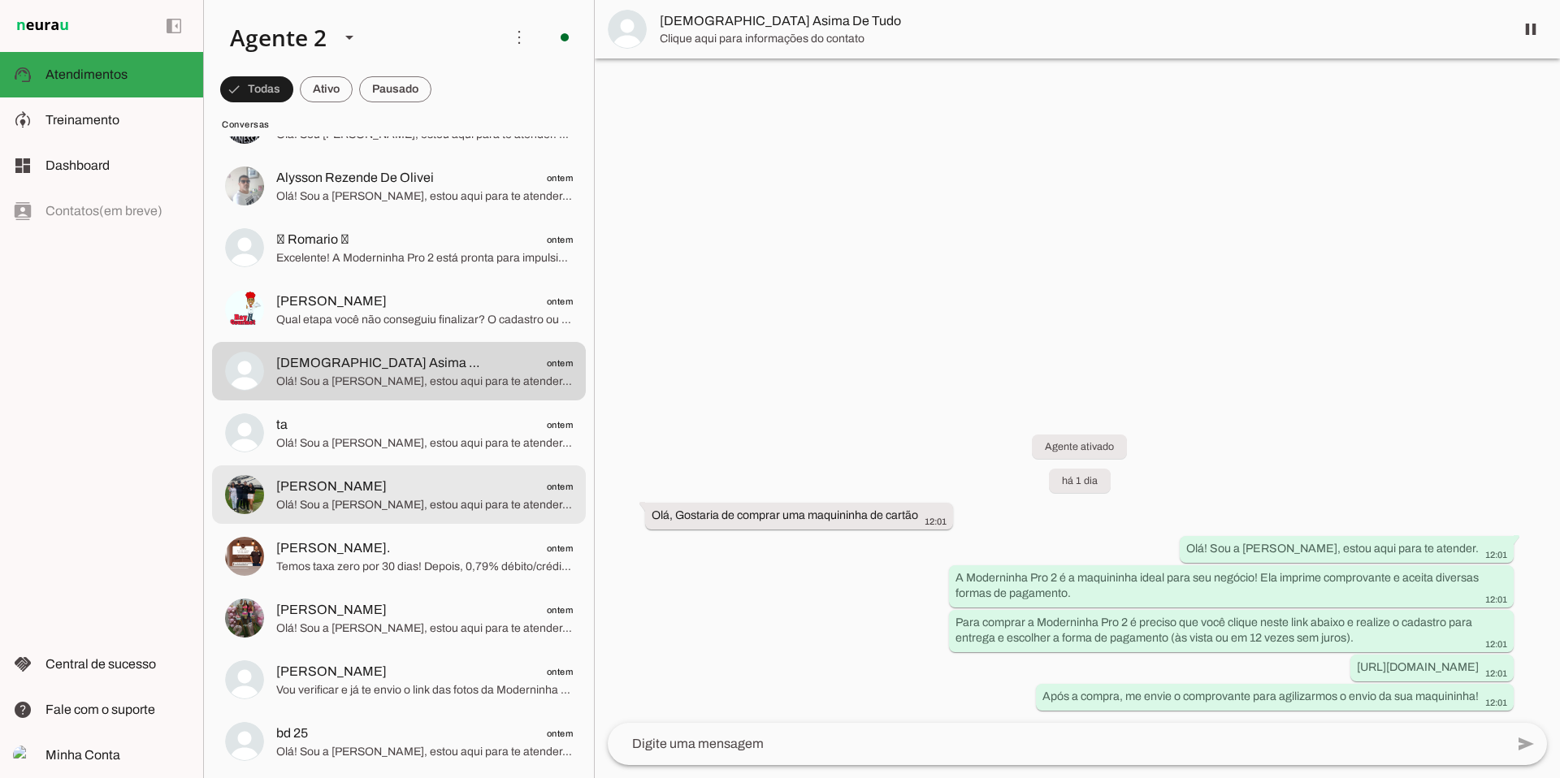
click at [415, 484] on span "[PERSON_NAME] ontem" at bounding box center [424, 487] width 297 height 20
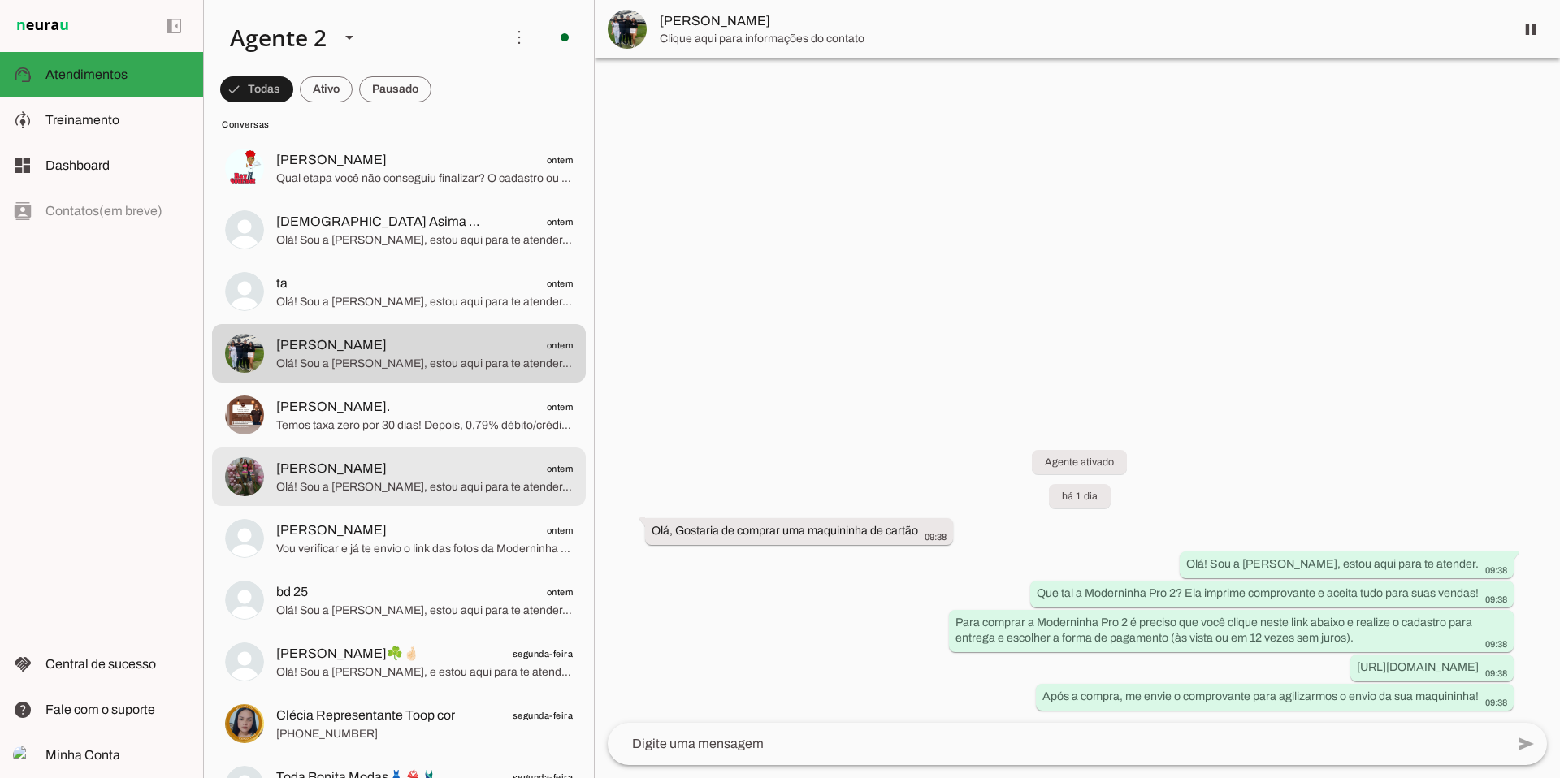
click at [387, 469] on span "[PERSON_NAME]" at bounding box center [331, 469] width 111 height 20
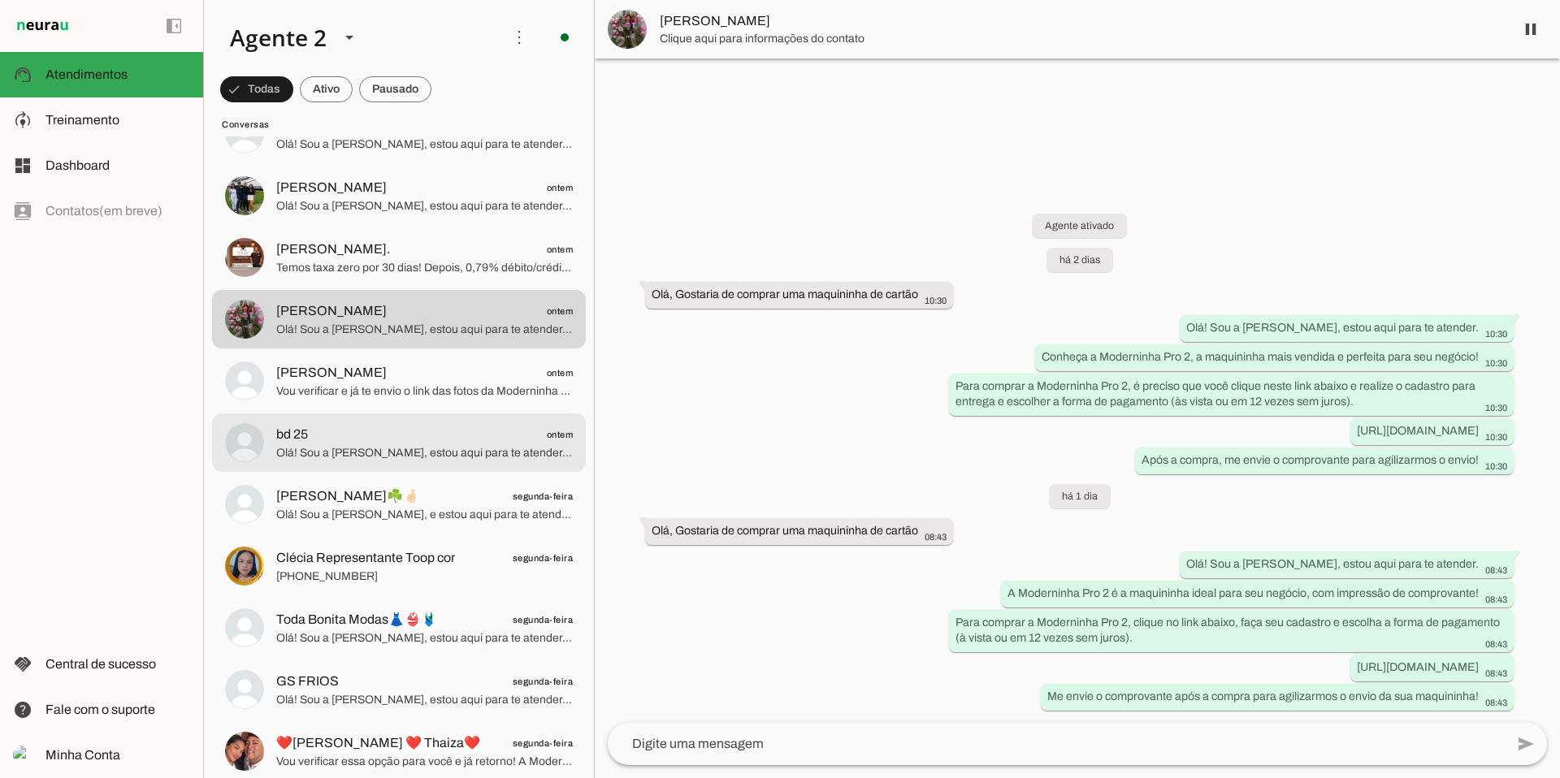
scroll to position [2292, 0]
click at [437, 434] on span "bd 25 ontem" at bounding box center [424, 434] width 297 height 20
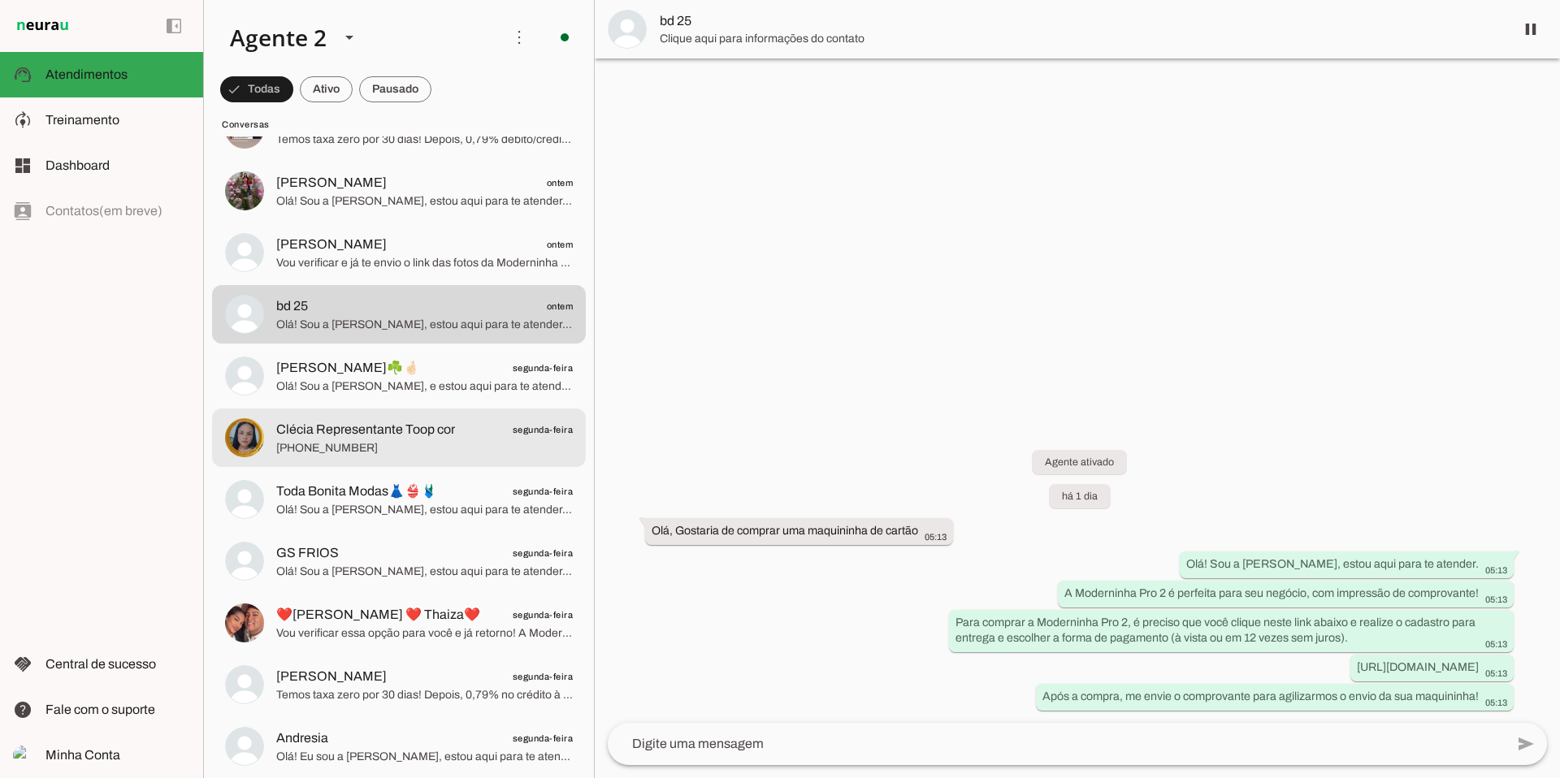
scroll to position [2474, 0]
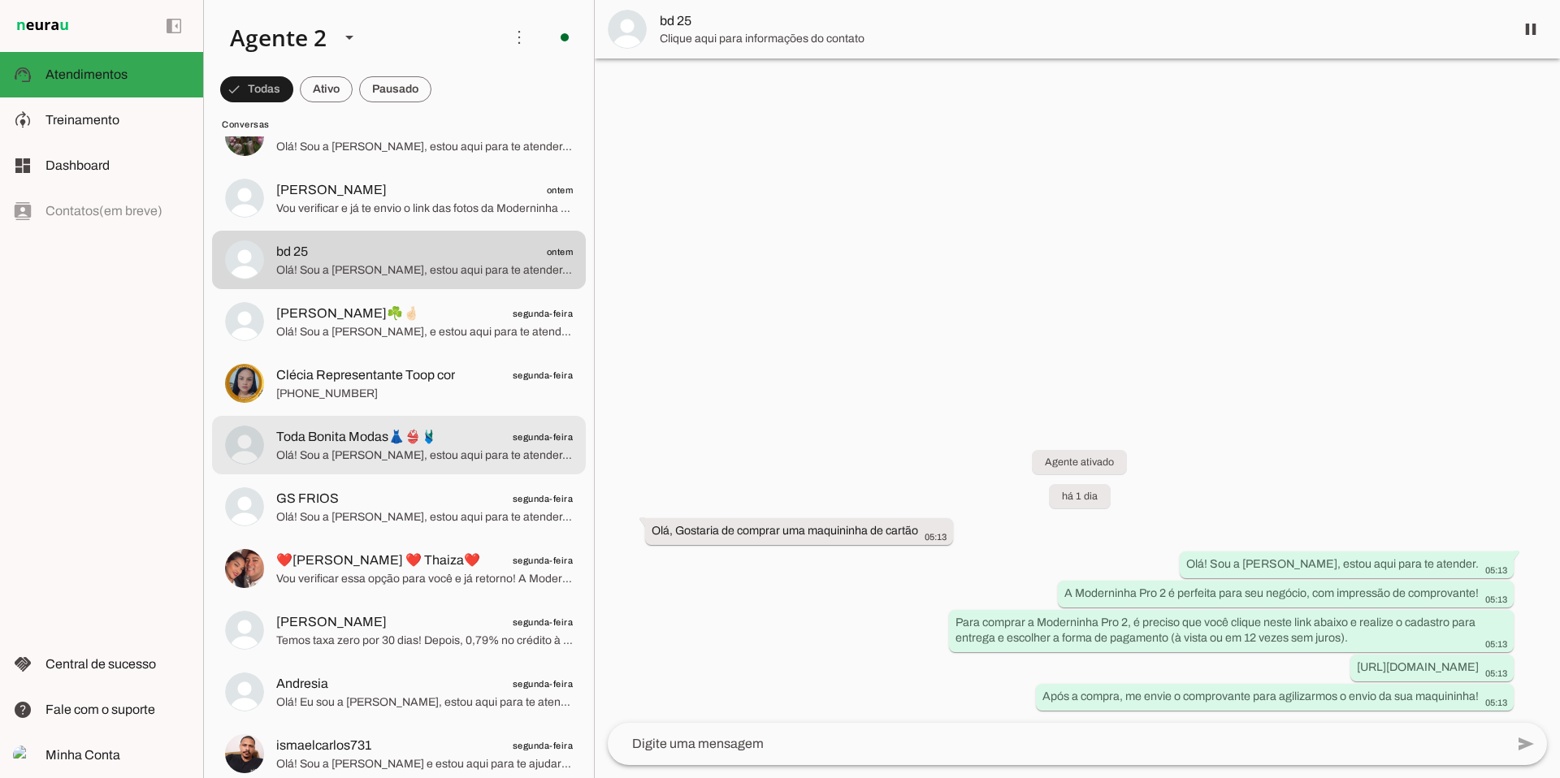
click at [437, 434] on span "Toda Bonita Modas👗👙🩱 segunda-feira" at bounding box center [424, 437] width 297 height 20
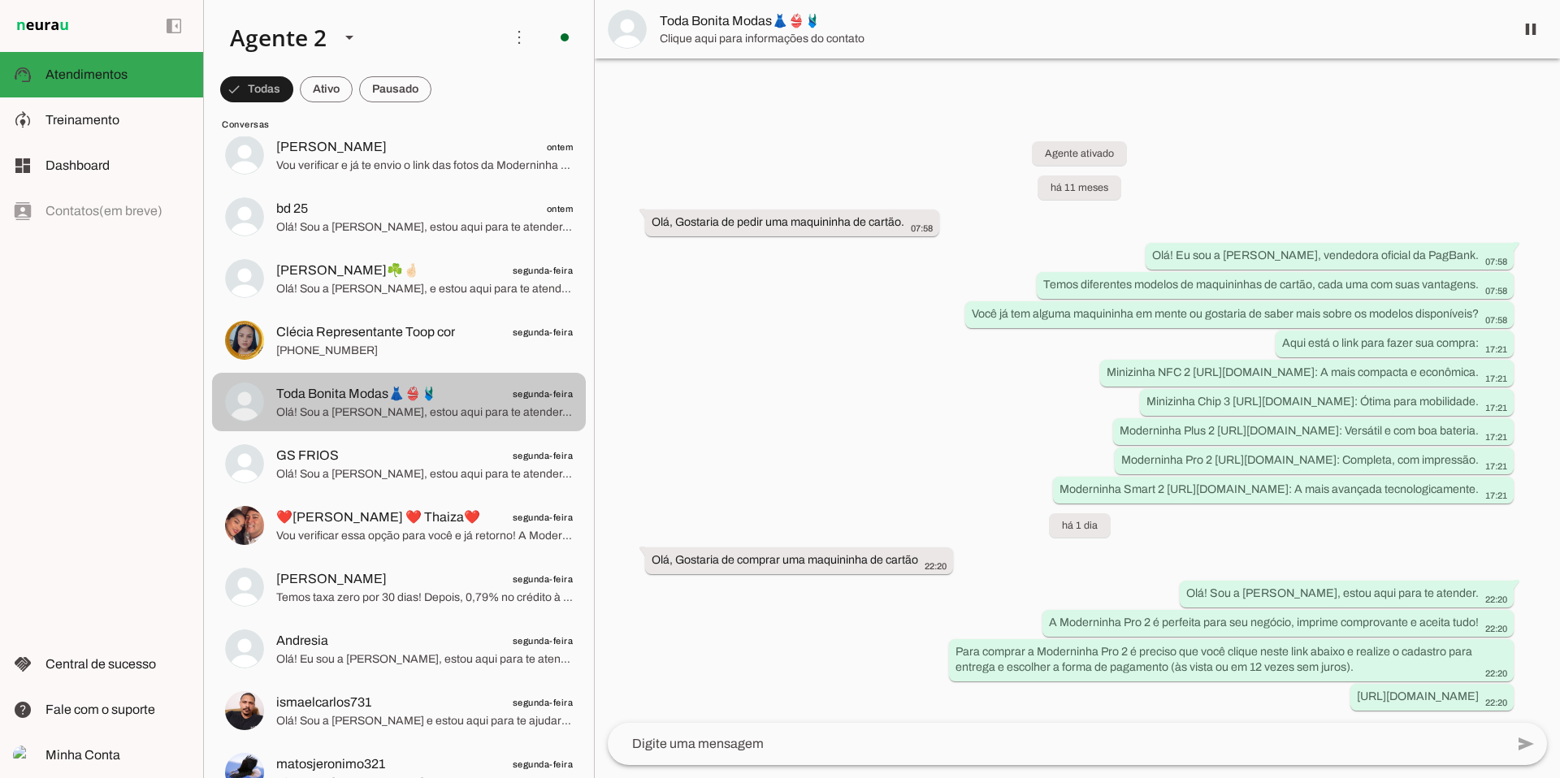
scroll to position [2534, 0]
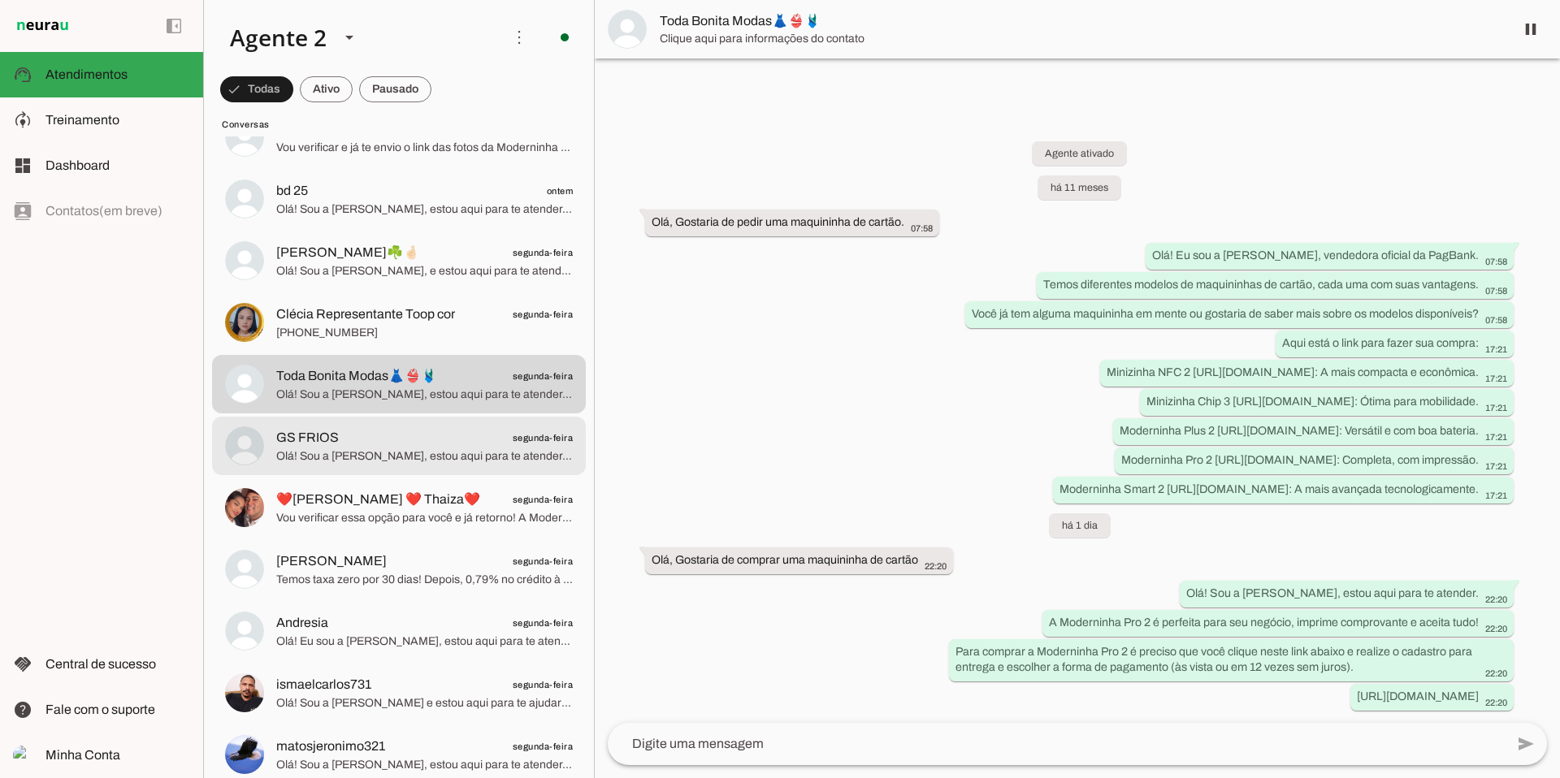
click at [437, 436] on span "GS FRIOS segunda-feira" at bounding box center [424, 438] width 297 height 20
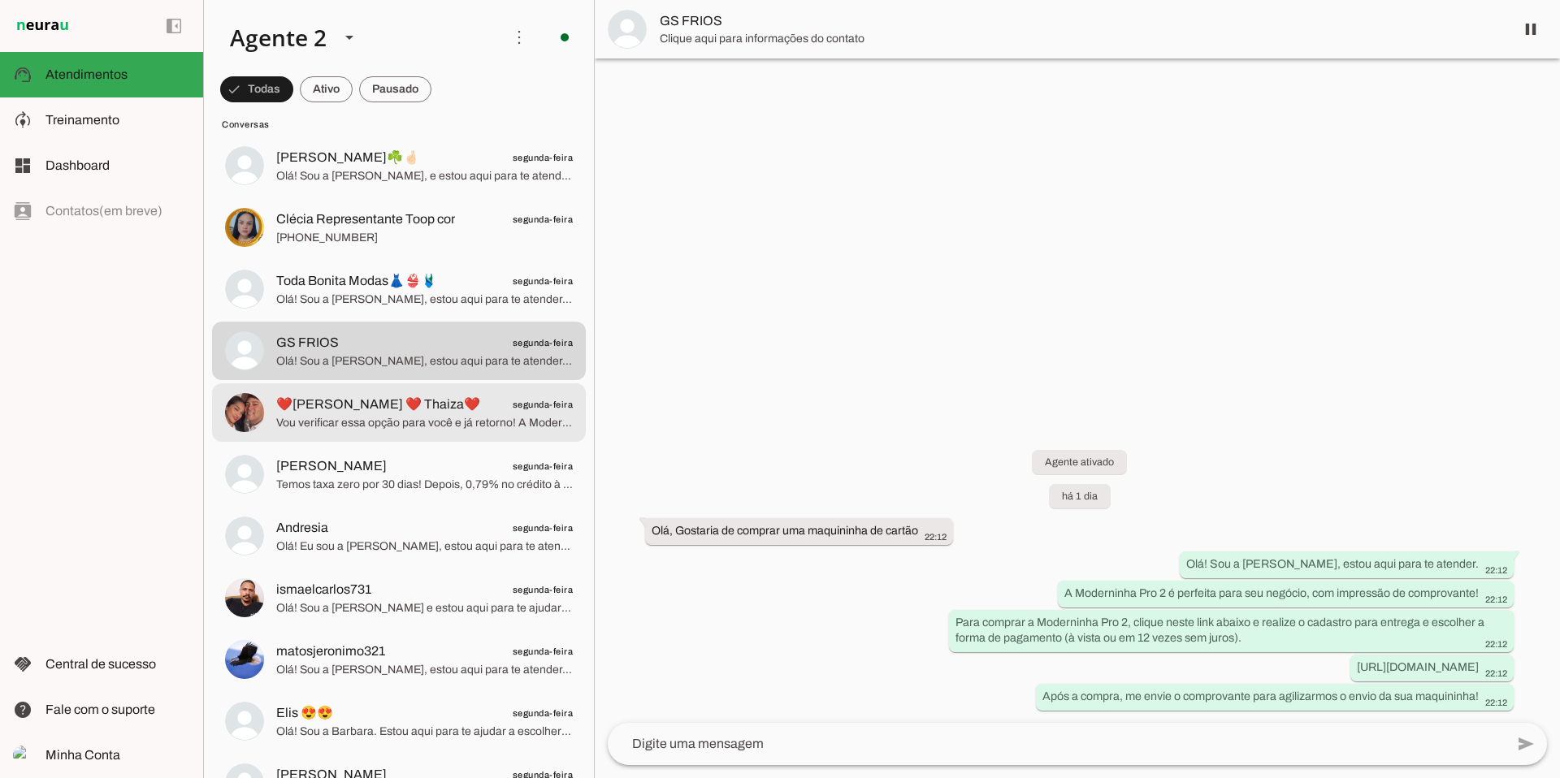
scroll to position [2632, 0]
click at [472, 402] on span "❤️[PERSON_NAME] ❤️ Thaiza❤️ segunda-feira" at bounding box center [424, 402] width 297 height 20
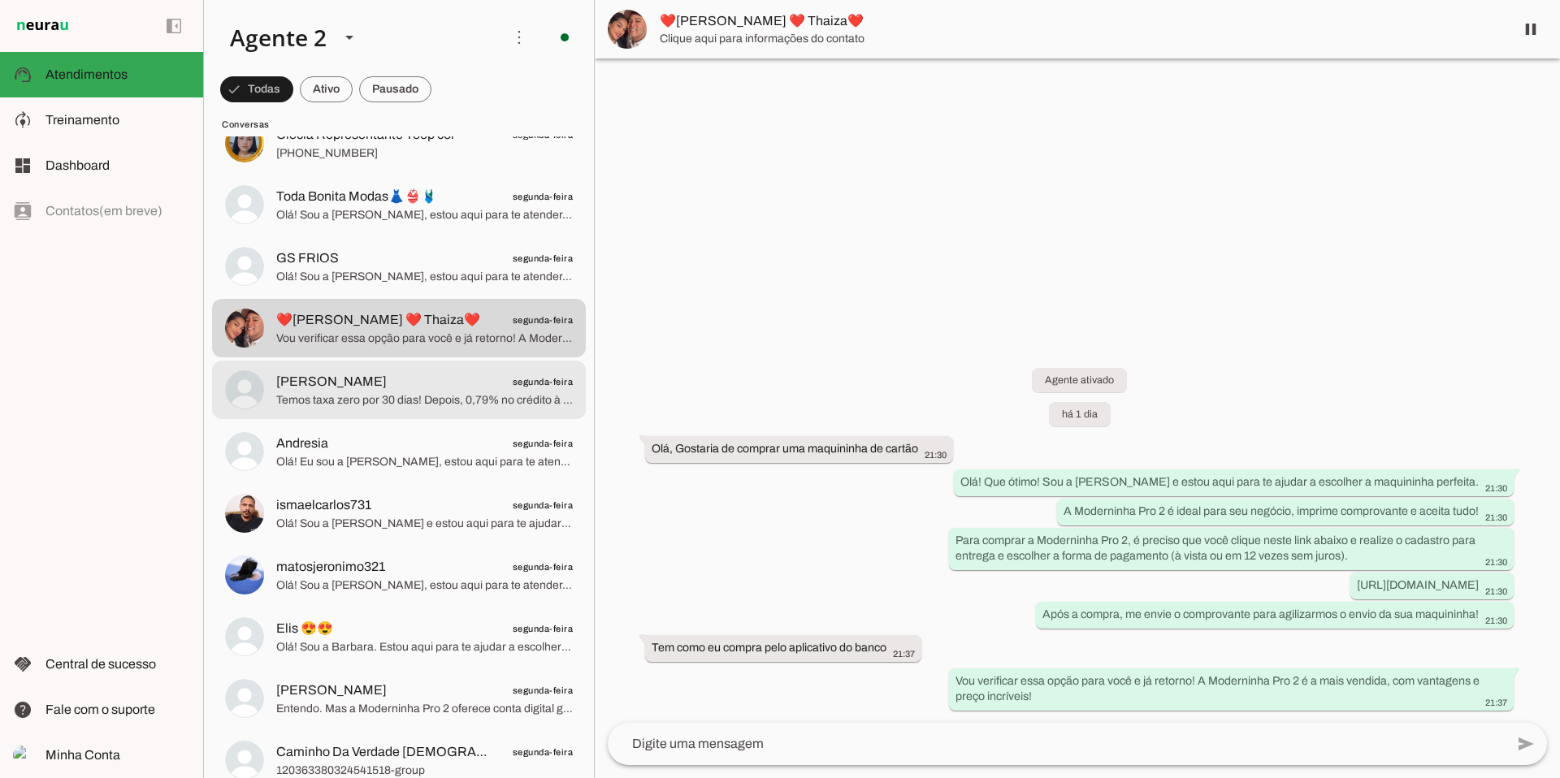
scroll to position [2722, 0]
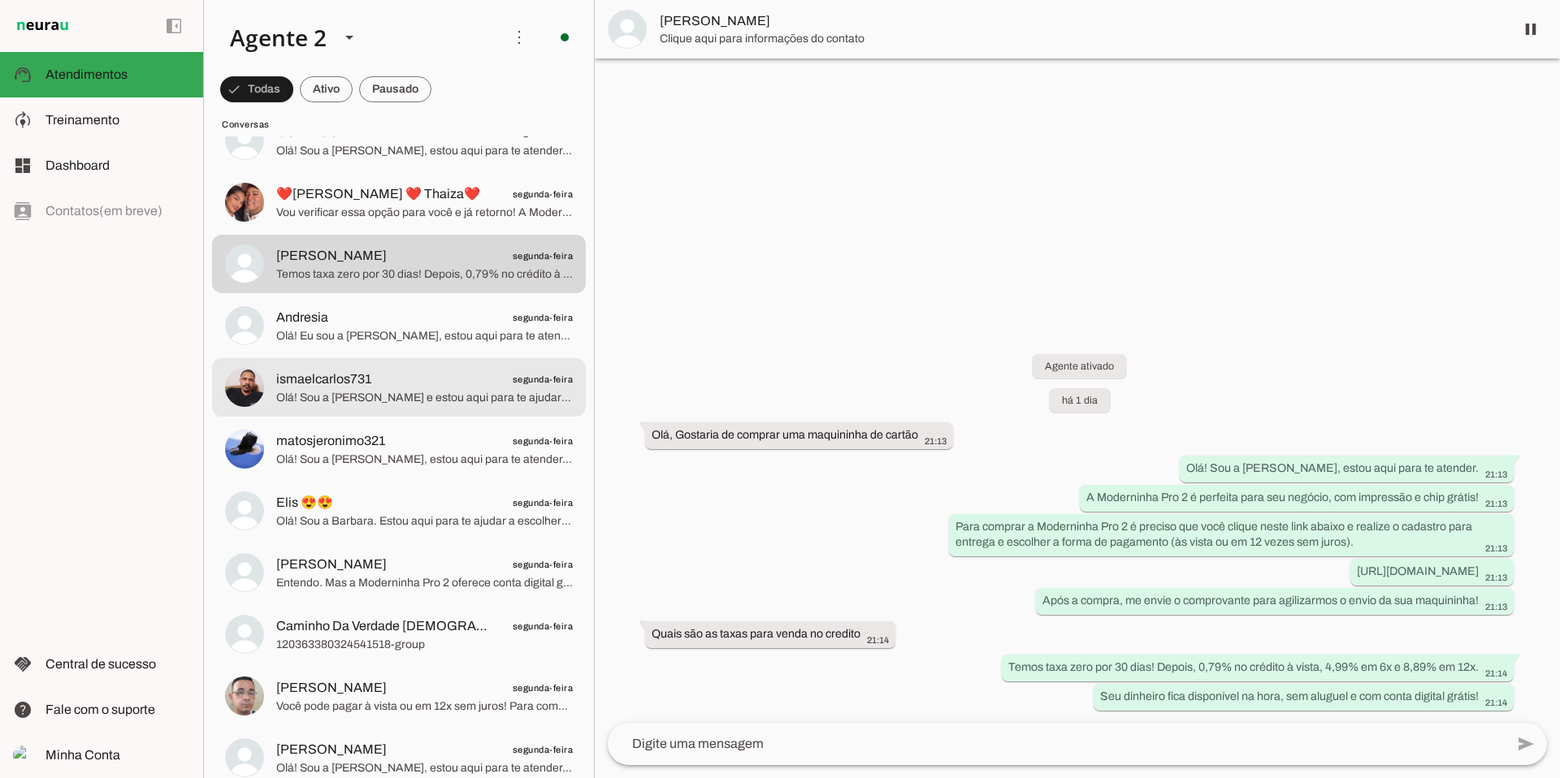
scroll to position [2842, 0]
click at [468, 370] on span "ismaelcarlos731 segunda-feira" at bounding box center [424, 378] width 297 height 20
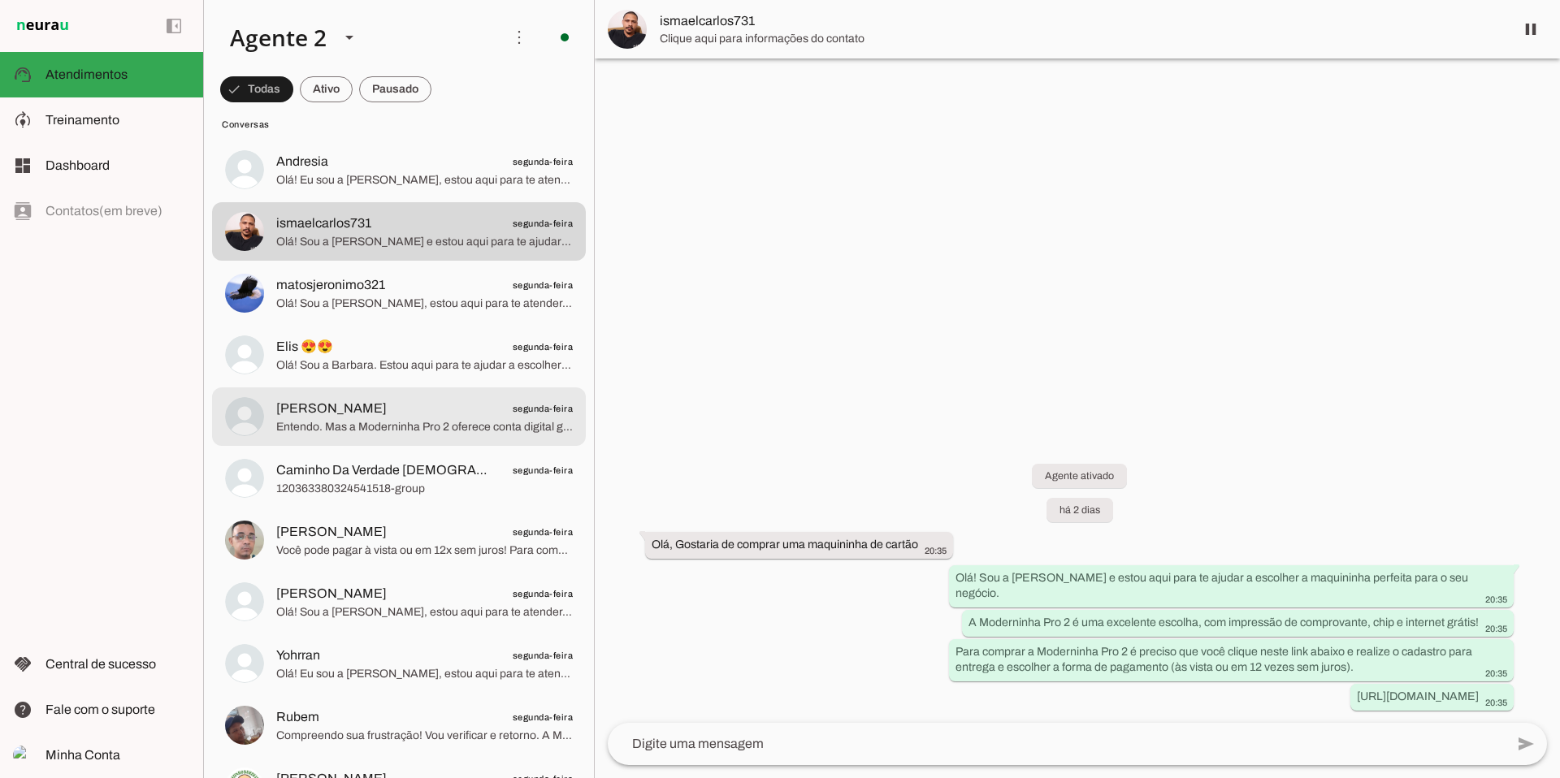
scroll to position [2999, 0]
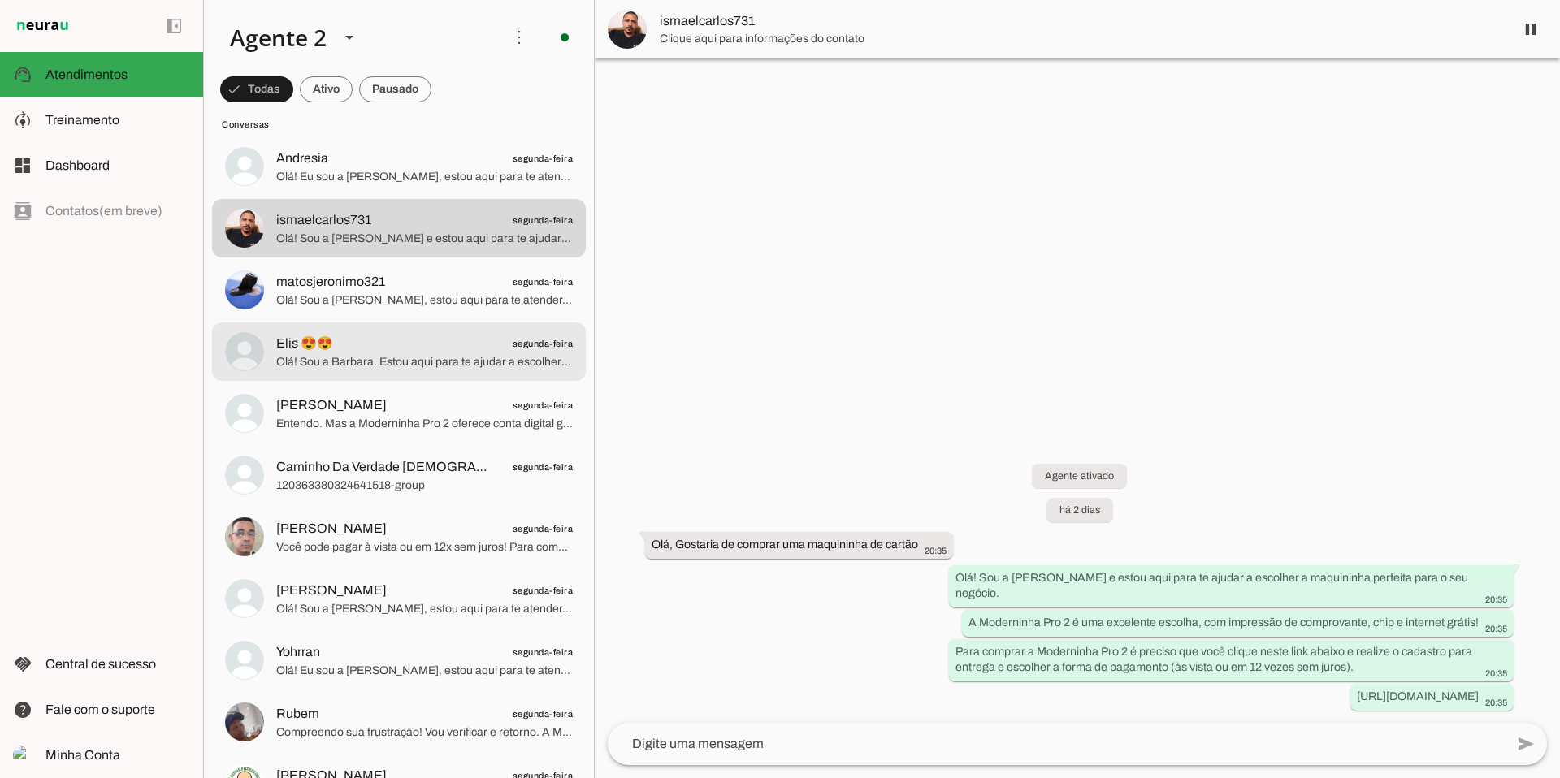
click at [456, 362] on span "Olá! Sou a Barbara. Estou aqui para te ajudar a escolher a maquininha perfeita …" at bounding box center [424, 362] width 297 height 16
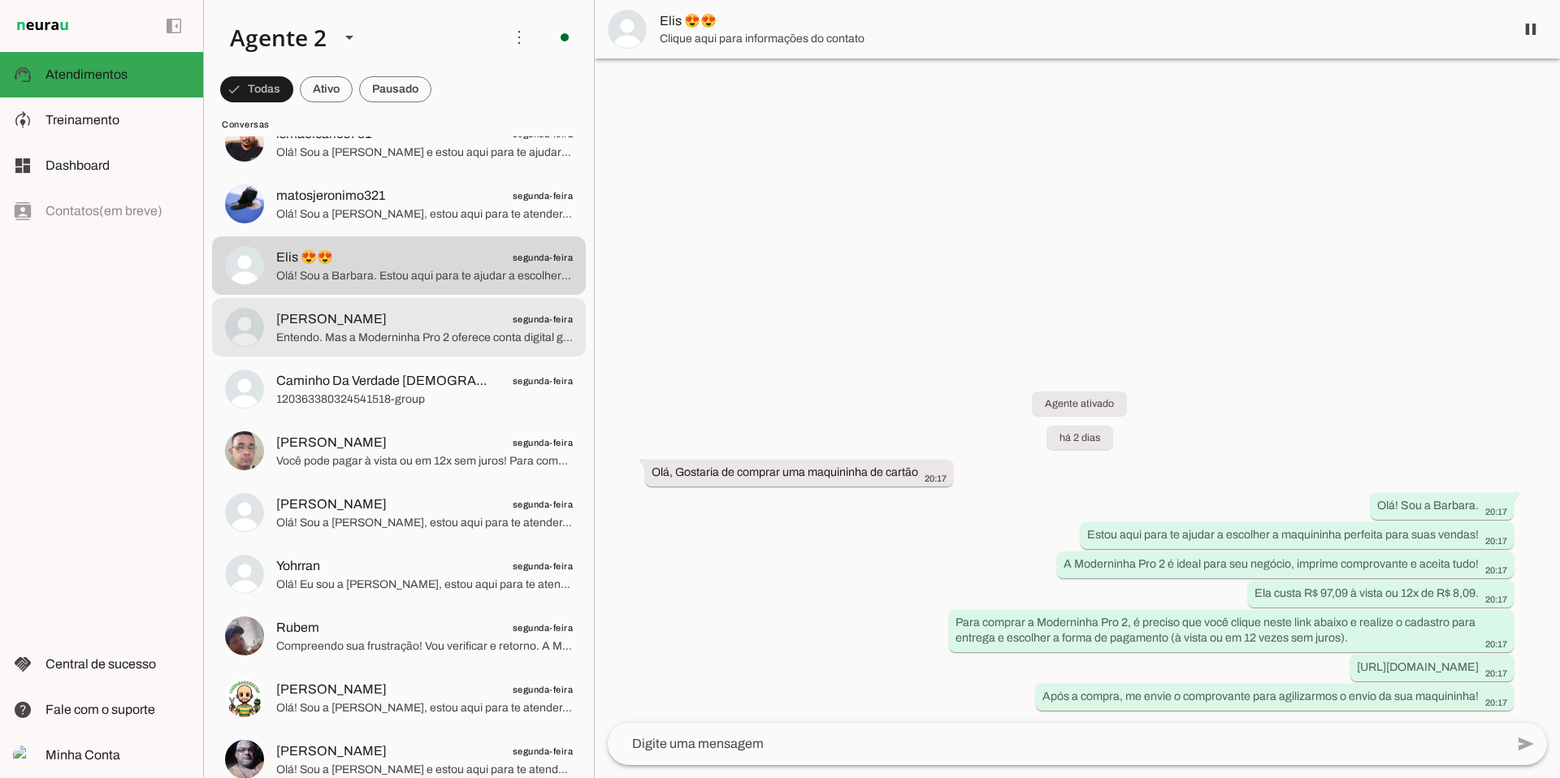
scroll to position [3092, 0]
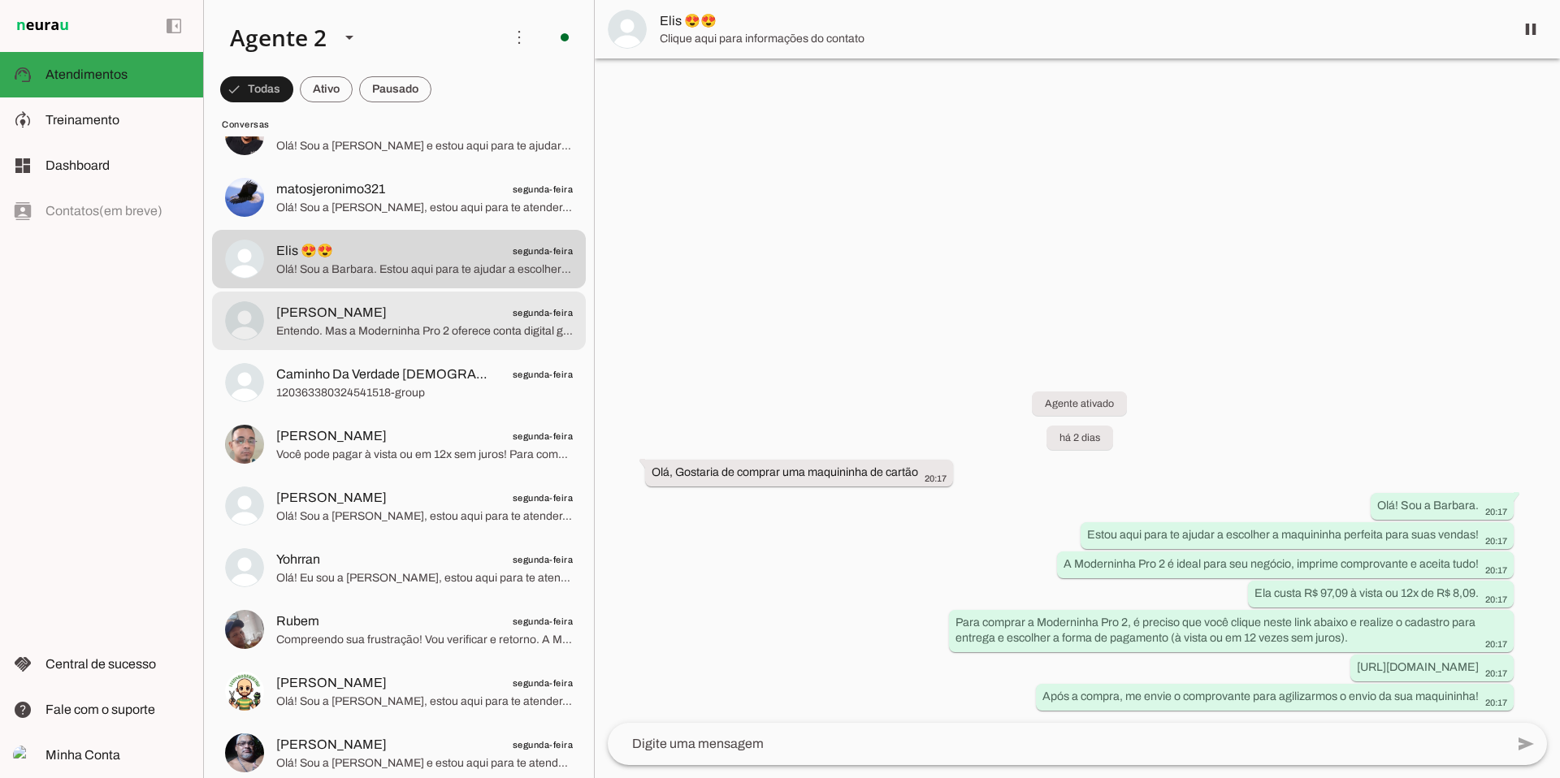
click at [449, 323] on span "Entendo. Mas a Moderninha Pro 2 oferece conta digital grátis com rendimento top…" at bounding box center [424, 331] width 297 height 16
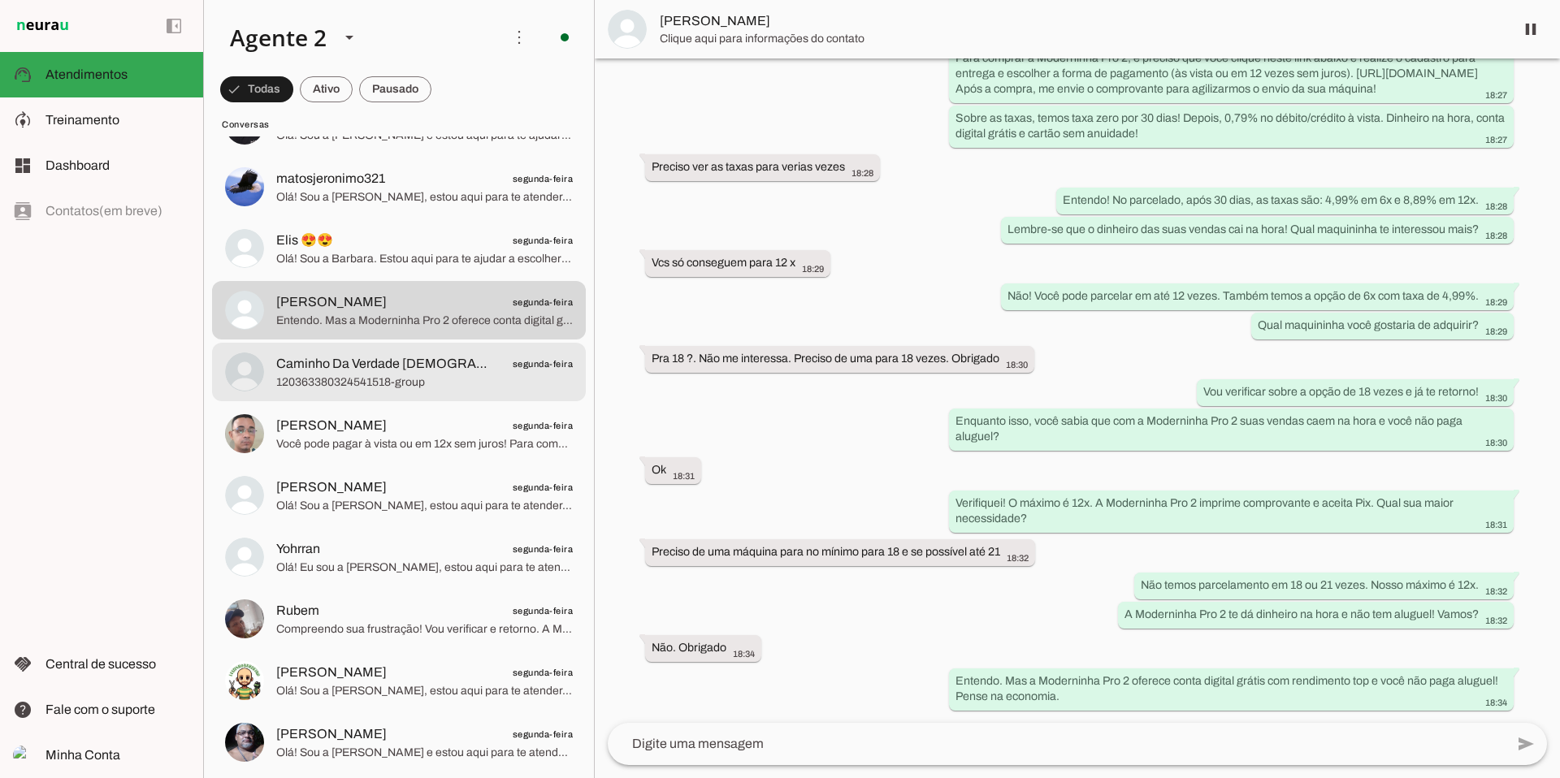
scroll to position [3106, 0]
click at [412, 376] on span "120363380324541518-group" at bounding box center [424, 379] width 297 height 16
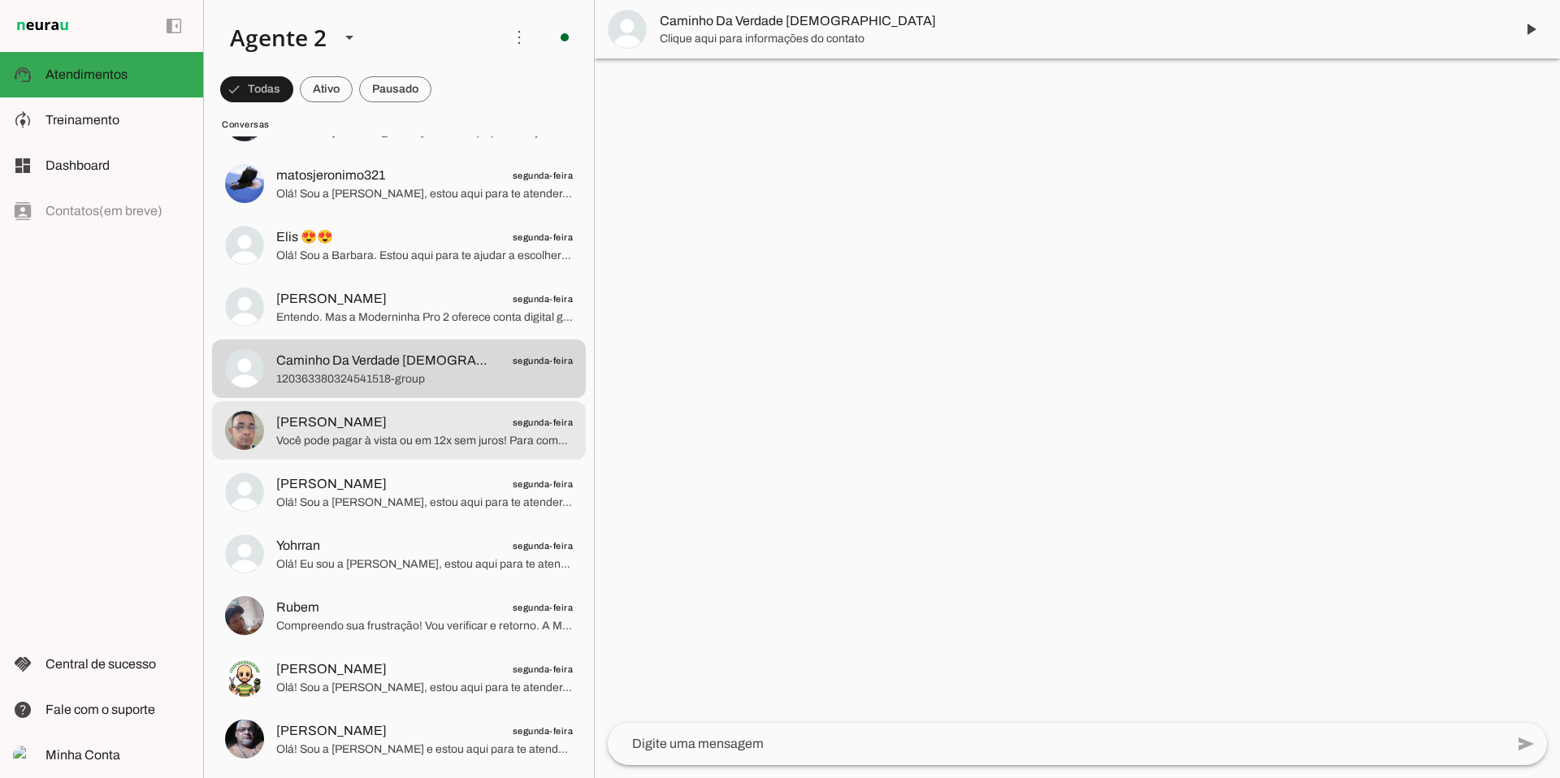
click at [422, 437] on span "Você pode pagar à vista ou em 12x sem juros! Para comprar a Moderninha Smart 2,…" at bounding box center [424, 441] width 297 height 16
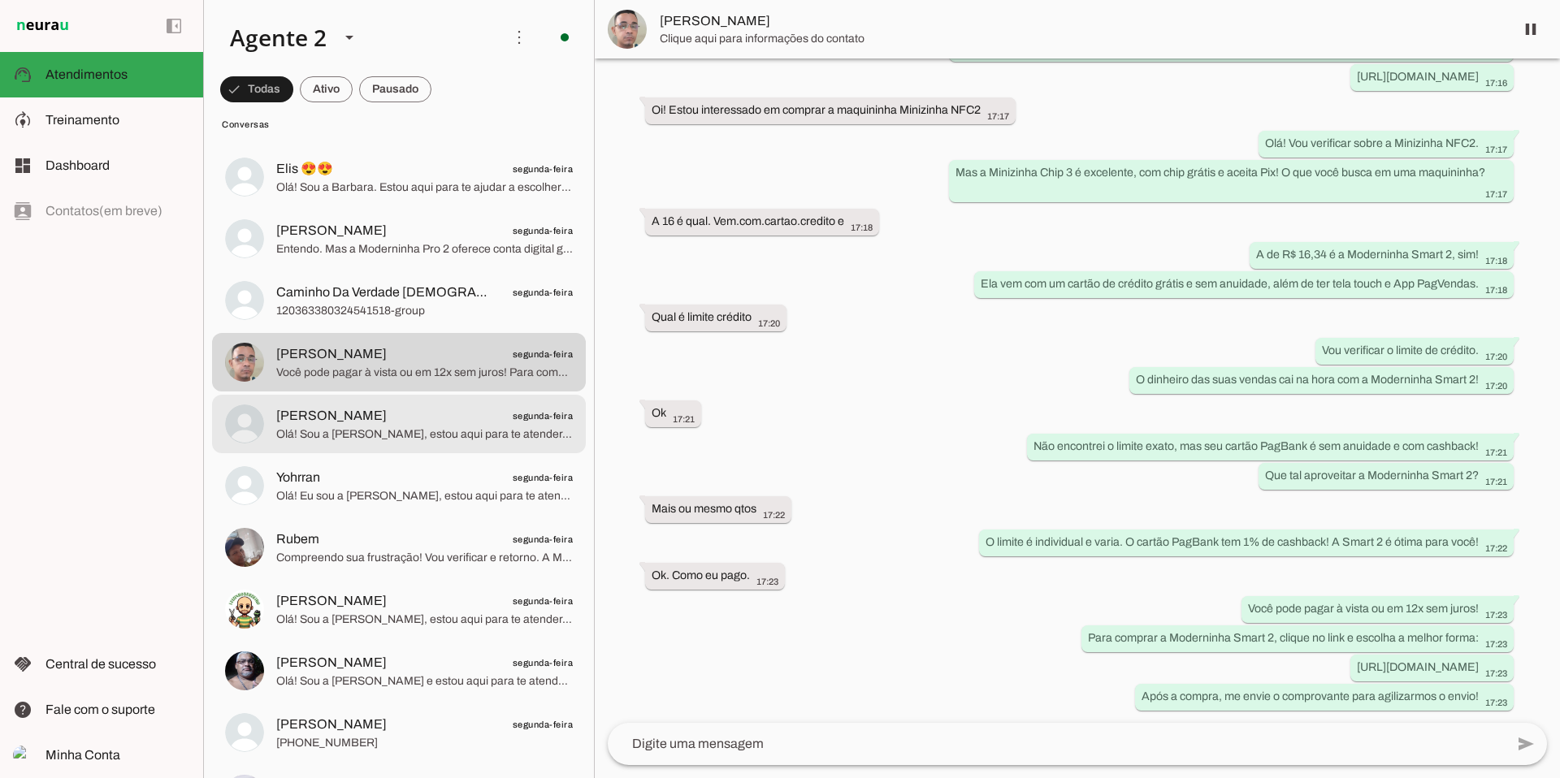
scroll to position [3182, 0]
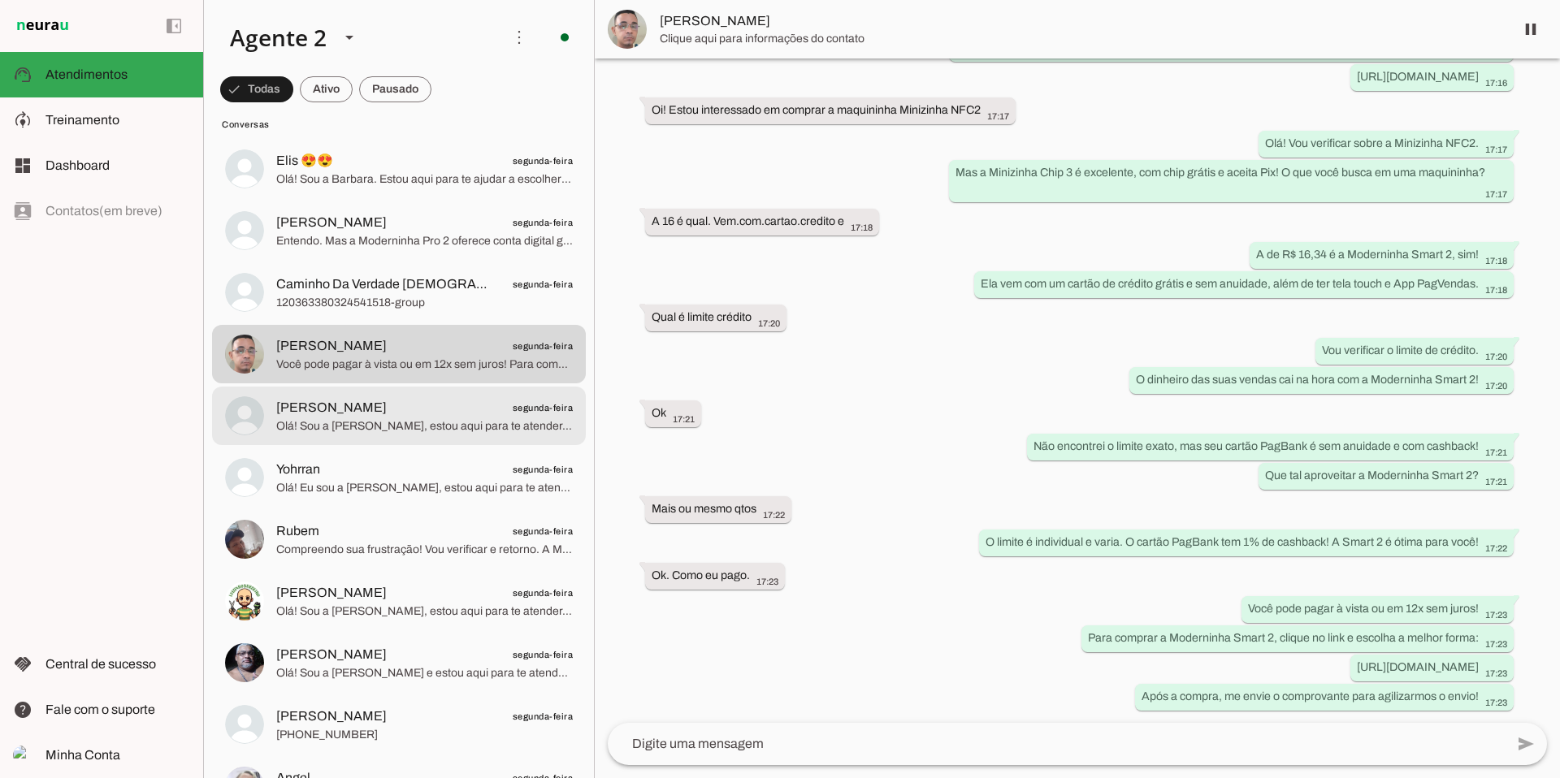
click at [427, 427] on span "Olá! Sou a [PERSON_NAME], estou aqui para te atender. A Moderninha Pro 2 é perf…" at bounding box center [424, 426] width 297 height 16
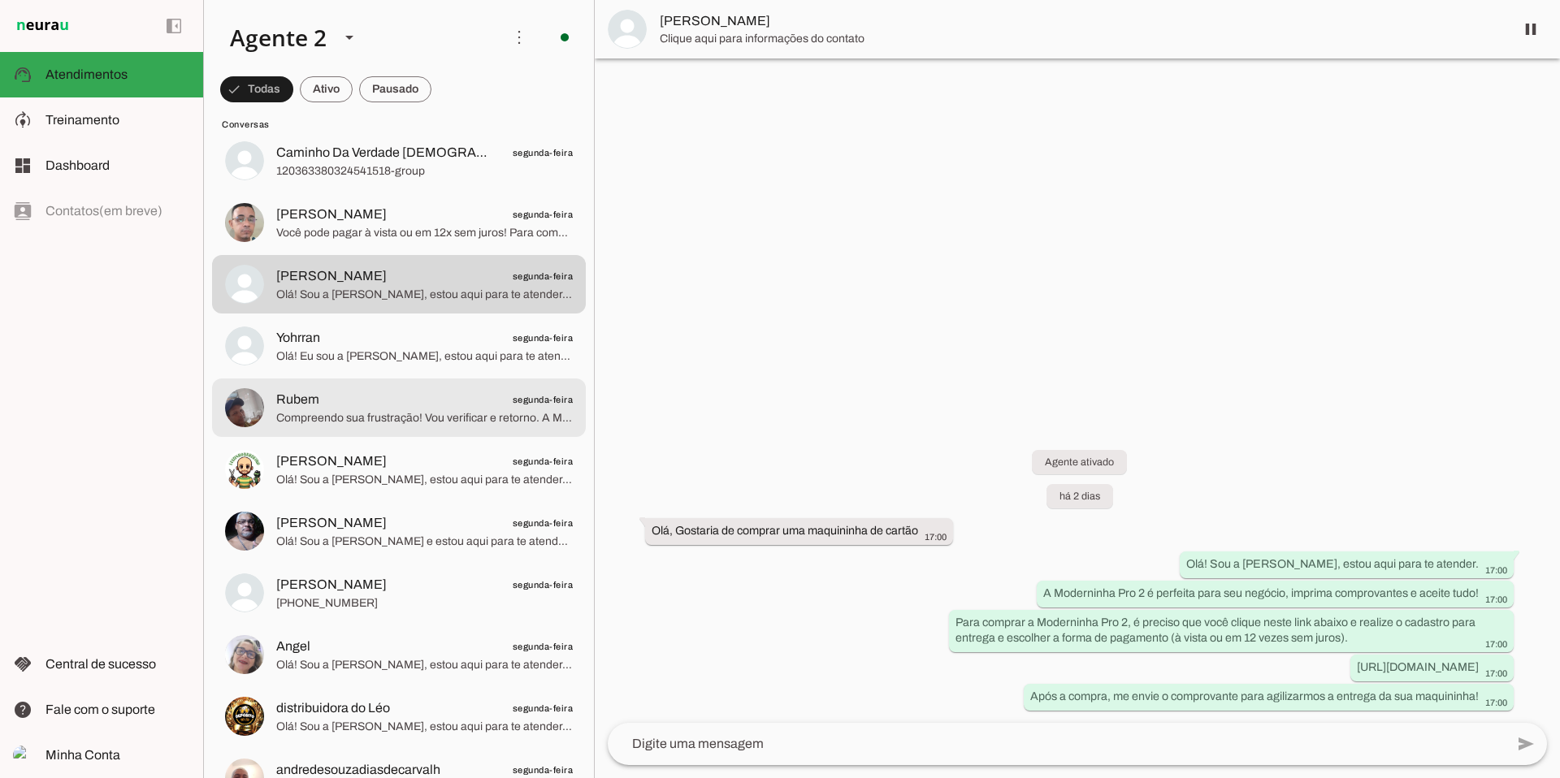
scroll to position [3319, 0]
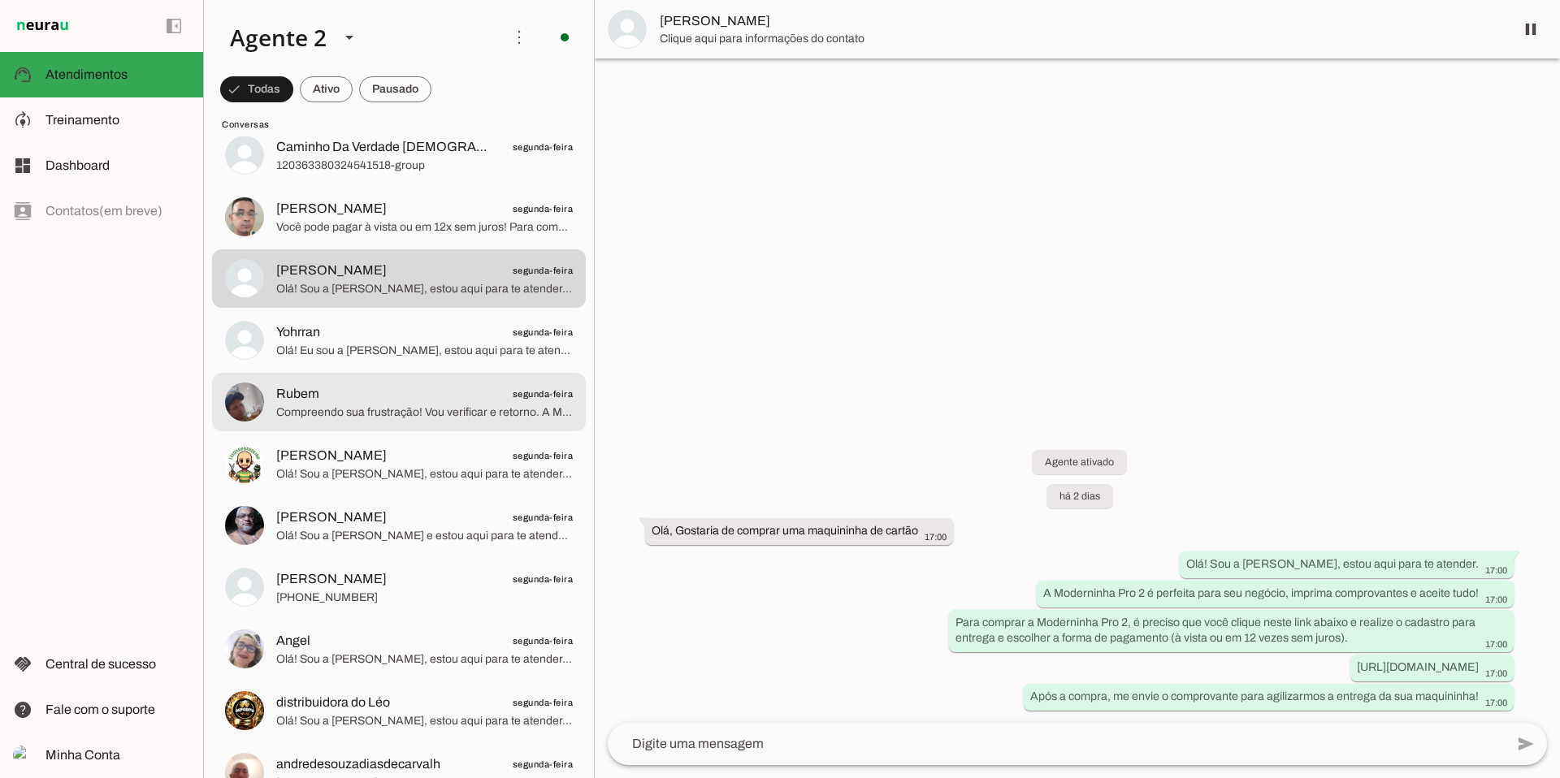
click at [430, 412] on span "Compreendo sua frustração! Vou verificar e retorno. A Minizinha Chip 3 é a mais…" at bounding box center [424, 413] width 297 height 16
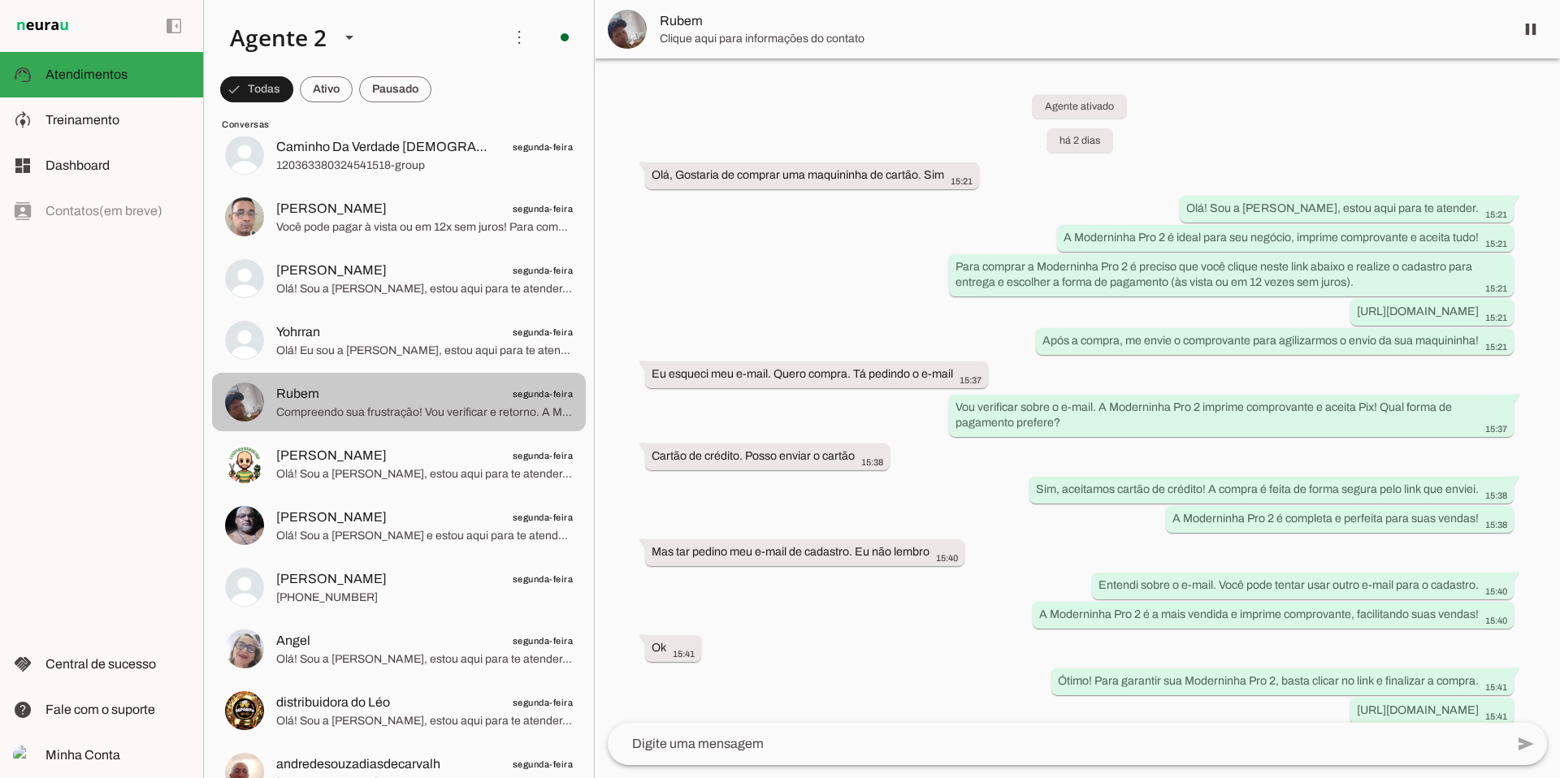
scroll to position [1609, 0]
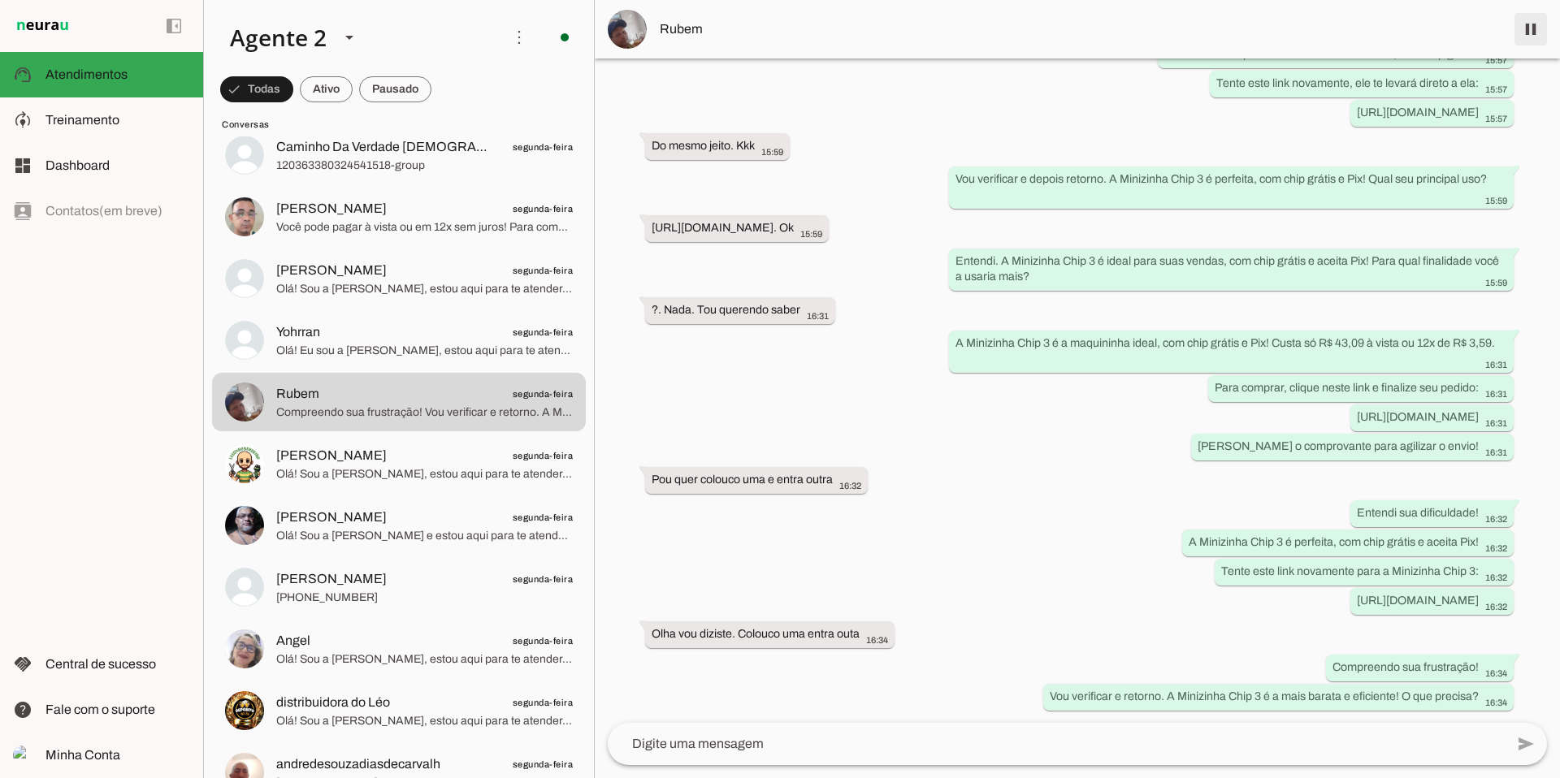
click at [1532, 33] on span at bounding box center [1530, 29] width 39 height 39
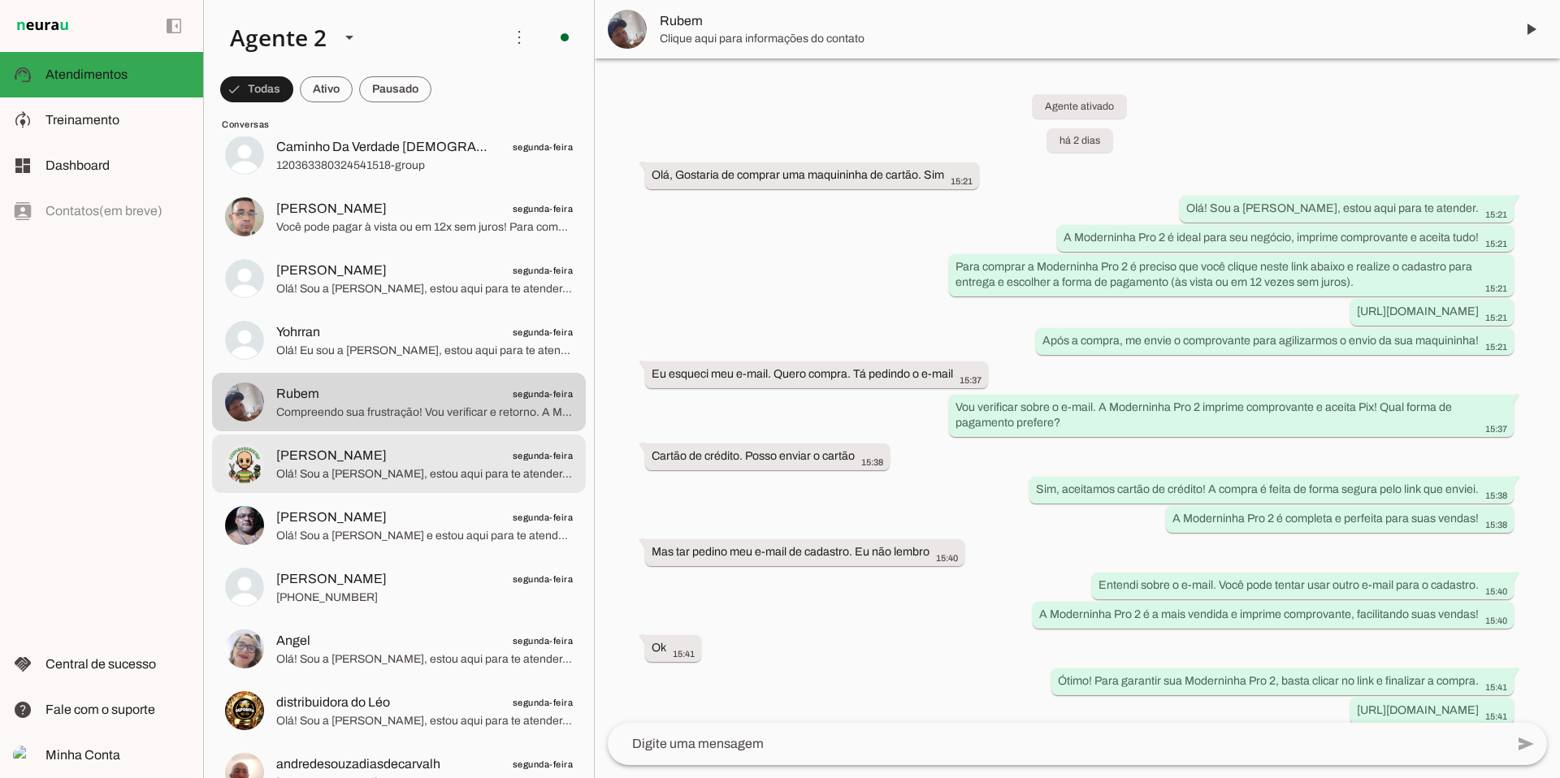
click at [357, 472] on span "Olá! Sou a [PERSON_NAME], estou aqui para te atender. A Moderninha Pro 2 é perf…" at bounding box center [424, 474] width 297 height 16
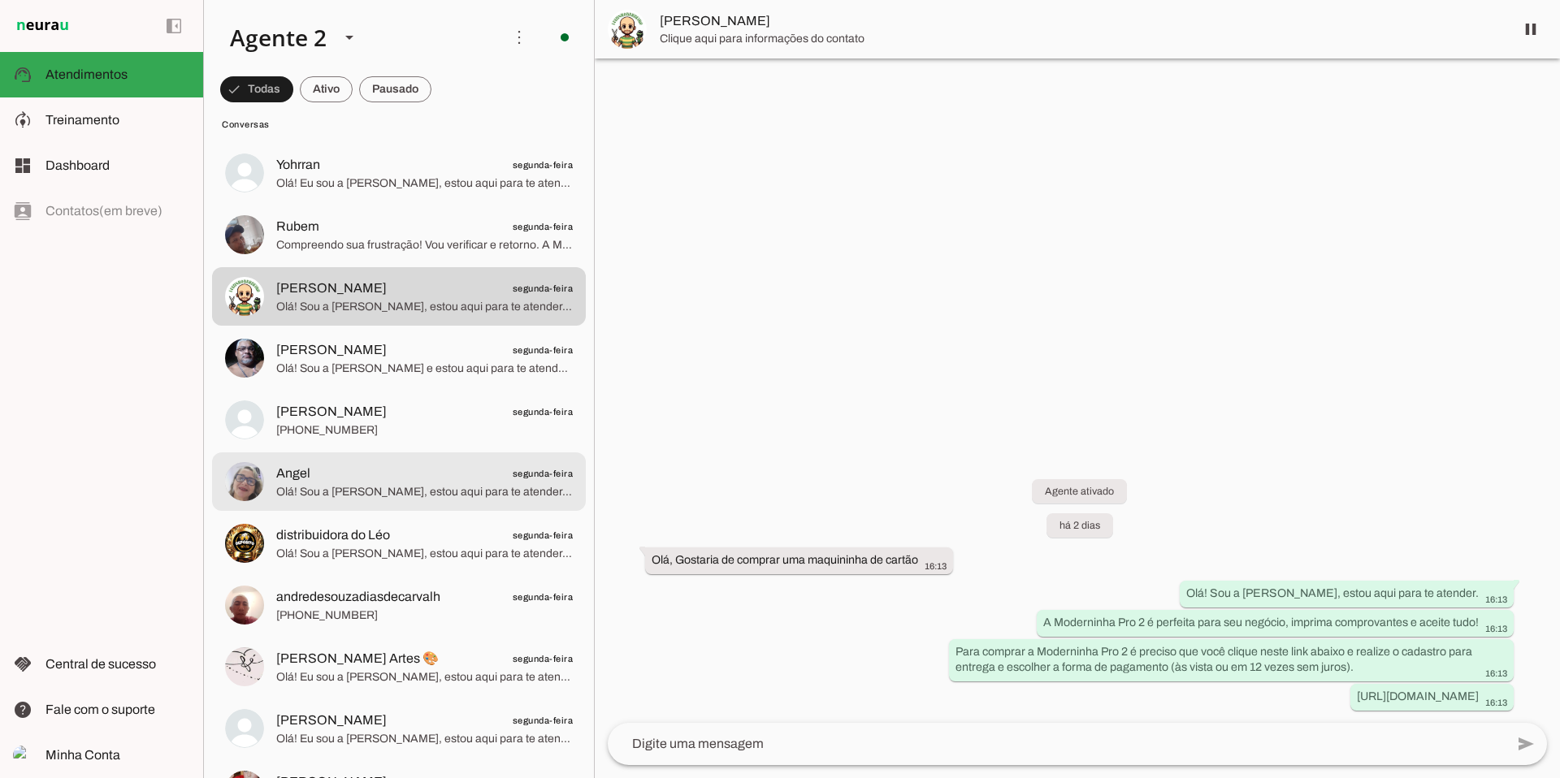
scroll to position [3516, 0]
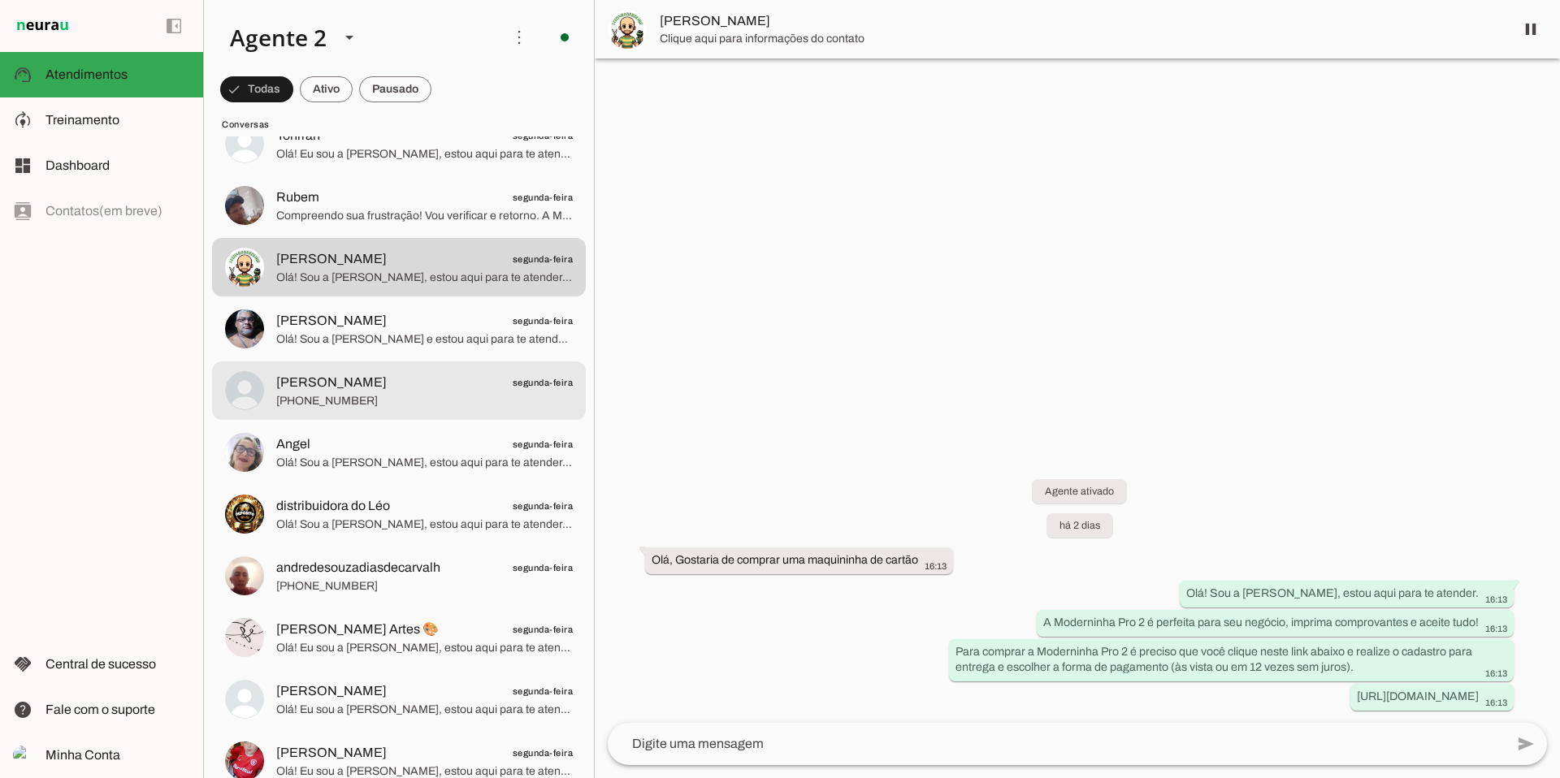
click at [392, 399] on span "[PHONE_NUMBER]" at bounding box center [424, 401] width 297 height 16
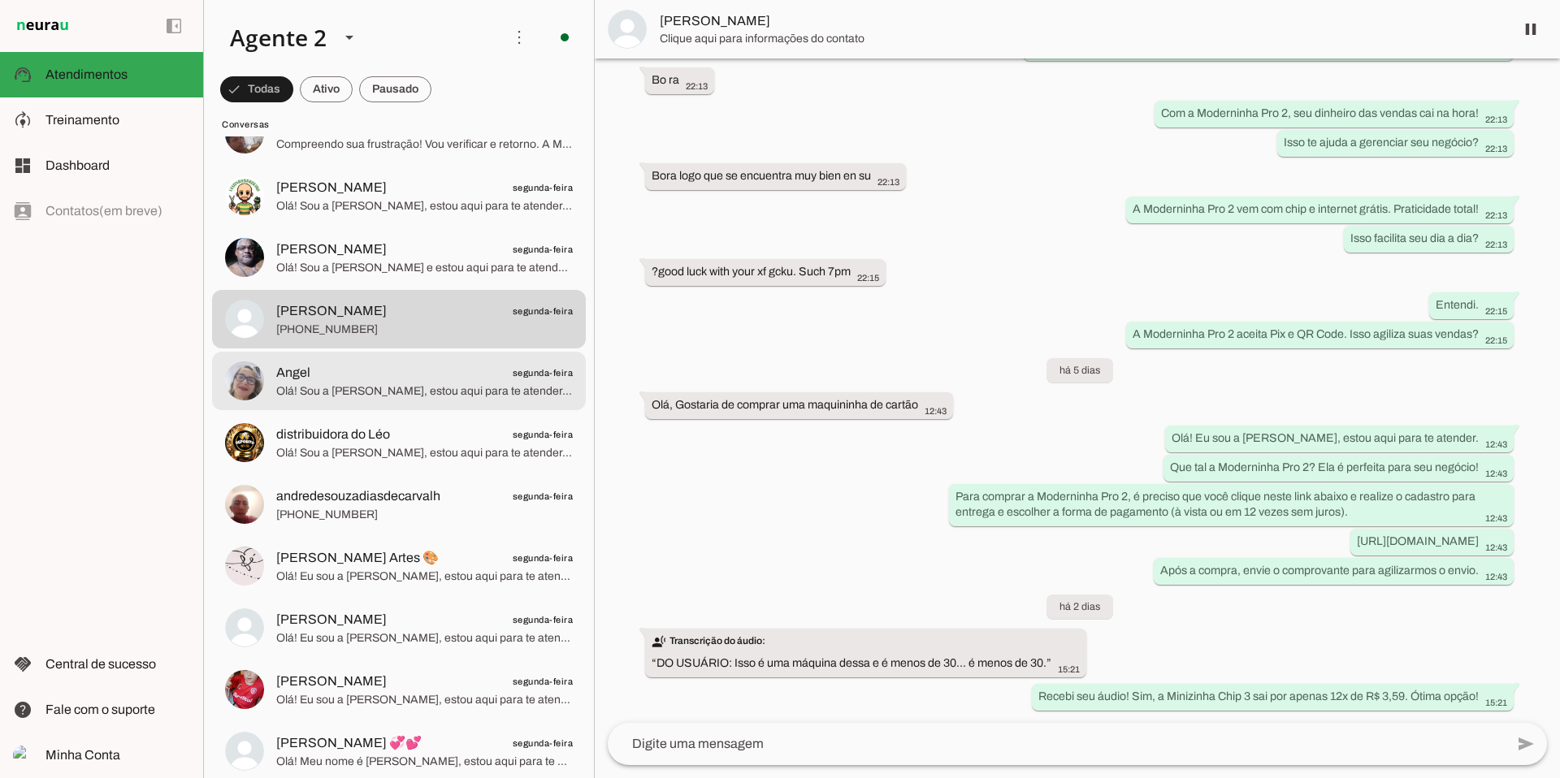
scroll to position [3591, 0]
click at [405, 378] on span "Angel segunda-feira" at bounding box center [424, 370] width 297 height 20
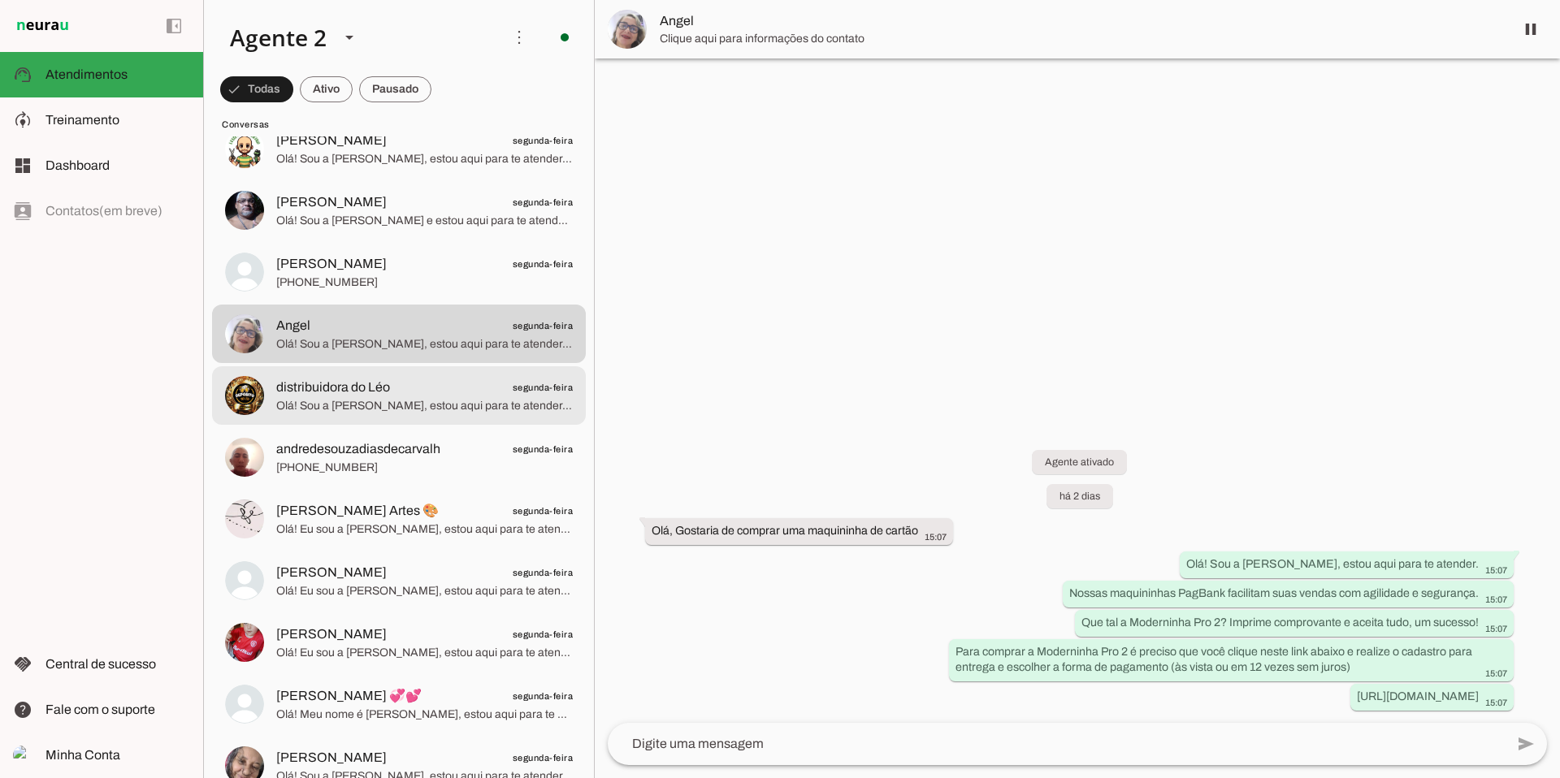
scroll to position [3667, 0]
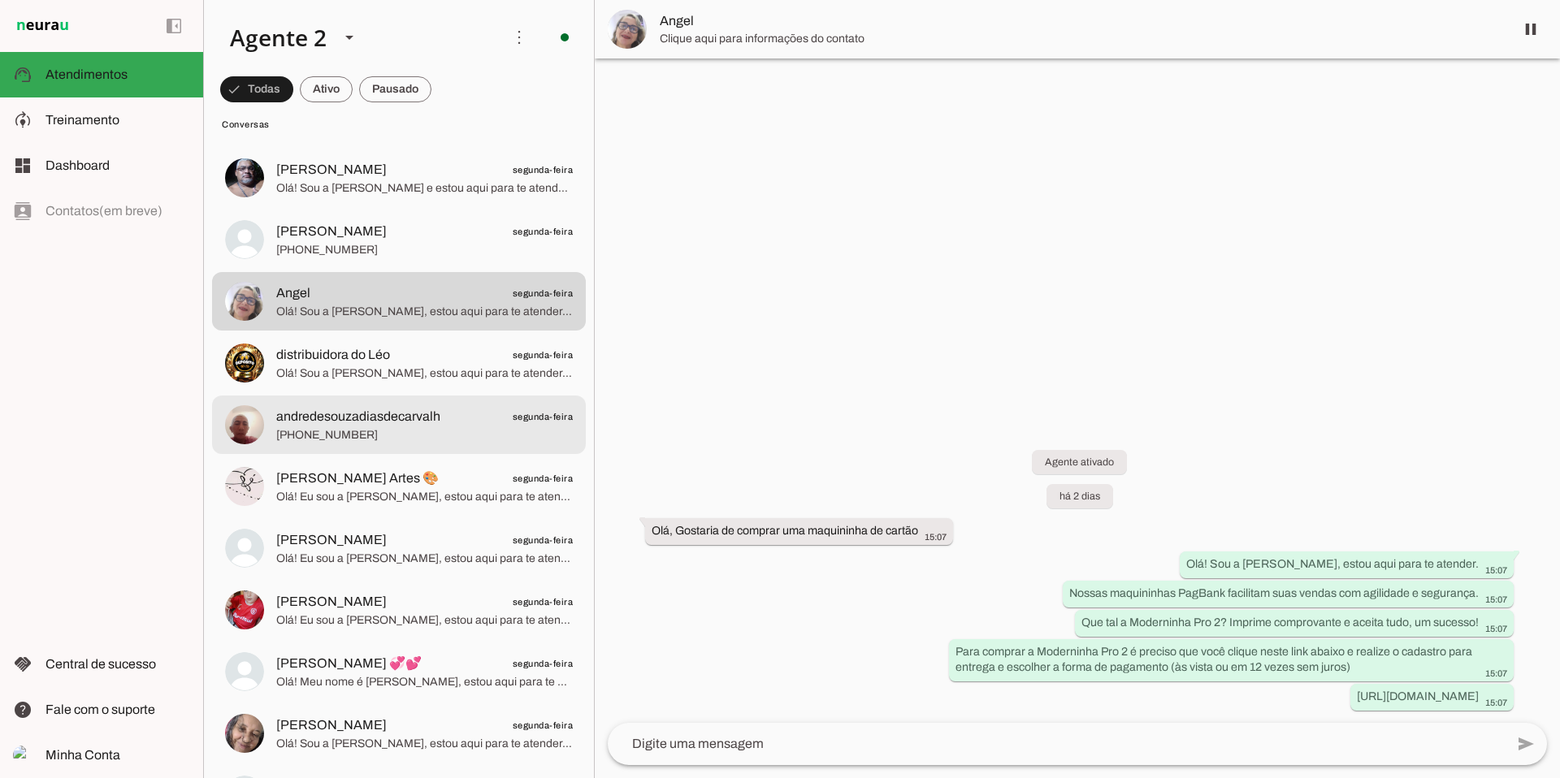
click at [409, 419] on span "andredesouzadiasdecarvalh" at bounding box center [358, 417] width 164 height 20
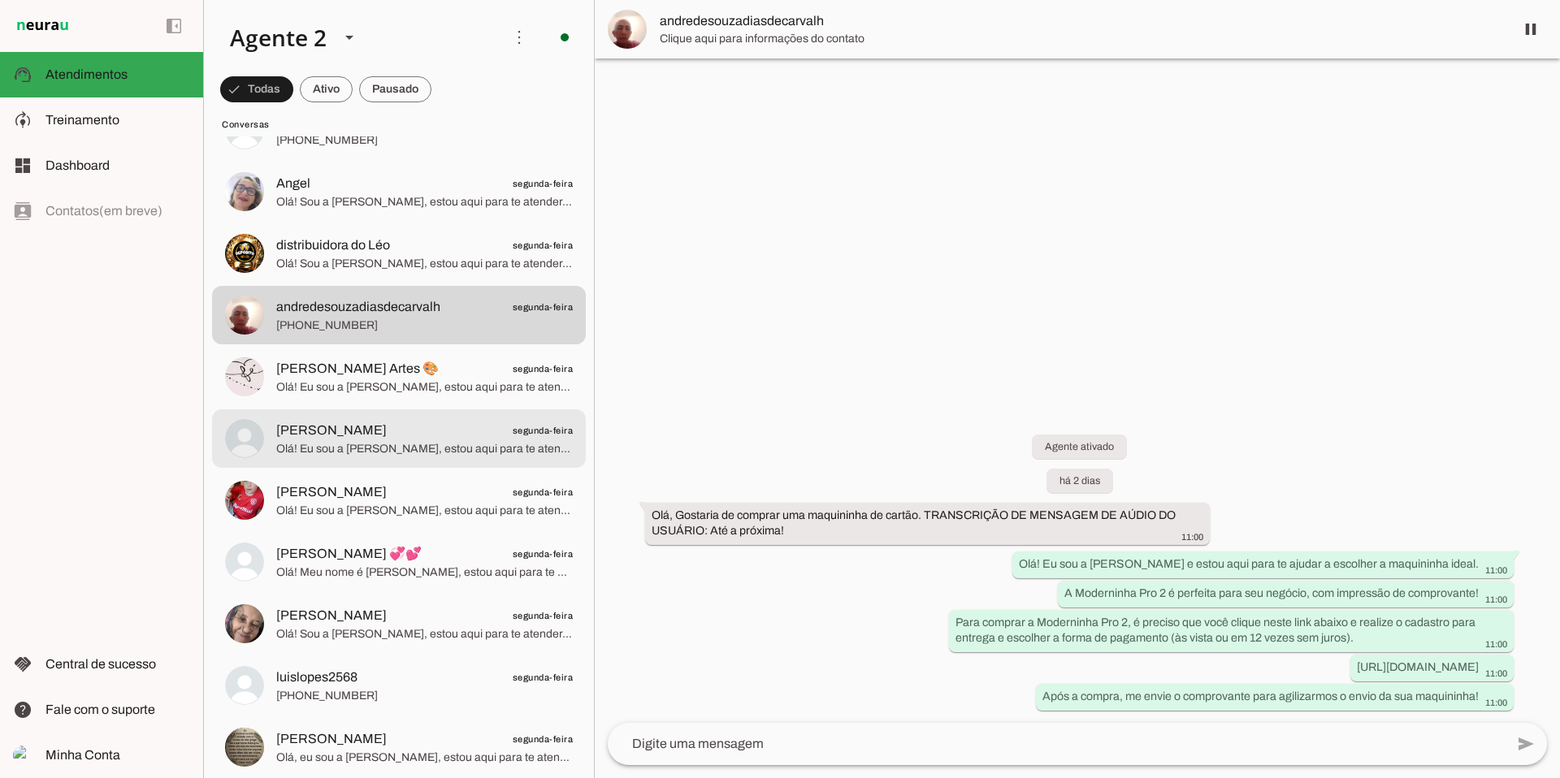
scroll to position [3780, 0]
click at [406, 429] on span "[PERSON_NAME] segunda-feira" at bounding box center [424, 428] width 297 height 20
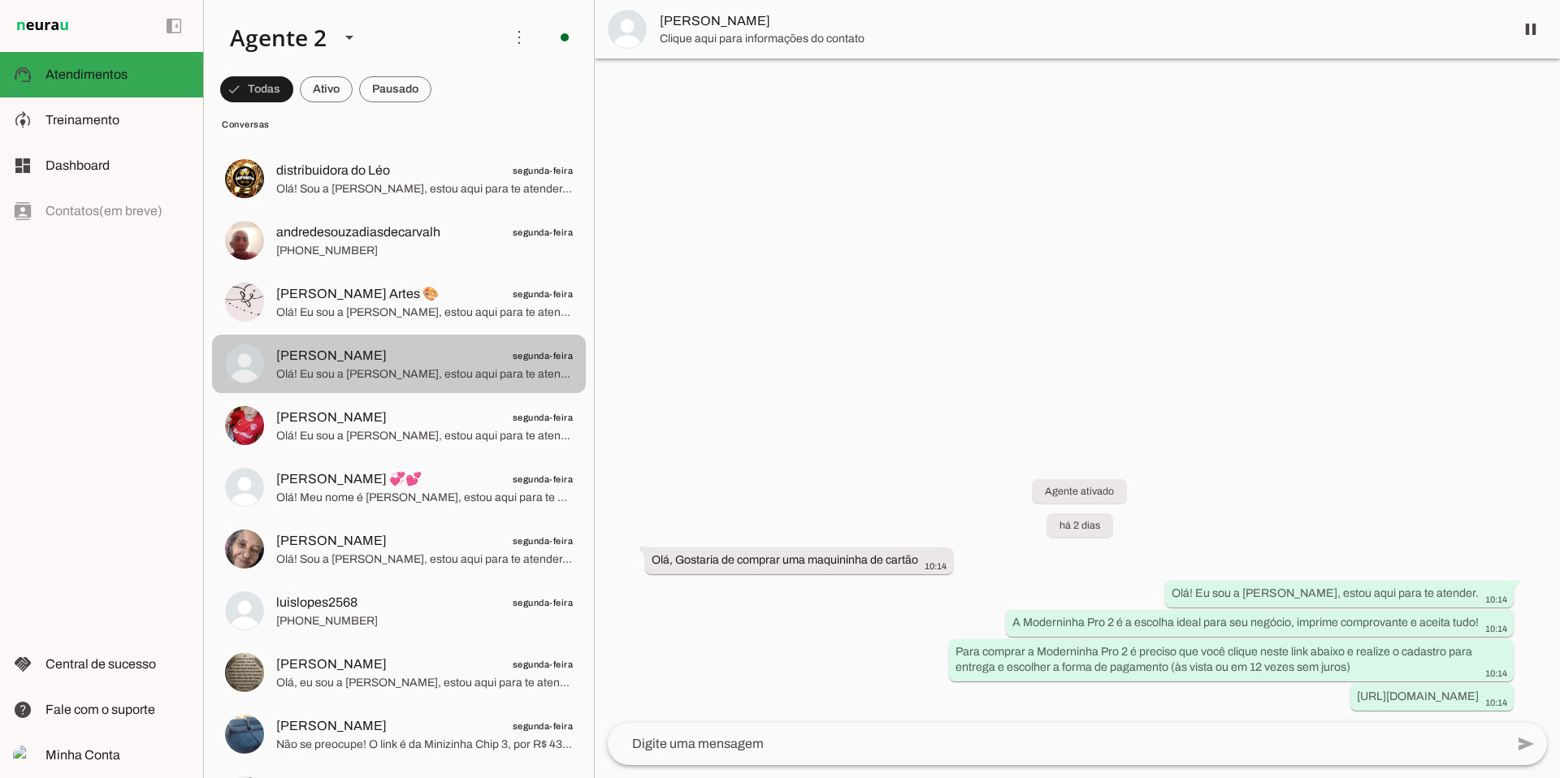
scroll to position [3875, 0]
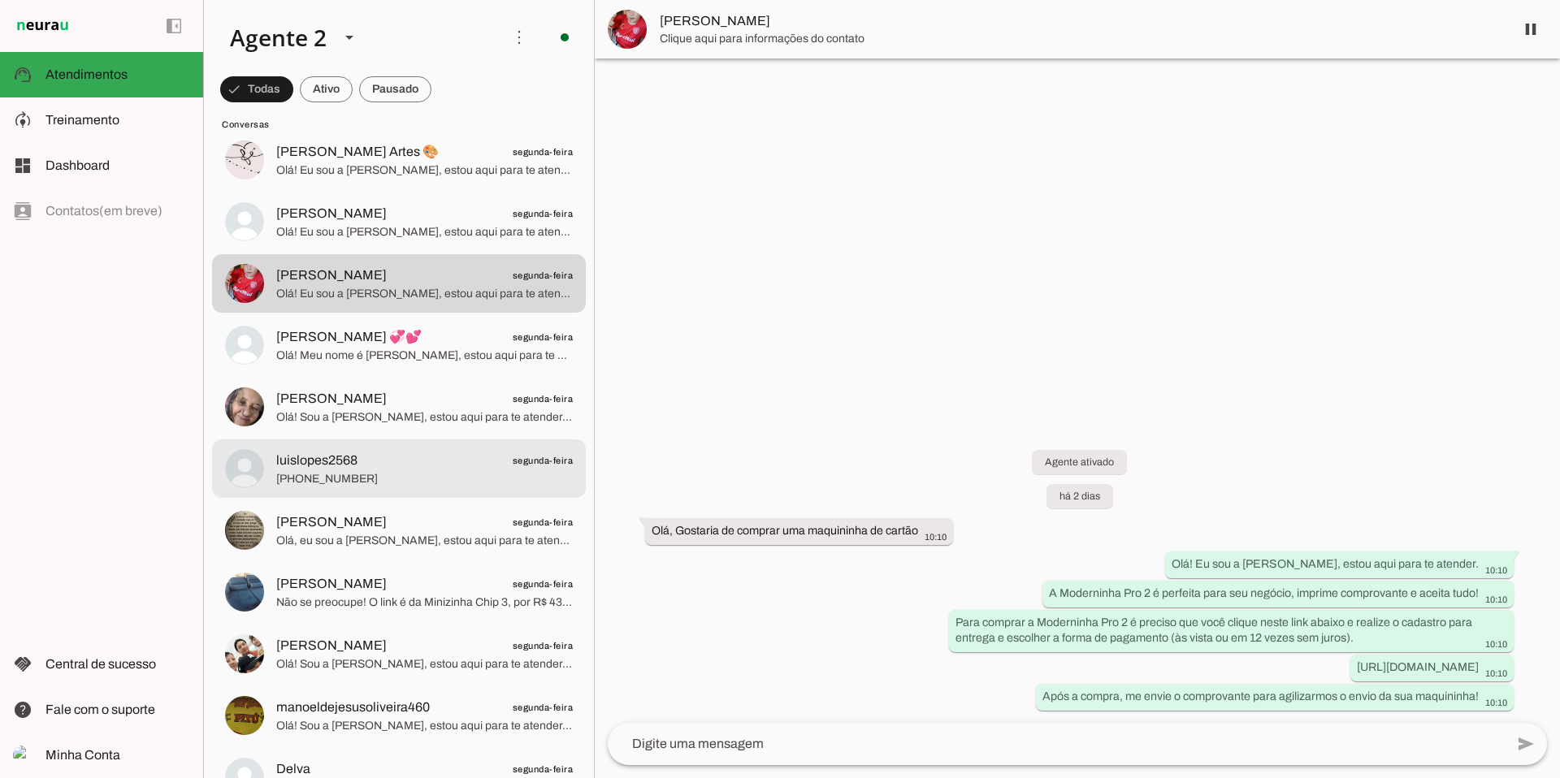
scroll to position [4040, 0]
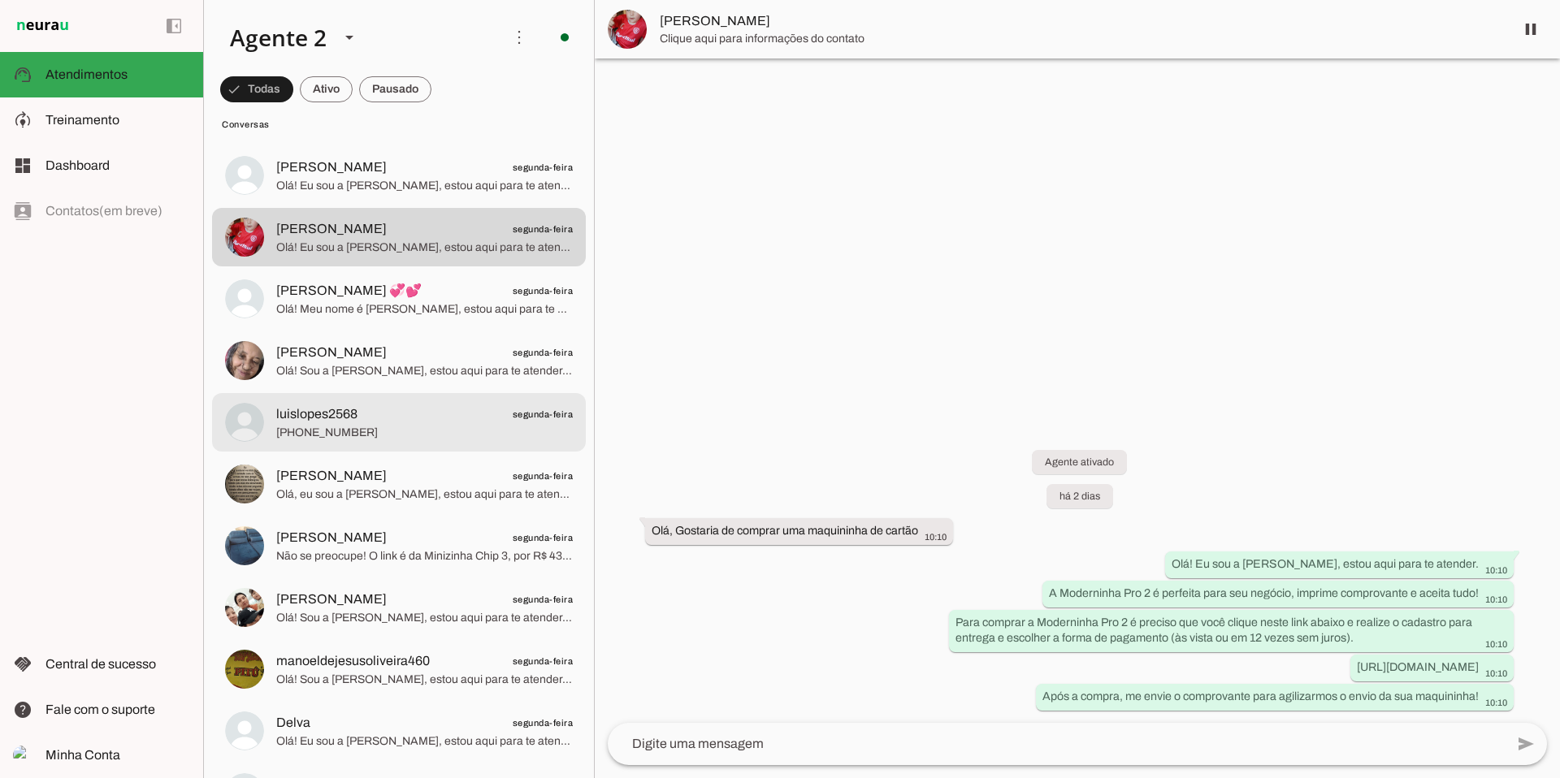
click at [405, 431] on span "[PHONE_NUMBER]" at bounding box center [424, 433] width 297 height 16
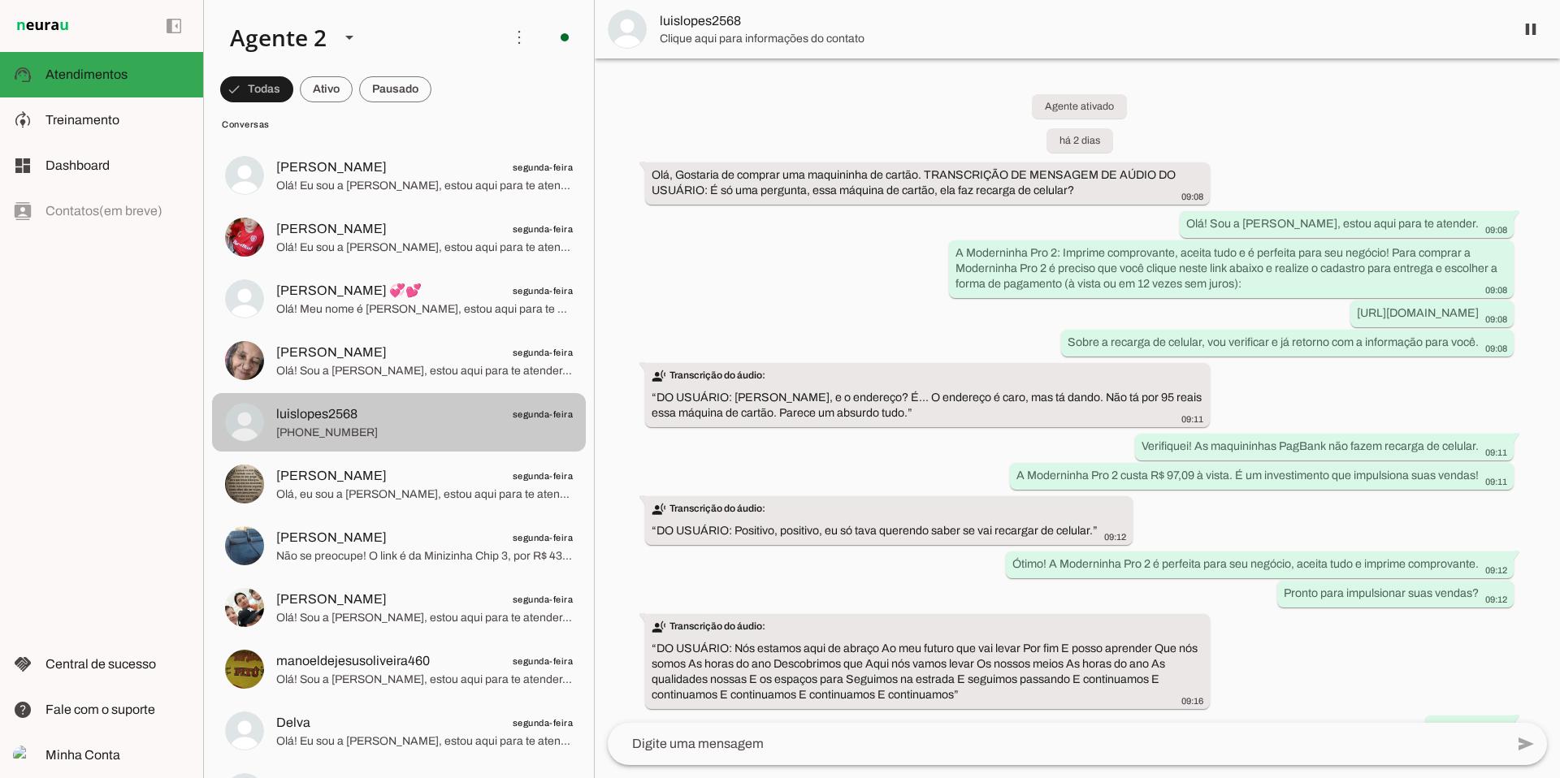
scroll to position [76, 0]
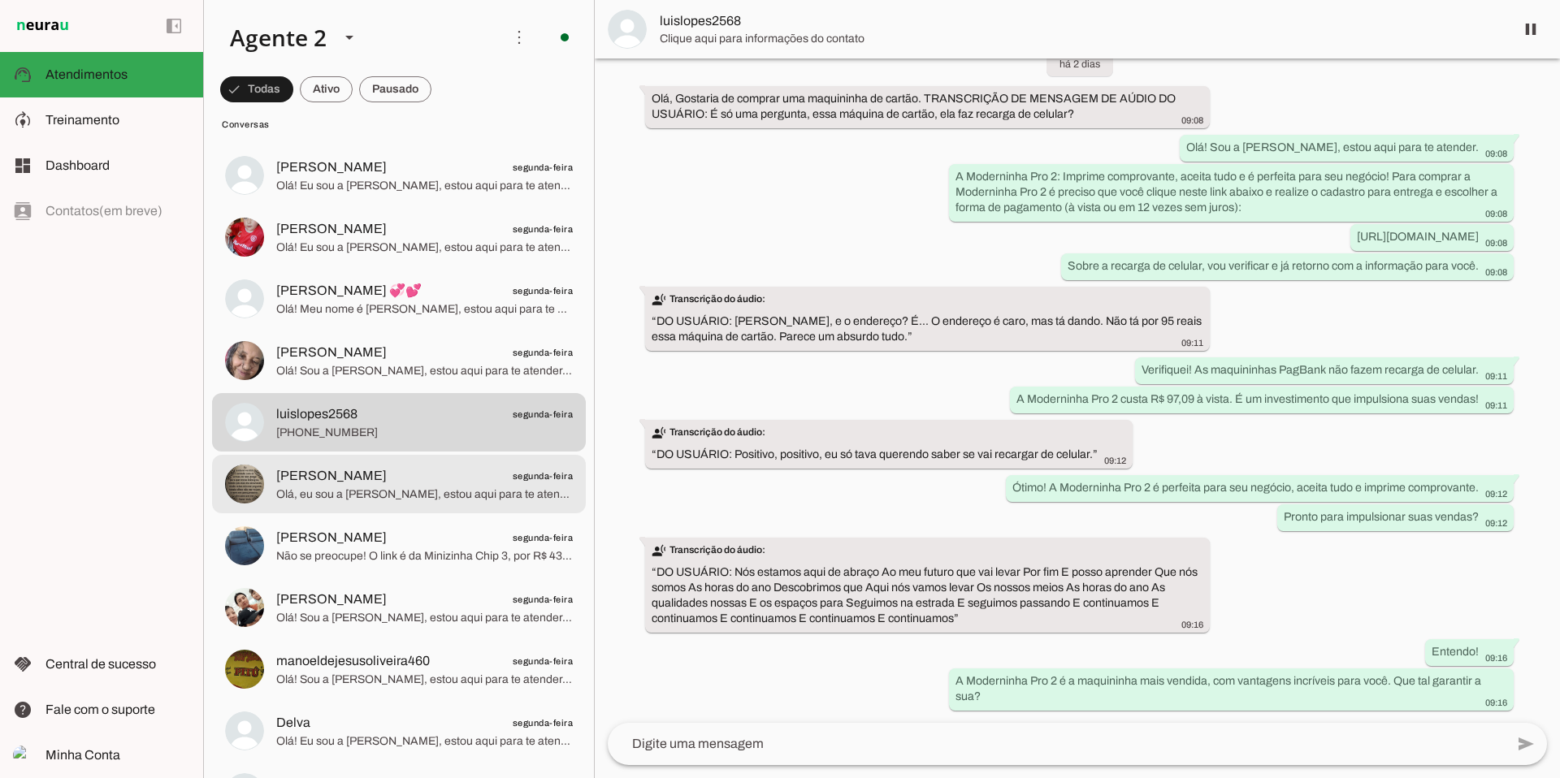
click at [392, 470] on span "[PERSON_NAME] segunda-feira" at bounding box center [424, 476] width 297 height 20
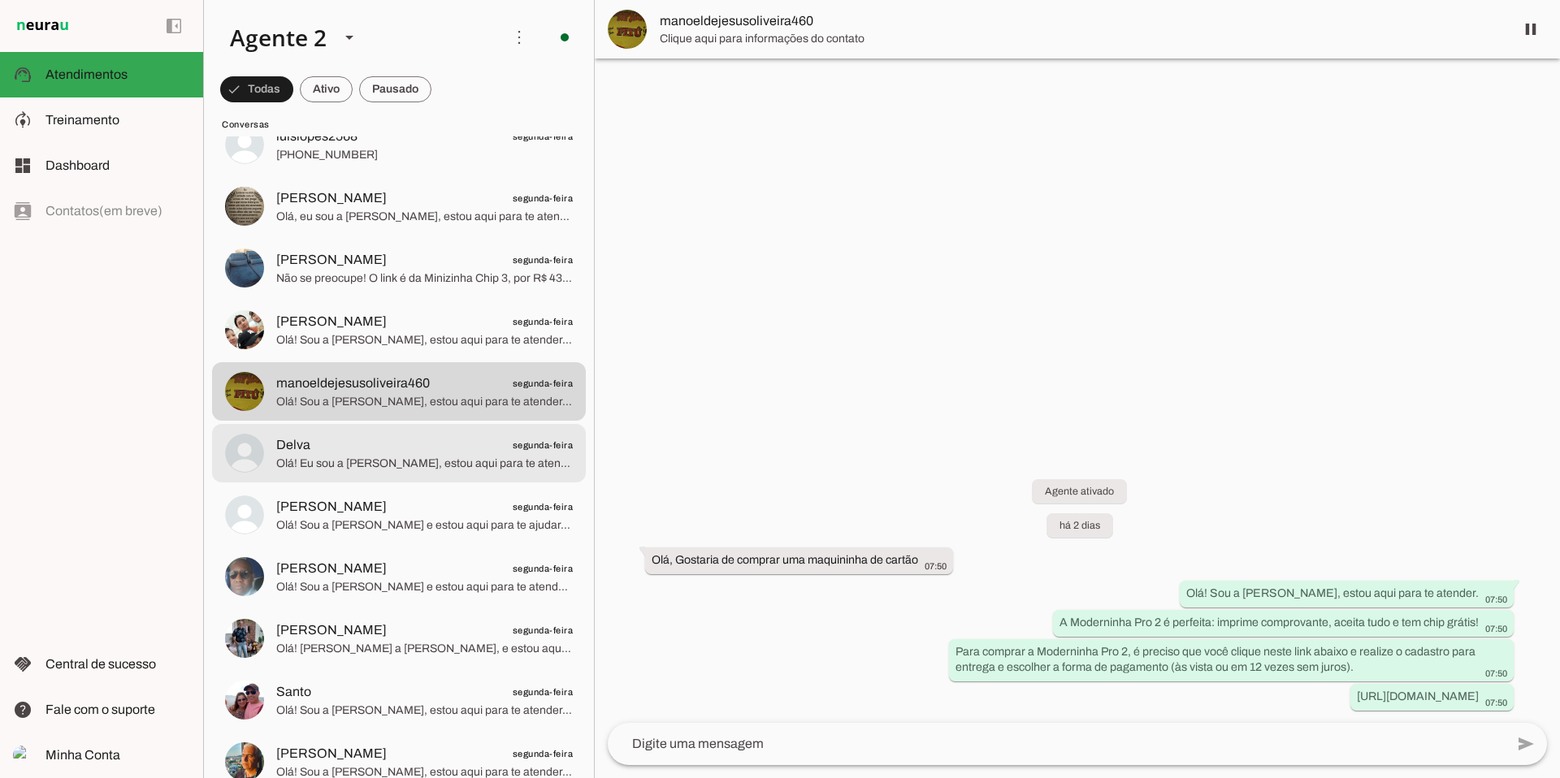
click at [450, 443] on span "Delva segunda-feira" at bounding box center [424, 446] width 297 height 20
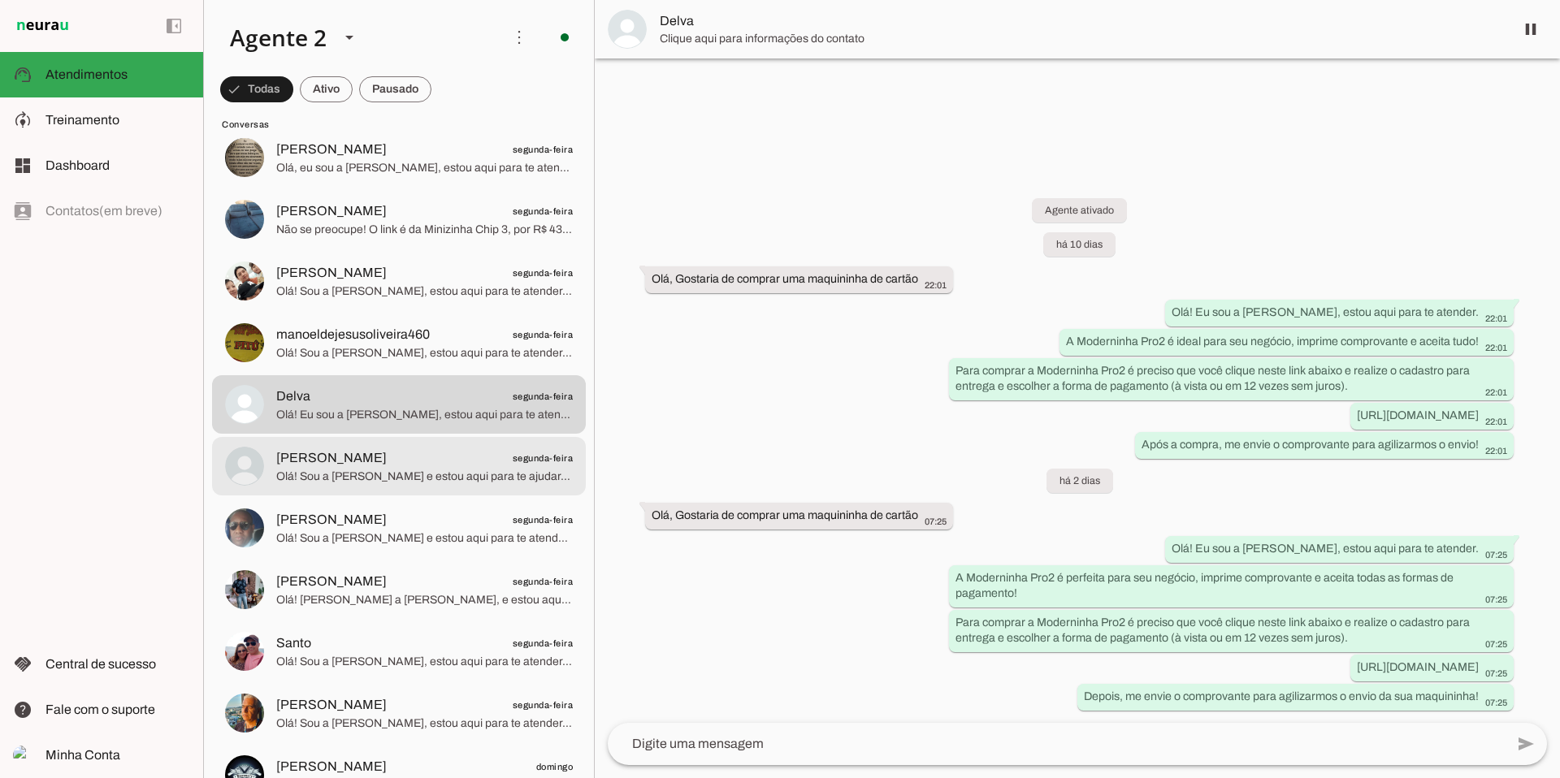
click at [435, 462] on span "[PERSON_NAME] segunda-feira" at bounding box center [424, 459] width 297 height 20
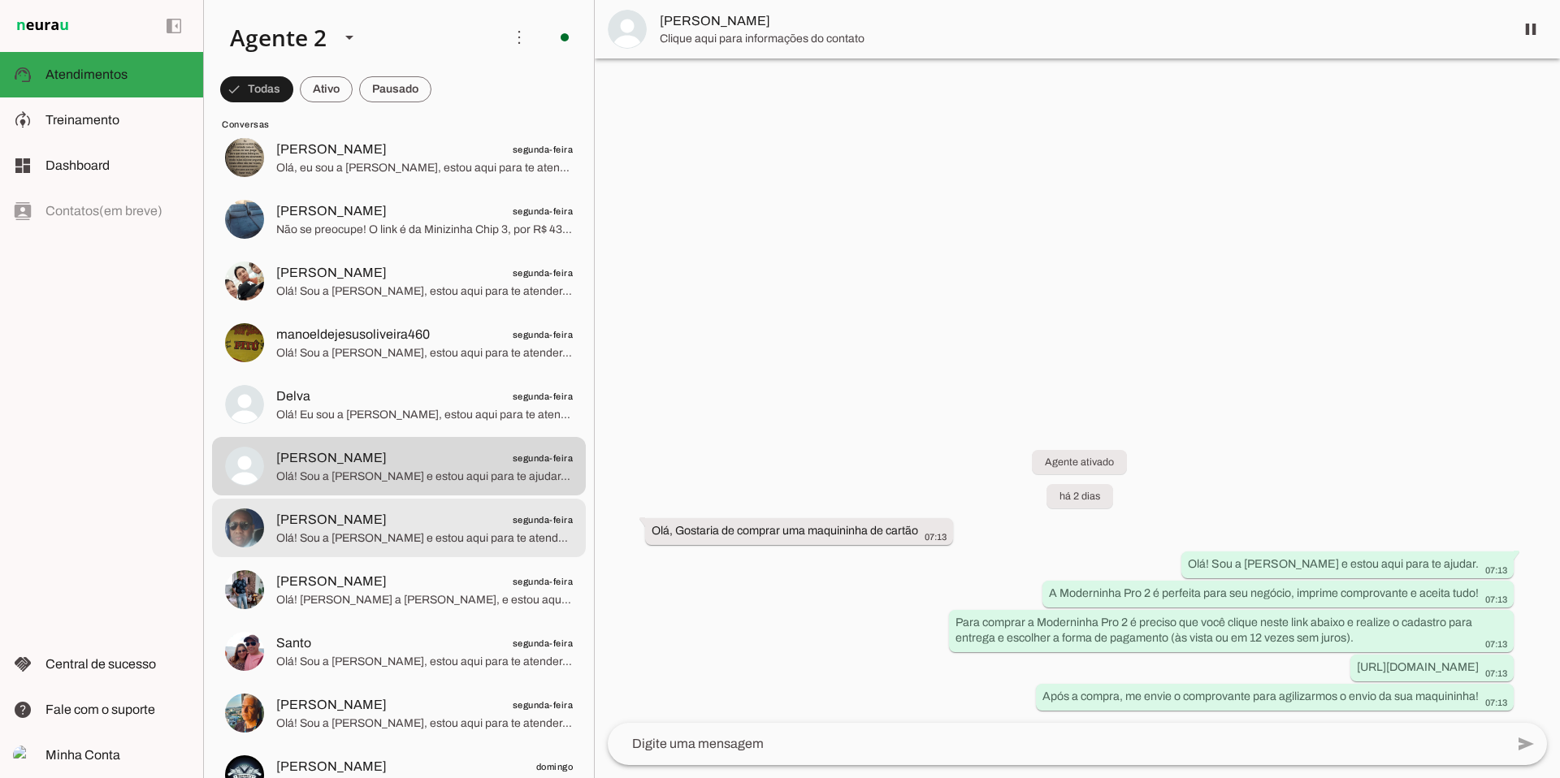
click at [425, 524] on span "[PERSON_NAME] segunda-feira" at bounding box center [424, 520] width 297 height 20
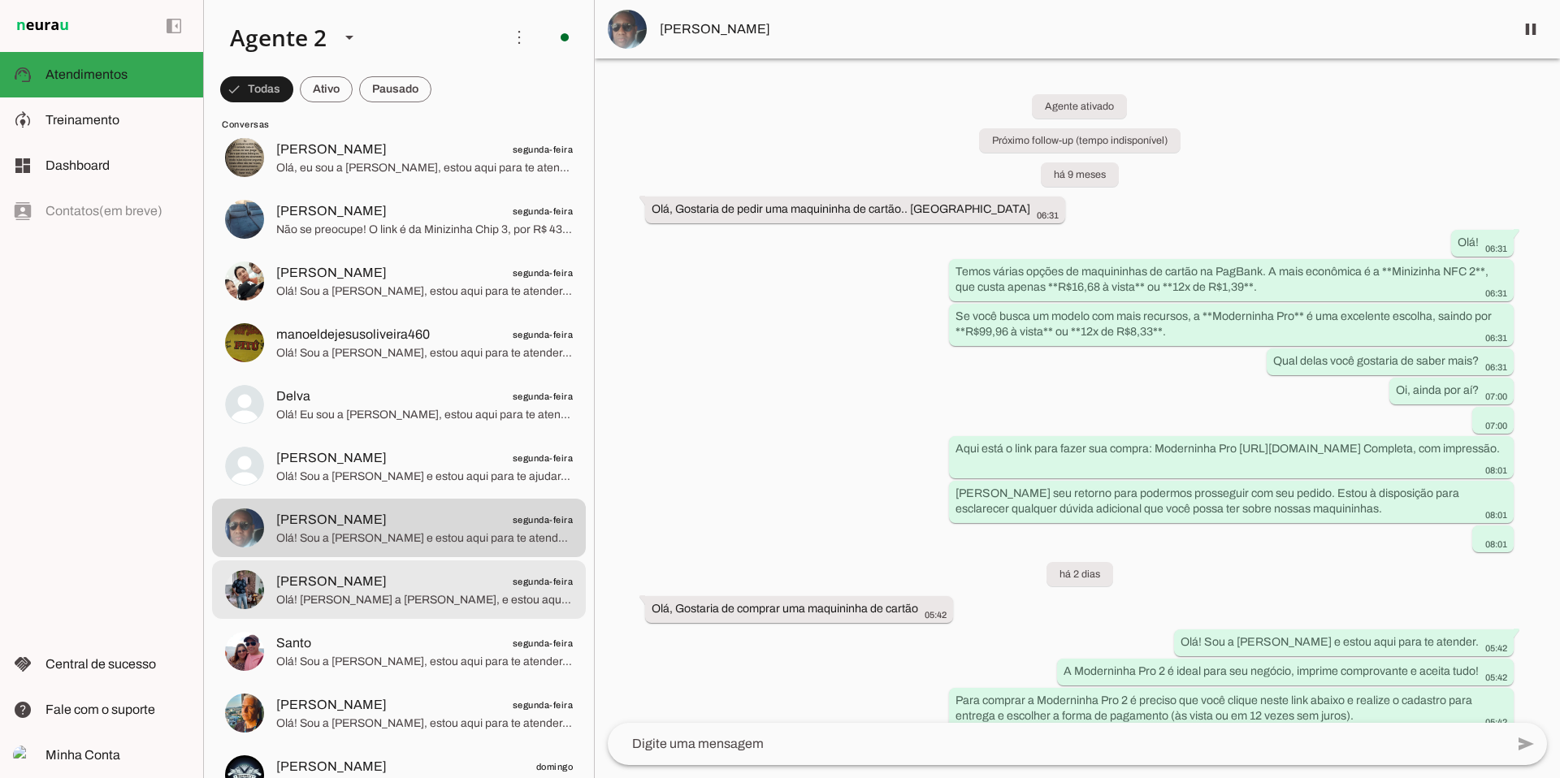
click at [387, 592] on span "Olá! [PERSON_NAME] a [PERSON_NAME], e estou aqui para te ajudar a escolher a ma…" at bounding box center [424, 600] width 297 height 16
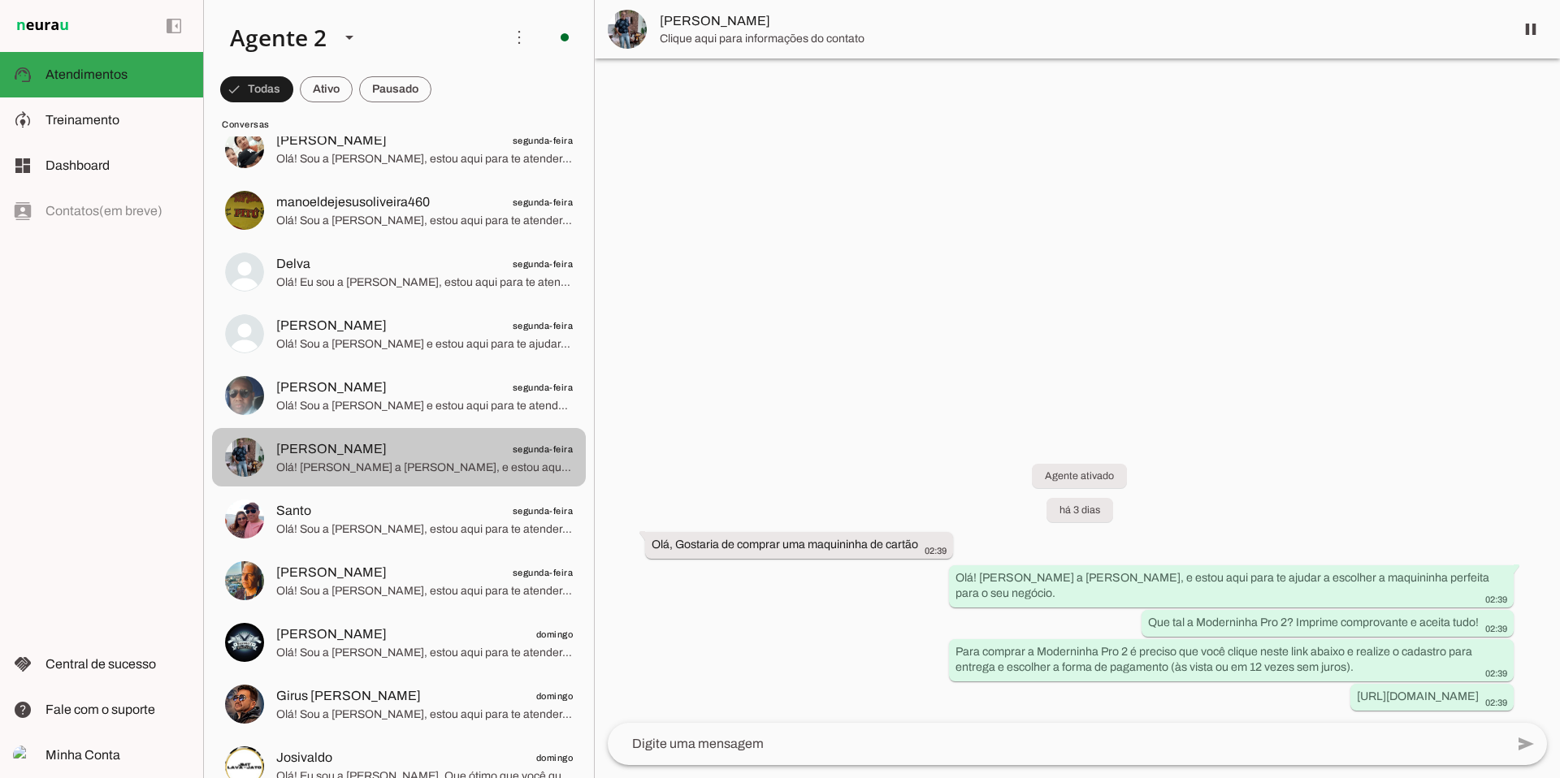
scroll to position [4507, 0]
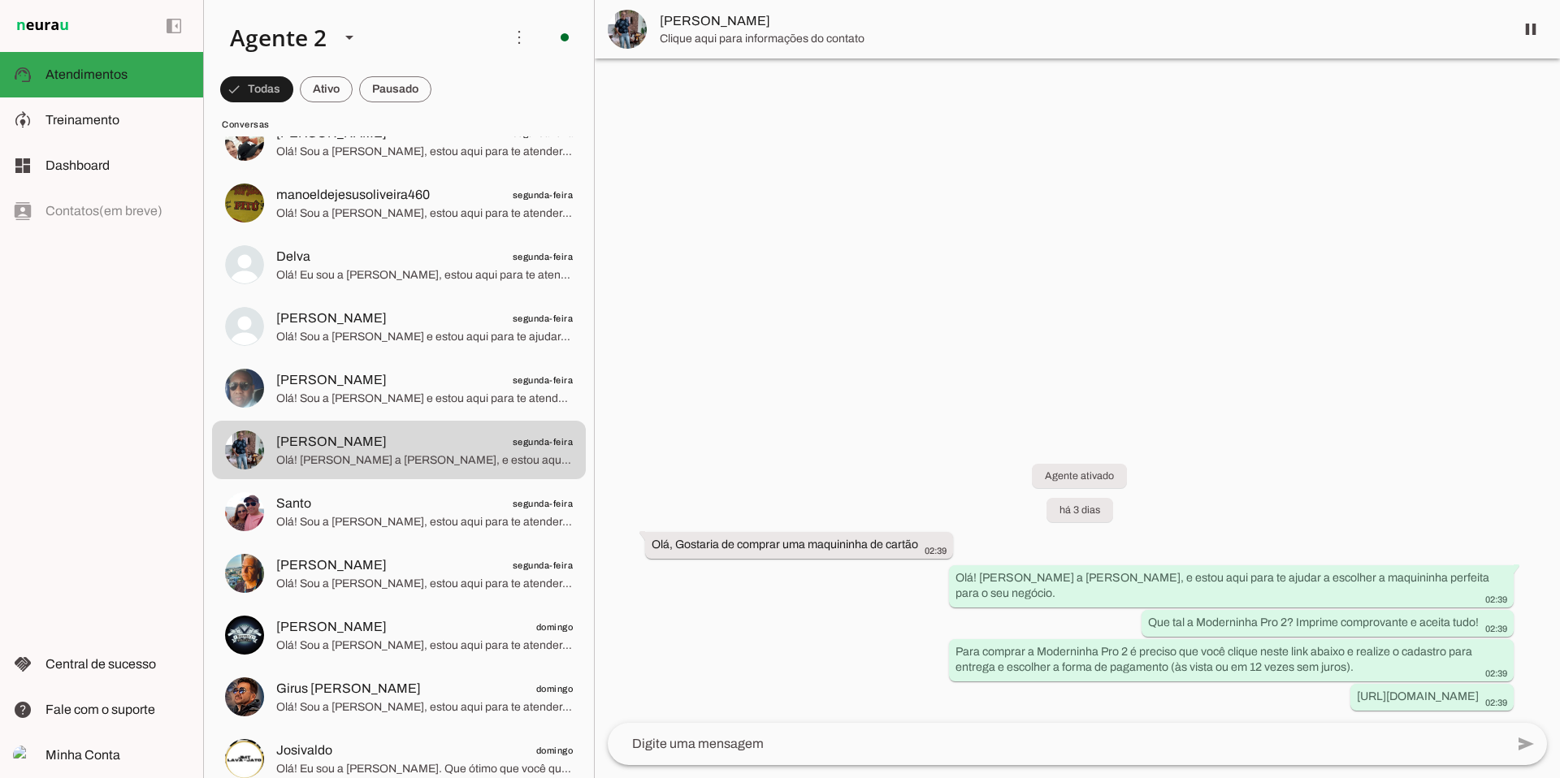
click at [425, 502] on span "Santo segunda-feira" at bounding box center [424, 504] width 297 height 20
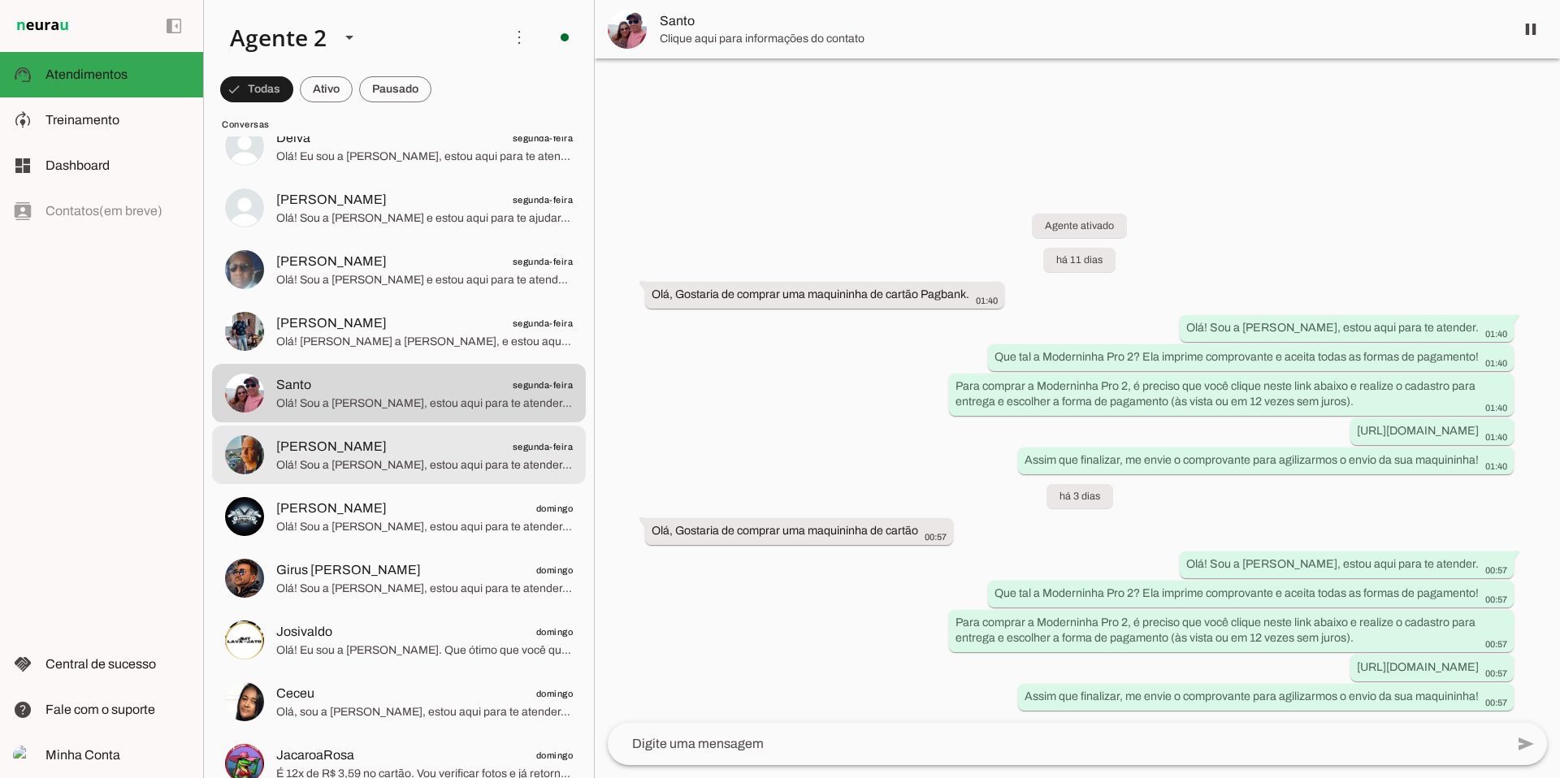
click at [429, 457] on span "Olá! Sou a [PERSON_NAME], estou aqui para te atender. Que tal a Moderninha Pro …" at bounding box center [424, 465] width 297 height 16
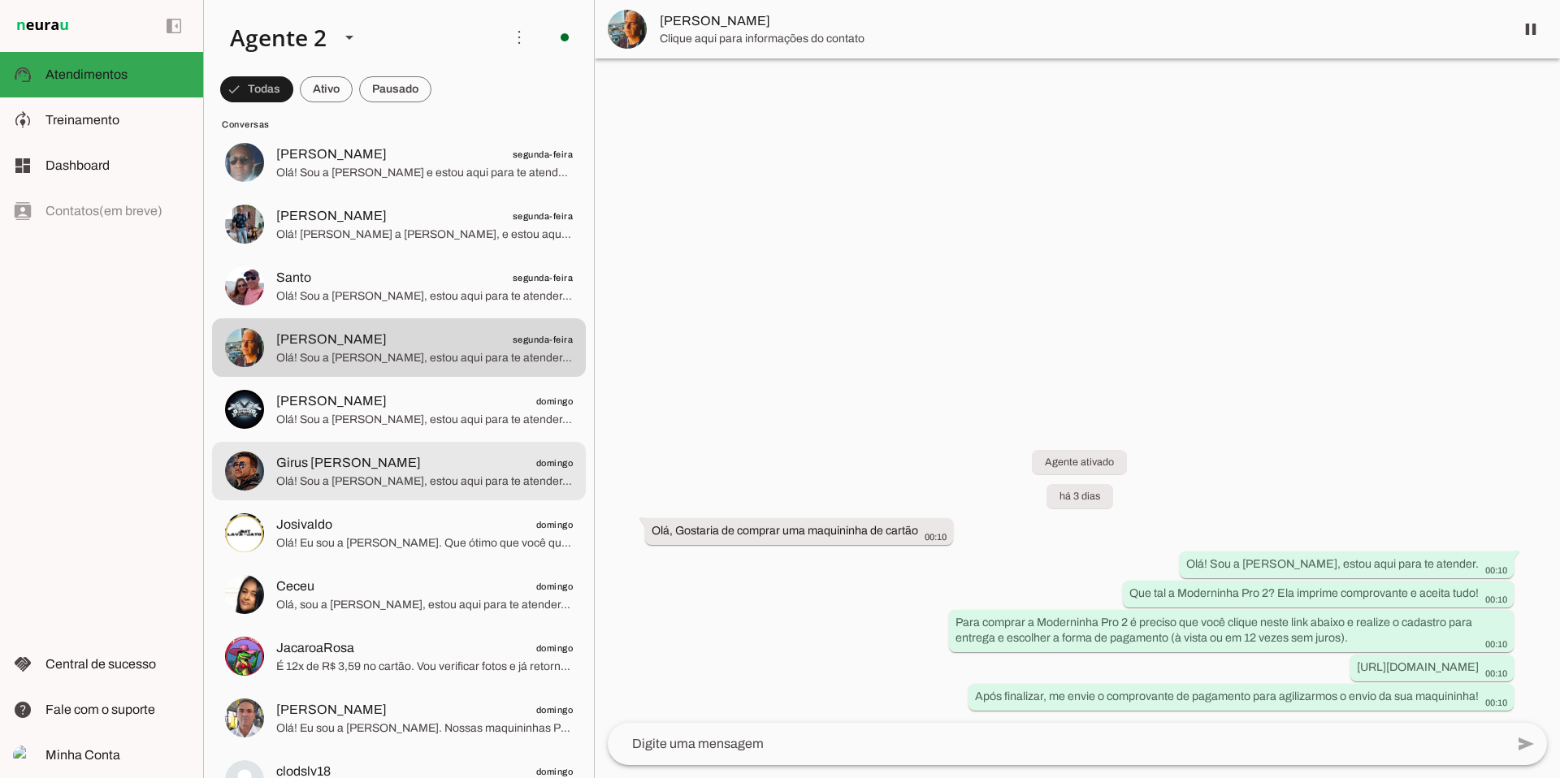
scroll to position [4744, 0]
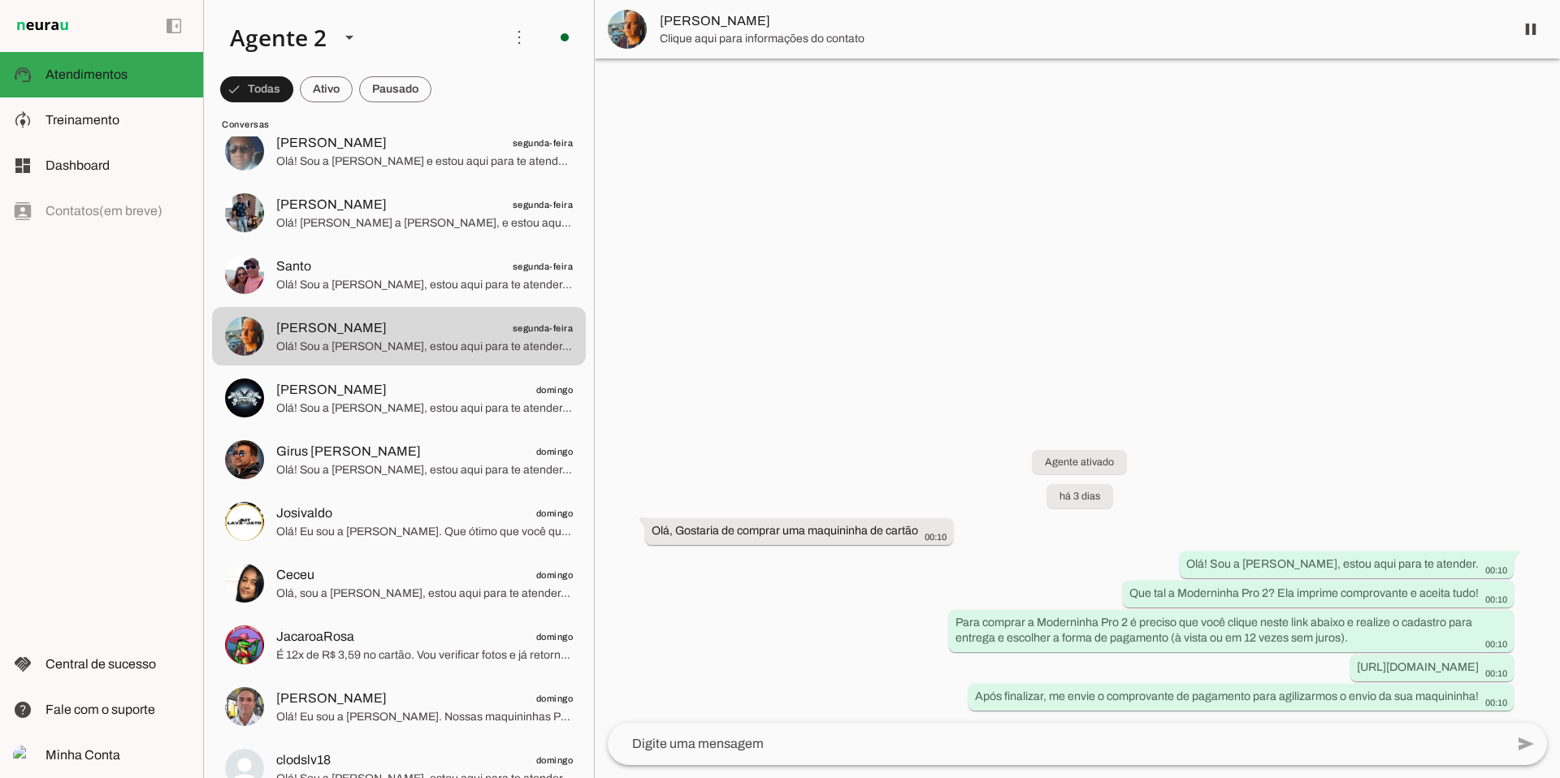
click at [459, 411] on span "Olá! Sou a [PERSON_NAME], estou aqui para te atender. A Moderninha Pro 2 é perf…" at bounding box center [424, 409] width 297 height 16
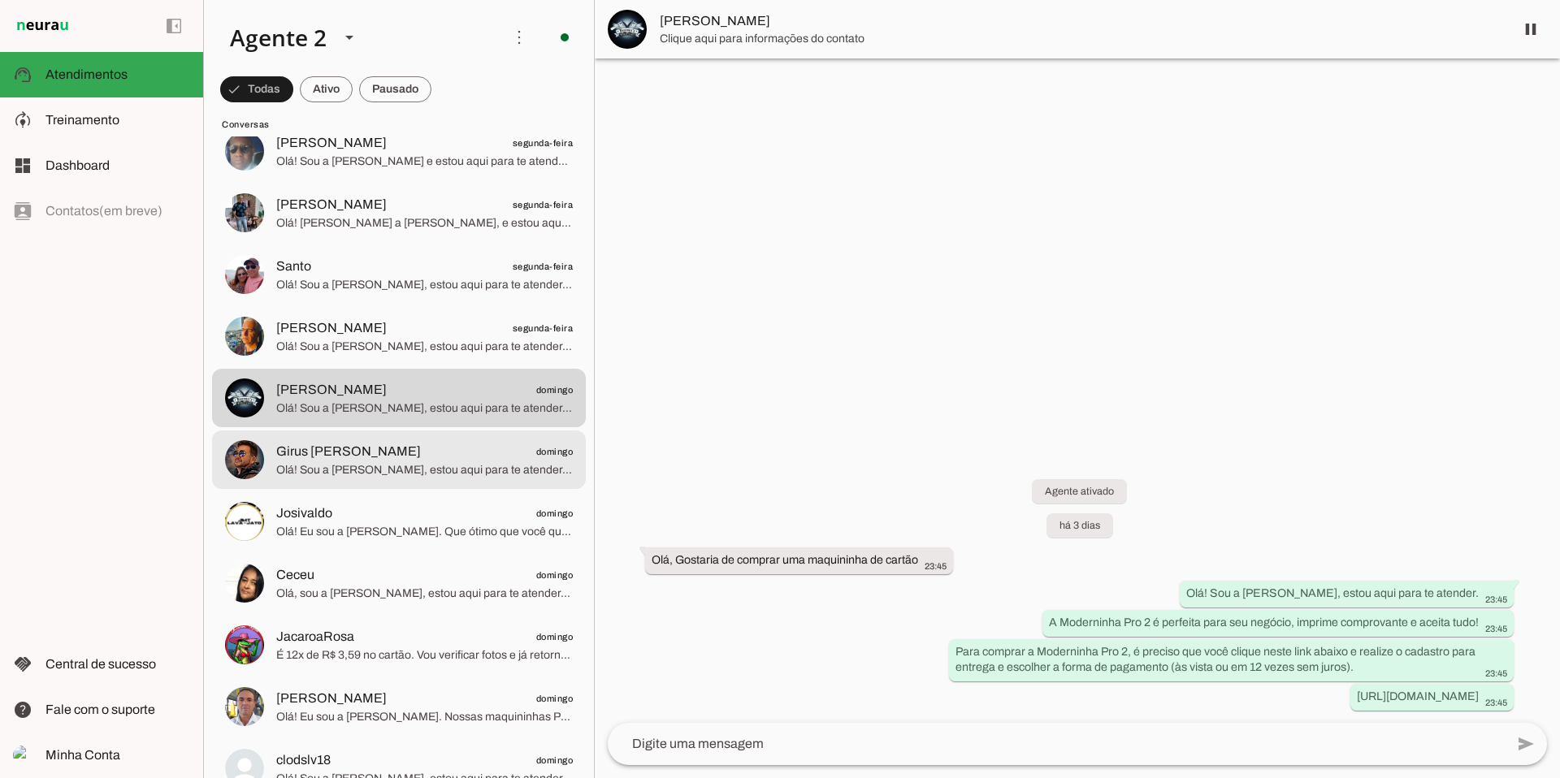
click at [448, 466] on span "Olá! Sou a [PERSON_NAME], estou aqui para te atender. Temos as maquininhas PagB…" at bounding box center [424, 470] width 297 height 16
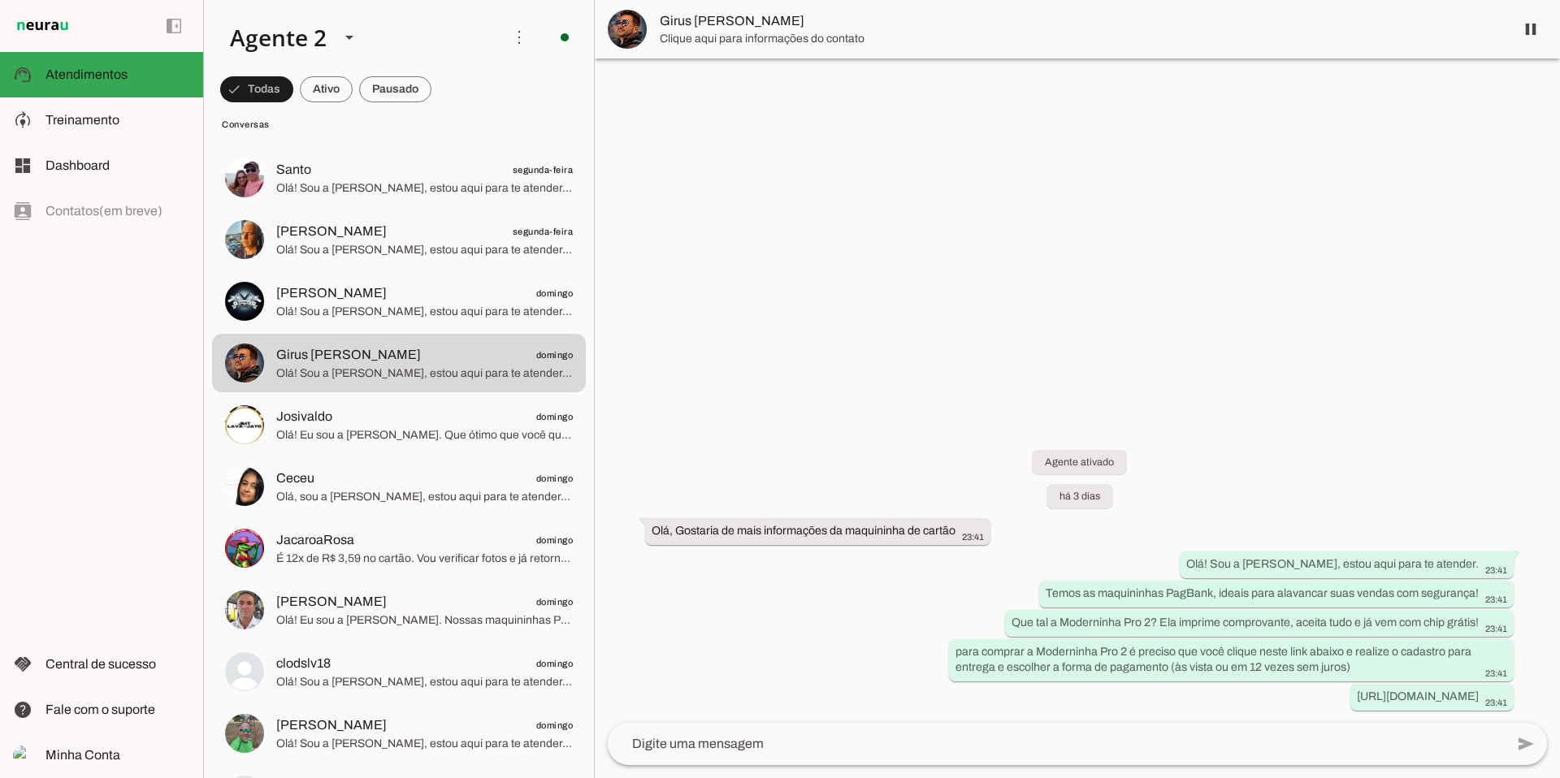
scroll to position [4845, 0]
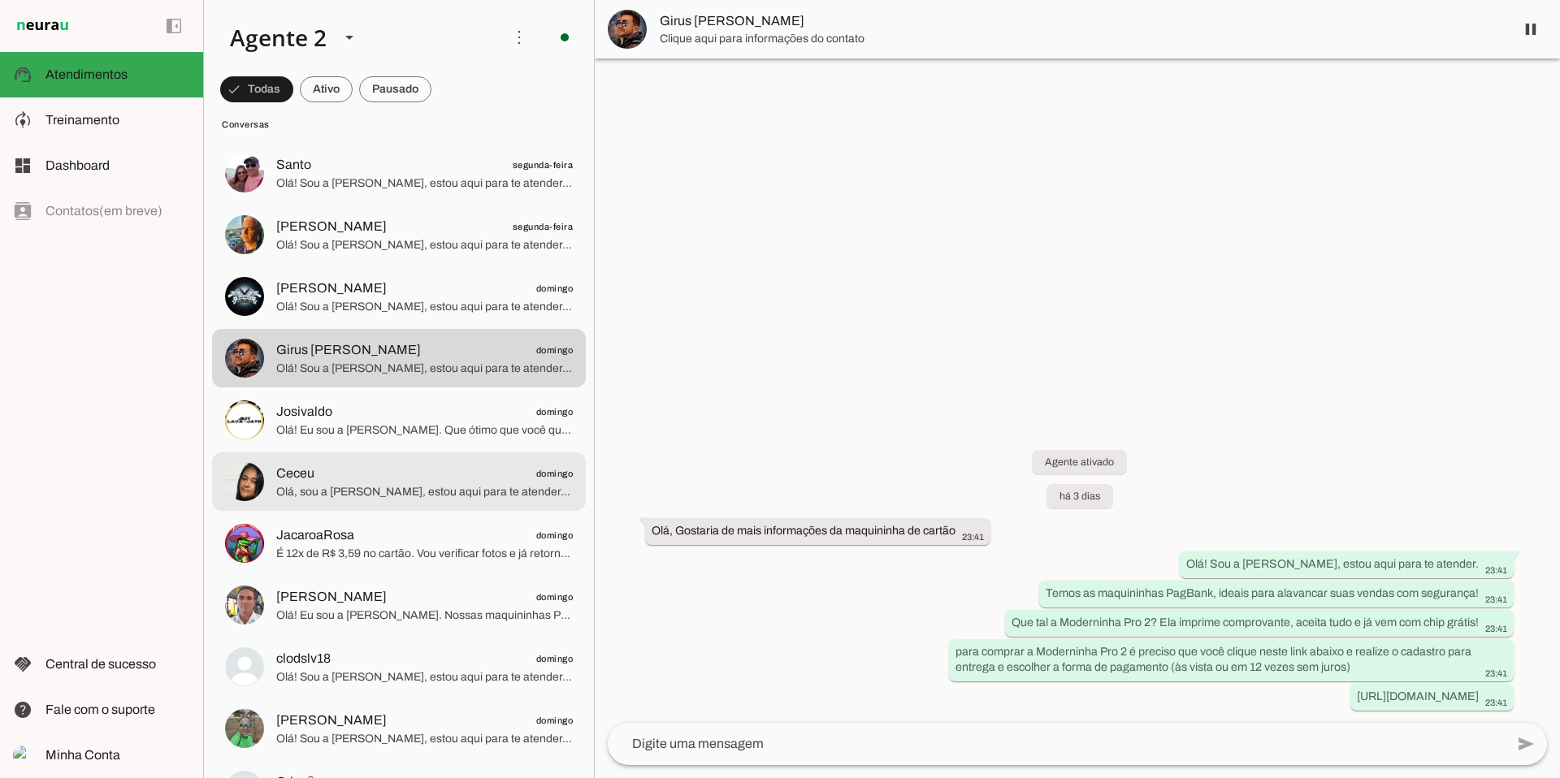
click at [453, 486] on span "Olá, sou a [PERSON_NAME], estou aqui para te atender. A Moderninha Pro 2 é a ma…" at bounding box center [424, 492] width 297 height 16
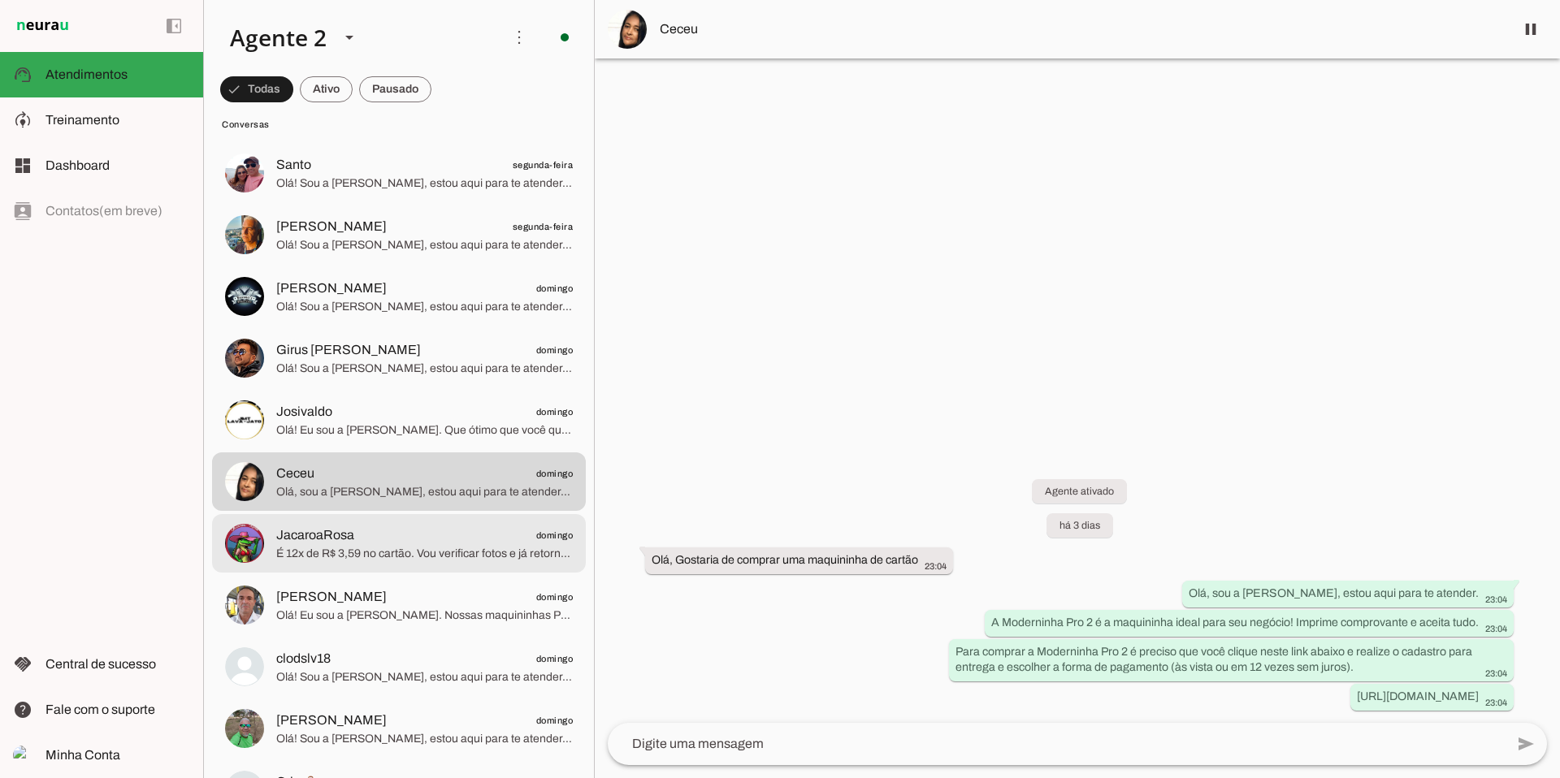
click at [429, 547] on span "É 12x de R$ 3,59 no cartão. Vou verificar fotos e já retorno! Ela tem chip grát…" at bounding box center [424, 554] width 297 height 16
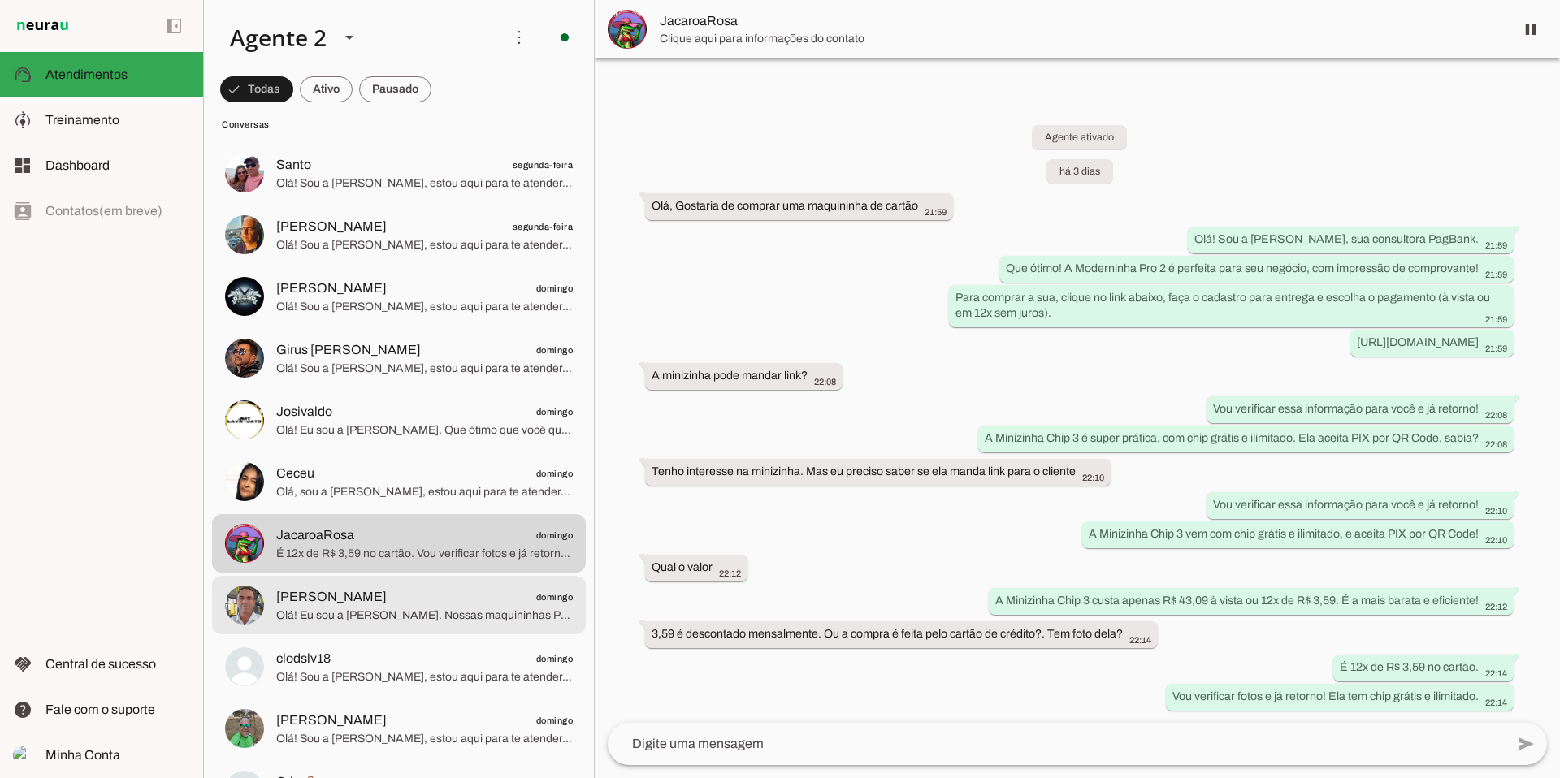
click at [485, 588] on span "[PERSON_NAME] domingo" at bounding box center [424, 598] width 297 height 20
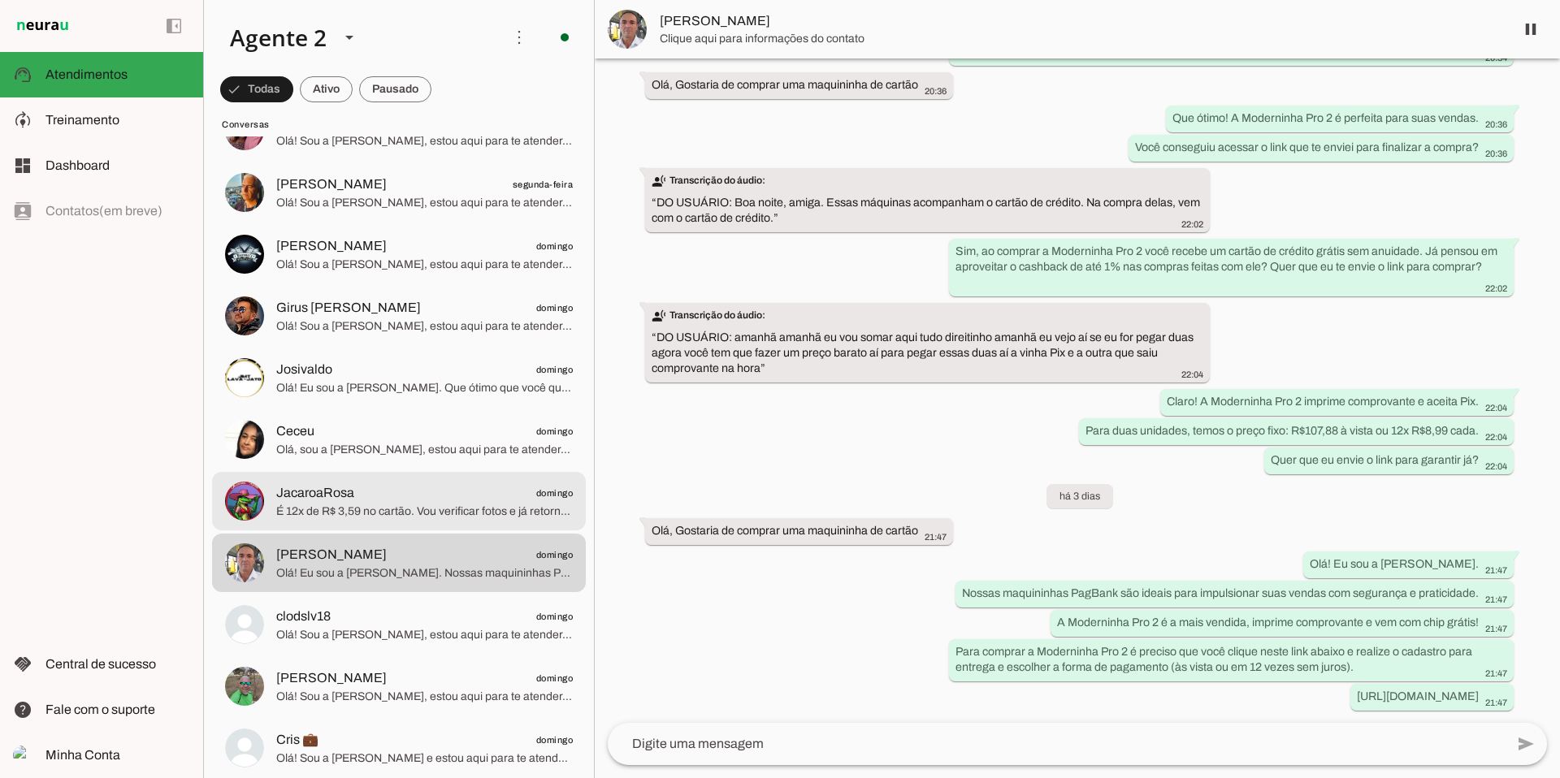
scroll to position [4931, 0]
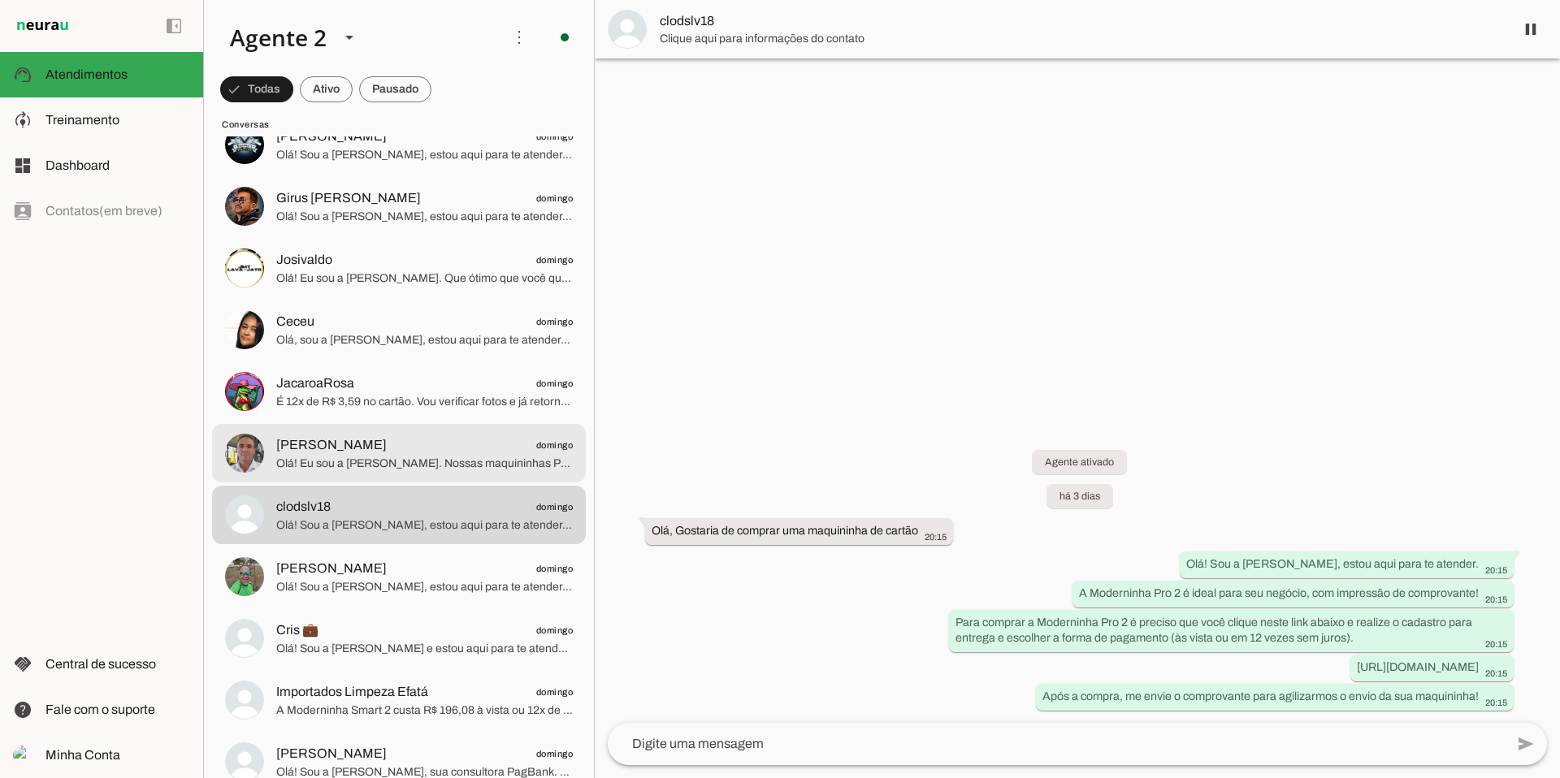
scroll to position [5032, 0]
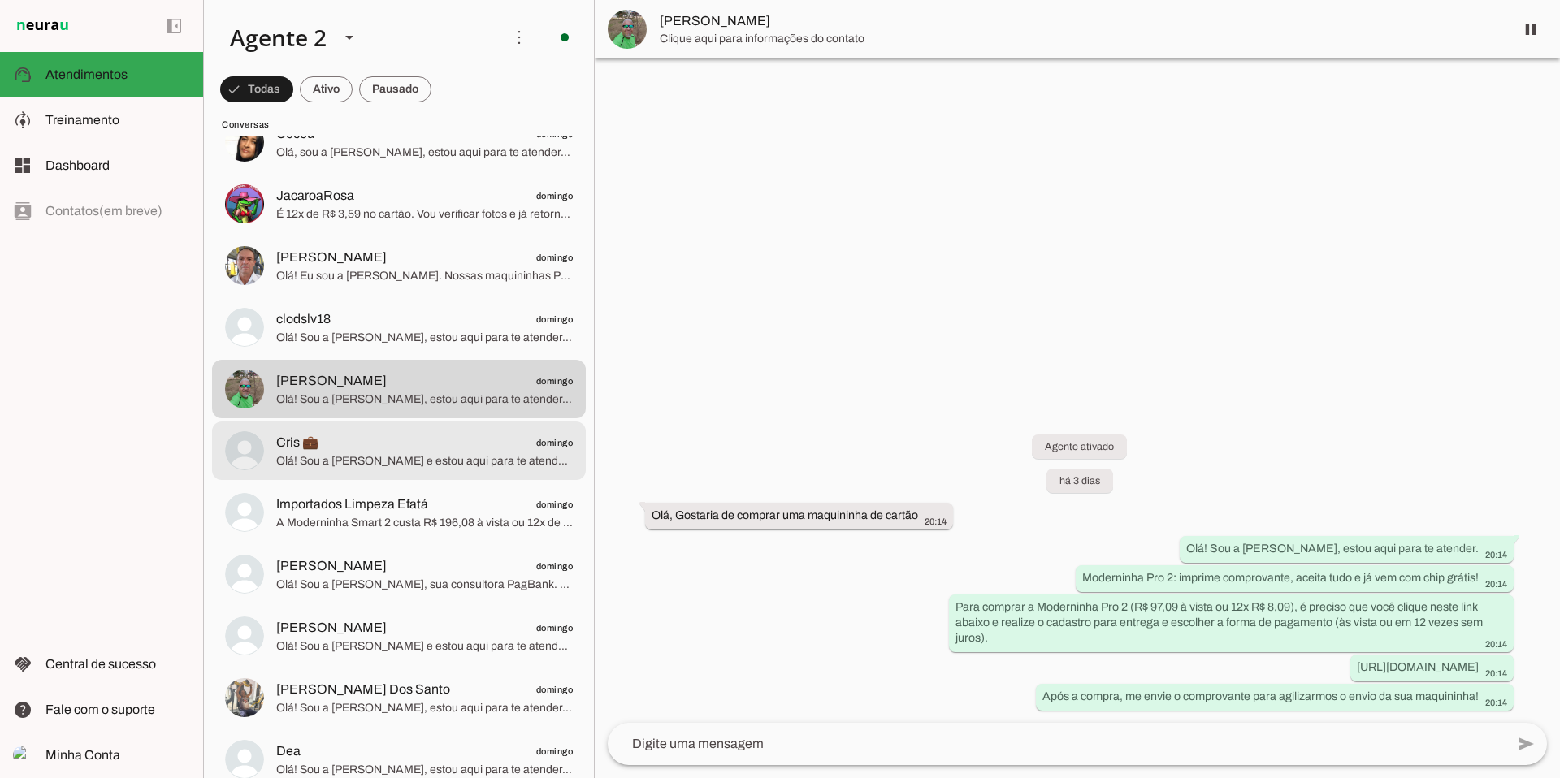
scroll to position [5187, 0]
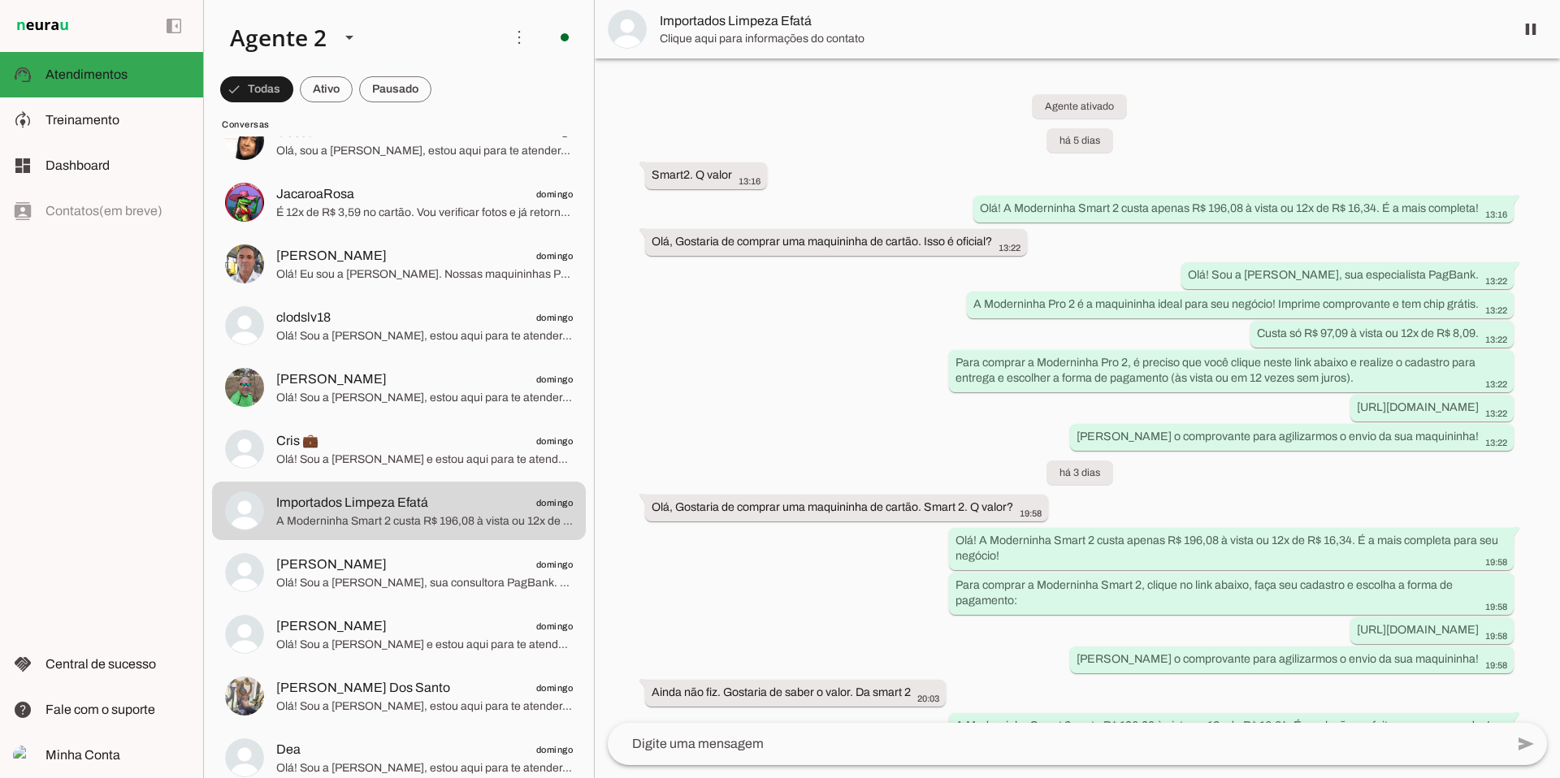
scroll to position [132, 0]
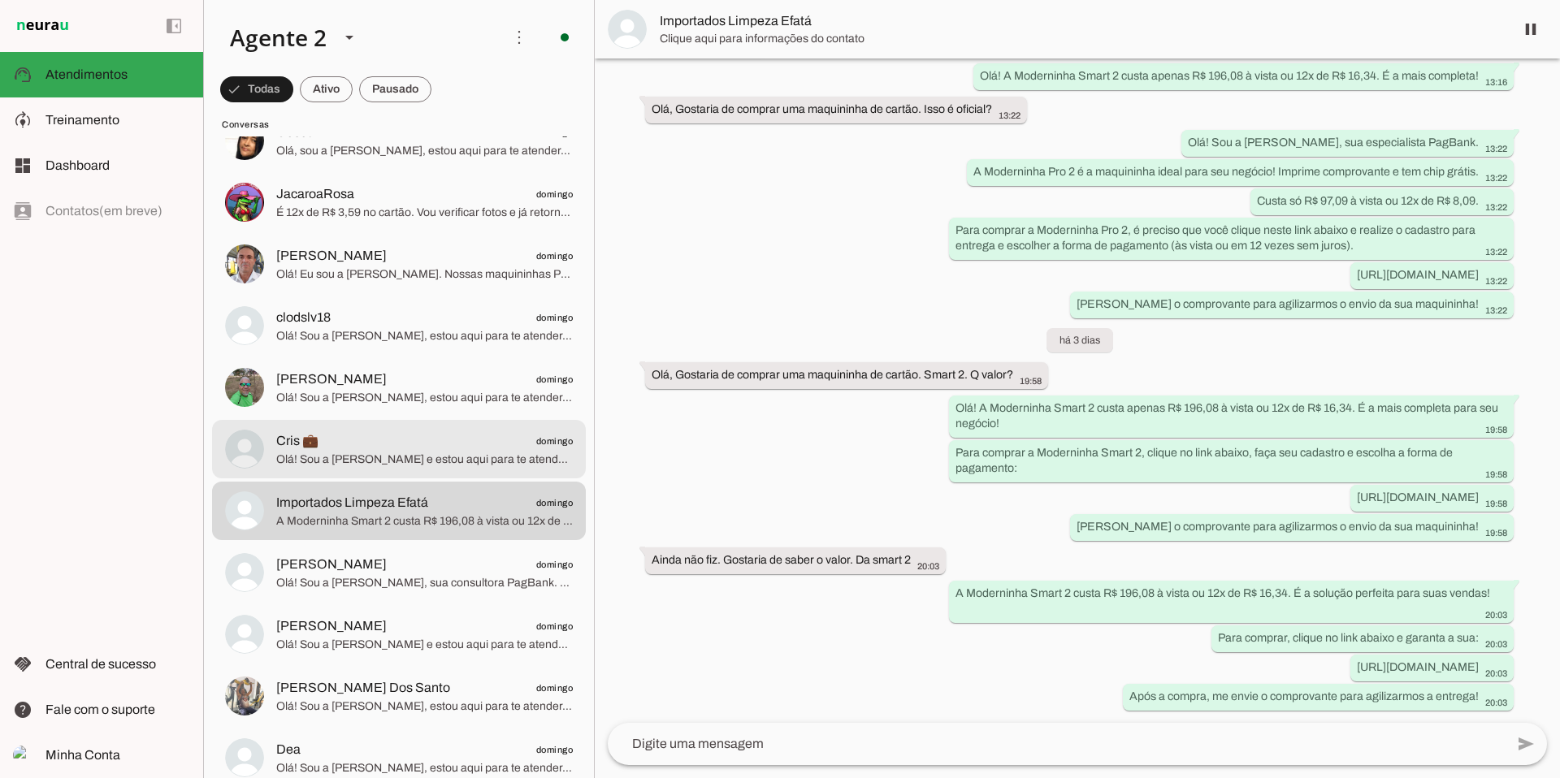
click at [468, 455] on span "Olá! Sou a [PERSON_NAME] e estou aqui para te atender. A Moderninha Pro 2 é per…" at bounding box center [424, 460] width 297 height 16
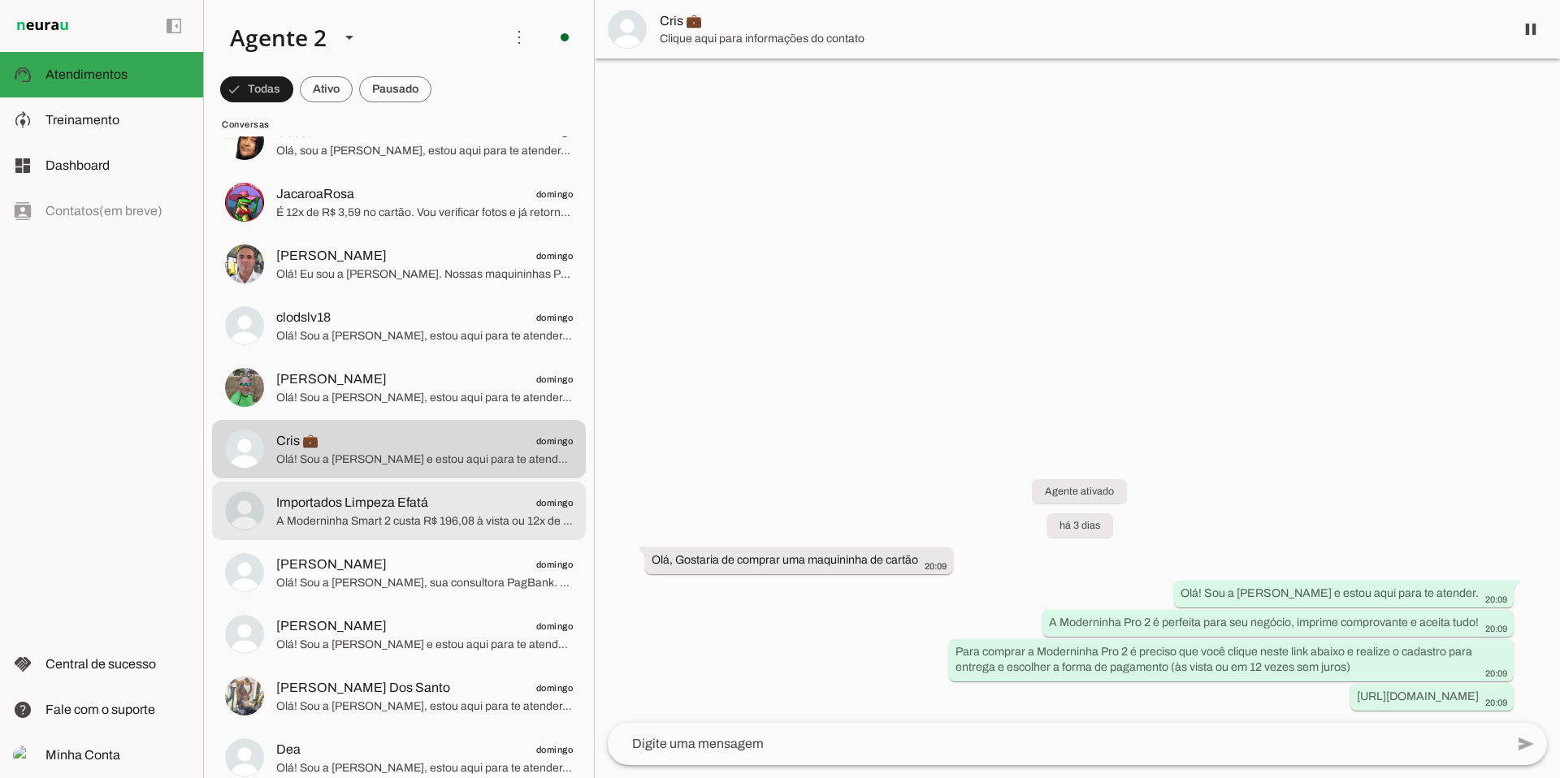
click at [483, 502] on span "Importados Limpeza Efatá domingo" at bounding box center [424, 503] width 297 height 20
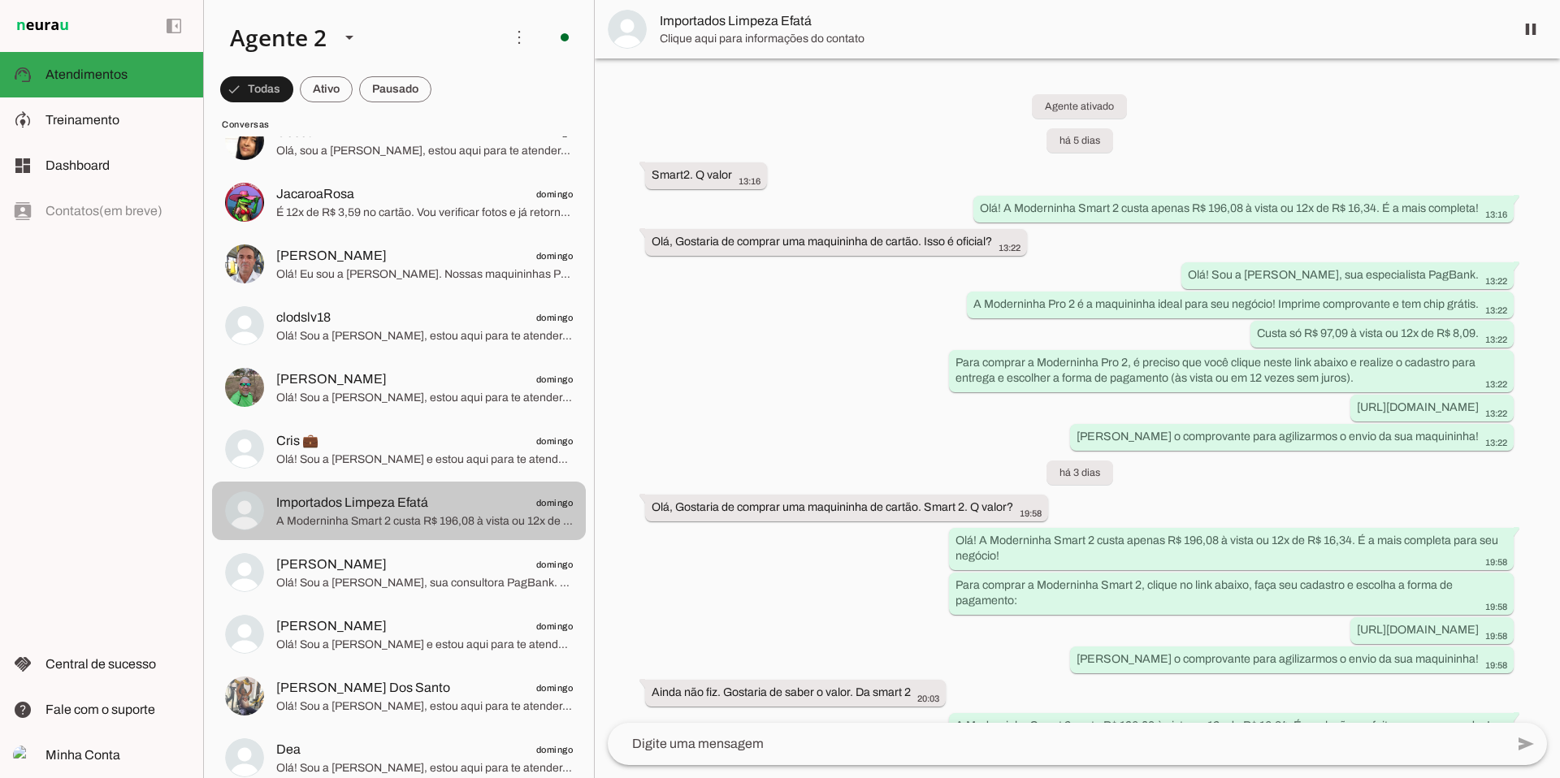
scroll to position [132, 0]
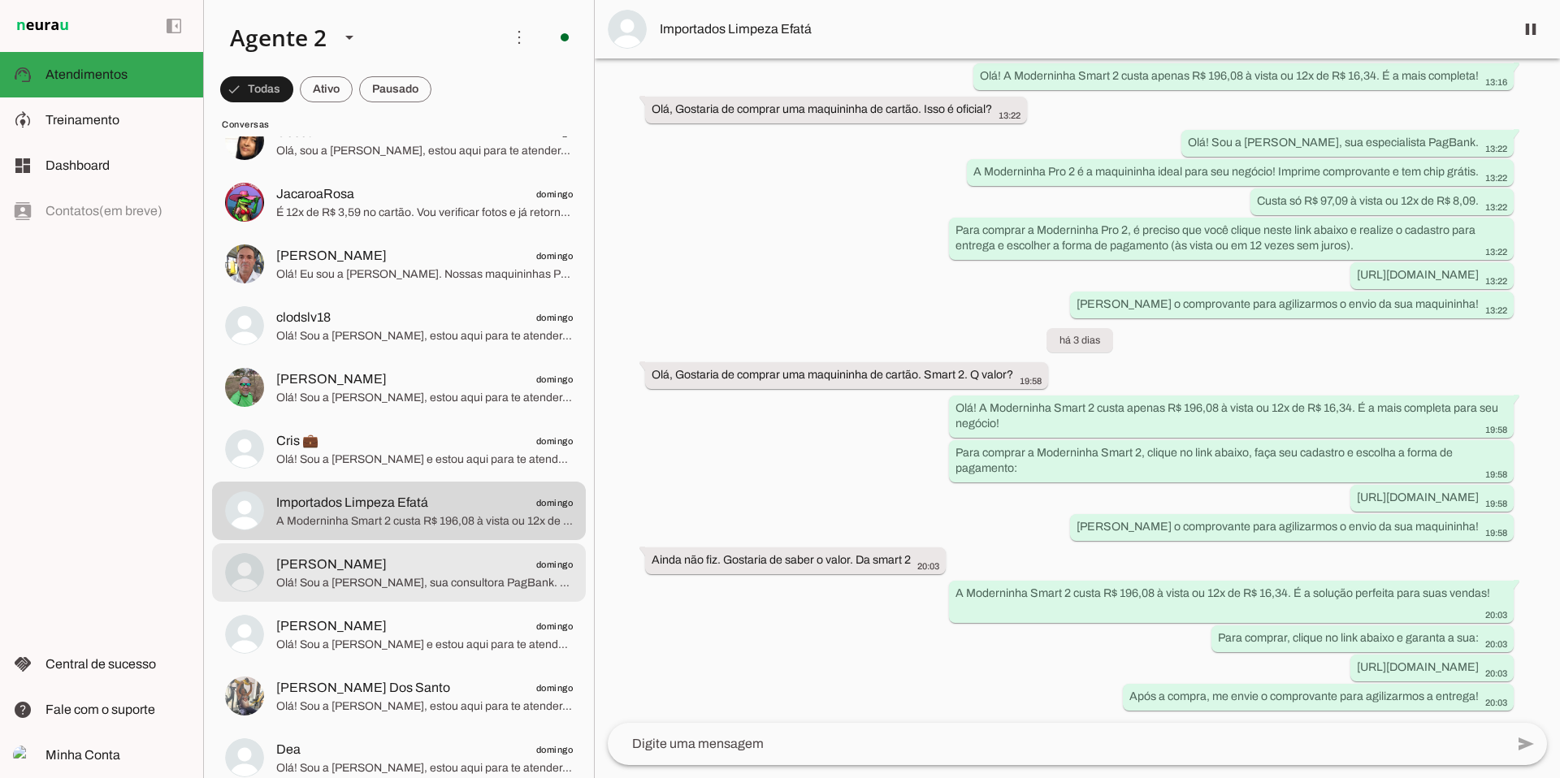
click at [362, 583] on span "Olá! Sou a [PERSON_NAME], sua consultora PagBank. A Moderninha Pro 2 é perfeita…" at bounding box center [424, 583] width 297 height 16
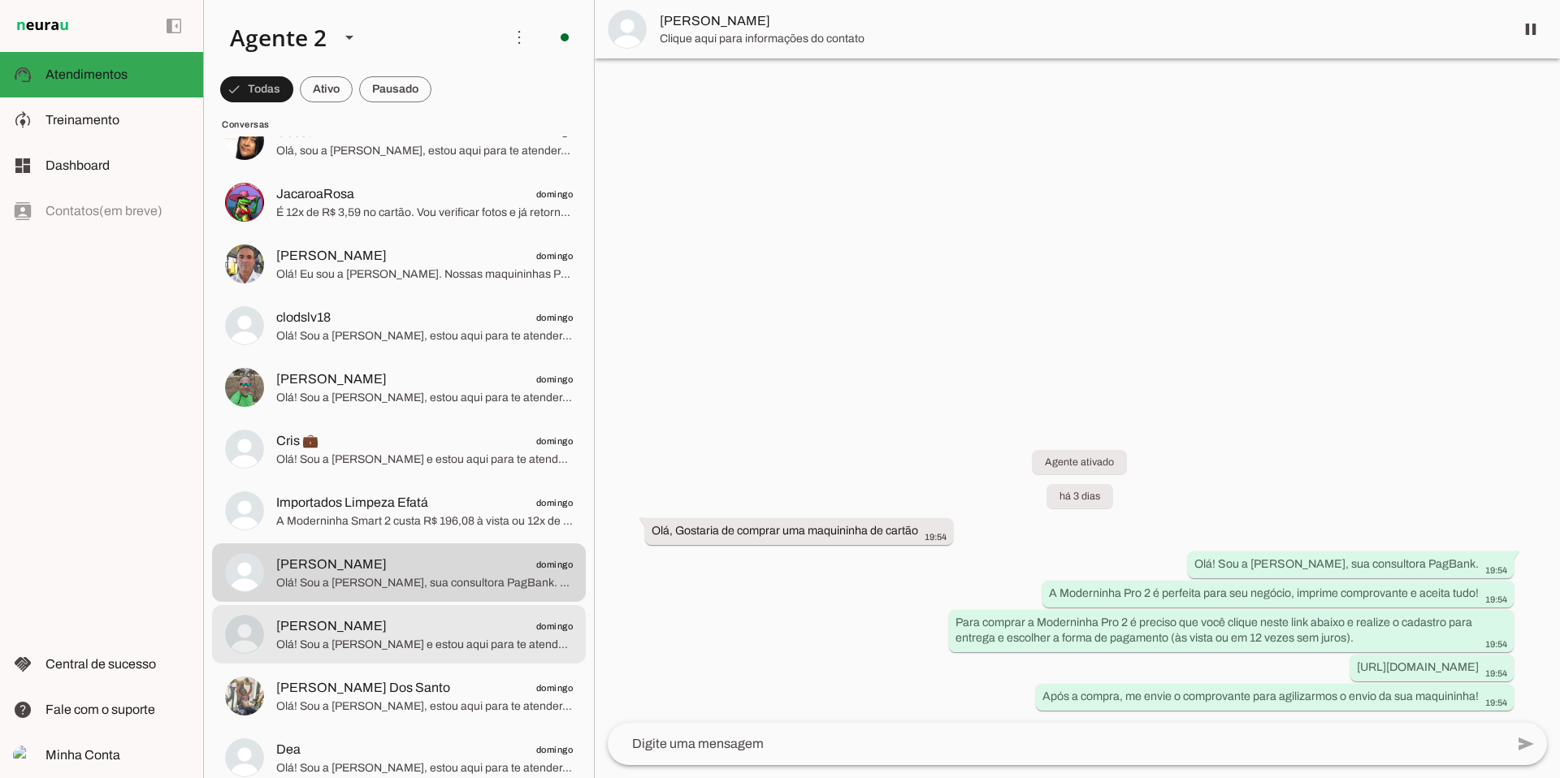
click at [517, 629] on span "[PERSON_NAME] domingo" at bounding box center [424, 627] width 297 height 20
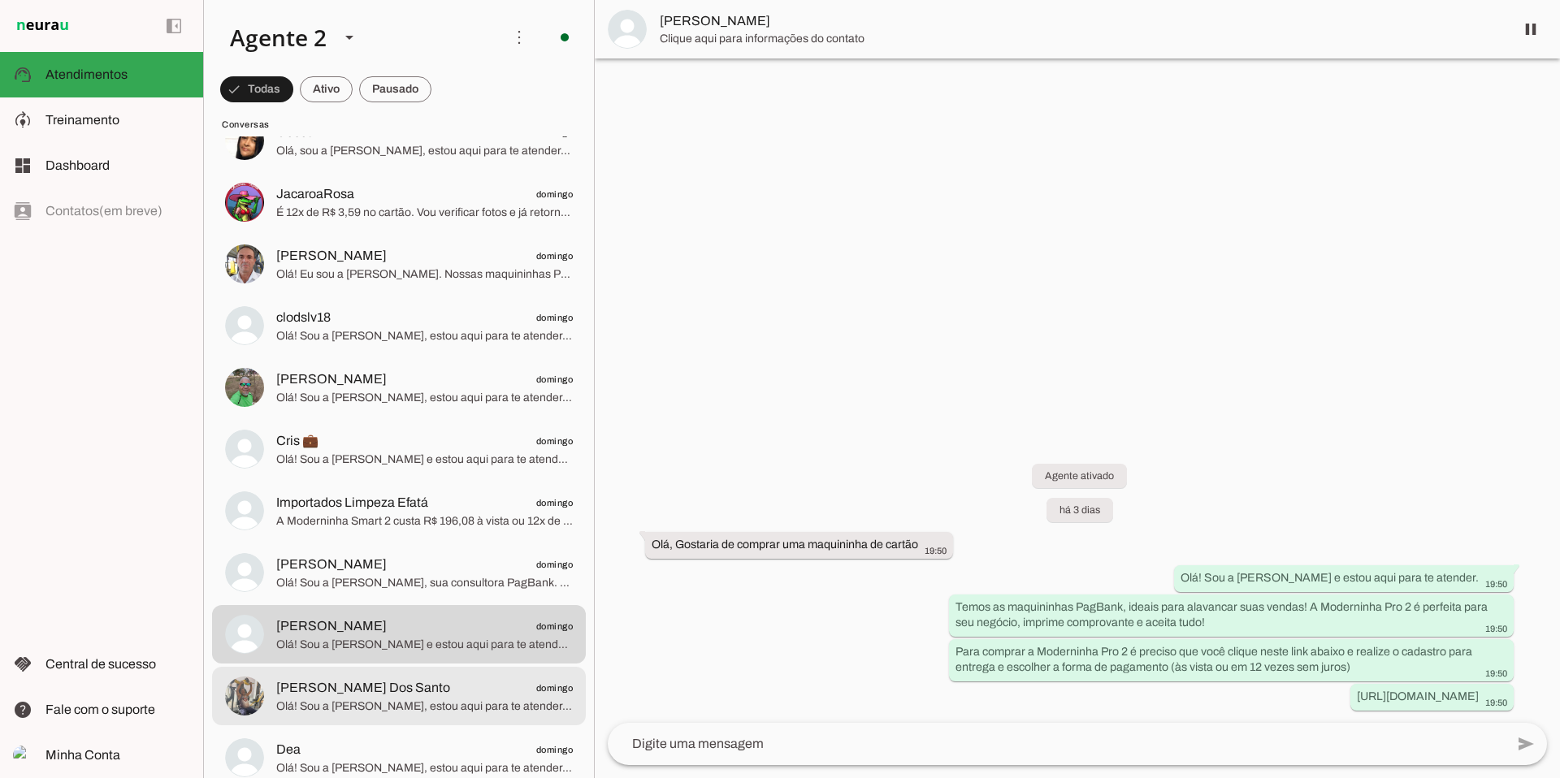
click at [380, 699] on span "Olá! Sou a [PERSON_NAME], estou aqui para te atender. A Moderninha Pro 2 é perf…" at bounding box center [424, 707] width 297 height 16
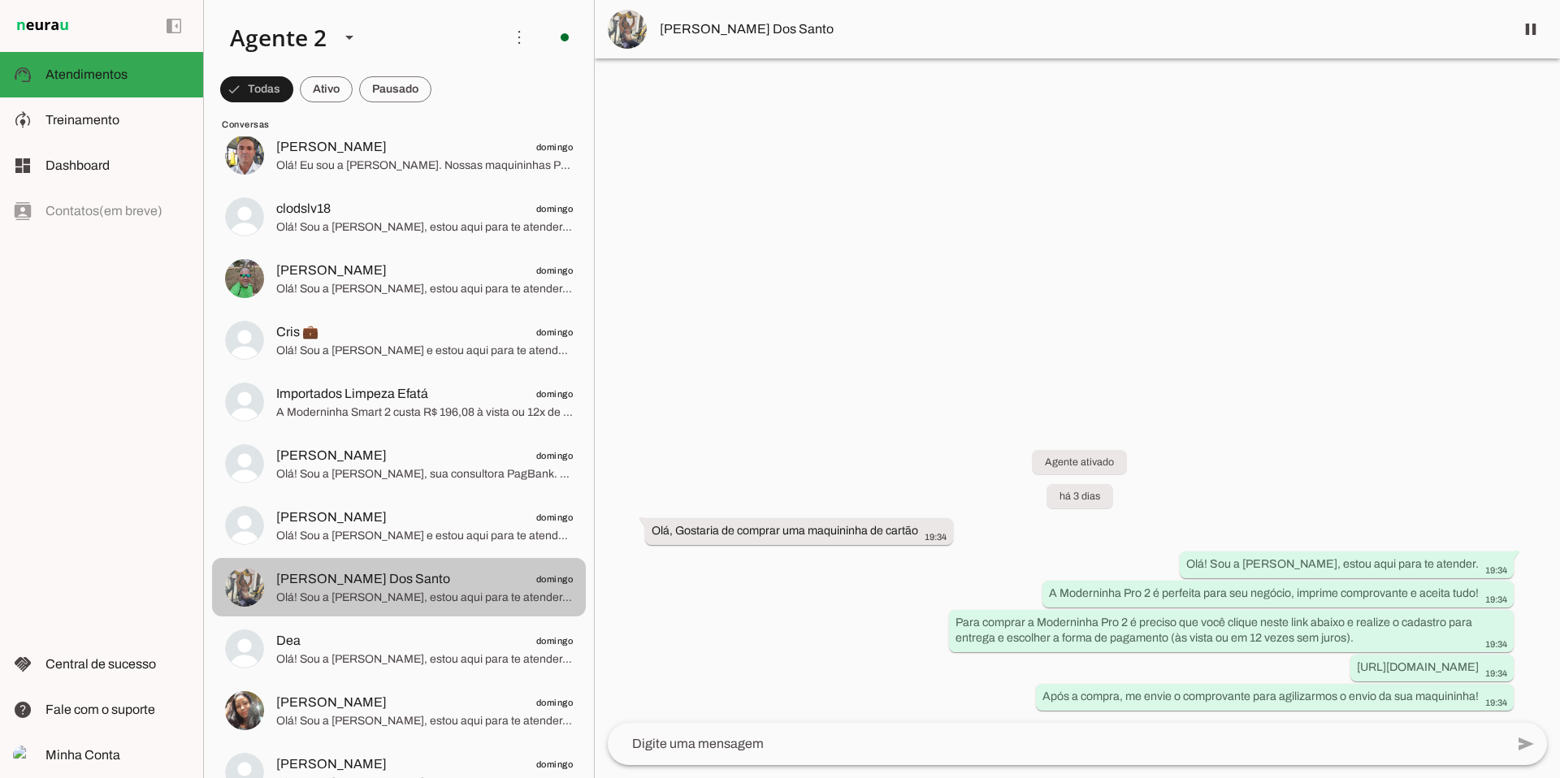
scroll to position [5298, 0]
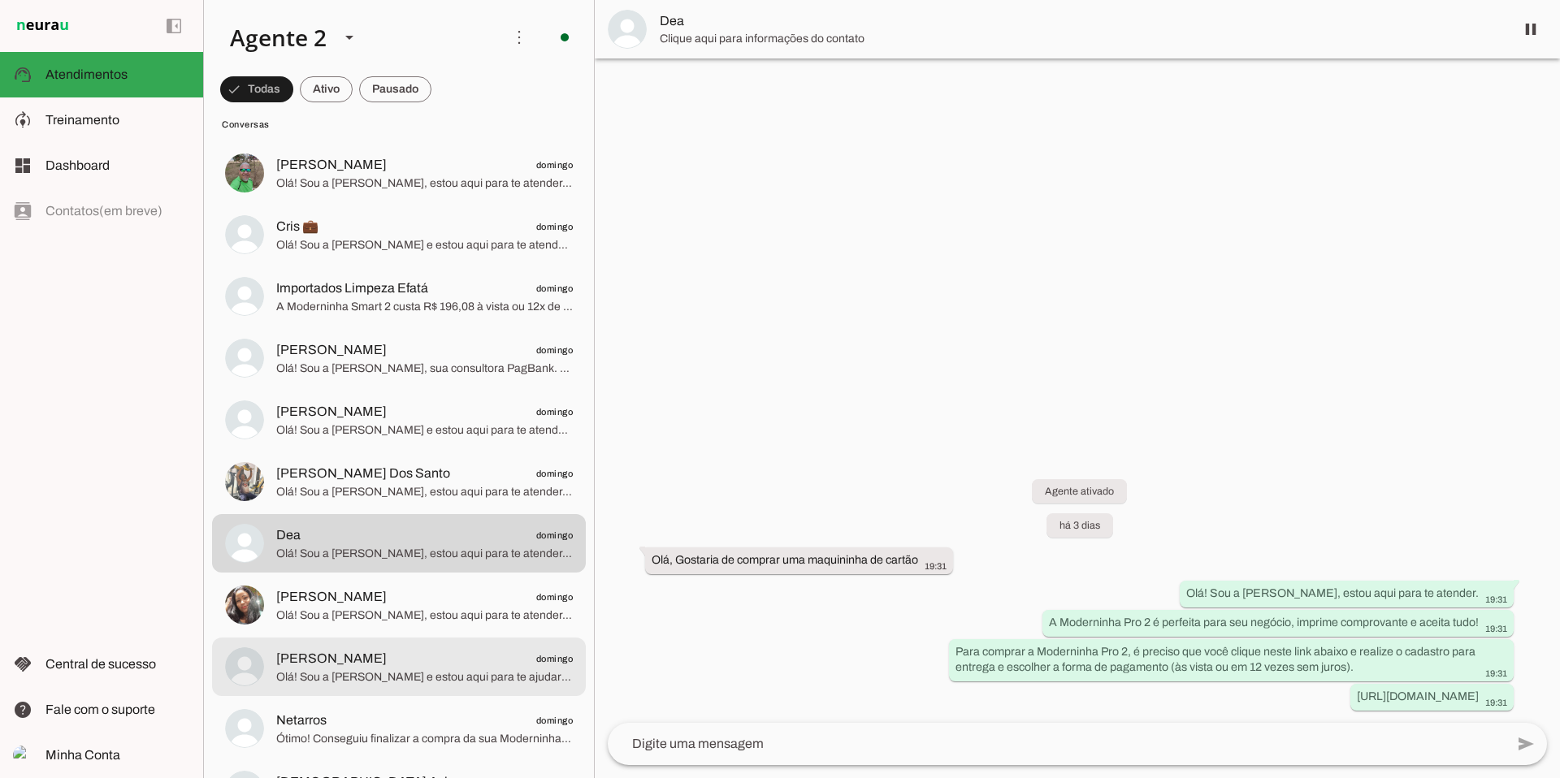
scroll to position [5495, 0]
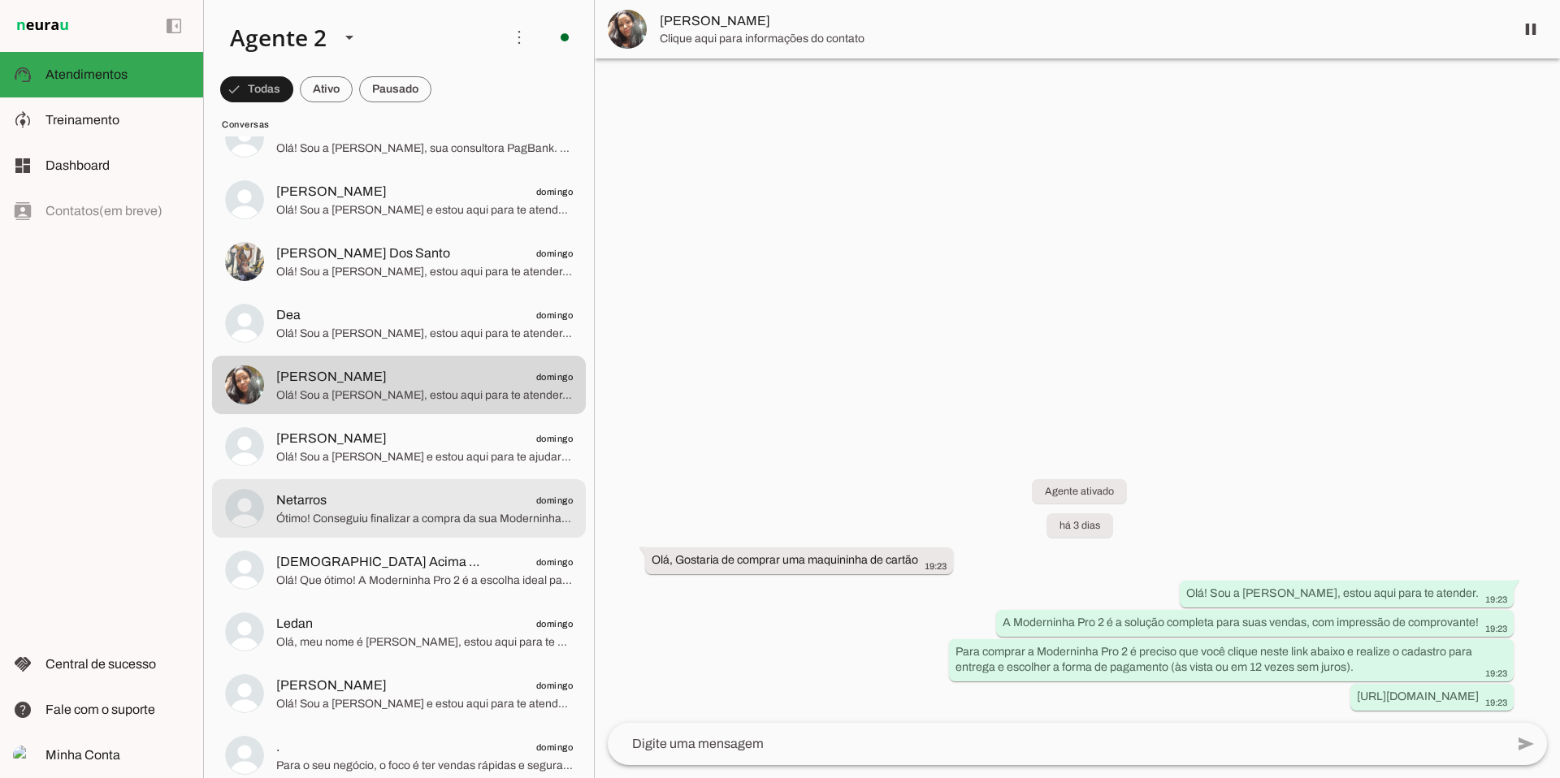
scroll to position [5624, 0]
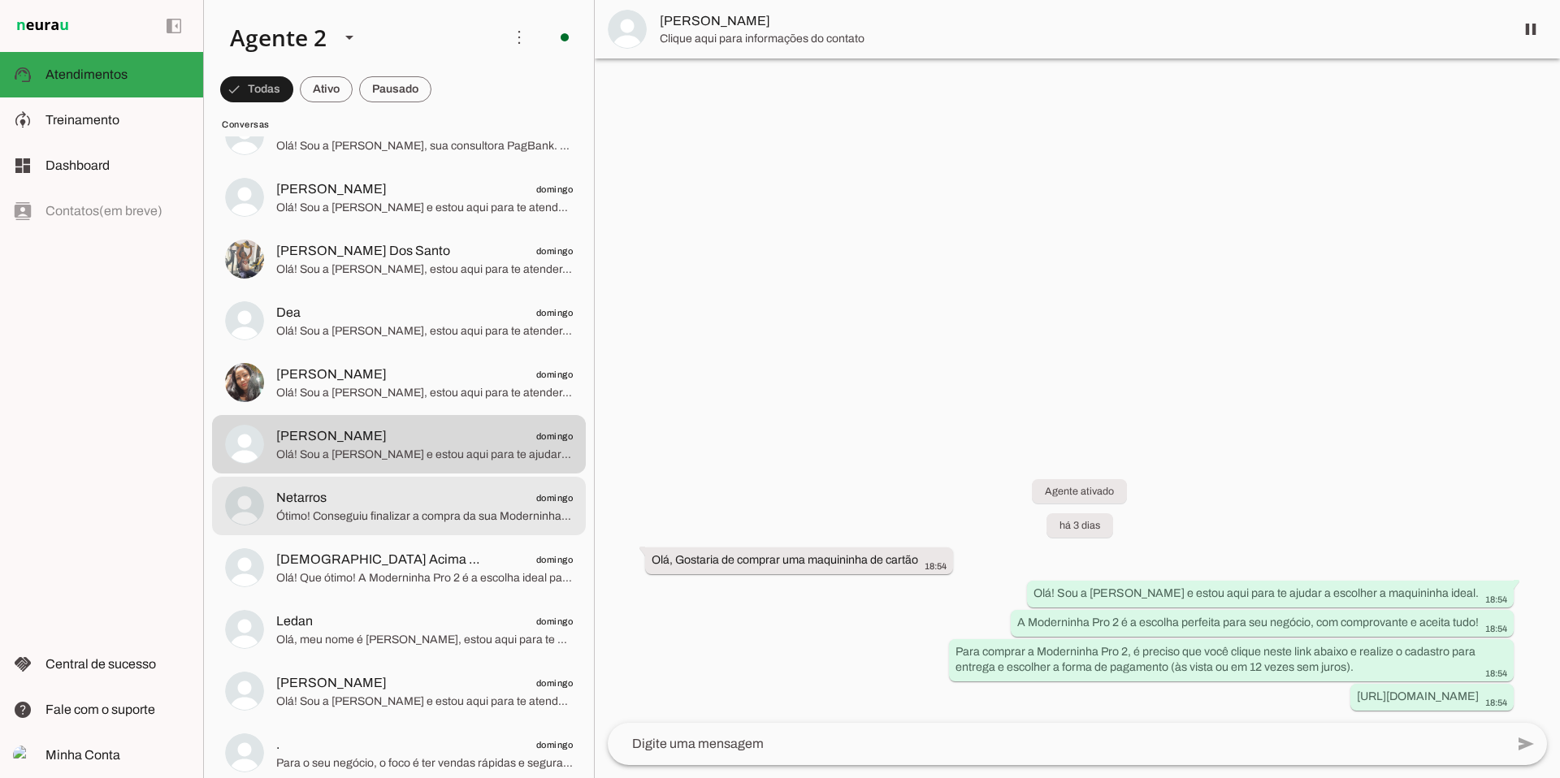
click at [439, 496] on span "Netarros domingo" at bounding box center [424, 498] width 297 height 20
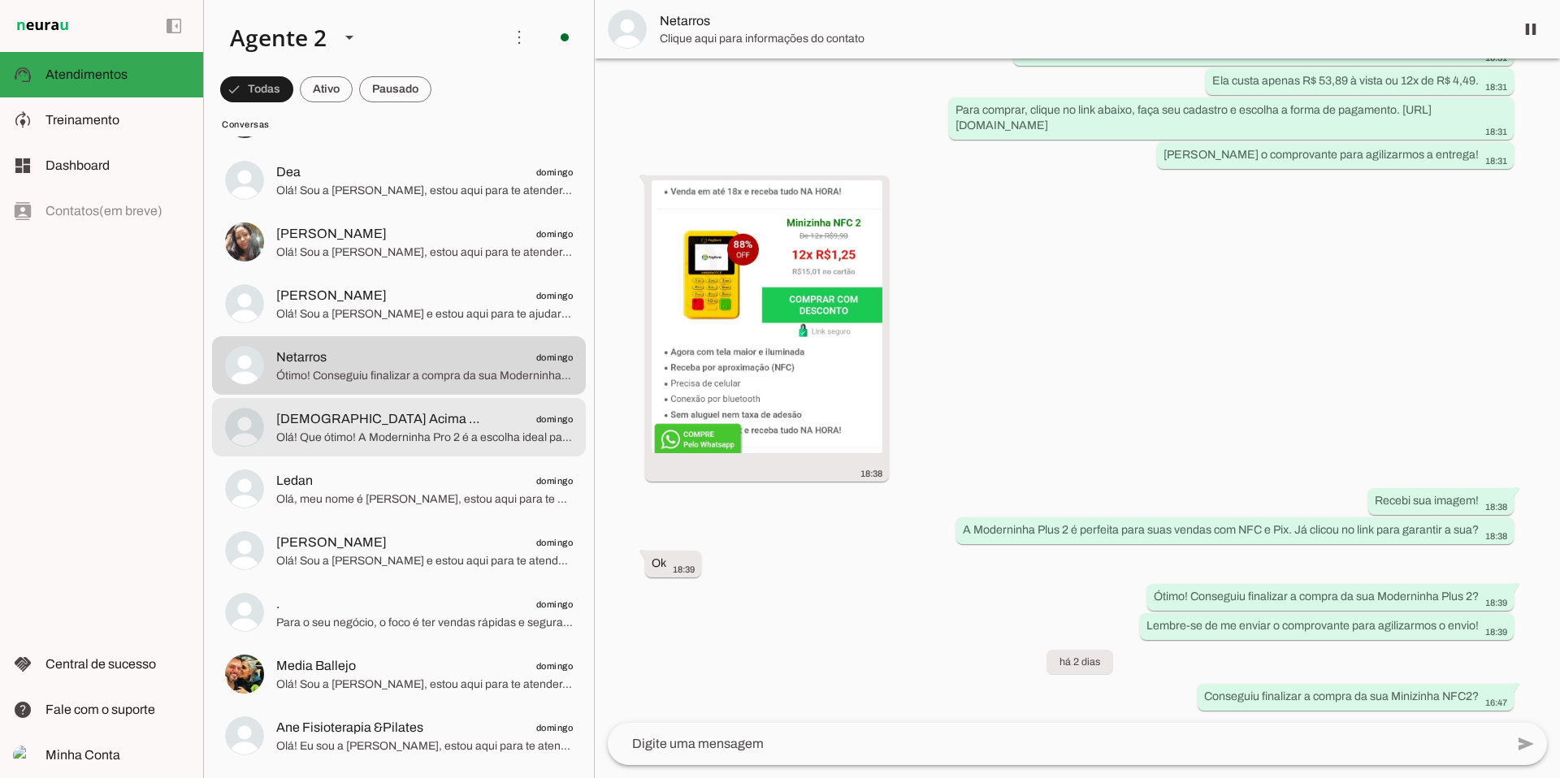
scroll to position [5767, 0]
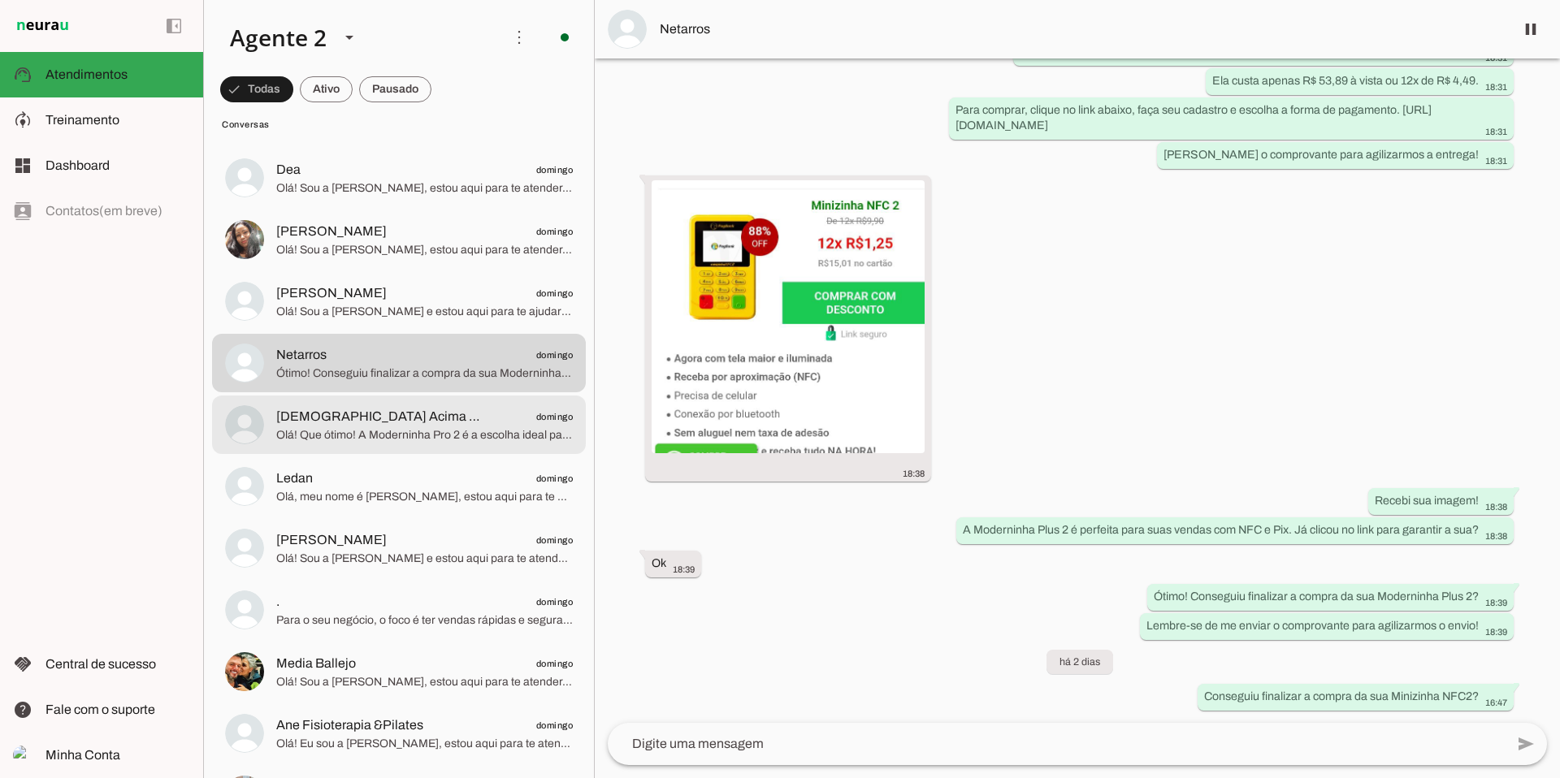
click at [375, 407] on span "[DEMOGRAPHIC_DATA] Acima De Tudo" at bounding box center [383, 417] width 214 height 20
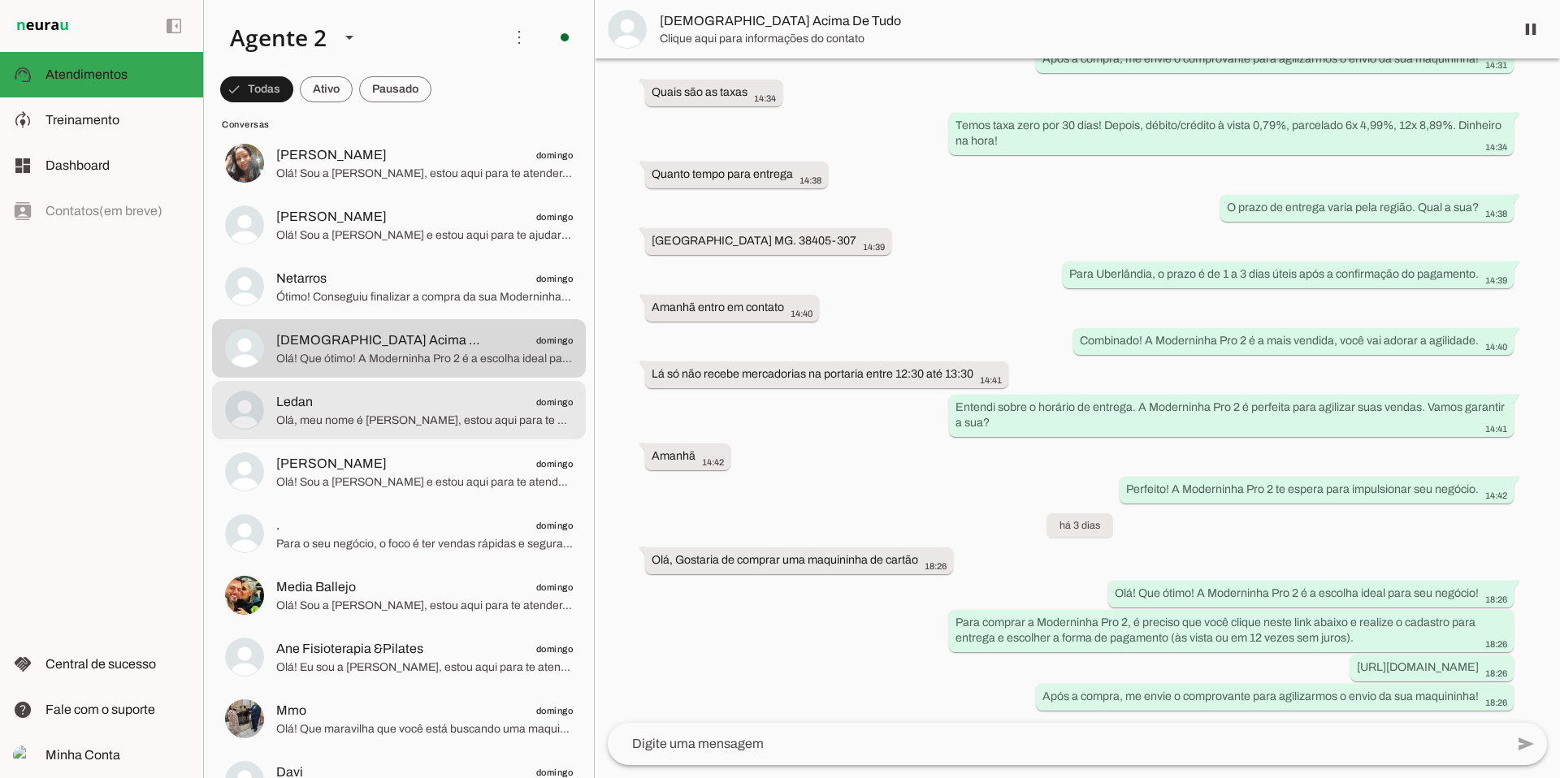
scroll to position [5847, 0]
click at [381, 410] on span "Olá, meu nome é [PERSON_NAME], estou aqui para te atender. A Moderninha Pro 2 é…" at bounding box center [424, 418] width 297 height 16
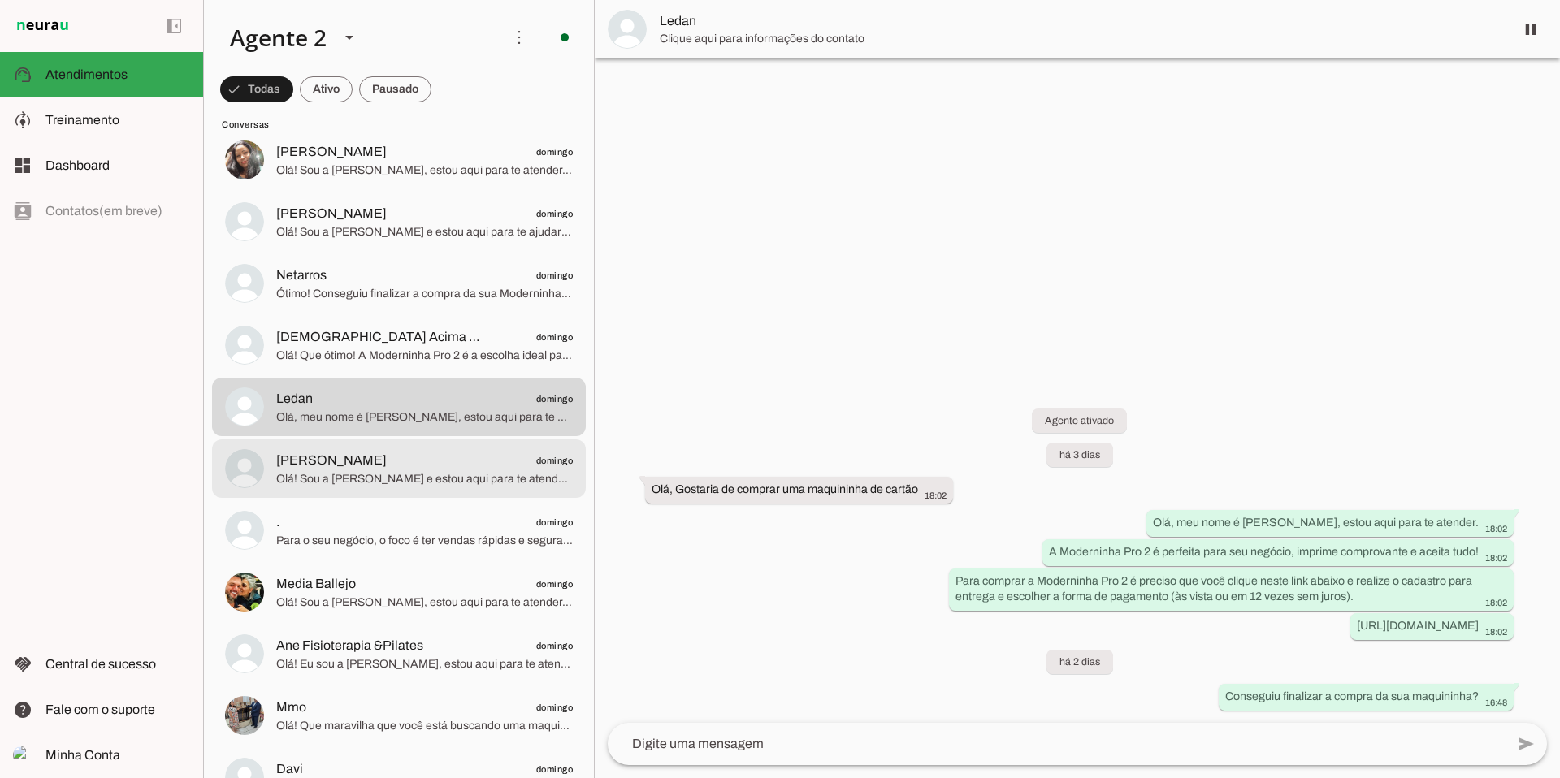
click at [364, 468] on span "[PERSON_NAME]" at bounding box center [331, 461] width 111 height 20
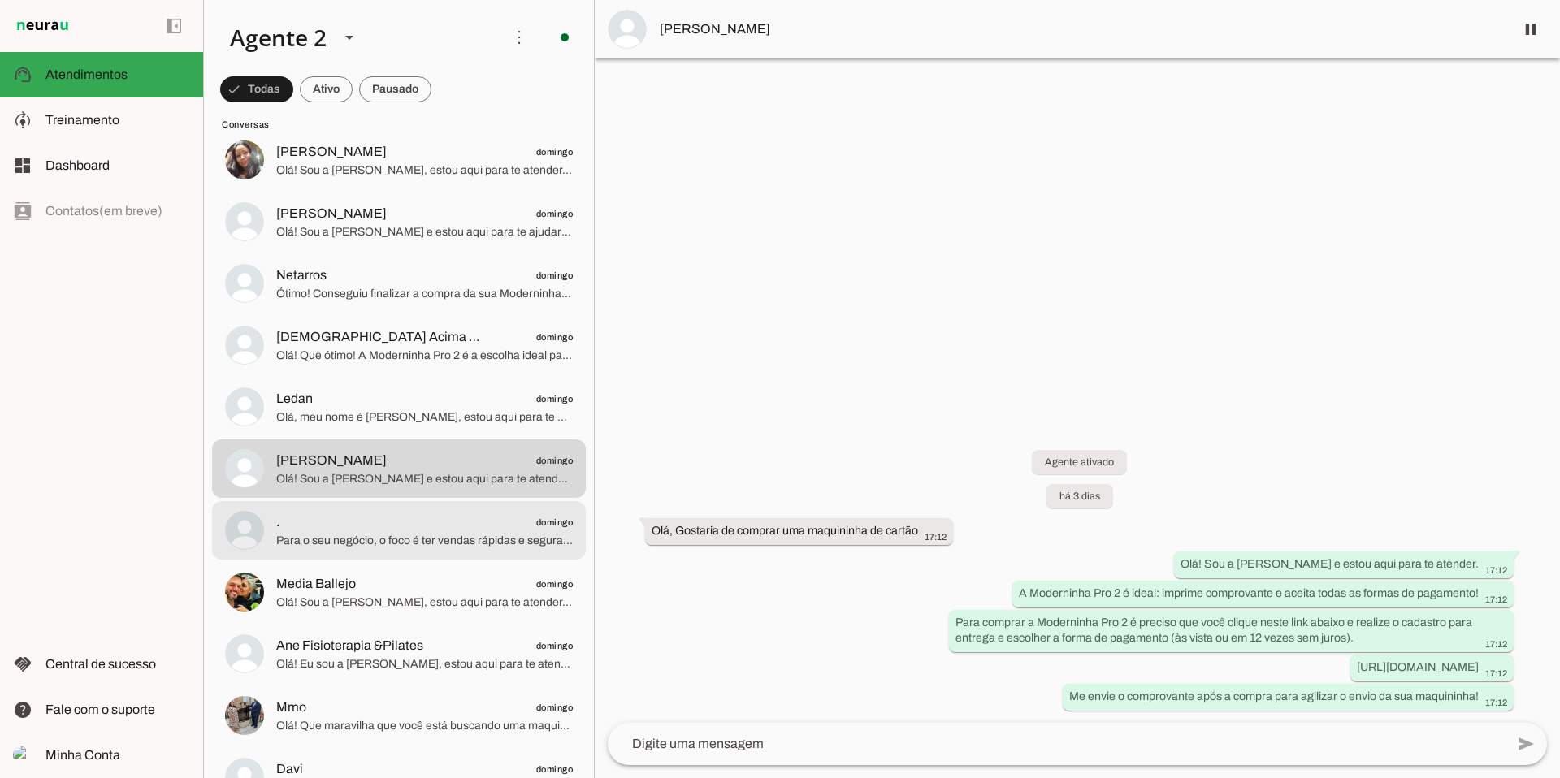
click at [447, 517] on span ". domingo" at bounding box center [424, 523] width 297 height 20
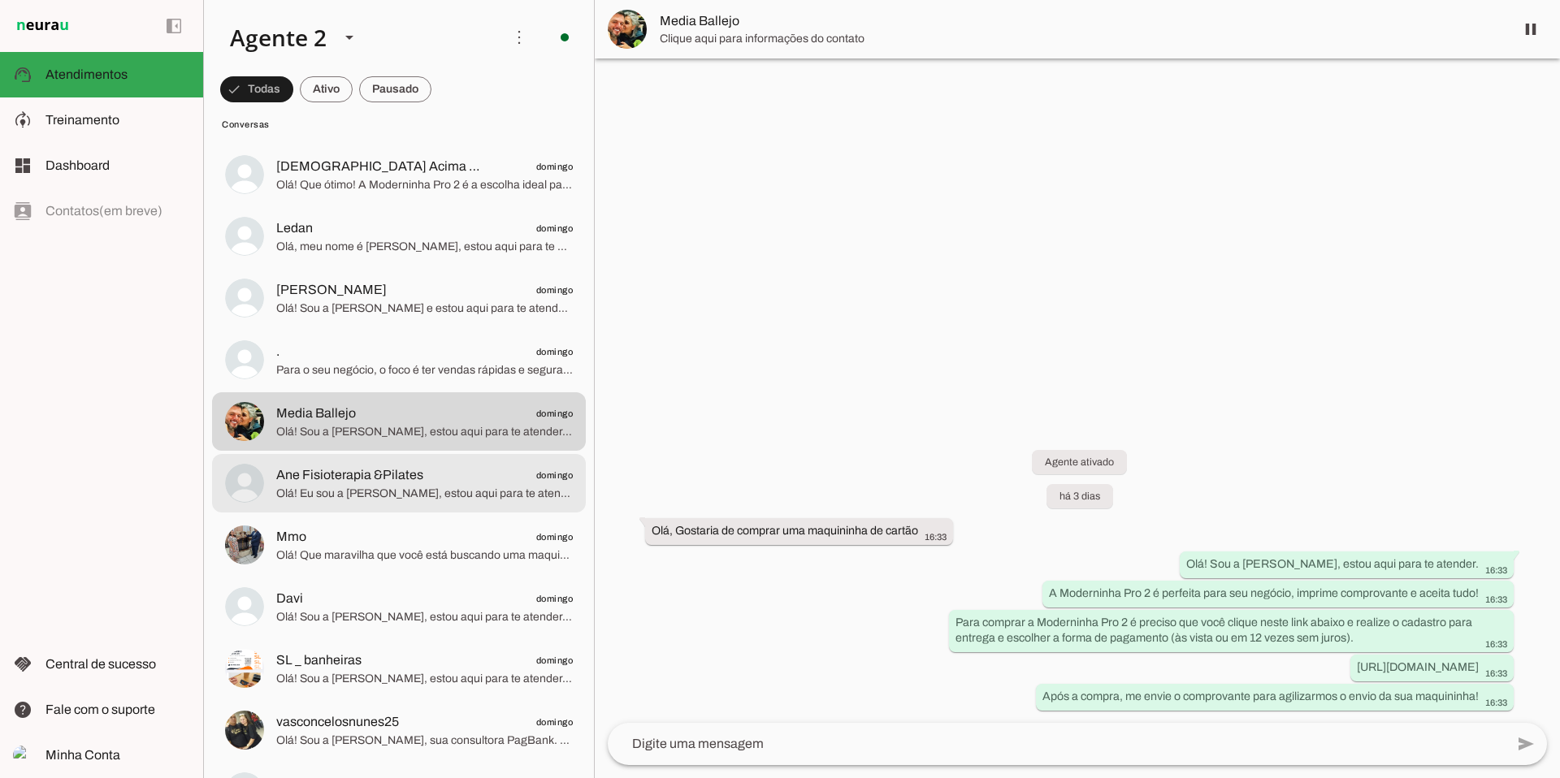
scroll to position [6018, 0]
click at [453, 482] on span "Ane Fisioterapia &Pilates domingo" at bounding box center [424, 475] width 297 height 20
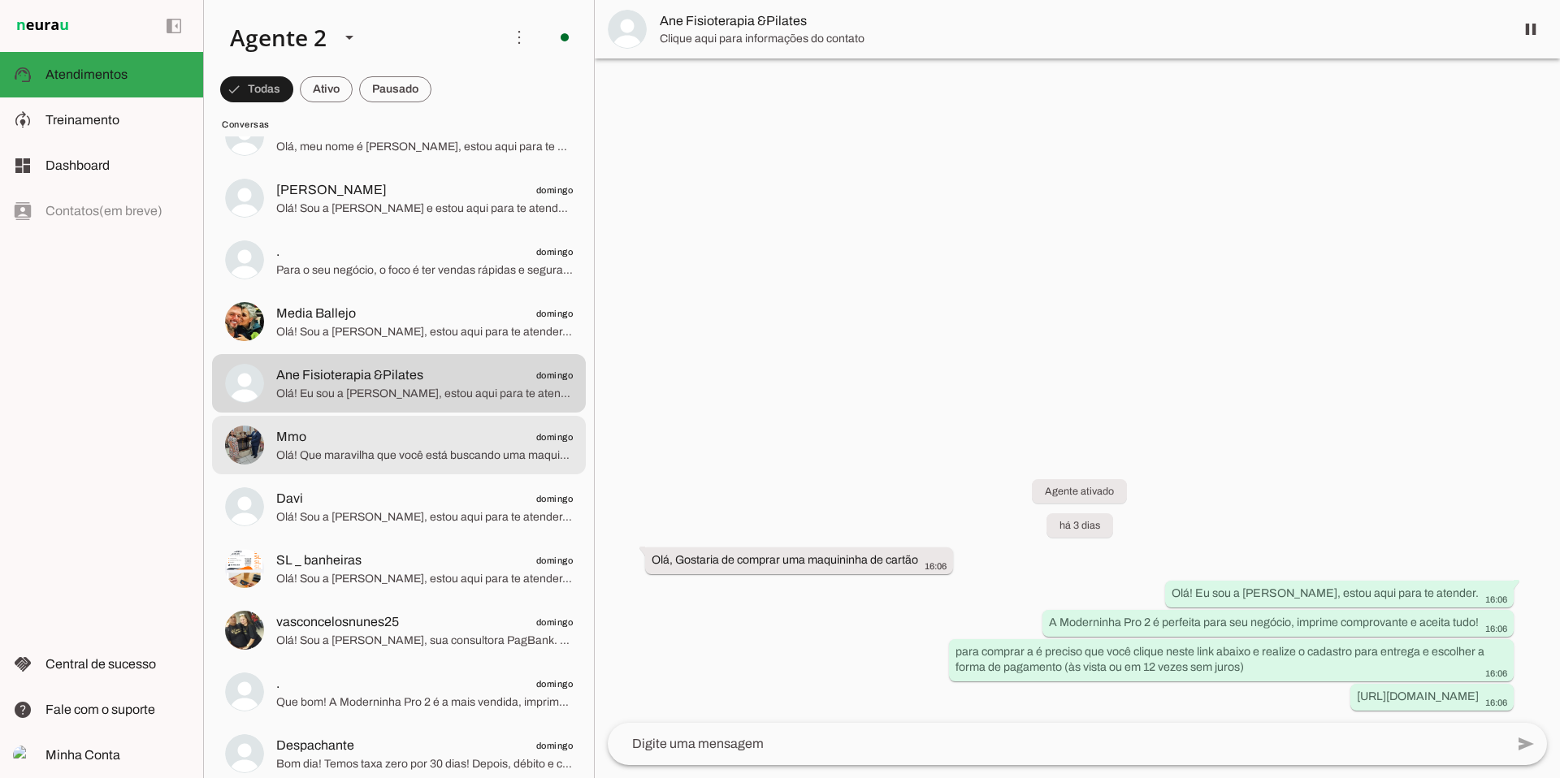
scroll to position [6124, 0]
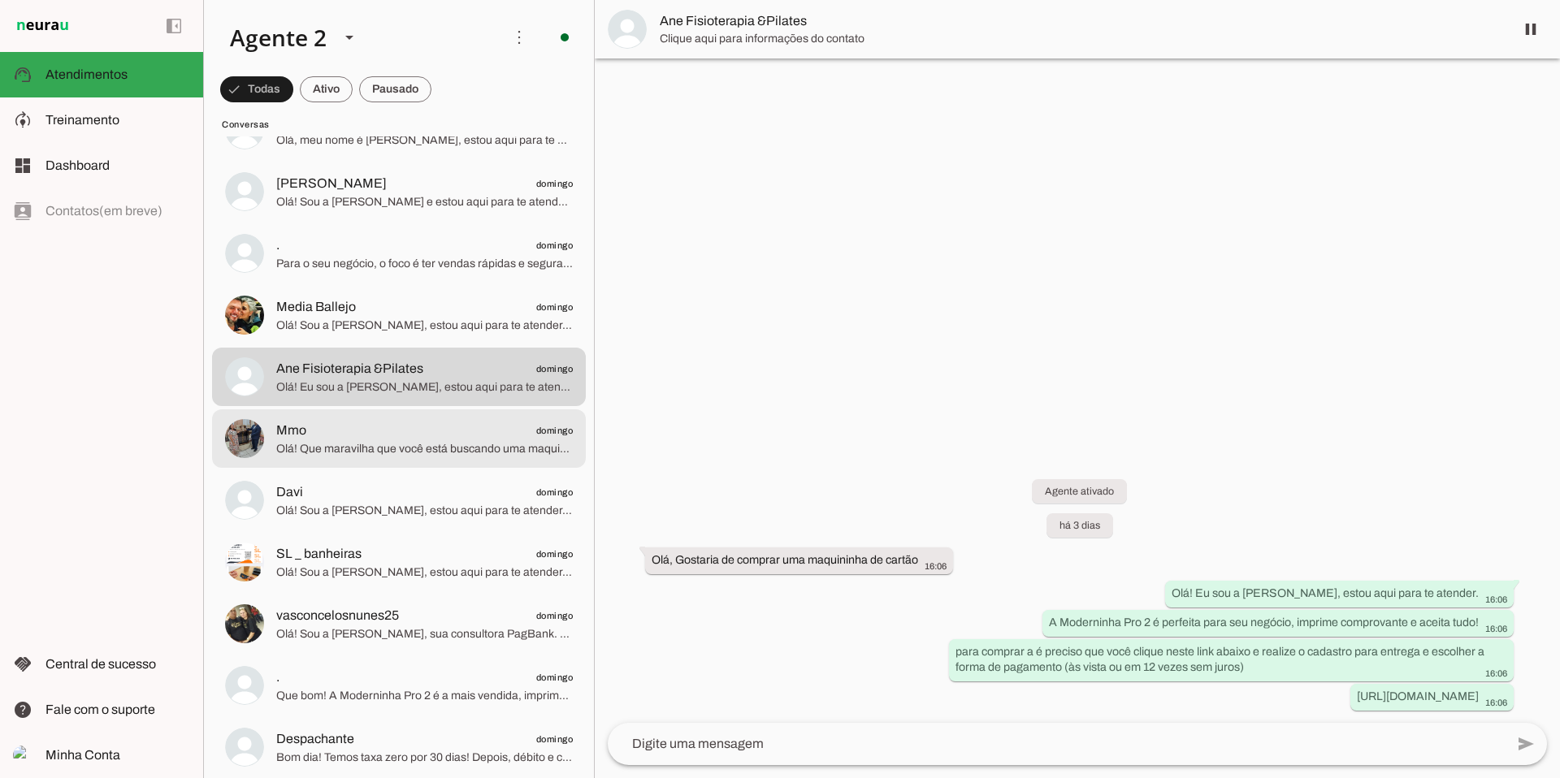
click at [460, 441] on span "Olá! Que maravilha que você está buscando uma maquininha! A Moderninha Pro 2 é …" at bounding box center [424, 449] width 297 height 16
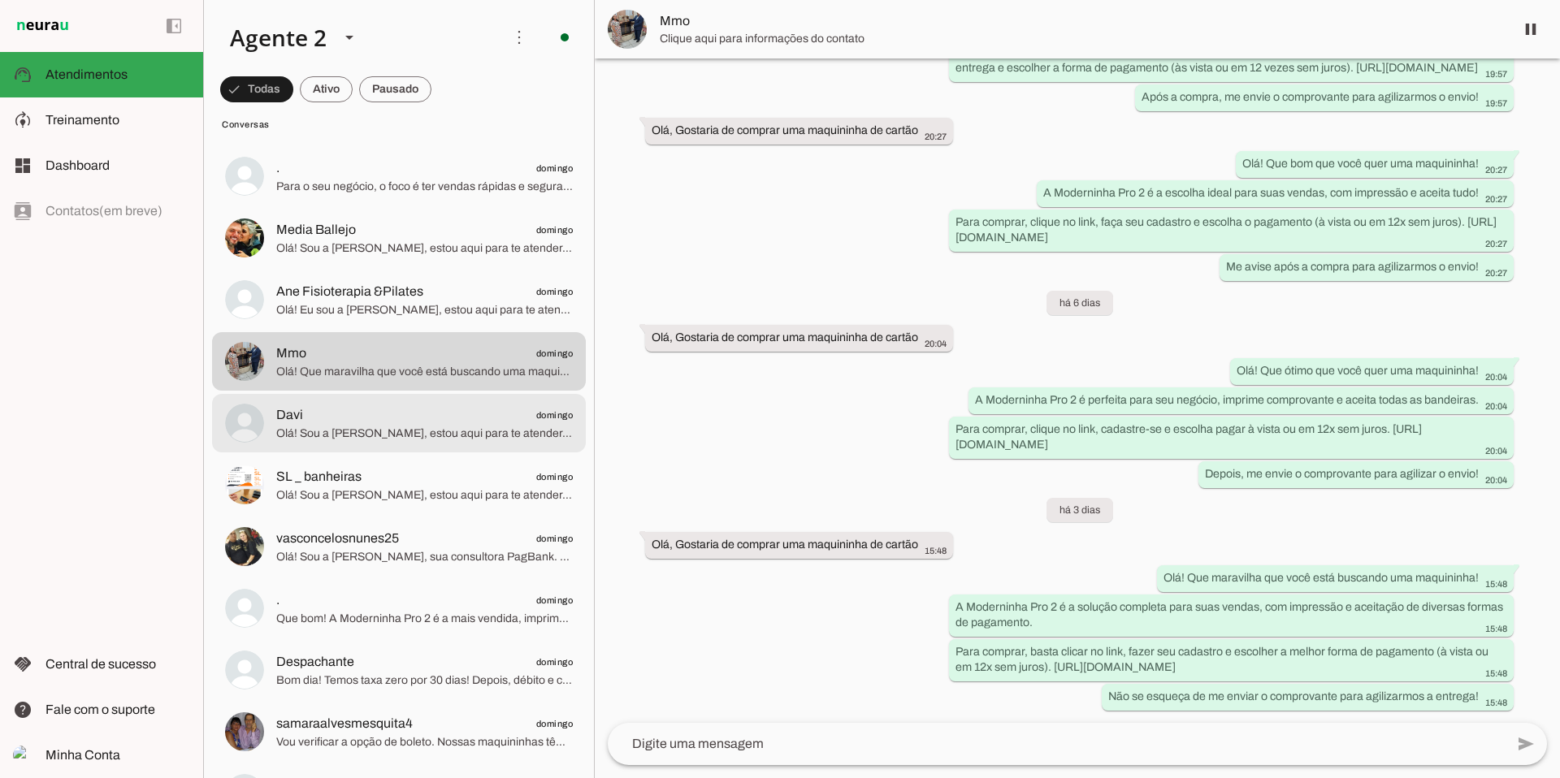
scroll to position [6204, 0]
click at [464, 431] on span "Olá! Sou a [PERSON_NAME], estou aqui para te atender. A Moderninha Pro 2 é a ma…" at bounding box center [424, 431] width 297 height 16
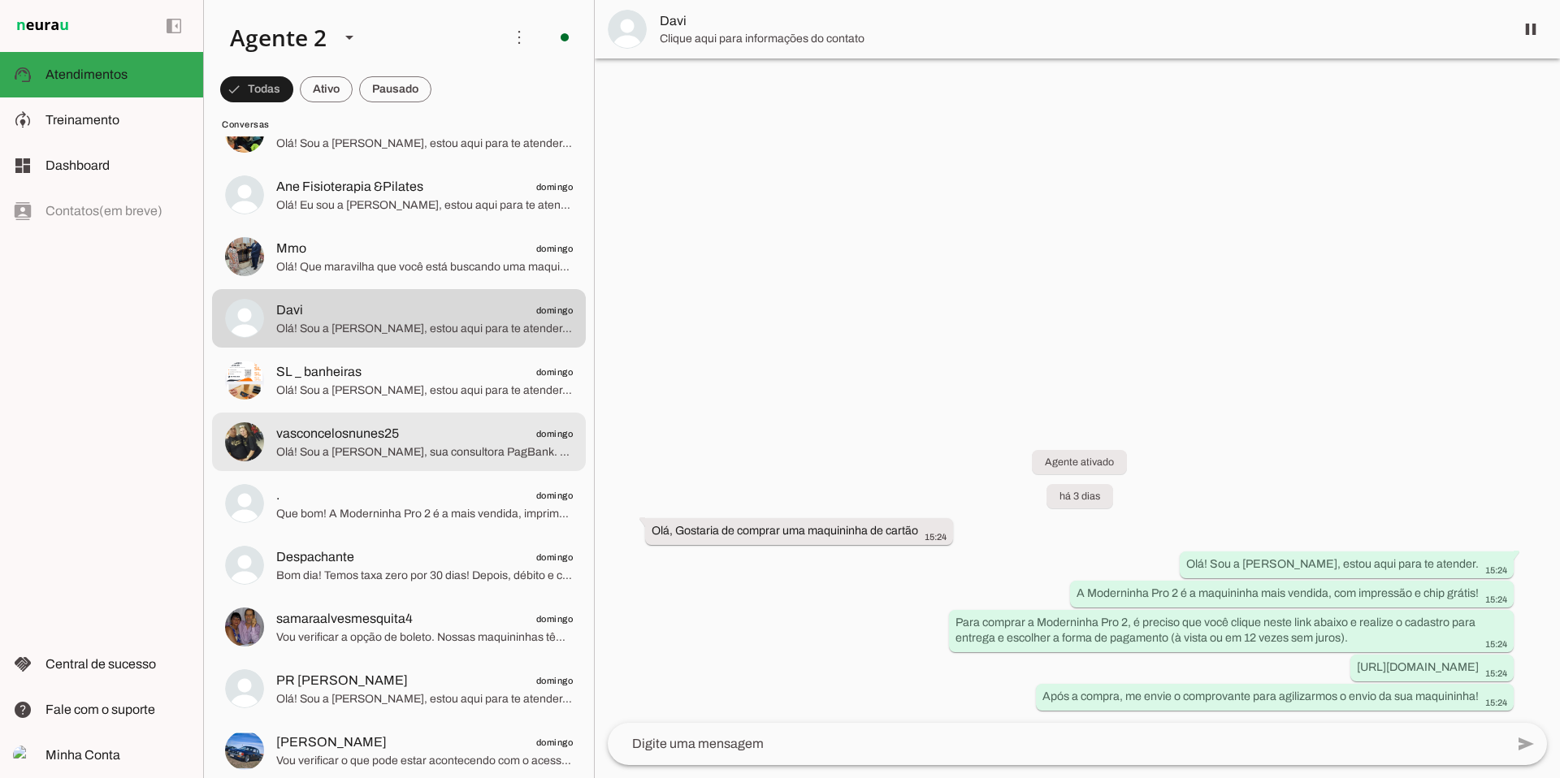
click at [464, 431] on span "vasconcelosnunes25 domingo" at bounding box center [424, 434] width 297 height 20
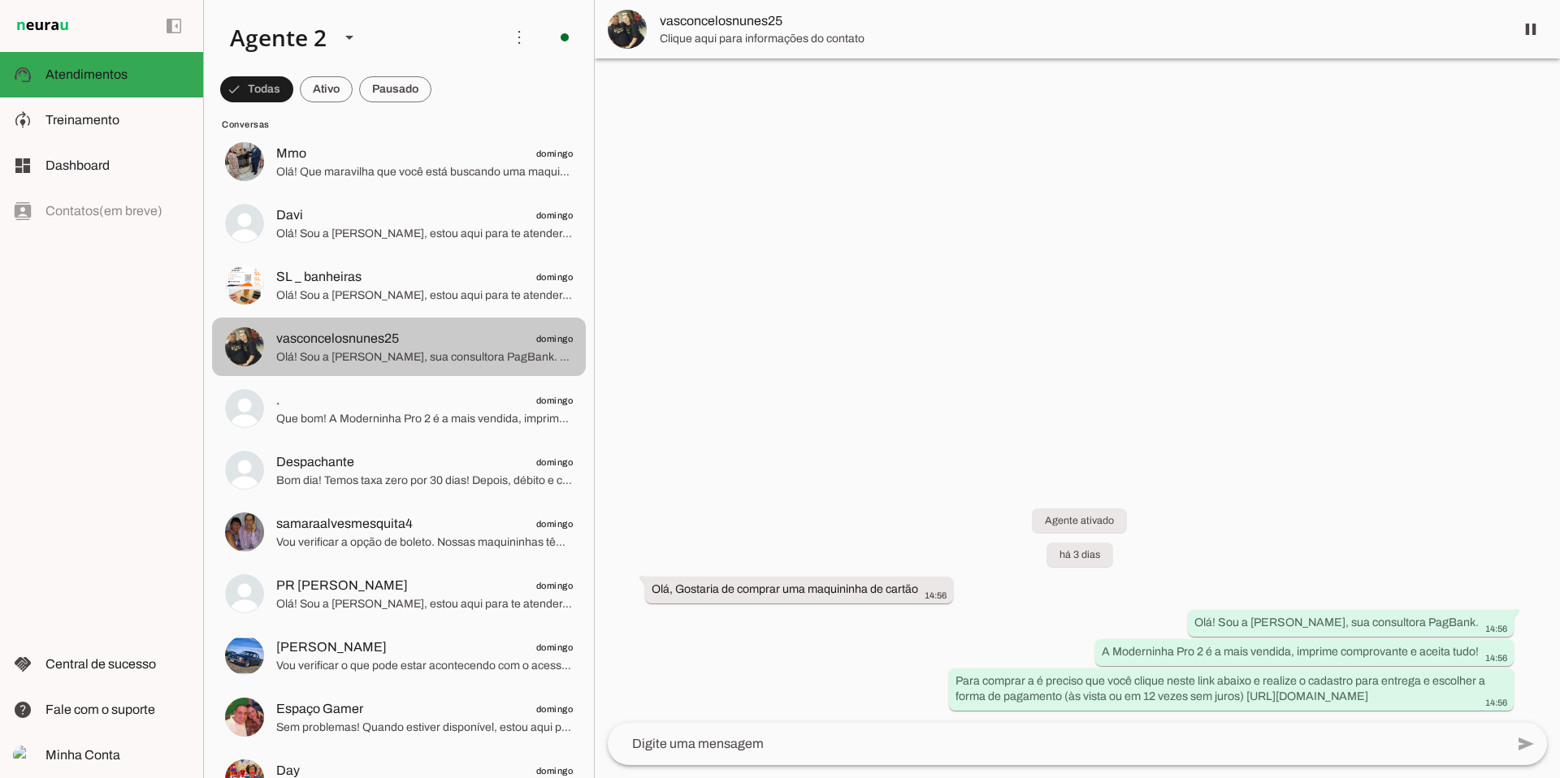
scroll to position [6405, 0]
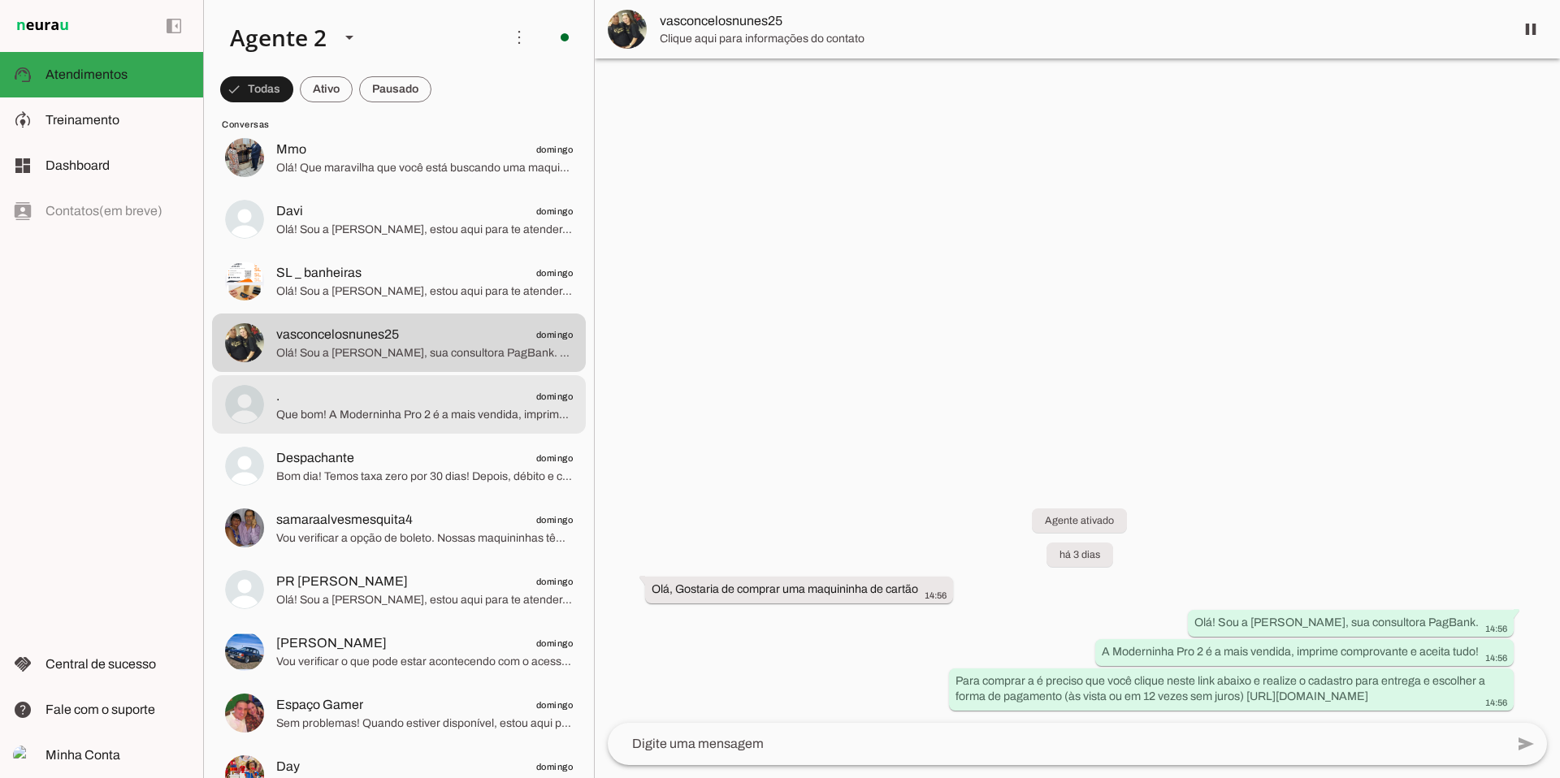
click at [463, 420] on span "Que bom! A Moderninha Pro 2 é a mais vendida, imprime comprovante e seu dinheir…" at bounding box center [424, 415] width 297 height 16
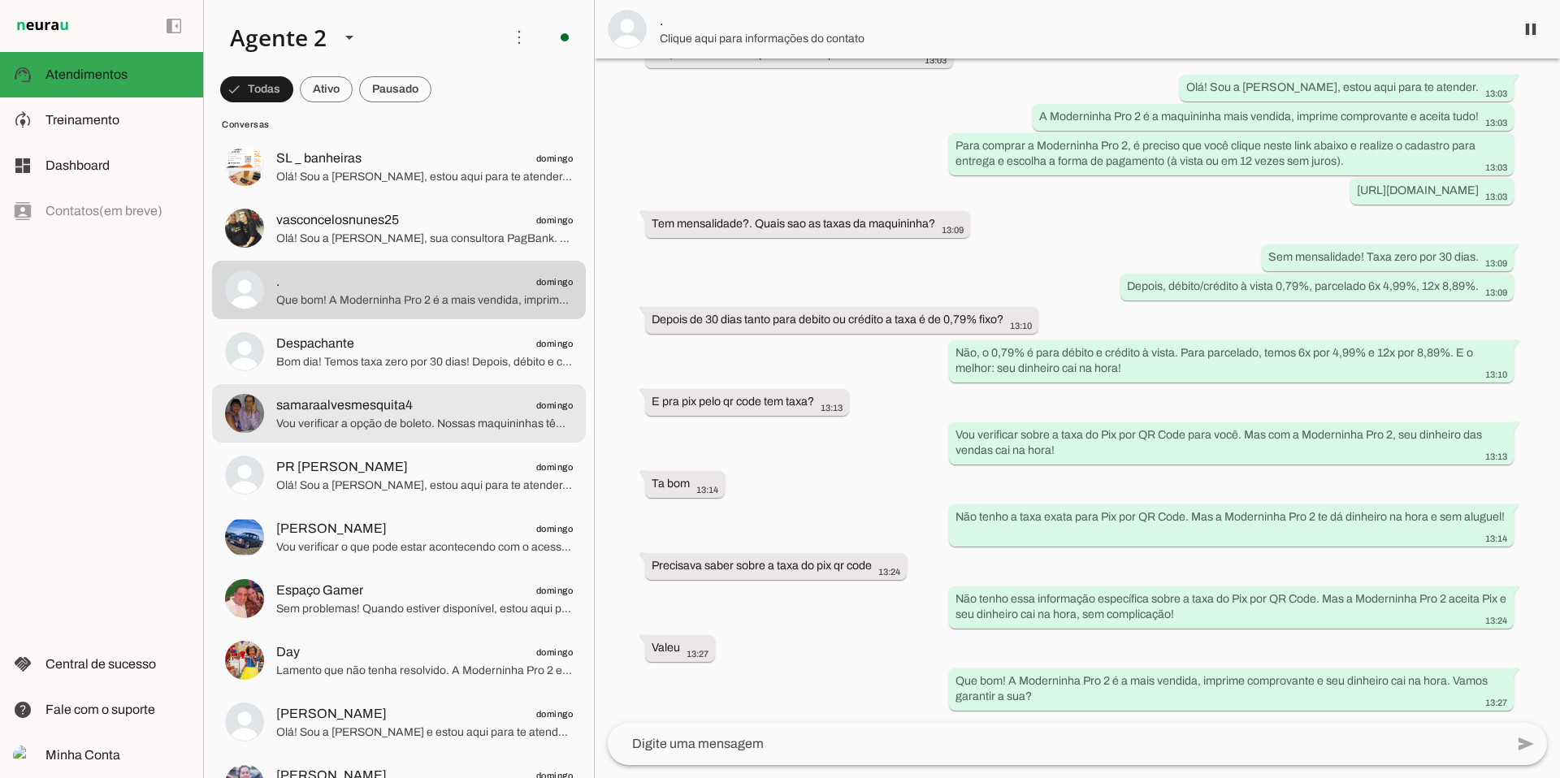
scroll to position [6521, 0]
click at [463, 420] on span "Vou verificar a opção de boleto. Nossas maquininhas têm taxa zero por 30 dias e…" at bounding box center [424, 422] width 297 height 16
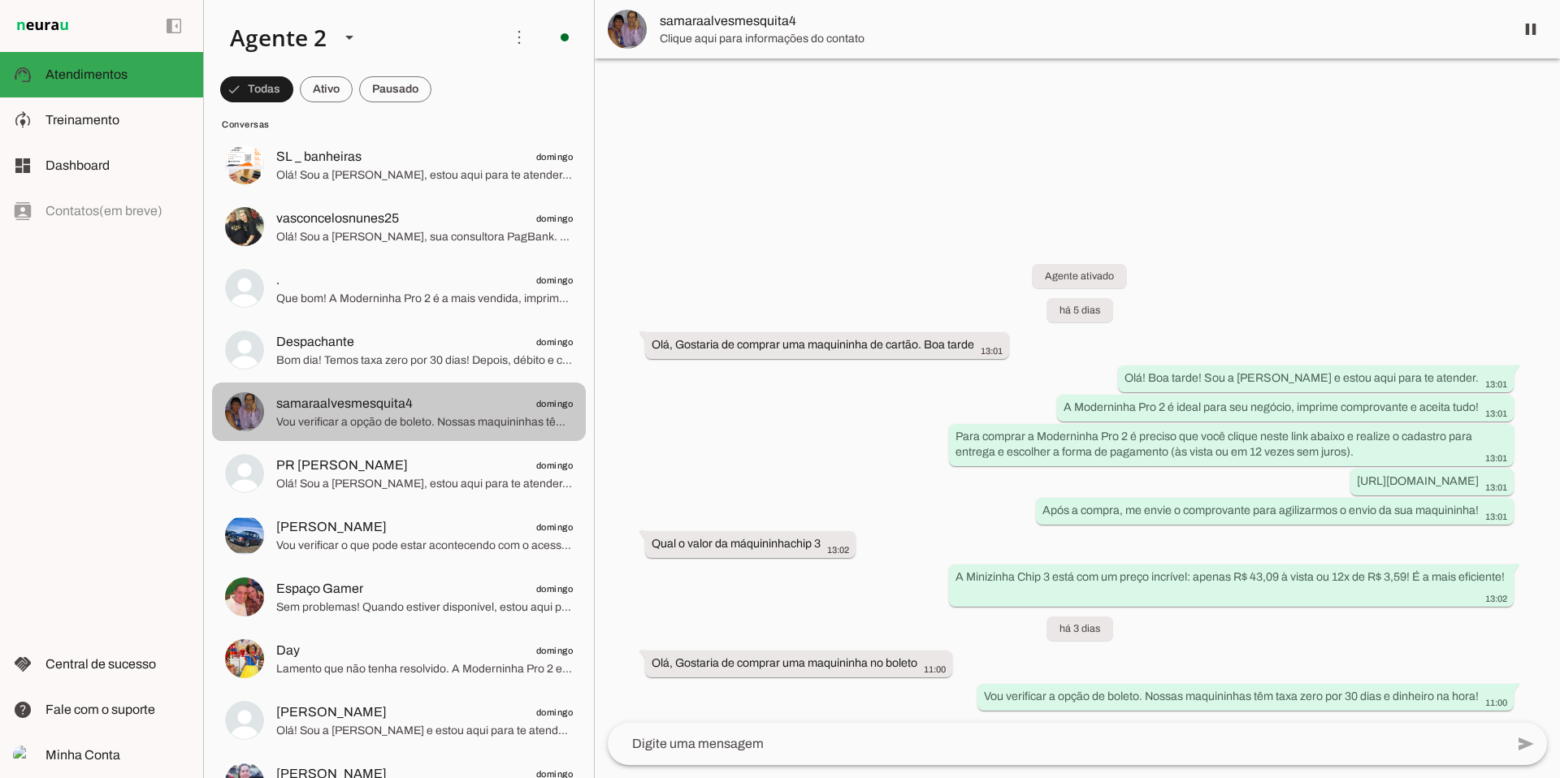
scroll to position [6598, 0]
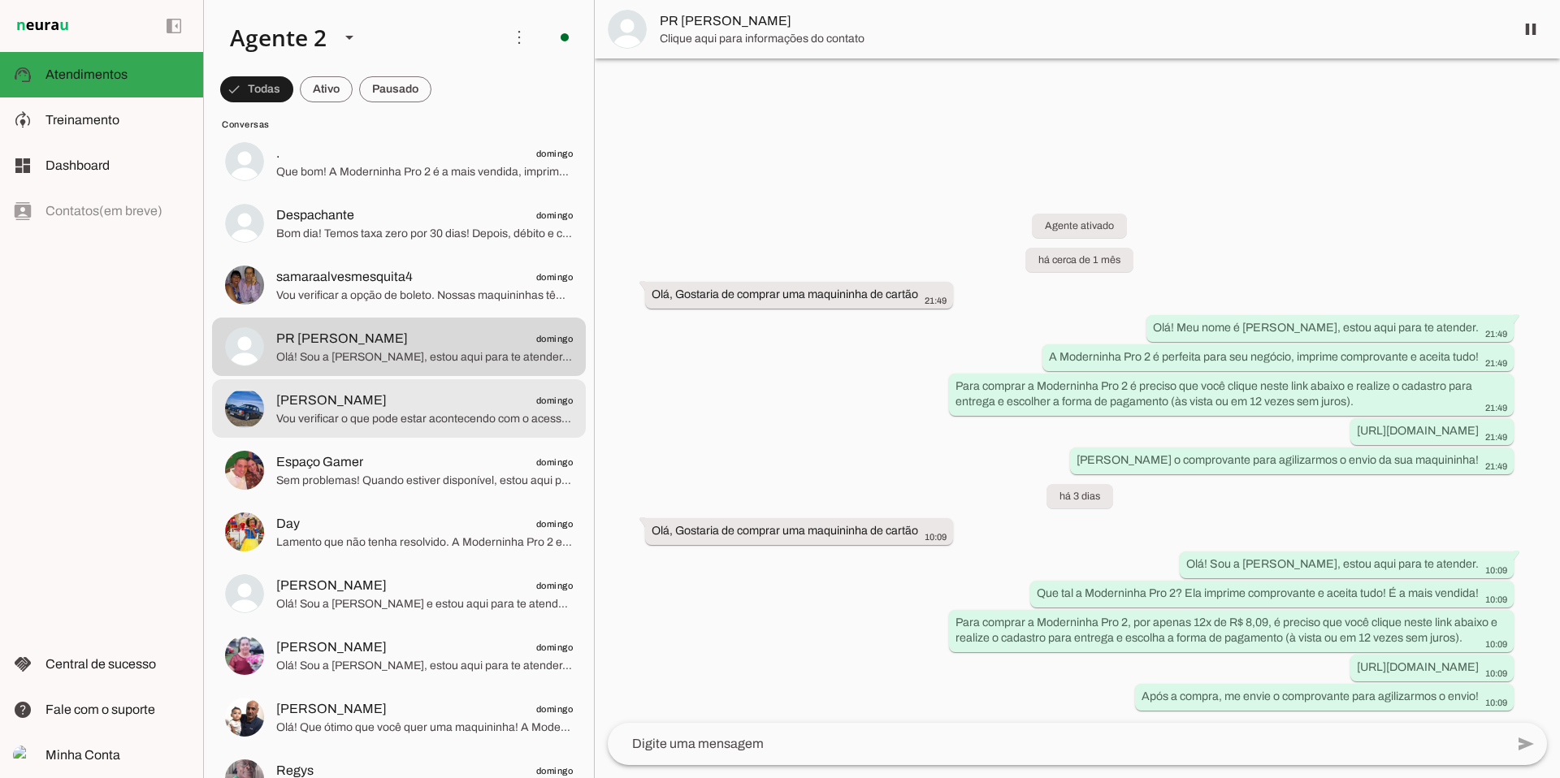
scroll to position [6669, 0]
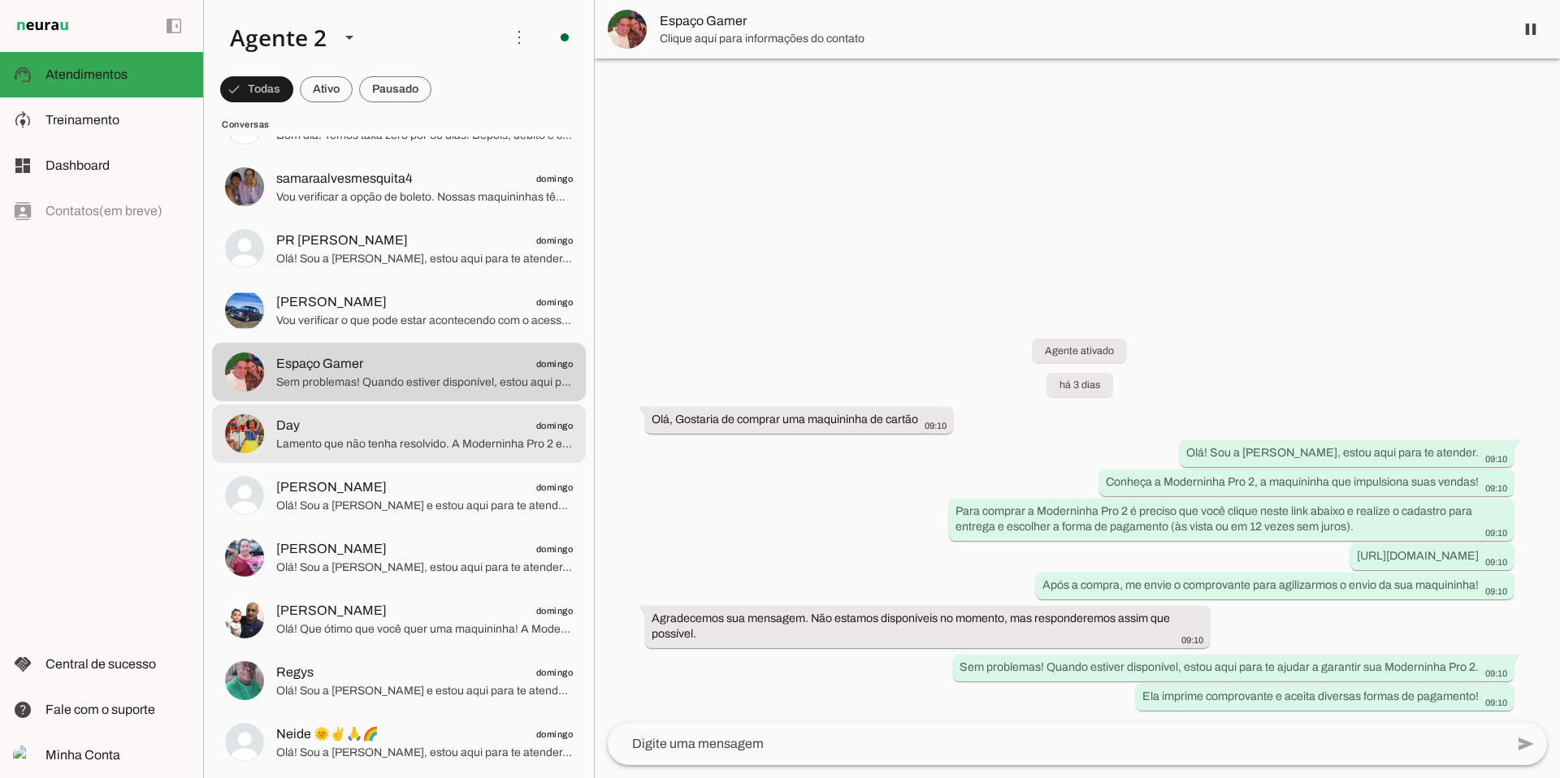
scroll to position [6748, 0]
click at [463, 420] on span "Day domingo" at bounding box center [424, 424] width 297 height 20
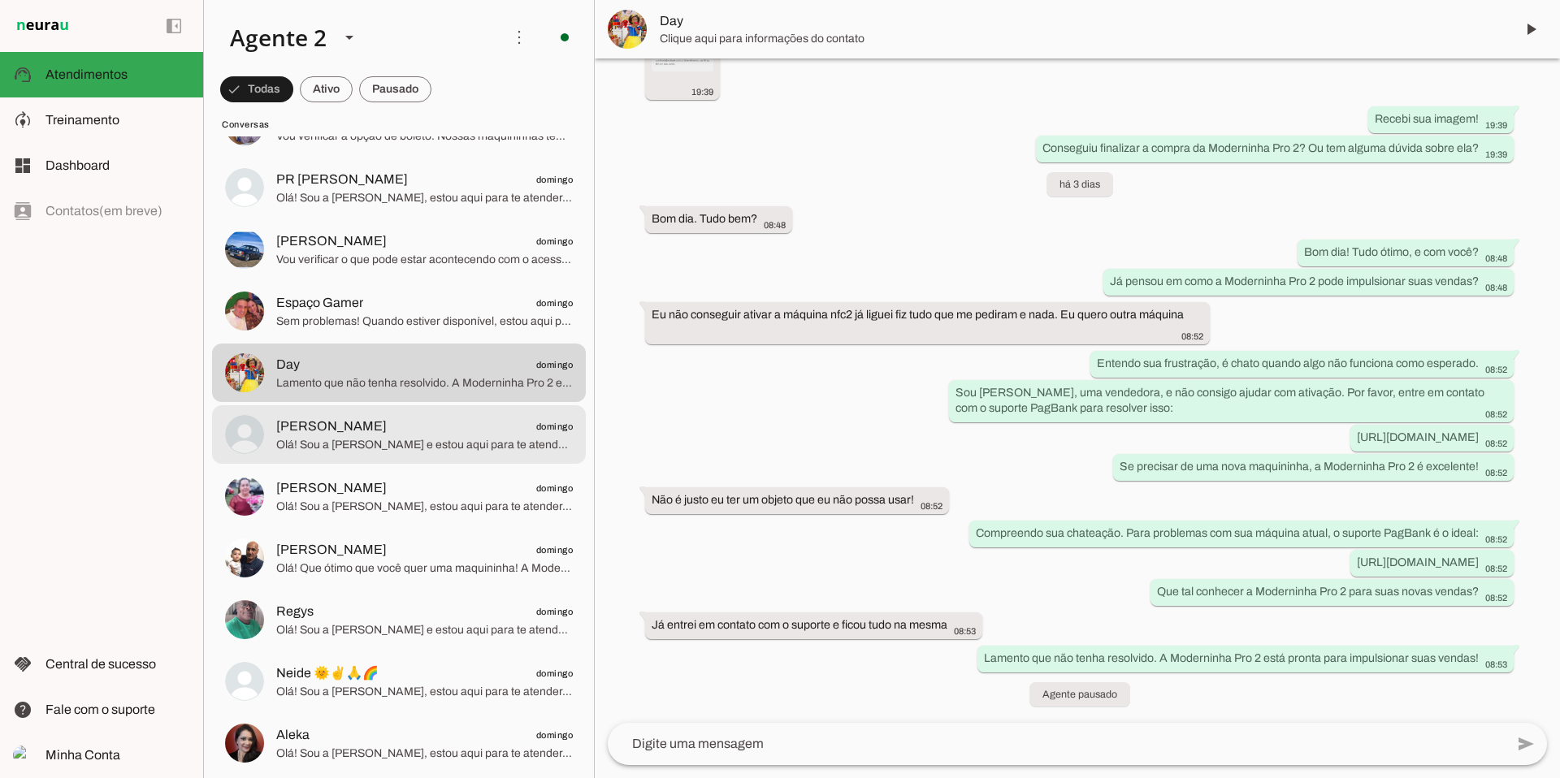
scroll to position [6812, 0]
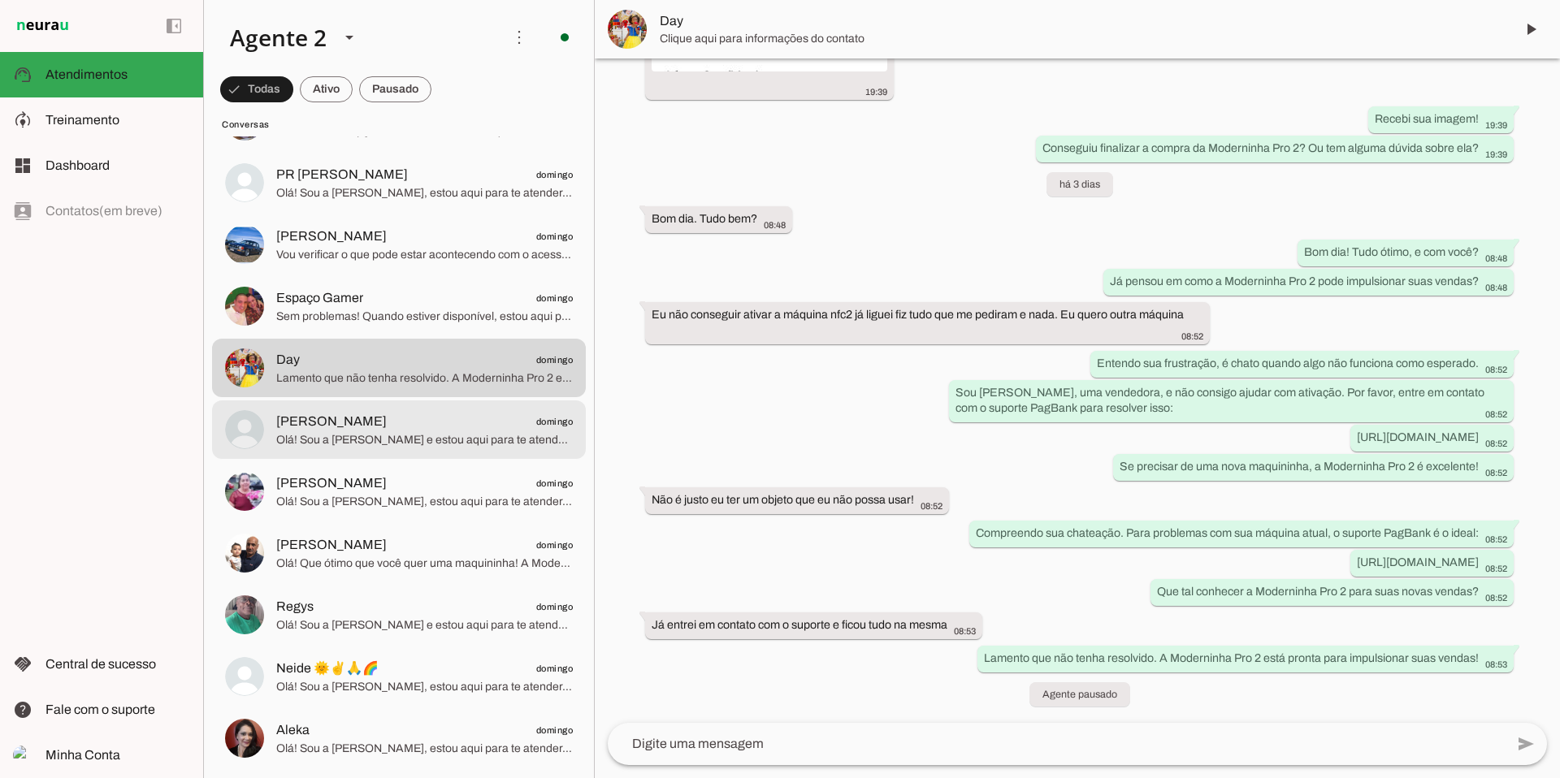
click at [463, 420] on span "[PERSON_NAME] domingo" at bounding box center [424, 422] width 297 height 20
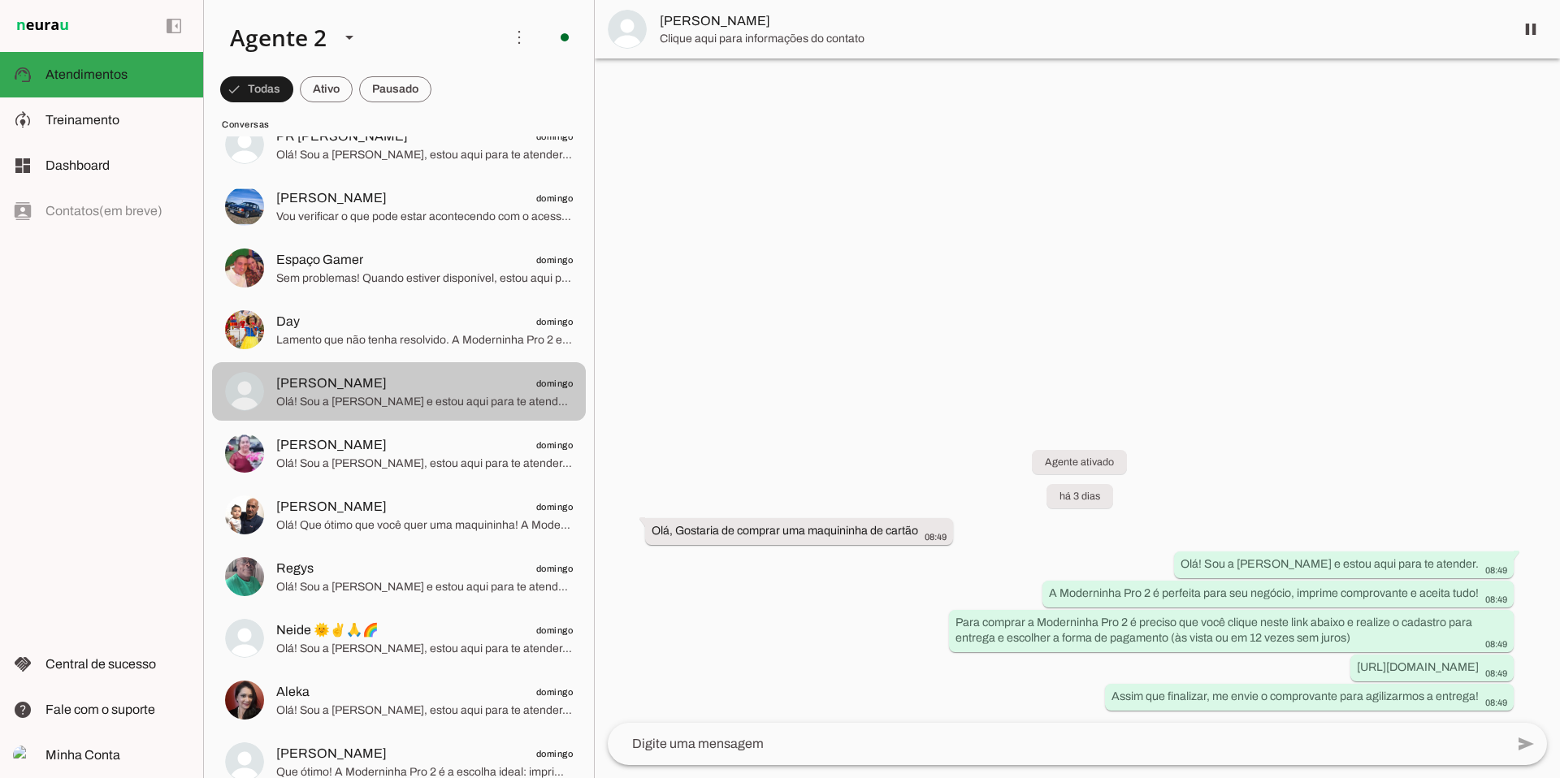
scroll to position [6860, 0]
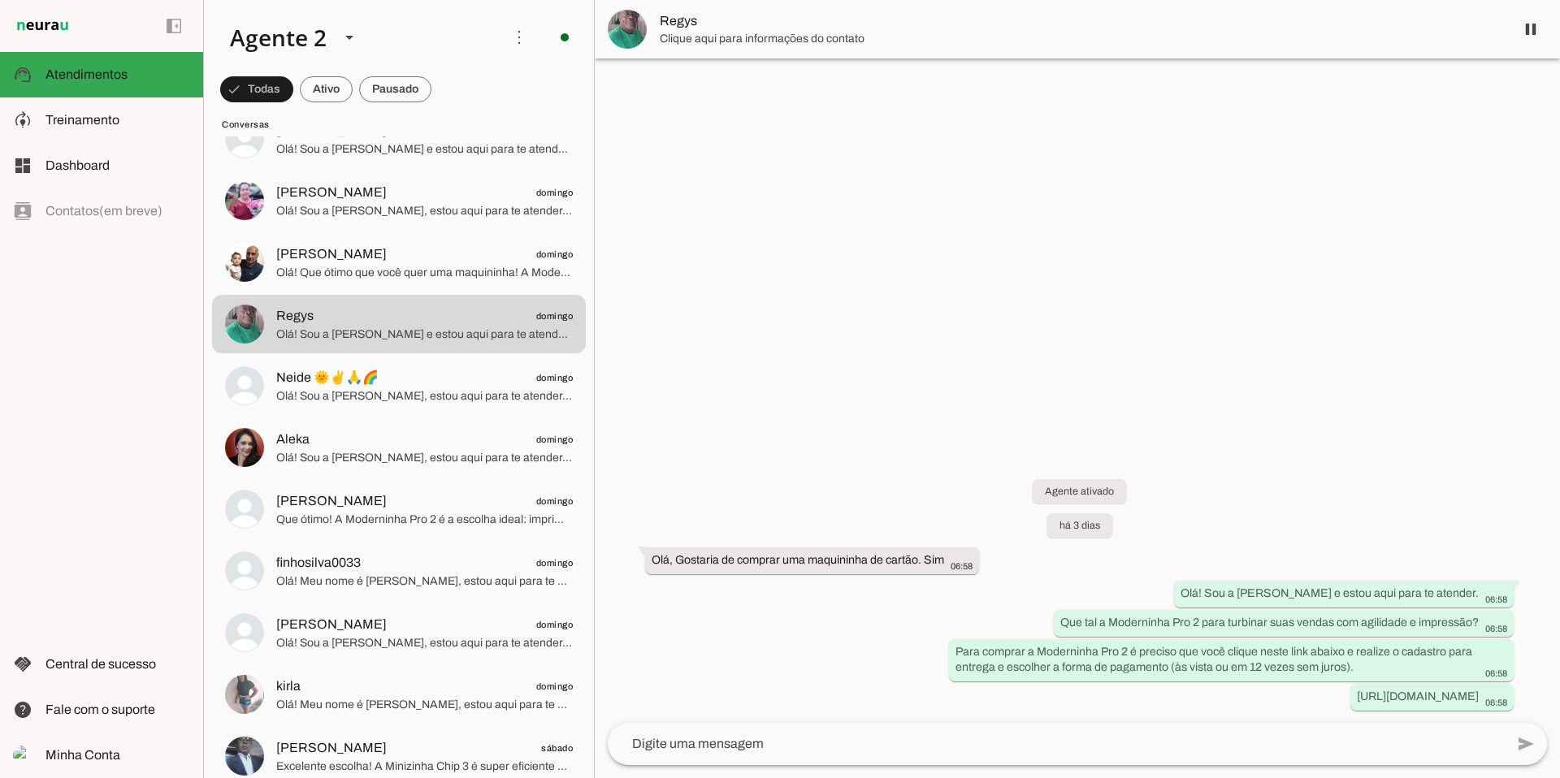
click at [463, 420] on lit-virtualizer "Ledan domingo Olá, meu nome é [PERSON_NAME], estou aqui para te atender. A Mode…" at bounding box center [399, 200] width 390 height 14263
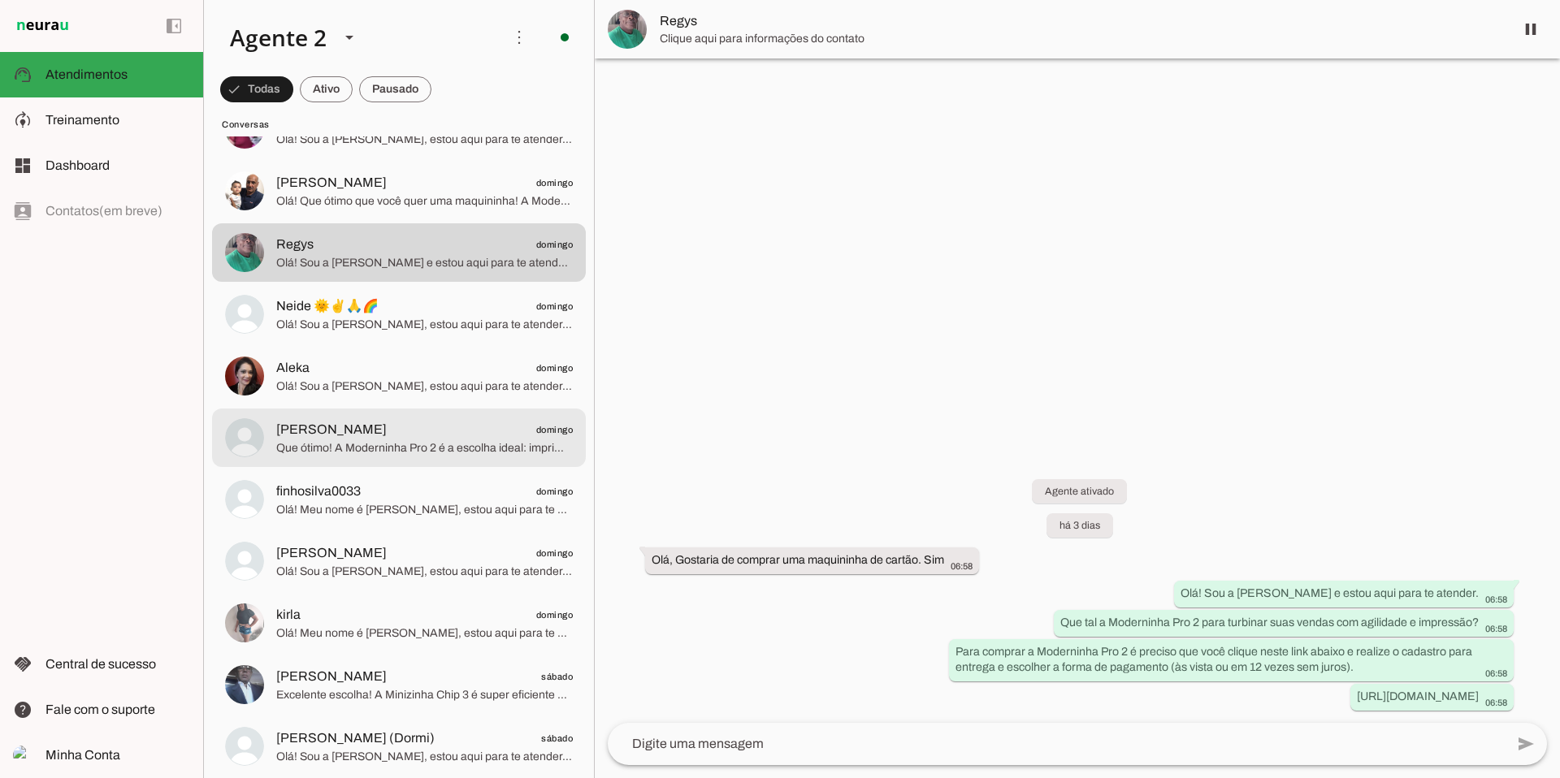
click at [463, 420] on span "[PERSON_NAME] domingo" at bounding box center [424, 430] width 297 height 20
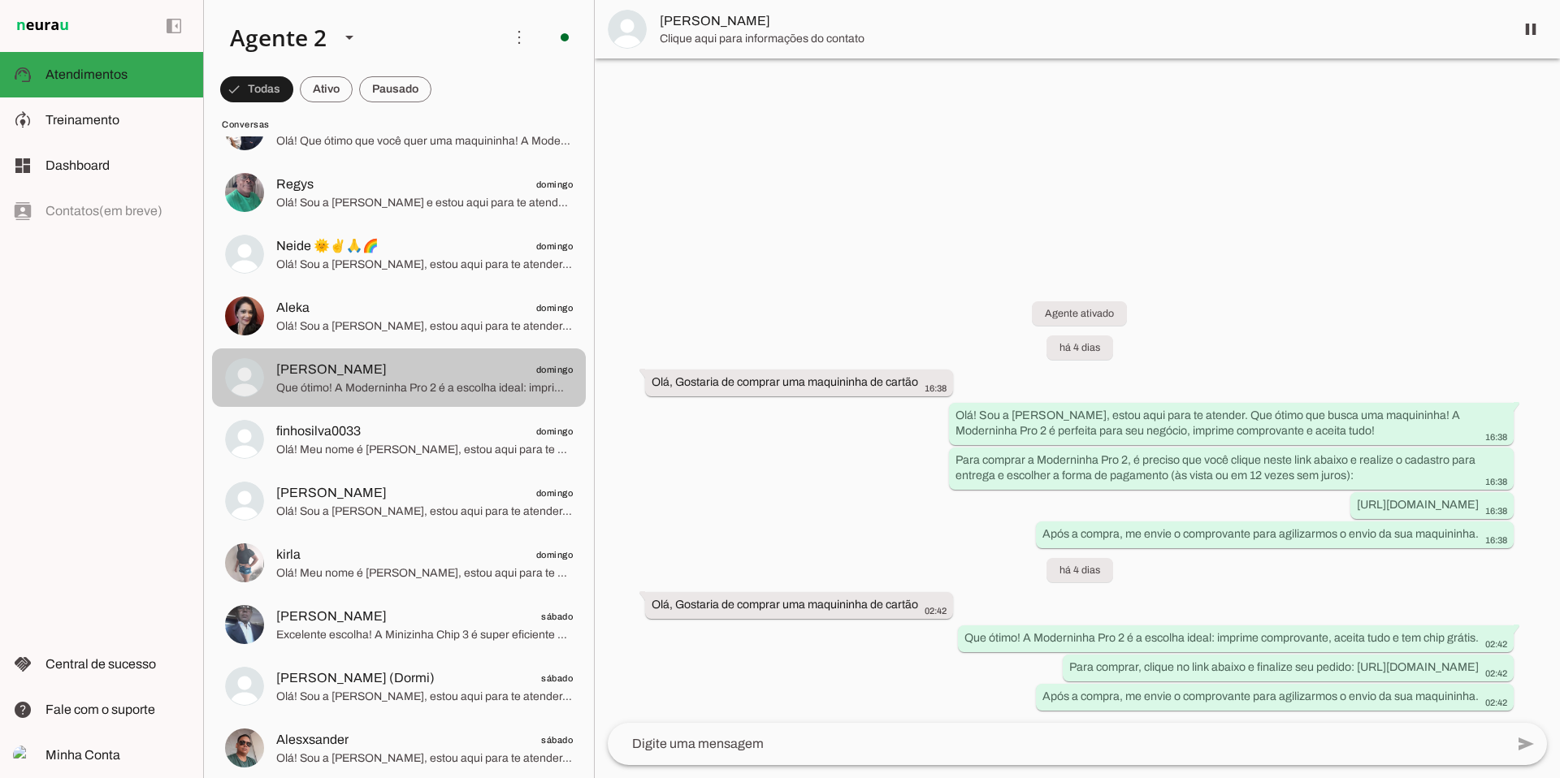
scroll to position [7236, 0]
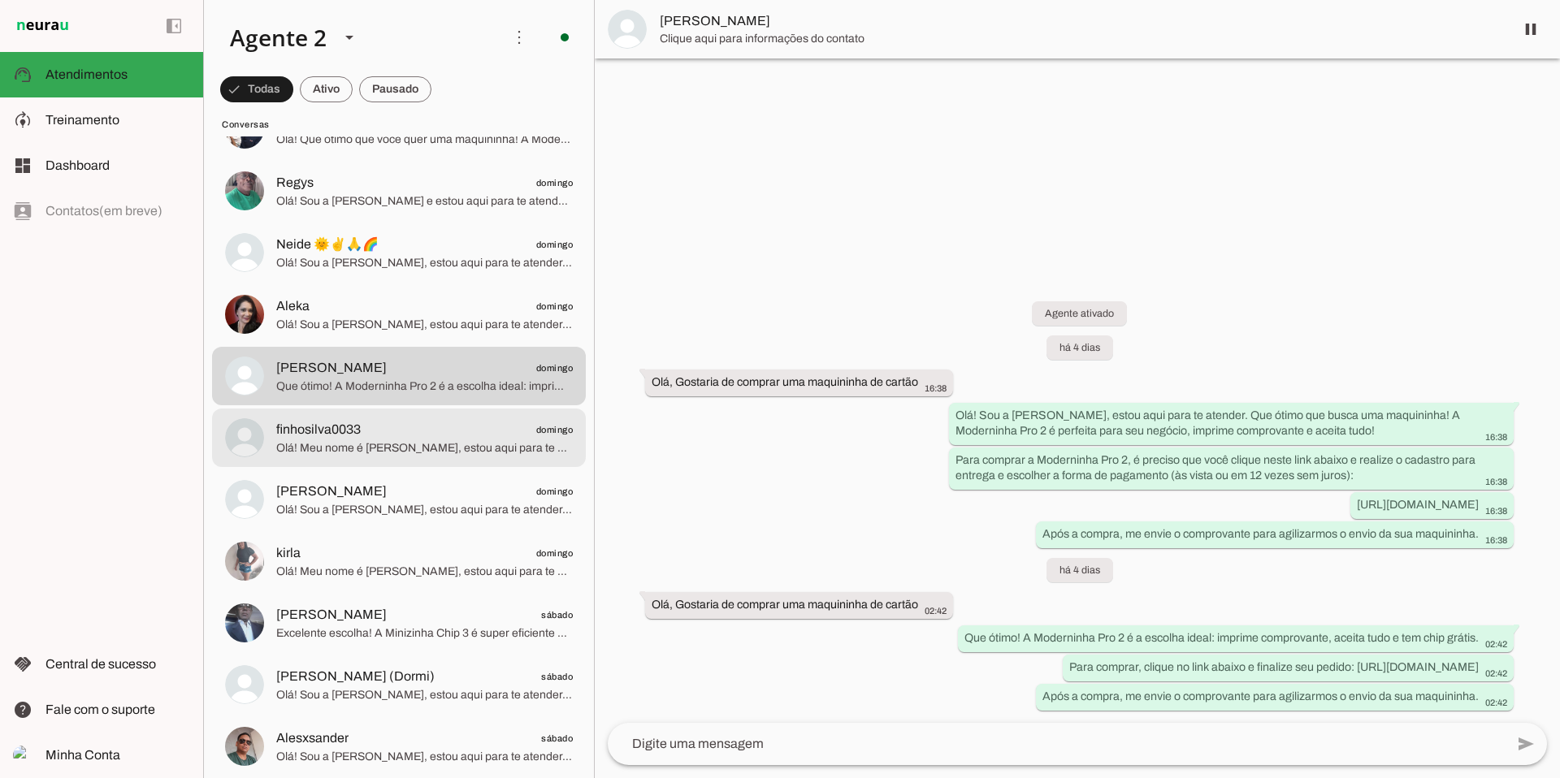
click at [463, 420] on span "finhosilva0033 domingo" at bounding box center [424, 430] width 297 height 20
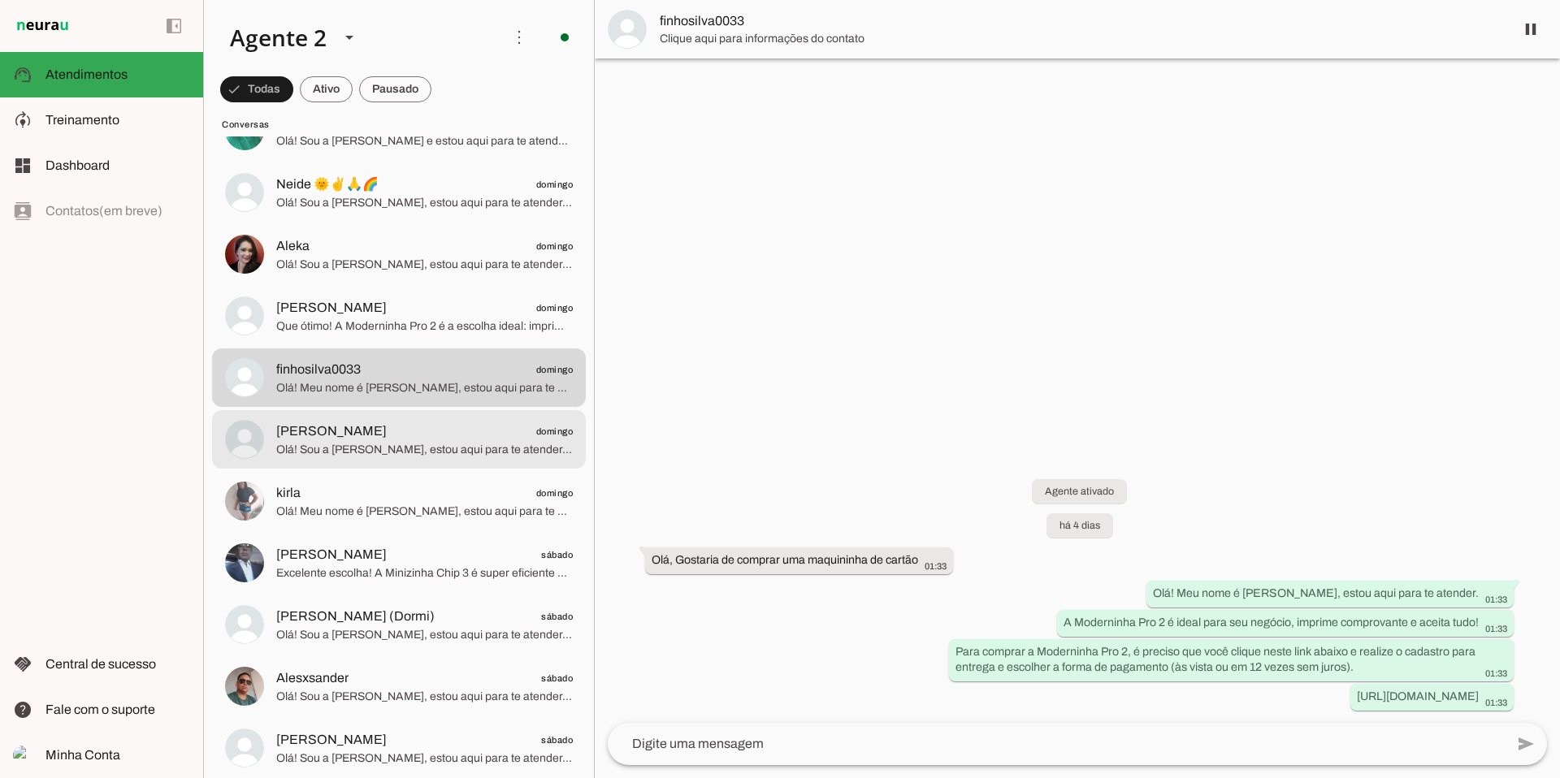
scroll to position [7295, 0]
click at [463, 420] on span "[PERSON_NAME] domingo" at bounding box center [424, 429] width 297 height 20
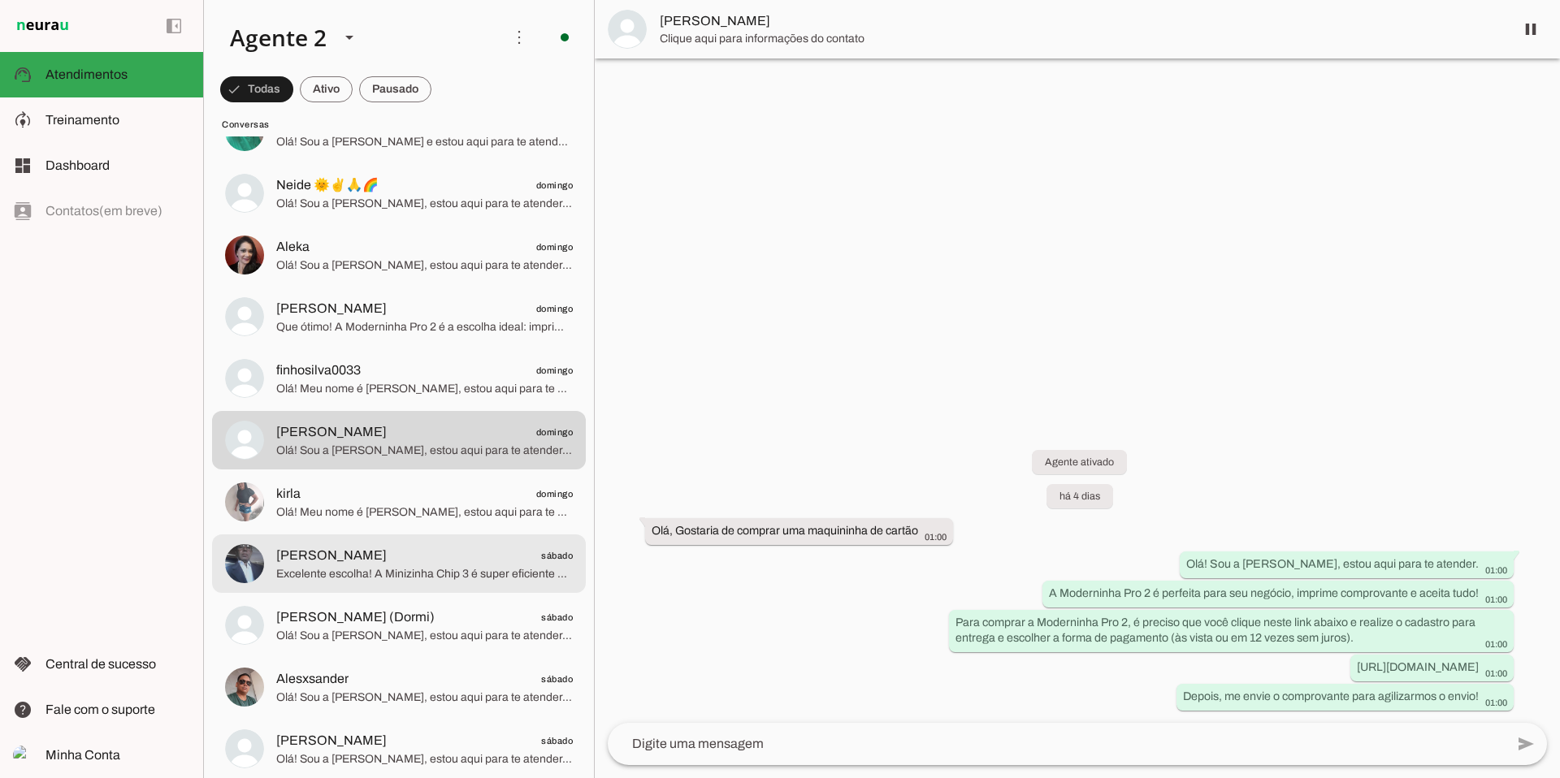
click at [433, 553] on span "[PERSON_NAME] sábado" at bounding box center [424, 556] width 297 height 20
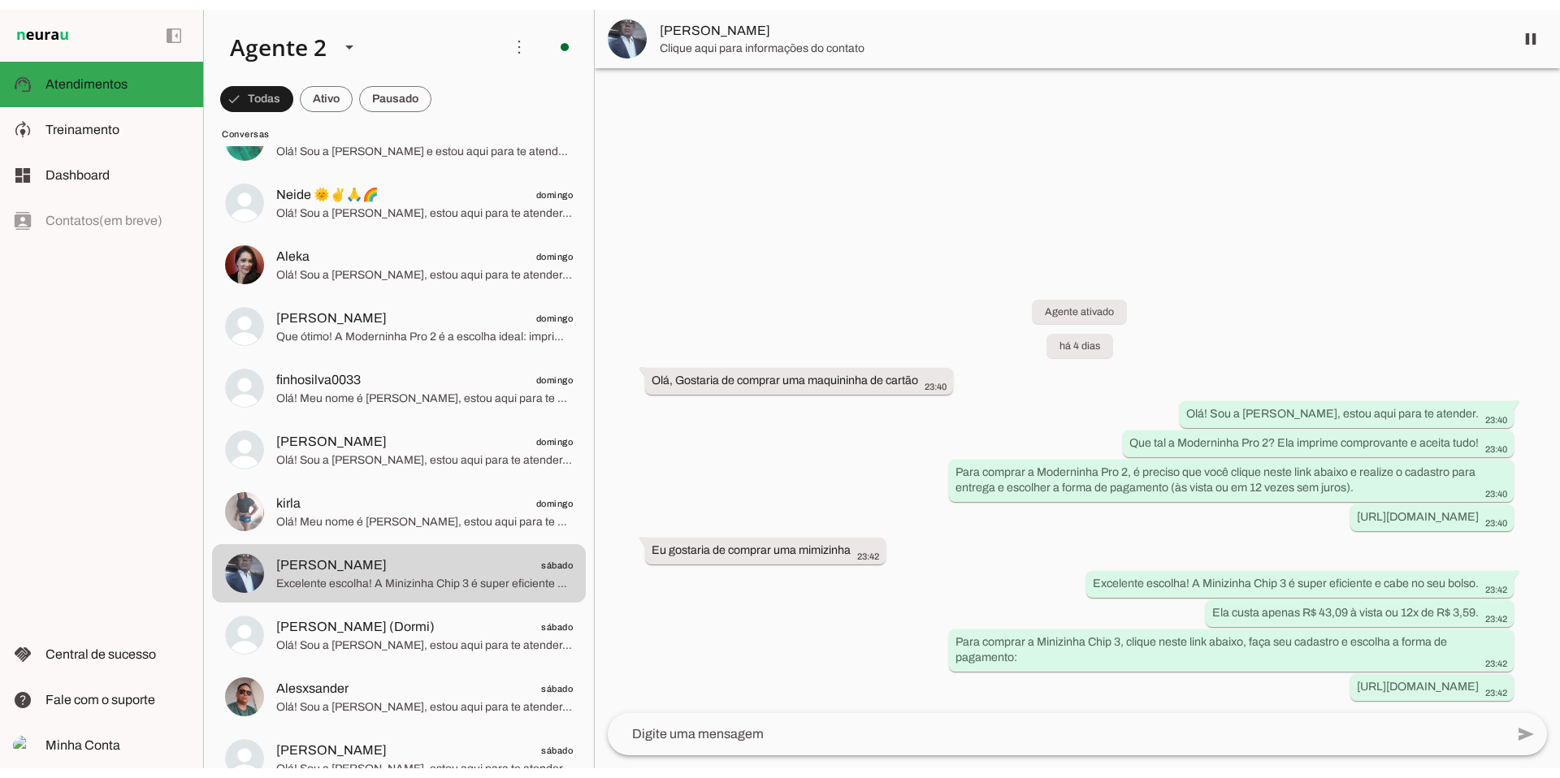
scroll to position [7295, 0]
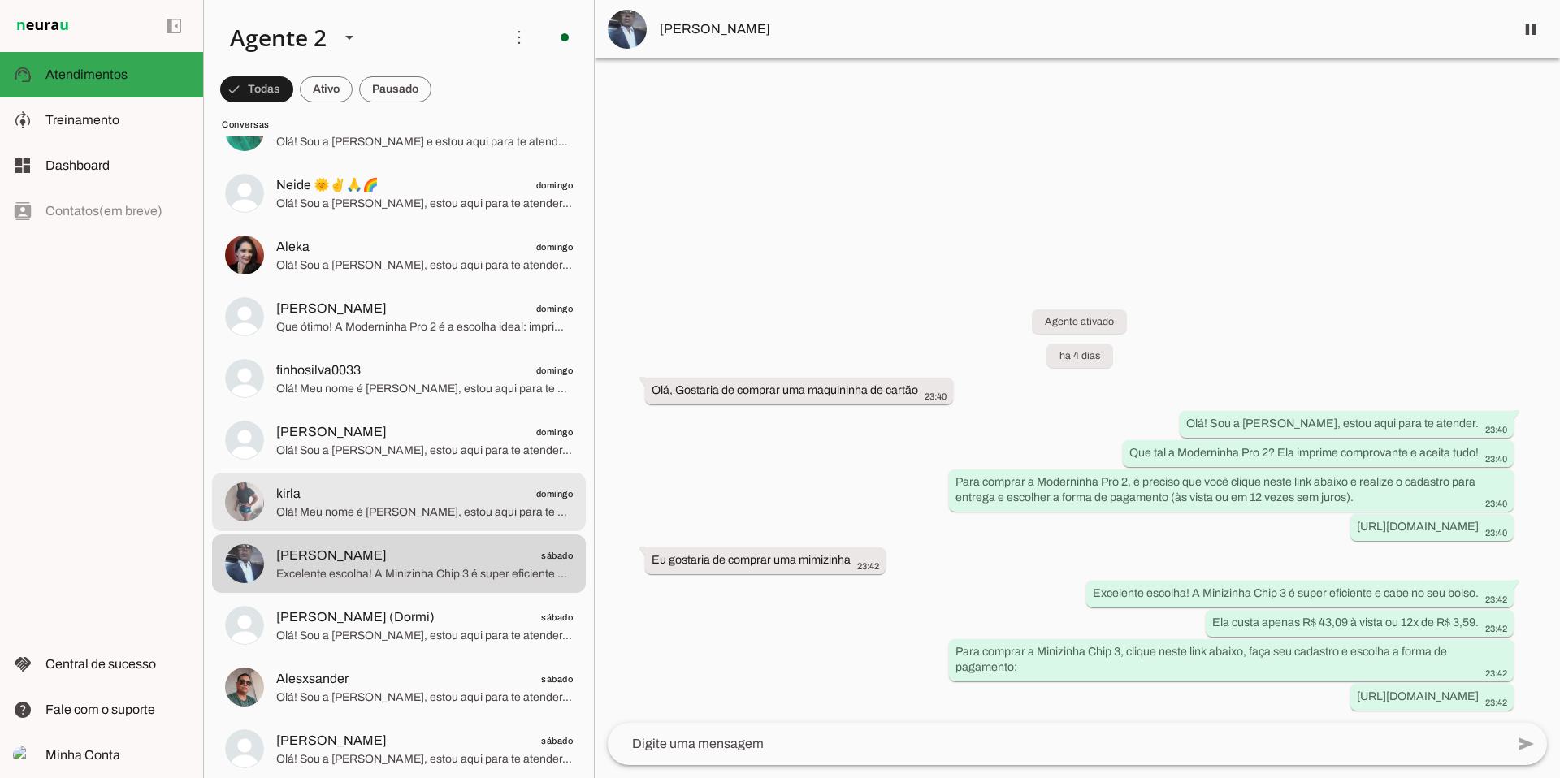
click at [354, 500] on span "kirla domingo" at bounding box center [424, 494] width 297 height 20
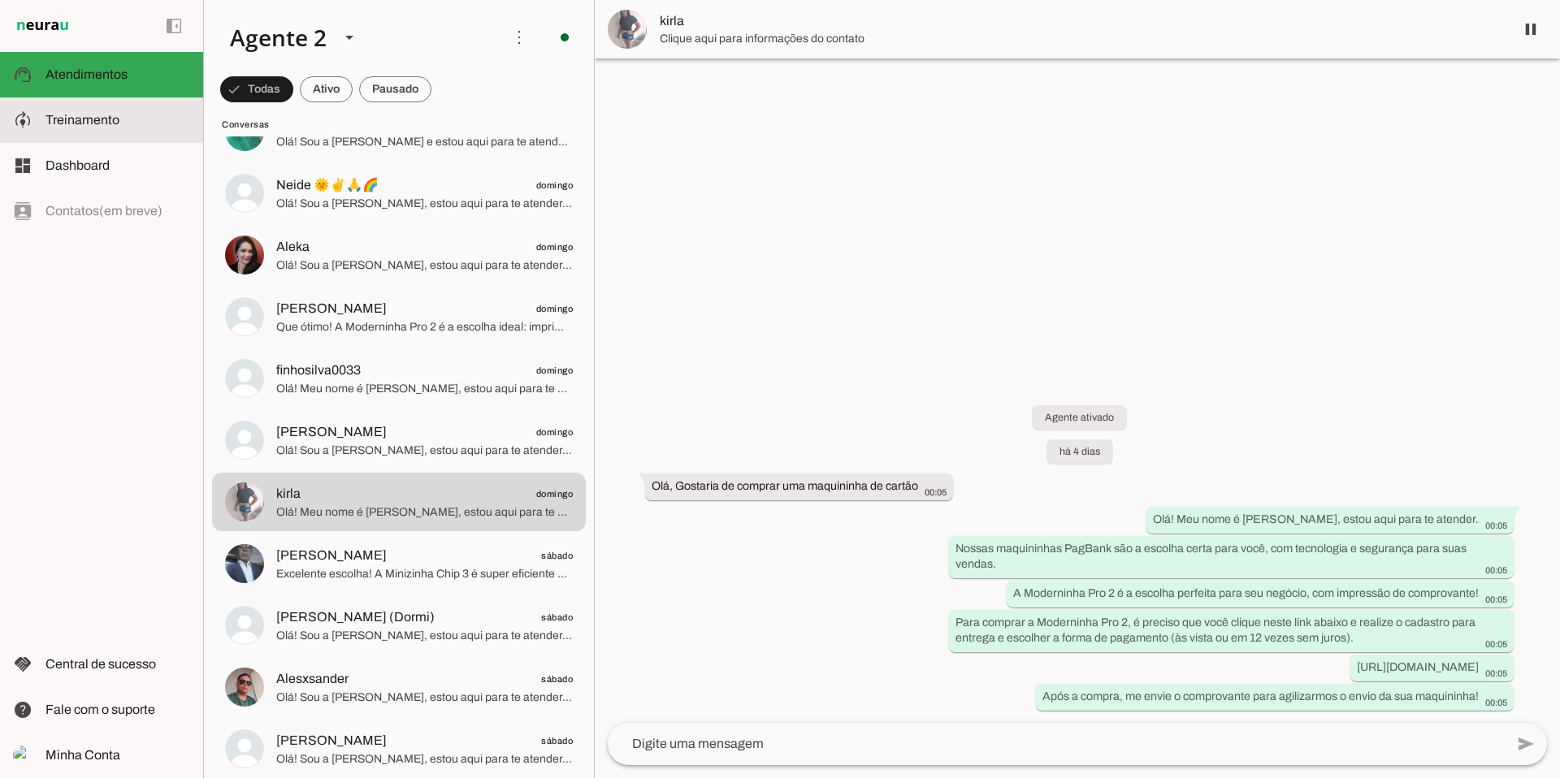
click at [89, 131] on md-item "model_training Treinamento Treinamento" at bounding box center [101, 121] width 203 height 46
